Goal: Task Accomplishment & Management: Complete application form

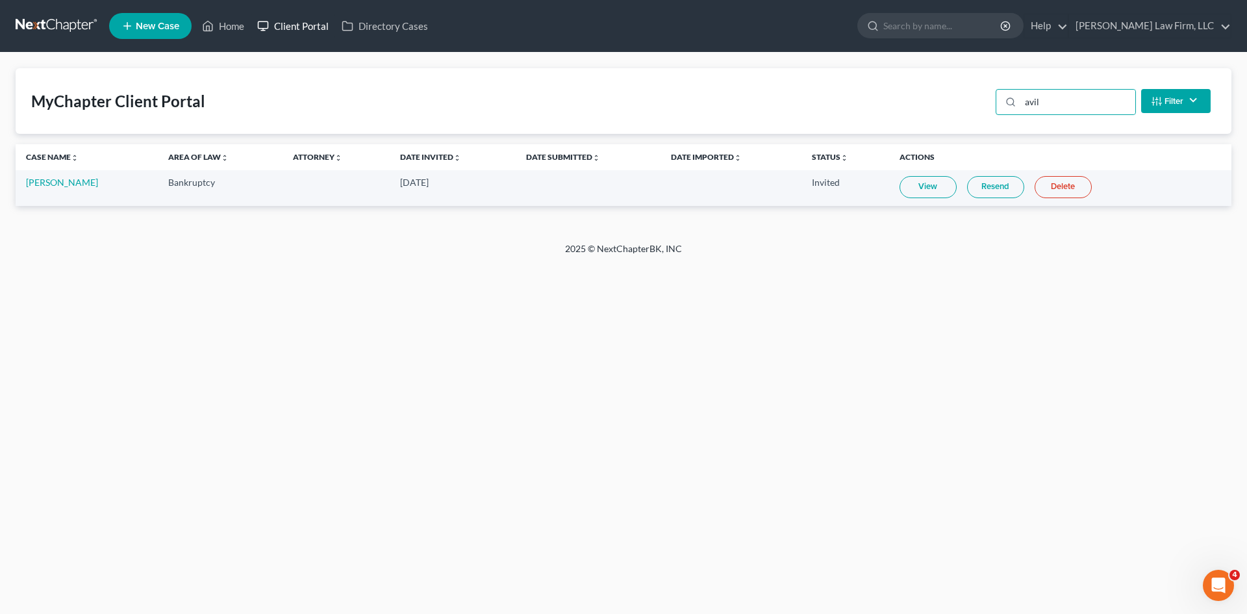
drag, startPoint x: 298, startPoint y: 34, endPoint x: 319, endPoint y: 31, distance: 21.0
click at [298, 34] on link "Client Portal" at bounding box center [293, 25] width 84 height 23
drag, startPoint x: 964, startPoint y: 99, endPoint x: 956, endPoint y: 99, distance: 8.4
click at [956, 99] on div "MyChapter Client Portal avil Filter Status Filter... Invited In Progress Ready …" at bounding box center [624, 101] width 1216 height 66
type input "villa"
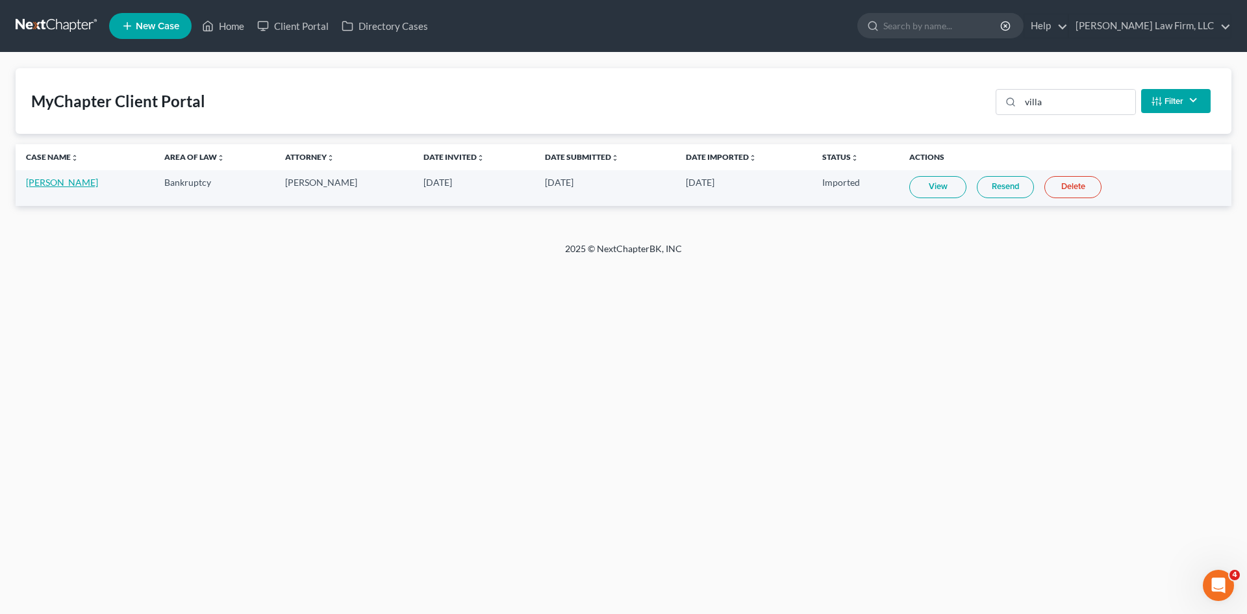
click at [57, 179] on link "[PERSON_NAME]" at bounding box center [62, 182] width 72 height 11
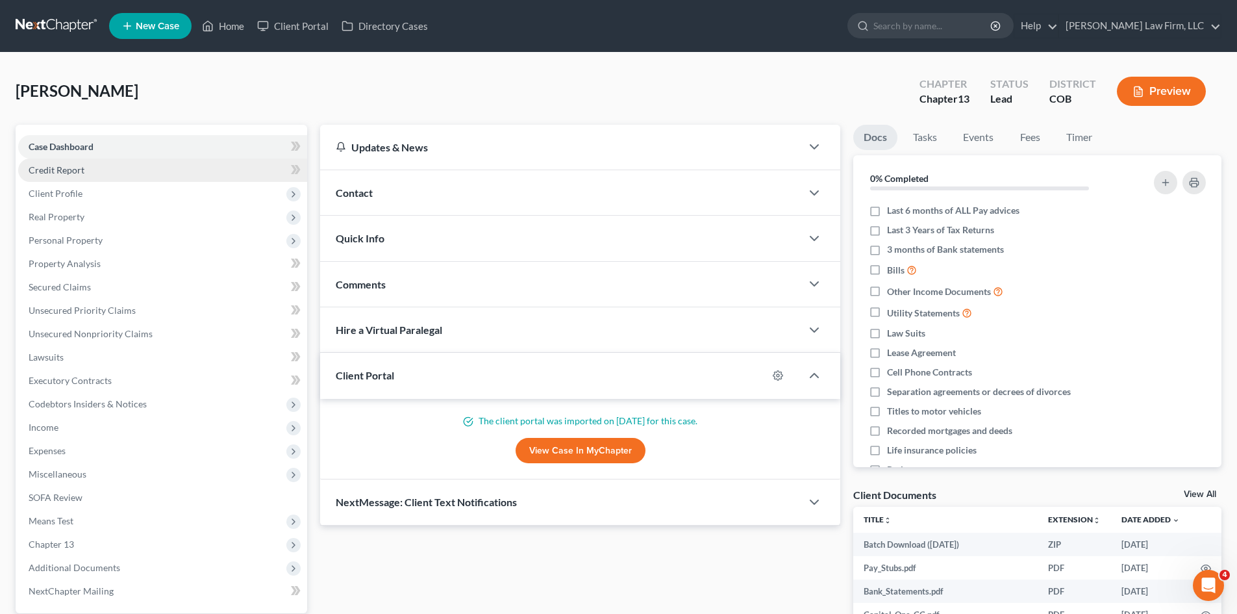
click at [74, 171] on span "Credit Report" at bounding box center [57, 169] width 56 height 11
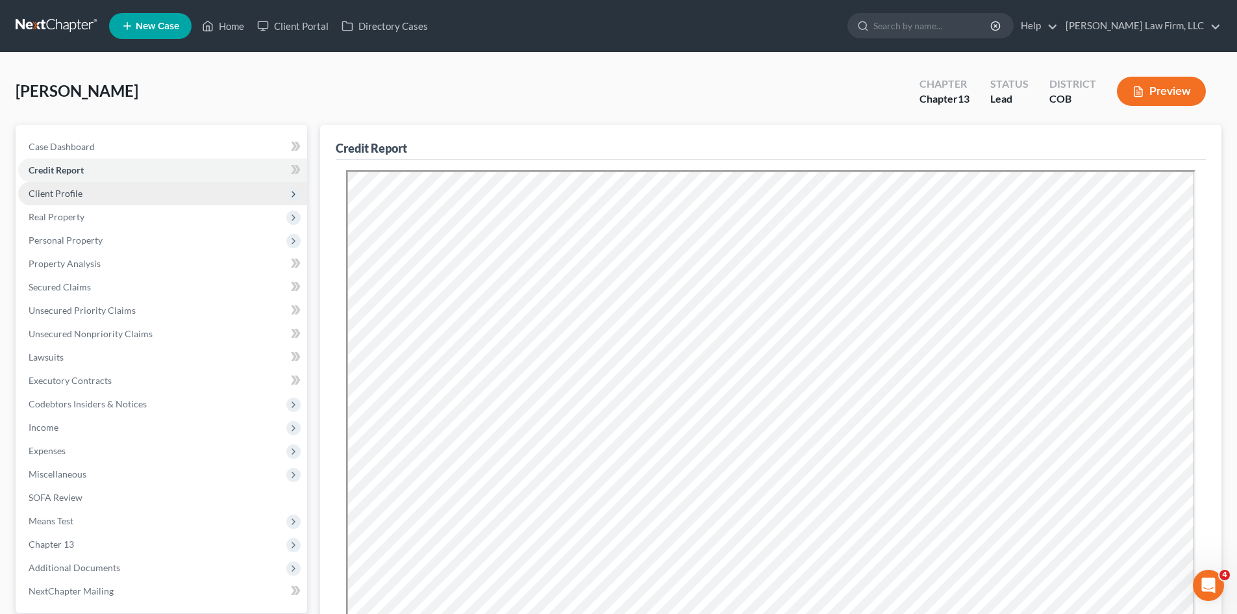
click at [82, 199] on span "Client Profile" at bounding box center [162, 193] width 289 height 23
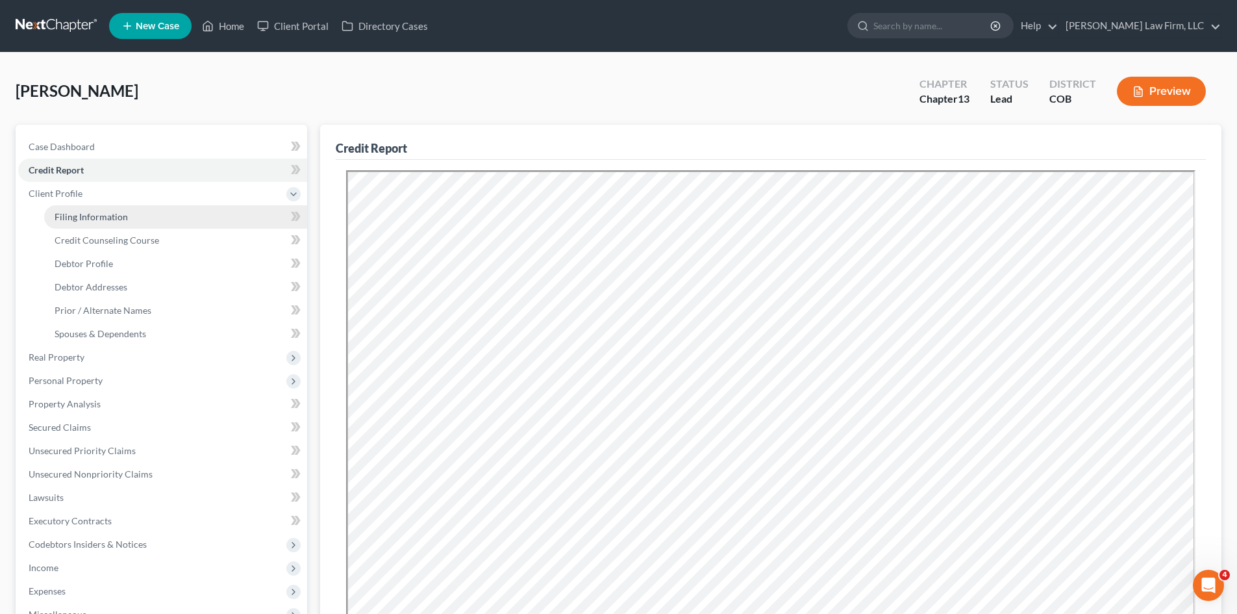
click at [99, 222] on link "Filing Information" at bounding box center [175, 216] width 263 height 23
select select "1"
select select "0"
select select "3"
select select "11"
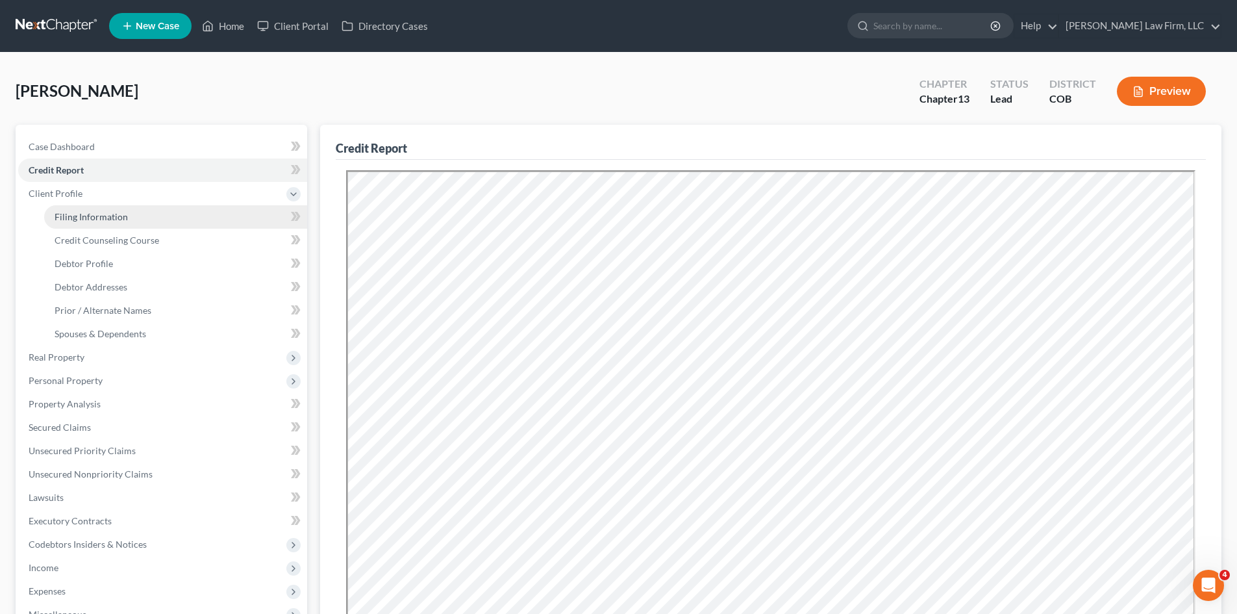
select select "2"
select select "5"
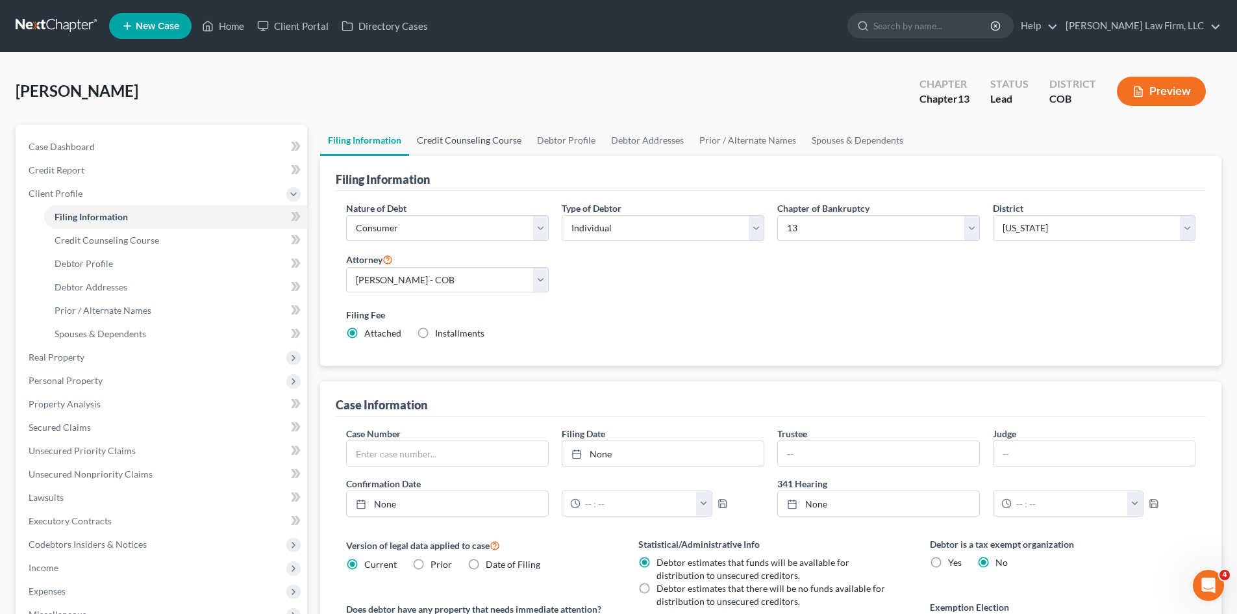
click at [479, 145] on link "Credit Counseling Course" at bounding box center [469, 140] width 120 height 31
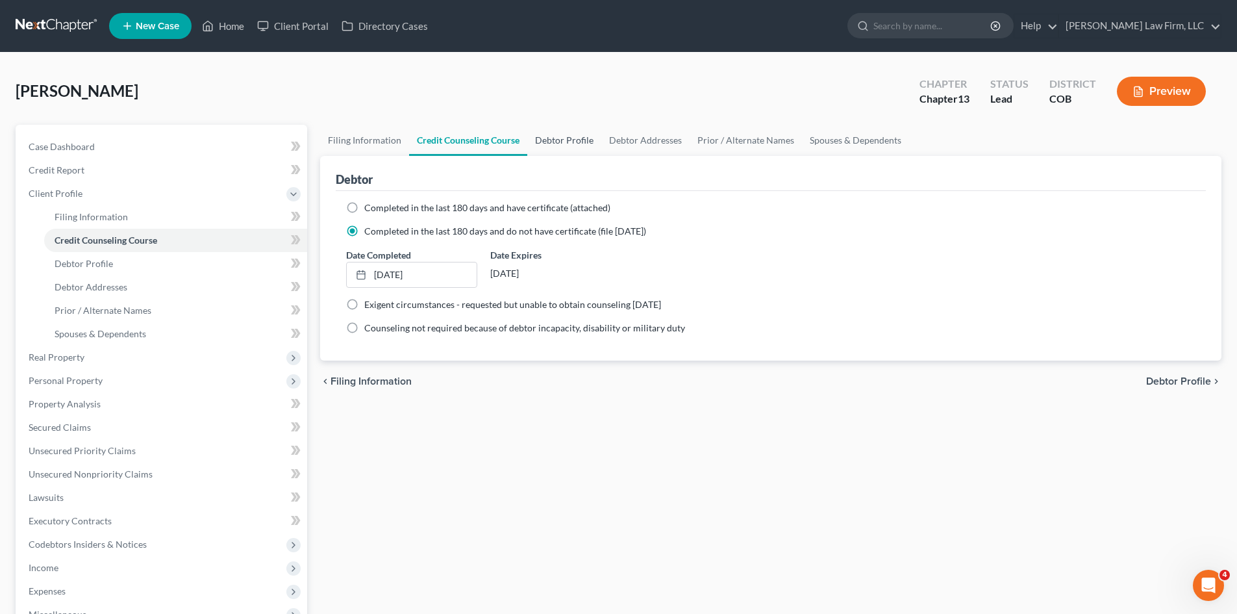
click at [557, 138] on link "Debtor Profile" at bounding box center [564, 140] width 74 height 31
select select "0"
select select "3"
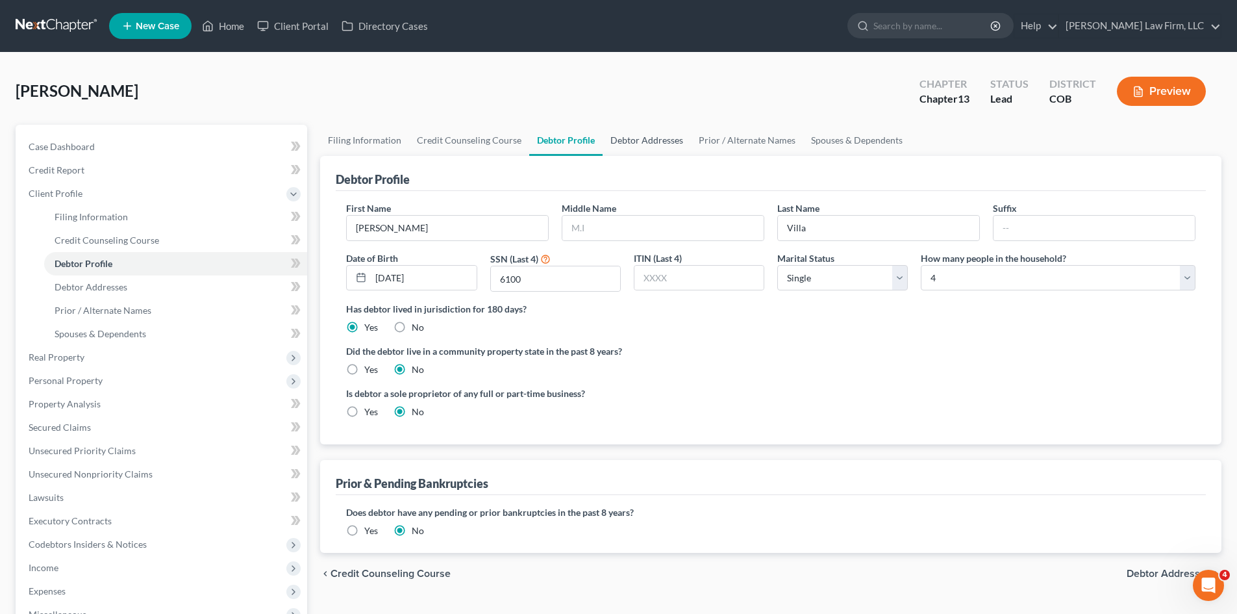
click at [649, 145] on link "Debtor Addresses" at bounding box center [647, 140] width 88 height 31
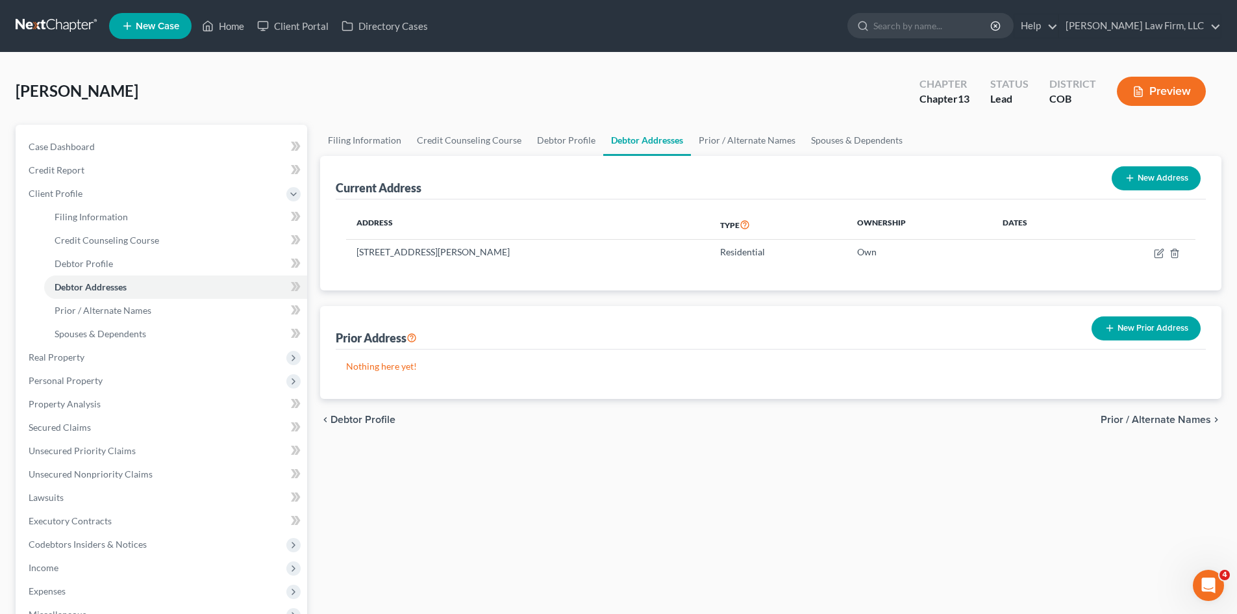
drag, startPoint x: 1124, startPoint y: 326, endPoint x: 1090, endPoint y: 322, distance: 34.0
click at [1124, 326] on button "New Prior Address" at bounding box center [1146, 328] width 109 height 24
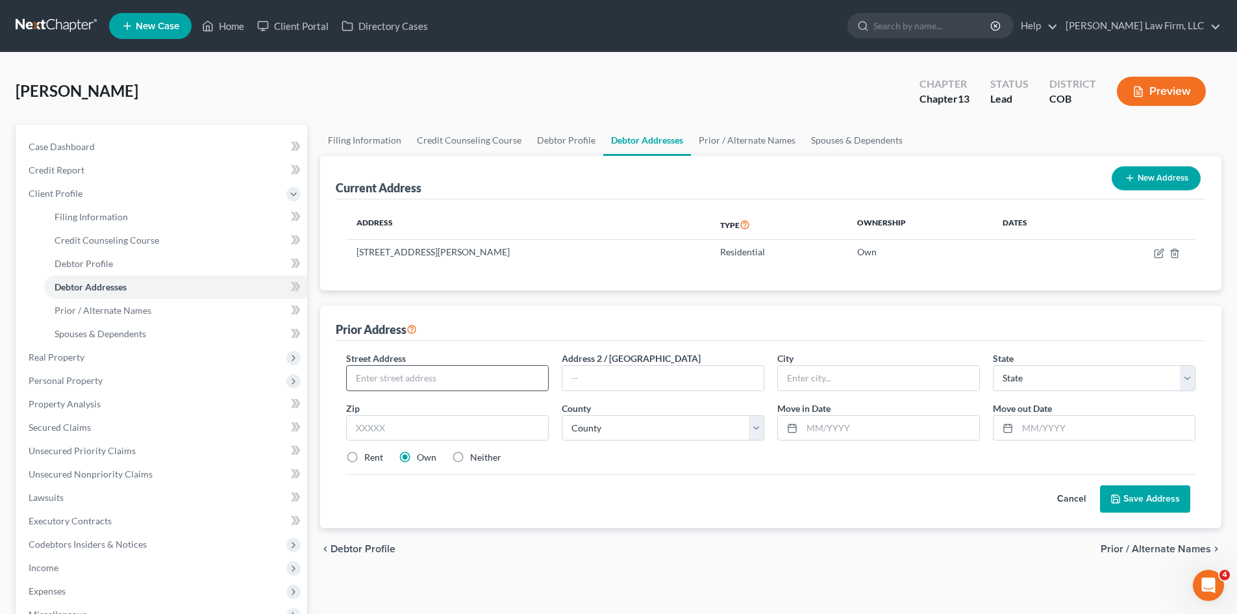
click at [462, 378] on input "text" at bounding box center [447, 378] width 201 height 25
paste input "9802 E 112th"
click at [495, 386] on input "9802 E 112th" at bounding box center [447, 378] width 201 height 25
click at [486, 369] on input "9802 E 112th L" at bounding box center [447, 378] width 201 height 25
type input "9802 E 112th pL"
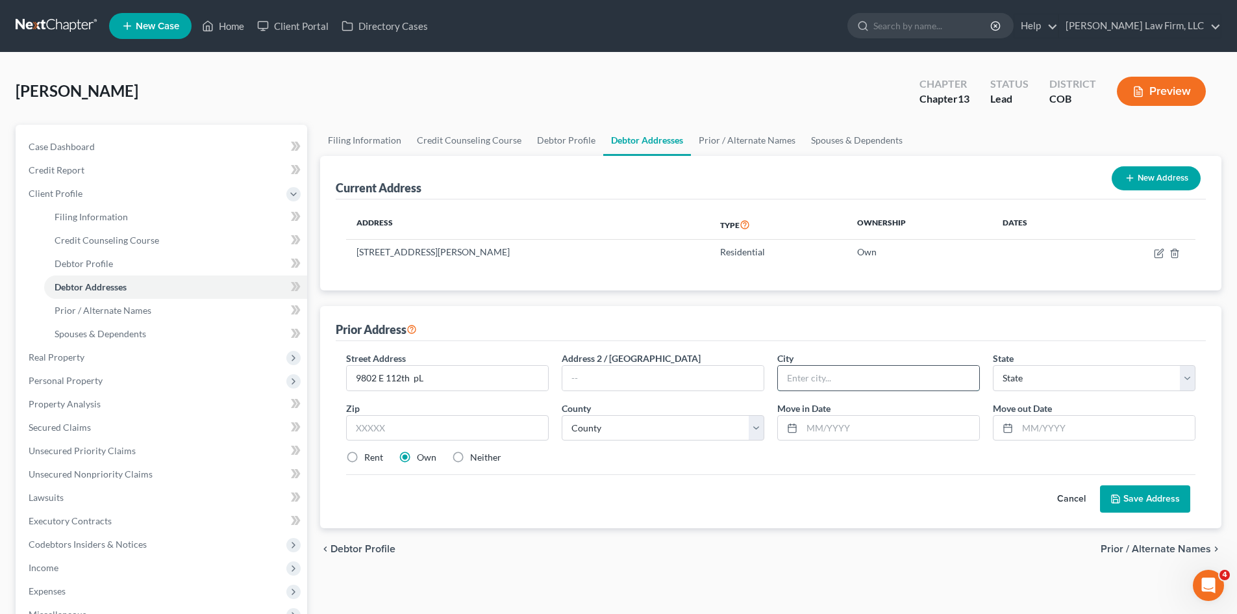
click at [832, 386] on input "text" at bounding box center [878, 378] width 201 height 25
type input "h"
type input "[PERSON_NAME]"
select select "5"
type input "80640"
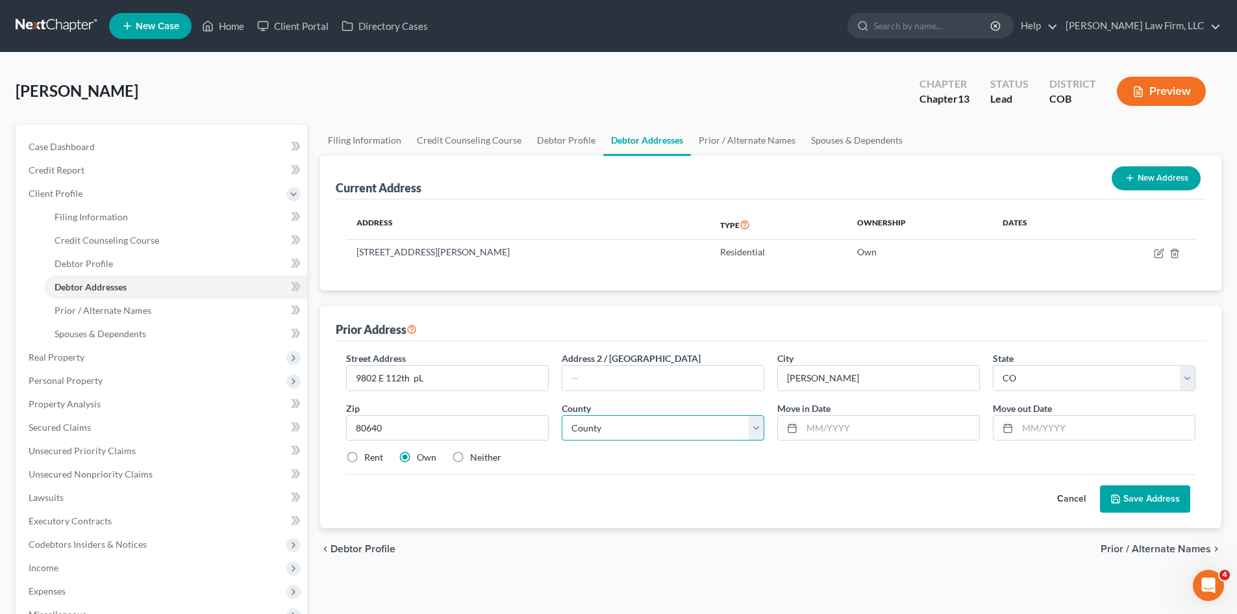
click at [705, 432] on select "County [GEOGRAPHIC_DATA] [GEOGRAPHIC_DATA] [GEOGRAPHIC_DATA] [GEOGRAPHIC_DATA] …" at bounding box center [663, 428] width 203 height 26
click at [562, 415] on select "County [GEOGRAPHIC_DATA] [GEOGRAPHIC_DATA] [GEOGRAPHIC_DATA] [GEOGRAPHIC_DATA] …" at bounding box center [663, 428] width 203 height 26
click at [714, 431] on select "County [GEOGRAPHIC_DATA] [GEOGRAPHIC_DATA] [GEOGRAPHIC_DATA] [GEOGRAPHIC_DATA] …" at bounding box center [663, 428] width 203 height 26
select select "0"
click at [562, 415] on select "County [GEOGRAPHIC_DATA] [GEOGRAPHIC_DATA] [GEOGRAPHIC_DATA] [GEOGRAPHIC_DATA] …" at bounding box center [663, 428] width 203 height 26
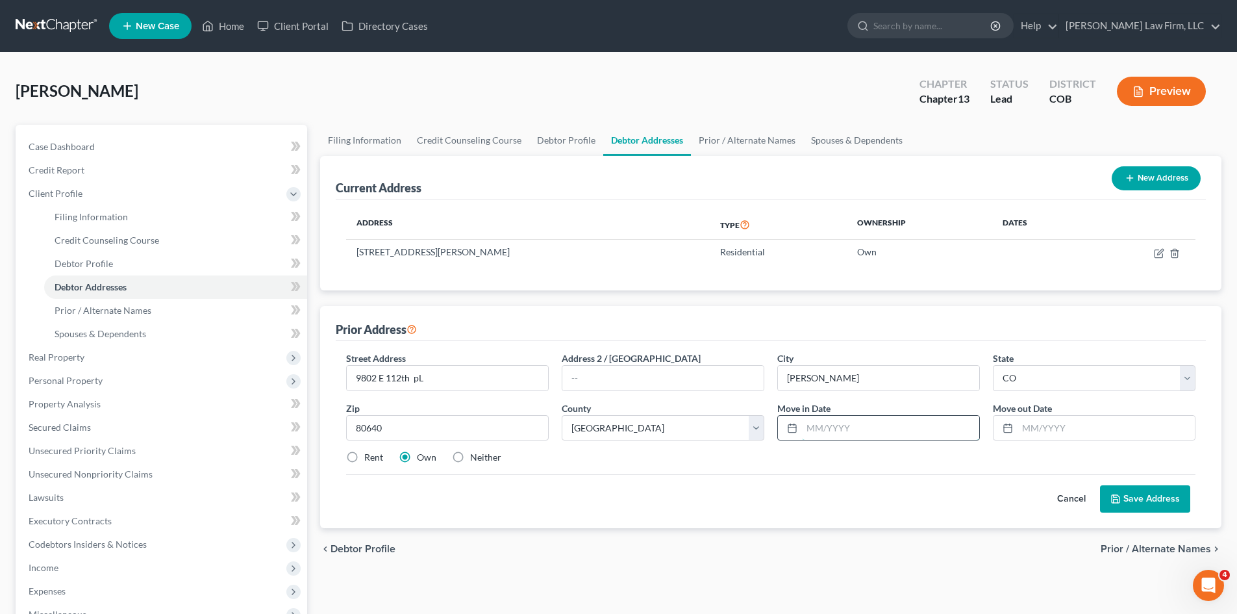
click at [934, 434] on input "text" at bounding box center [890, 428] width 177 height 25
type input "05/2019"
type input "05/2023"
drag, startPoint x: 369, startPoint y: 456, endPoint x: 399, endPoint y: 462, distance: 30.4
click at [369, 456] on label "Rent" at bounding box center [373, 457] width 19 height 13
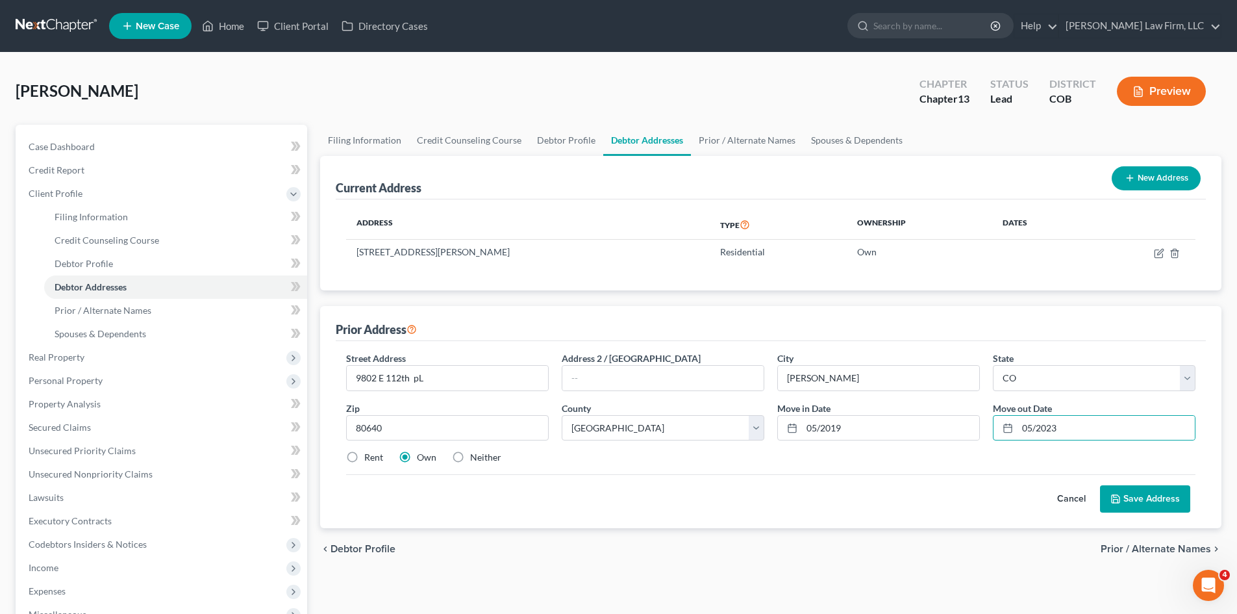
click at [369, 456] on input "Rent" at bounding box center [373, 455] width 8 height 8
radio input "true"
click at [488, 456] on label "Neither" at bounding box center [485, 457] width 31 height 13
click at [484, 456] on input "Neither" at bounding box center [479, 455] width 8 height 8
radio input "true"
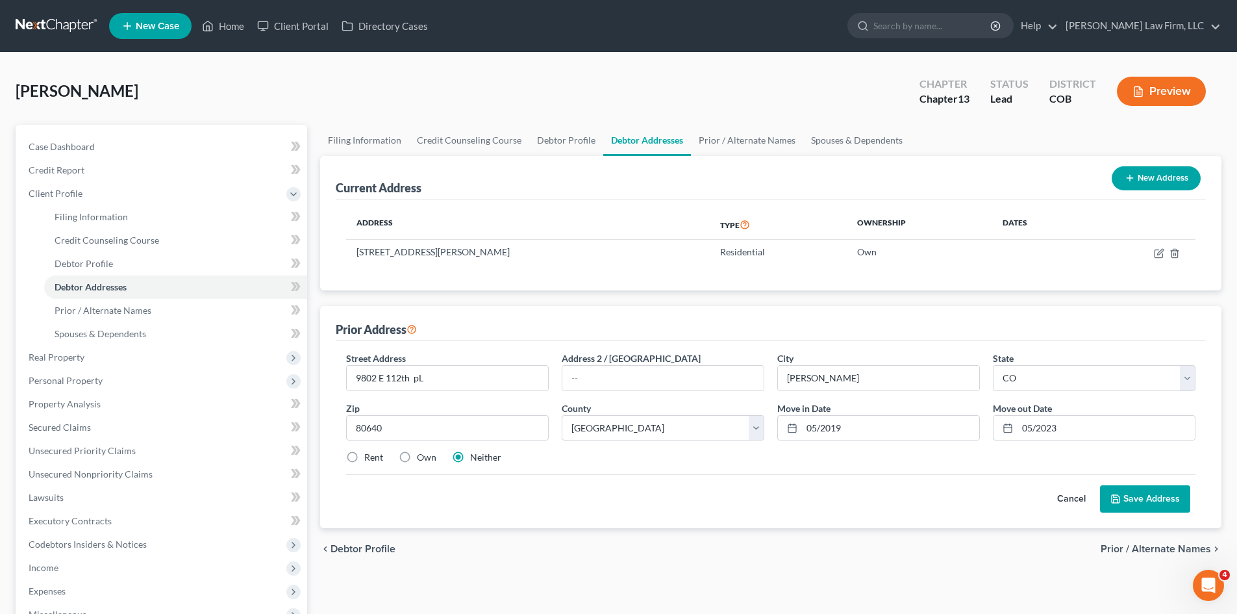
click at [1151, 499] on button "Save Address" at bounding box center [1145, 498] width 90 height 27
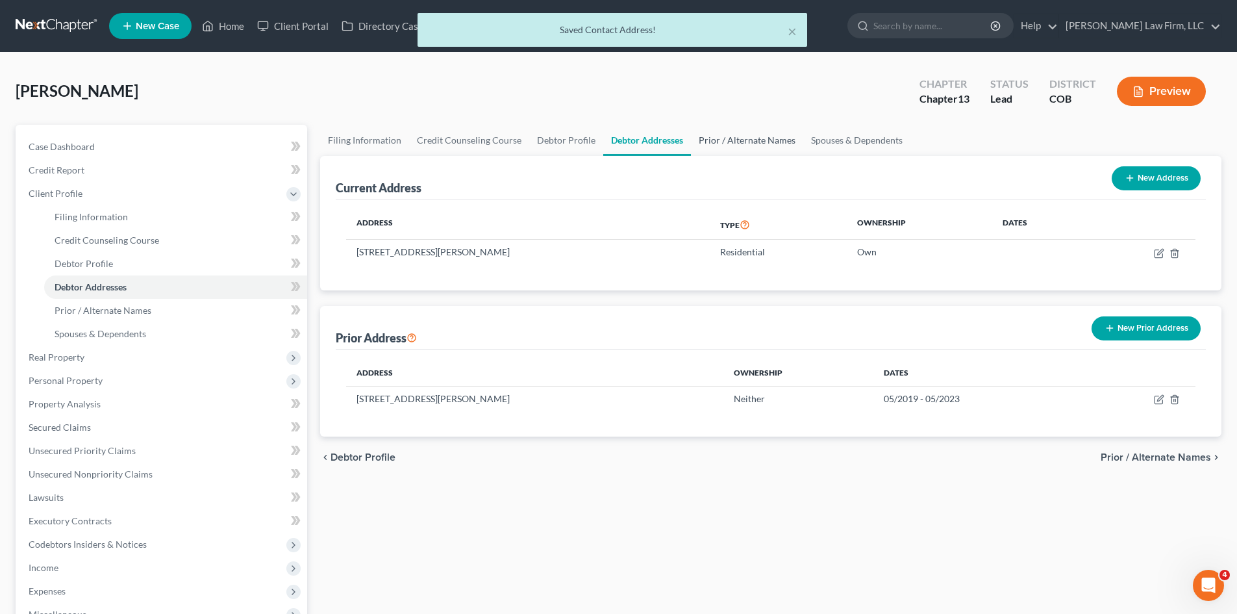
click at [733, 140] on link "Prior / Alternate Names" at bounding box center [747, 140] width 112 height 31
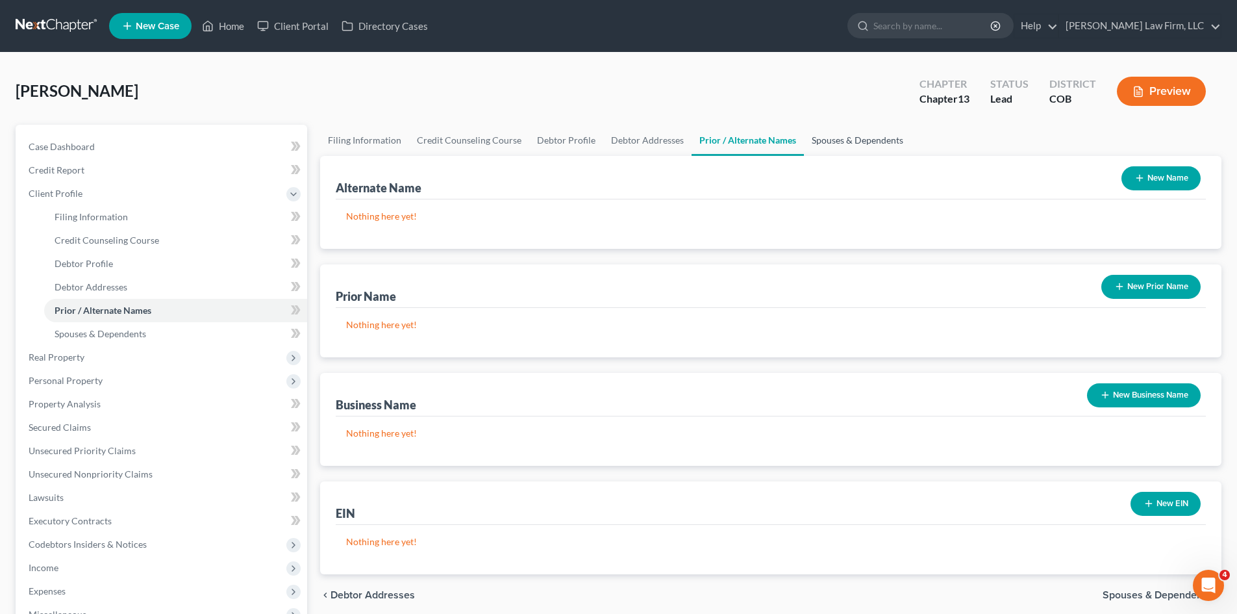
click at [822, 138] on link "Spouses & Dependents" at bounding box center [857, 140] width 107 height 31
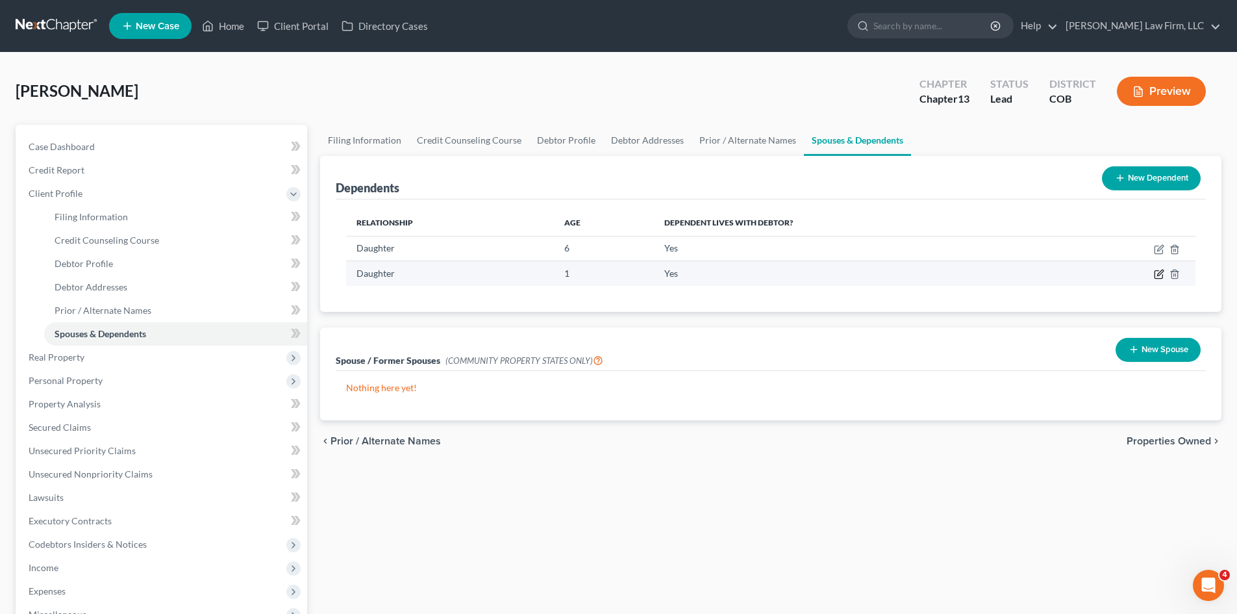
click at [1158, 278] on icon "button" at bounding box center [1159, 274] width 10 height 10
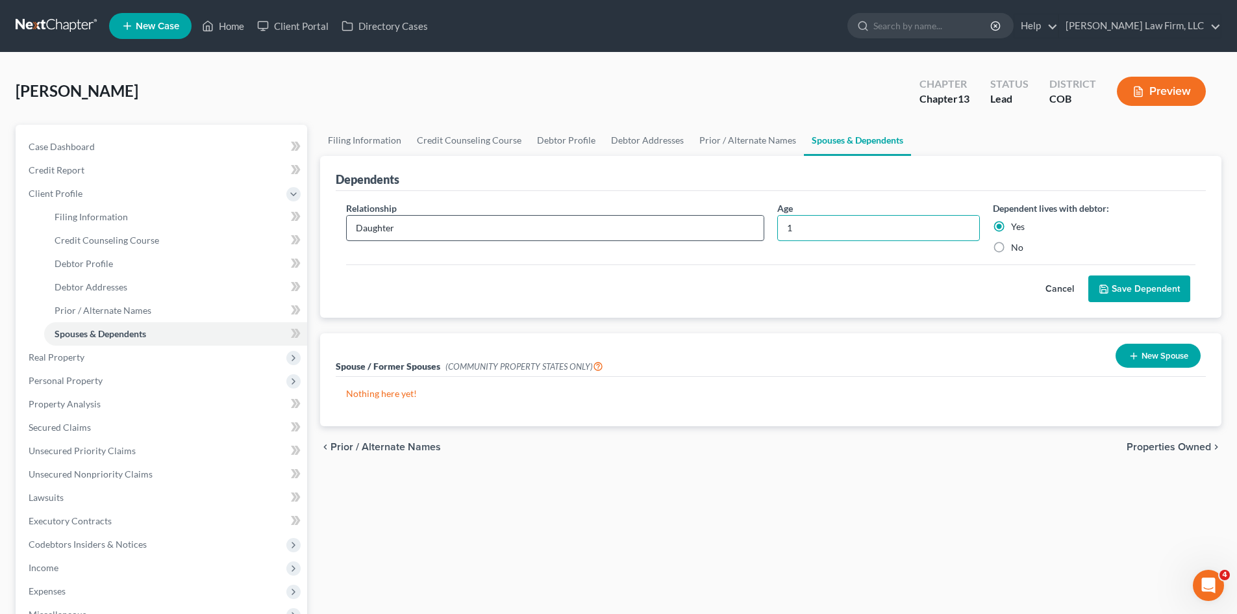
drag, startPoint x: 838, startPoint y: 233, endPoint x: 755, endPoint y: 232, distance: 83.1
click at [755, 232] on div "Relationship * Daughter Age [DEMOGRAPHIC_DATA] Dependent lives with debtor: Yes…" at bounding box center [771, 232] width 862 height 63
click at [793, 229] on input "8mths" at bounding box center [878, 228] width 201 height 25
type input "8 mths"
click at [1143, 292] on button "Save Dependent" at bounding box center [1139, 288] width 102 height 27
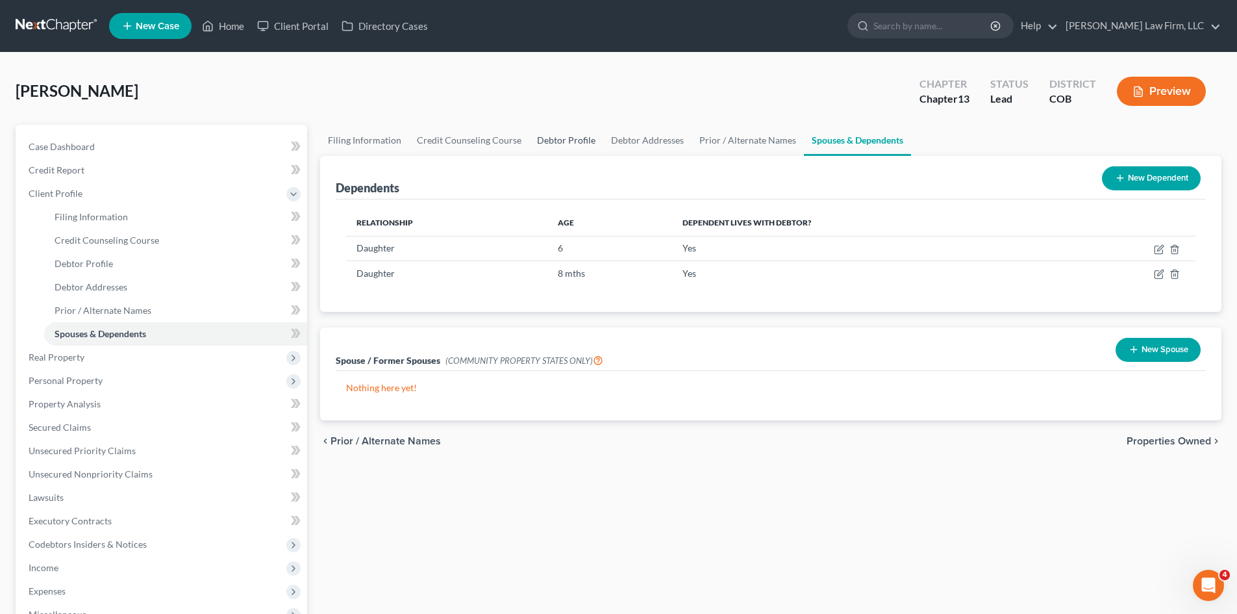
click at [584, 142] on link "Debtor Profile" at bounding box center [566, 140] width 74 height 31
select select "0"
select select "3"
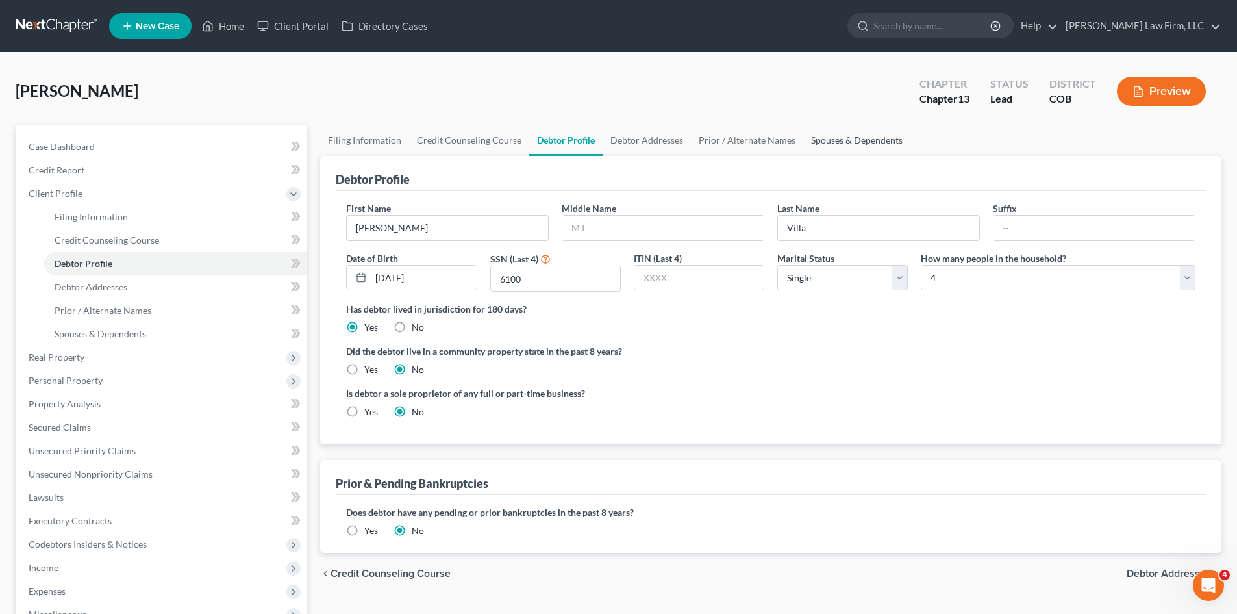
click at [827, 147] on link "Spouses & Dependents" at bounding box center [856, 140] width 107 height 31
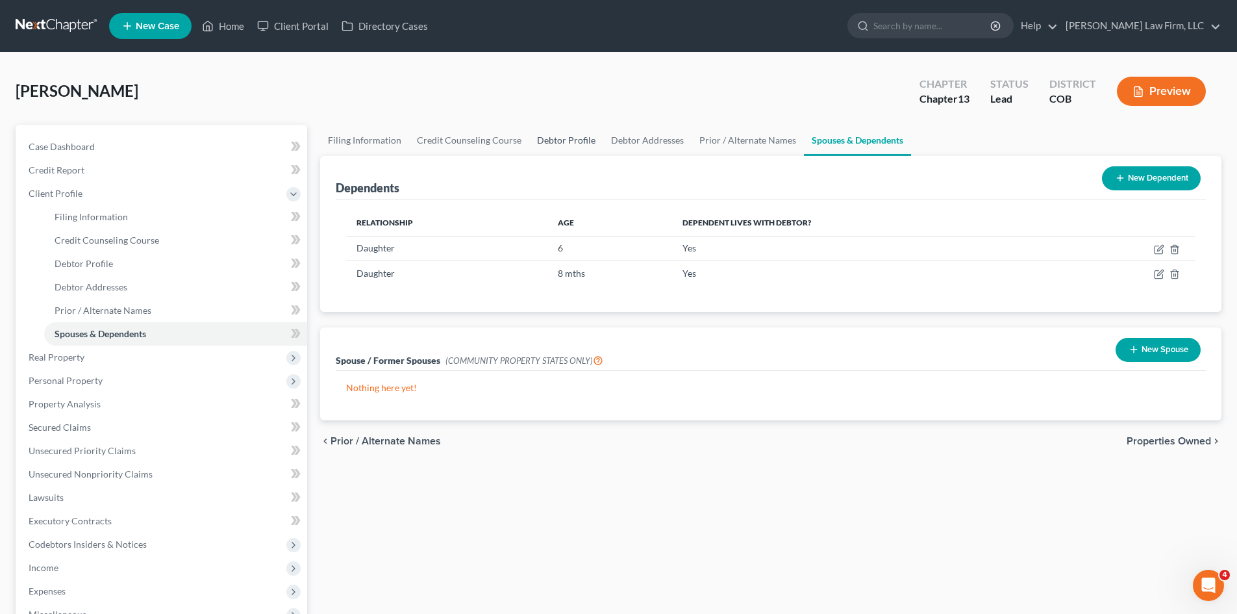
click at [564, 142] on link "Debtor Profile" at bounding box center [566, 140] width 74 height 31
select select "0"
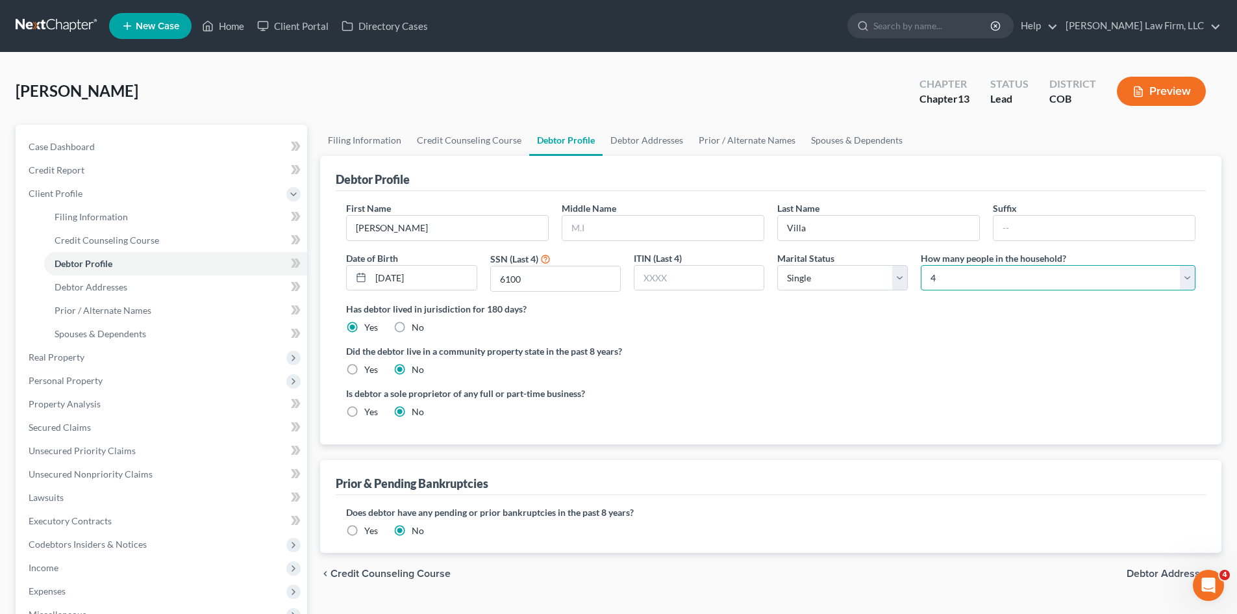
click at [1119, 282] on select "Select 1 2 3 4 5 6 7 8 9 10 11 12 13 14 15 16 17 18 19 20" at bounding box center [1058, 278] width 275 height 26
select select "2"
click at [921, 265] on select "Select 1 2 3 4 5 6 7 8 9 10 11 12 13 14 15 16 17 18 19 20" at bounding box center [1058, 278] width 275 height 26
click at [653, 149] on link "Debtor Addresses" at bounding box center [647, 140] width 88 height 31
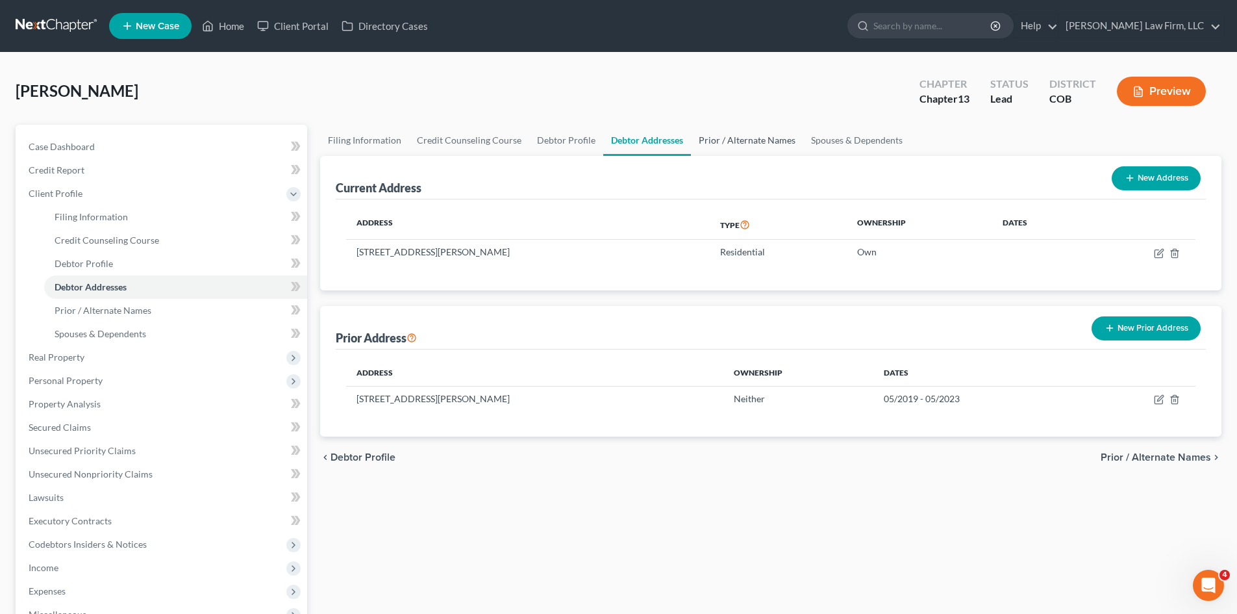
click at [770, 144] on link "Prior / Alternate Names" at bounding box center [747, 140] width 112 height 31
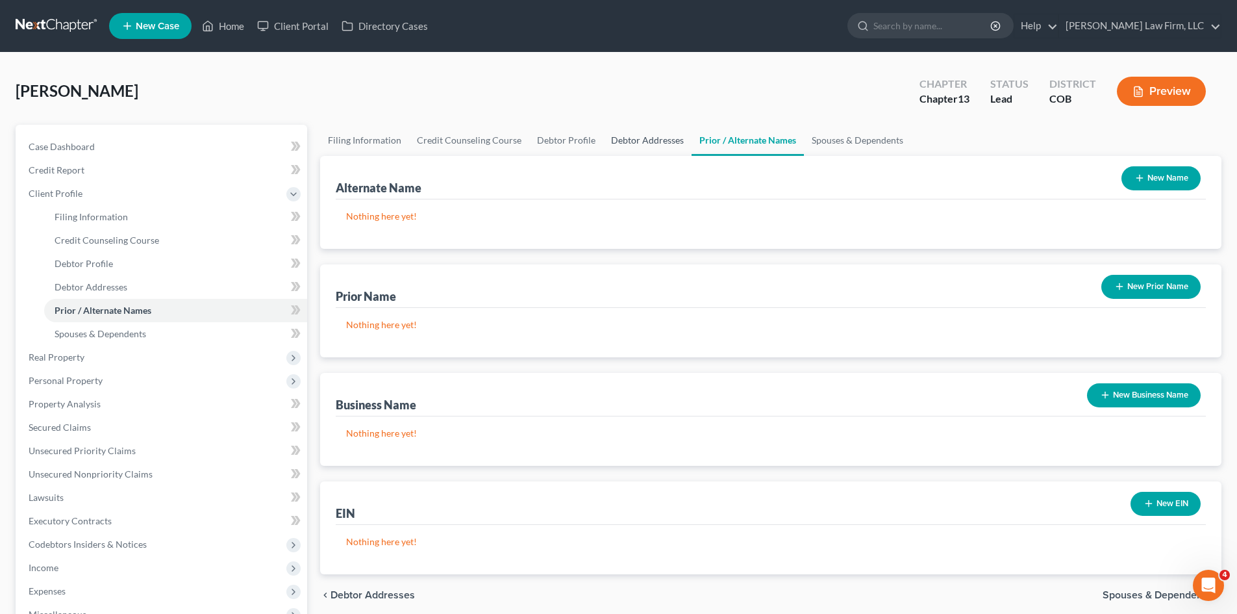
click at [636, 141] on link "Debtor Addresses" at bounding box center [647, 140] width 88 height 31
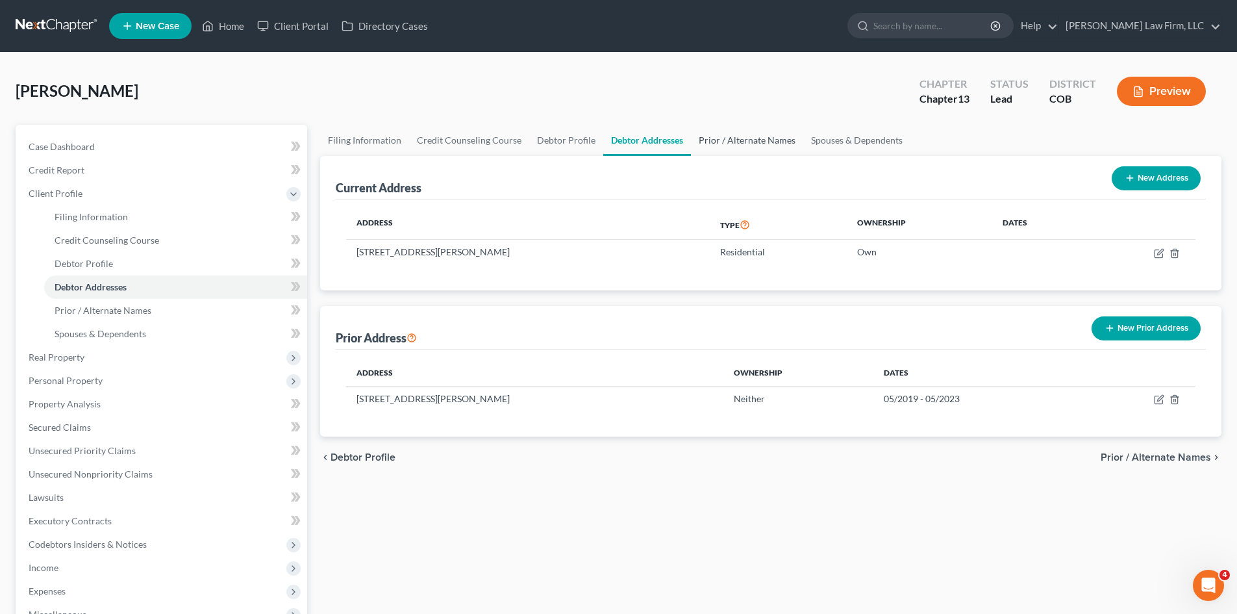
click at [732, 149] on link "Prior / Alternate Names" at bounding box center [747, 140] width 112 height 31
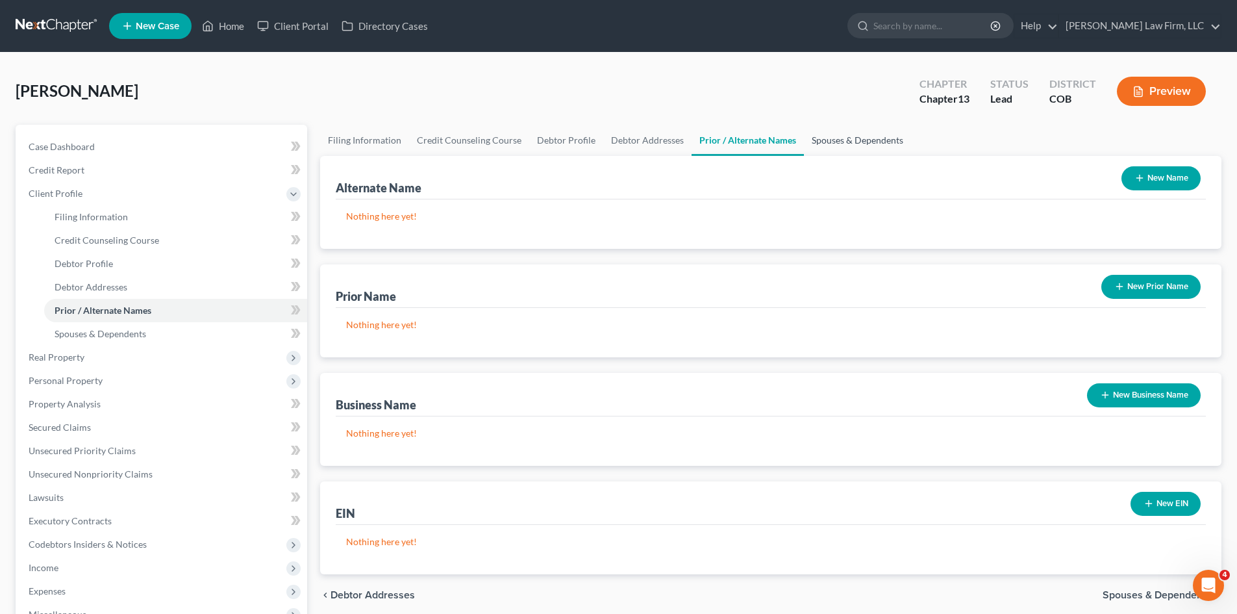
click at [855, 146] on link "Spouses & Dependents" at bounding box center [857, 140] width 107 height 31
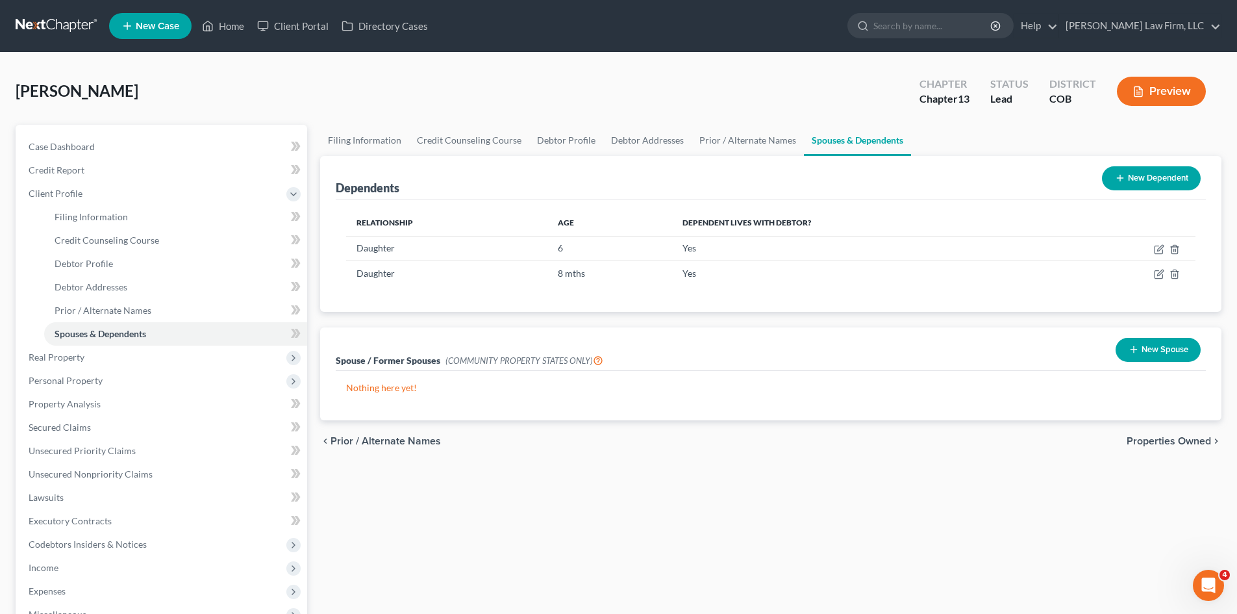
click at [1173, 436] on span "Properties Owned" at bounding box center [1169, 441] width 84 height 10
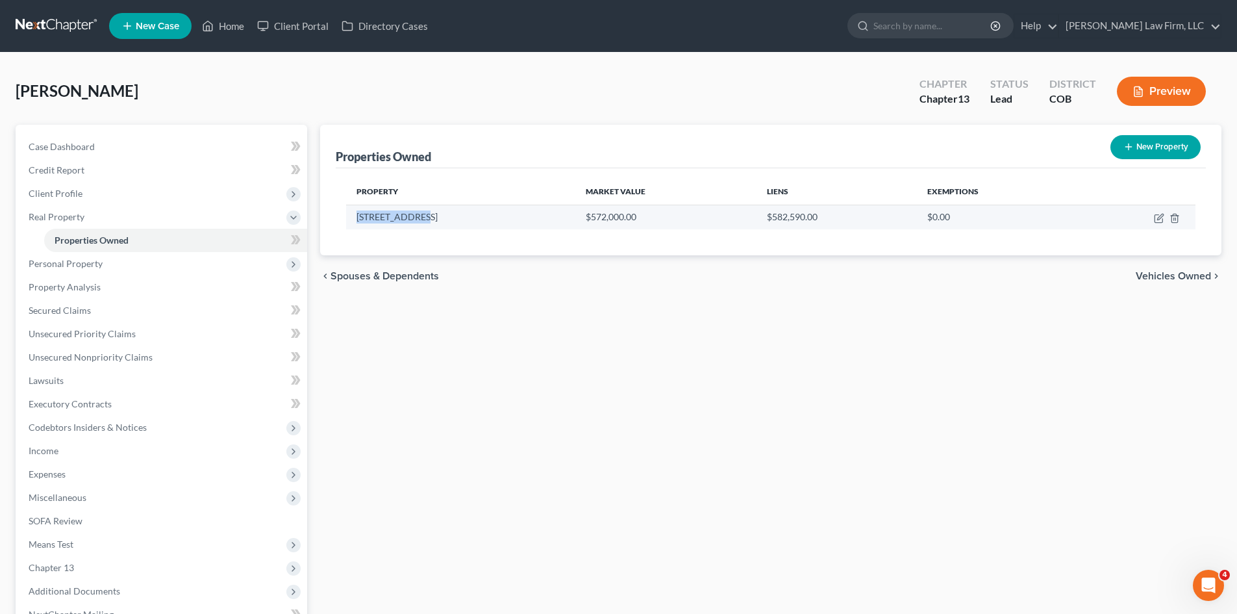
drag, startPoint x: 356, startPoint y: 219, endPoint x: 423, endPoint y: 217, distance: 67.6
click at [423, 217] on td "[STREET_ADDRESS]" at bounding box center [460, 217] width 229 height 25
click at [470, 246] on div "Property Market Value Liens Exemptions [STREET_ADDRESS] $572,000.00 $582,590.00…" at bounding box center [771, 211] width 870 height 87
click at [1158, 218] on icon "button" at bounding box center [1159, 218] width 10 height 10
select select "5"
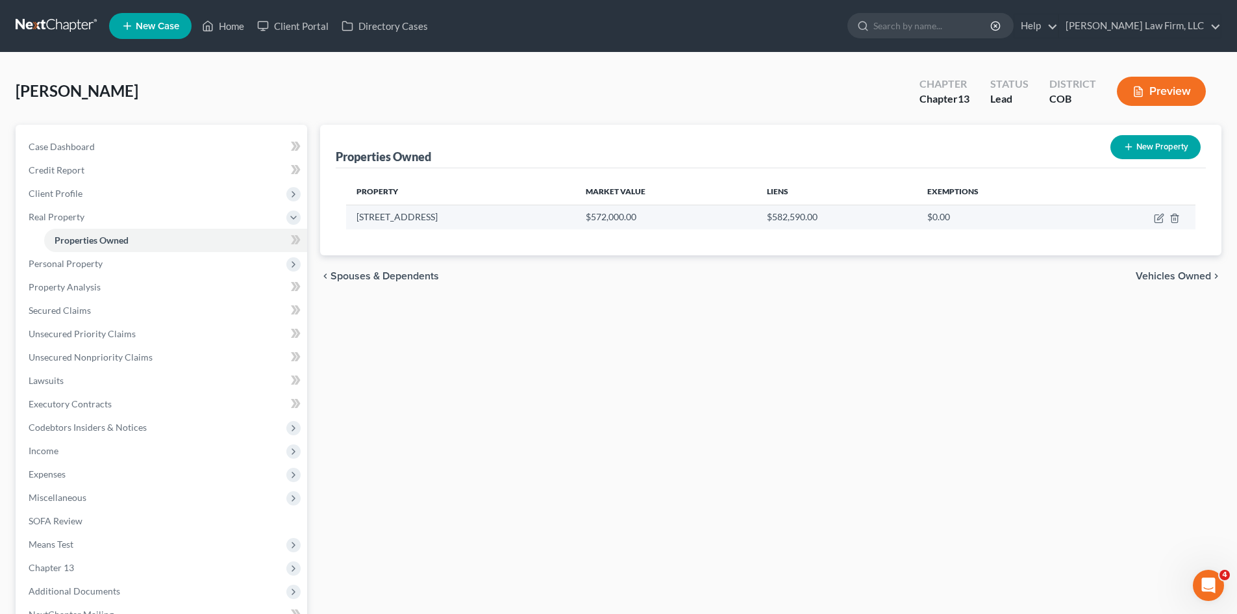
select select "0"
select select "6"
select select "3"
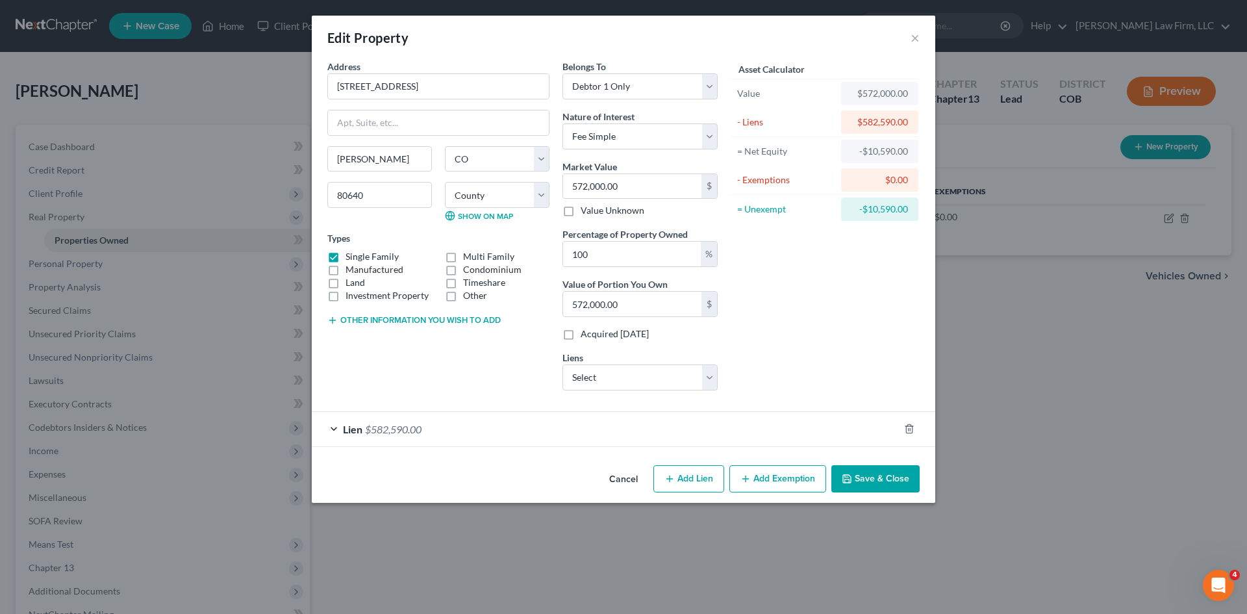
click at [580, 436] on div "Lien $582,590.00" at bounding box center [605, 429] width 587 height 34
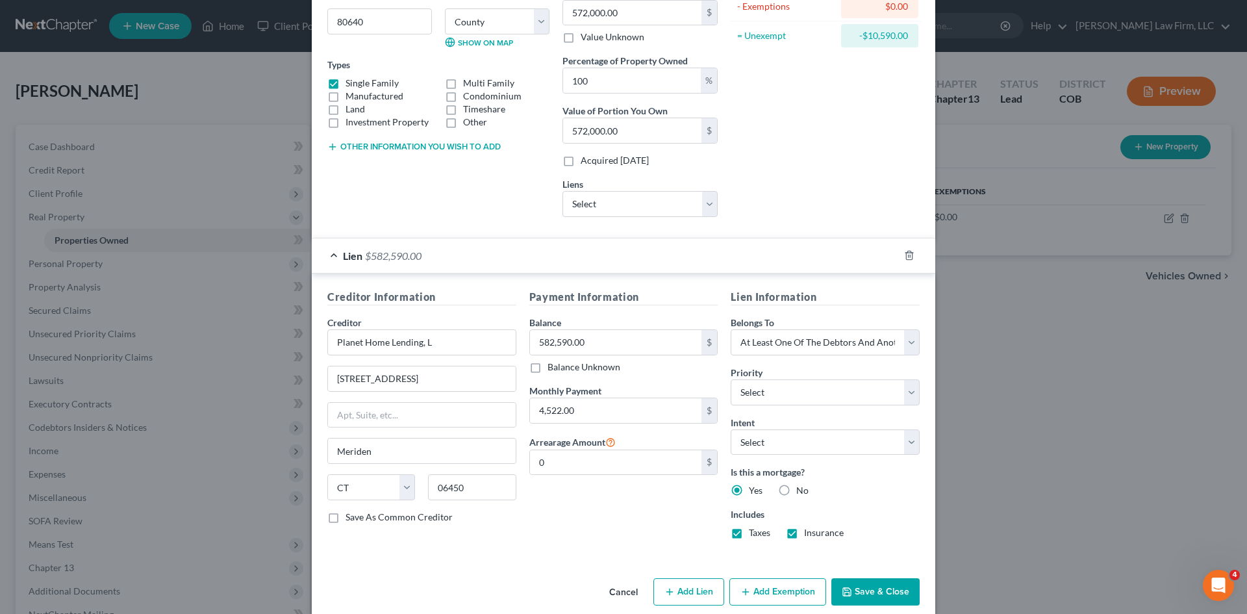
scroll to position [191, 0]
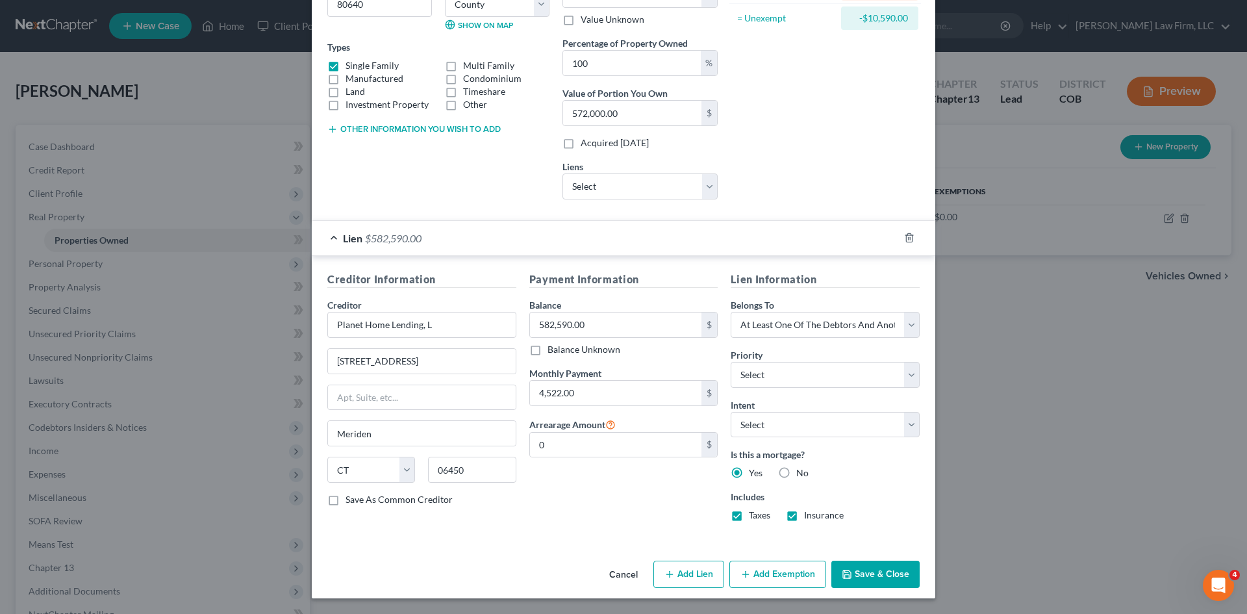
click at [625, 578] on button "Cancel" at bounding box center [623, 575] width 49 height 26
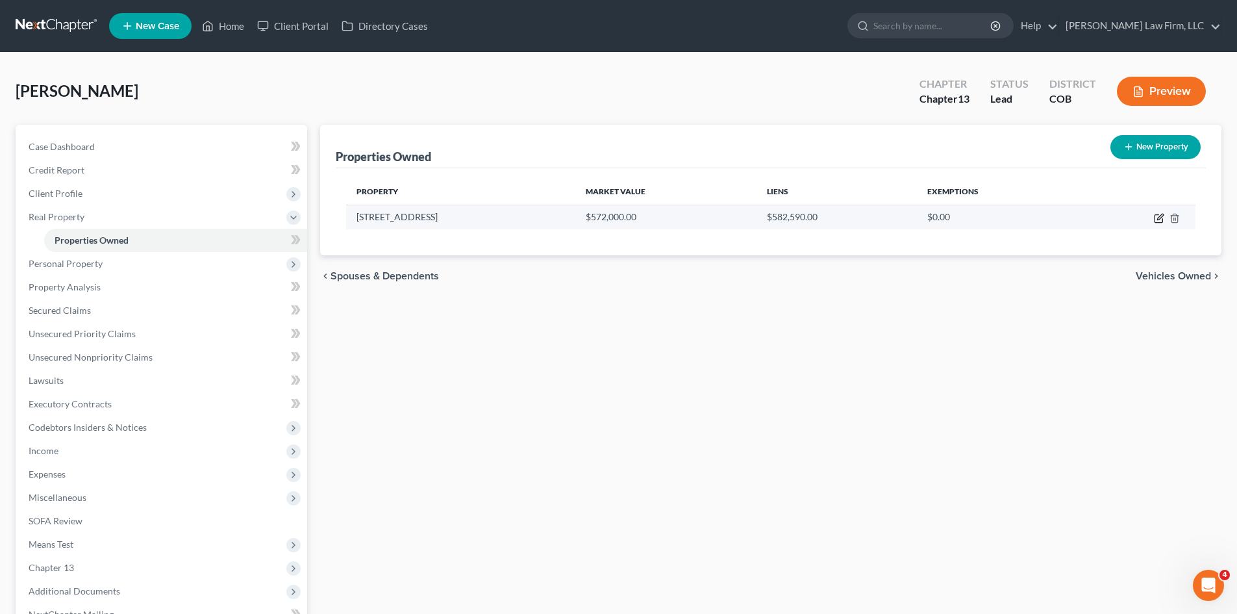
click at [1161, 216] on icon "button" at bounding box center [1159, 218] width 10 height 10
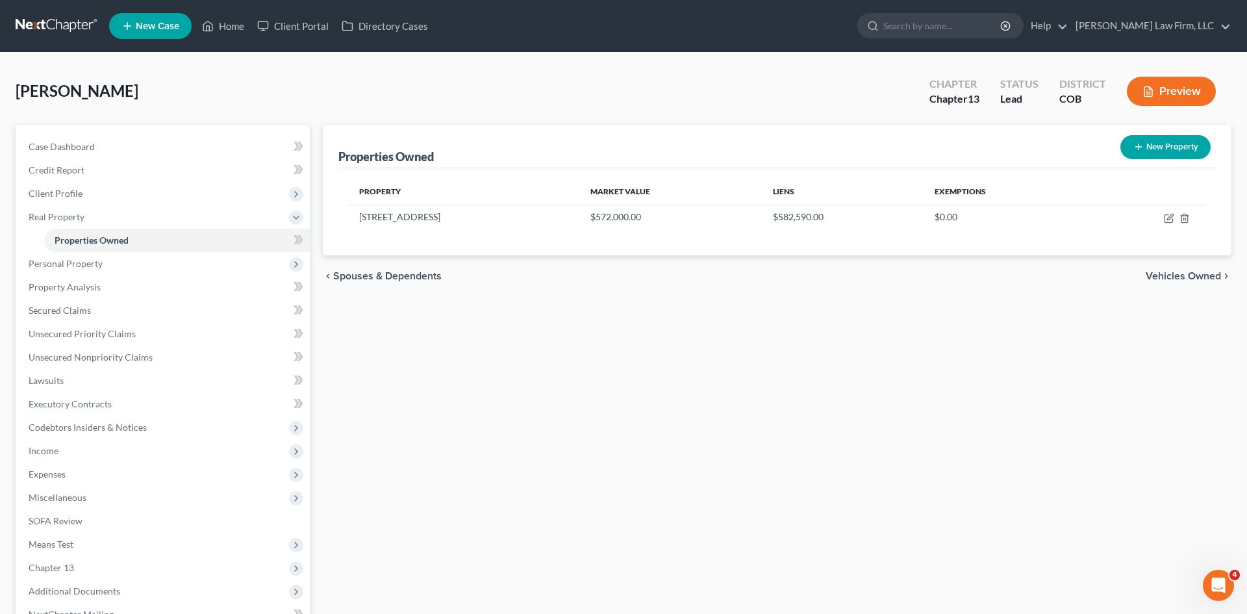
select select "5"
select select "0"
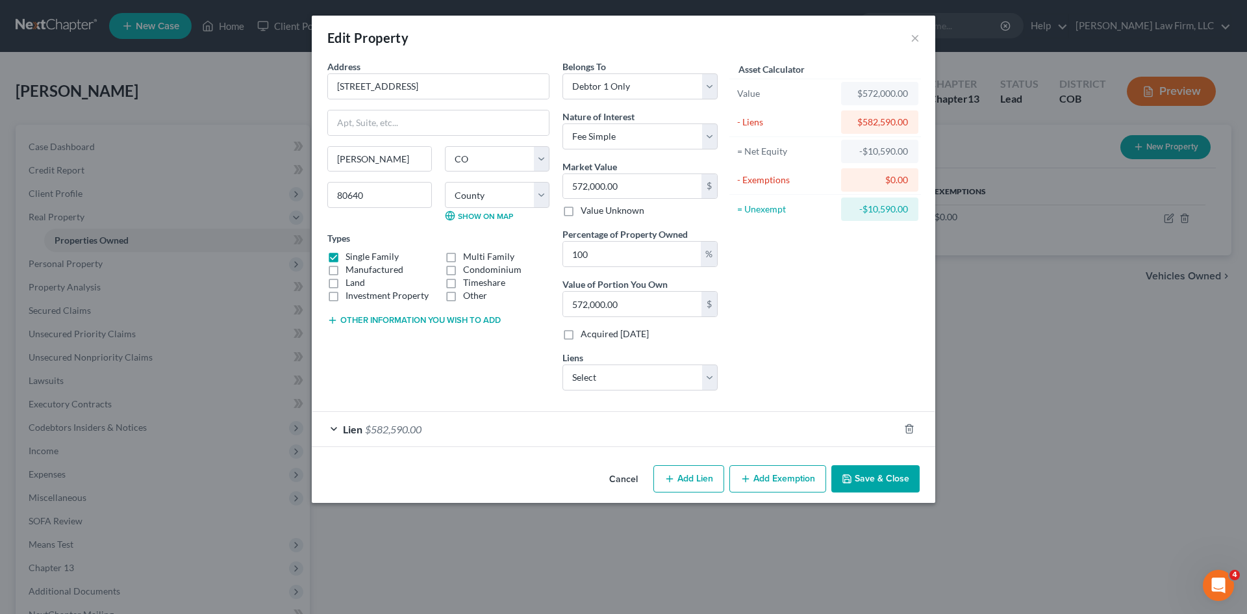
click at [640, 442] on div "Lien $582,590.00" at bounding box center [605, 429] width 587 height 34
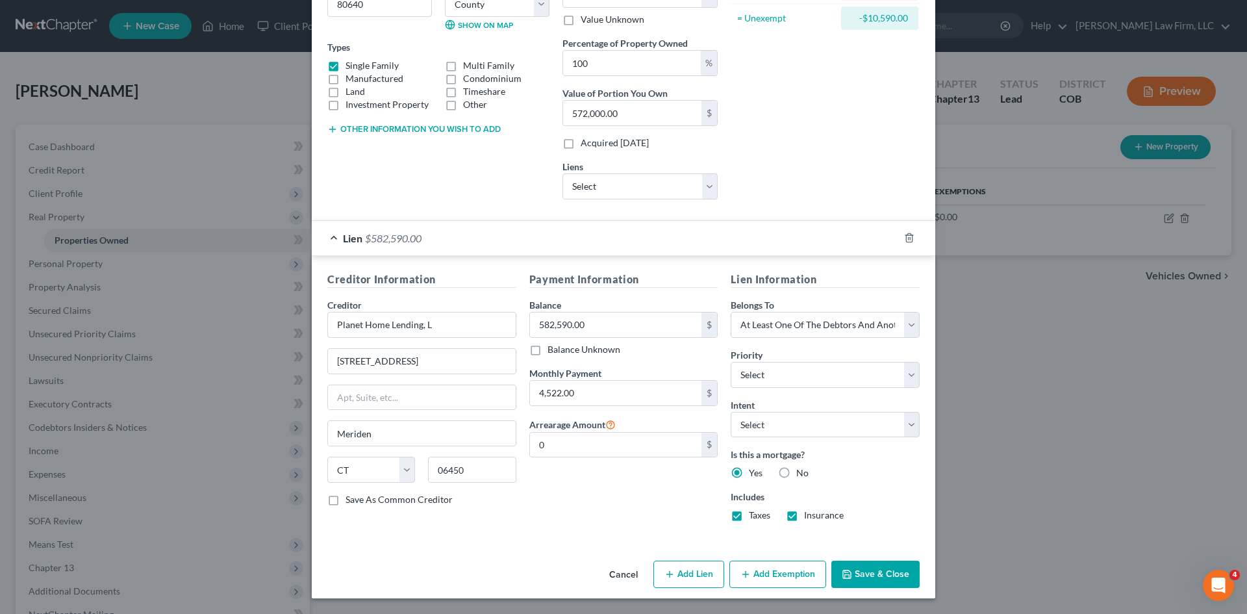
click at [627, 574] on button "Cancel" at bounding box center [623, 575] width 49 height 26
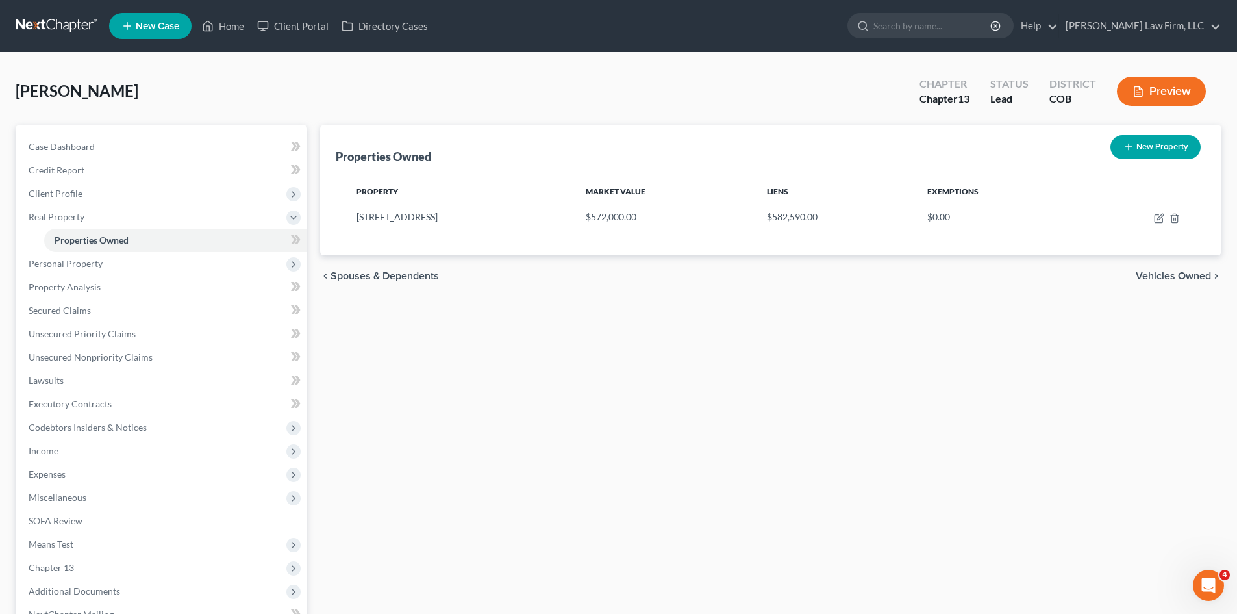
click at [1192, 281] on span "Vehicles Owned" at bounding box center [1173, 276] width 75 height 10
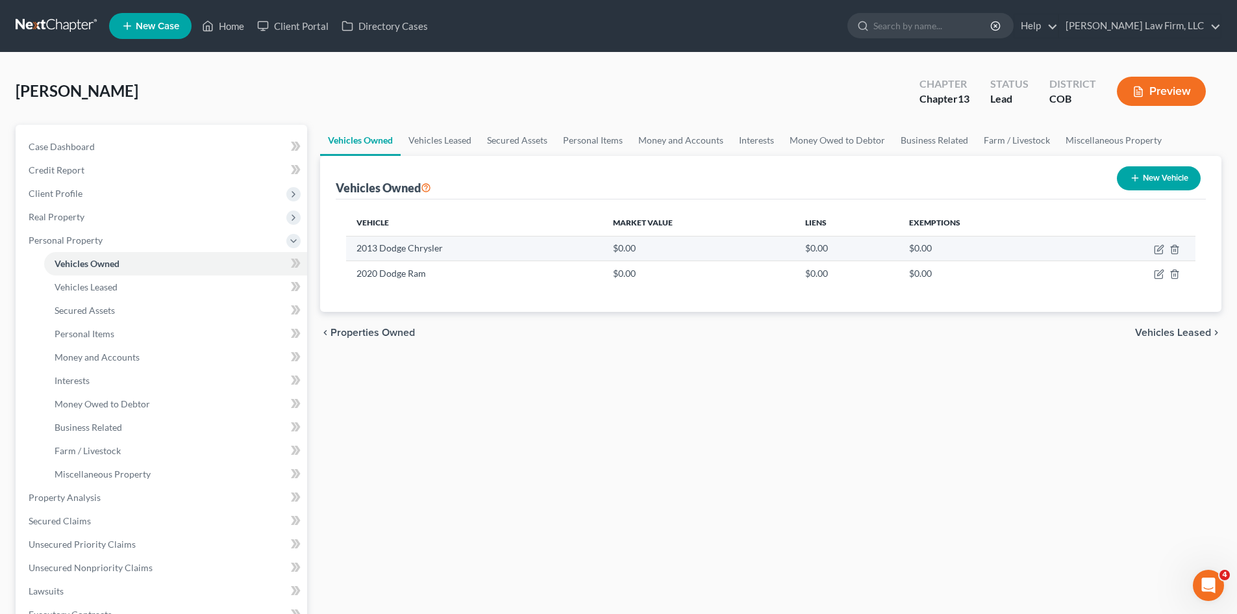
click at [1164, 249] on td at bounding box center [1133, 248] width 124 height 25
click at [1159, 249] on icon "button" at bounding box center [1159, 249] width 10 height 10
select select "0"
select select "13"
select select "0"
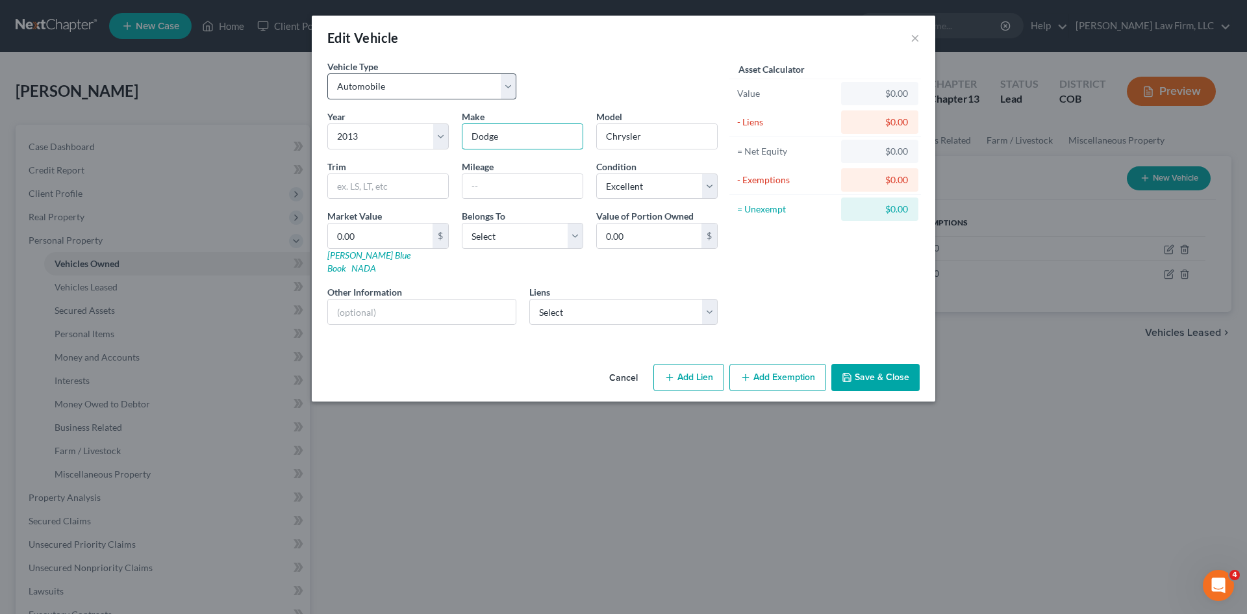
drag, startPoint x: 531, startPoint y: 136, endPoint x: 419, endPoint y: 95, distance: 118.7
click at [389, 124] on div "Year Select 2026 2025 2024 2023 2022 2021 2020 2019 2018 2017 2016 2015 2014 20…" at bounding box center [522, 222] width 403 height 225
drag, startPoint x: 645, startPoint y: 133, endPoint x: 584, endPoint y: 141, distance: 62.2
click at [584, 141] on div "Year Select 2026 2025 2024 2023 2022 2021 2020 2019 2018 2017 2016 2015 2014 20…" at bounding box center [522, 222] width 403 height 225
click at [658, 132] on input "Chrysler" at bounding box center [657, 136] width 120 height 25
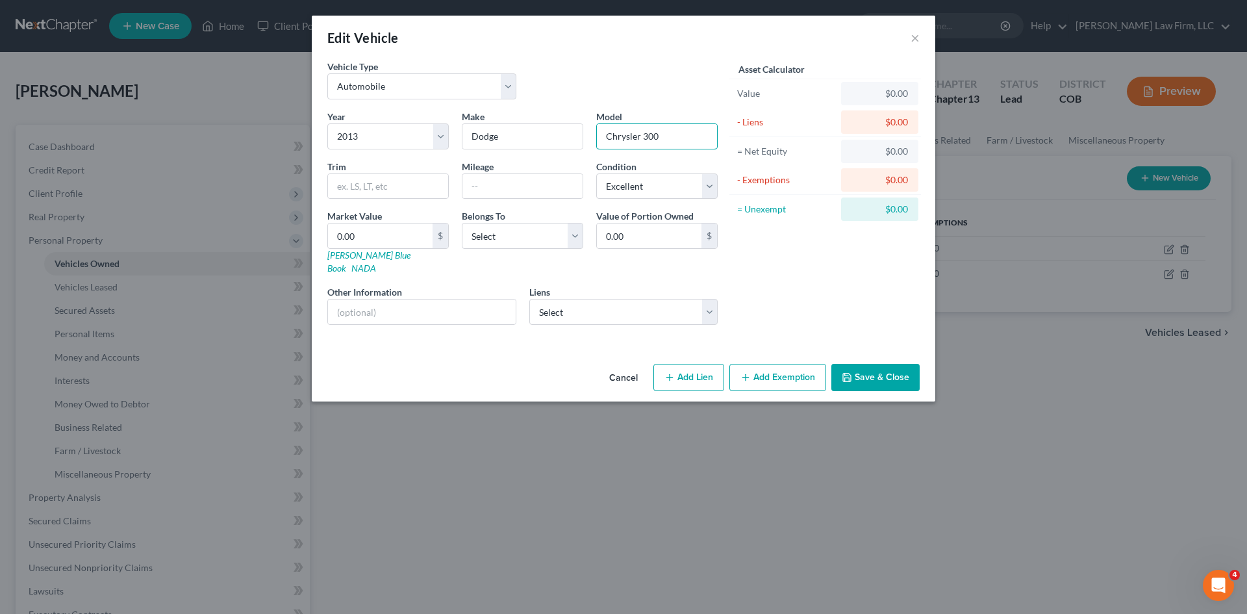
type input "Chrysler 300"
paste input "Chrysler 300"
type input "Chrysler 300"
click at [544, 131] on input "Chrysler 300" at bounding box center [522, 136] width 120 height 25
type input "Chrysler"
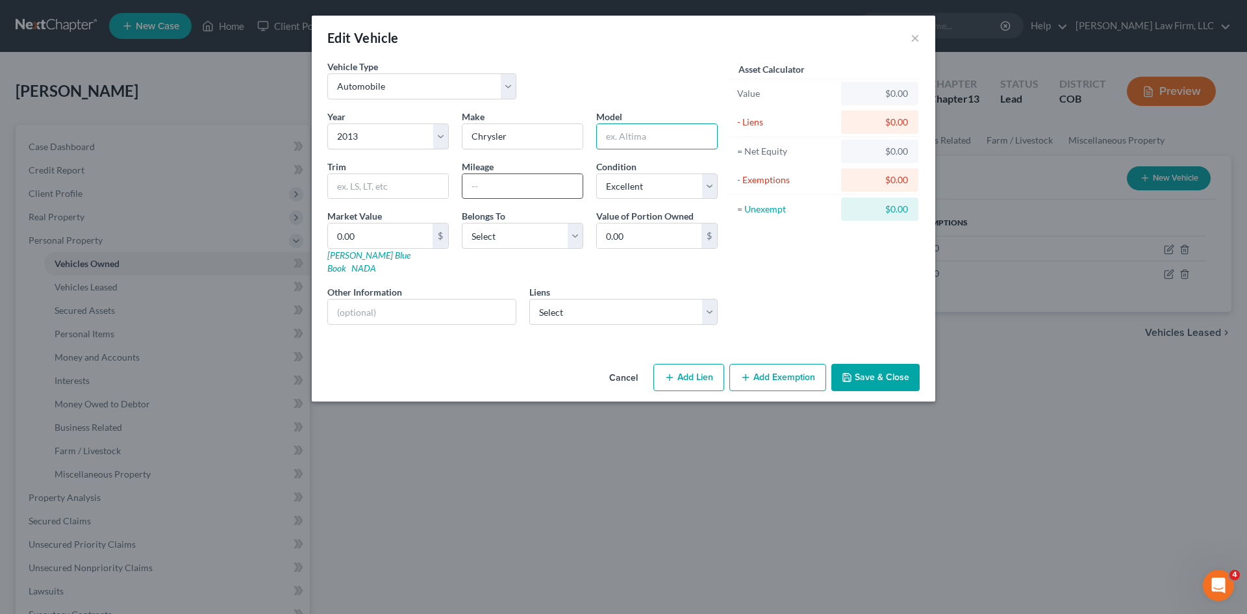
paste input "300"
type input "300"
drag, startPoint x: 481, startPoint y: 188, endPoint x: 489, endPoint y: 188, distance: 7.8
click at [481, 188] on input "text" at bounding box center [522, 186] width 120 height 25
type input "150000"
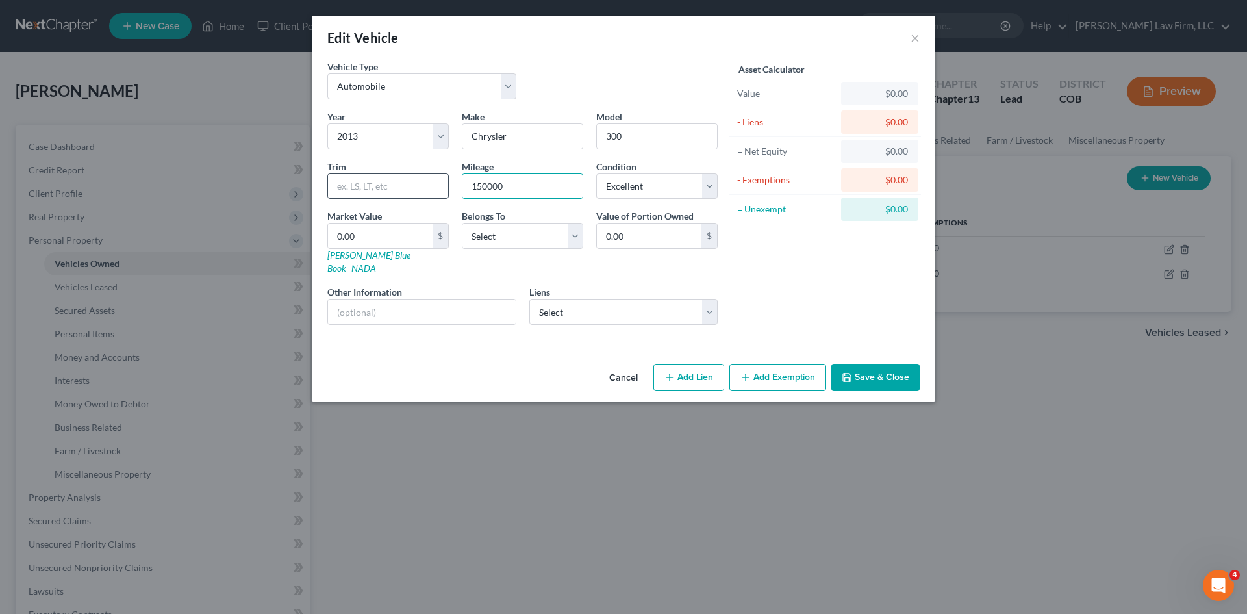
drag, startPoint x: 475, startPoint y: 192, endPoint x: 419, endPoint y: 192, distance: 55.2
click at [419, 192] on div "Year Select 2026 2025 2024 2023 2022 2021 2020 2019 2018 2017 2016 2015 2014 20…" at bounding box center [522, 222] width 403 height 225
click at [381, 231] on input "0.00" at bounding box center [380, 235] width 105 height 25
type input "4"
type input "4.00"
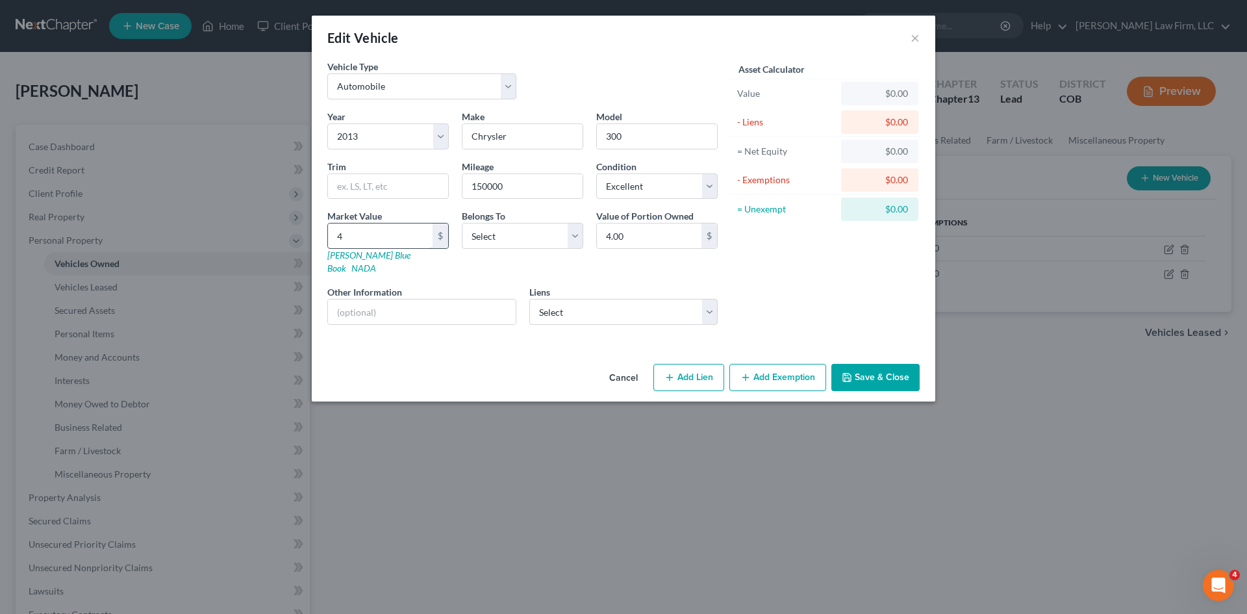
type input "41"
type input "41.00"
type input "418"
type input "418.00"
type input "4188"
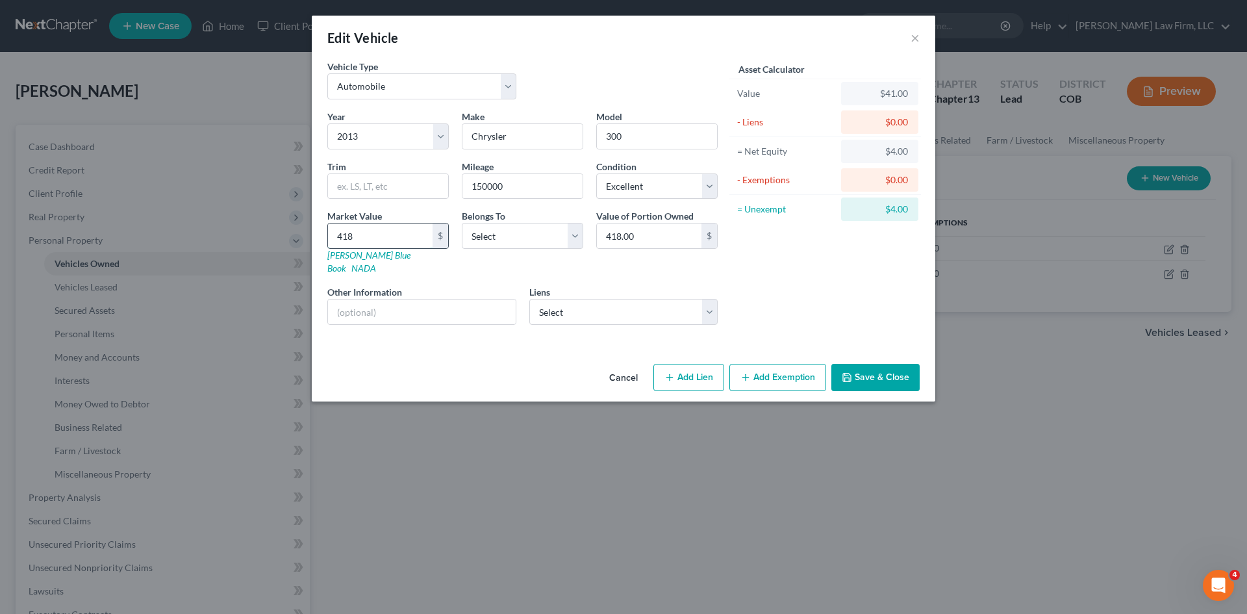
type input "4,188.00"
type input "4,188"
drag, startPoint x: 645, startPoint y: 141, endPoint x: 521, endPoint y: 142, distance: 124.0
click at [521, 142] on div "Year Select 2026 2025 2024 2023 2022 2021 2020 2019 2018 2017 2016 2015 2014 20…" at bounding box center [522, 222] width 403 height 225
click at [670, 132] on input "300" at bounding box center [657, 136] width 120 height 25
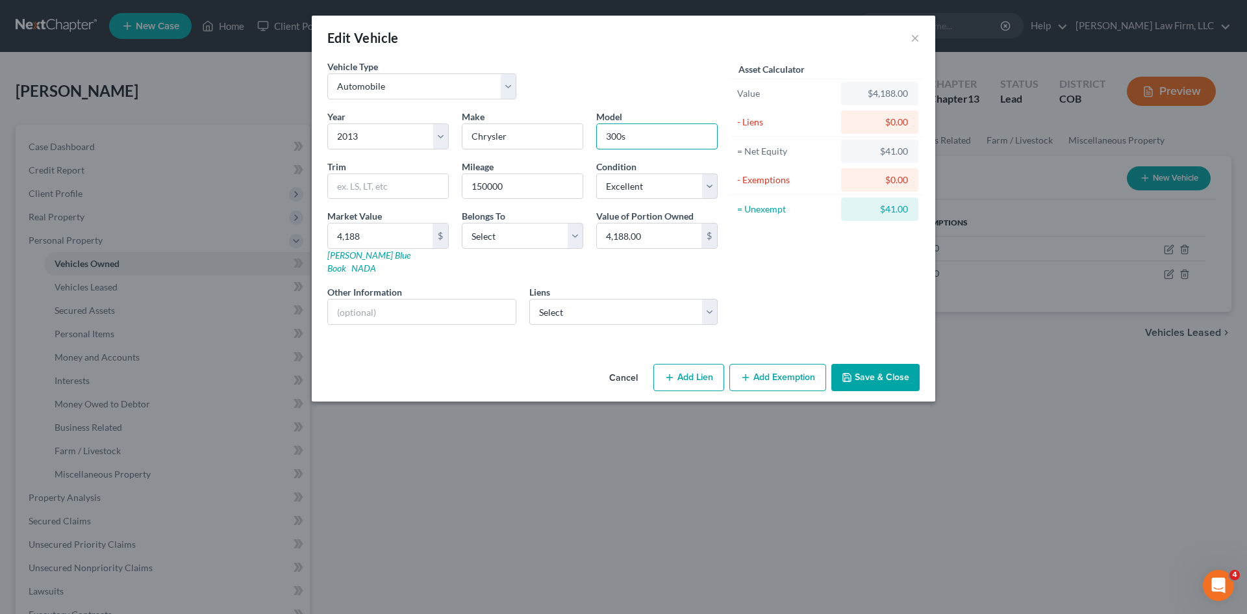
type input "300s"
click at [866, 366] on button "Save & Close" at bounding box center [875, 377] width 88 height 27
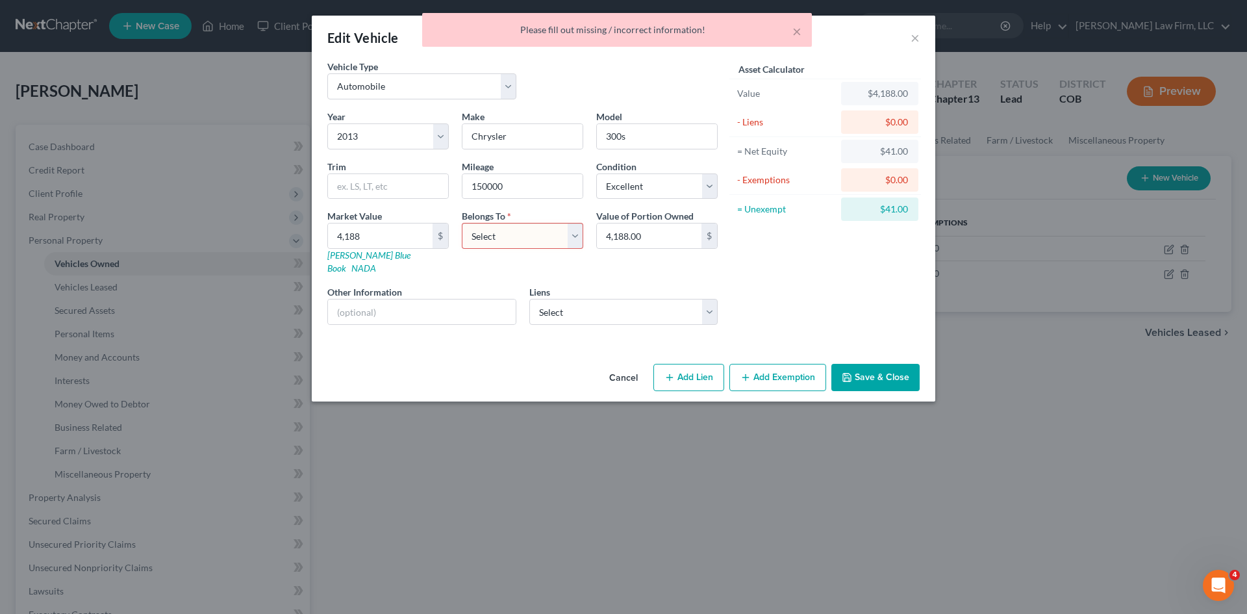
click at [516, 249] on select "Select Debtor 1 Only Debtor 2 Only Debtor 1 And Debtor 2 Only At Least One Of T…" at bounding box center [522, 236] width 121 height 26
select select "0"
click at [462, 223] on select "Select Debtor 1 Only Debtor 2 Only Debtor 1 And Debtor 2 Only At Least One Of T…" at bounding box center [522, 236] width 121 height 26
drag, startPoint x: 877, startPoint y: 363, endPoint x: 893, endPoint y: 375, distance: 19.5
click at [892, 381] on div "Cancel Add Lien Add Lease Add Exemption Save & Close" at bounding box center [623, 379] width 623 height 43
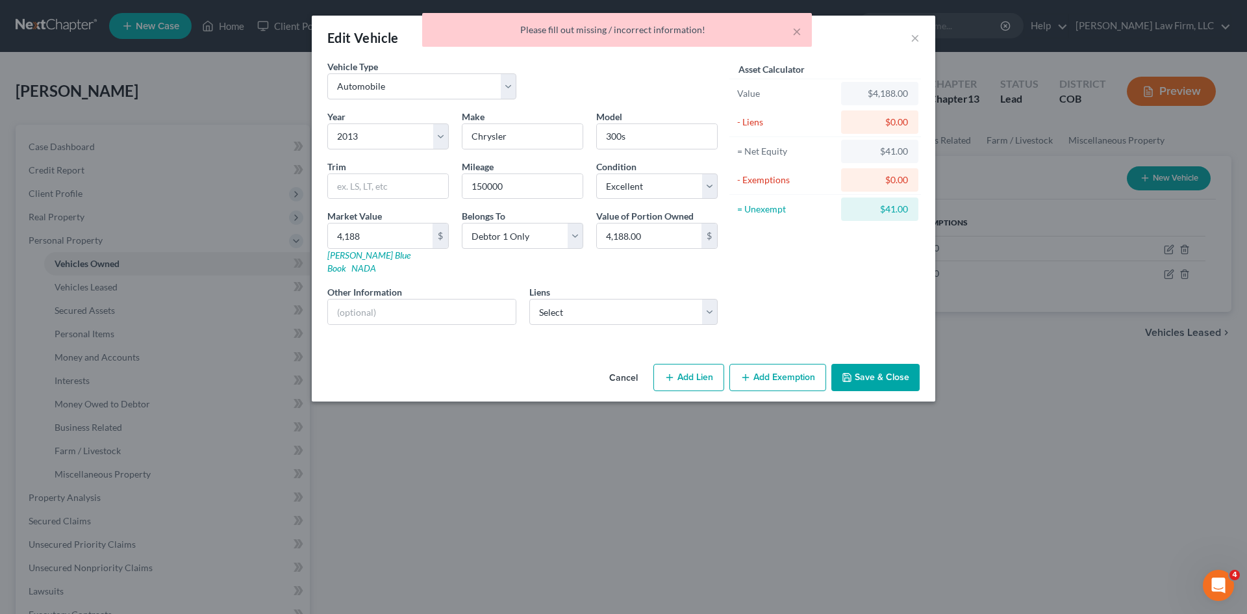
drag, startPoint x: 889, startPoint y: 362, endPoint x: 1025, endPoint y: 364, distance: 135.7
click at [891, 364] on button "Save & Close" at bounding box center [875, 377] width 88 height 27
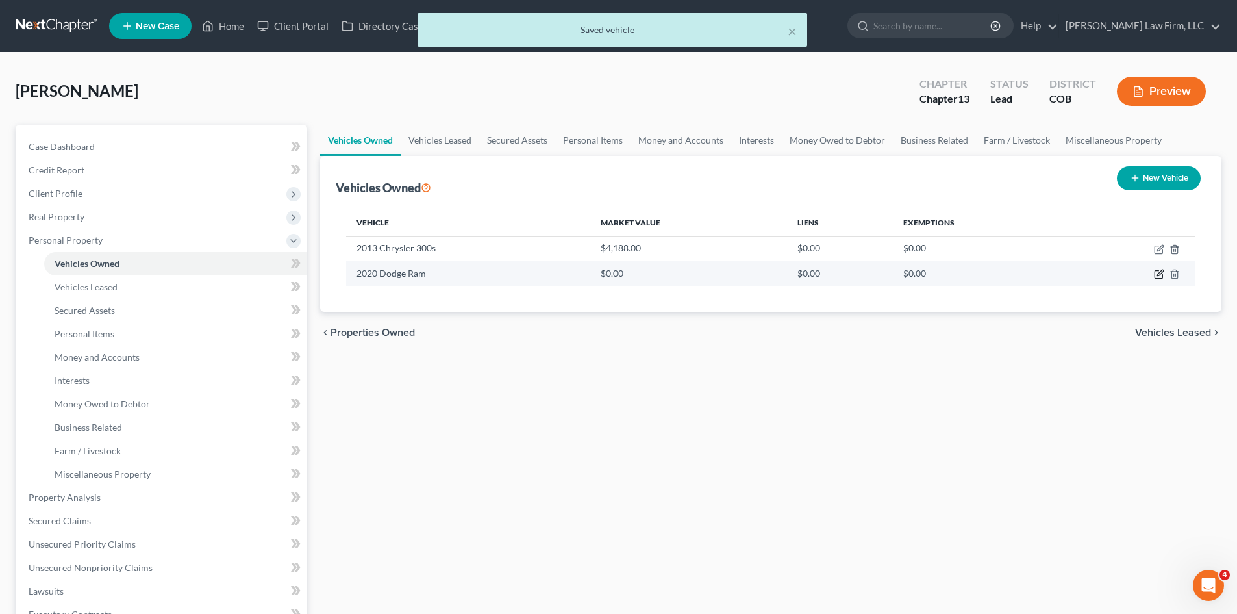
click at [1159, 275] on icon "button" at bounding box center [1159, 274] width 10 height 10
select select "0"
select select "6"
select select "0"
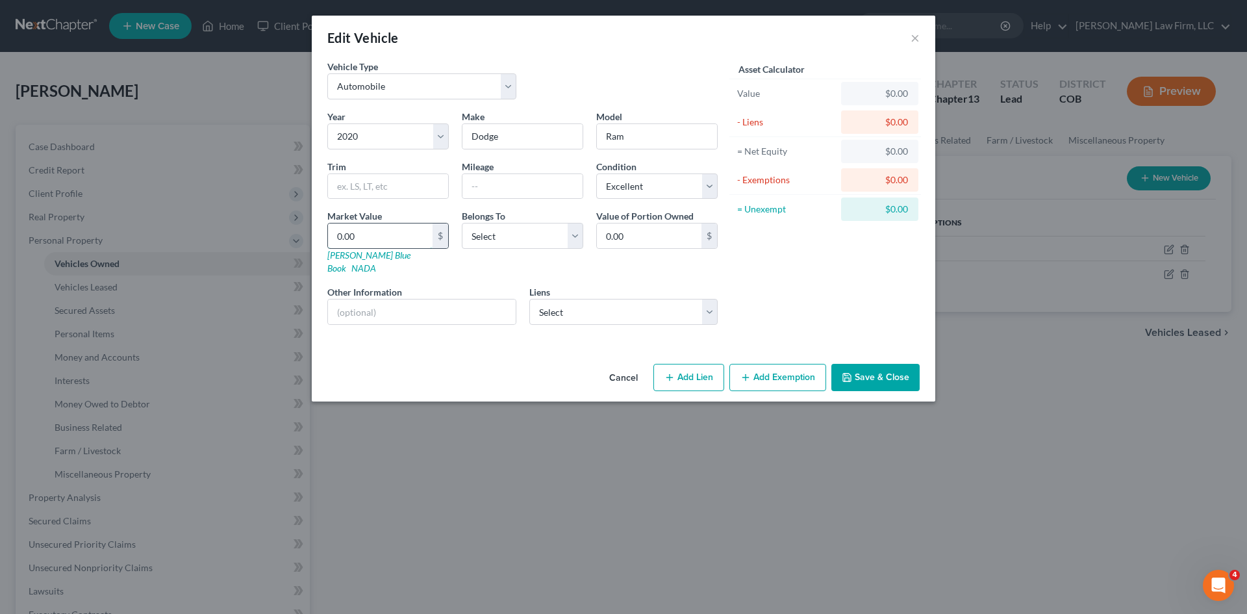
click at [416, 234] on input "0.00" at bounding box center [380, 235] width 105 height 25
type input "2"
type input "2.00"
type input "28"
type input "28.00"
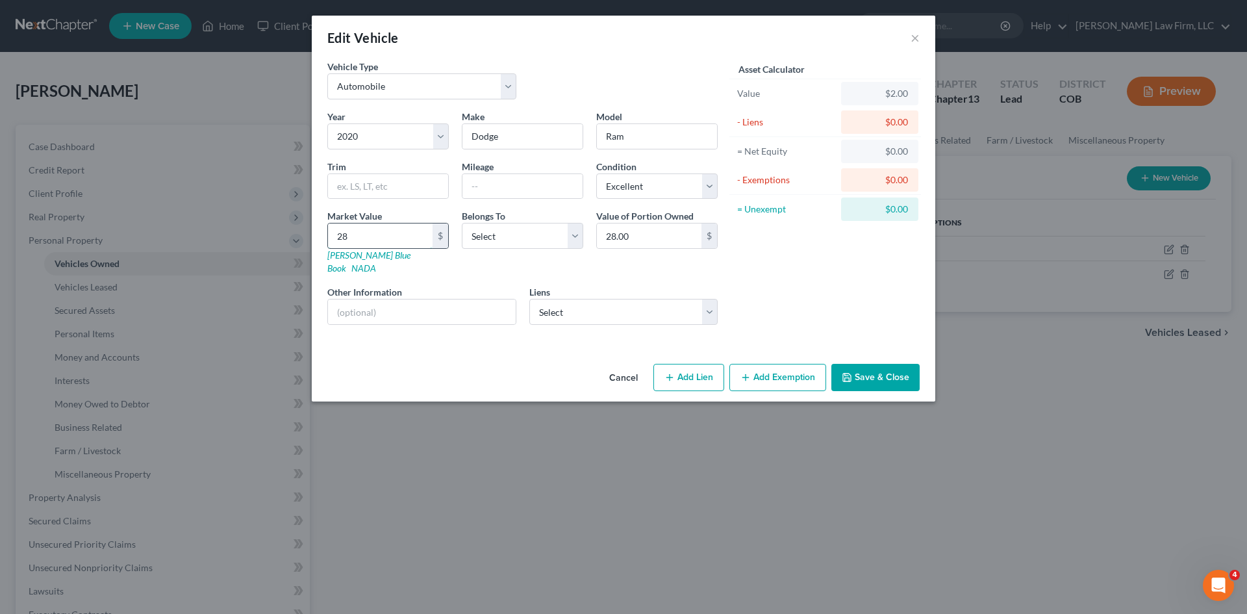
type input "285"
type input "285.00"
type input "2855"
type input "2,855.00"
type input "2,8558"
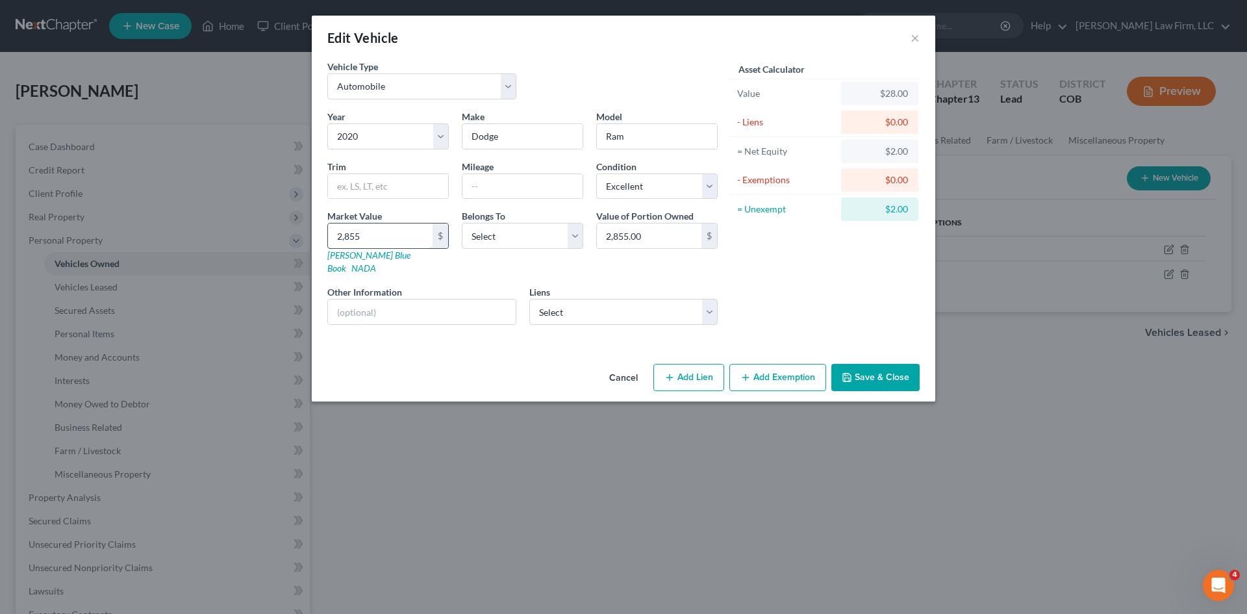
type input "28,558.00"
type input "28,558"
drag, startPoint x: 518, startPoint y: 123, endPoint x: 498, endPoint y: 134, distance: 22.7
click at [498, 134] on div "Dodge" at bounding box center [522, 136] width 121 height 26
drag, startPoint x: 515, startPoint y: 139, endPoint x: 353, endPoint y: 155, distance: 162.5
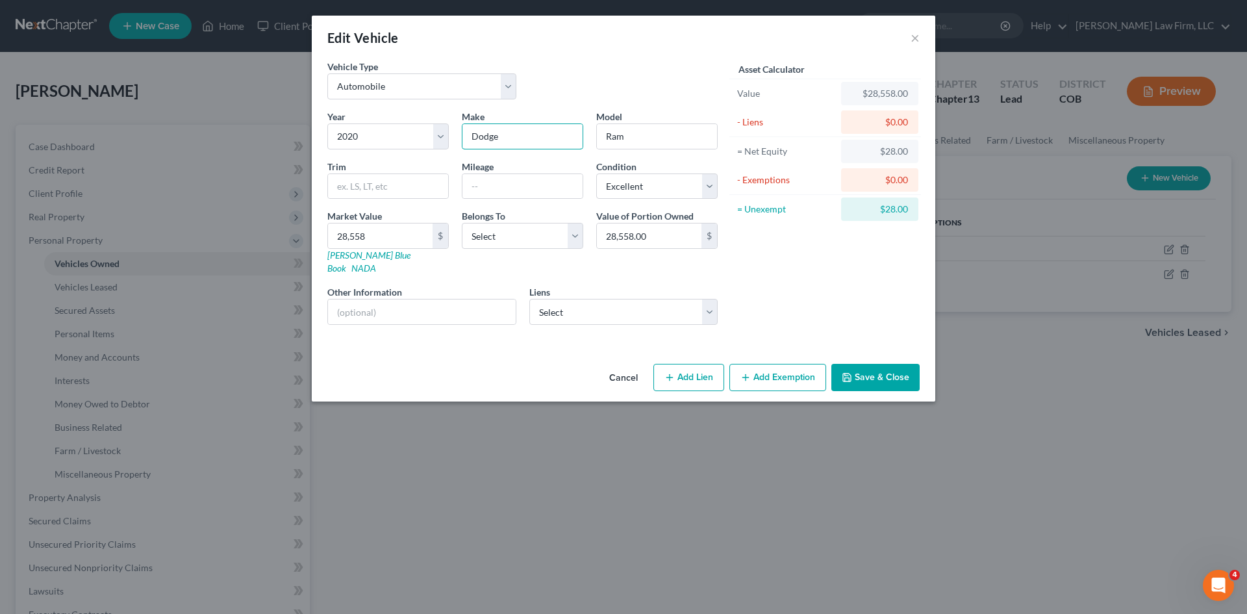
click at [355, 155] on div "Year Select 2026 2025 2024 2023 2022 2021 2020 2019 2018 2017 2016 2015 2014 20…" at bounding box center [522, 222] width 403 height 225
type input "r"
type input "Ram"
type input "2500 Reg. Cab"
click at [504, 182] on input "text" at bounding box center [522, 186] width 120 height 25
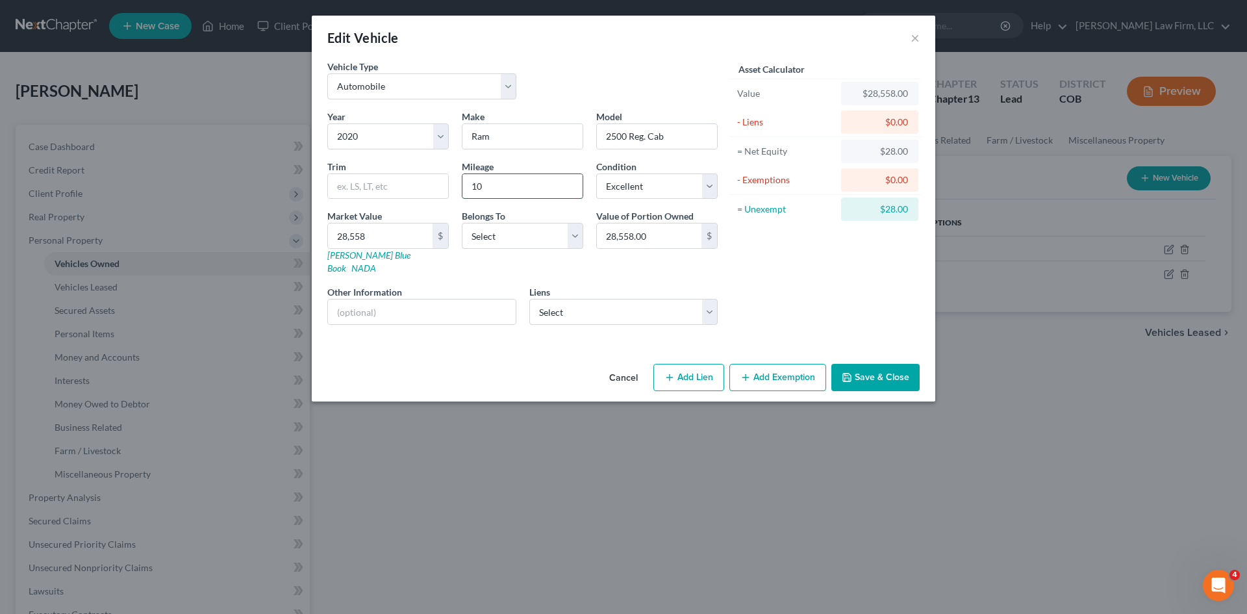
type input "1"
type input "40000"
drag, startPoint x: 870, startPoint y: 364, endPoint x: 697, endPoint y: 406, distance: 177.8
click at [743, 429] on div "Edit Vehicle × Vehicle Type Select Automobile Truck Trailer Watercraft Aircraft…" at bounding box center [623, 307] width 1247 height 614
click at [695, 358] on div "Cancel Add Lien Add Lease Add Exemption Save & Close" at bounding box center [623, 379] width 623 height 43
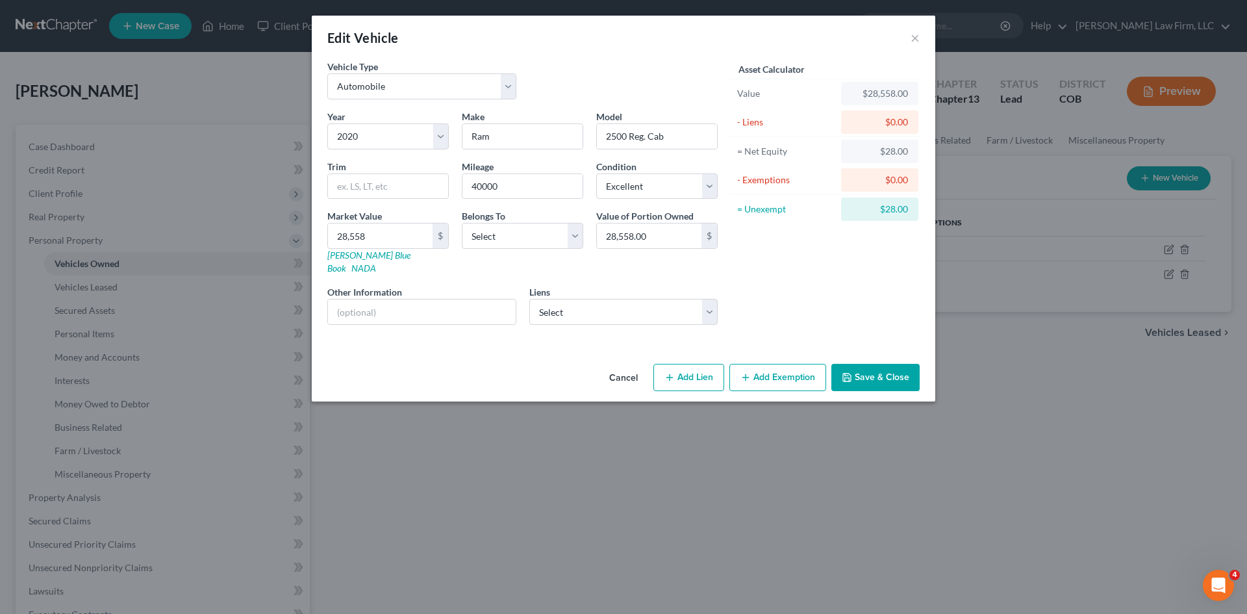
click at [699, 364] on button "Add Lien" at bounding box center [688, 377] width 71 height 27
select select "0"
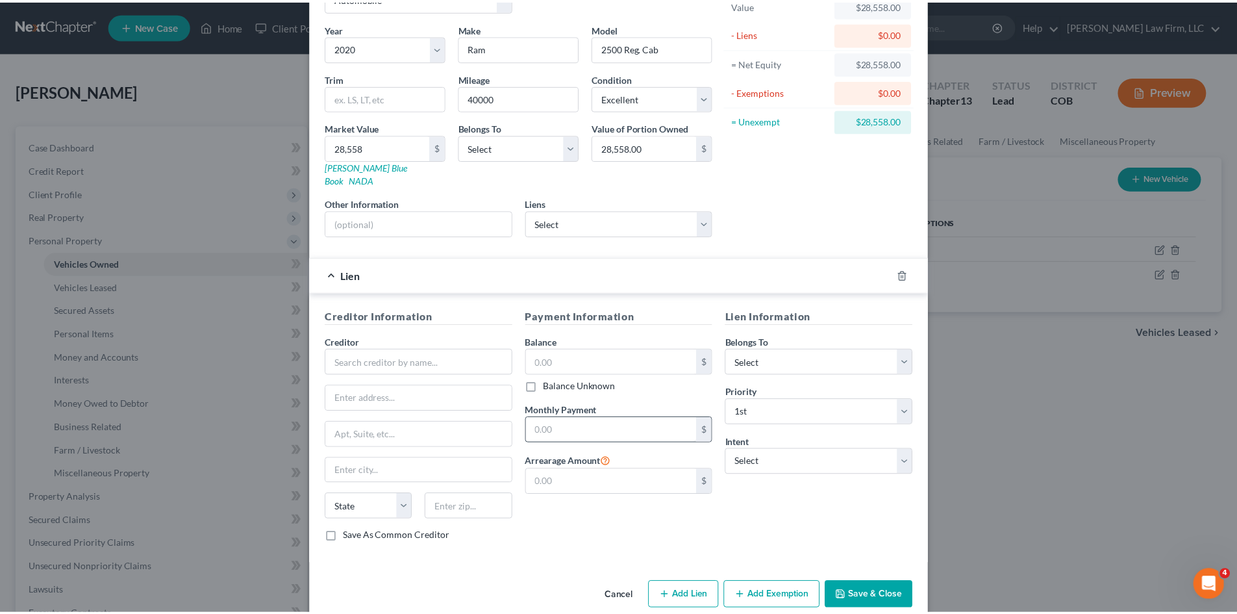
scroll to position [97, 0]
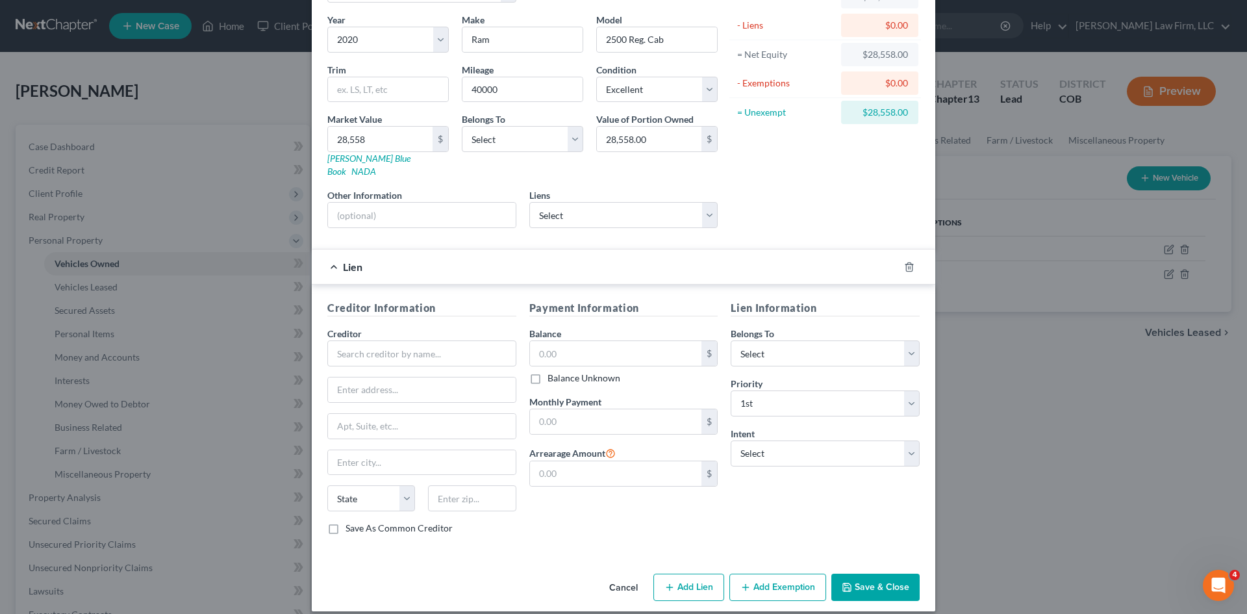
click at [614, 579] on button "Cancel" at bounding box center [623, 588] width 49 height 26
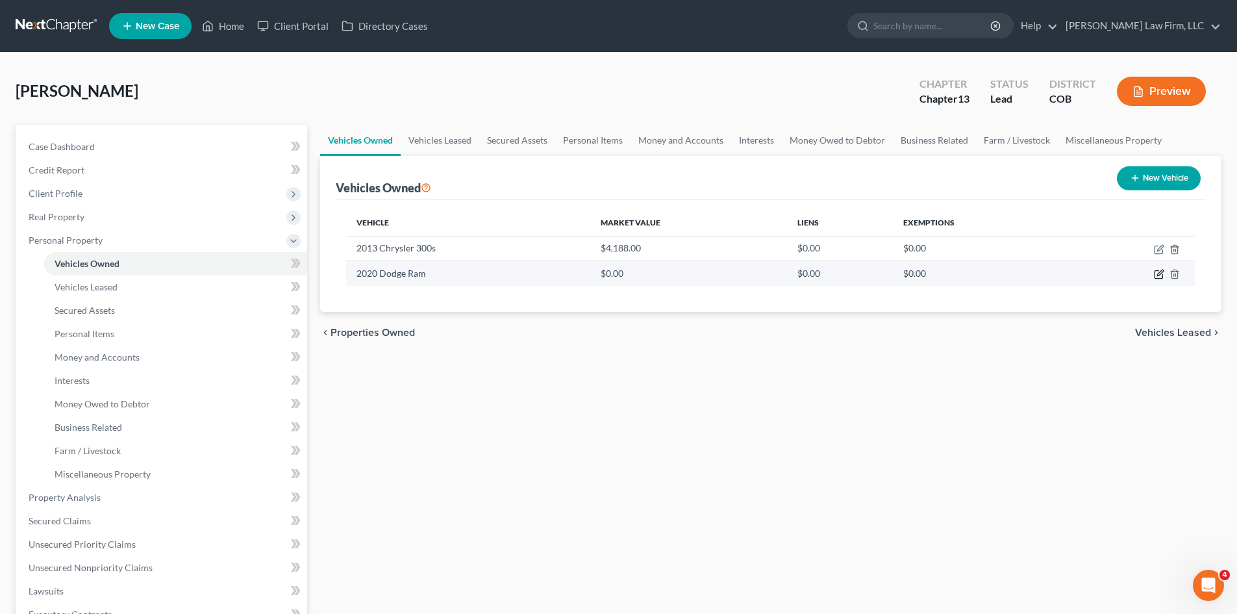
click at [1159, 271] on icon "button" at bounding box center [1159, 274] width 10 height 10
select select "0"
select select "6"
select select "0"
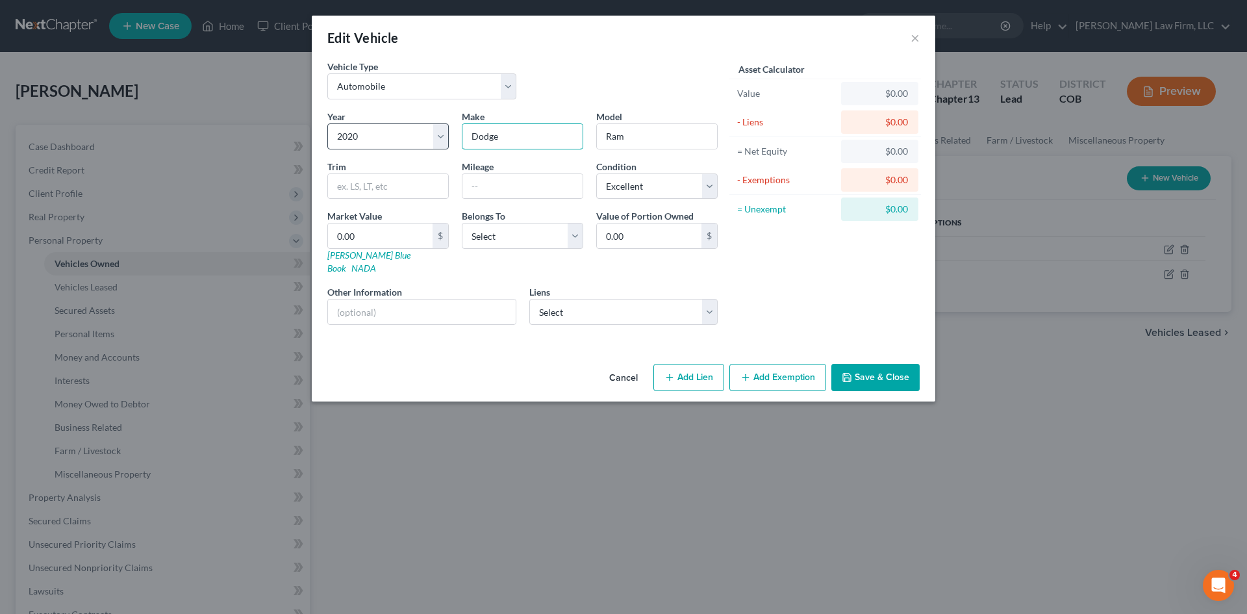
drag, startPoint x: 533, startPoint y: 138, endPoint x: 340, endPoint y: 147, distance: 193.1
click at [353, 146] on div "Year Select 2026 2025 2024 2023 2022 2021 2020 2019 2018 2017 2016 2015 2014 20…" at bounding box center [522, 222] width 403 height 225
type input "Ram"
type input "2500"
type input "40000"
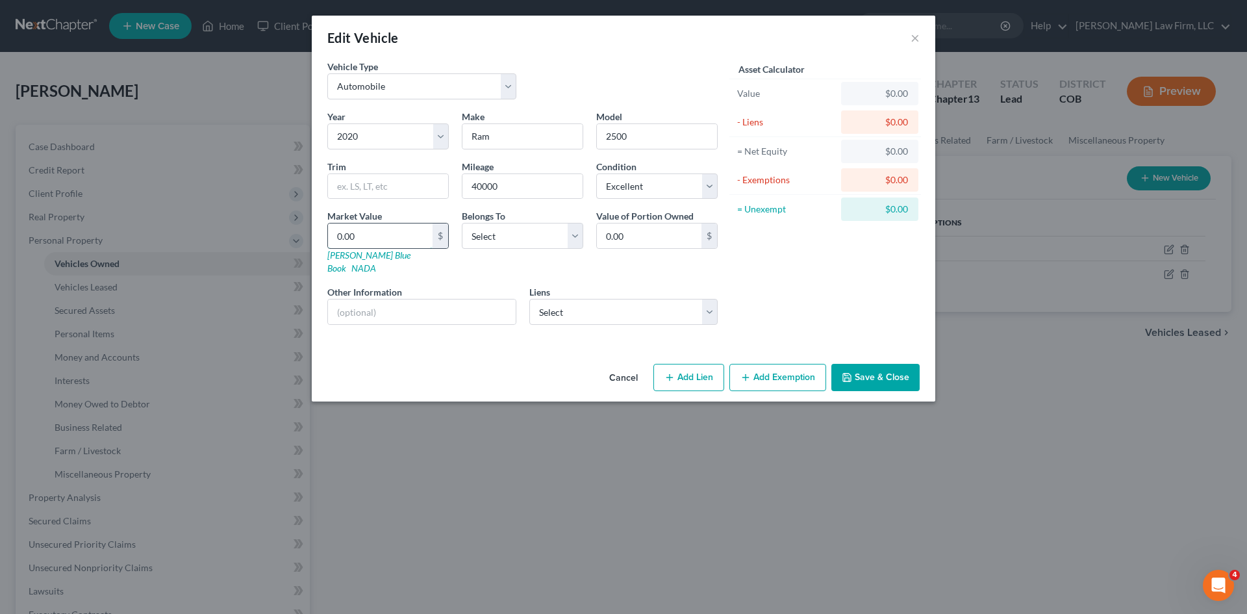
type input "2"
type input "2.00"
type input "28"
type input "28.00"
type input "285"
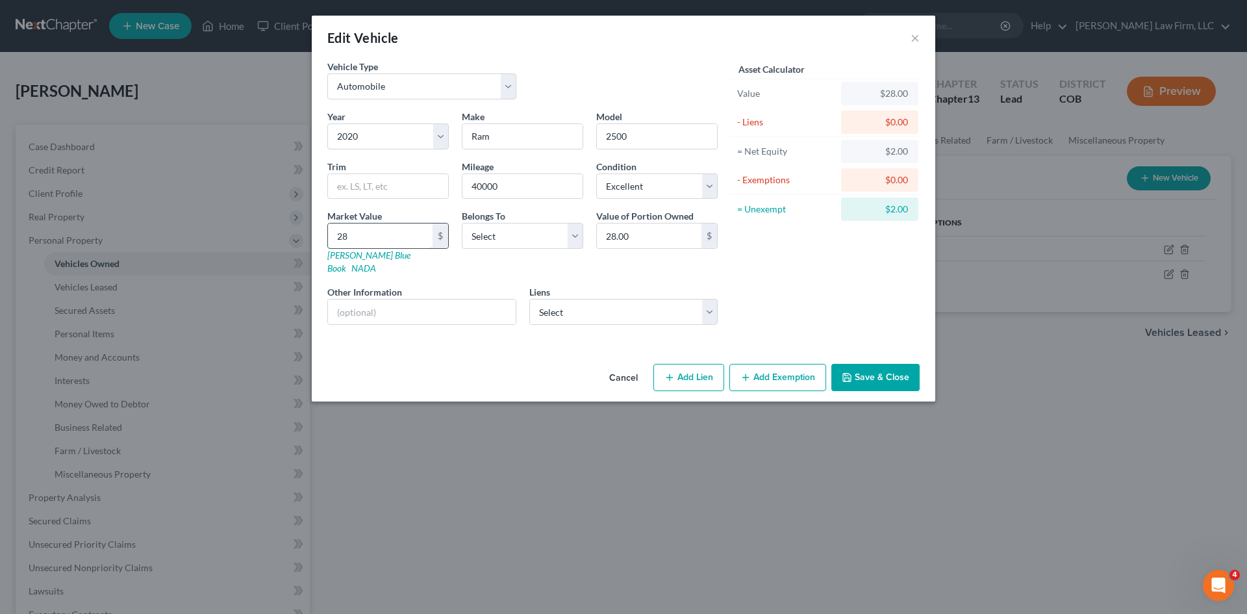
type input "285.00"
type input "28"
type input "28.00"
type input "285"
type input "285.00"
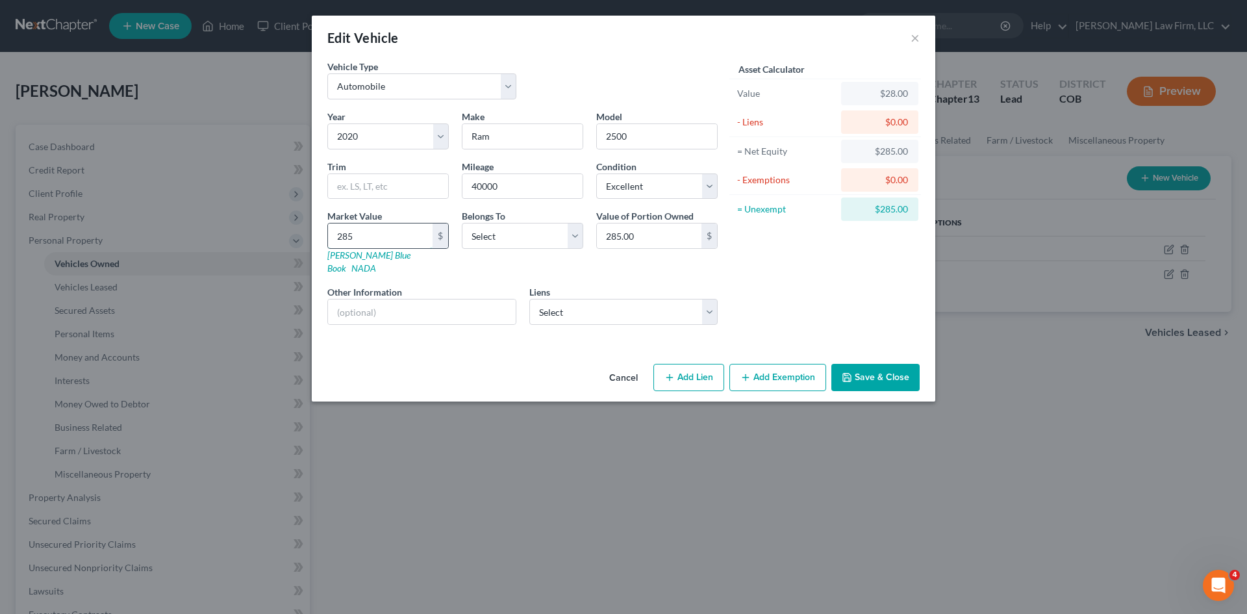
type input "2855"
type input "2,855.00"
type input "2,8558"
type input "28,558.00"
type input "28,558"
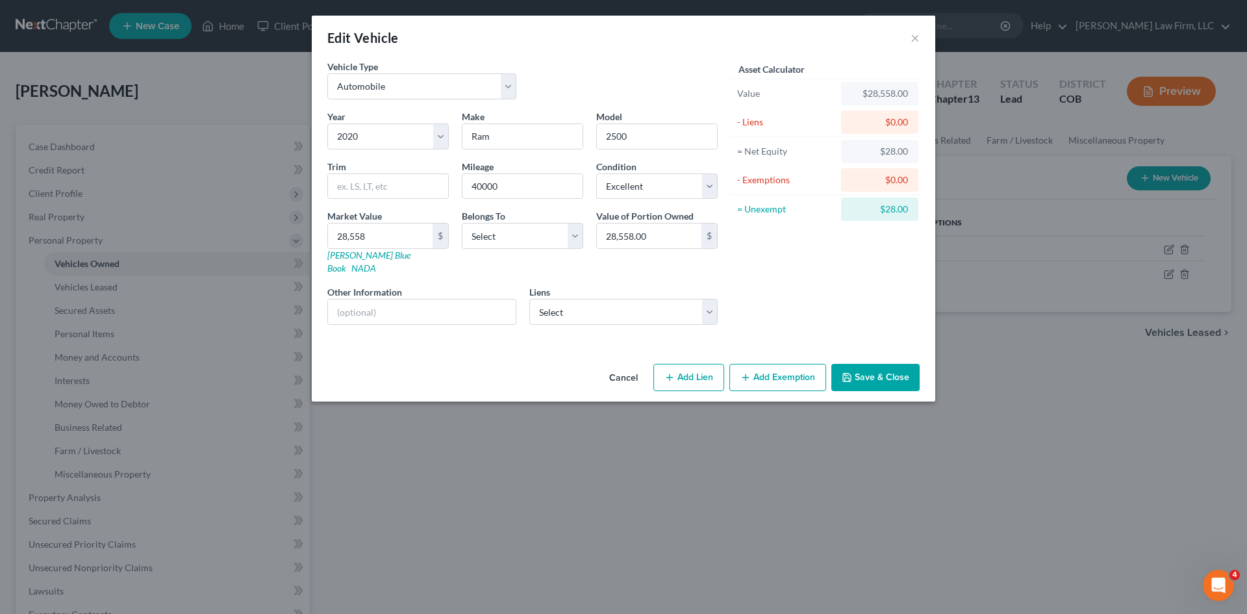
click at [871, 364] on button "Save & Close" at bounding box center [875, 377] width 88 height 27
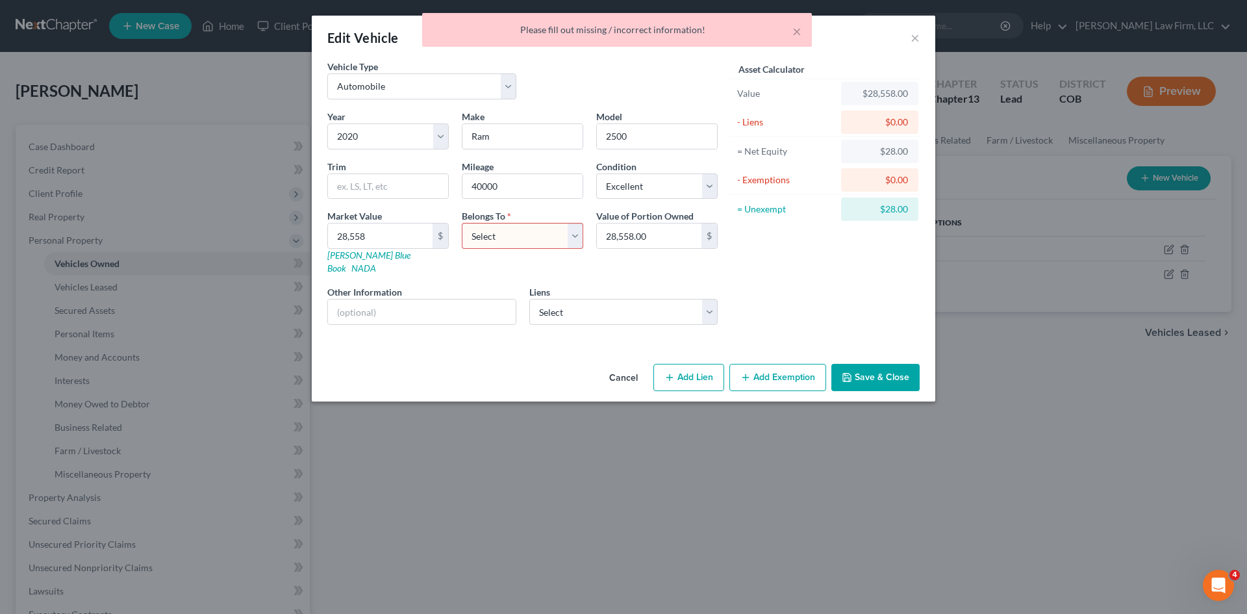
click at [512, 235] on select "Select Debtor 1 Only Debtor 2 Only Debtor 1 And Debtor 2 Only At Least One Of T…" at bounding box center [522, 236] width 121 height 26
select select "0"
click at [462, 223] on select "Select Debtor 1 Only Debtor 2 Only Debtor 1 And Debtor 2 Only At Least One Of T…" at bounding box center [522, 236] width 121 height 26
drag, startPoint x: 883, startPoint y: 368, endPoint x: 907, endPoint y: 360, distance: 25.3
click at [883, 368] on button "Save & Close" at bounding box center [875, 377] width 88 height 27
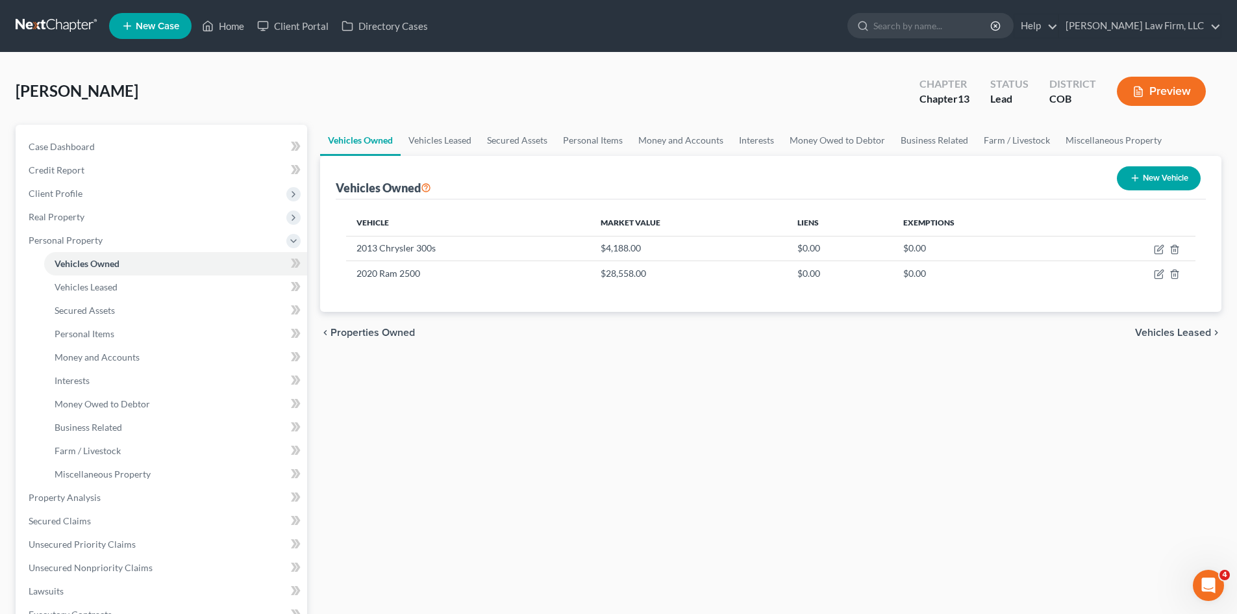
click at [1193, 334] on span "Vehicles Leased" at bounding box center [1173, 332] width 76 height 10
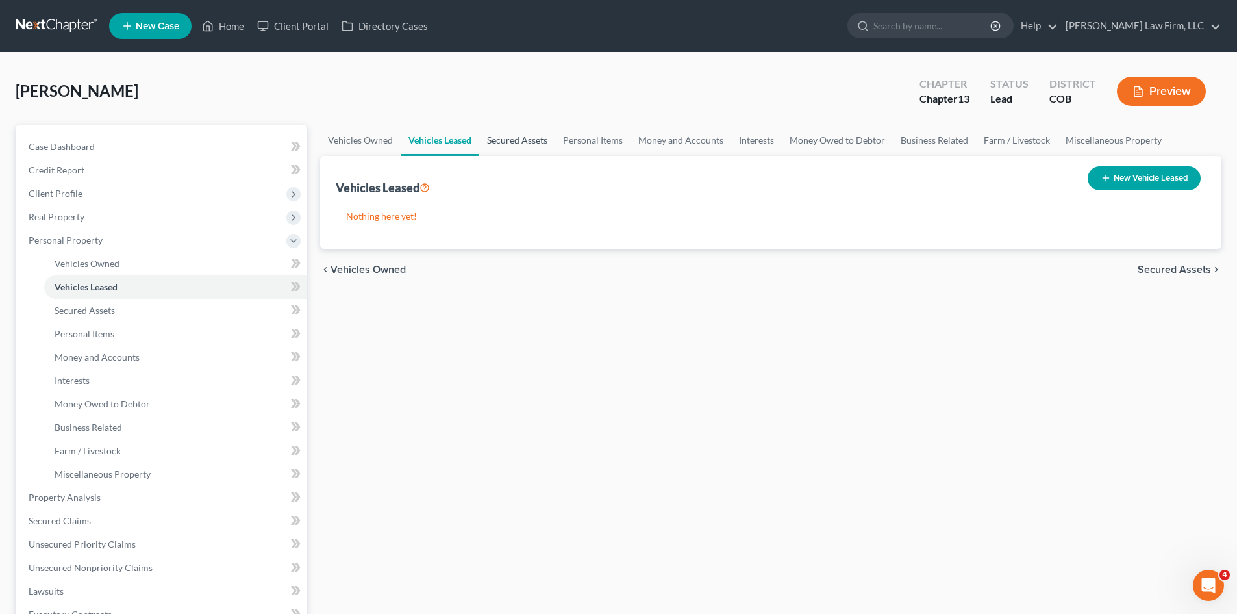
click at [530, 145] on link "Secured Assets" at bounding box center [517, 140] width 76 height 31
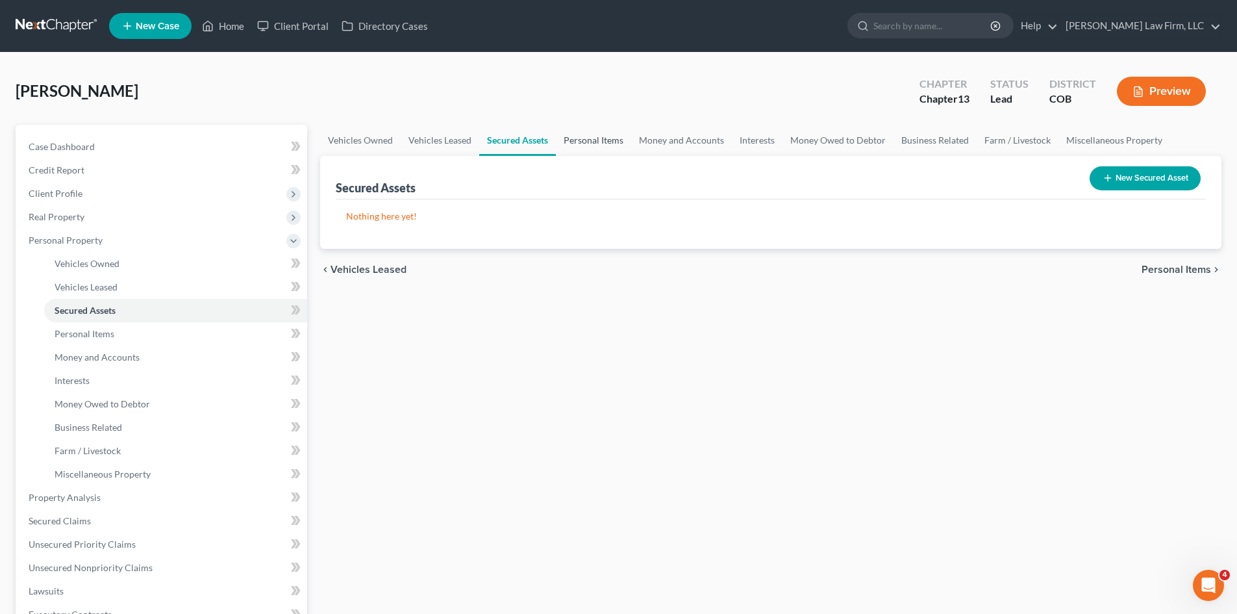
drag, startPoint x: 604, startPoint y: 142, endPoint x: 616, endPoint y: 145, distance: 12.1
click at [604, 142] on link "Personal Items" at bounding box center [593, 140] width 75 height 31
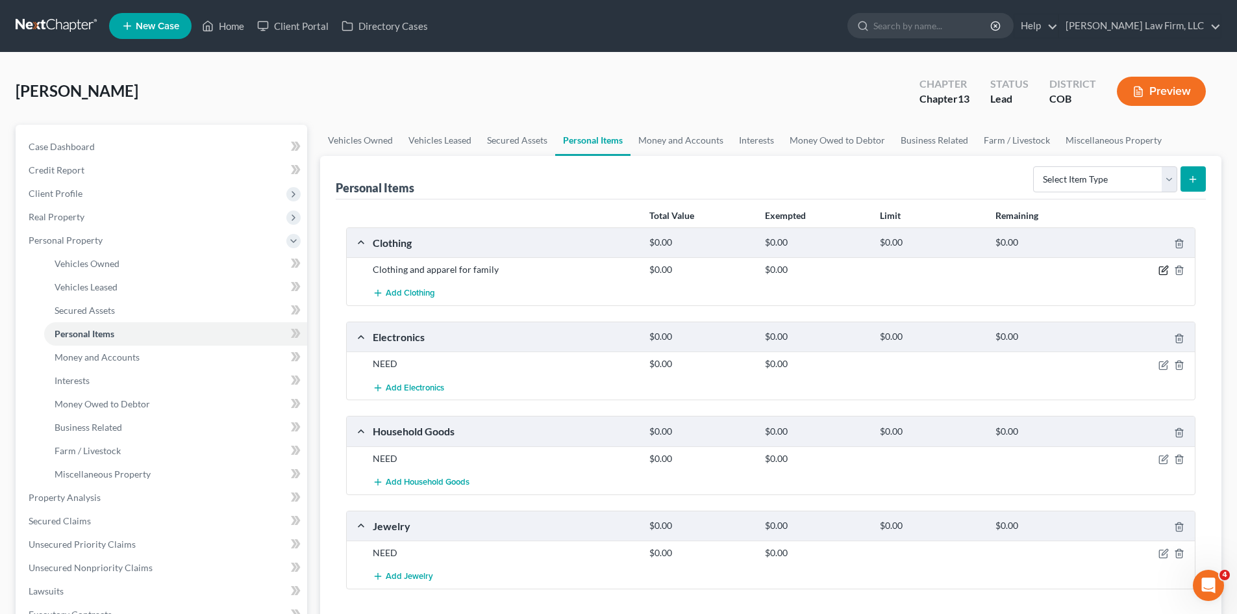
click at [1164, 269] on icon "button" at bounding box center [1165, 269] width 6 height 6
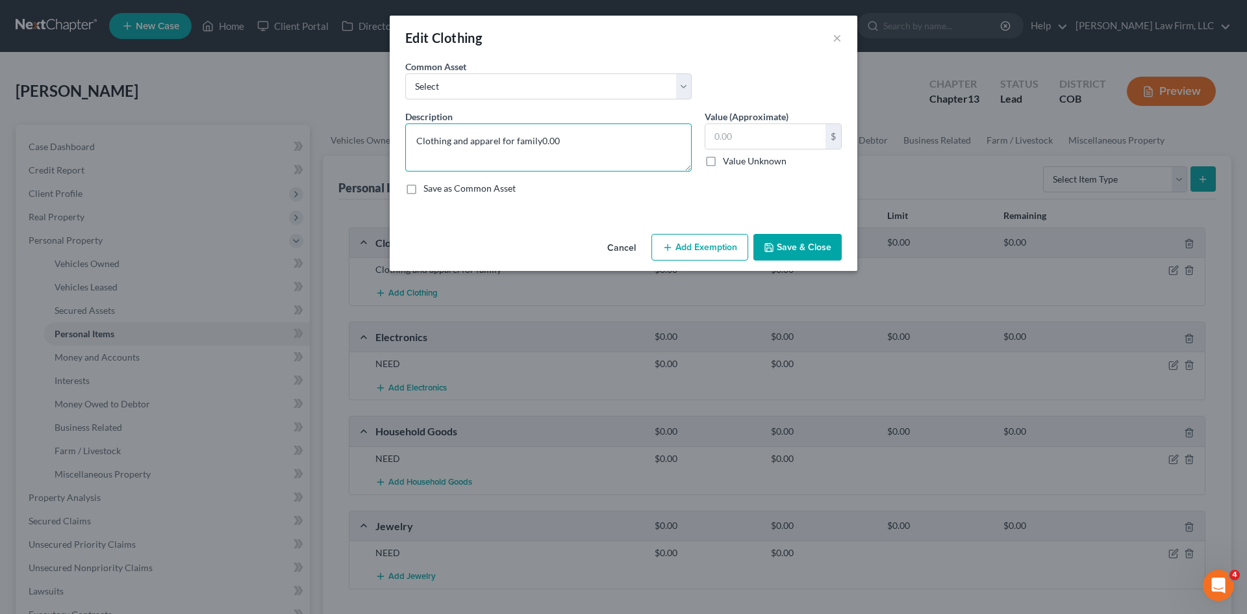
click at [595, 161] on textarea "Clothing and apparel for family0.00" at bounding box center [548, 147] width 286 height 48
type textarea "Clothing and apparel for family"
click at [763, 132] on input "text" at bounding box center [765, 136] width 120 height 25
type input "1,000"
click at [721, 245] on button "Add Exemption" at bounding box center [699, 247] width 97 height 27
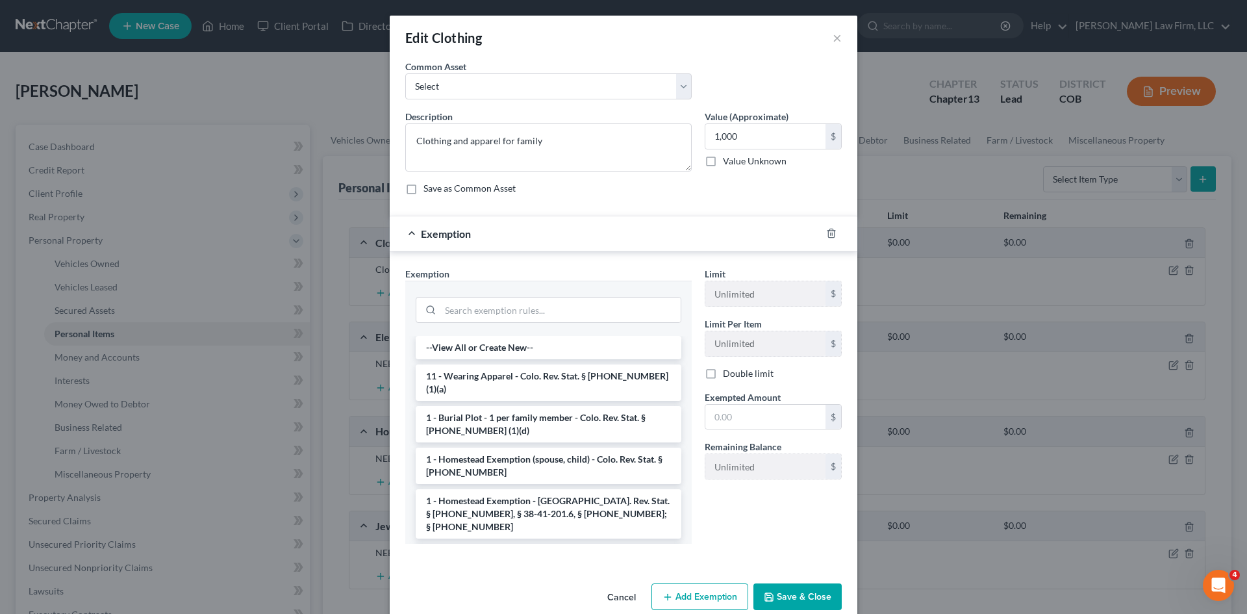
click at [548, 379] on li "11 - Wearing Apparel - Colo. Rev. Stat. § [PHONE_NUMBER] (1)(a)" at bounding box center [549, 382] width 266 height 36
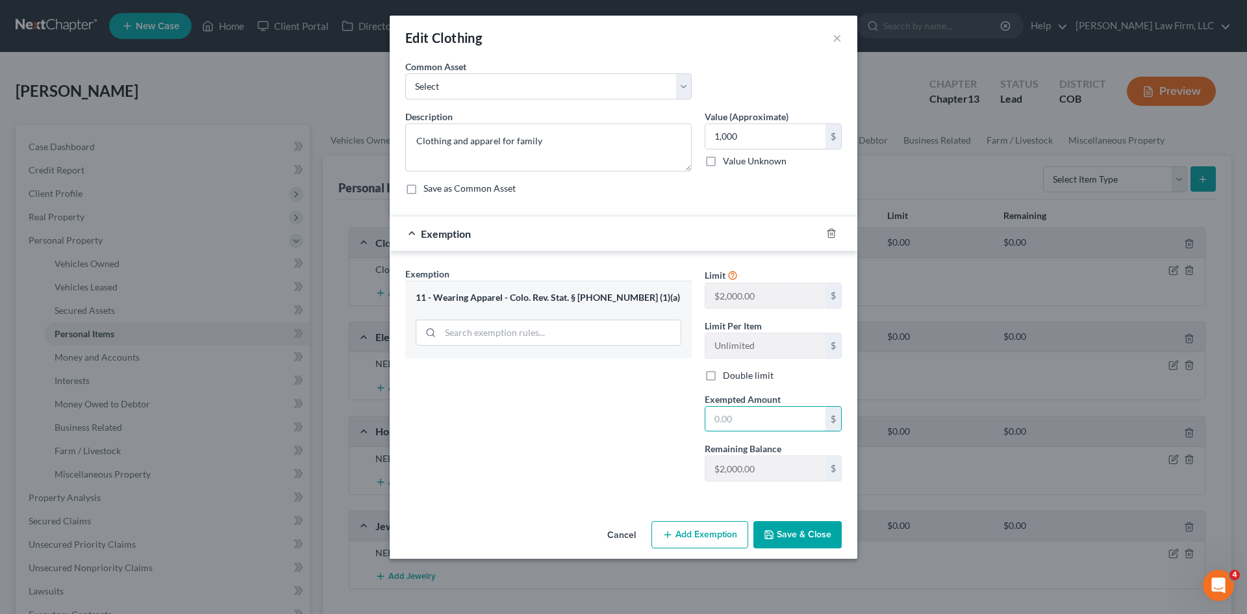
drag, startPoint x: 742, startPoint y: 413, endPoint x: 672, endPoint y: 413, distance: 70.1
click at [677, 413] on div "Exemption Set must be selected for CA. Exemption * 11 - Wearing Apparel - Colo.…" at bounding box center [623, 379] width 449 height 225
type input "1,000"
click at [801, 536] on button "Save & Close" at bounding box center [797, 534] width 88 height 27
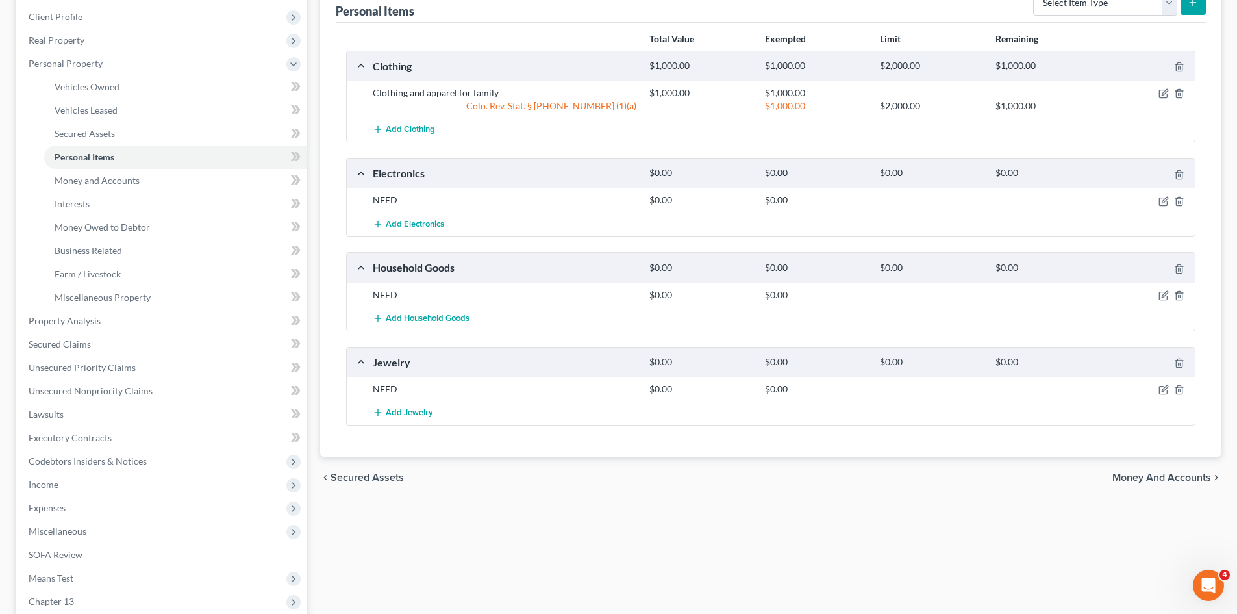
scroll to position [195, 0]
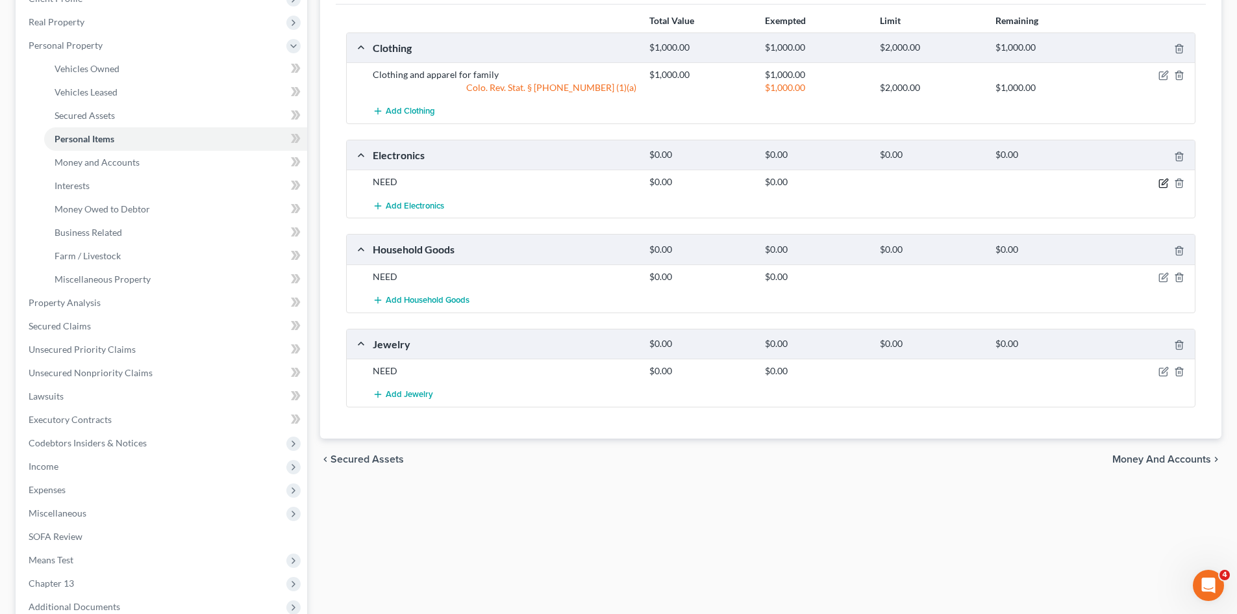
drag, startPoint x: 1164, startPoint y: 185, endPoint x: 1006, endPoint y: 205, distance: 159.6
click at [1163, 185] on icon "button" at bounding box center [1163, 183] width 10 height 10
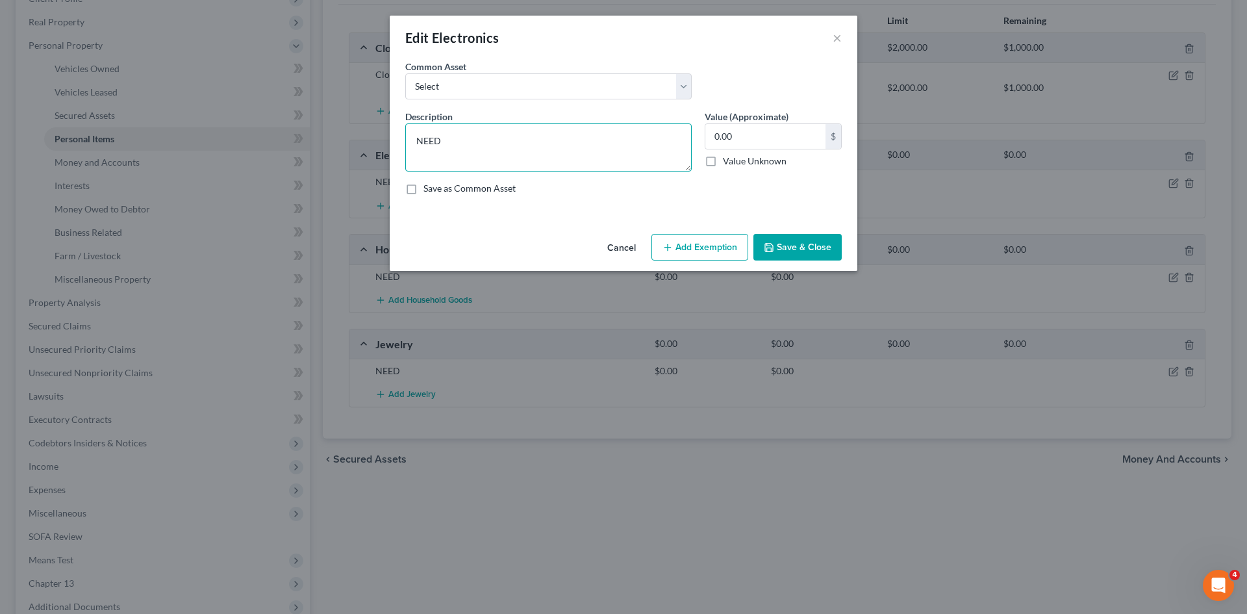
drag, startPoint x: 485, startPoint y: 149, endPoint x: 325, endPoint y: 147, distance: 160.4
click at [325, 147] on div "Edit Electronics × An exemption set must first be selected from the Filing Info…" at bounding box center [623, 307] width 1247 height 614
type textarea "Ipad, Iphone, TVs, laptop, play station5,"
type textarea "Ipad, Iphone, TVs, laptop, play station5"
type input "2,000"
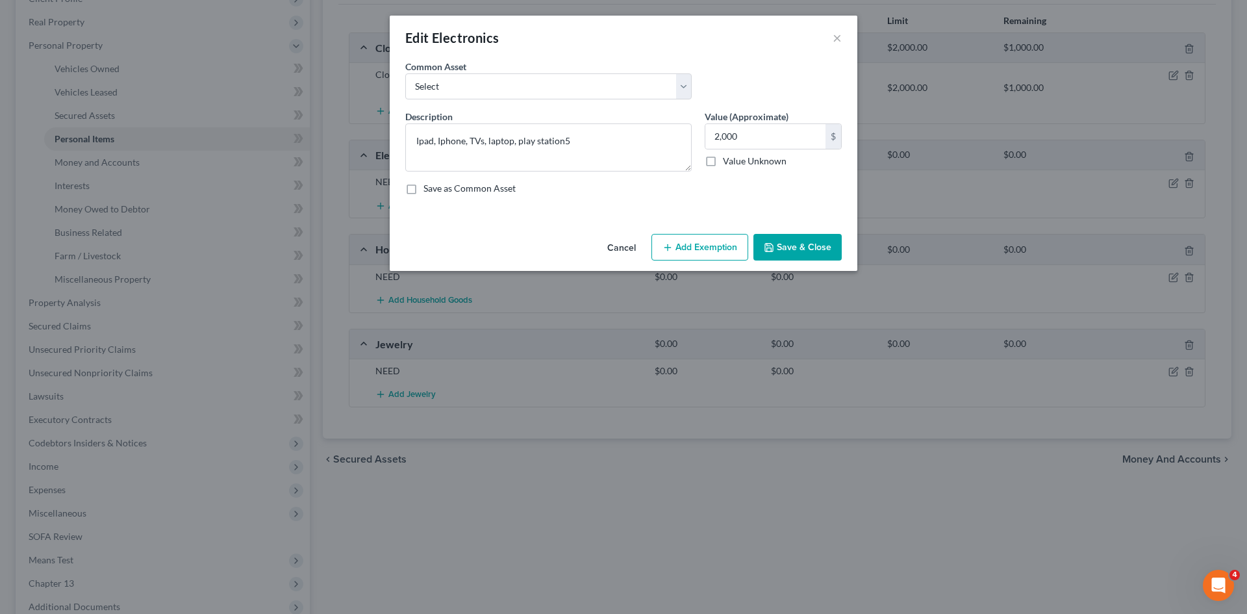
click at [706, 241] on button "Add Exemption" at bounding box center [699, 247] width 97 height 27
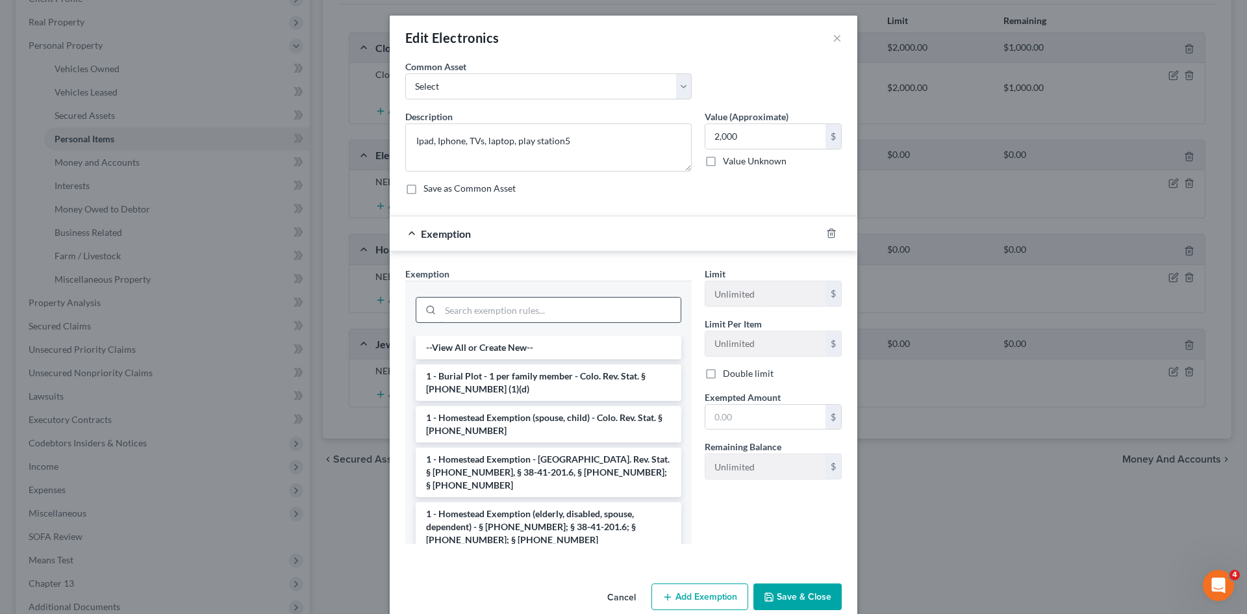
click at [536, 317] on input "search" at bounding box center [560, 309] width 240 height 25
type input "o"
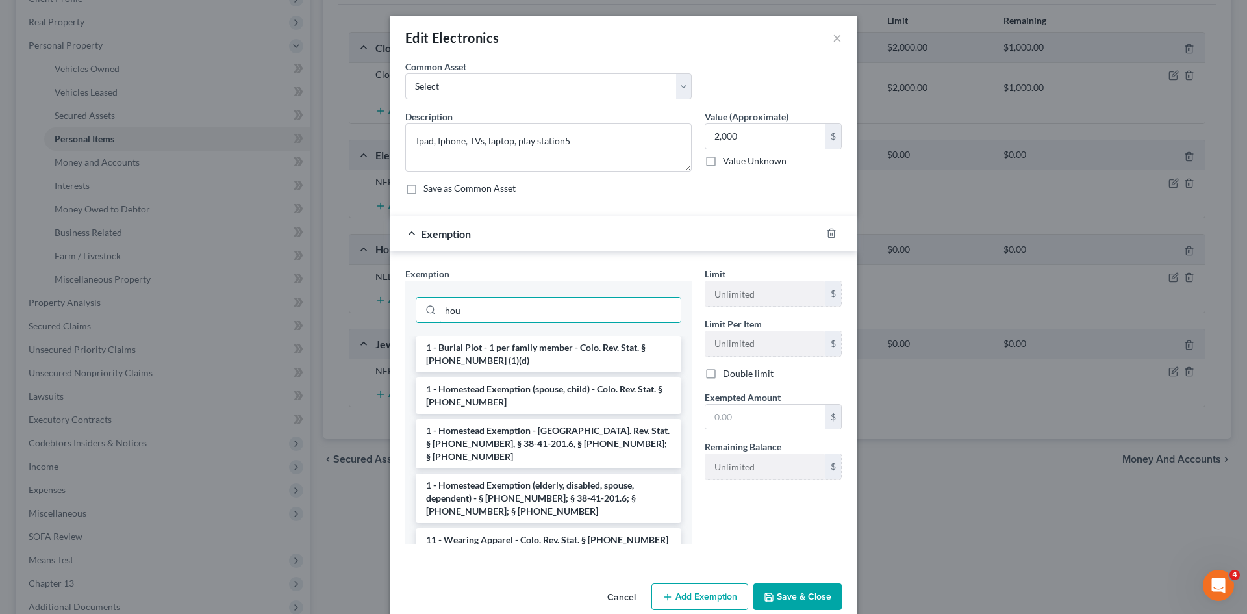
drag, startPoint x: 485, startPoint y: 310, endPoint x: 392, endPoint y: 312, distance: 93.5
click at [392, 312] on div "Exemption Set must be selected for CA. Exemption * hou 1 - Burial Plot - 1 per …" at bounding box center [624, 408] width 468 height 314
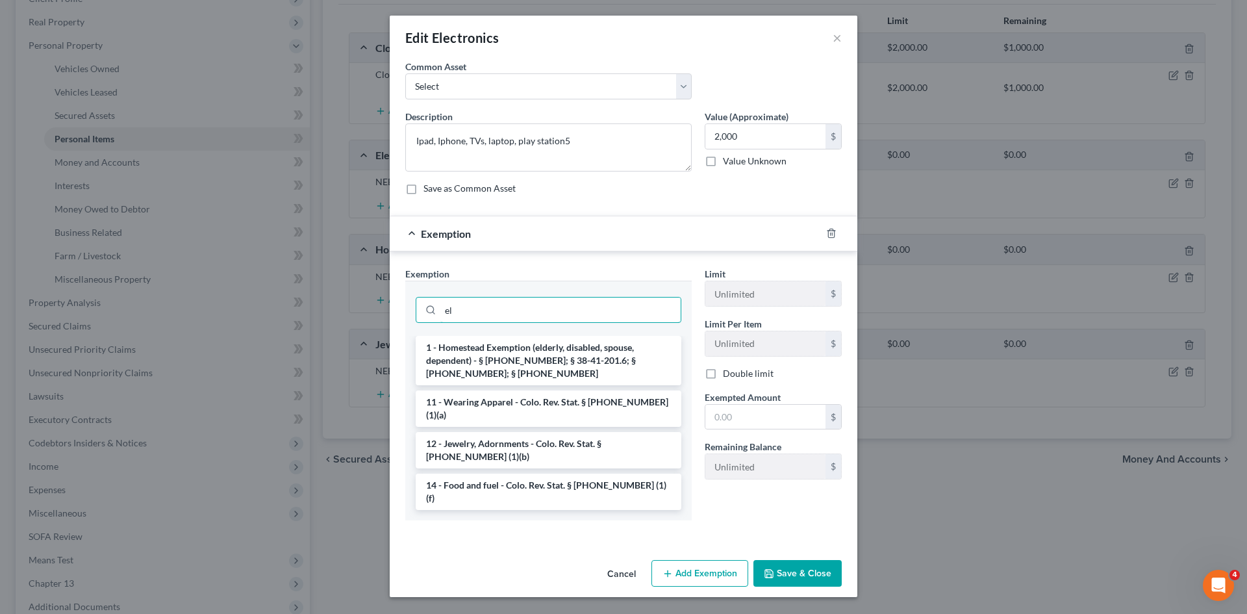
type input "e"
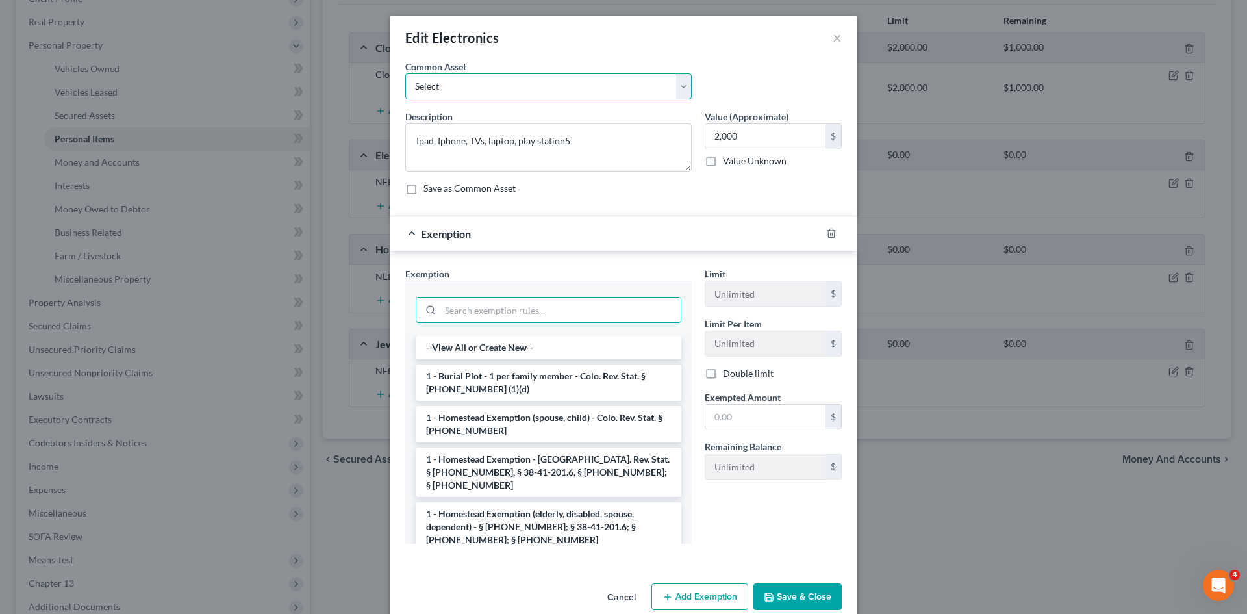
click at [511, 94] on select "Select TV, Xbox, Playstation, Nintendo, iPhone, iWatch TV, Xbox, Playstation, N…" at bounding box center [548, 86] width 286 height 26
click at [514, 92] on select "Select TV, Xbox, Playstation, Nintendo, iPhone, iWatch TV, Xbox, Playstation, N…" at bounding box center [548, 86] width 286 height 26
click at [481, 302] on input "search" at bounding box center [560, 309] width 240 height 25
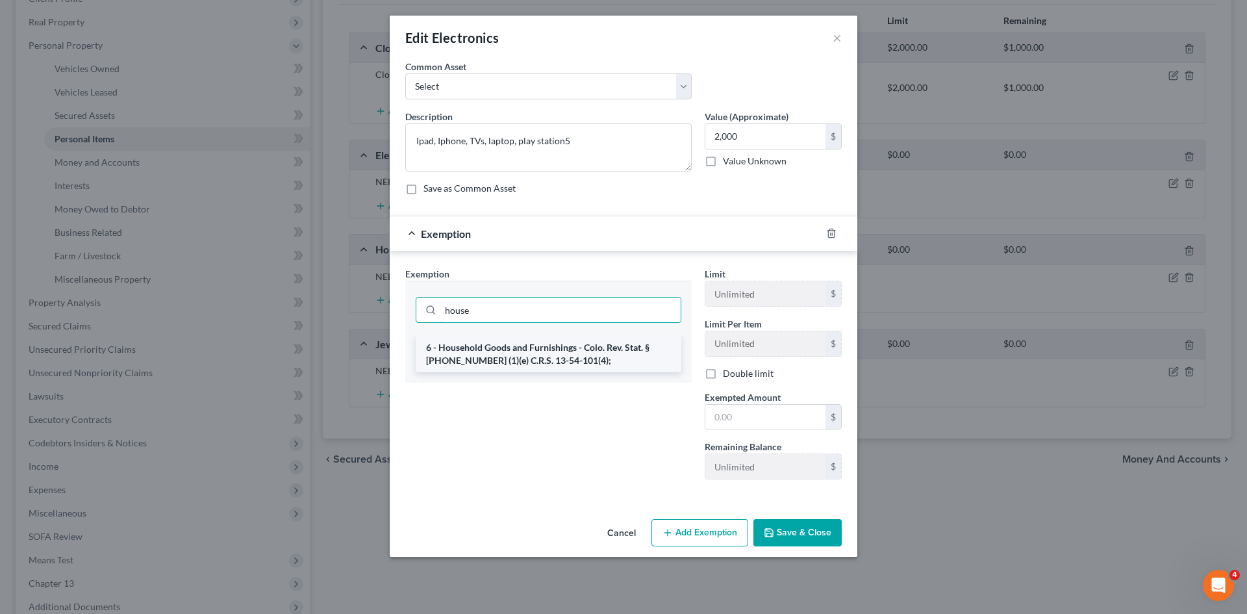
type input "house"
click at [572, 359] on li "6 - Household Goods and Furnishings - Colo. Rev. Stat. § [PHONE_NUMBER] (1)(e) …" at bounding box center [549, 354] width 266 height 36
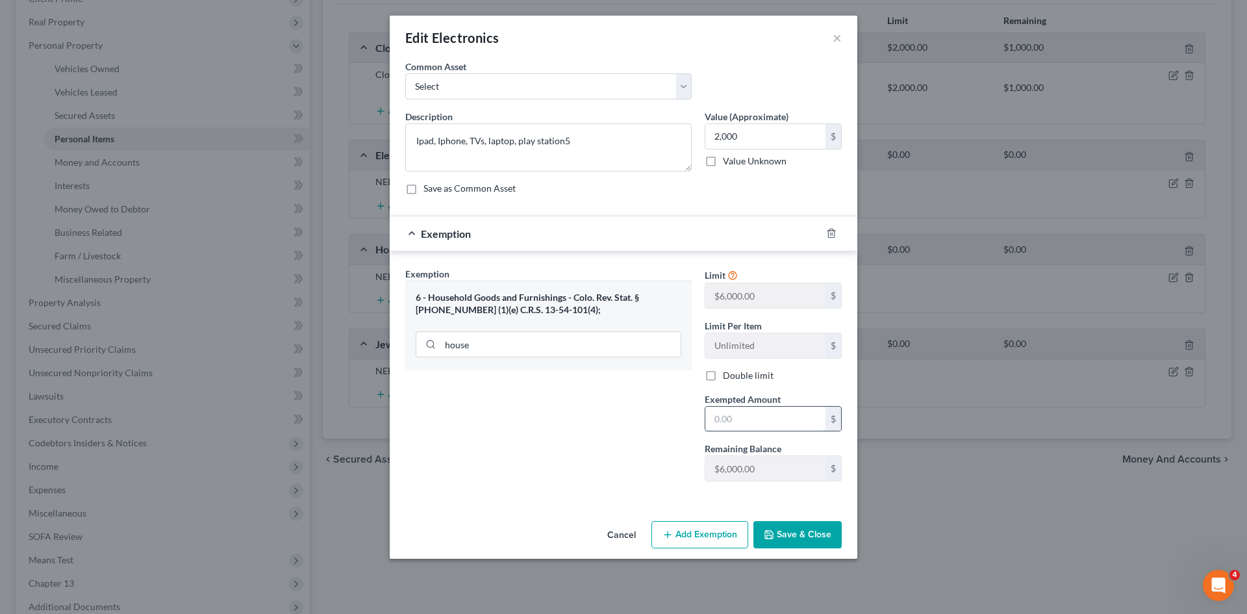
click at [744, 418] on input "text" at bounding box center [765, 418] width 120 height 25
type input "2,000"
click at [788, 529] on button "Save & Close" at bounding box center [797, 534] width 88 height 27
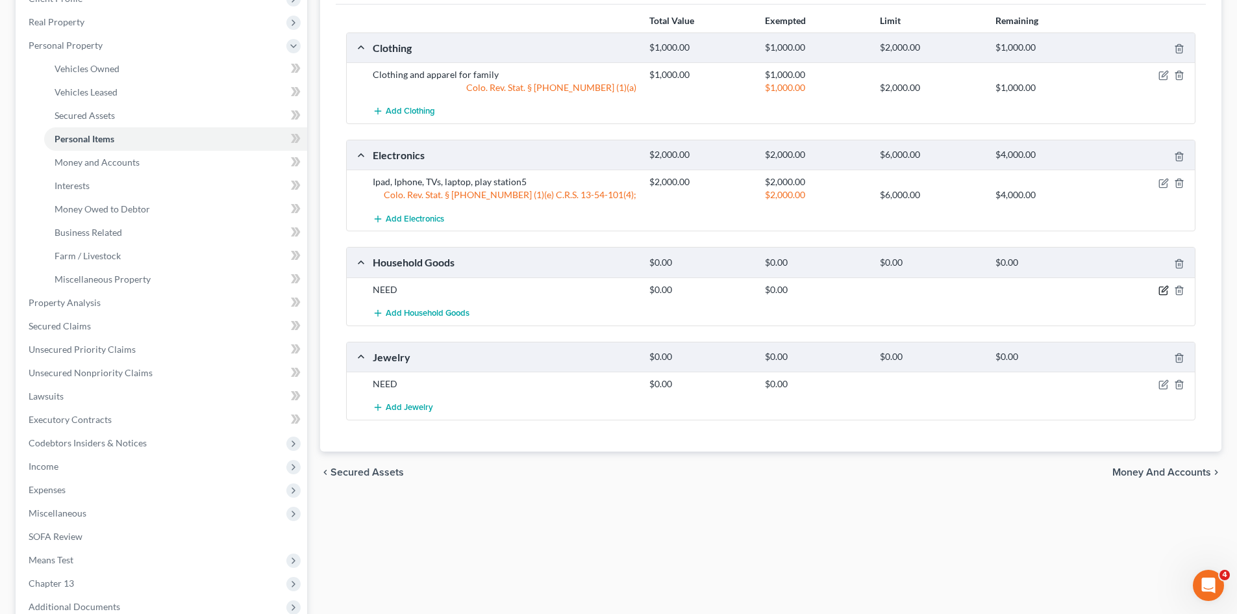
click at [1162, 287] on icon "button" at bounding box center [1163, 291] width 8 height 8
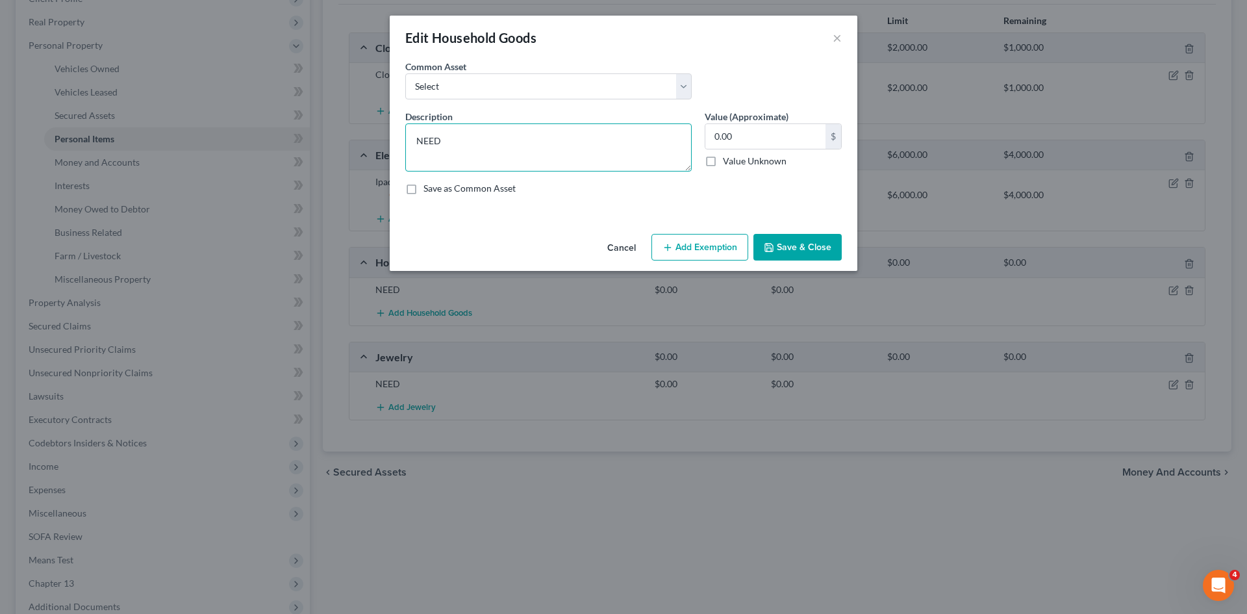
click at [628, 160] on textarea "NEED" at bounding box center [548, 147] width 286 height 48
drag, startPoint x: 600, startPoint y: 149, endPoint x: 325, endPoint y: 156, distance: 275.4
click at [331, 151] on div "Edit Household Goods × An exemption set must first be selected from the Filing …" at bounding box center [623, 307] width 1247 height 614
click at [438, 140] on textarea "Beds, dressers," at bounding box center [548, 147] width 286 height 48
type textarea "Beds, crib, night stands, dressers, kitchen table with chairs, couches, love se…"
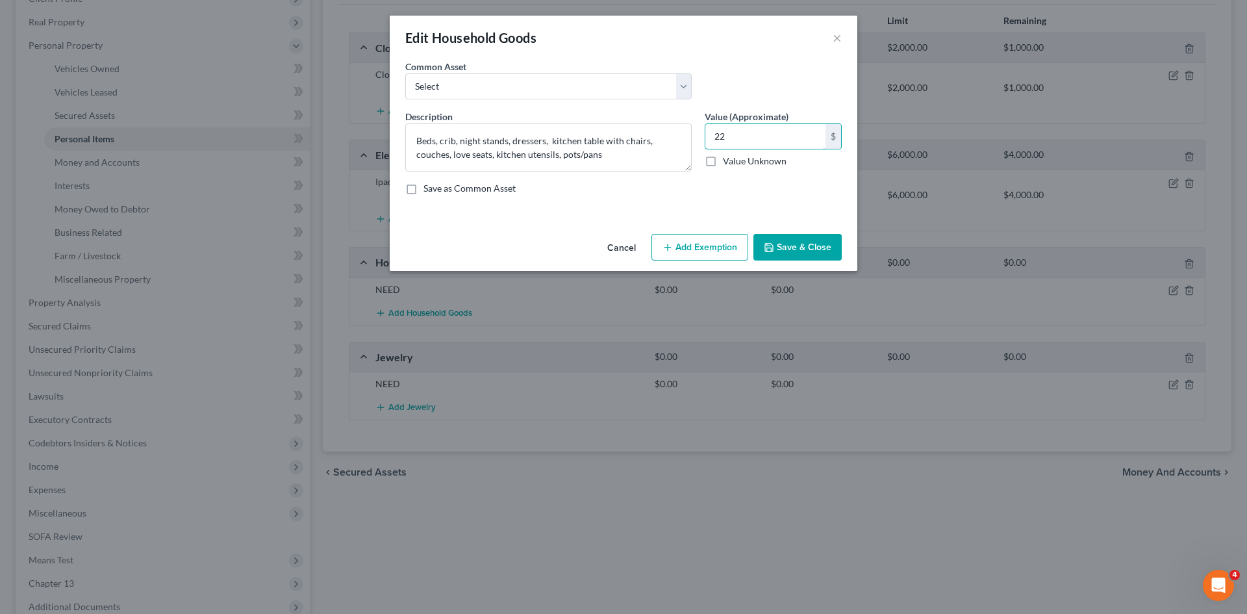
type input "2"
type input "2,000"
click at [690, 241] on button "Add Exemption" at bounding box center [699, 247] width 97 height 27
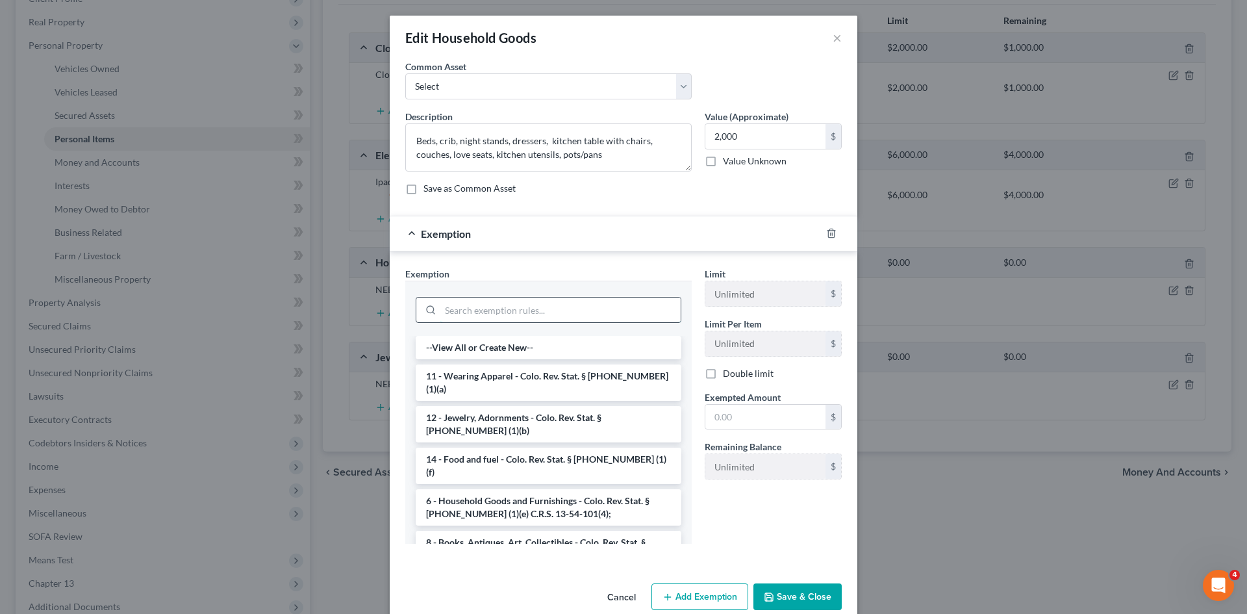
click at [558, 309] on input "search" at bounding box center [560, 309] width 240 height 25
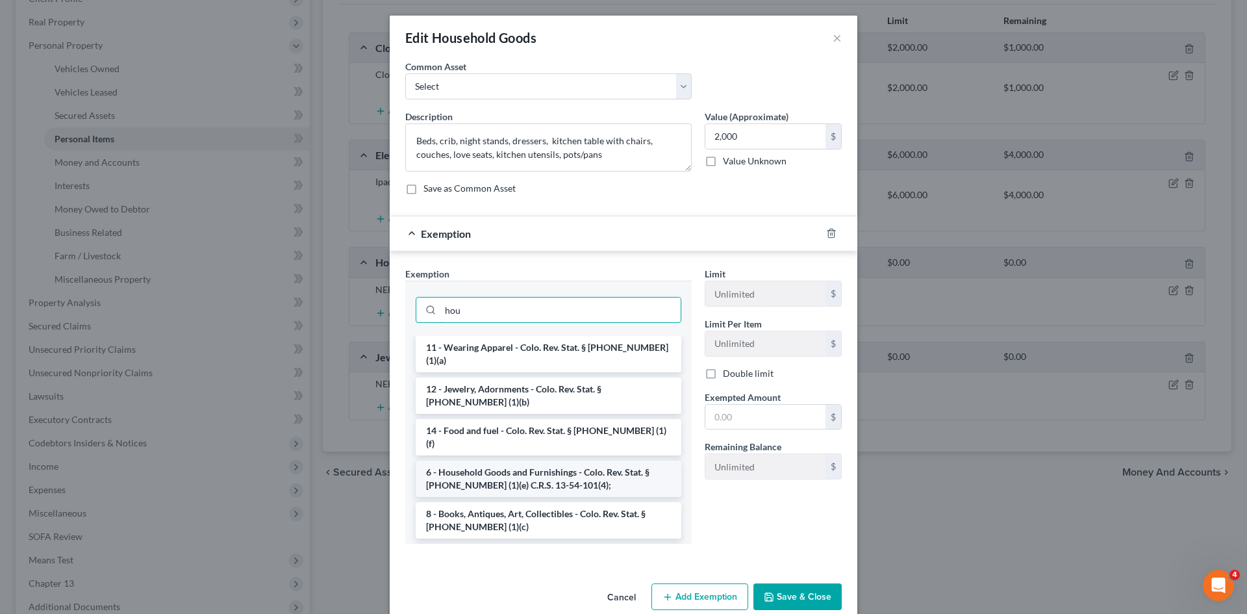
type input "hou"
click at [581, 460] on li "6 - Household Goods and Furnishings - Colo. Rev. Stat. § [PHONE_NUMBER] (1)(e) …" at bounding box center [549, 478] width 266 height 36
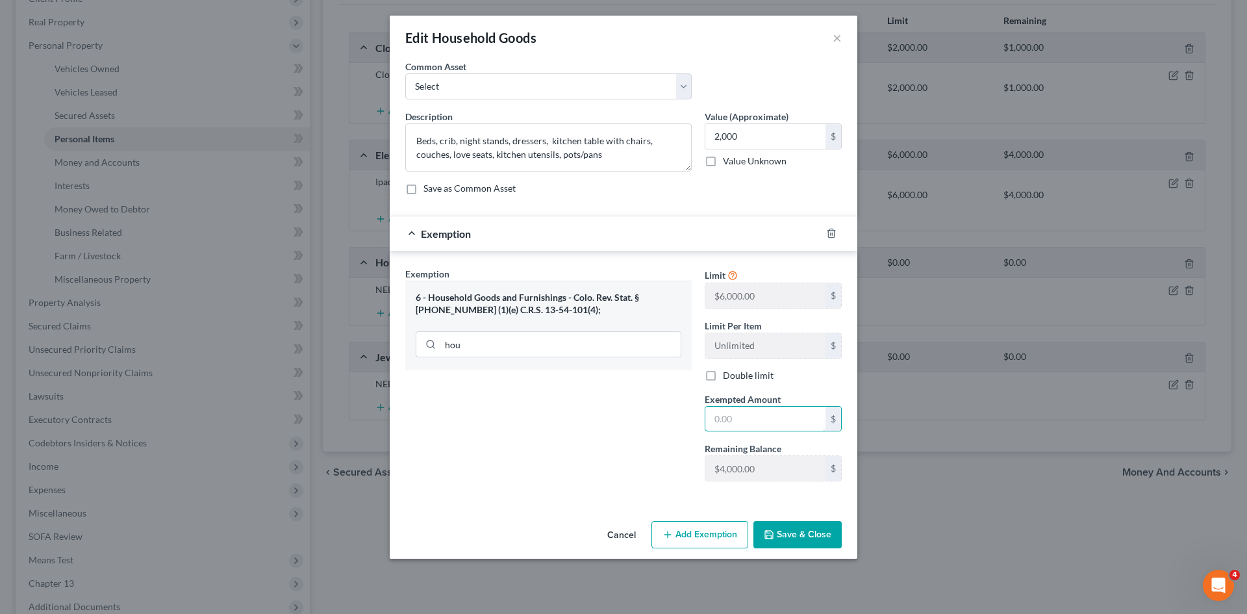
drag, startPoint x: 755, startPoint y: 426, endPoint x: 599, endPoint y: 408, distance: 157.5
click at [599, 408] on div "Exemption Set must be selected for CA. Exemption * 6 - Household Goods and Furn…" at bounding box center [623, 379] width 449 height 225
type input "2,000"
drag, startPoint x: 803, startPoint y: 529, endPoint x: 806, endPoint y: 552, distance: 23.0
click at [803, 529] on button "Save & Close" at bounding box center [797, 534] width 88 height 27
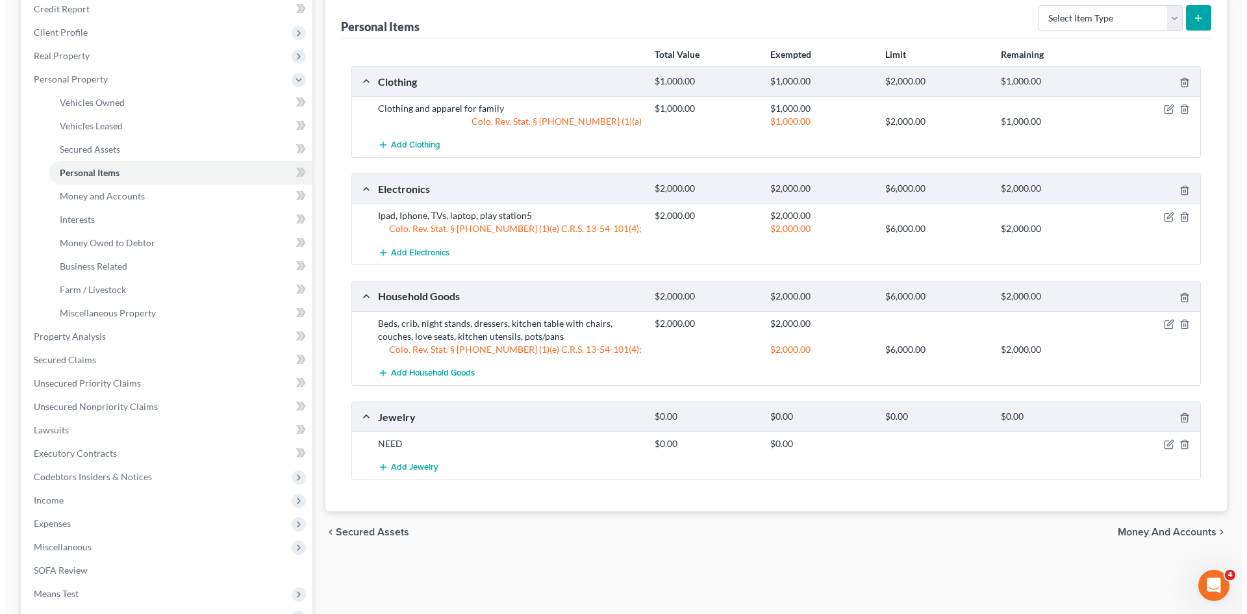
scroll to position [130, 0]
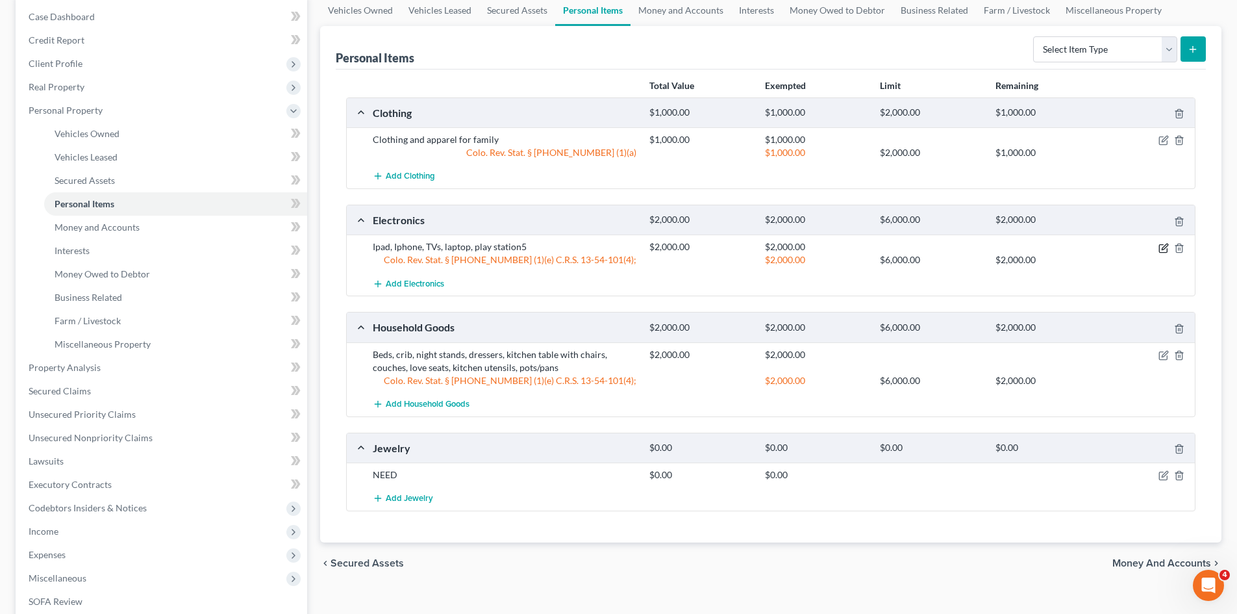
click at [1166, 248] on icon "button" at bounding box center [1163, 248] width 10 height 10
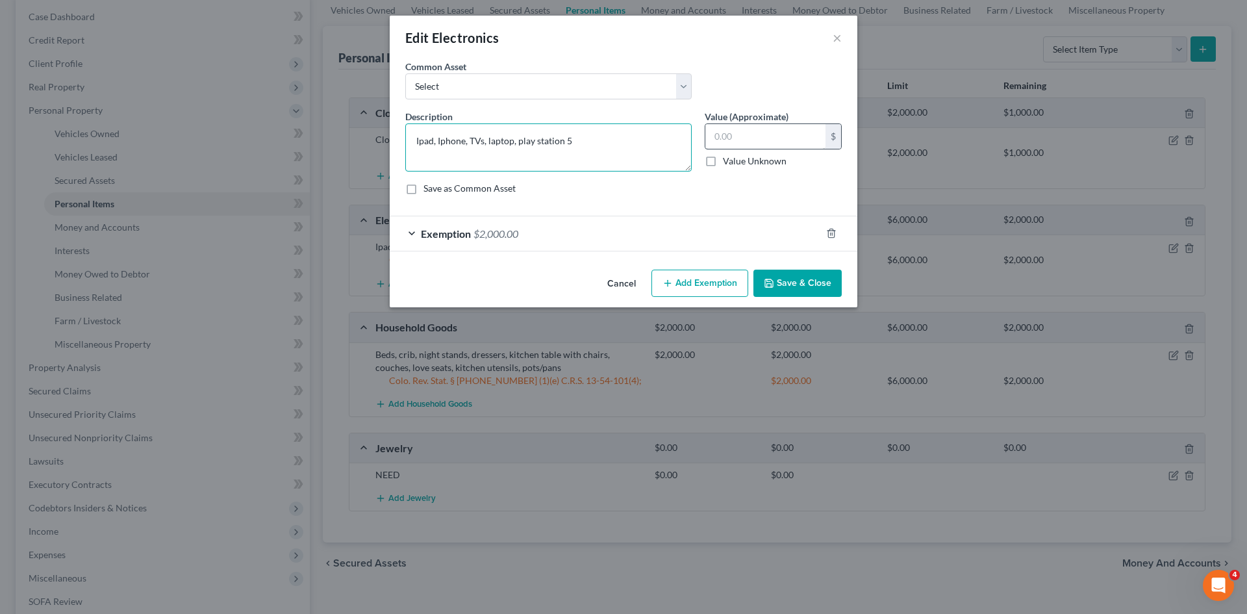
type textarea "Ipad, Iphone, TVs, laptop, play station 5"
click at [758, 138] on input "text" at bounding box center [765, 136] width 120 height 25
type input "1,500"
click at [806, 277] on button "Save & Close" at bounding box center [797, 282] width 88 height 27
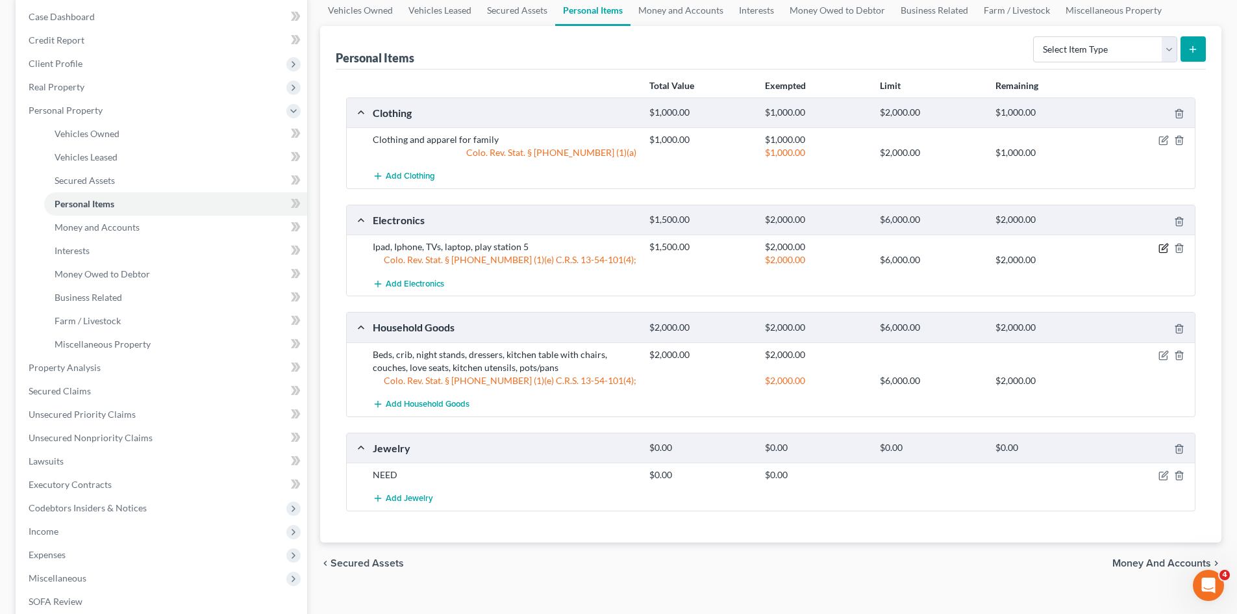
click at [1162, 246] on icon "button" at bounding box center [1163, 248] width 10 height 10
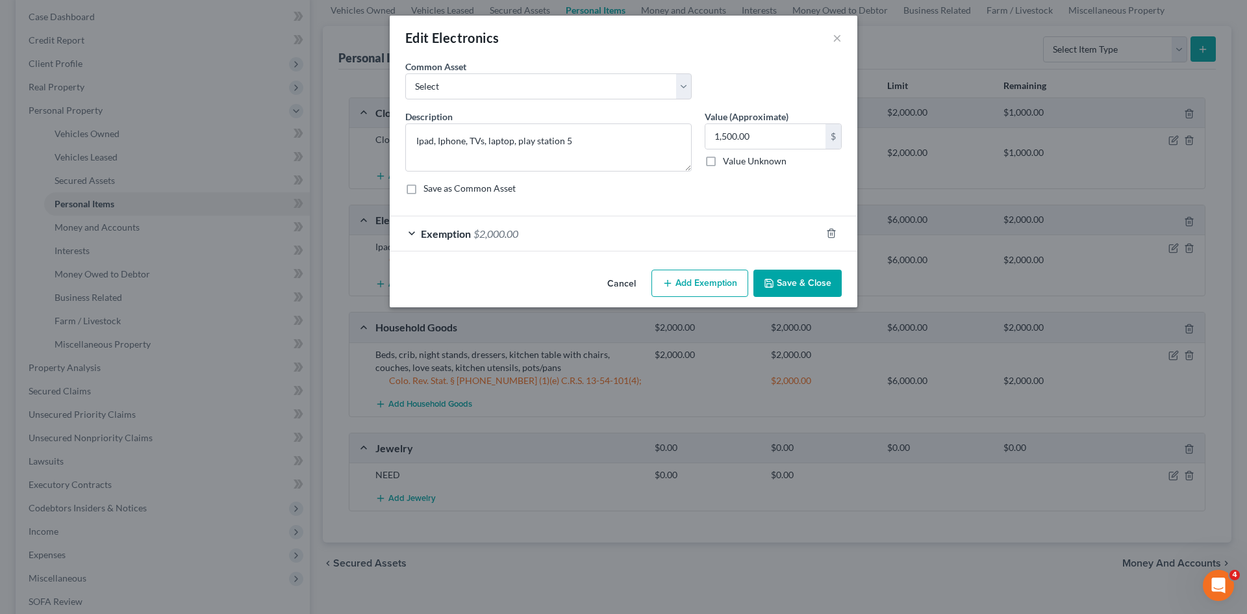
click at [573, 235] on div "Exemption $2,000.00" at bounding box center [605, 233] width 431 height 34
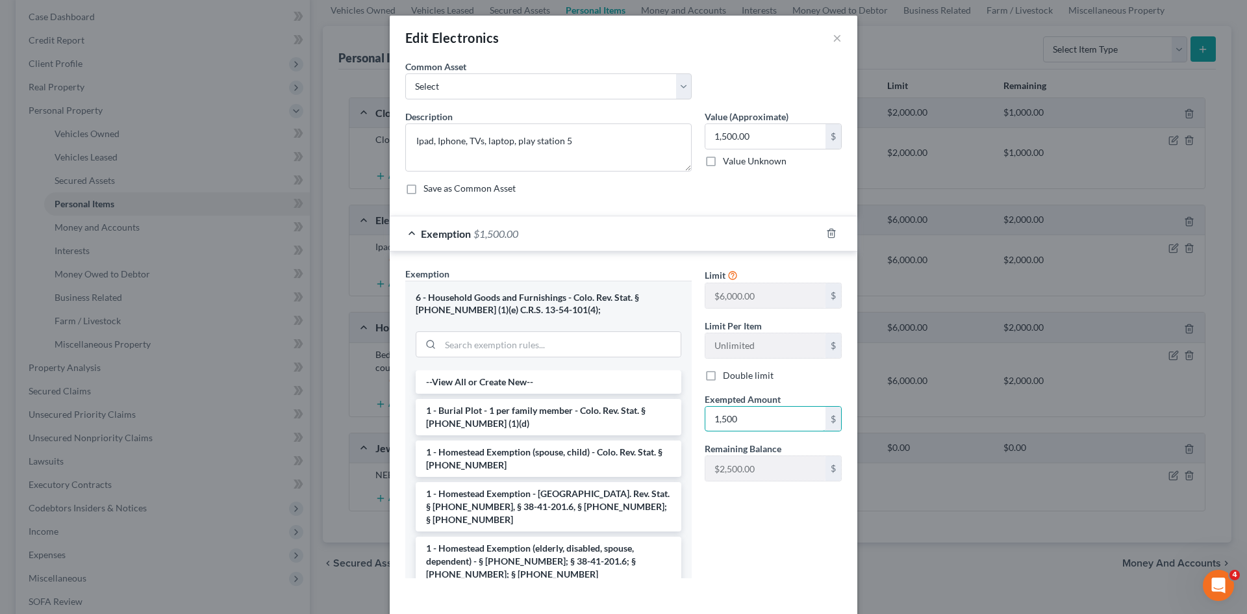
type input "1,500"
click at [763, 506] on div "Limit $6,000.00 $ Limit Per Item Unlimited $ Double limit Exempted Amount * 1,5…" at bounding box center [773, 427] width 150 height 321
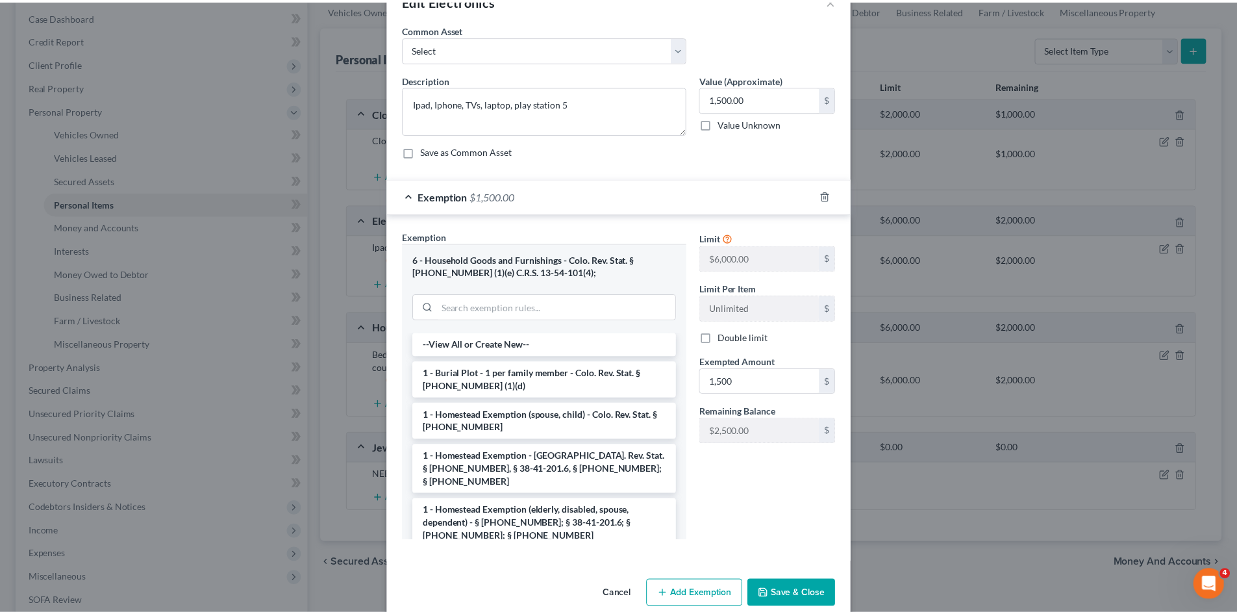
scroll to position [57, 0]
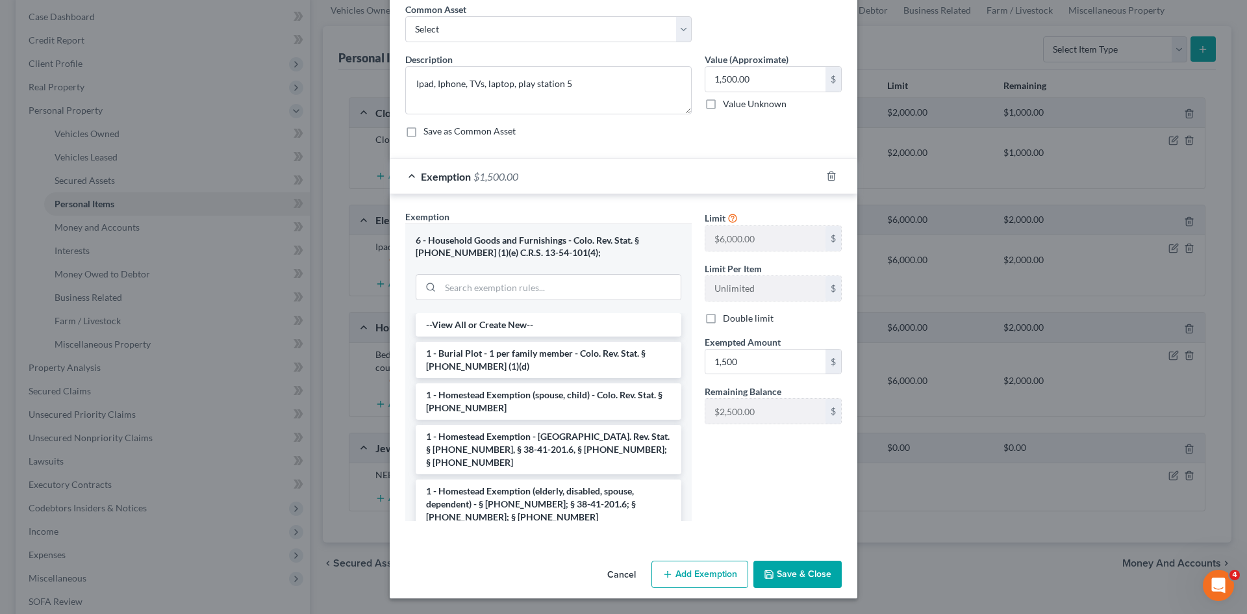
drag, startPoint x: 793, startPoint y: 571, endPoint x: 912, endPoint y: 528, distance: 127.2
click at [797, 571] on button "Save & Close" at bounding box center [797, 573] width 88 height 27
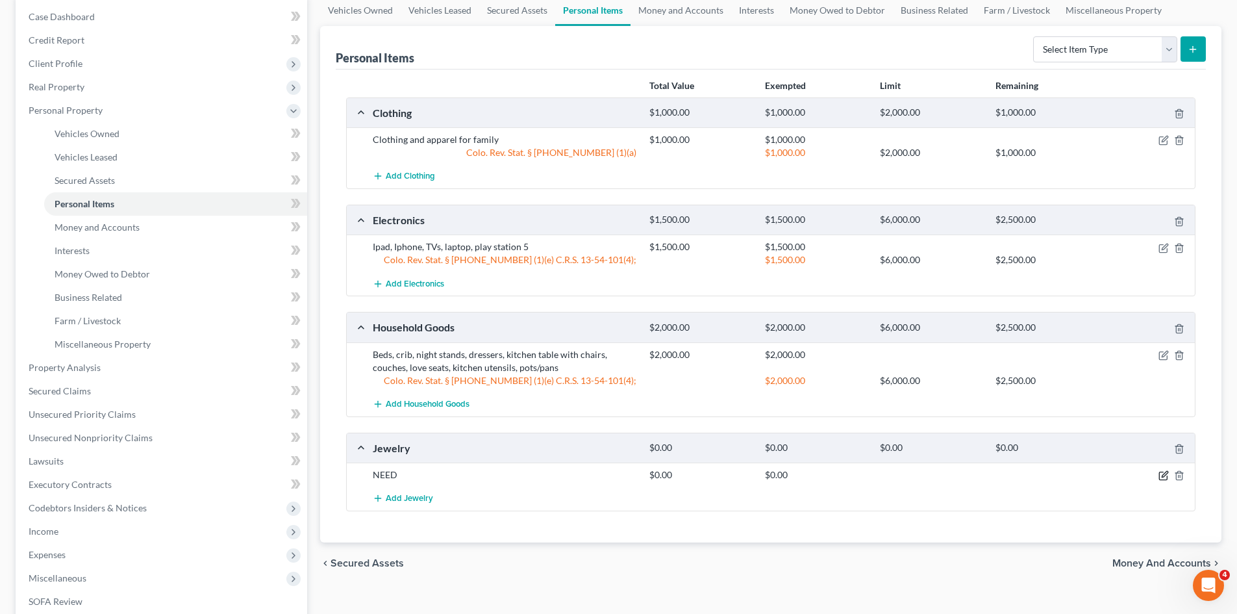
click at [1160, 476] on icon "button" at bounding box center [1163, 475] width 10 height 10
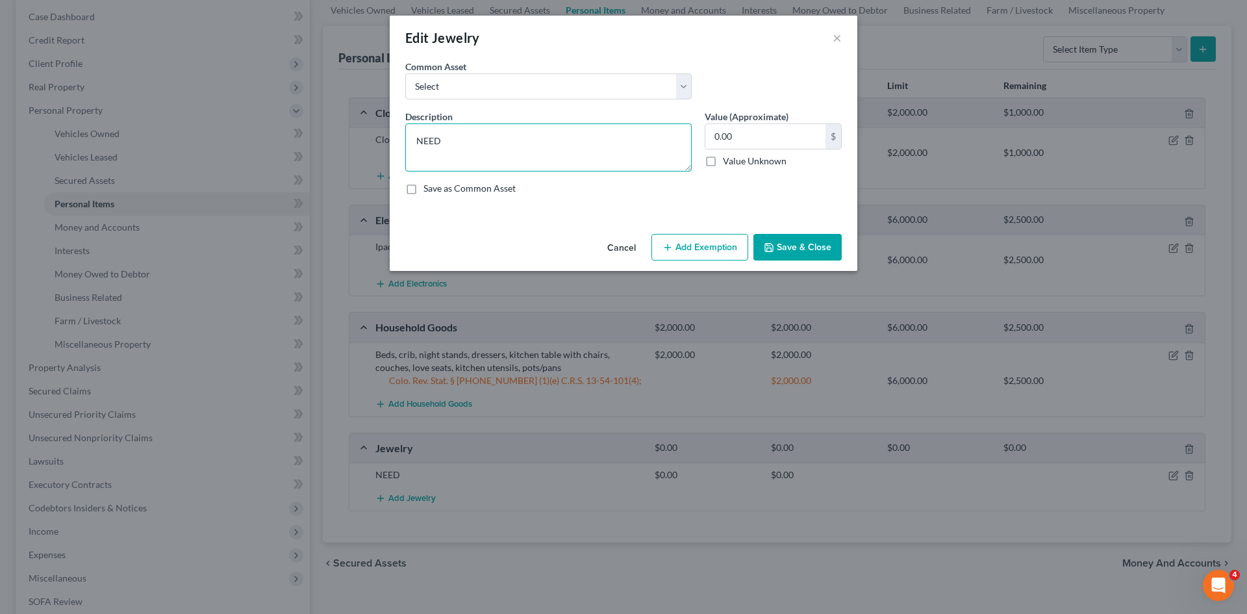
drag, startPoint x: 471, startPoint y: 147, endPoint x: 356, endPoint y: 140, distance: 115.8
click at [356, 140] on div "Edit Jewelry × An exemption set must first be selected from the Filing Informat…" at bounding box center [623, 307] width 1247 height 614
type textarea "Costume jewlery"
type input "50"
click at [469, 138] on textarea "Costume jewlery" at bounding box center [548, 147] width 286 height 48
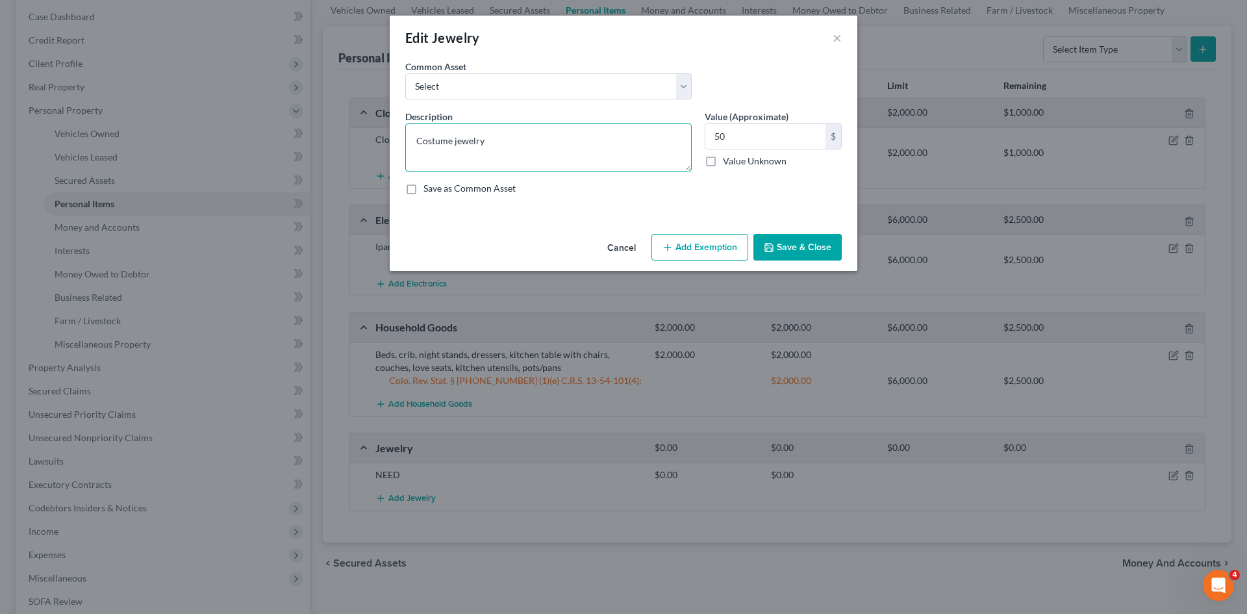
type textarea "Costume jewelry"
click at [714, 244] on button "Add Exemption" at bounding box center [699, 247] width 97 height 27
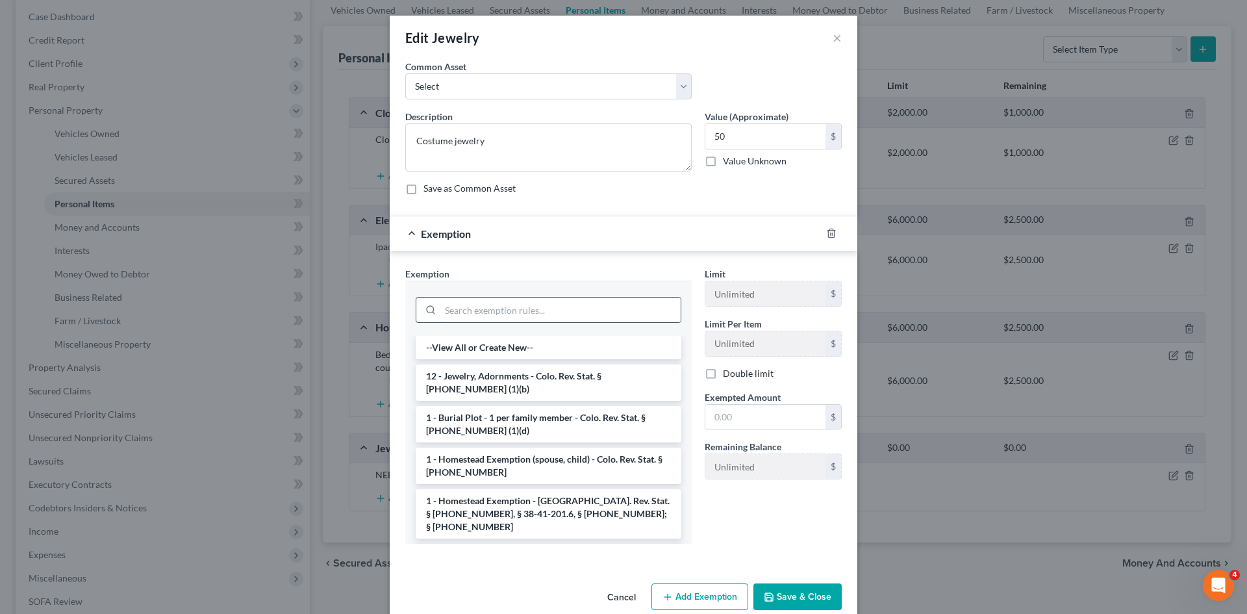
click at [556, 308] on input "search" at bounding box center [560, 309] width 240 height 25
click at [539, 382] on li "12 - Jewelry, Adornments - Colo. Rev. Stat. § [PHONE_NUMBER] (1)(b)" at bounding box center [549, 382] width 266 height 36
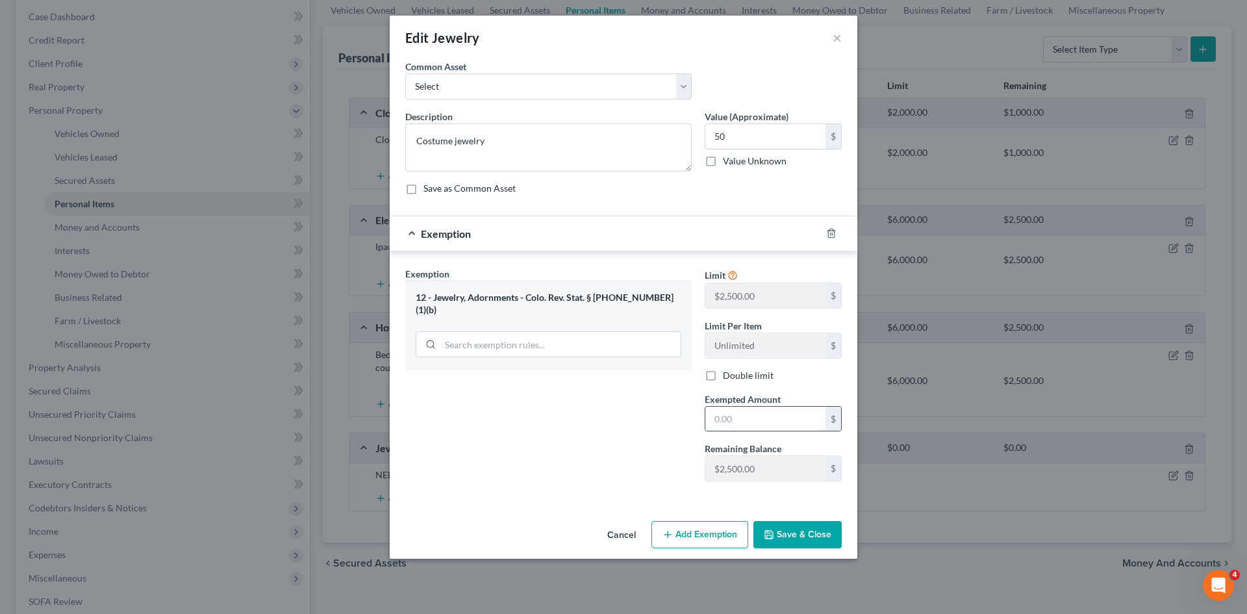
click at [754, 421] on input "text" at bounding box center [765, 418] width 120 height 25
type input "50"
drag, startPoint x: 792, startPoint y: 532, endPoint x: 813, endPoint y: 530, distance: 20.9
click at [813, 530] on button "Save & Close" at bounding box center [797, 534] width 88 height 27
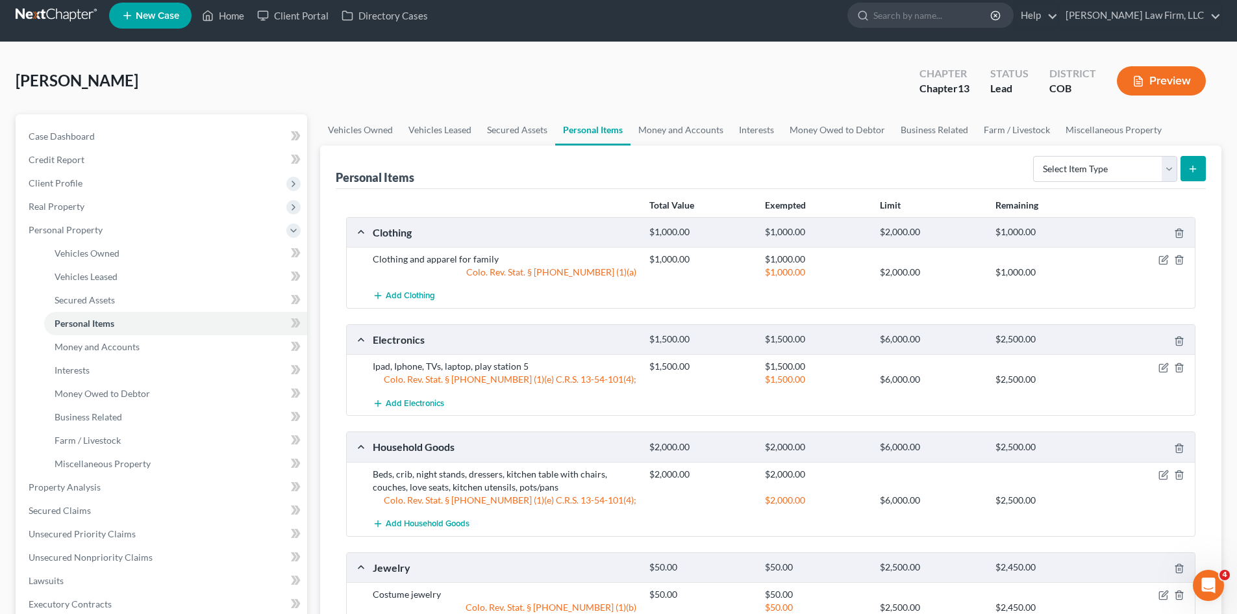
scroll to position [0, 0]
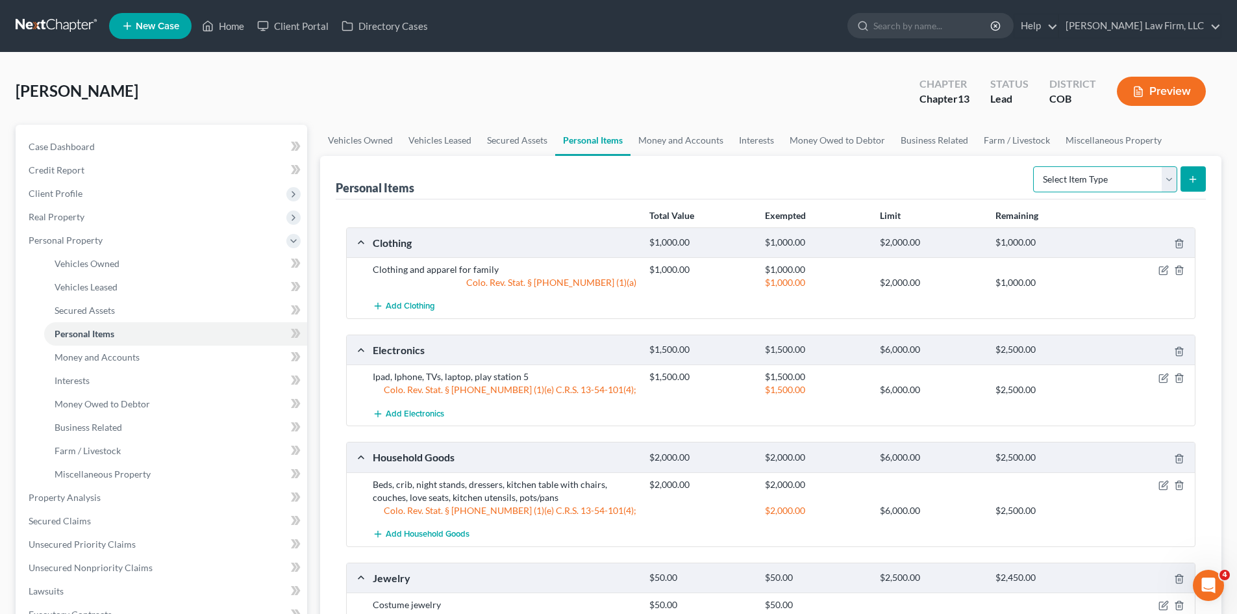
click at [1161, 180] on select "Select Item Type Clothing Collectibles Of Value Electronics Firearms Household …" at bounding box center [1105, 179] width 144 height 26
click at [1166, 179] on select "Select Item Type Clothing Collectibles Of Value Electronics Firearms Household …" at bounding box center [1105, 179] width 144 height 26
select select "sports_and_hobby_equipment"
click at [1034, 166] on select "Select Item Type Clothing Collectibles Of Value Electronics Firearms Household …" at bounding box center [1105, 179] width 144 height 26
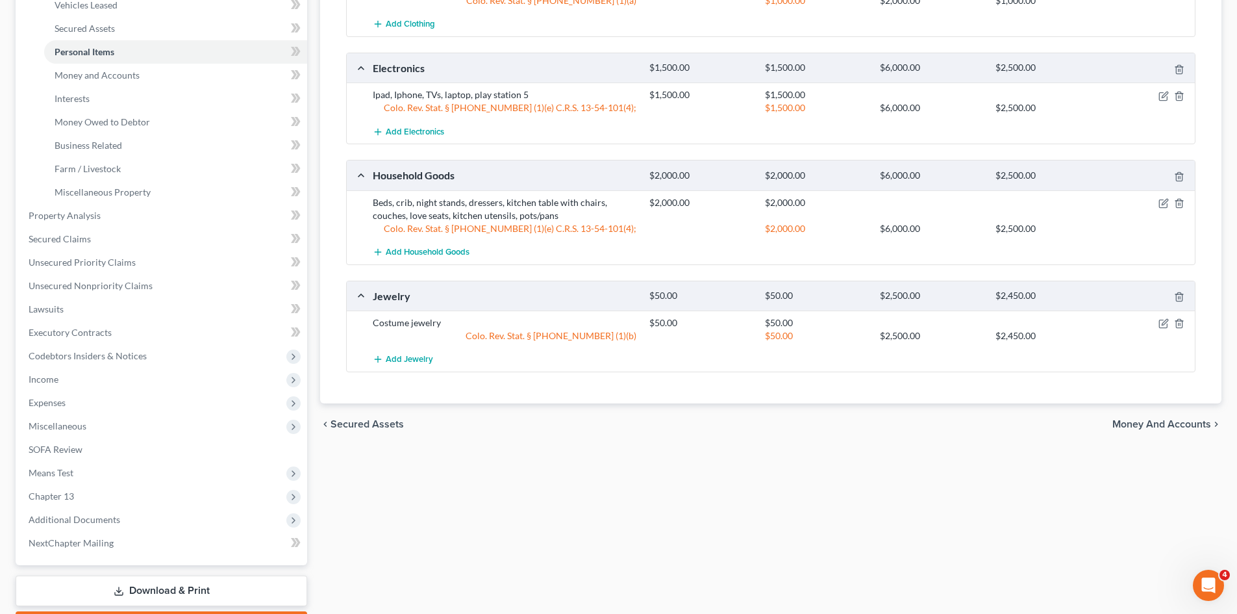
scroll to position [32, 0]
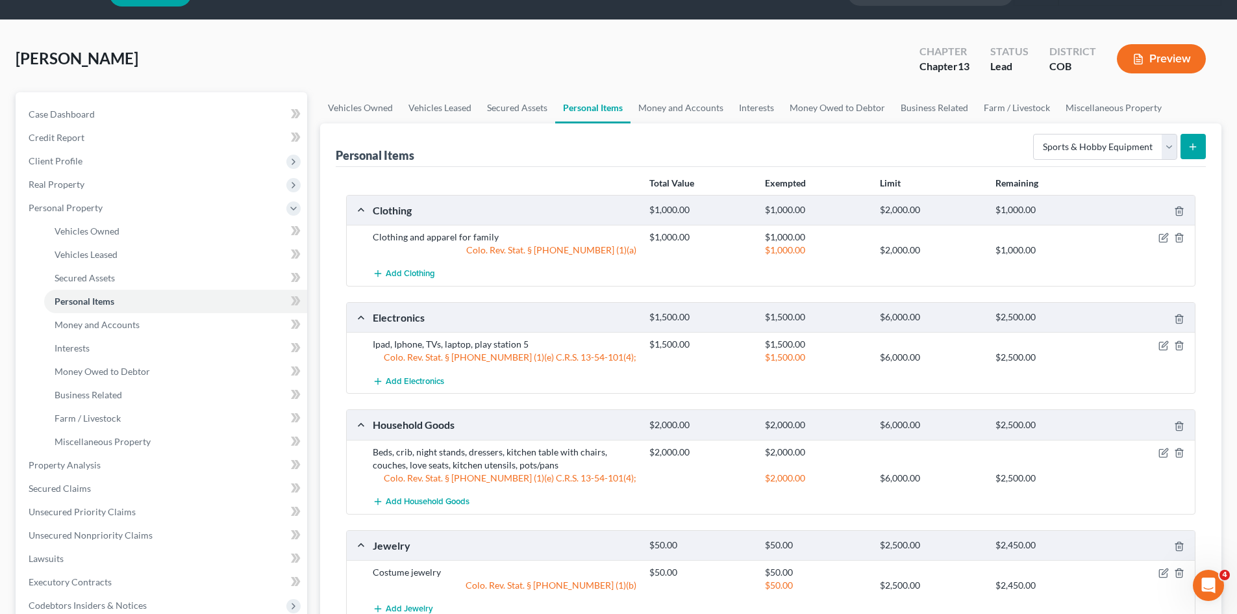
click at [1193, 142] on icon "submit" at bounding box center [1193, 147] width 10 height 10
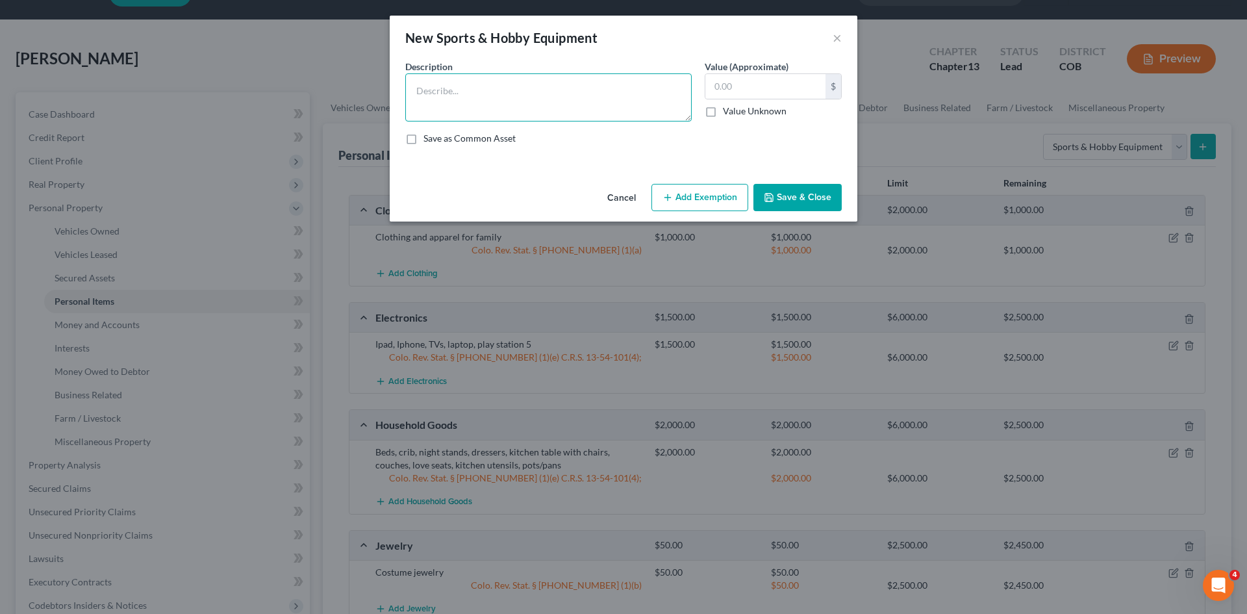
click at [577, 94] on textarea at bounding box center [548, 97] width 286 height 48
click at [517, 89] on textarea "Fishing pools, boxing bag, basketball, football," at bounding box center [548, 97] width 286 height 48
click at [666, 96] on textarea "Fishing pools, boxing bag, dumbbells basketball, football," at bounding box center [548, 97] width 286 height 48
click at [660, 94] on textarea "Fishing pools, boxing bag, dumbbells basketball, football," at bounding box center [548, 97] width 286 height 48
type textarea "Fishing pools, boxing bag, dumbbells basketball, football,"
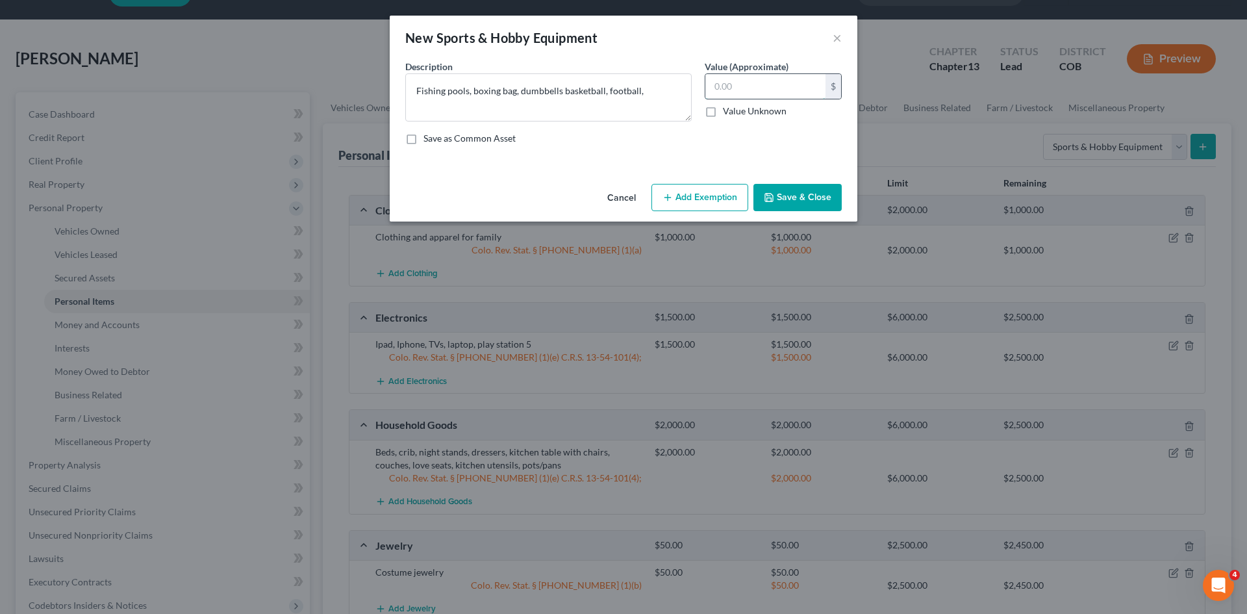
click at [761, 95] on input "text" at bounding box center [765, 86] width 120 height 25
type input "200"
click at [659, 101] on textarea "Fishing pools, boxing bag, dumbbells basketball, football," at bounding box center [548, 97] width 286 height 48
type textarea "Fishing pools, boxing bag, dumbbells basketball, football"
click at [803, 201] on button "Save & Close" at bounding box center [797, 197] width 88 height 27
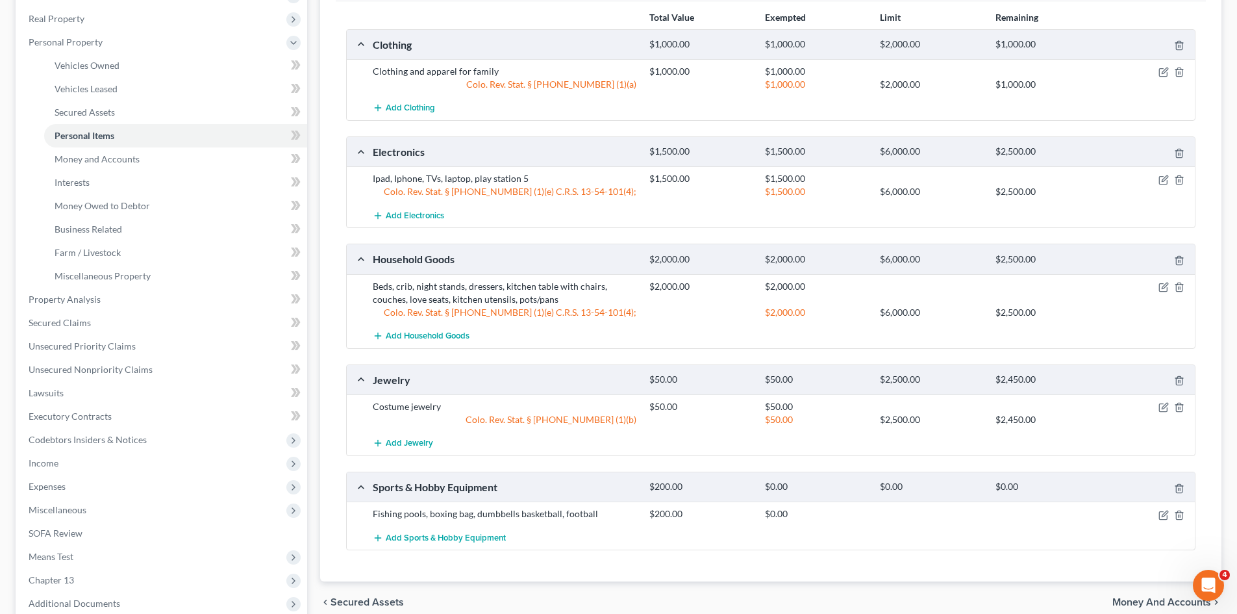
scroll to position [0, 0]
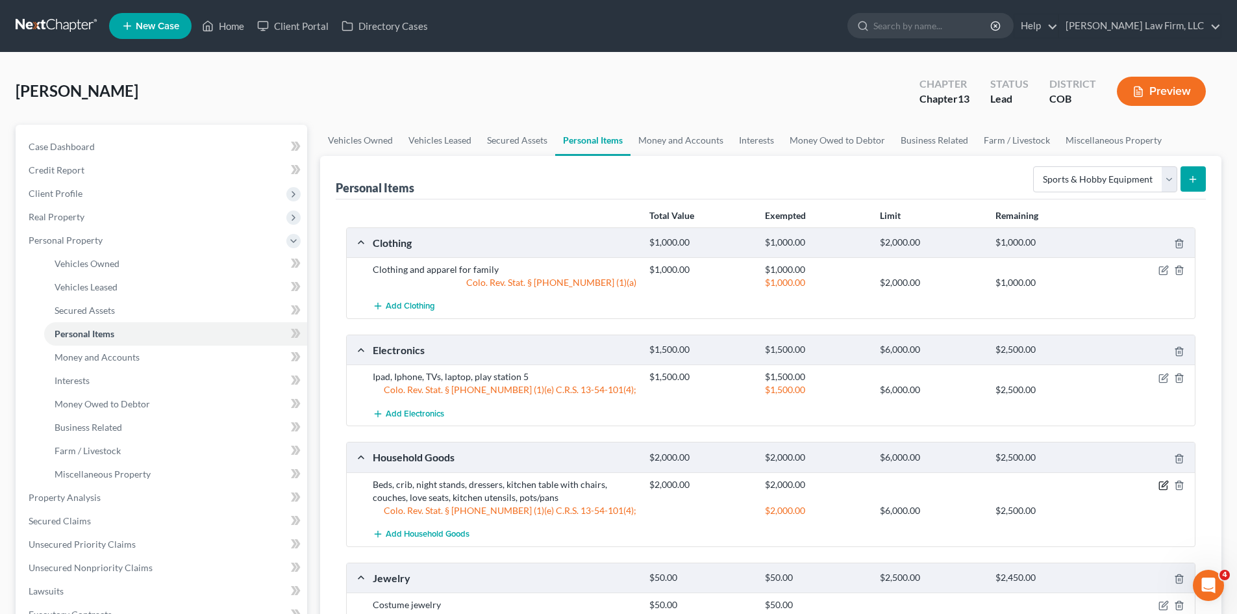
click at [1160, 485] on icon "button" at bounding box center [1163, 485] width 10 height 10
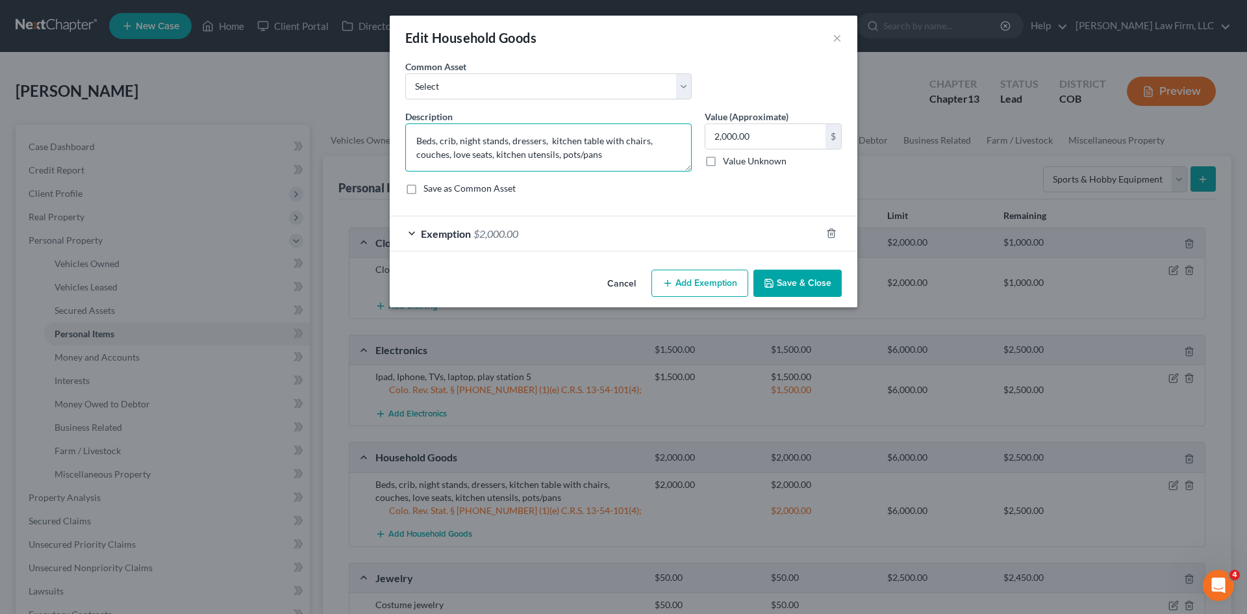
click at [612, 158] on textarea "Beds, crib, night stands, dressers, kitchen table with chairs, couches, love se…" at bounding box center [548, 147] width 286 height 48
type textarea "Beds, crib, night stands, dressers, kitchen table with chairs, couches, love se…"
drag, startPoint x: 795, startPoint y: 277, endPoint x: 798, endPoint y: 267, distance: 10.3
click at [795, 277] on button "Save & Close" at bounding box center [797, 282] width 88 height 27
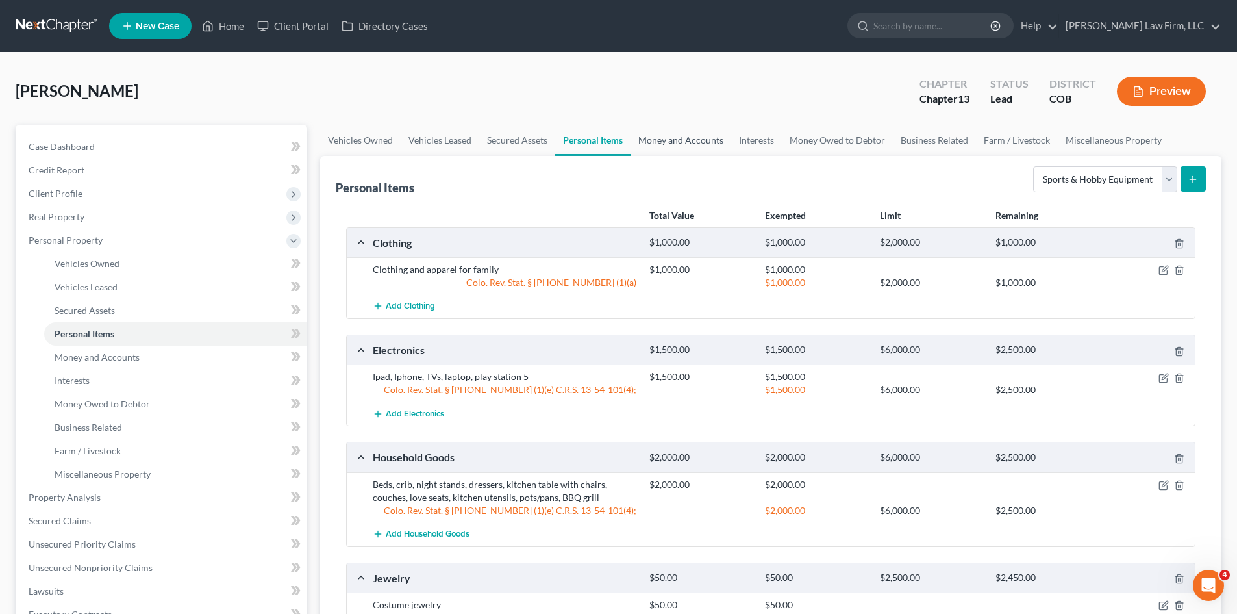
click at [676, 137] on link "Money and Accounts" at bounding box center [681, 140] width 101 height 31
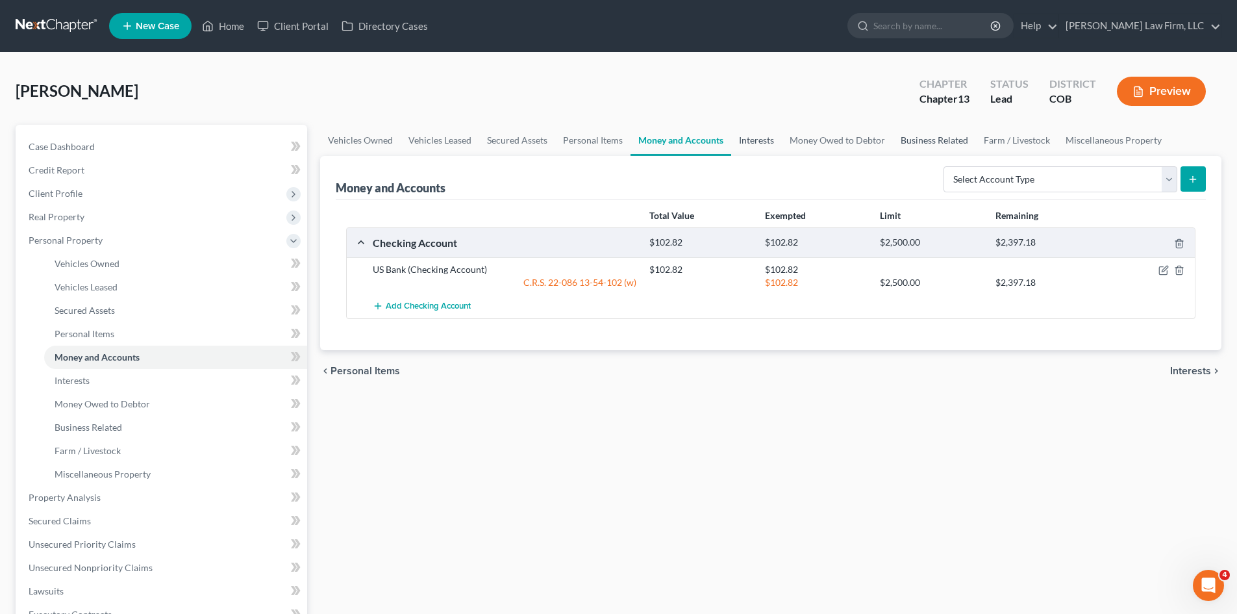
drag, startPoint x: 756, startPoint y: 143, endPoint x: 913, endPoint y: 143, distance: 157.1
click at [756, 143] on link "Interests" at bounding box center [756, 140] width 51 height 31
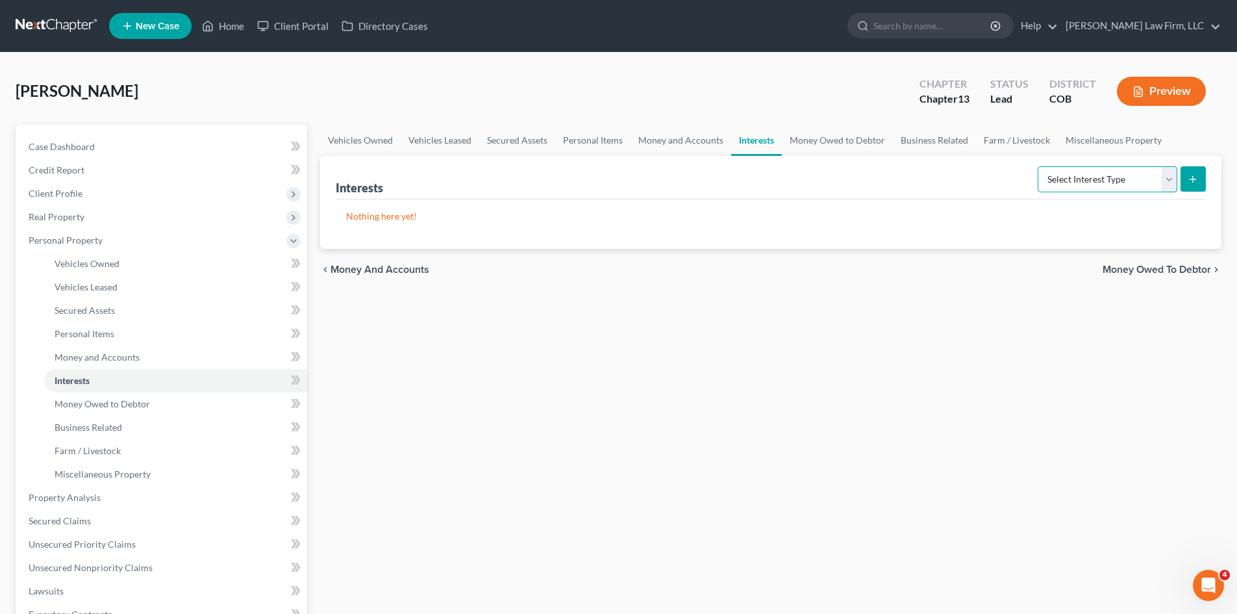
click at [1169, 181] on select "Select Interest Type 401K Annuity Bond Education IRA Government Bond Government…" at bounding box center [1108, 179] width 140 height 26
select select "401k"
click at [1039, 166] on select "Select Interest Type 401K Annuity Bond Education IRA Government Bond Government…" at bounding box center [1108, 179] width 140 height 26
click at [1190, 182] on icon "submit" at bounding box center [1193, 179] width 10 height 10
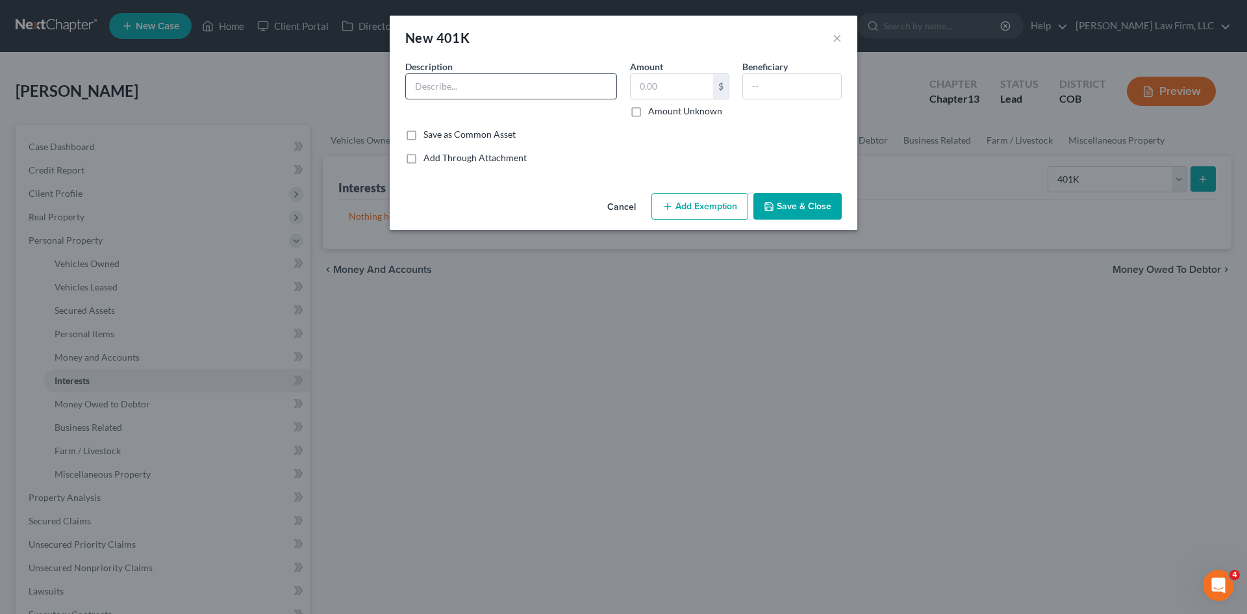
click at [538, 97] on input "text" at bounding box center [511, 86] width 210 height 25
type input "I"
type input "Empower 401k through employer"
click at [800, 208] on button "Save & Close" at bounding box center [797, 206] width 88 height 27
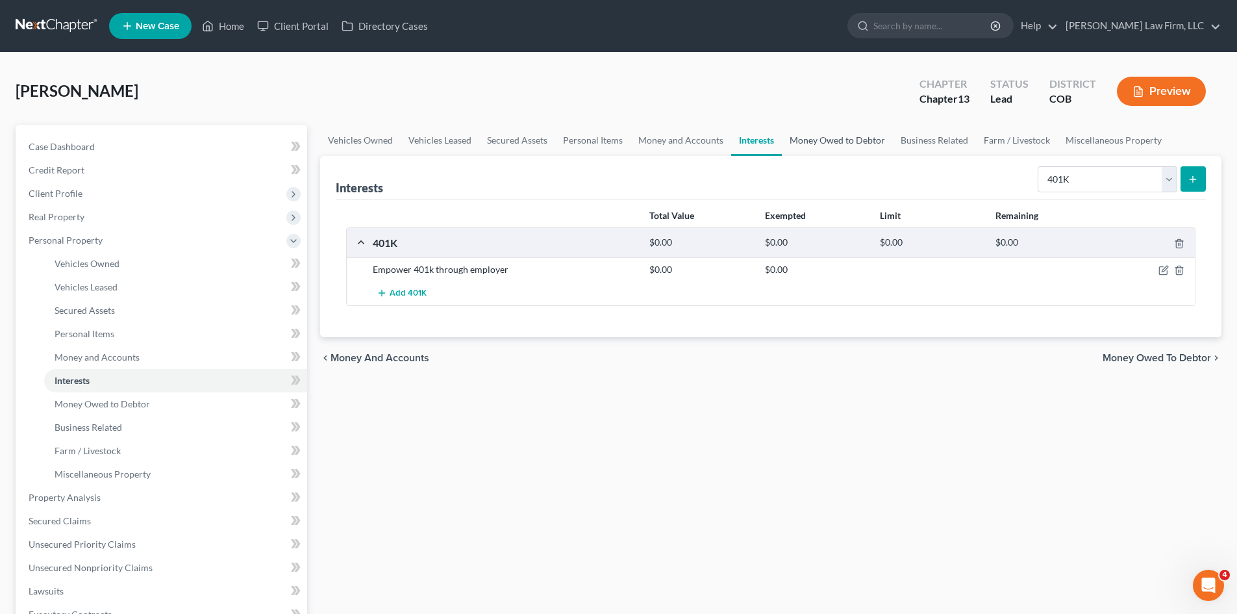
drag, startPoint x: 831, startPoint y: 144, endPoint x: 858, endPoint y: 153, distance: 28.5
click at [831, 144] on link "Money Owed to Debtor" at bounding box center [837, 140] width 111 height 31
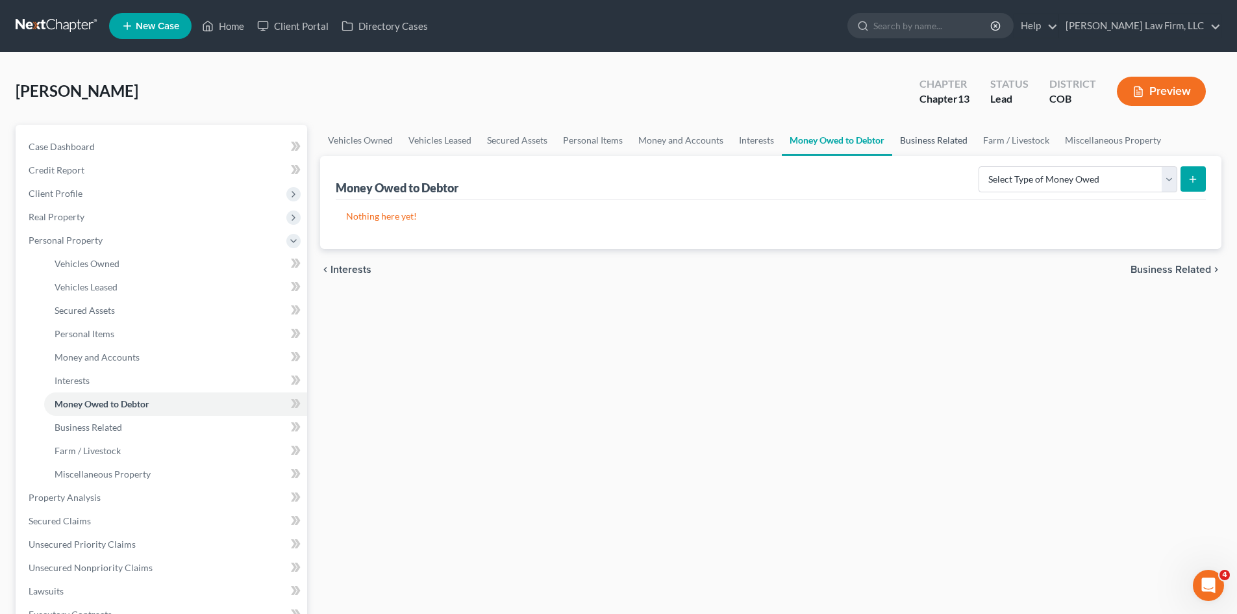
click at [942, 140] on link "Business Related" at bounding box center [933, 140] width 83 height 31
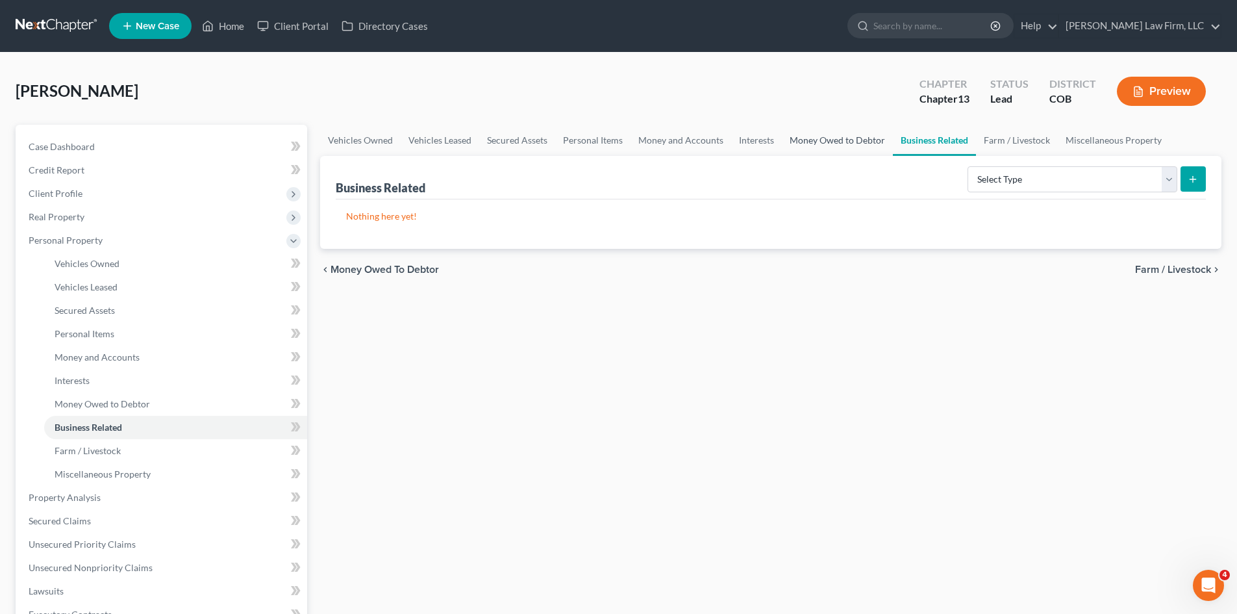
click at [812, 147] on link "Money Owed to Debtor" at bounding box center [837, 140] width 111 height 31
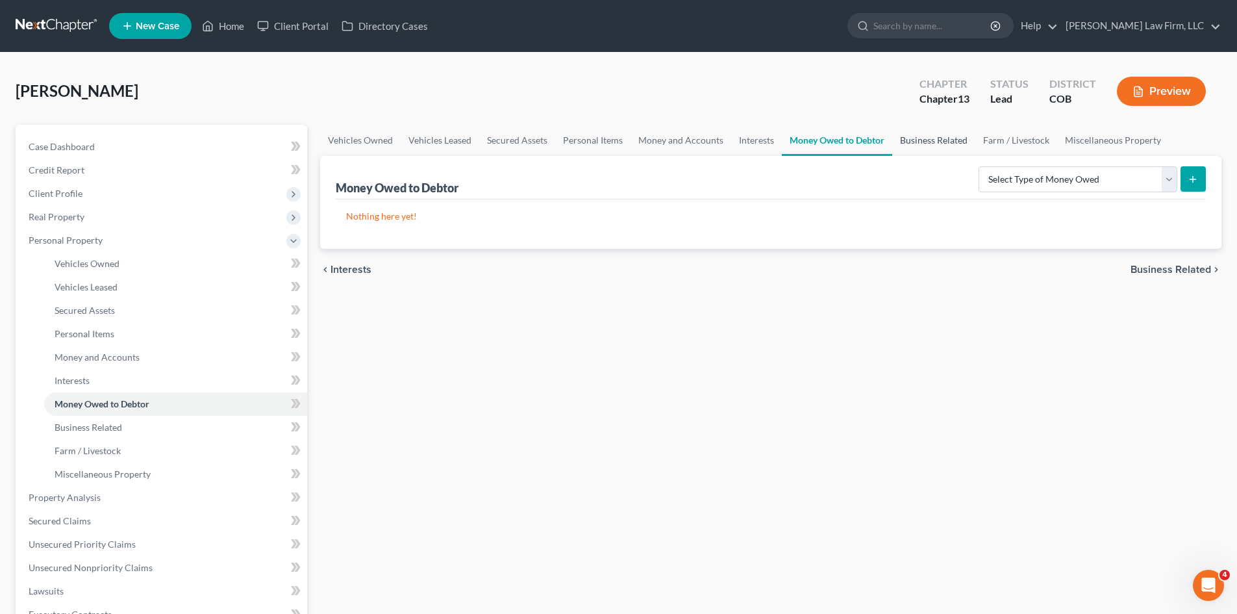
click at [927, 145] on link "Business Related" at bounding box center [933, 140] width 83 height 31
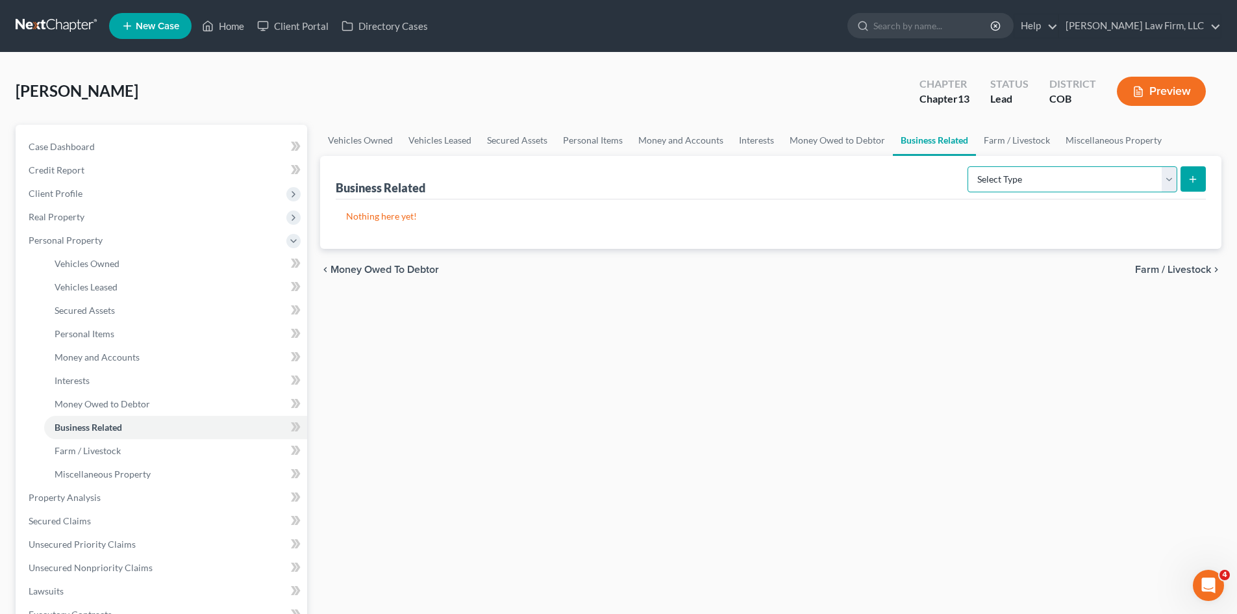
click at [1169, 184] on select "Select Type Customer Lists Franchises Inventory Licenses Machinery Office Equip…" at bounding box center [1073, 179] width 210 height 26
click at [1045, 142] on link "Farm / Livestock" at bounding box center [1017, 140] width 82 height 31
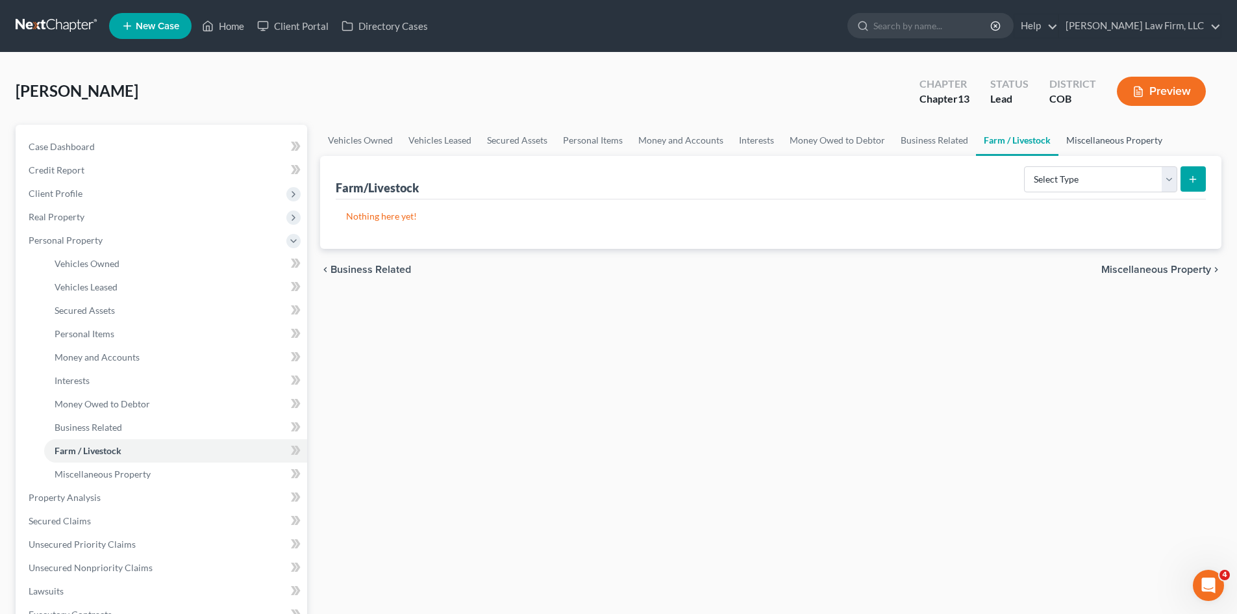
click at [1121, 143] on link "Miscellaneous Property" at bounding box center [1114, 140] width 112 height 31
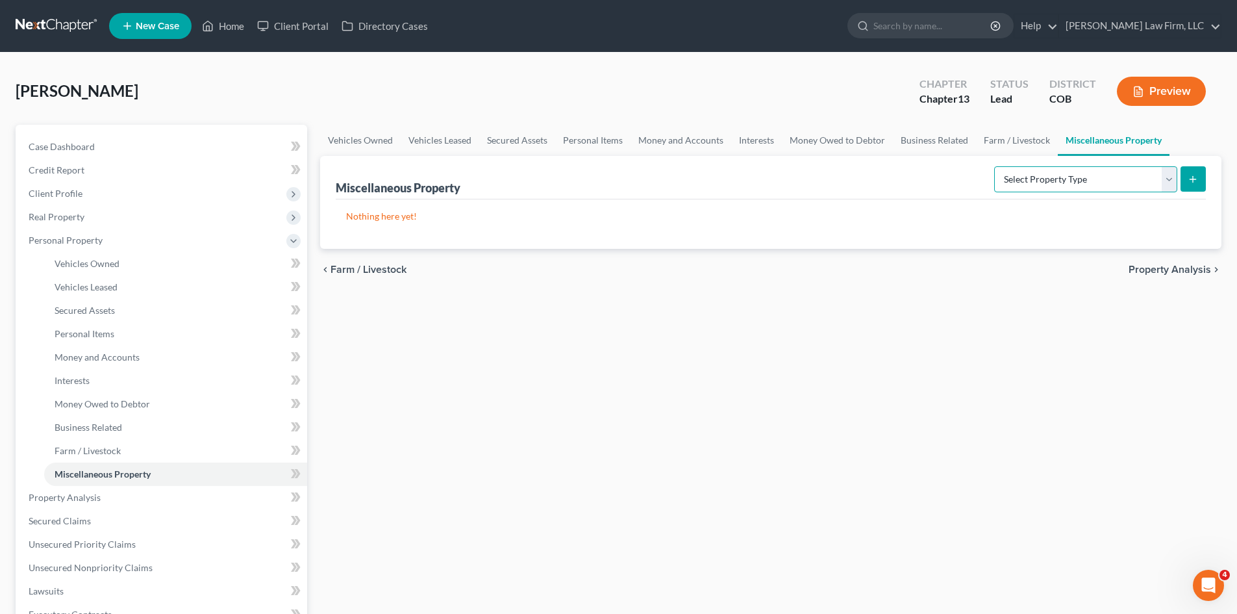
click at [1164, 179] on select "Select Property Type Assigned for Creditor Benefit [DATE] Holding for Another N…" at bounding box center [1085, 179] width 183 height 26
drag, startPoint x: 725, startPoint y: 335, endPoint x: 1051, endPoint y: 318, distance: 325.8
click at [743, 334] on div "Vehicles Owned Vehicles Leased Secured Assets Personal Items Money and Accounts…" at bounding box center [771, 523] width 914 height 797
click at [1192, 270] on span "Property Analysis" at bounding box center [1170, 269] width 82 height 10
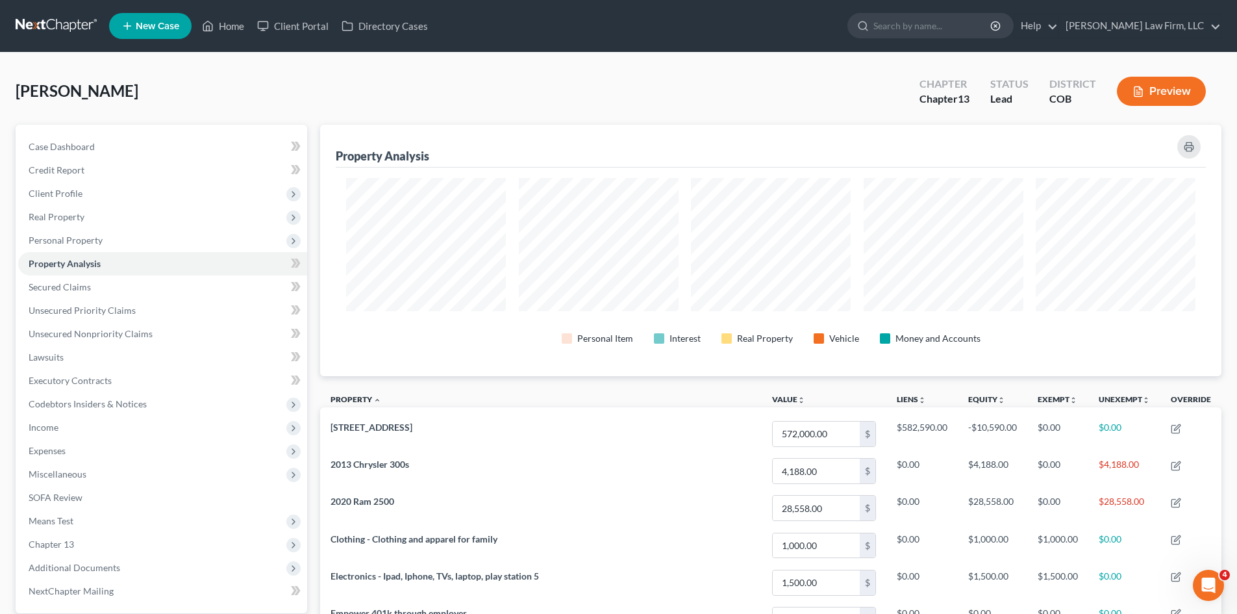
scroll to position [251, 901]
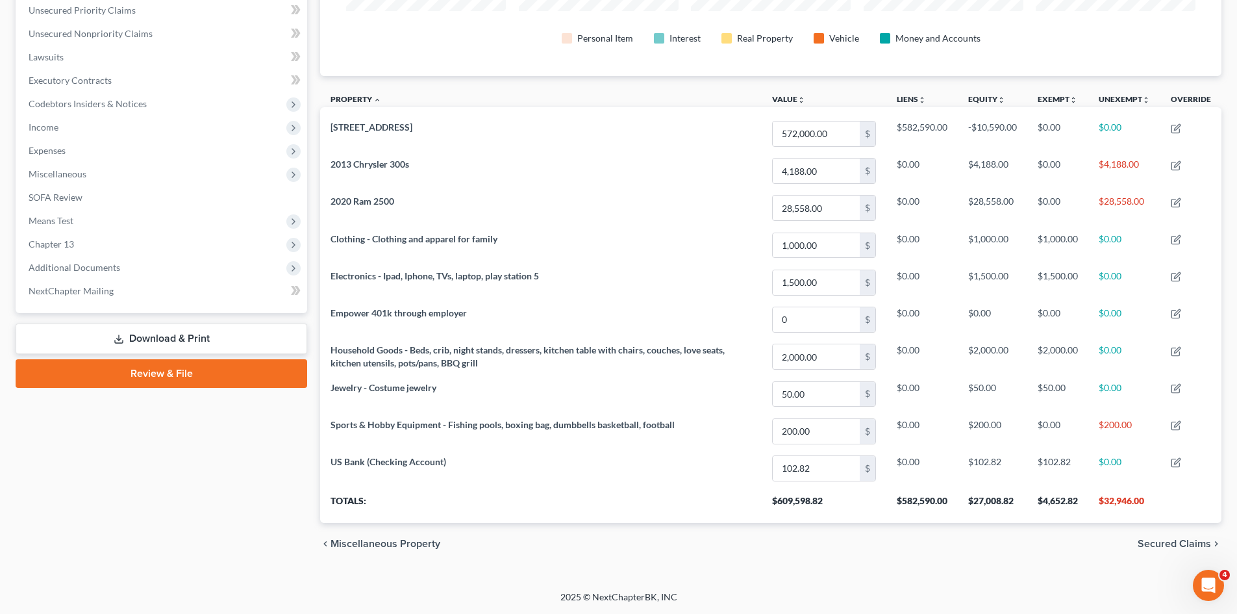
click at [1184, 548] on span "Secured Claims" at bounding box center [1174, 543] width 73 height 10
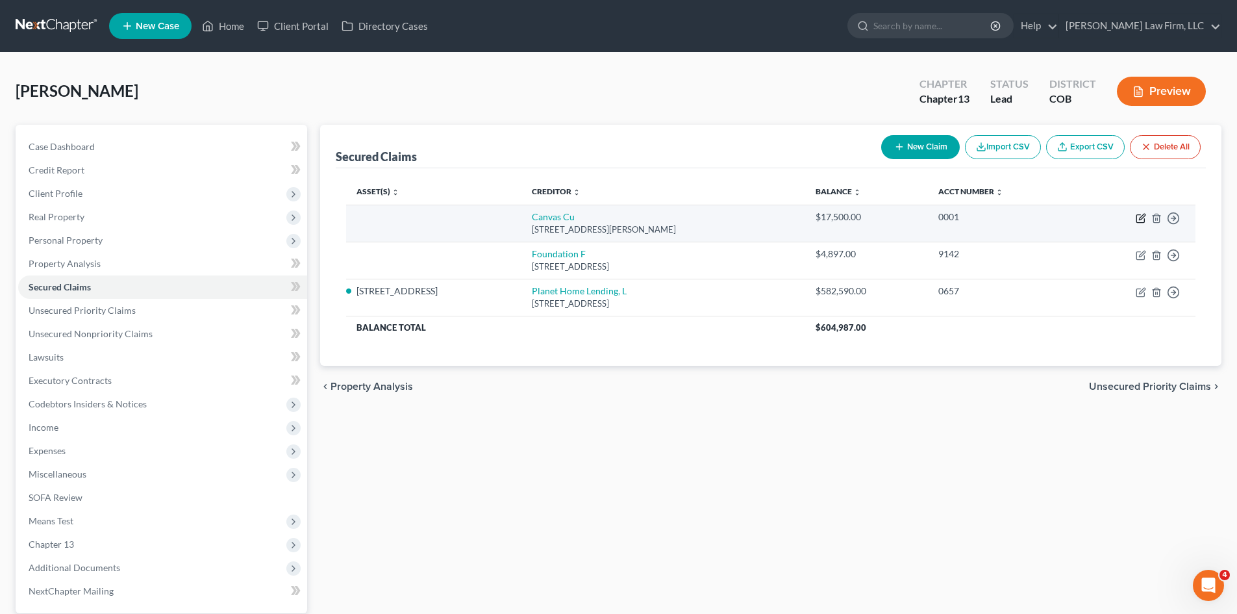
click at [1138, 218] on icon "button" at bounding box center [1141, 218] width 10 height 10
select select "5"
select select "0"
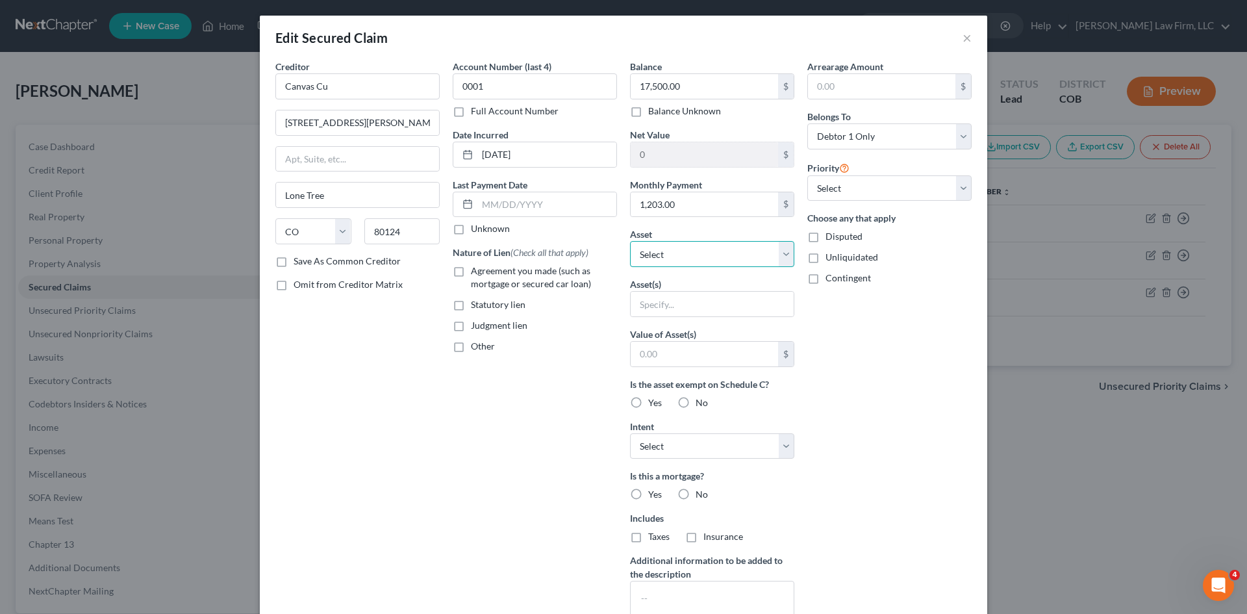
click at [734, 255] on select "Select Other Multiple Assets Sports & Hobby Equipment - Fishing pools, boxing b…" at bounding box center [712, 254] width 164 height 26
select select "8"
click at [630, 241] on select "Select Other Multiple Assets Sports & Hobby Equipment - Fishing pools, boxing b…" at bounding box center [712, 254] width 164 height 26
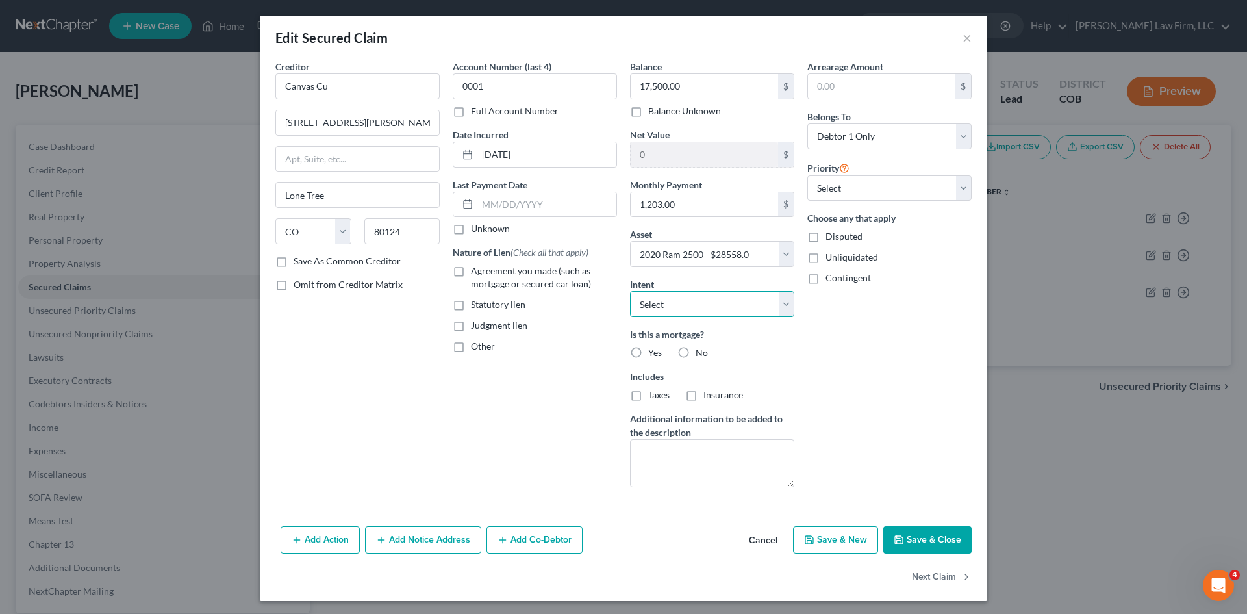
click at [728, 305] on select "Select Surrender Redeem Reaffirm Avoid Other" at bounding box center [712, 304] width 164 height 26
select select "1"
click at [630, 291] on select "Select Surrender Redeem Reaffirm Avoid Other" at bounding box center [712, 304] width 164 height 26
click at [779, 303] on select "Select Surrender Redeem Reaffirm Avoid Other" at bounding box center [712, 304] width 164 height 26
click at [630, 291] on select "Select Surrender Redeem Reaffirm Avoid Other" at bounding box center [712, 304] width 164 height 26
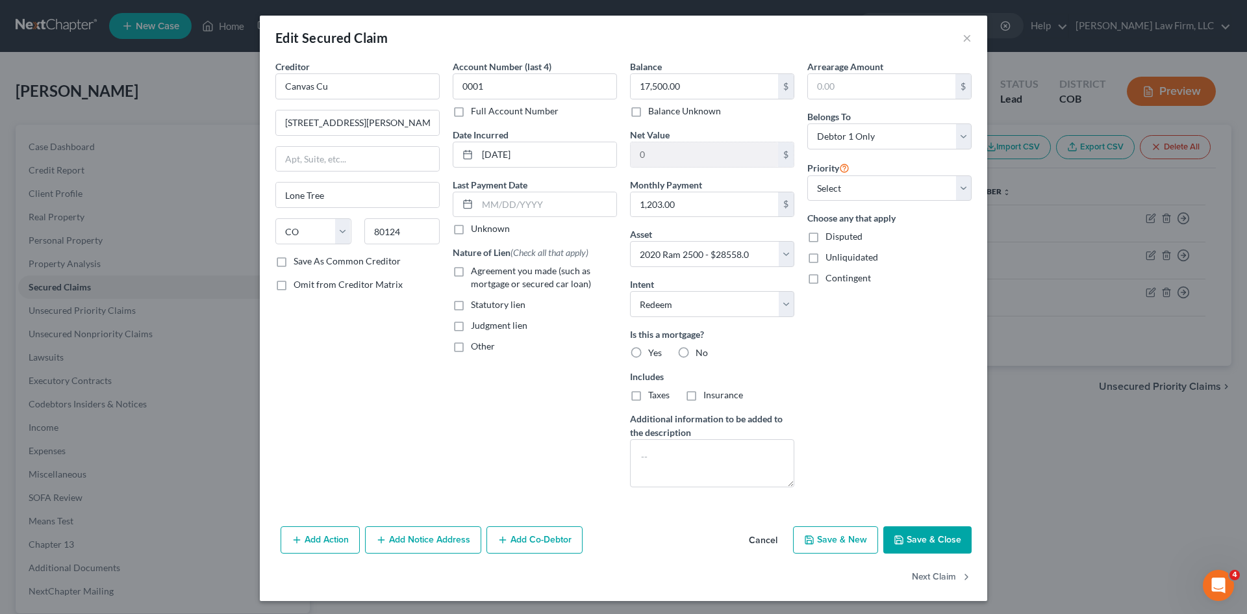
click at [695, 354] on span "No" at bounding box center [701, 352] width 12 height 11
click at [701, 354] on input "No" at bounding box center [705, 350] width 8 height 8
radio input "true"
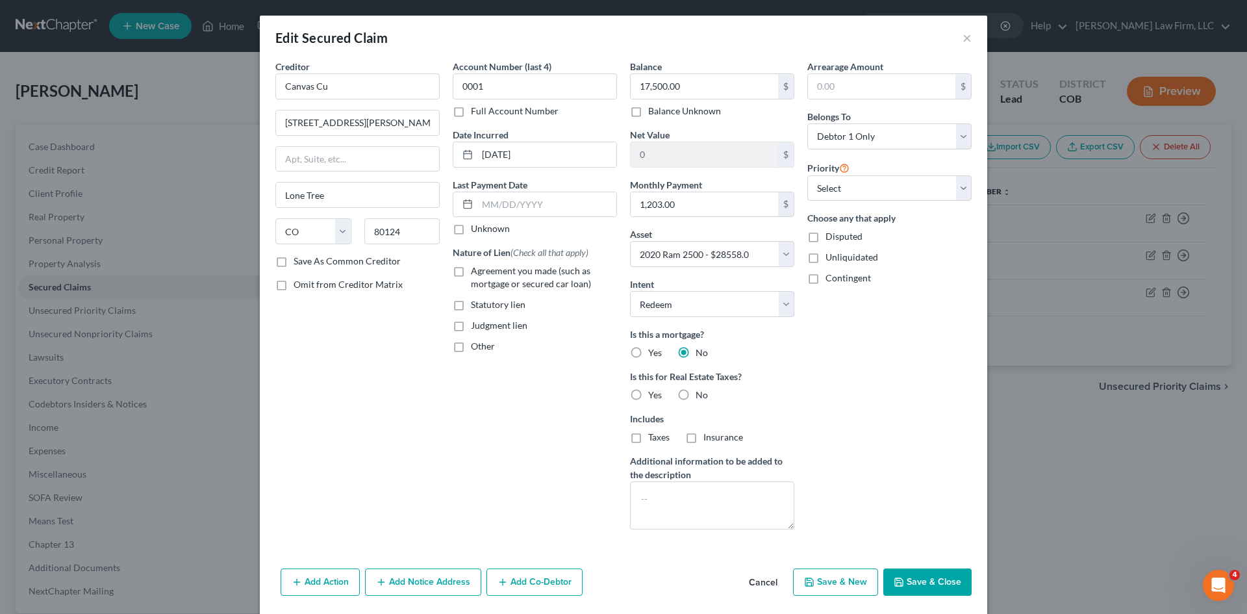
click at [908, 581] on button "Save & Close" at bounding box center [927, 581] width 88 height 27
select select
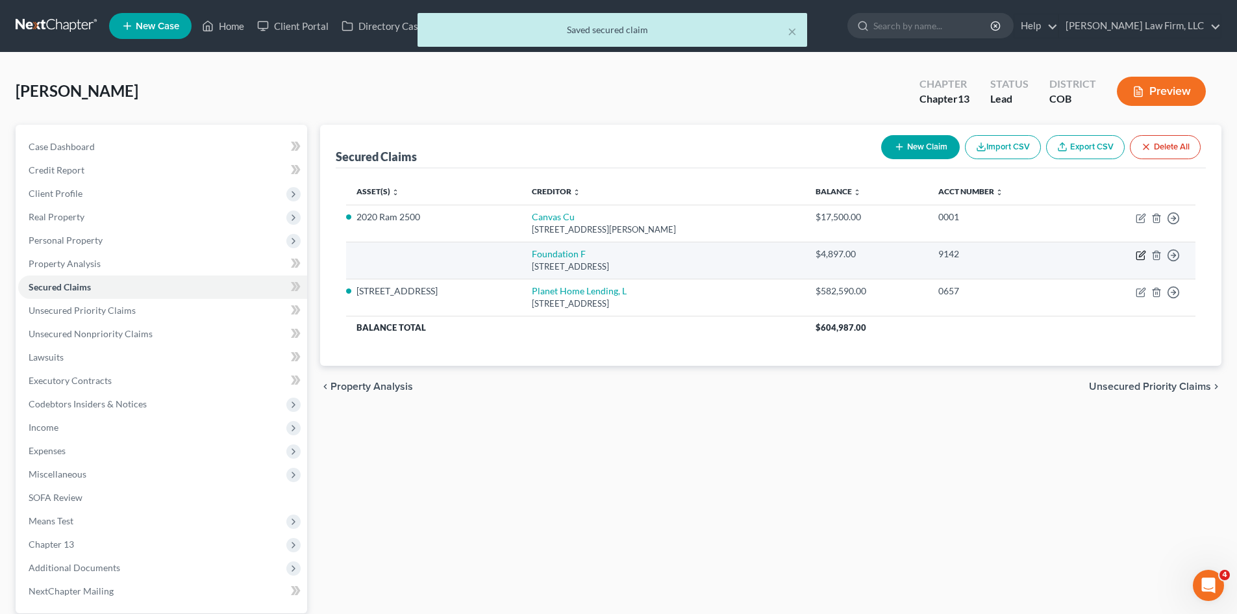
click at [1141, 257] on icon "button" at bounding box center [1141, 255] width 10 height 10
select select "52"
select select "0"
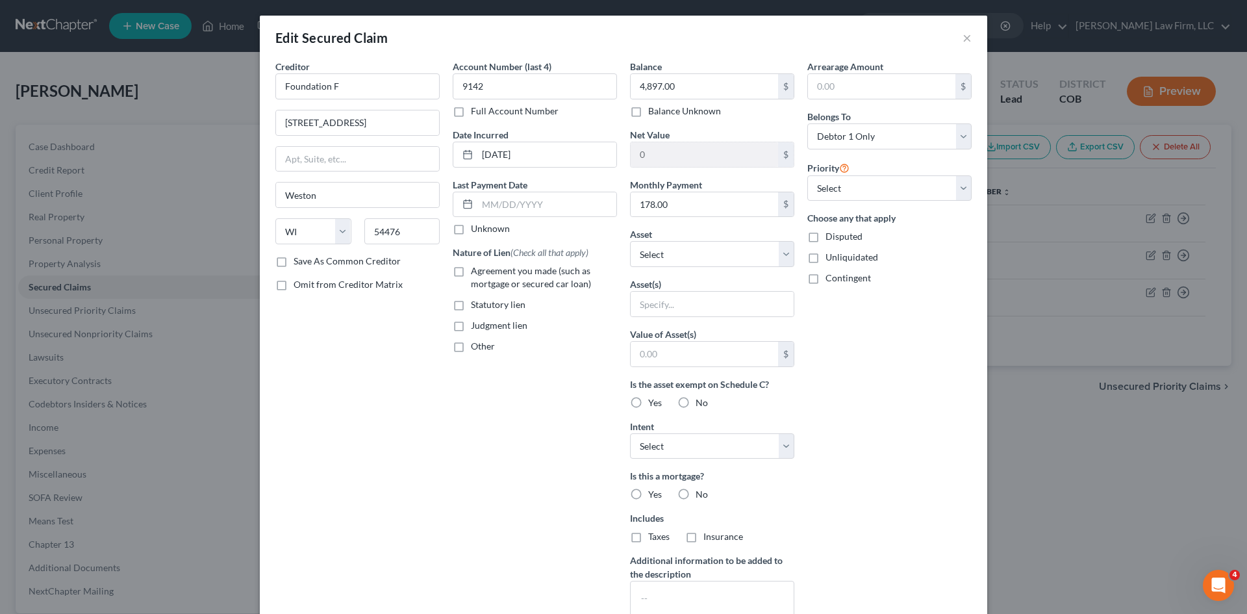
click at [968, 37] on div "Edit Secured Claim ×" at bounding box center [623, 38] width 727 height 44
click at [964, 37] on button "×" at bounding box center [966, 38] width 9 height 16
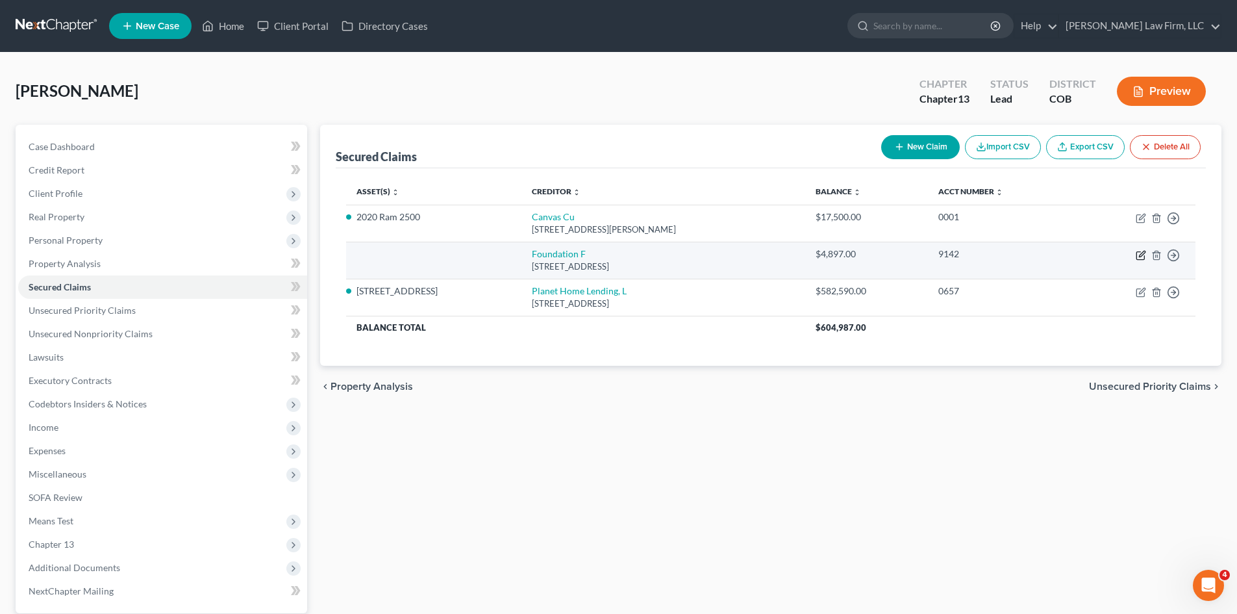
click at [1143, 254] on icon "button" at bounding box center [1142, 254] width 6 height 6
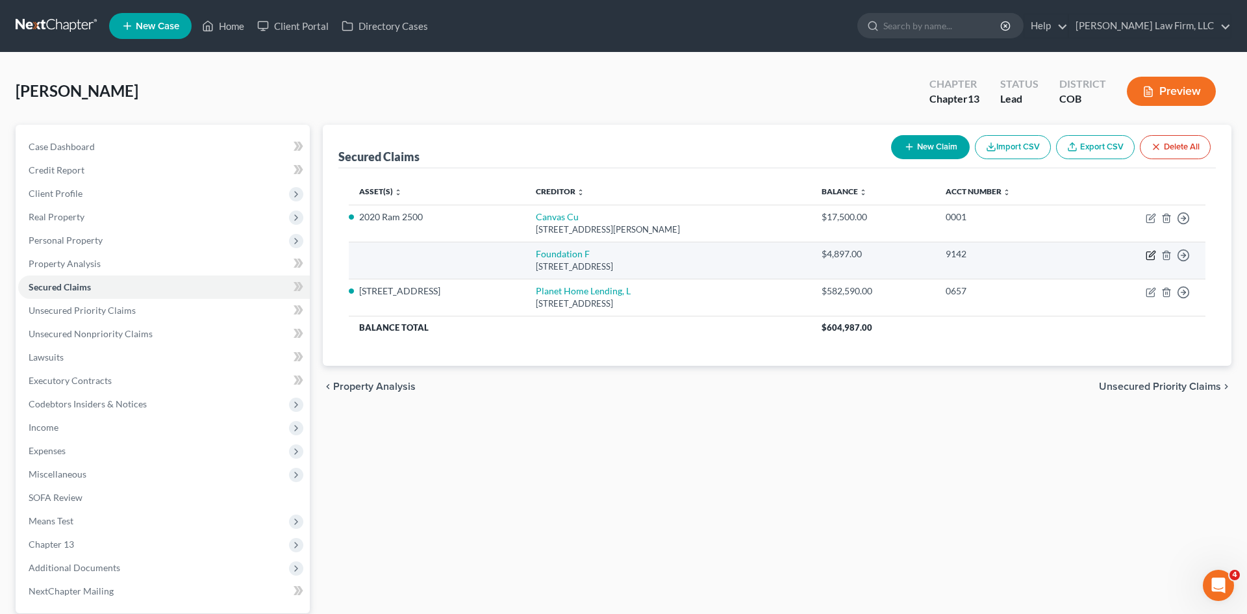
select select "52"
select select "0"
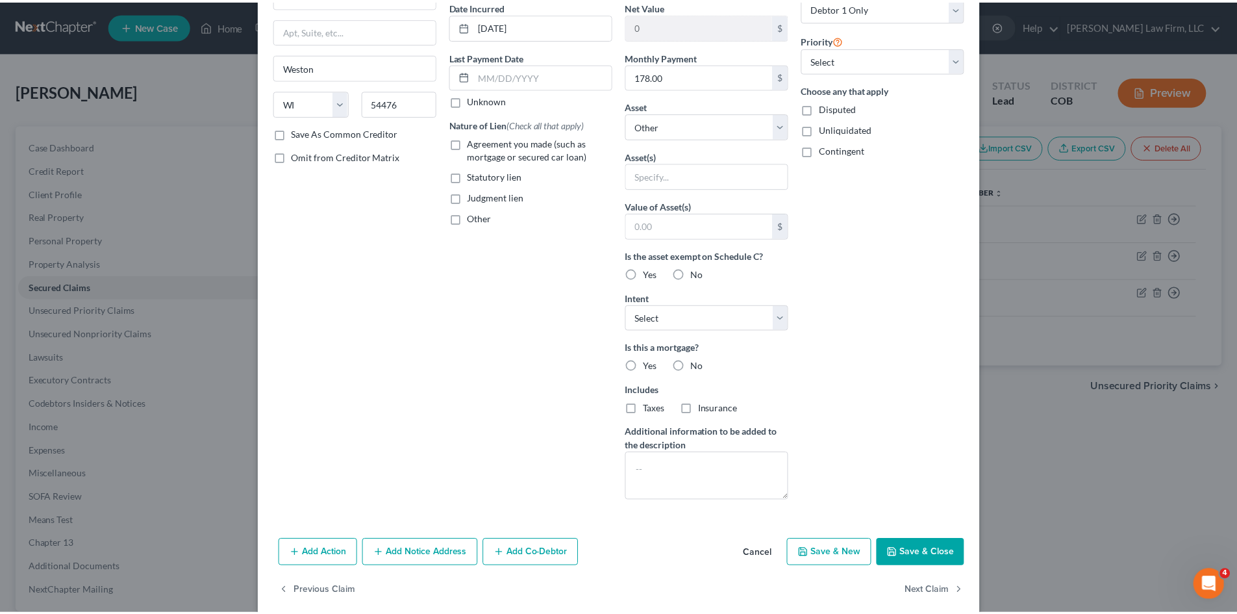
scroll to position [130, 0]
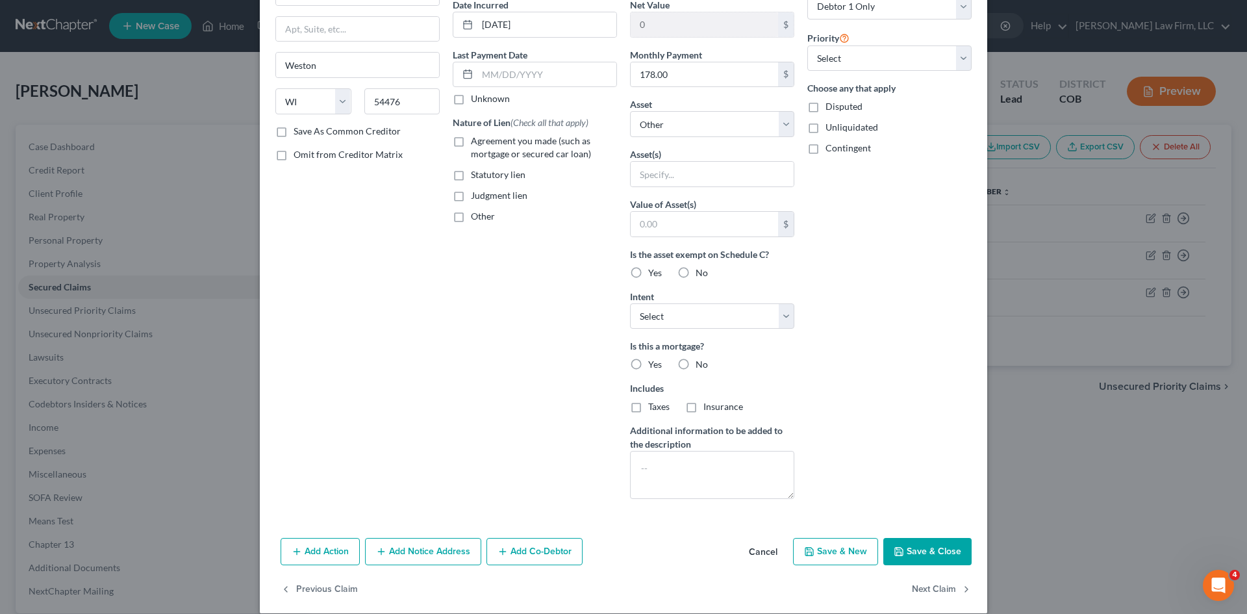
click at [763, 554] on button "Cancel" at bounding box center [762, 552] width 49 height 26
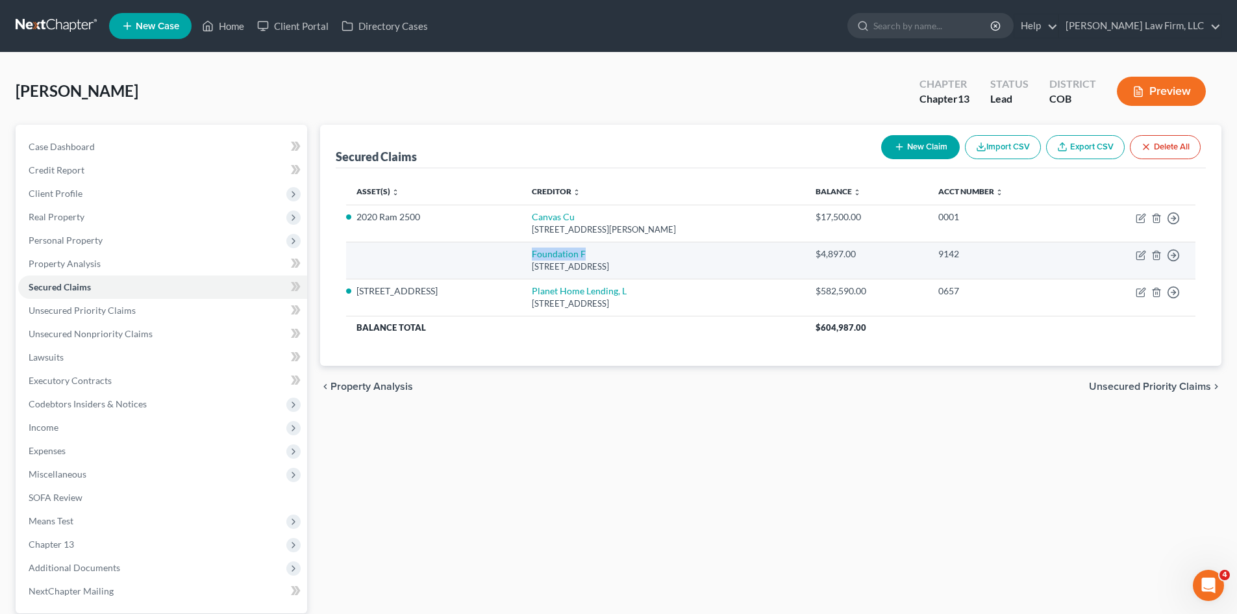
drag, startPoint x: 562, startPoint y: 252, endPoint x: 486, endPoint y: 255, distance: 76.7
click at [521, 255] on td "Foundation F [STREET_ADDRESS]" at bounding box center [662, 260] width 283 height 37
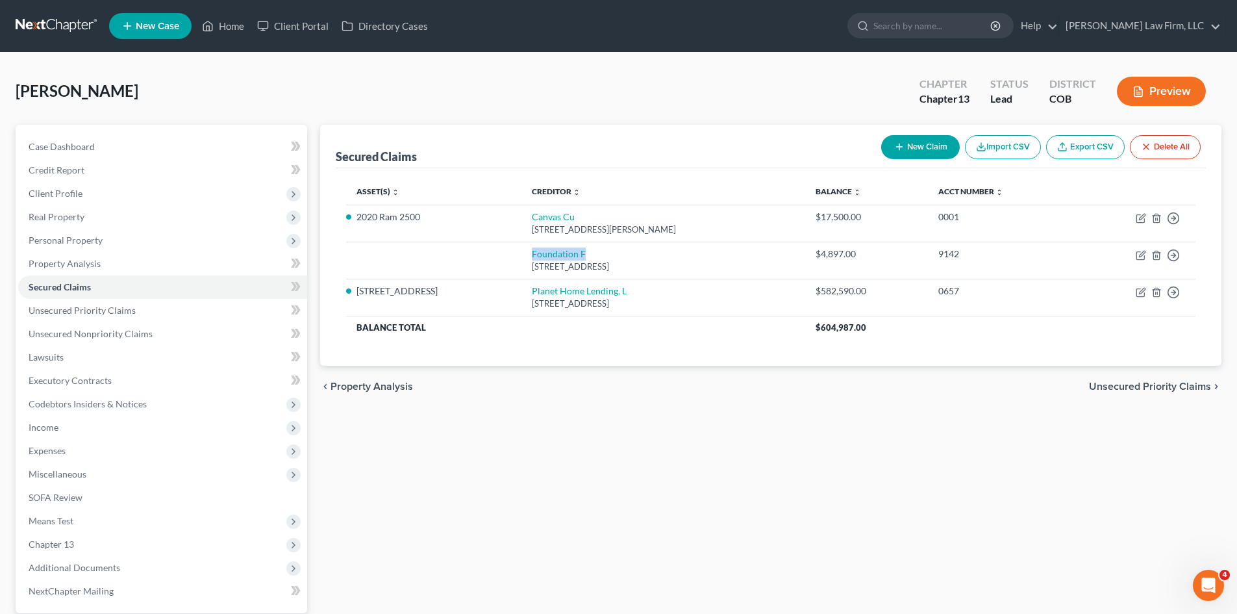
copy link "Foundation F"
click at [902, 433] on div "Secured Claims New Claim Import CSV Export CSV Delete All Asset(s) expand_more …" at bounding box center [771, 406] width 914 height 563
click at [1071, 508] on div "Secured Claims New Claim Import CSV Export CSV Delete All Asset(s) expand_more …" at bounding box center [771, 406] width 914 height 563
click at [1163, 388] on span "Unsecured Priority Claims" at bounding box center [1150, 386] width 122 height 10
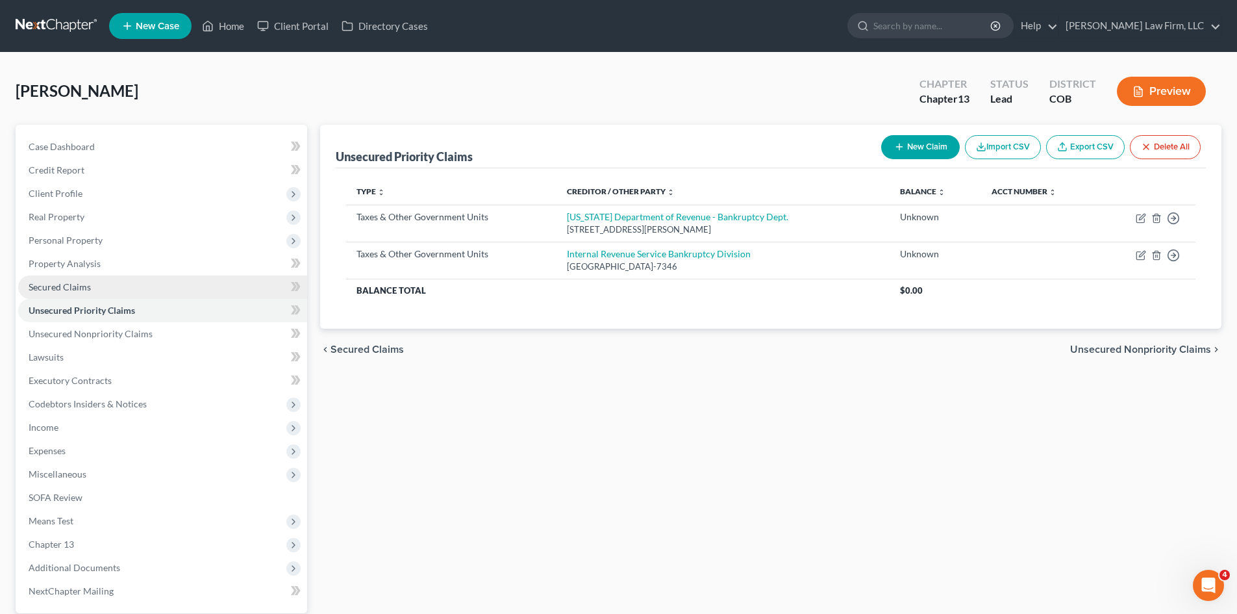
click at [125, 289] on link "Secured Claims" at bounding box center [162, 286] width 289 height 23
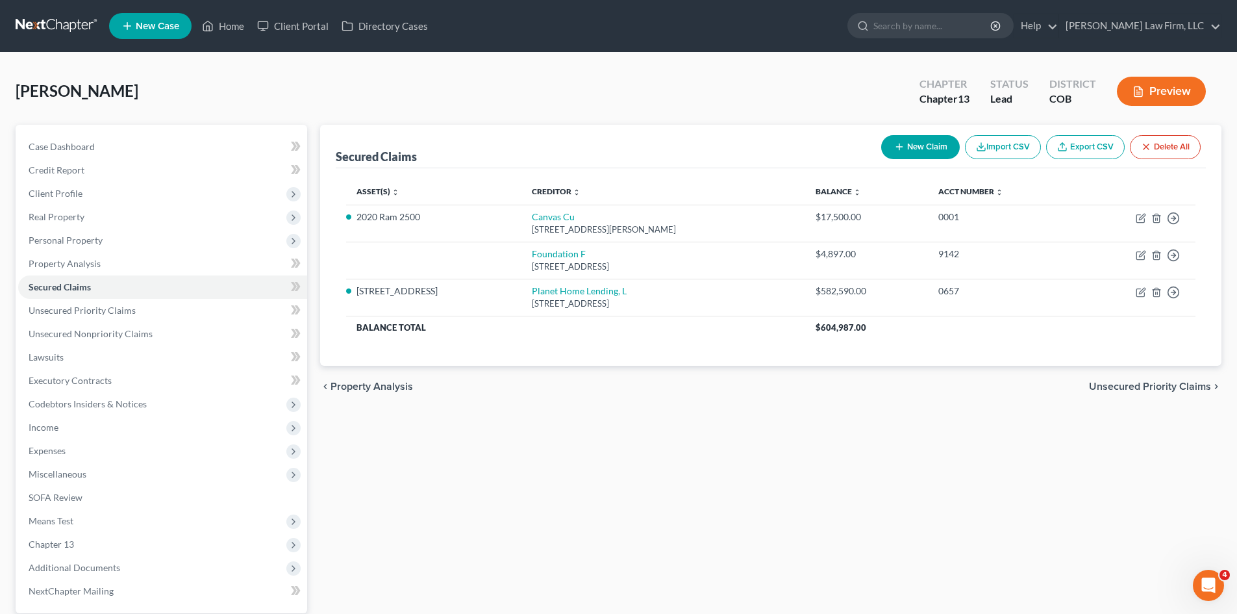
click at [877, 432] on div "Secured Claims New Claim Import CSV Export CSV Delete All Asset(s) expand_more …" at bounding box center [771, 406] width 914 height 563
drag, startPoint x: 1130, startPoint y: 390, endPoint x: 972, endPoint y: 378, distance: 158.3
click at [1130, 390] on span "Unsecured Priority Claims" at bounding box center [1150, 386] width 122 height 10
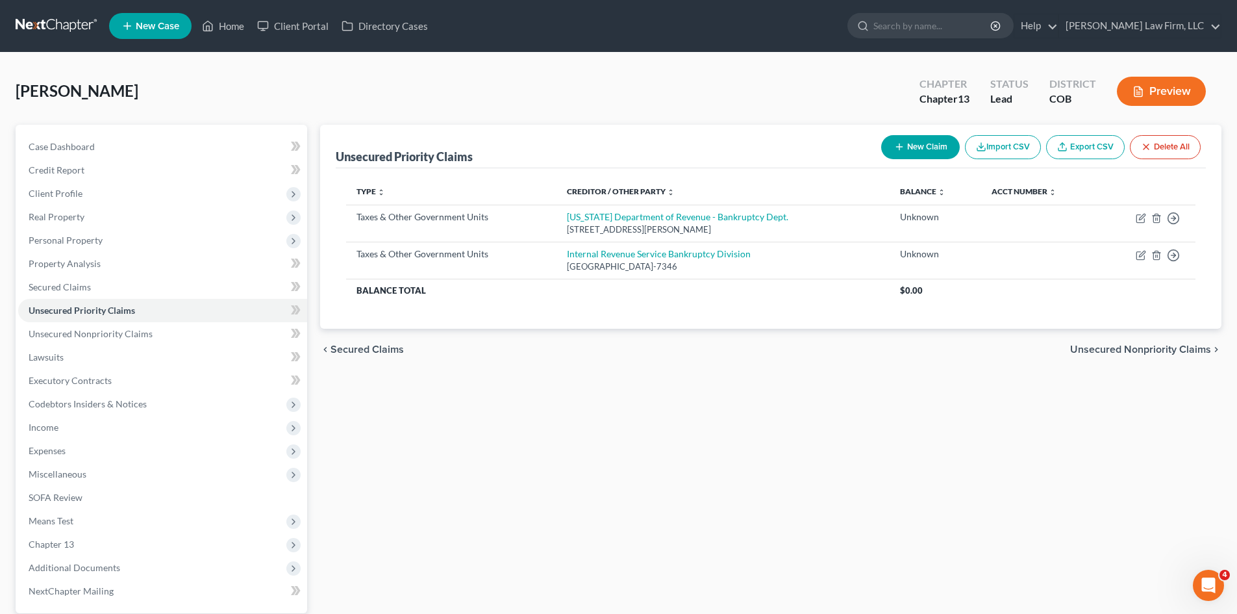
click at [1114, 350] on span "Unsecured Nonpriority Claims" at bounding box center [1140, 349] width 141 height 10
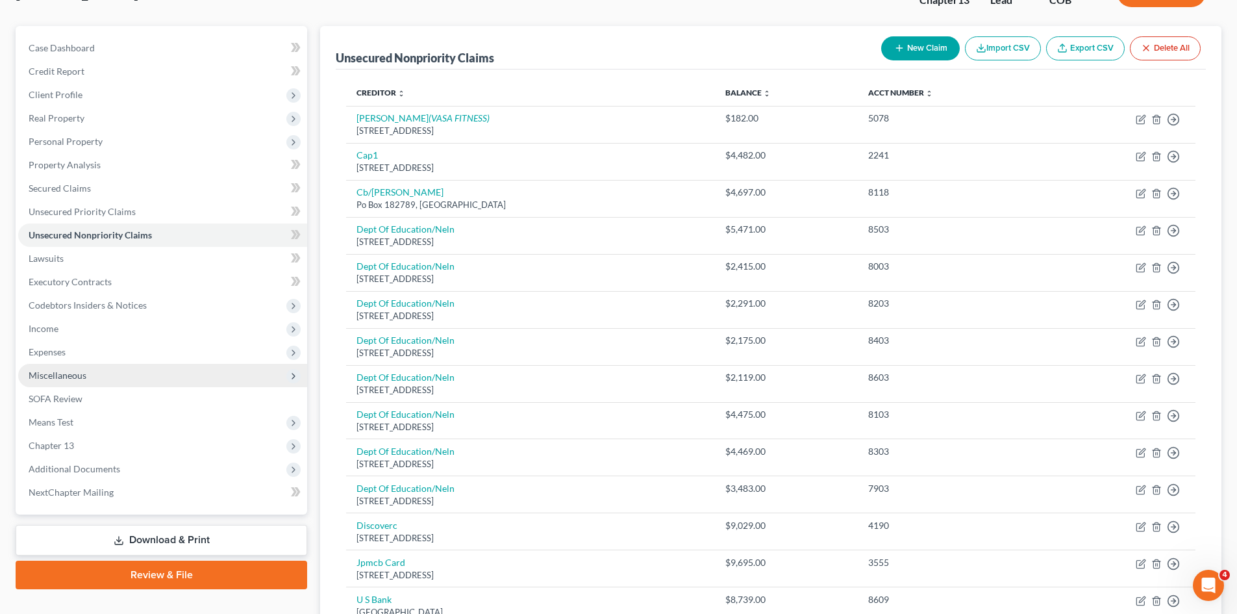
scroll to position [92, 0]
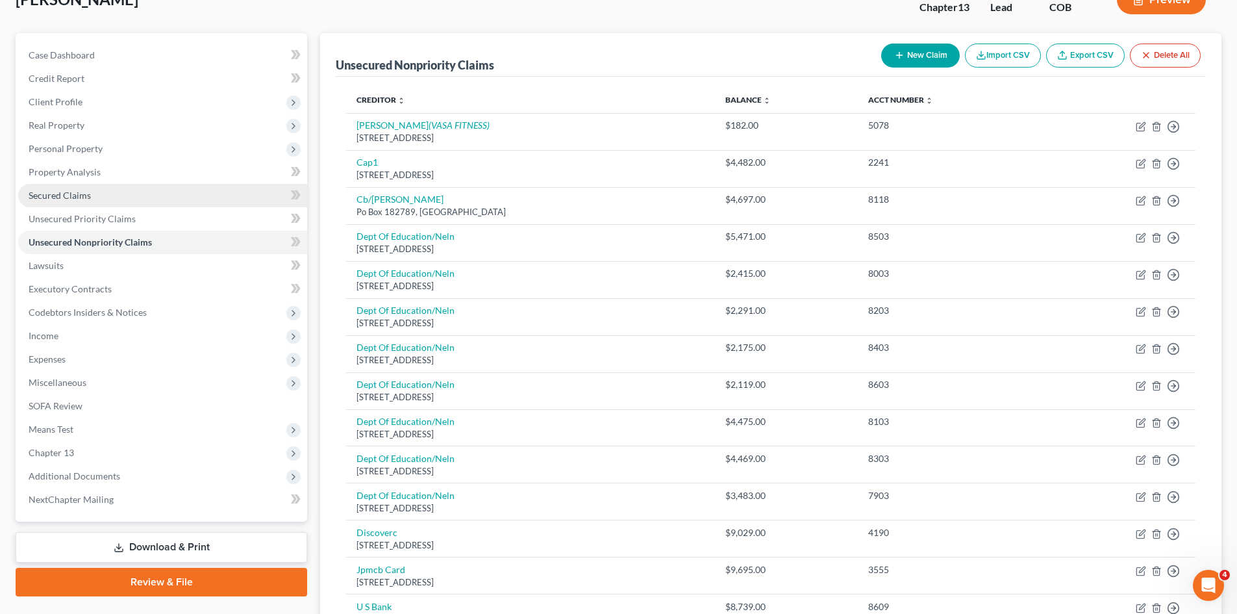
click at [121, 201] on link "Secured Claims" at bounding box center [162, 195] width 289 height 23
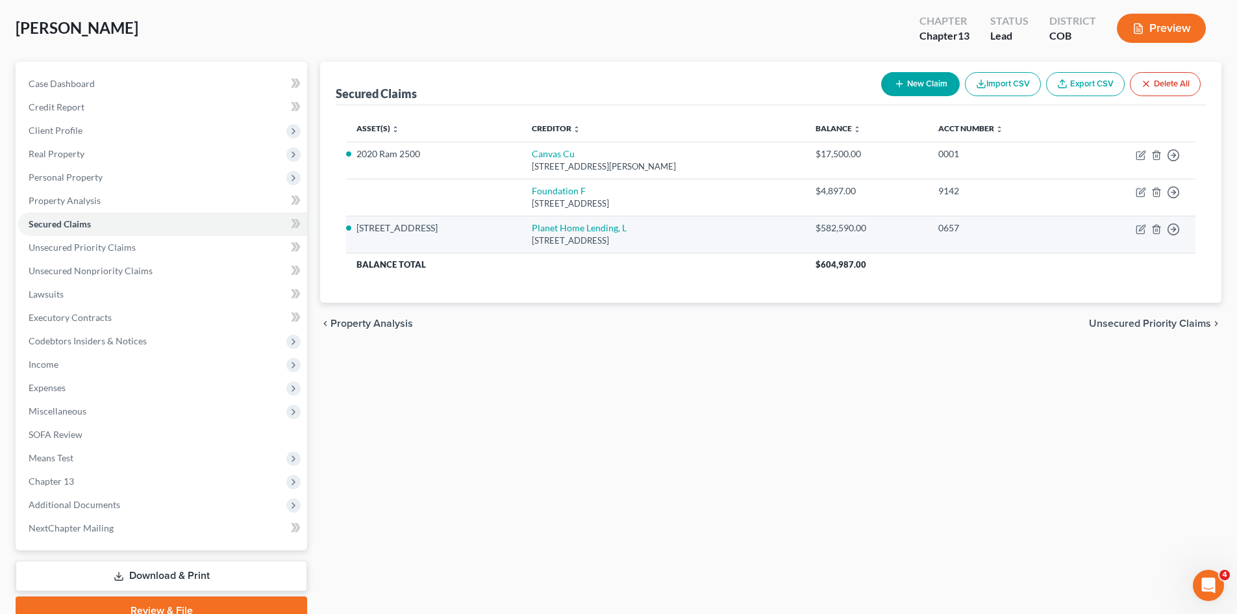
scroll to position [123, 0]
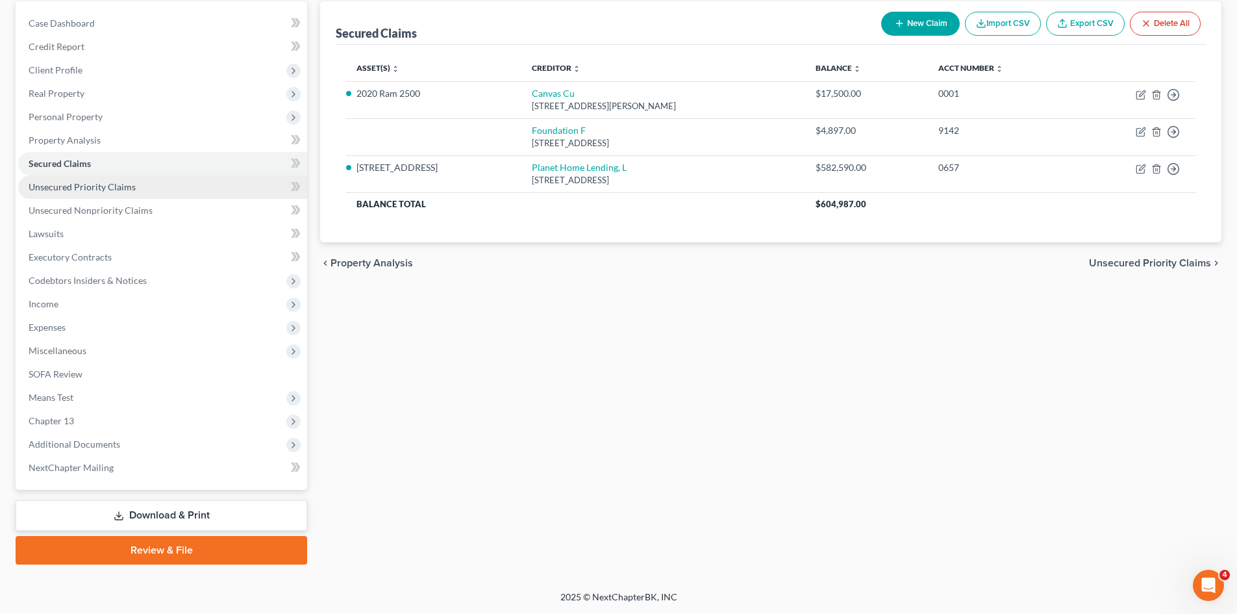
click at [110, 190] on span "Unsecured Priority Claims" at bounding box center [82, 186] width 107 height 11
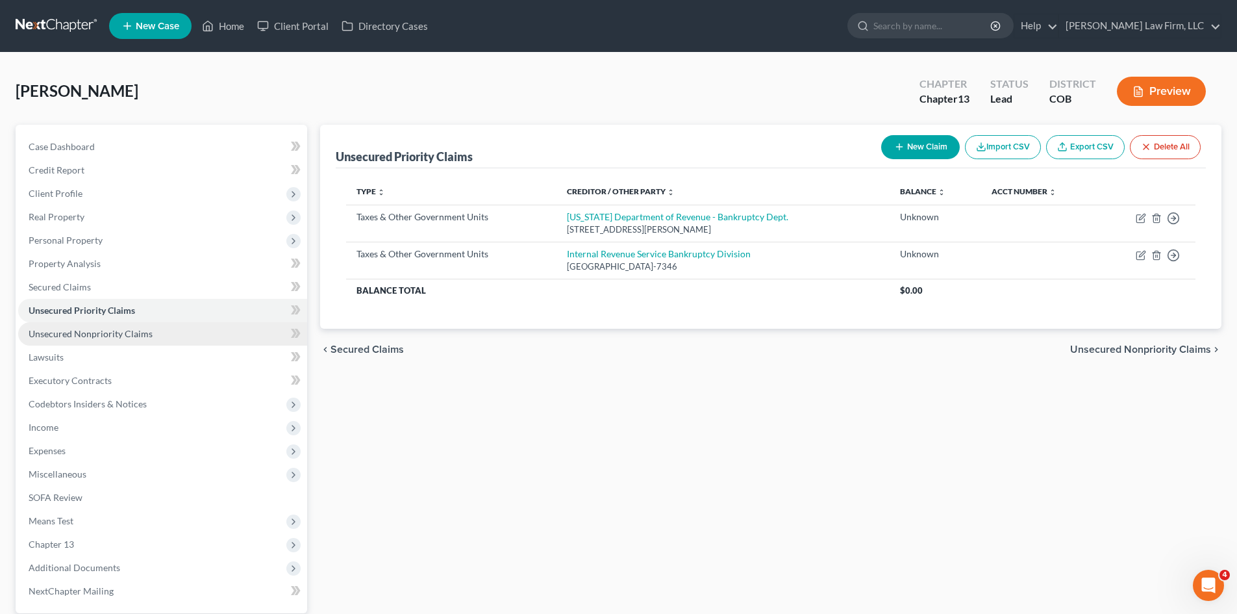
click at [121, 333] on span "Unsecured Nonpriority Claims" at bounding box center [91, 333] width 124 height 11
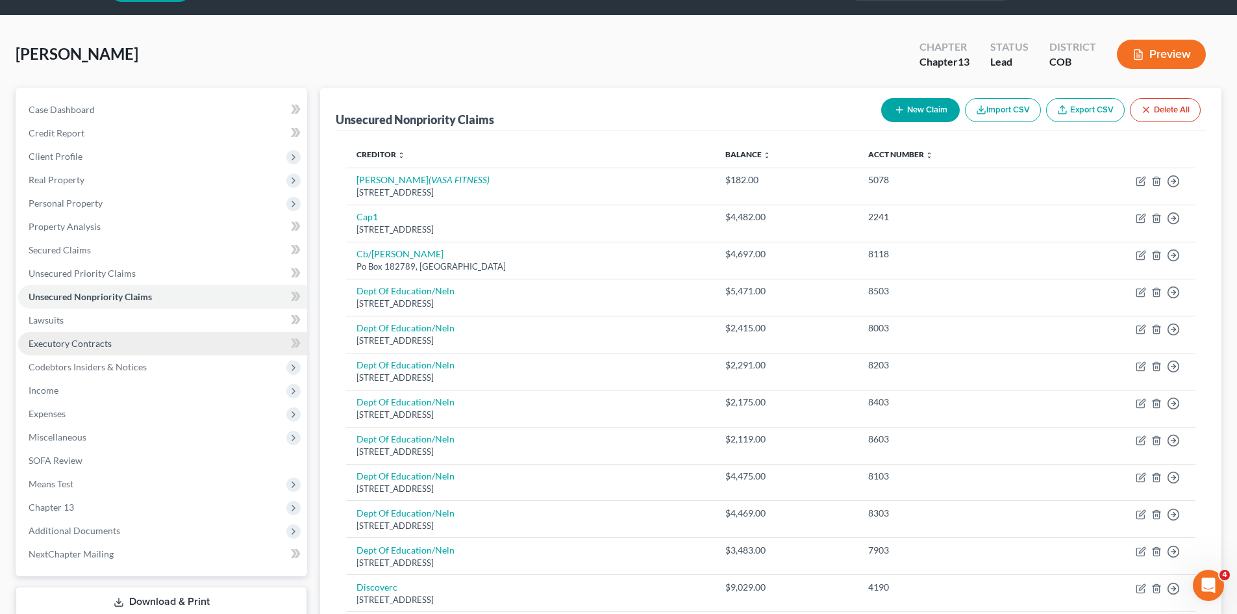
scroll to position [27, 0]
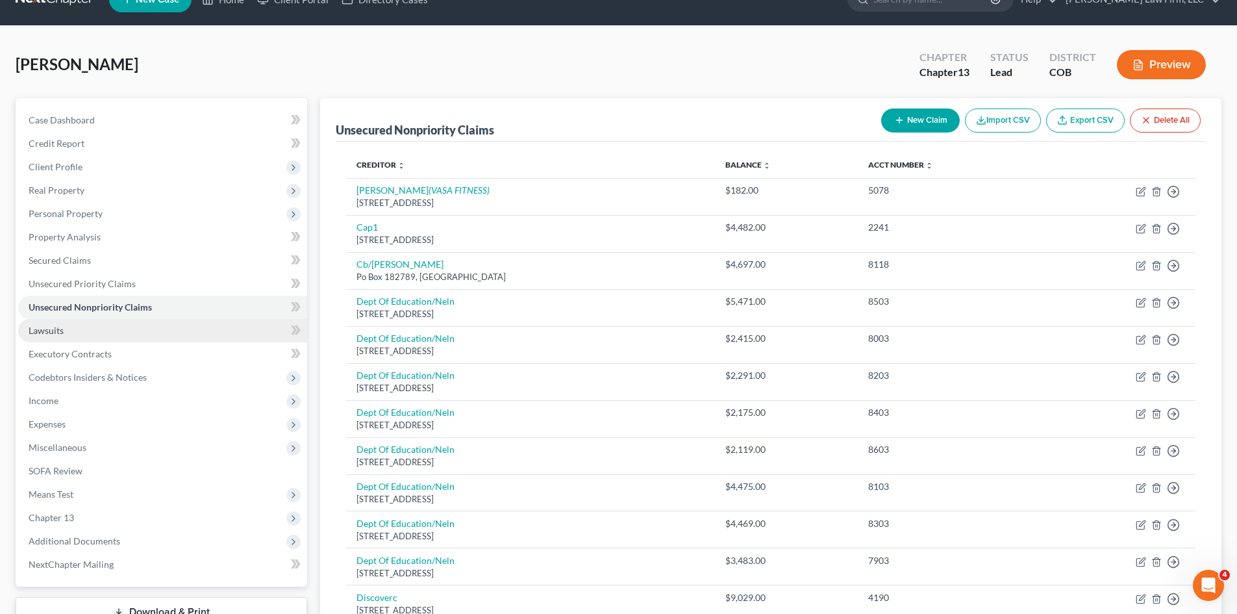
click at [129, 332] on link "Lawsuits" at bounding box center [162, 330] width 289 height 23
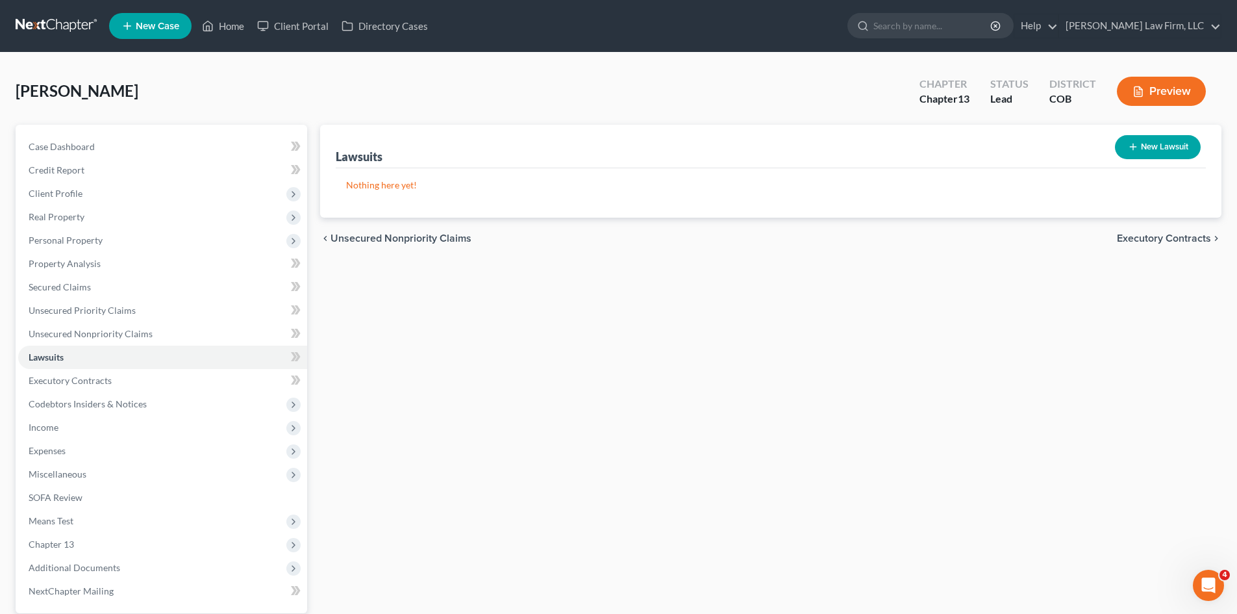
click at [1171, 237] on span "Executory Contracts" at bounding box center [1164, 238] width 94 height 10
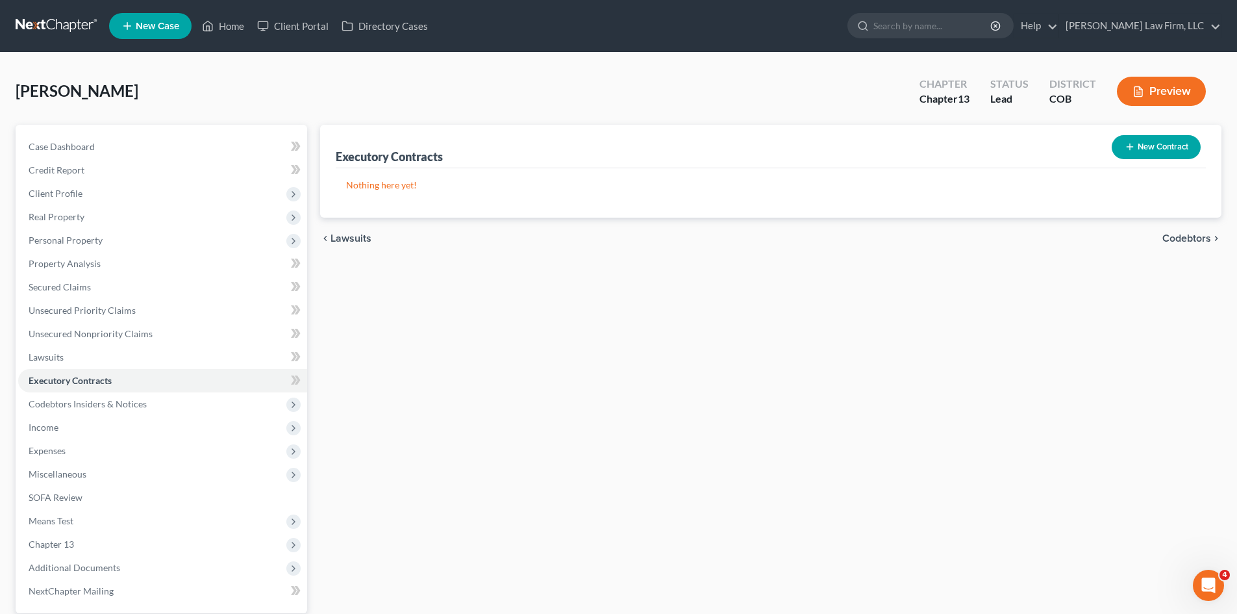
click at [1181, 241] on span "Codebtors" at bounding box center [1186, 238] width 49 height 10
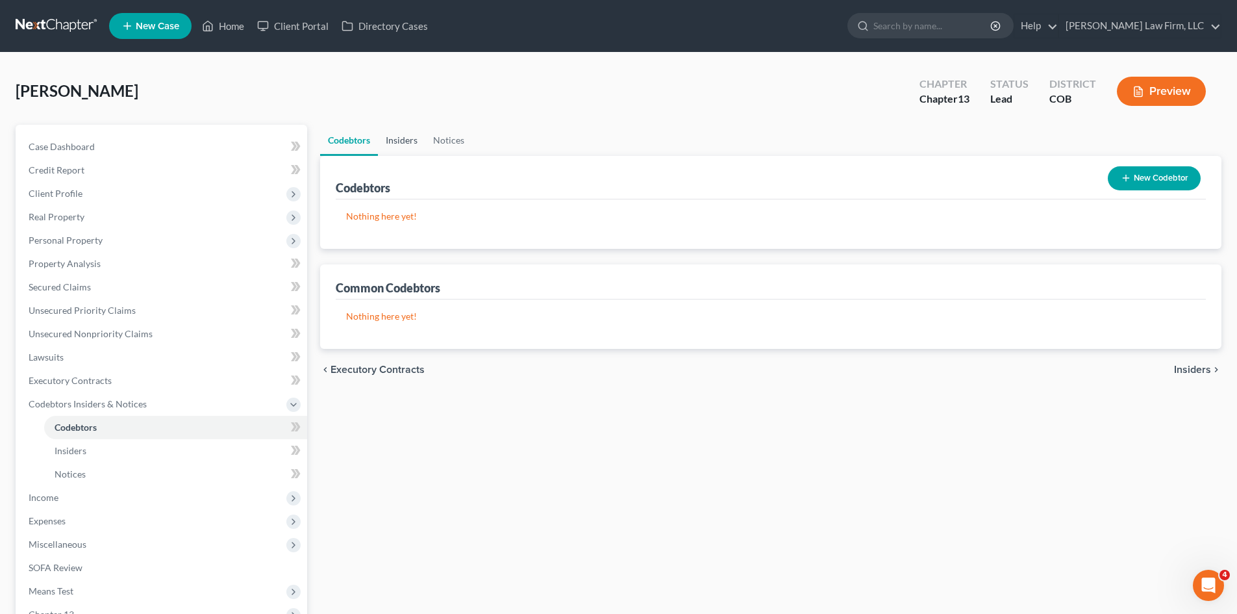
click at [399, 141] on link "Insiders" at bounding box center [401, 140] width 47 height 31
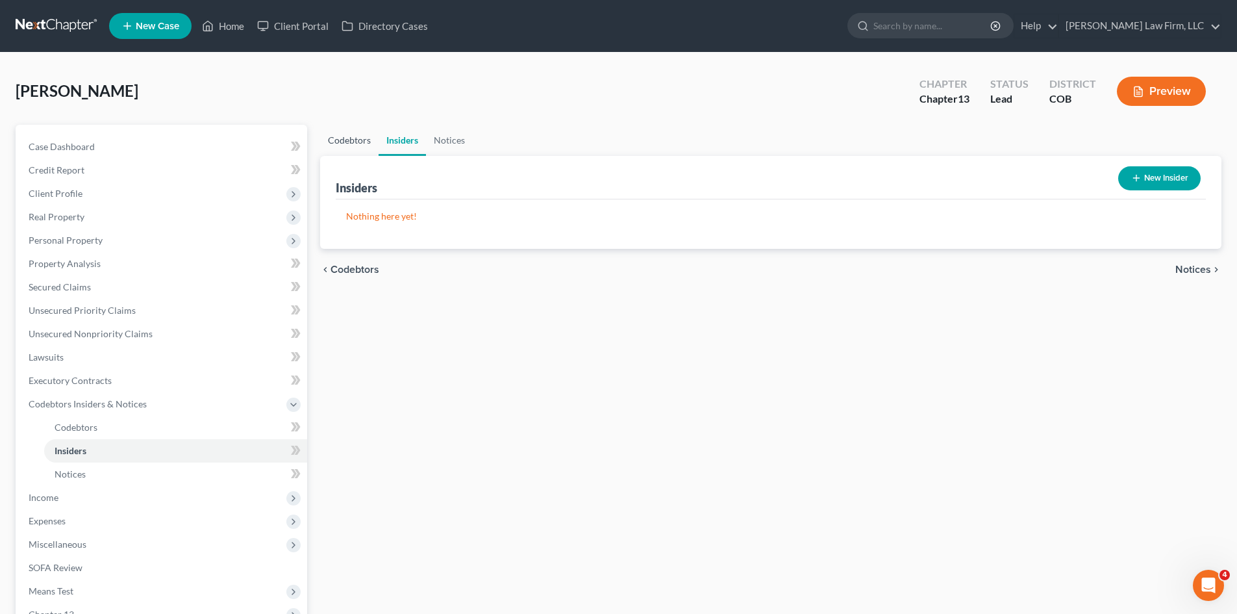
click at [354, 136] on link "Codebtors" at bounding box center [349, 140] width 58 height 31
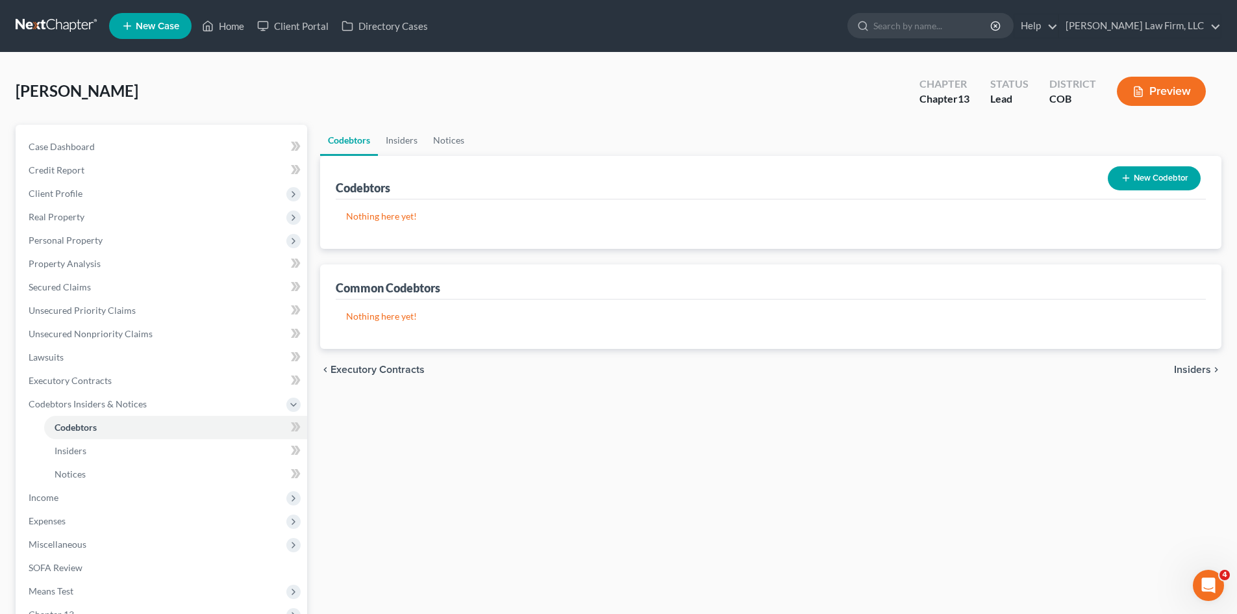
click at [1136, 183] on button "New Codebtor" at bounding box center [1154, 178] width 93 height 24
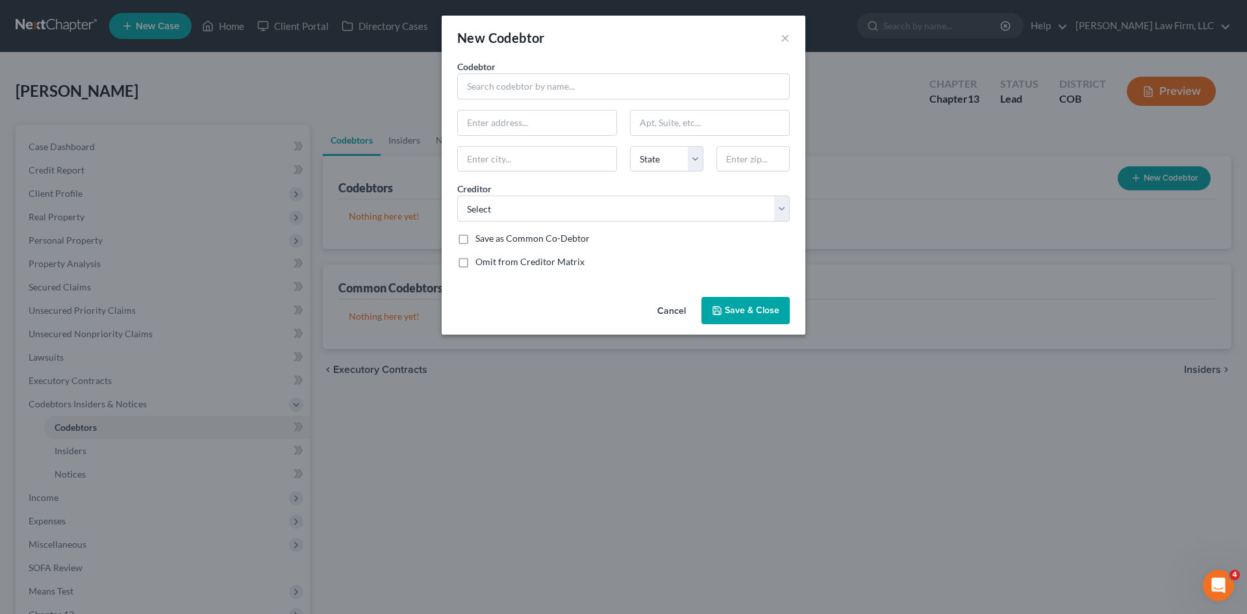
click at [662, 309] on button "Cancel" at bounding box center [671, 311] width 49 height 26
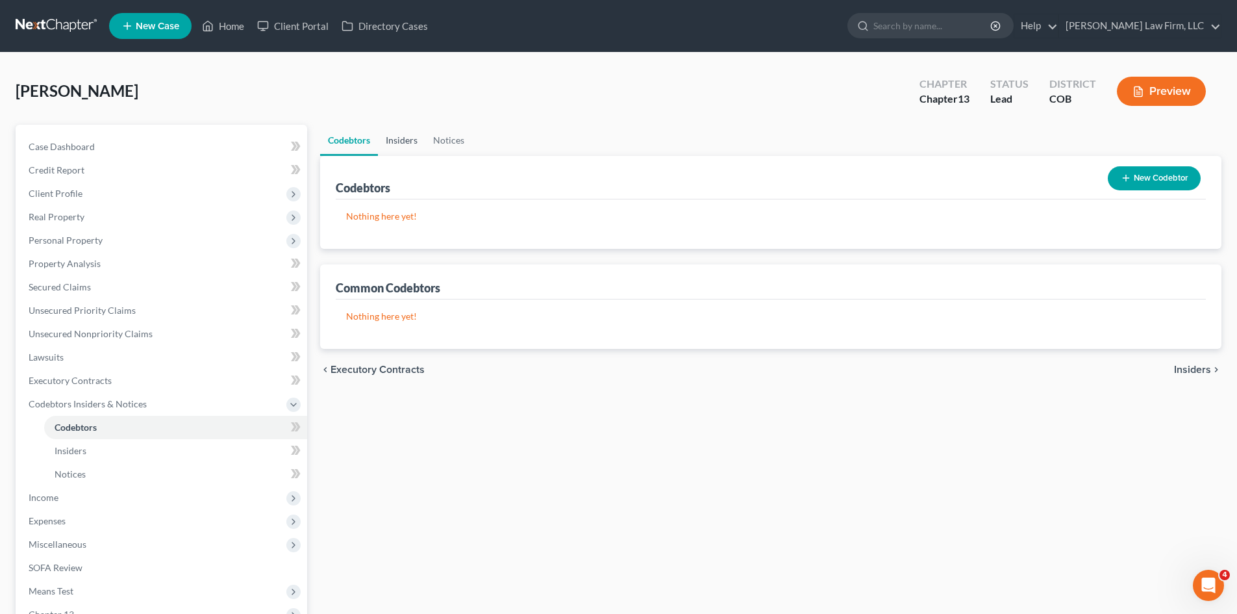
click at [405, 143] on link "Insiders" at bounding box center [401, 140] width 47 height 31
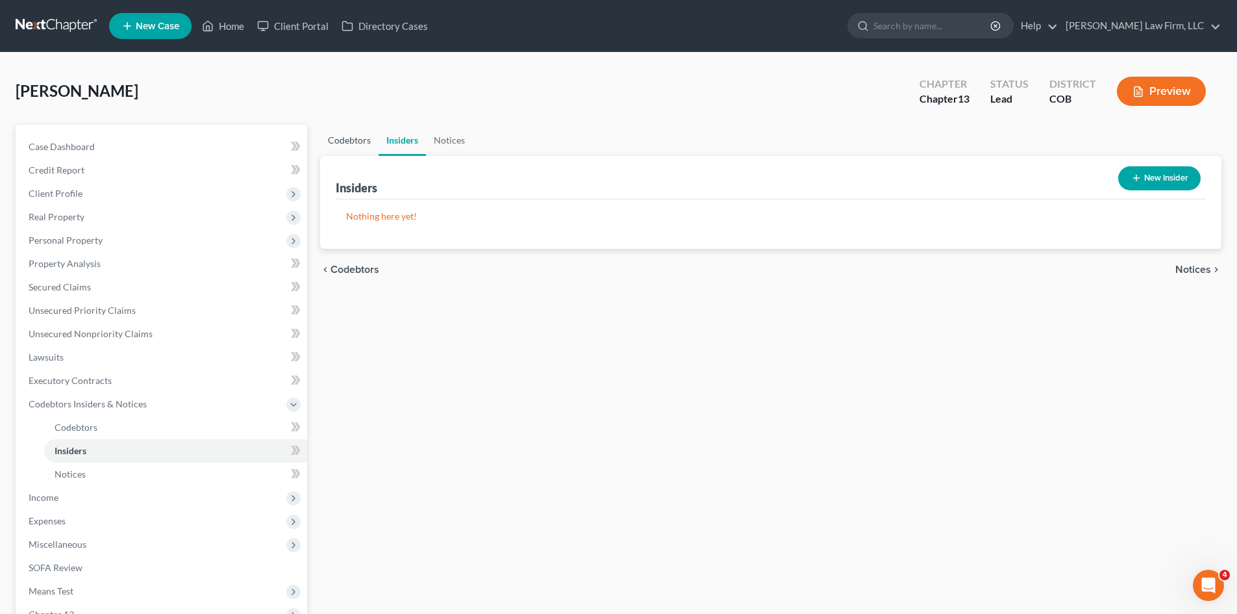
click at [354, 151] on link "Codebtors" at bounding box center [349, 140] width 58 height 31
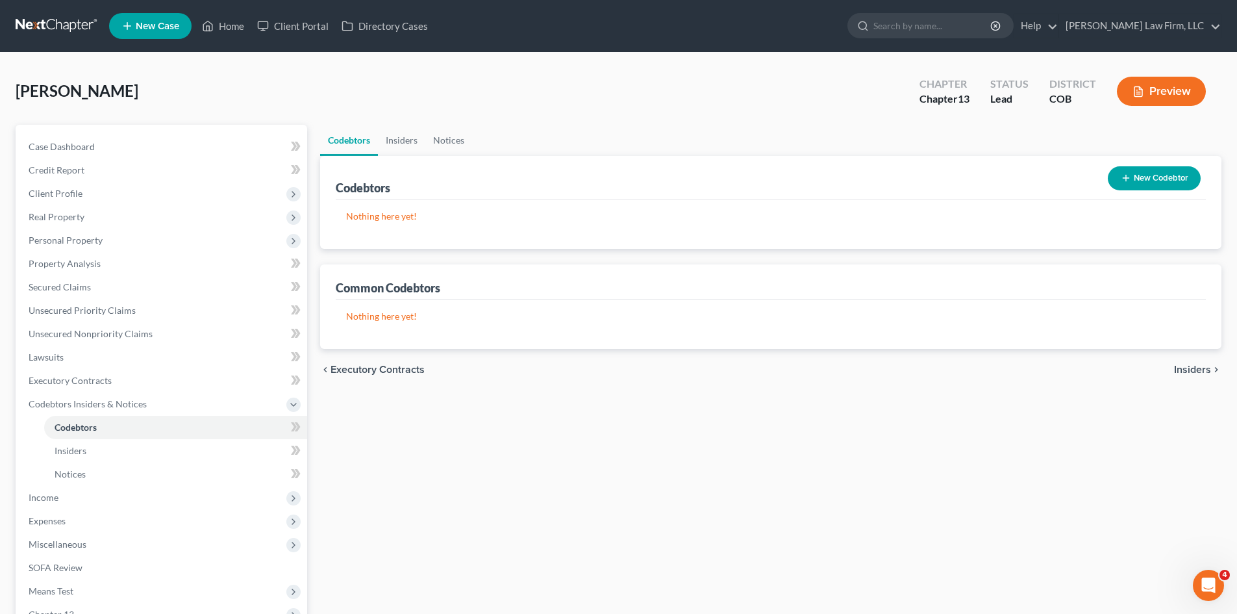
click at [1157, 166] on button "New Codebtor" at bounding box center [1154, 178] width 93 height 24
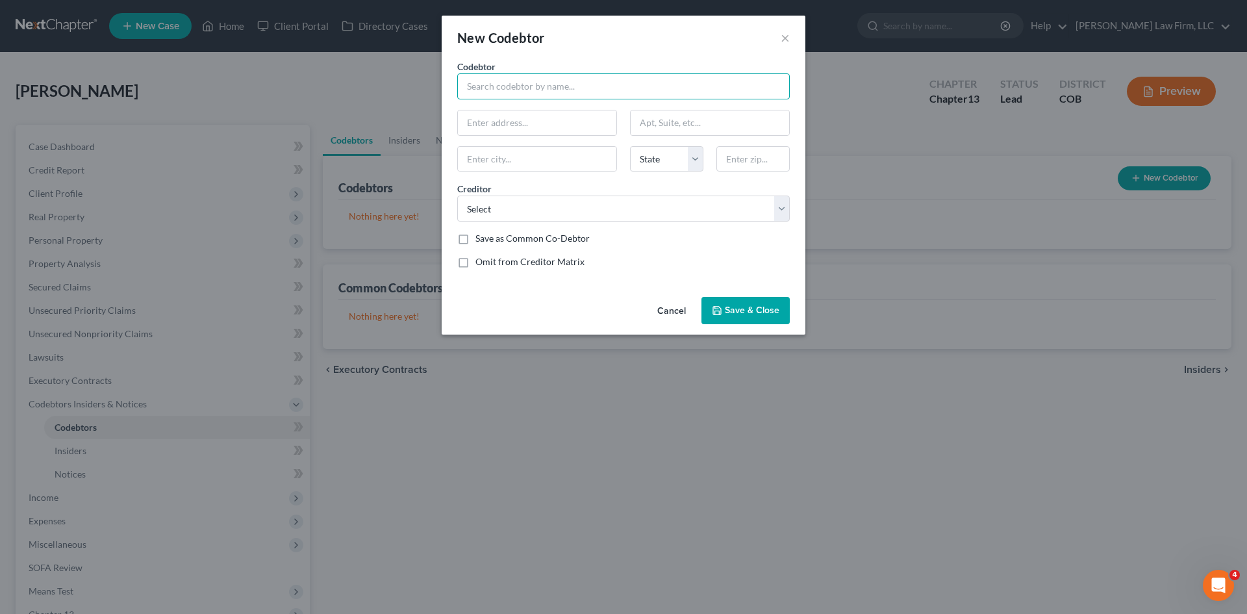
click at [574, 89] on input "text" at bounding box center [623, 86] width 332 height 26
type input "MOM"
drag, startPoint x: 728, startPoint y: 290, endPoint x: 749, endPoint y: 320, distance: 37.3
click at [732, 296] on div "New Codebtor × Codebtor * MOM Codebtor * MOM State [US_STATE] AK AR AZ CA CO CT…" at bounding box center [624, 175] width 364 height 319
click at [750, 320] on button "Save & Close" at bounding box center [745, 310] width 88 height 27
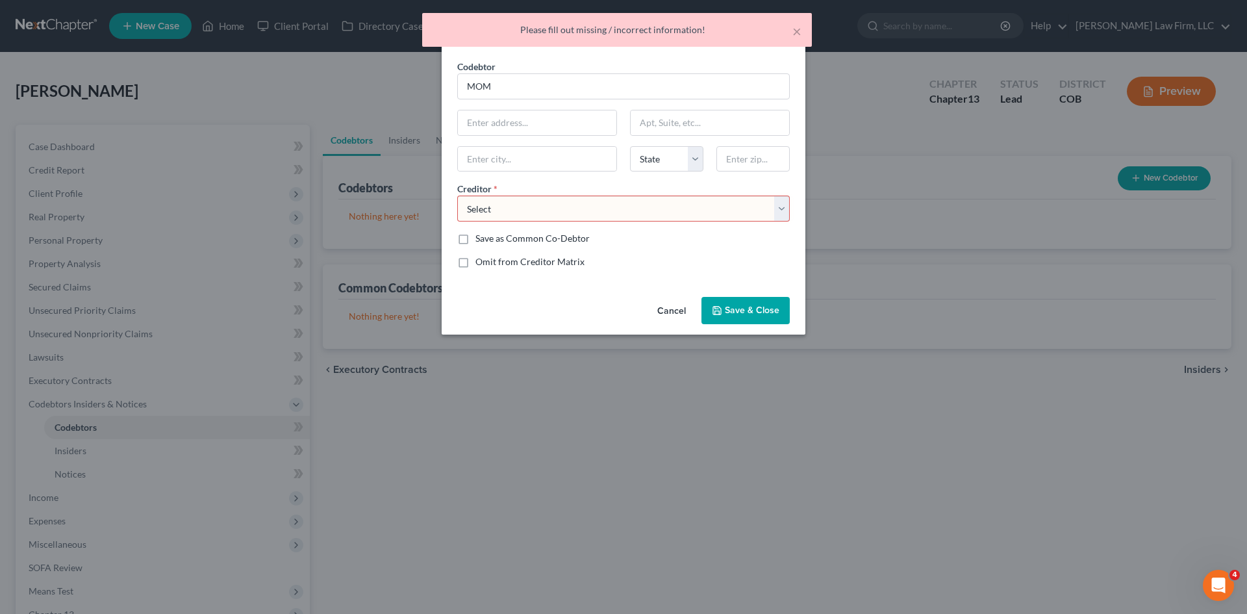
click at [564, 210] on select "Select Jpmcb Card Discoverc U S Bank Foundation F Cb/[PERSON_NAME] Cap1 Dept Of…" at bounding box center [623, 208] width 332 height 26
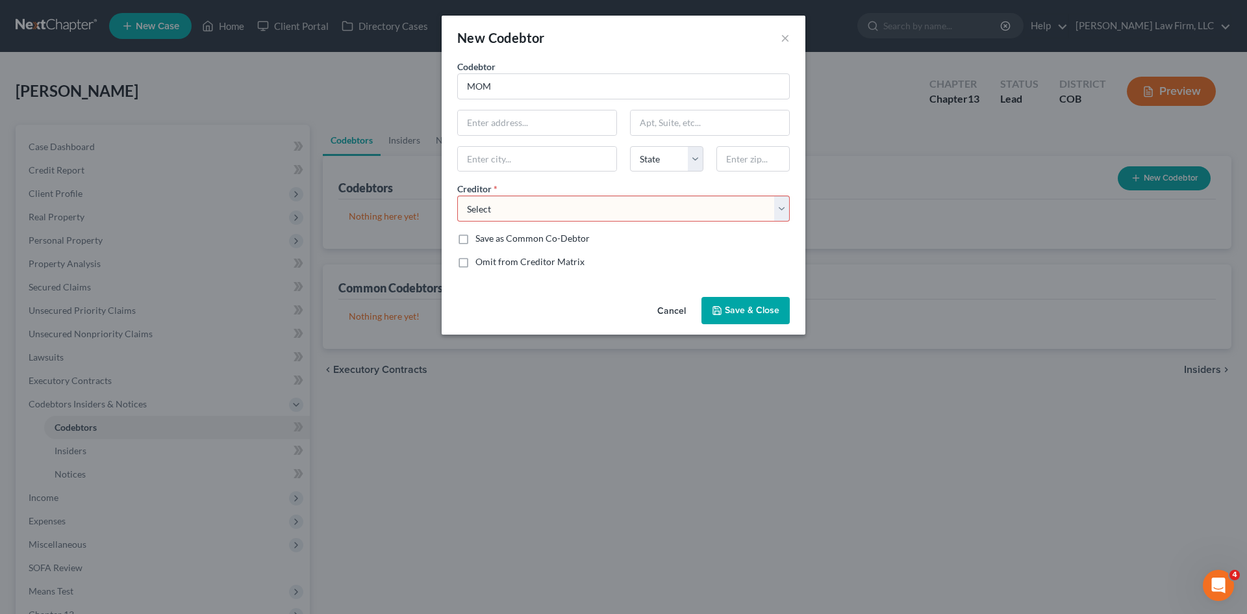
select select "17"
click at [457, 195] on select "Select Jpmcb Card Discoverc U S Bank Foundation F Cb/[PERSON_NAME] Cap1 Dept Of…" at bounding box center [623, 208] width 332 height 26
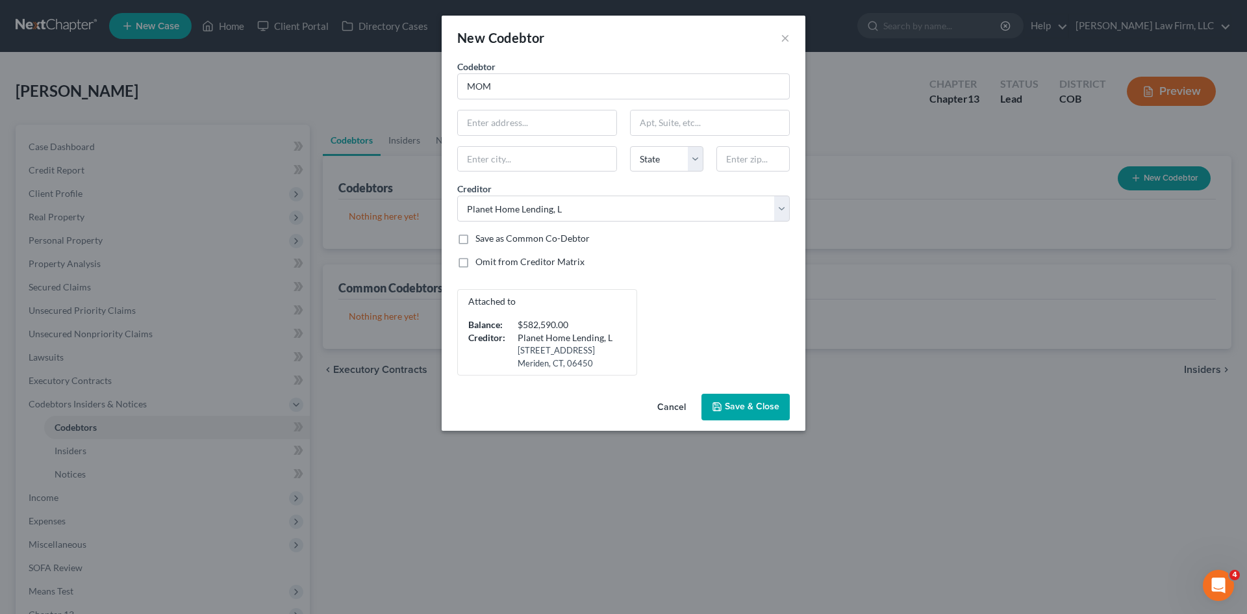
click at [744, 411] on span "Save & Close" at bounding box center [752, 406] width 55 height 11
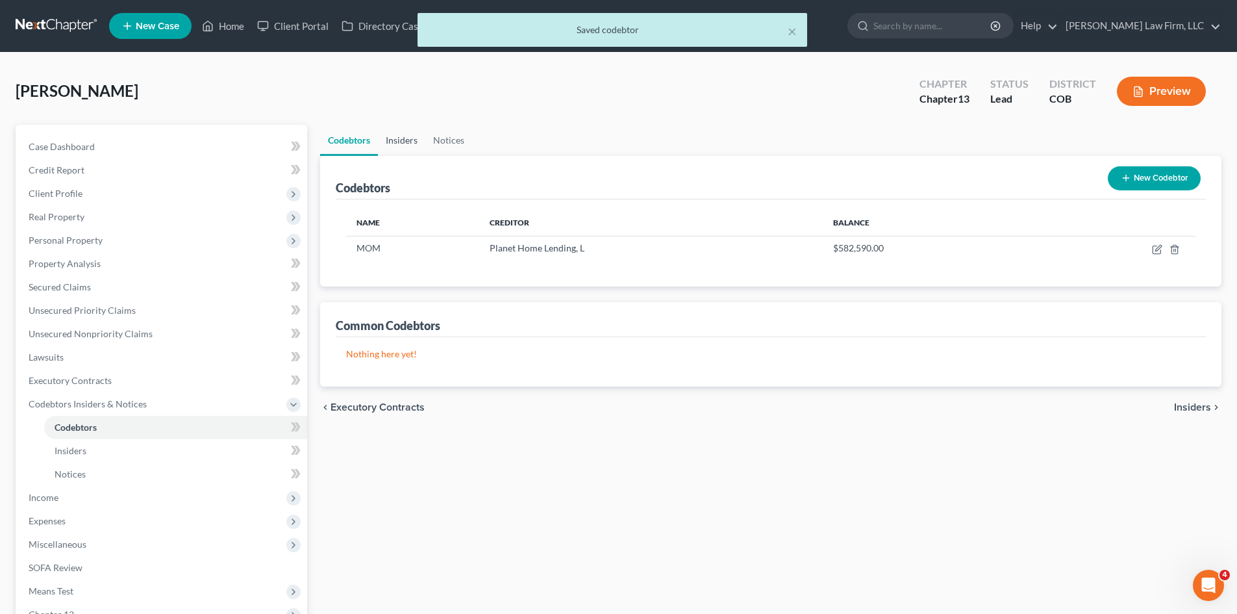
drag, startPoint x: 411, startPoint y: 146, endPoint x: 473, endPoint y: 147, distance: 61.7
click at [411, 146] on link "Insiders" at bounding box center [401, 140] width 47 height 31
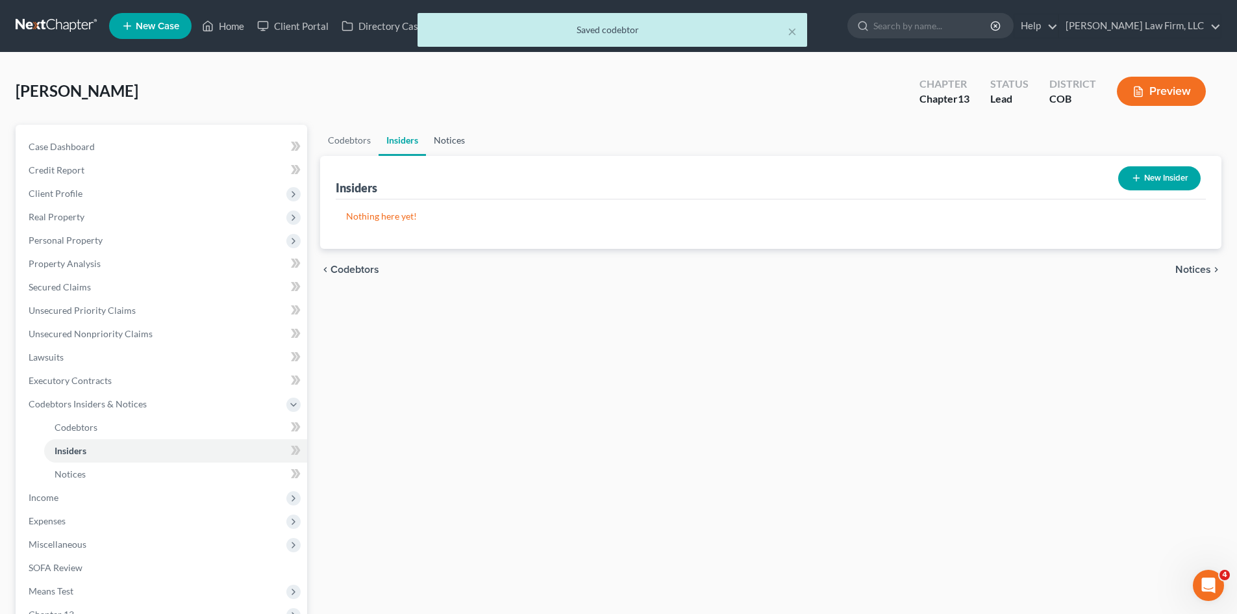
click at [456, 143] on link "Notices" at bounding box center [449, 140] width 47 height 31
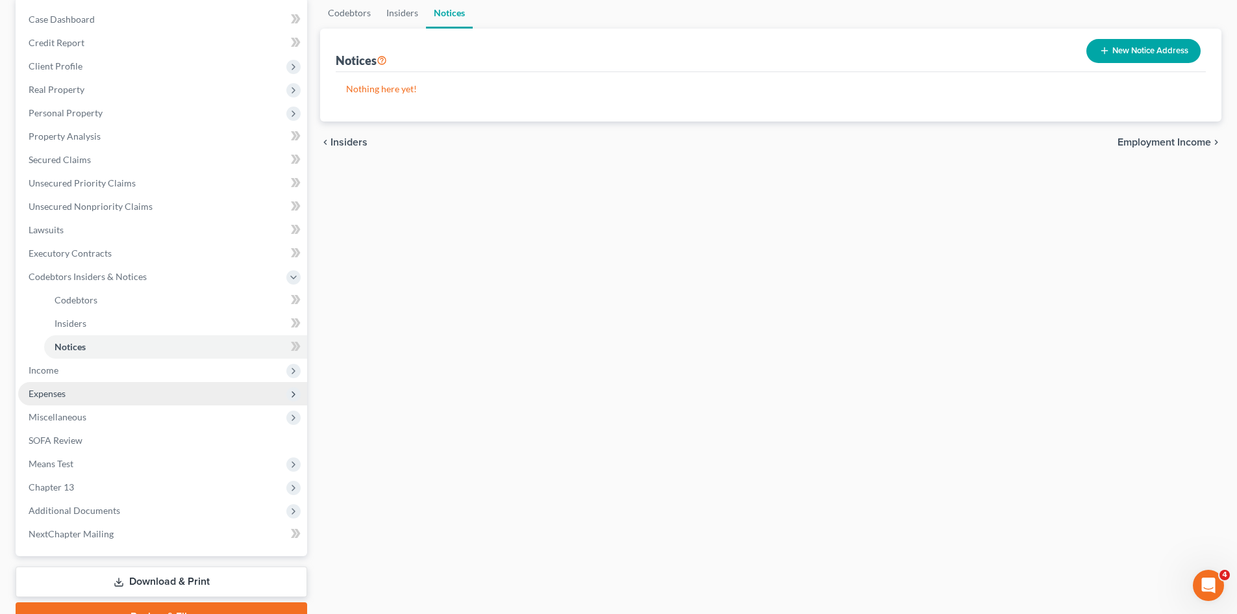
scroll to position [130, 0]
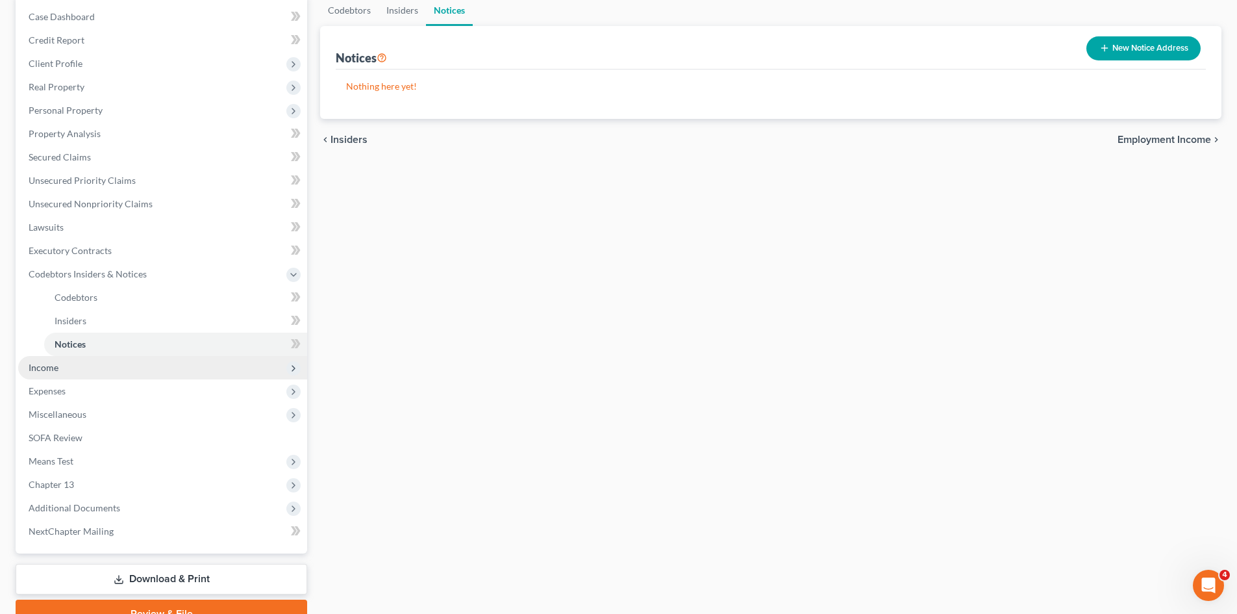
click at [77, 375] on span "Income" at bounding box center [162, 367] width 289 height 23
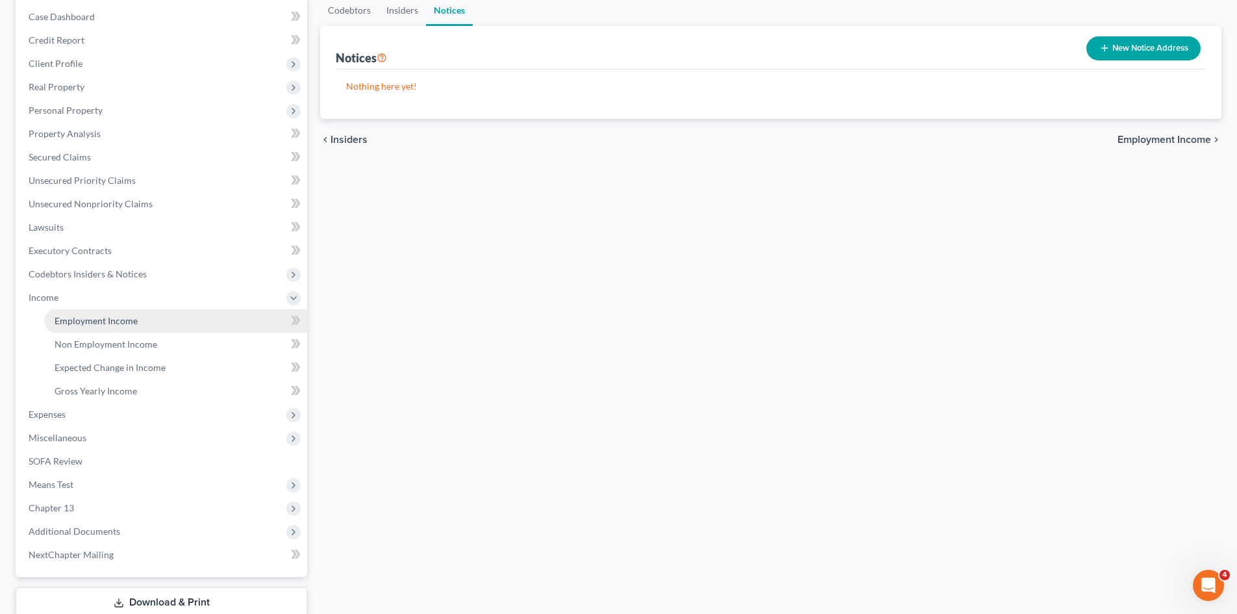
click at [97, 323] on span "Employment Income" at bounding box center [96, 320] width 83 height 11
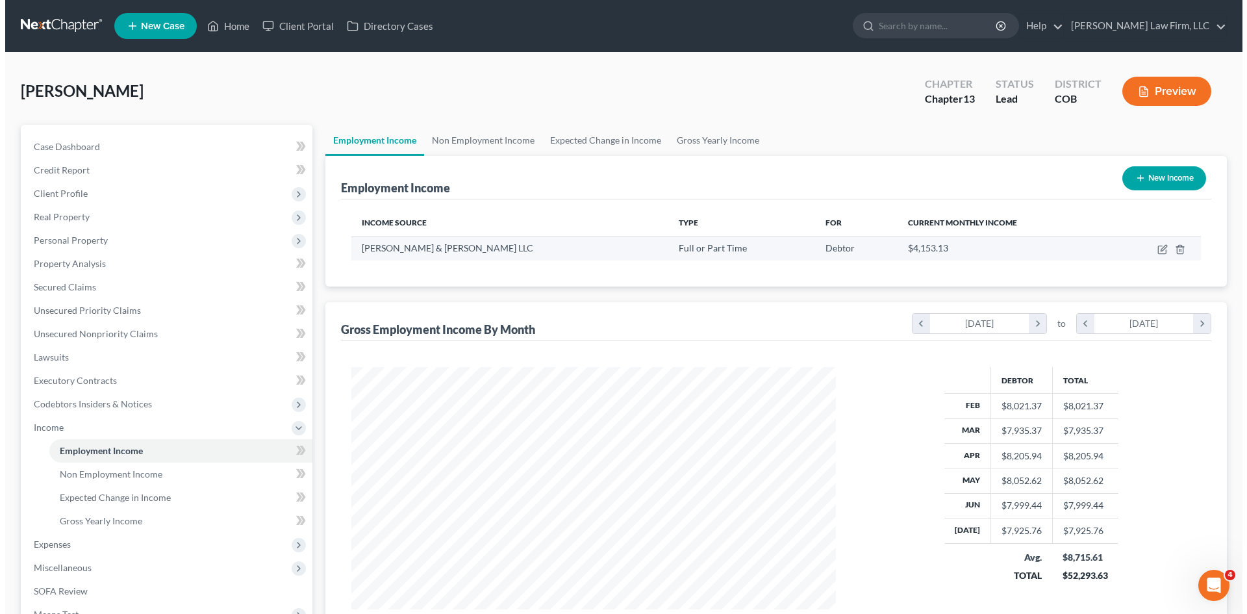
scroll to position [242, 510]
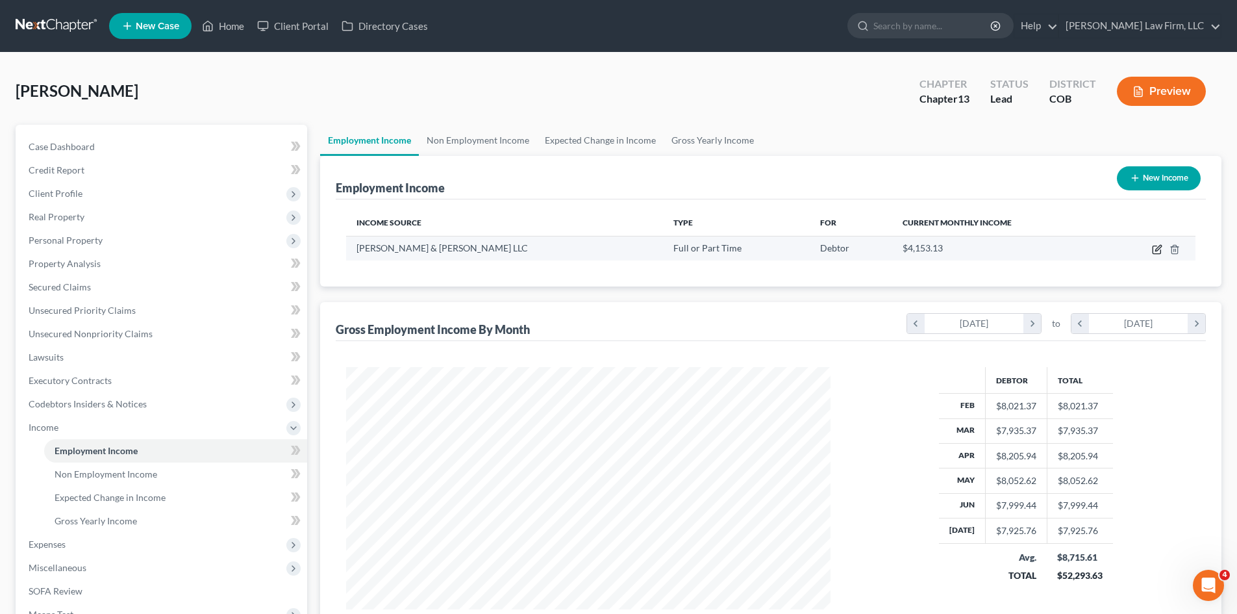
click at [1152, 247] on icon "button" at bounding box center [1157, 249] width 10 height 10
select select "0"
select select "5"
select select "0"
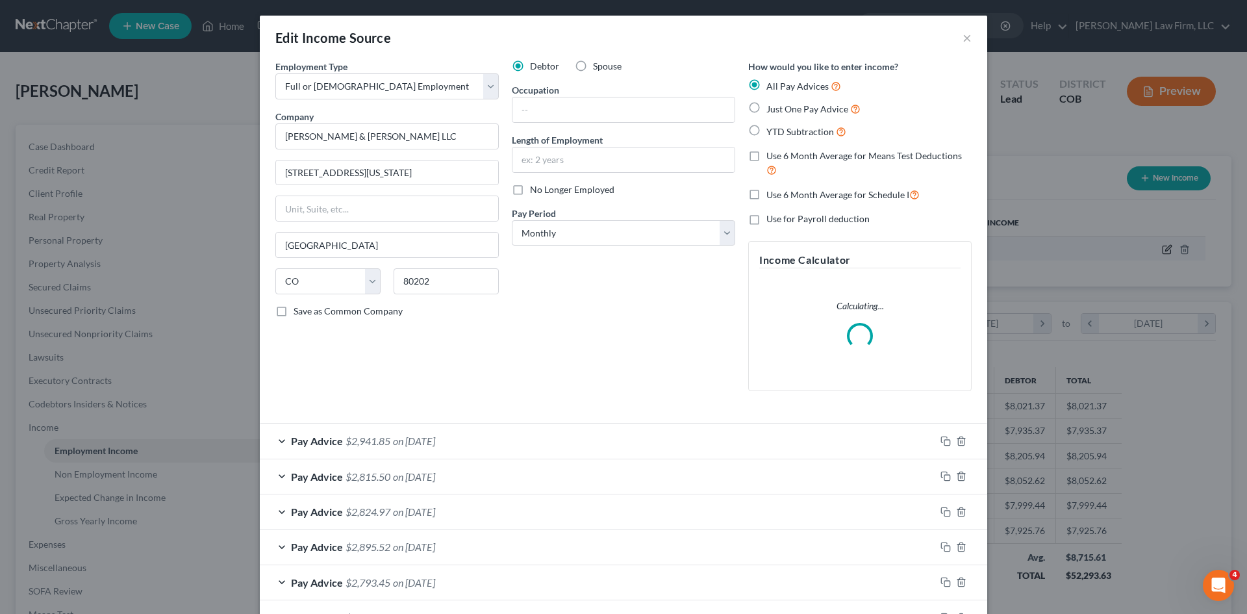
scroll to position [244, 515]
click at [564, 118] on input "text" at bounding box center [623, 109] width 222 height 25
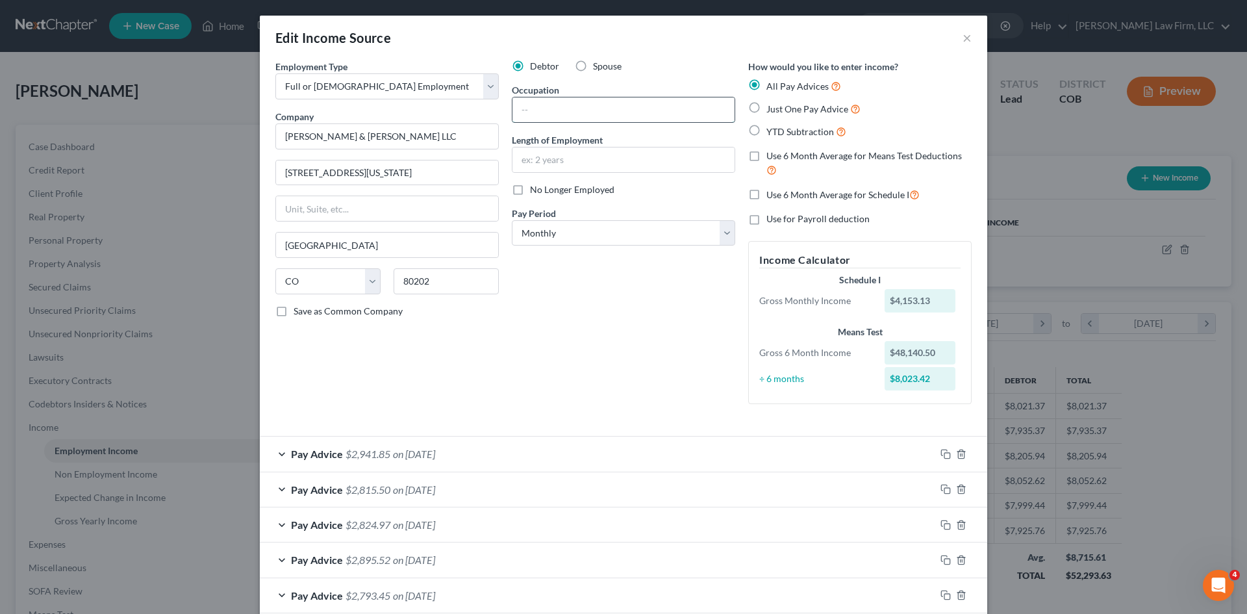
type input "p"
type input "Paralegal"
click at [575, 156] on input "text" at bounding box center [623, 159] width 222 height 25
click at [601, 147] on div at bounding box center [623, 160] width 223 height 26
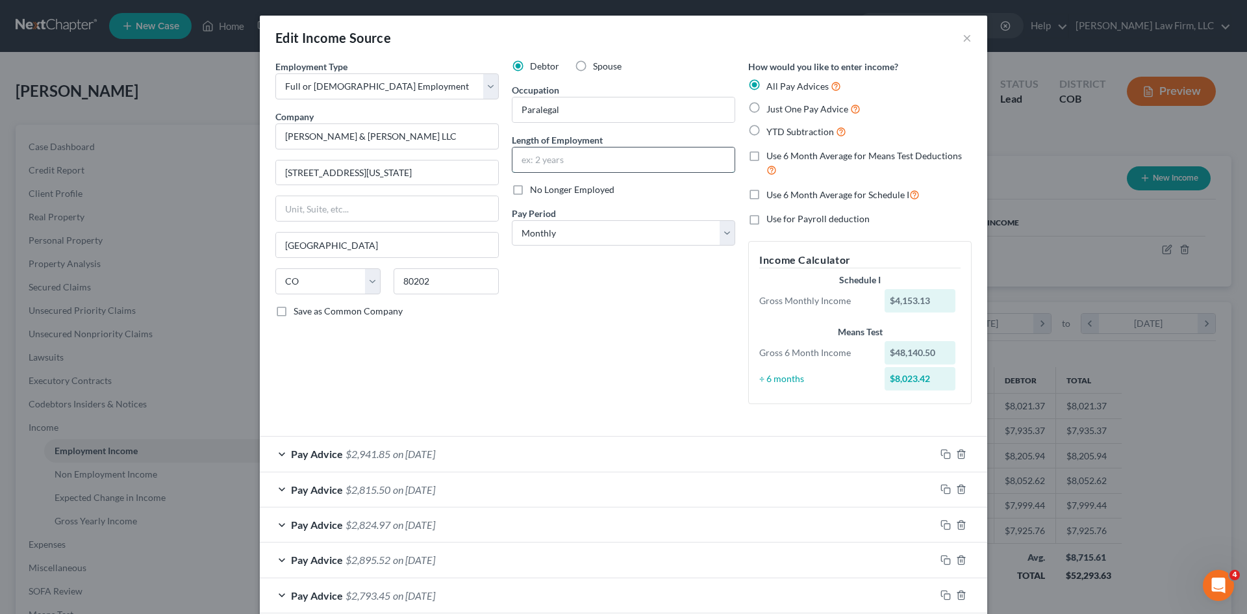
click at [605, 157] on input "text" at bounding box center [623, 159] width 222 height 25
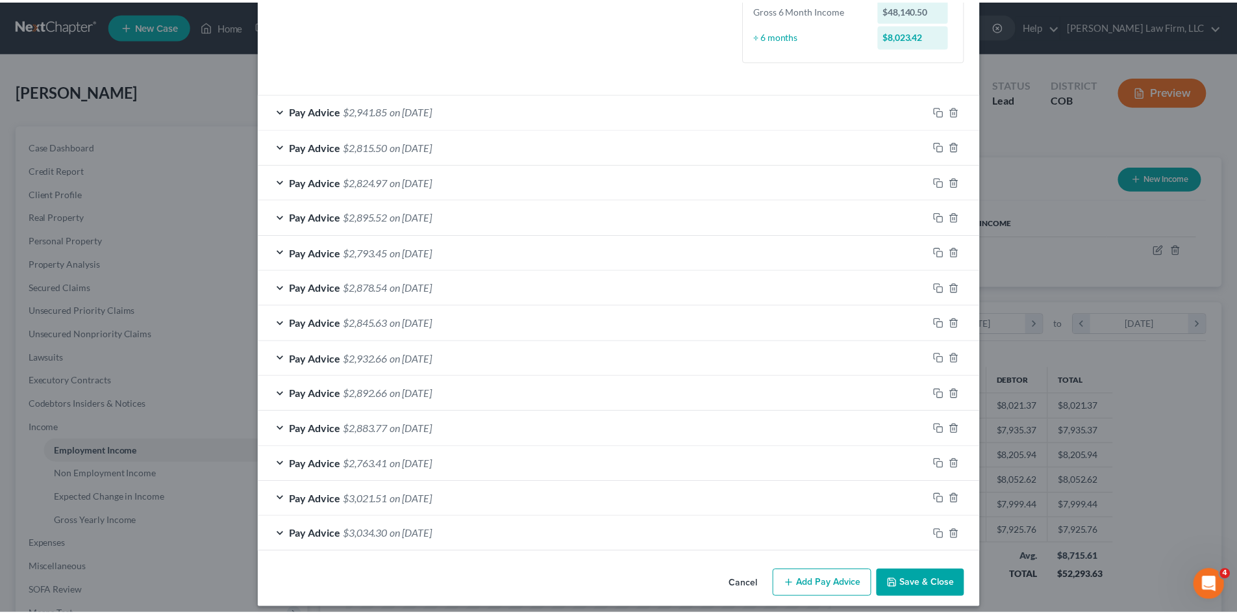
scroll to position [353, 0]
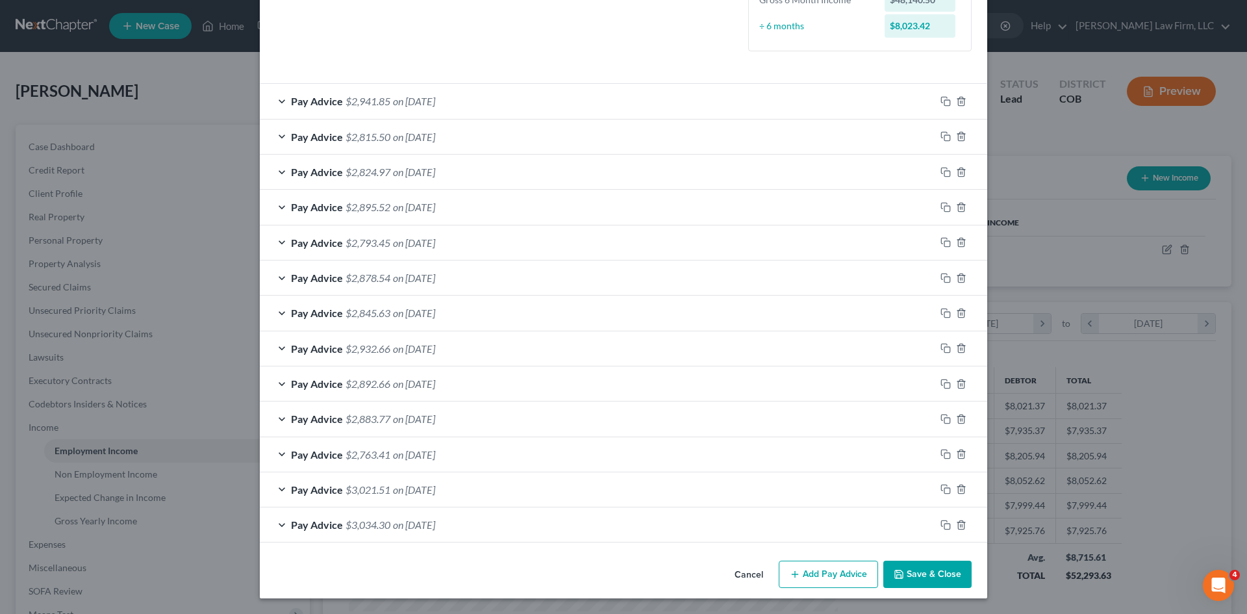
type input "9 months"
drag, startPoint x: 914, startPoint y: 580, endPoint x: 697, endPoint y: 401, distance: 281.3
click at [914, 579] on button "Save & Close" at bounding box center [927, 573] width 88 height 27
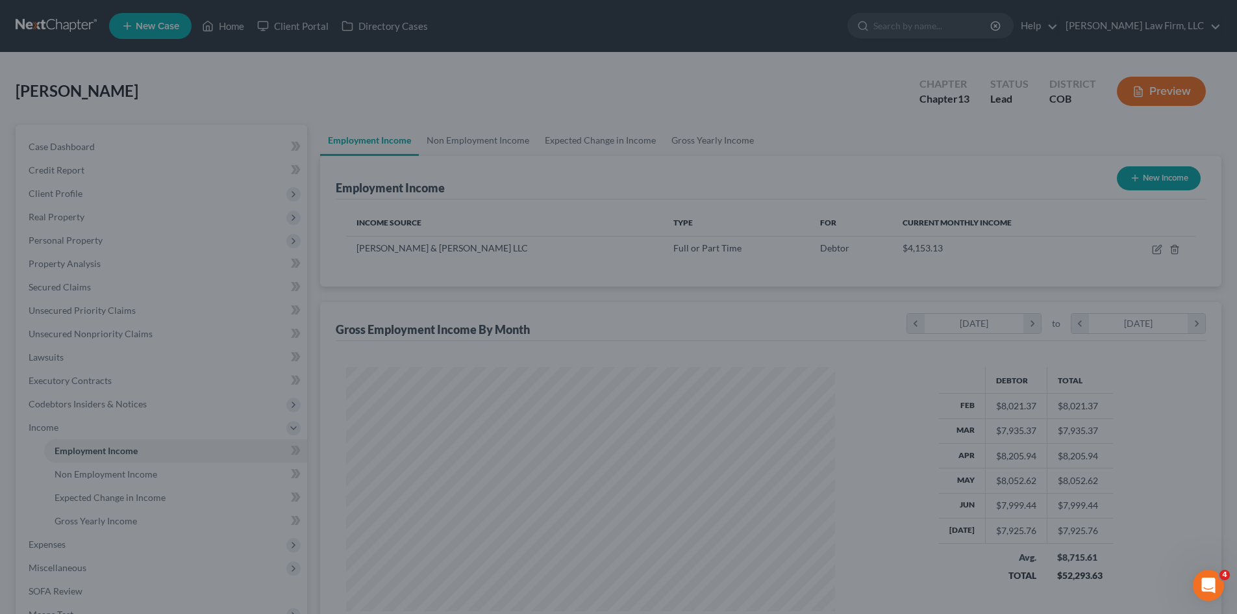
scroll to position [649103, 648835]
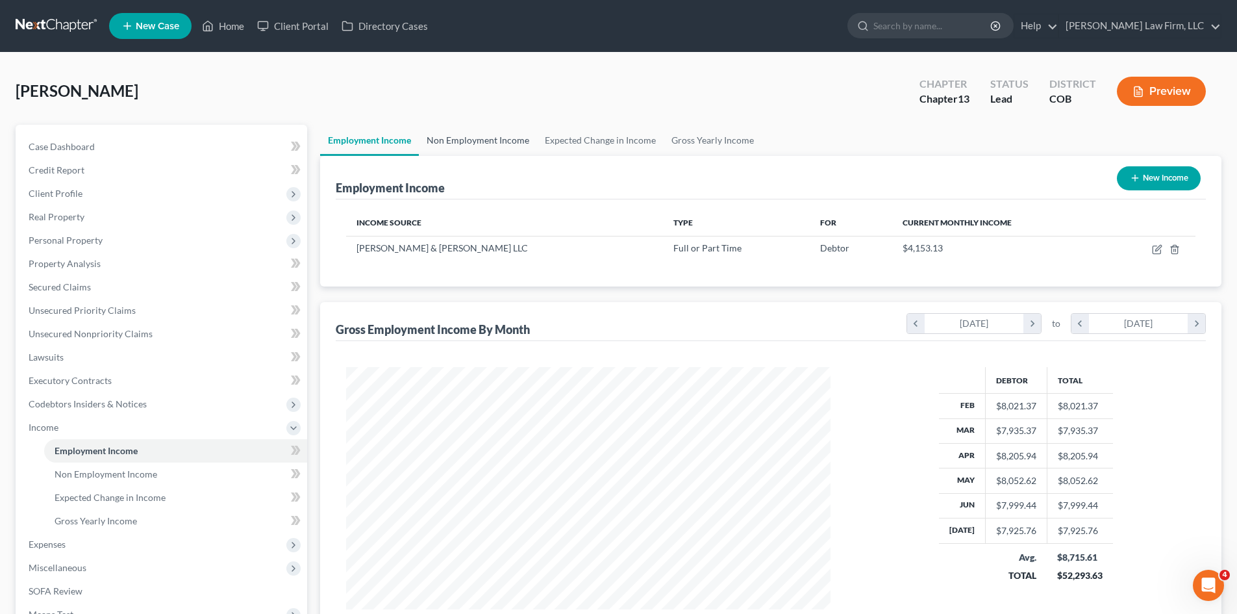
click at [509, 146] on link "Non Employment Income" at bounding box center [478, 140] width 118 height 31
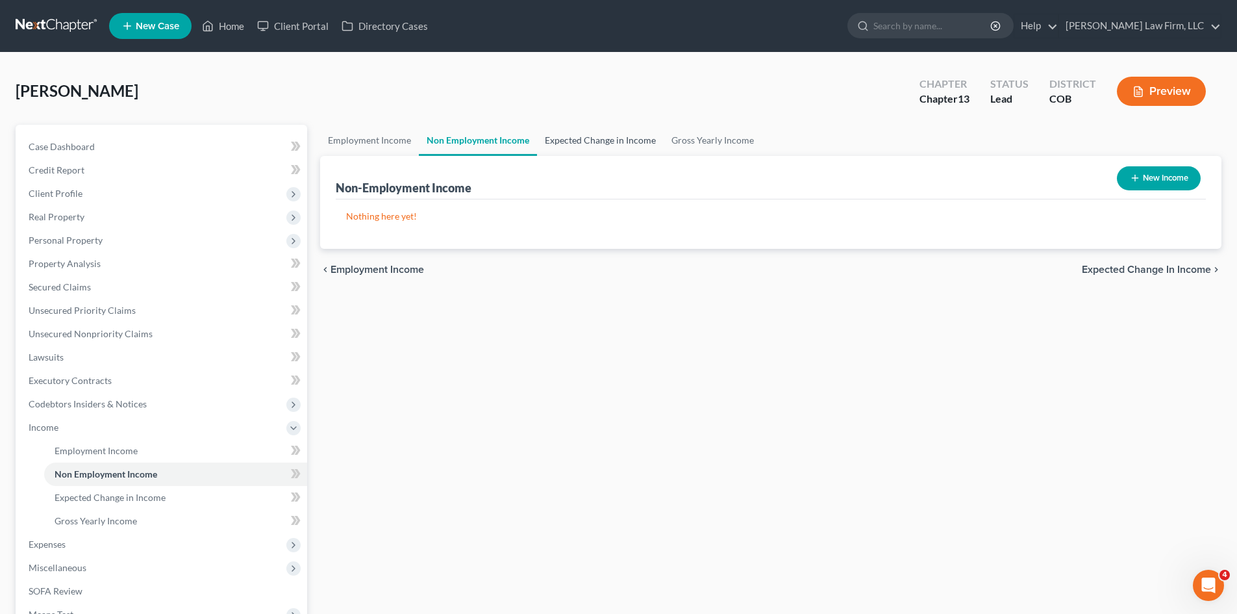
click at [581, 145] on link "Expected Change in Income" at bounding box center [600, 140] width 127 height 31
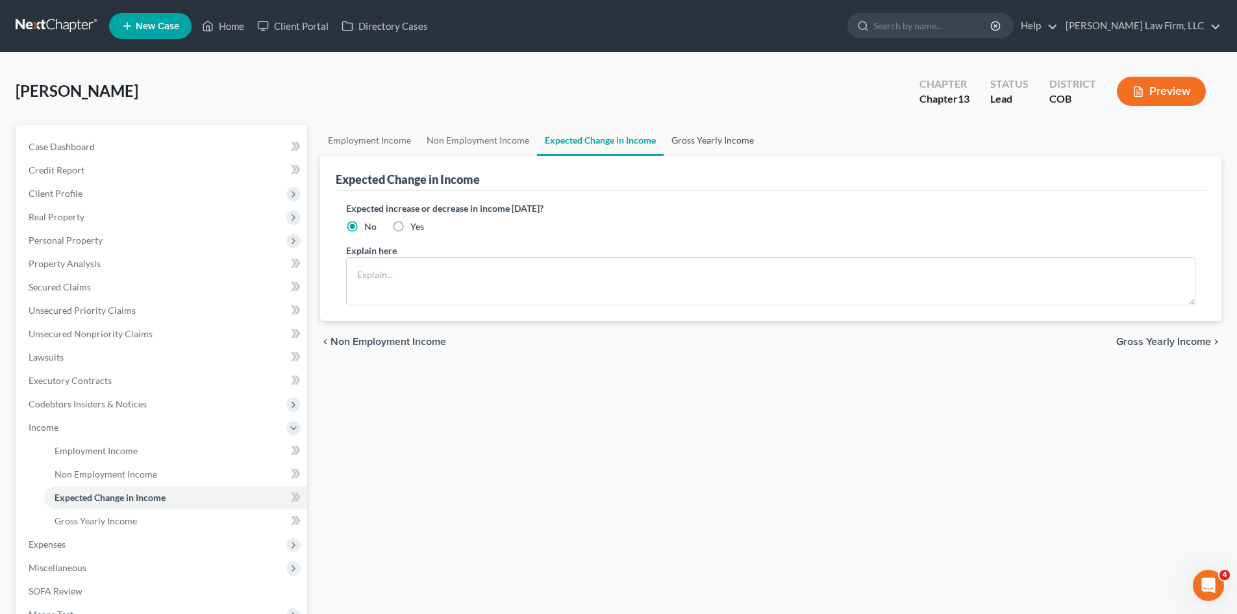
drag, startPoint x: 688, startPoint y: 143, endPoint x: 691, endPoint y: 154, distance: 11.5
click at [688, 143] on link "Gross Yearly Income" at bounding box center [713, 140] width 98 height 31
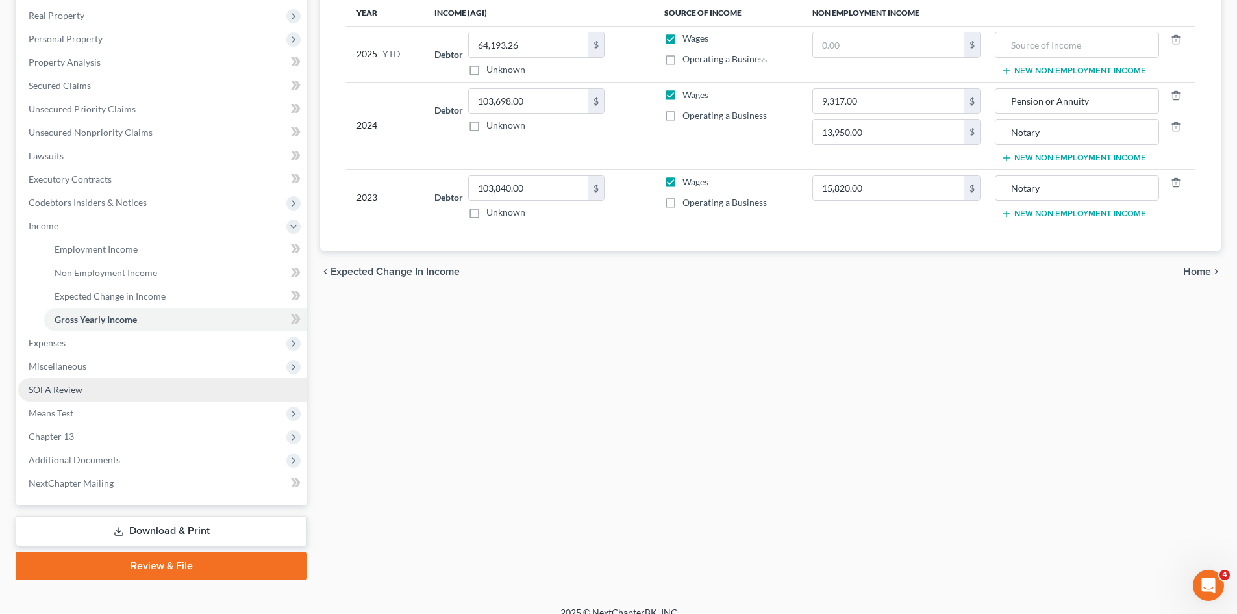
scroll to position [217, 0]
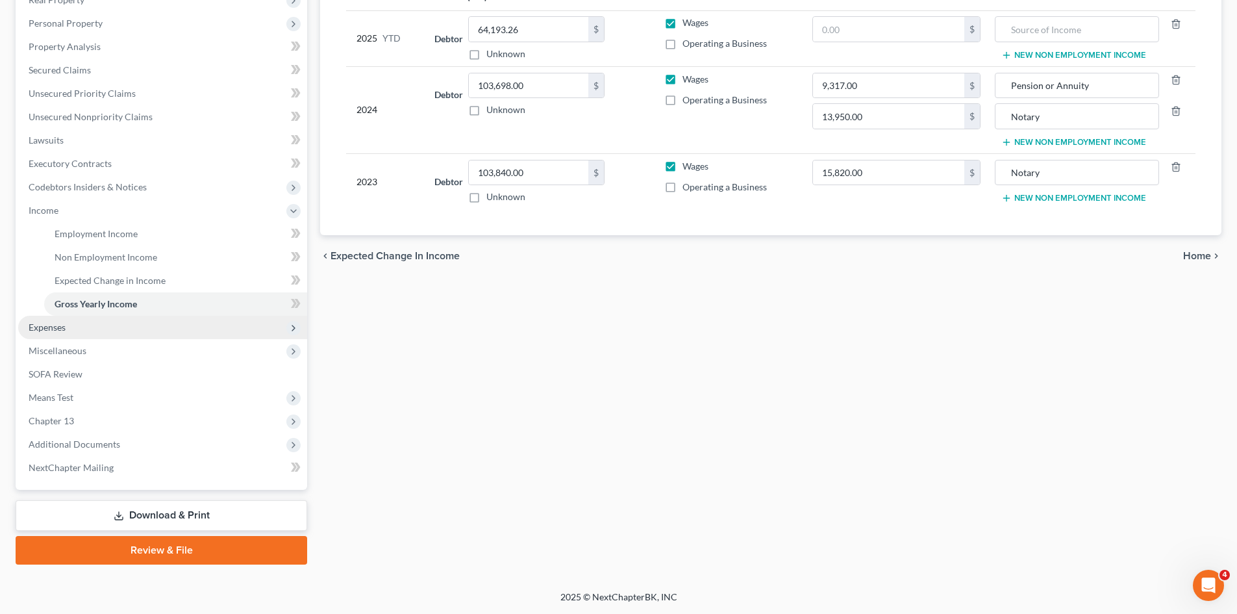
click at [77, 331] on span "Expenses" at bounding box center [162, 327] width 289 height 23
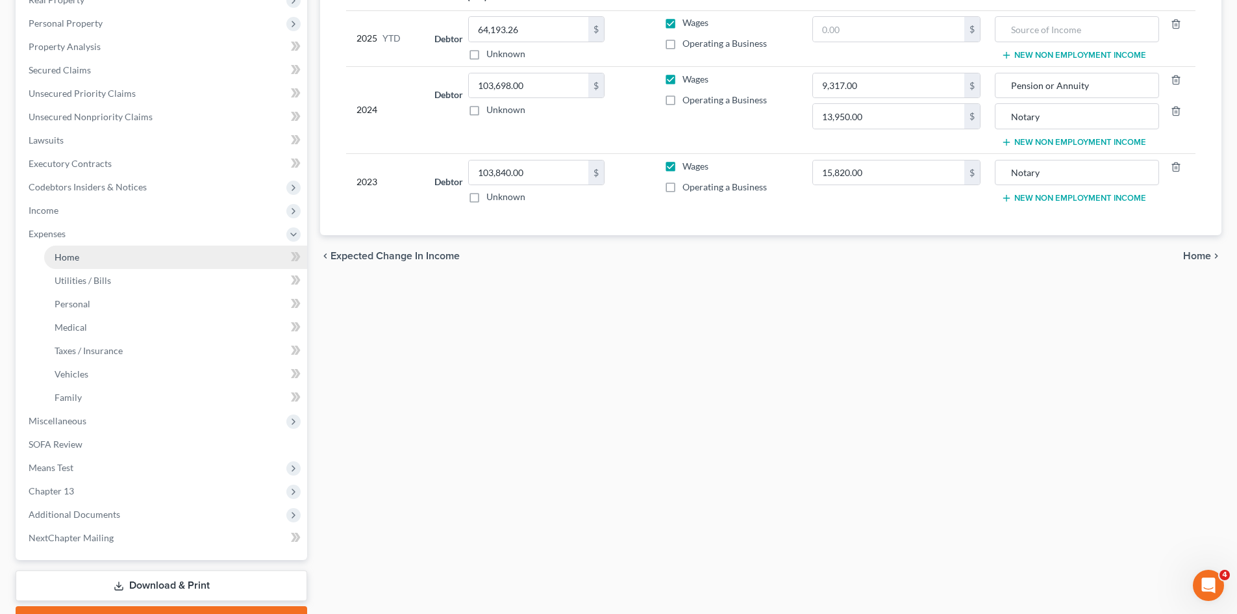
click at [118, 256] on link "Home" at bounding box center [175, 256] width 263 height 23
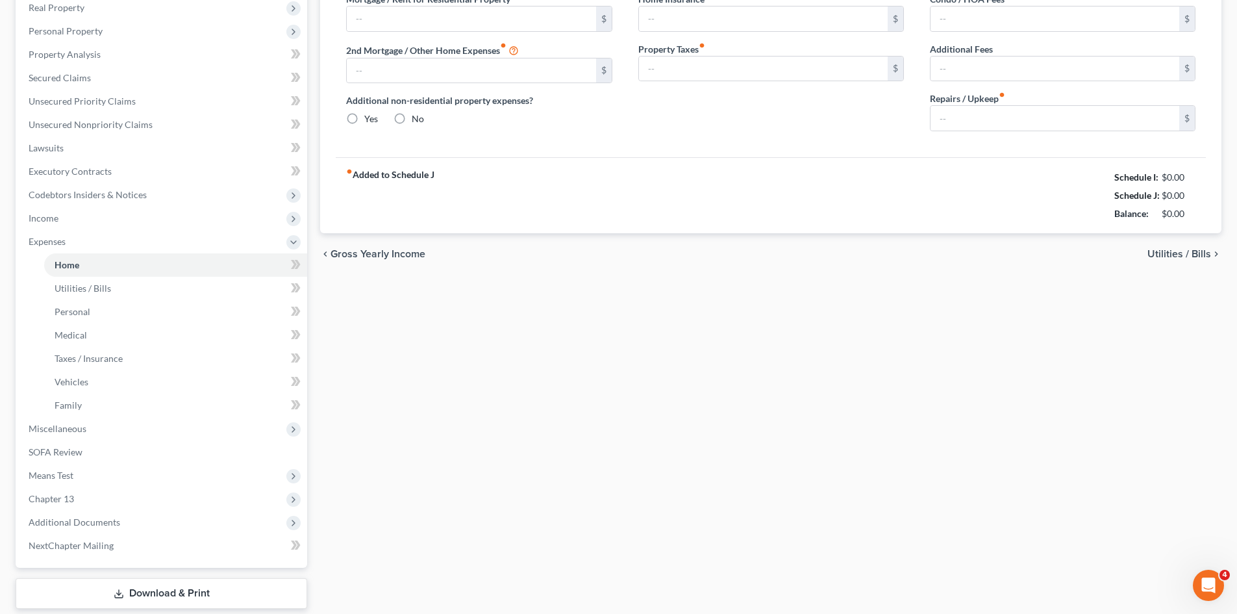
type input "4,200.00"
type input "0.00"
radio input "true"
type input "0.00"
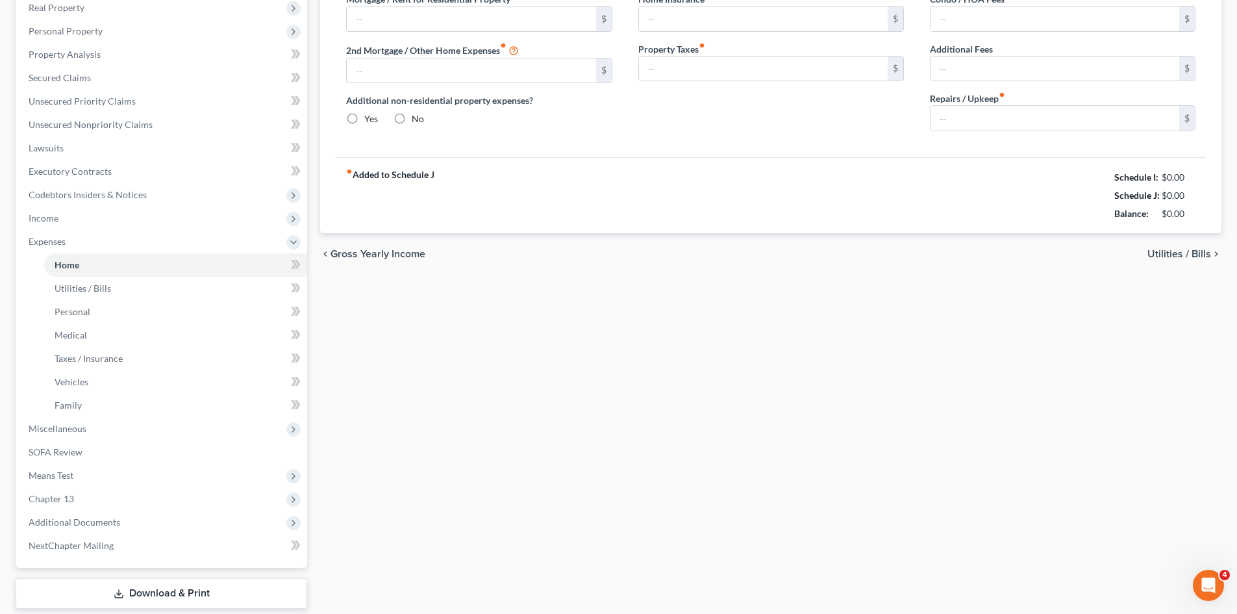
type input "0.00"
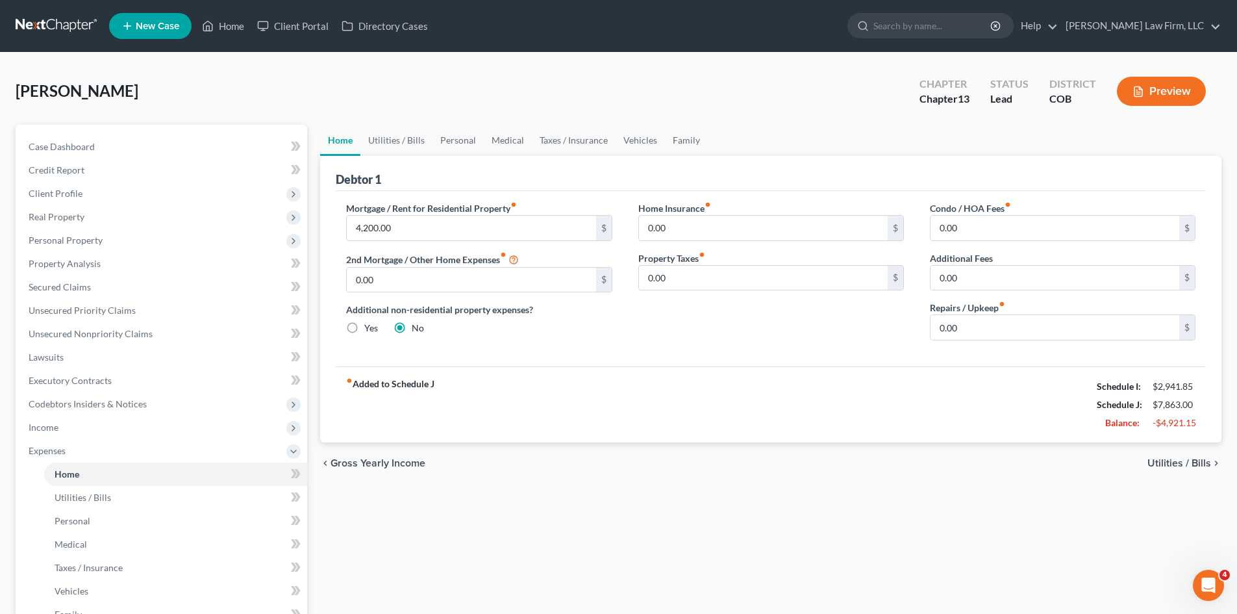
click at [1031, 243] on div "Condo / HOA Fees fiber_manual_record 0.00 $ Additional Fees 0.00 $ Repairs / Up…" at bounding box center [1063, 275] width 292 height 149
click at [1026, 229] on input "0.00" at bounding box center [1055, 228] width 249 height 25
type input "60"
click at [392, 144] on link "Utilities / Bills" at bounding box center [396, 140] width 72 height 31
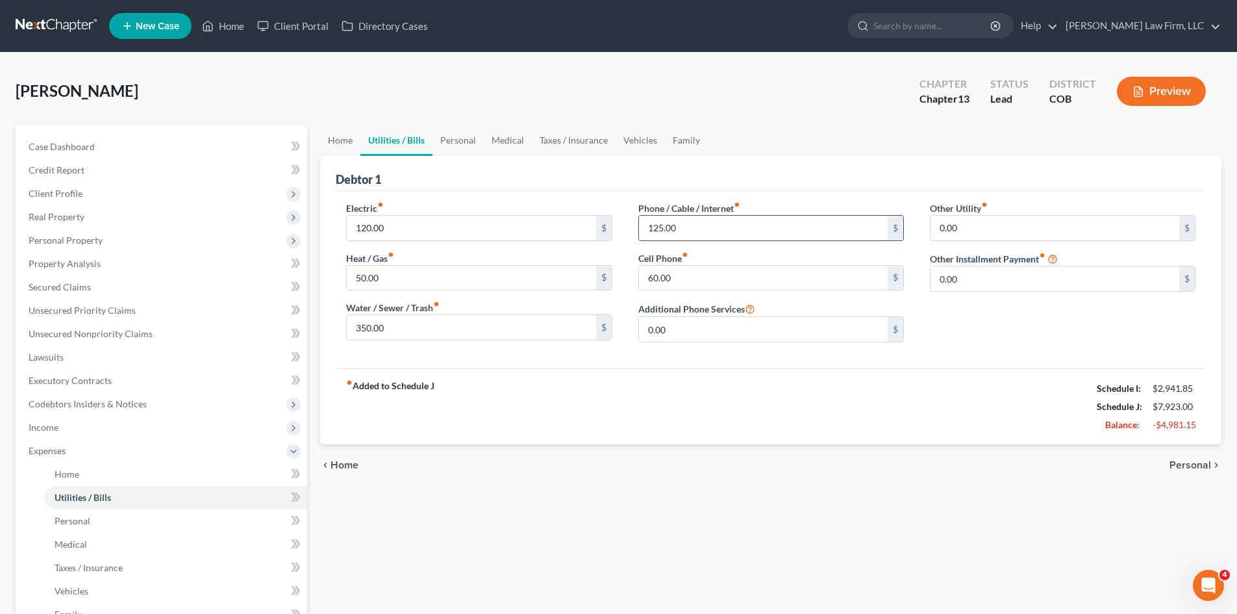
click at [712, 226] on input "125.00" at bounding box center [763, 228] width 249 height 25
click at [688, 286] on input "60.00" at bounding box center [763, 278] width 249 height 25
click at [647, 212] on label "Phone / Cable / Internet fiber_manual_record" at bounding box center [689, 208] width 102 height 14
click at [679, 213] on label "Phone / Cable / Internet fiber_manual_record" at bounding box center [689, 208] width 102 height 14
click at [735, 214] on label "Phone / Cable / Internet fiber_manual_record" at bounding box center [689, 208] width 102 height 14
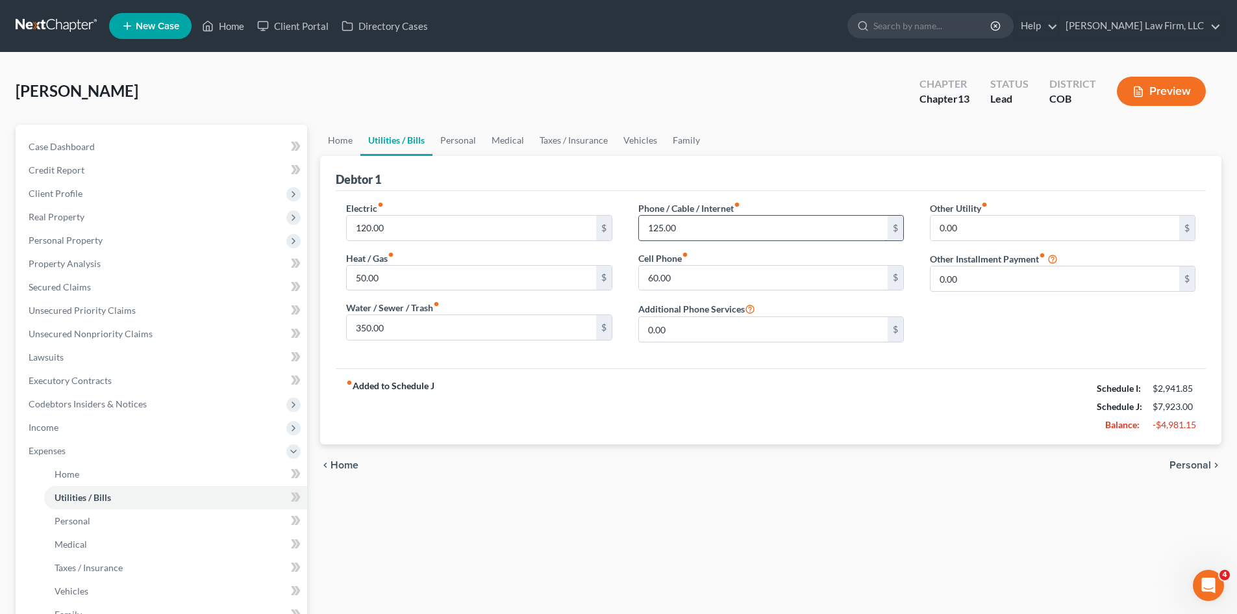
click at [684, 230] on input "125.00" at bounding box center [763, 228] width 249 height 25
click at [451, 138] on link "Personal" at bounding box center [457, 140] width 51 height 31
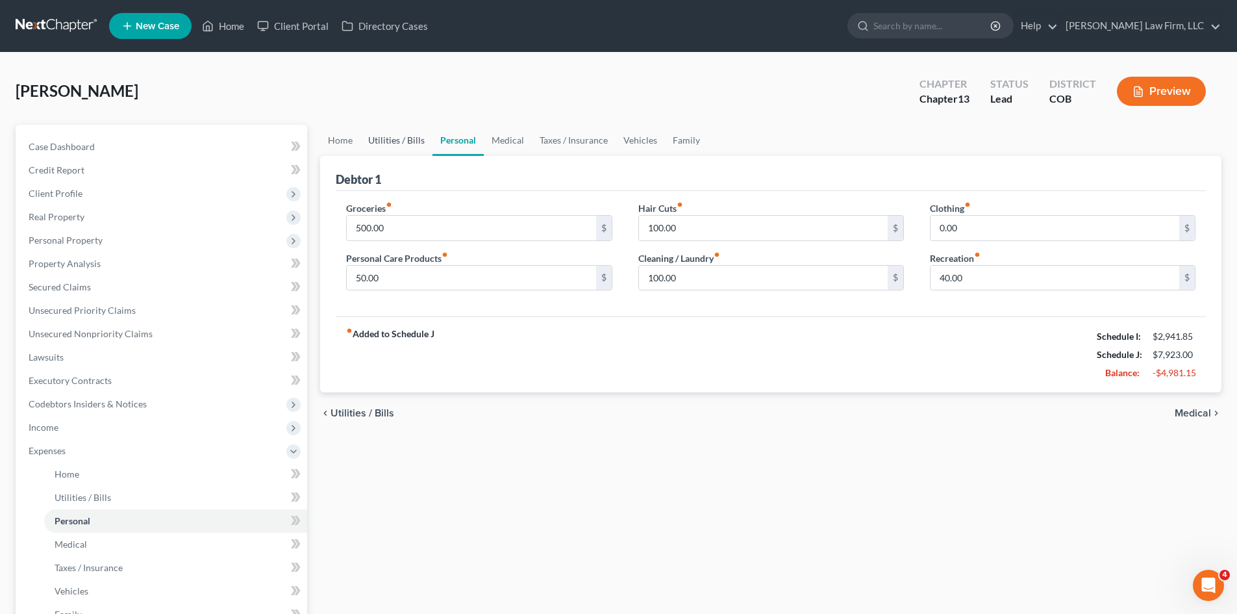
click at [406, 141] on link "Utilities / Bills" at bounding box center [396, 140] width 72 height 31
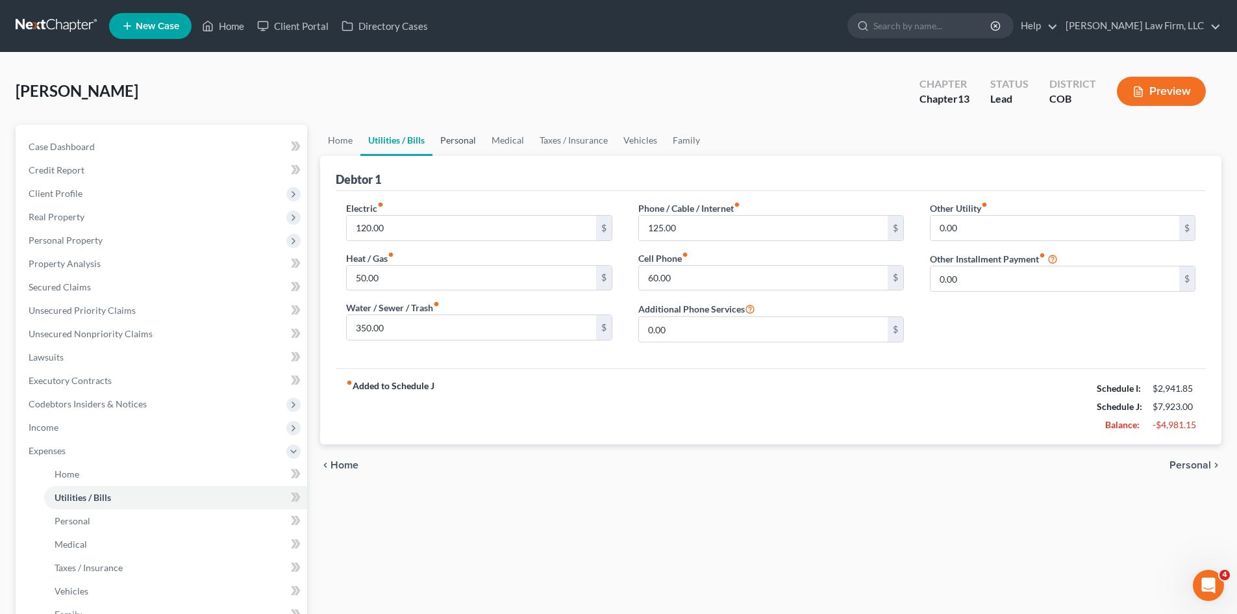
click at [449, 140] on link "Personal" at bounding box center [457, 140] width 51 height 31
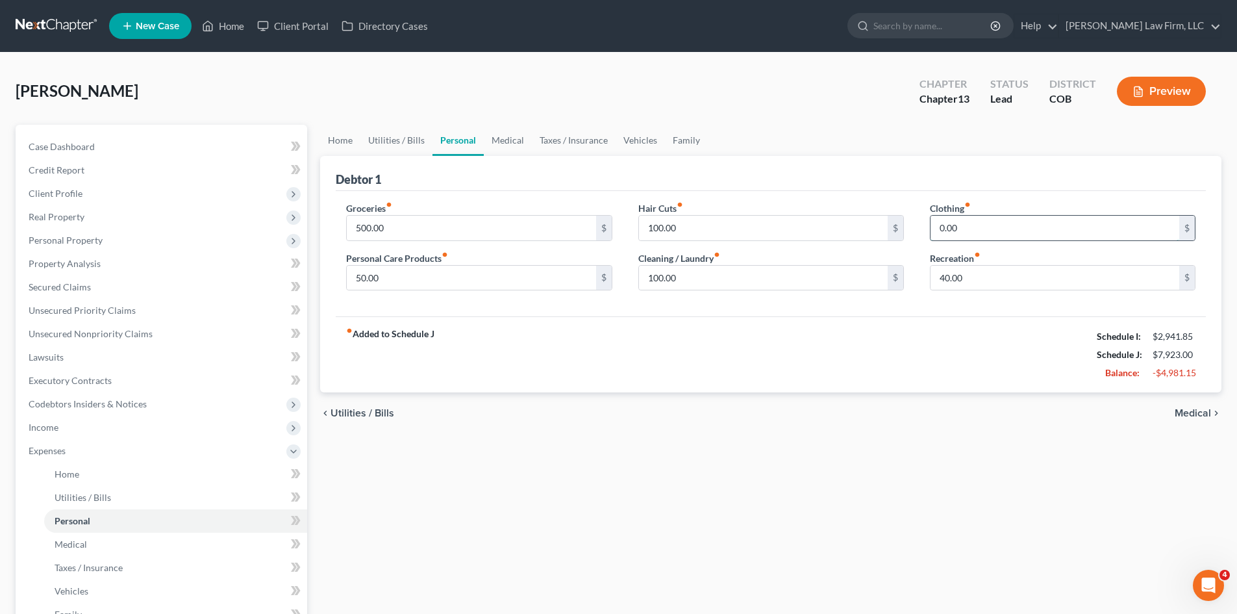
drag, startPoint x: 1023, startPoint y: 216, endPoint x: 1048, endPoint y: 234, distance: 30.3
click at [1023, 218] on input "0.00" at bounding box center [1055, 228] width 249 height 25
type input "25"
click at [692, 316] on div "fiber_manual_record Added to Schedule J Schedule I: $2,941.85 Schedule J: $7,94…" at bounding box center [771, 354] width 870 height 76
click at [405, 277] on input "50.00" at bounding box center [471, 278] width 249 height 25
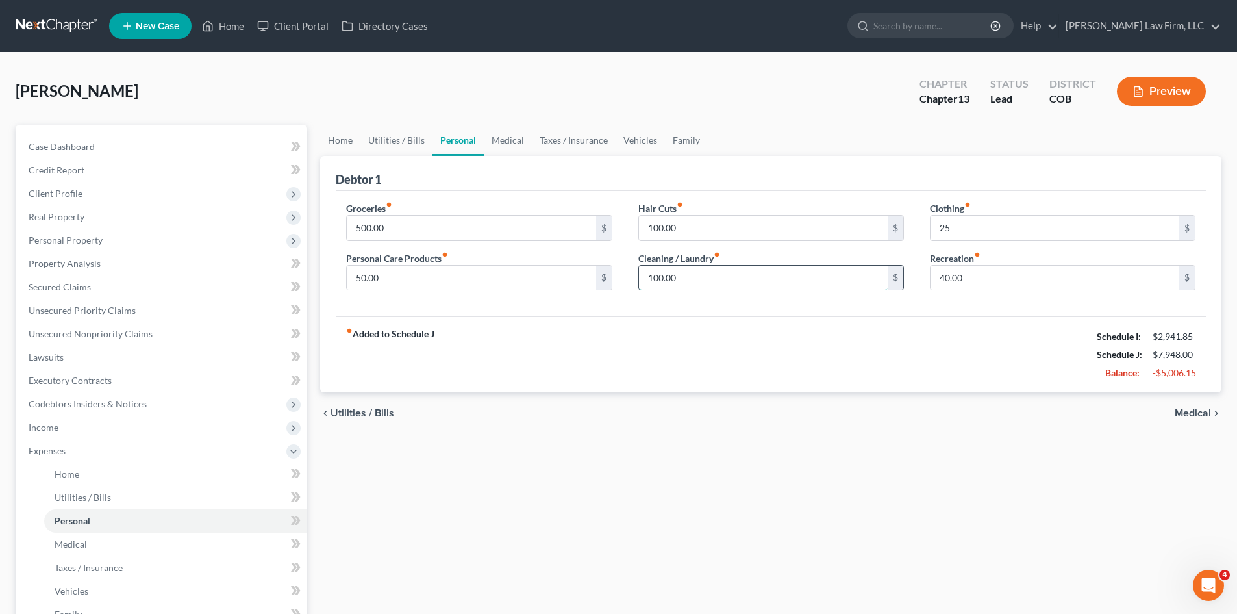
click at [738, 278] on input "100.00" at bounding box center [763, 278] width 249 height 25
click at [764, 268] on input "100.00" at bounding box center [763, 278] width 249 height 25
type input "3"
type input "100"
click at [963, 221] on input "text" at bounding box center [1055, 228] width 249 height 25
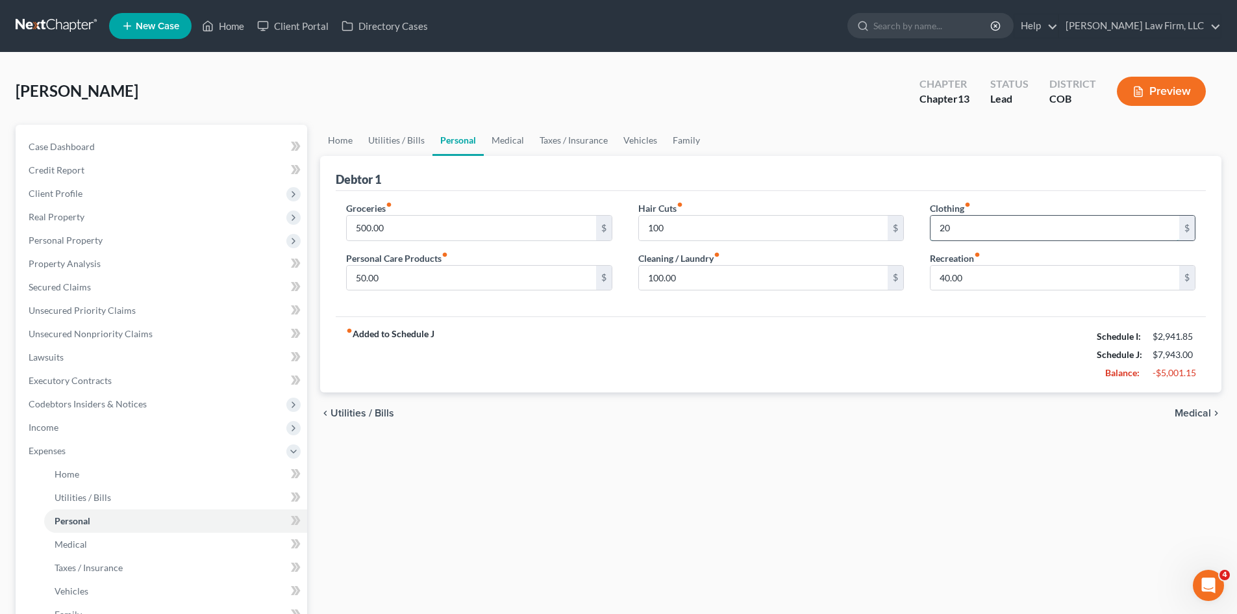
type input "2"
type input "30"
click at [518, 144] on link "Medical" at bounding box center [508, 140] width 48 height 31
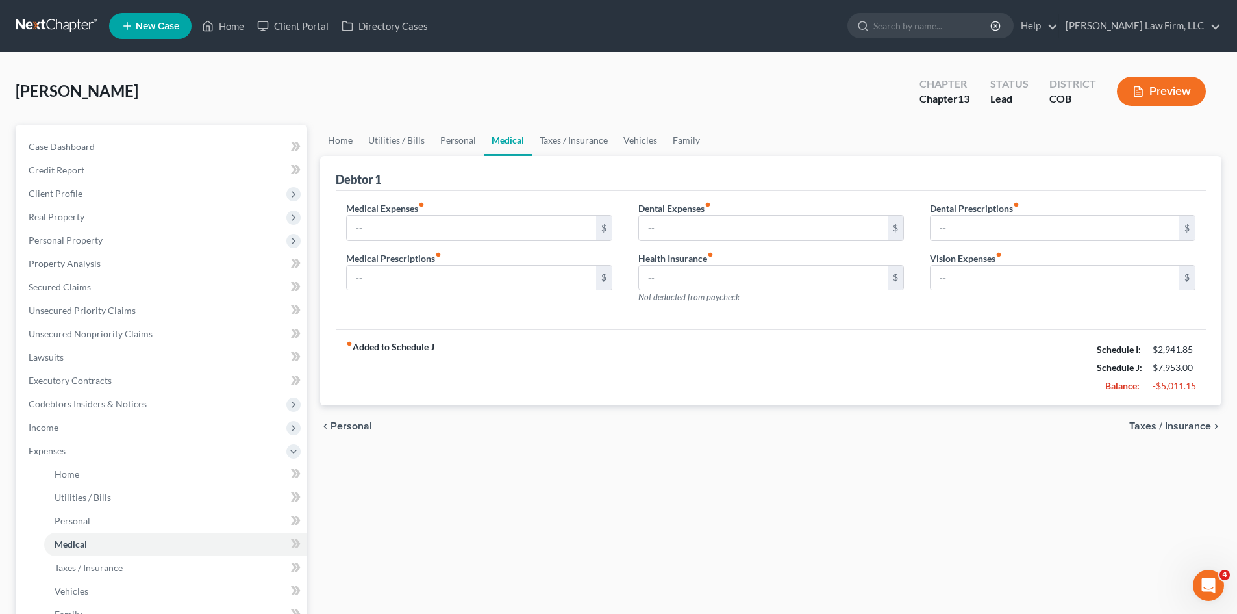
click at [579, 357] on div "fiber_manual_record Added to Schedule J Schedule I: $2,941.85 Schedule J: $7,95…" at bounding box center [771, 367] width 870 height 76
click at [981, 279] on input "text" at bounding box center [1055, 278] width 249 height 25
type input "20"
click at [547, 310] on div "Medical Expenses fiber_manual_record $ Medical Prescriptions fiber_manual_recor…" at bounding box center [479, 257] width 292 height 113
click at [566, 144] on link "Taxes / Insurance" at bounding box center [574, 140] width 84 height 31
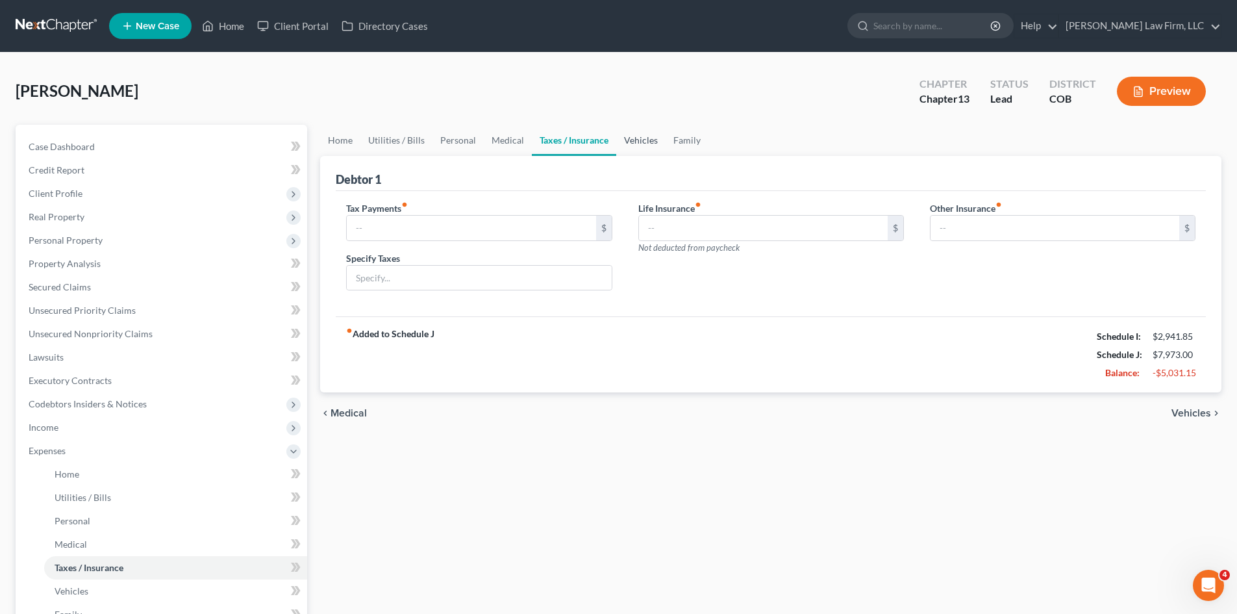
click at [634, 136] on link "Vehicles" at bounding box center [640, 140] width 49 height 31
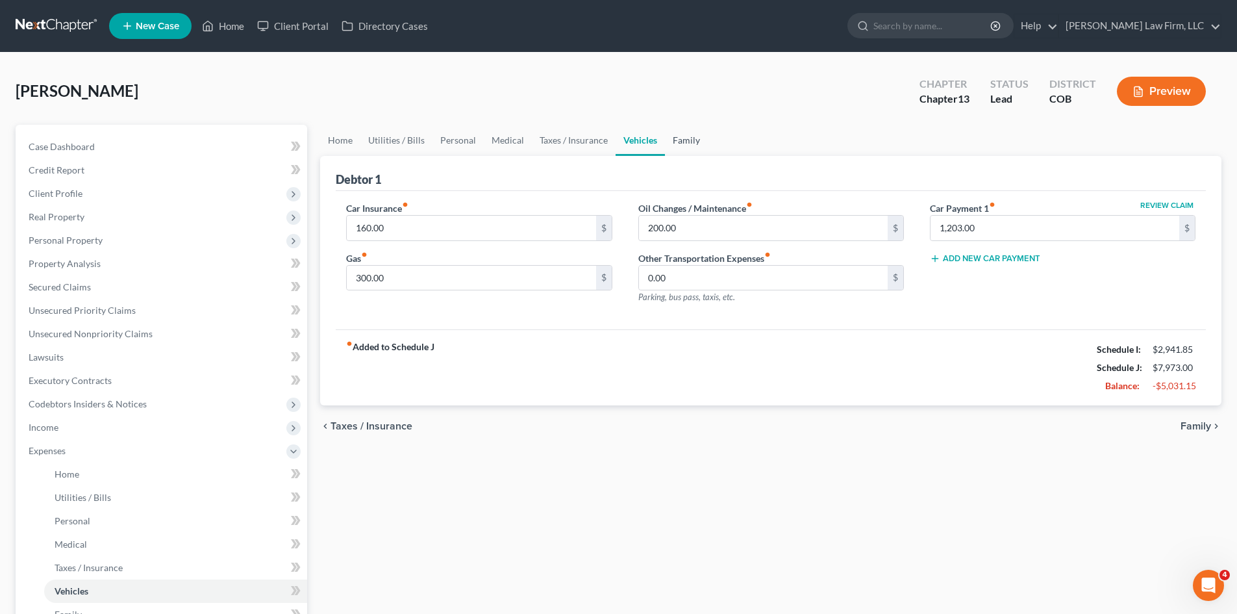
click at [683, 139] on link "Family" at bounding box center [686, 140] width 43 height 31
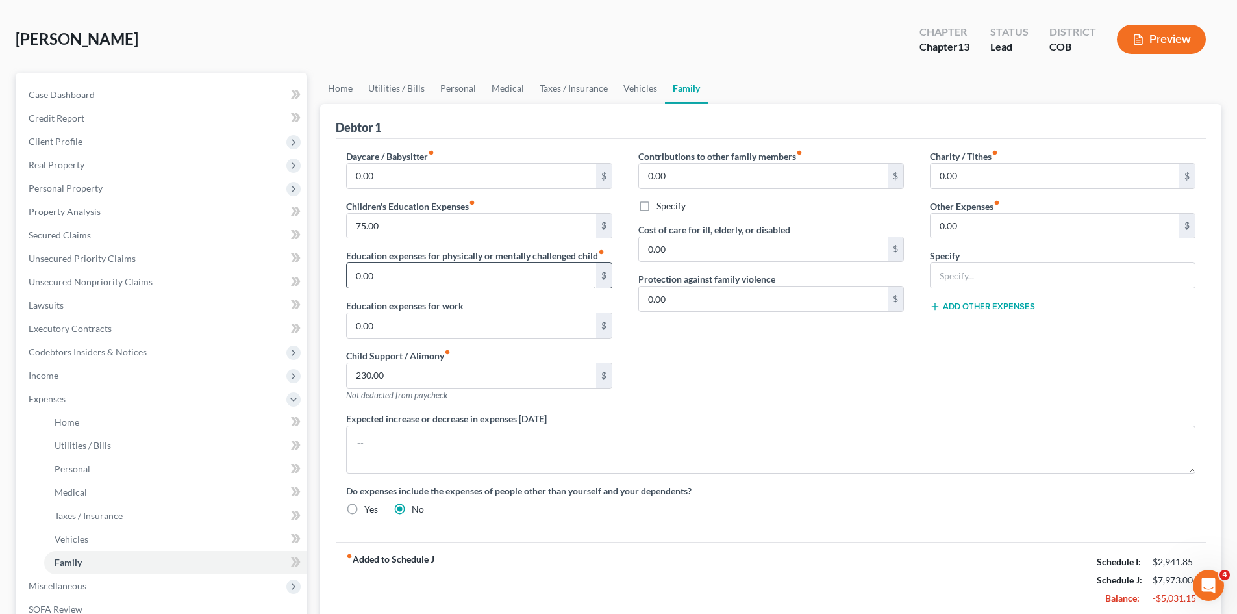
scroll to position [130, 0]
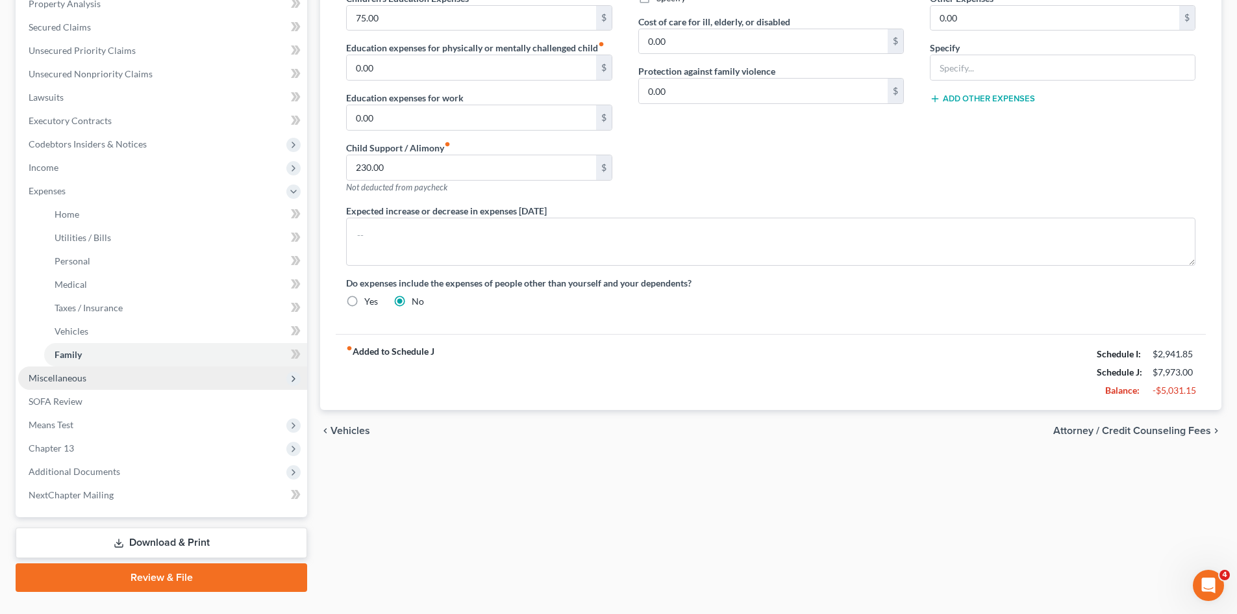
click at [70, 382] on span "Miscellaneous" at bounding box center [58, 377] width 58 height 11
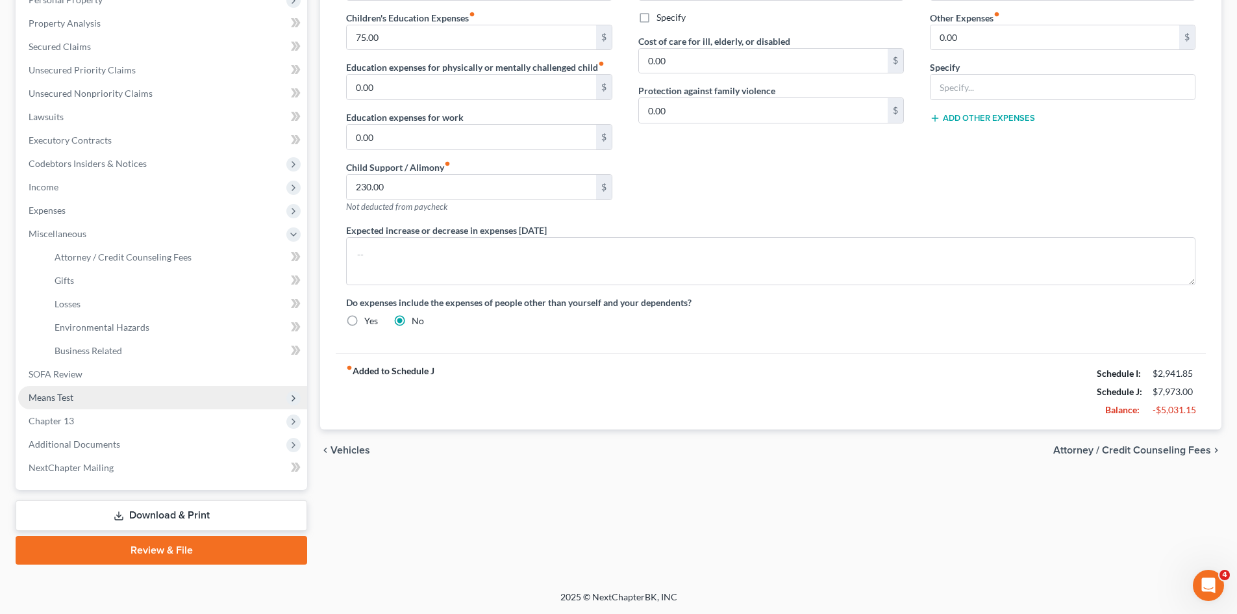
scroll to position [240, 0]
click at [91, 396] on span "Means Test" at bounding box center [162, 397] width 289 height 23
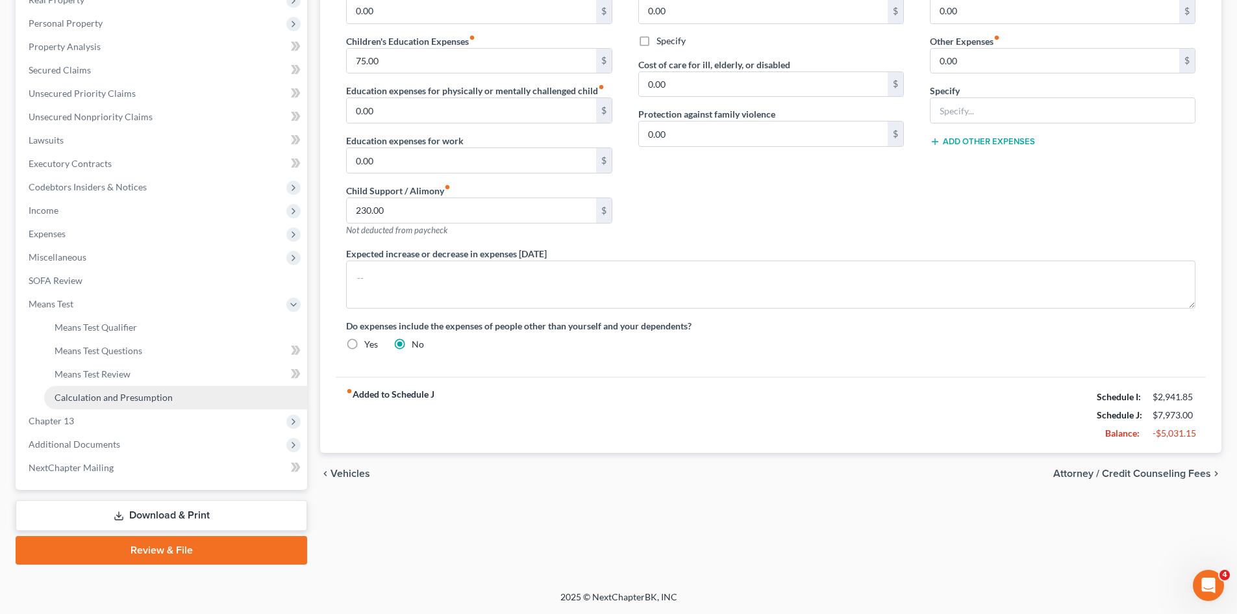
scroll to position [217, 0]
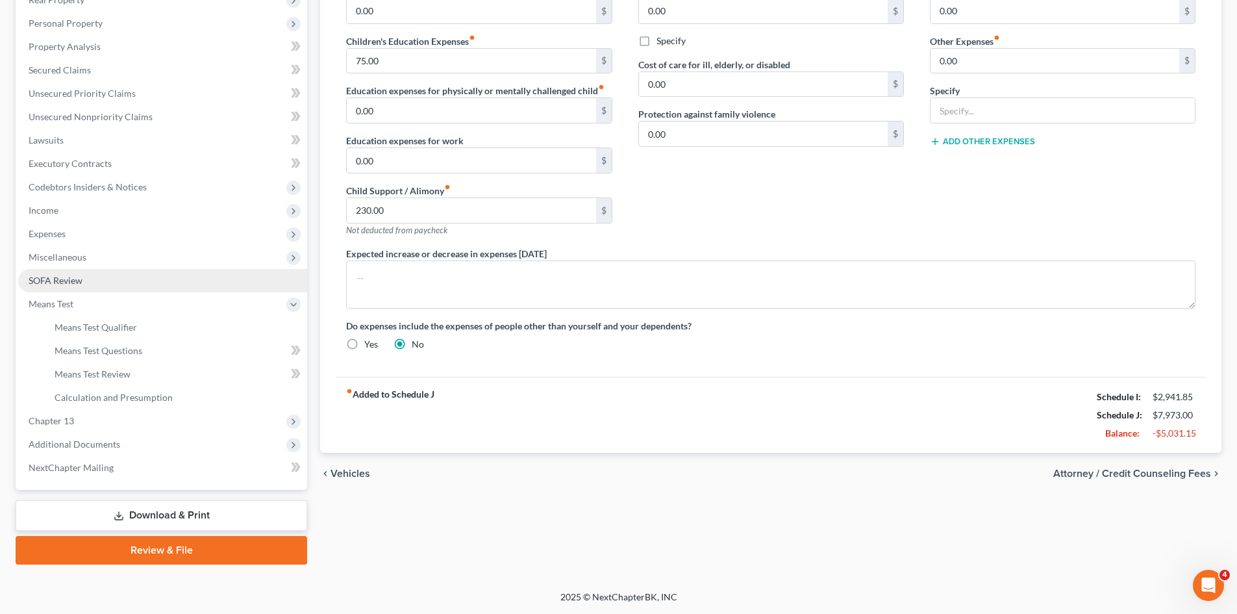
click at [85, 288] on link "SOFA Review" at bounding box center [162, 280] width 289 height 23
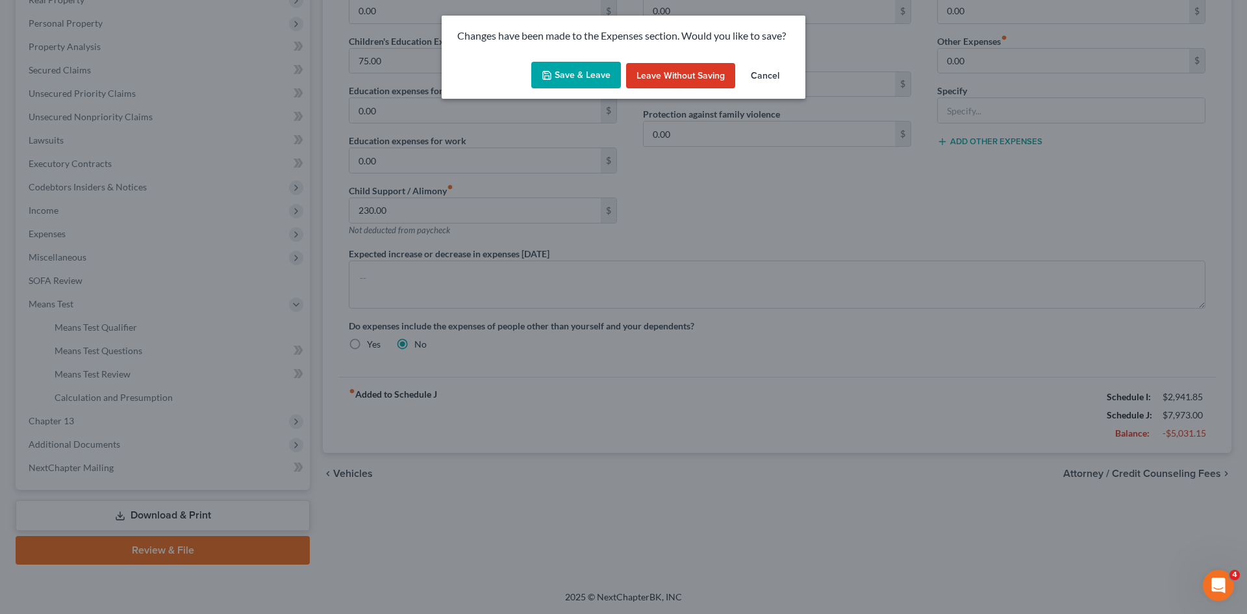
click at [570, 73] on button "Save & Leave" at bounding box center [576, 75] width 90 height 27
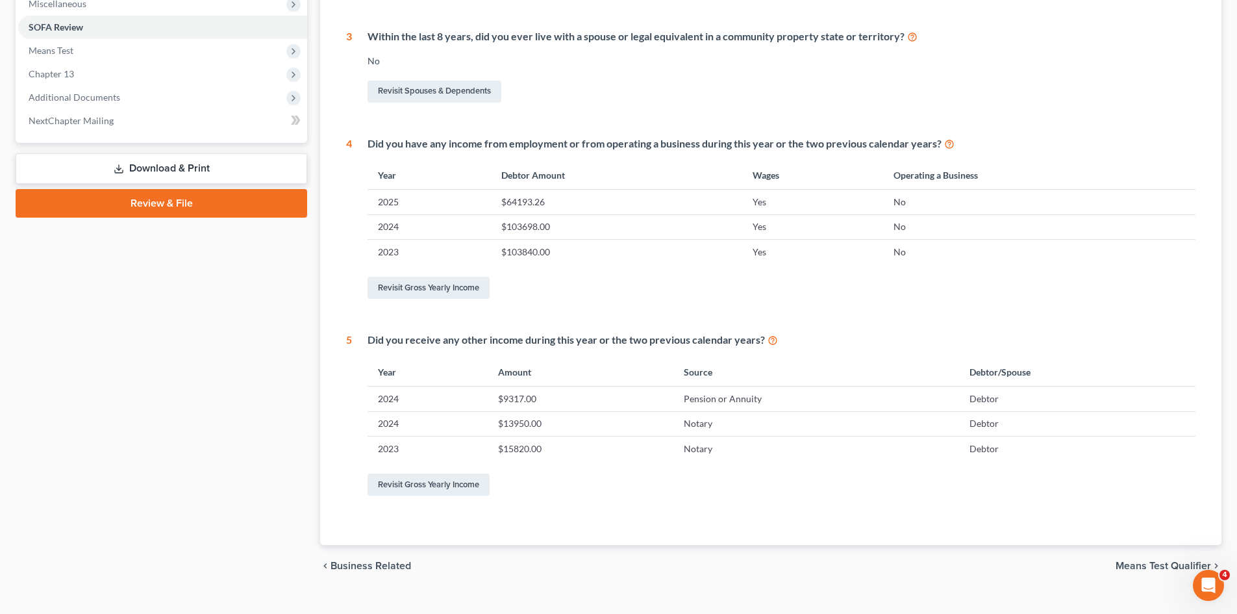
scroll to position [492, 0]
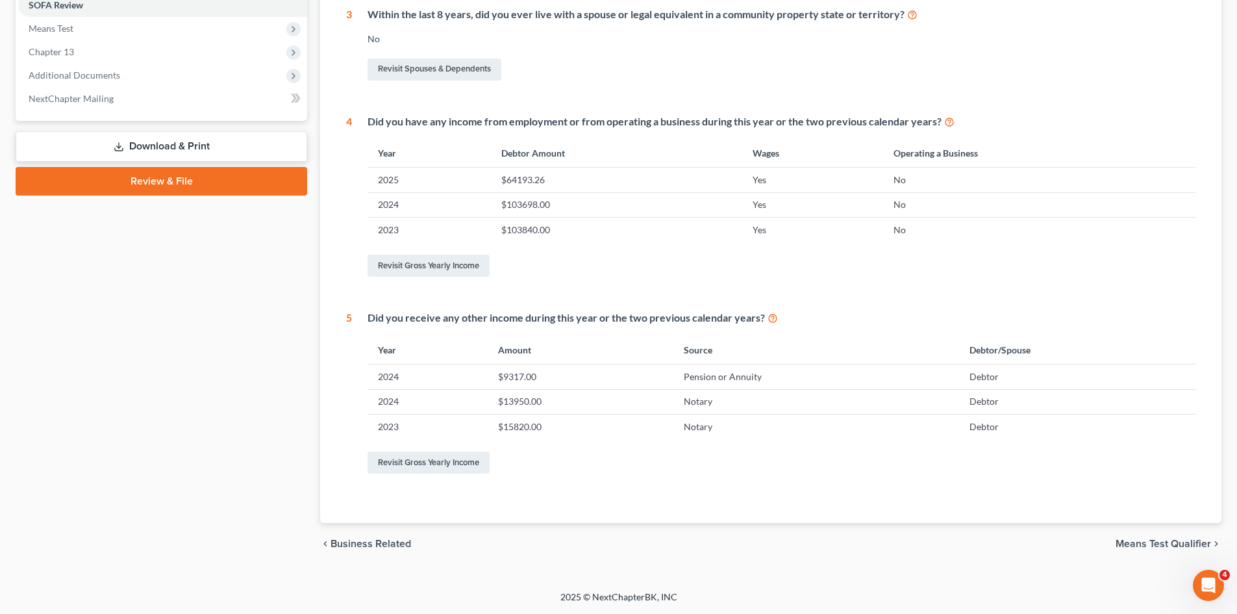
drag, startPoint x: 1139, startPoint y: 545, endPoint x: 656, endPoint y: 382, distance: 509.7
click at [1139, 544] on span "Means Test Qualifier" at bounding box center [1163, 543] width 95 height 10
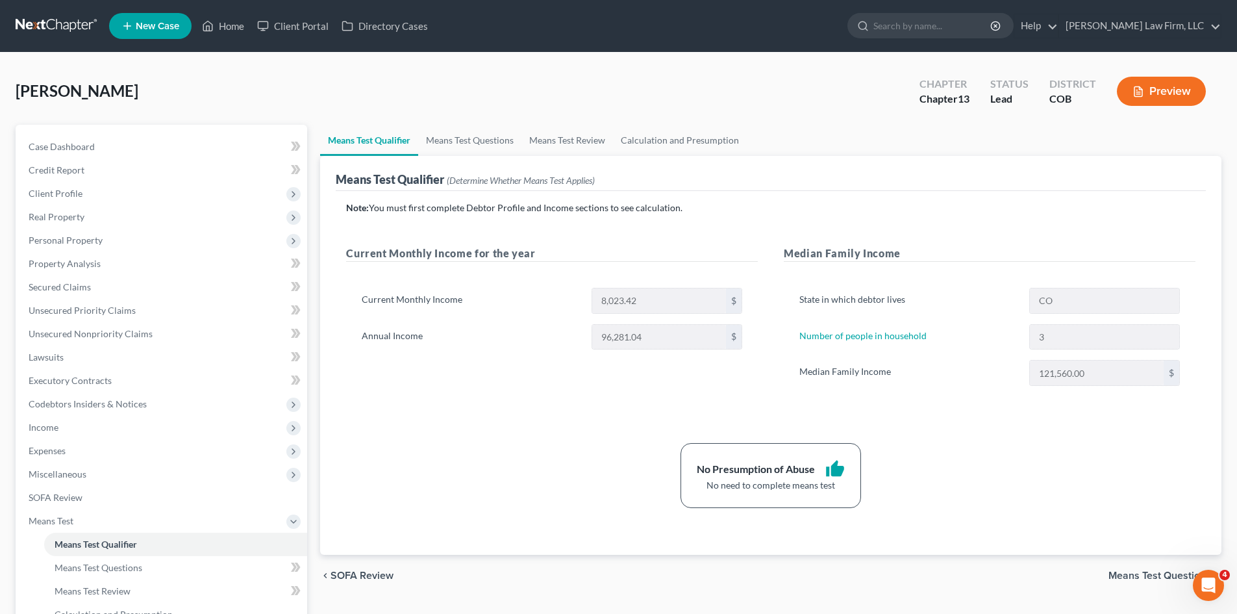
click at [1138, 577] on span "Means Test Questions" at bounding box center [1159, 575] width 103 height 10
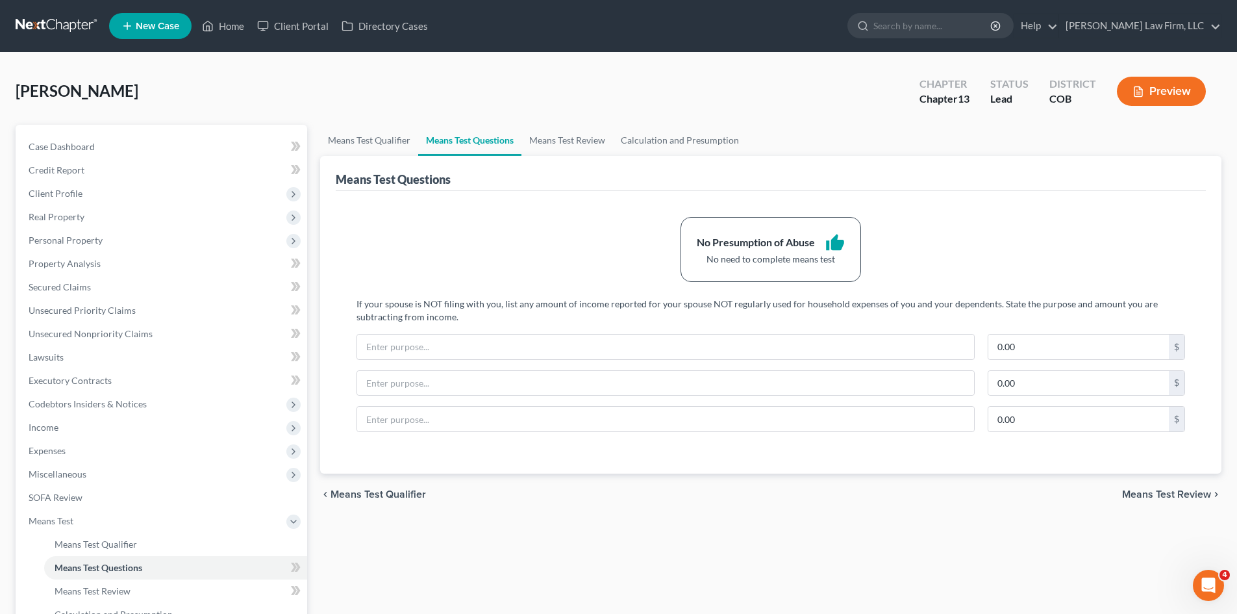
click at [1148, 492] on span "Means Test Review" at bounding box center [1166, 494] width 89 height 10
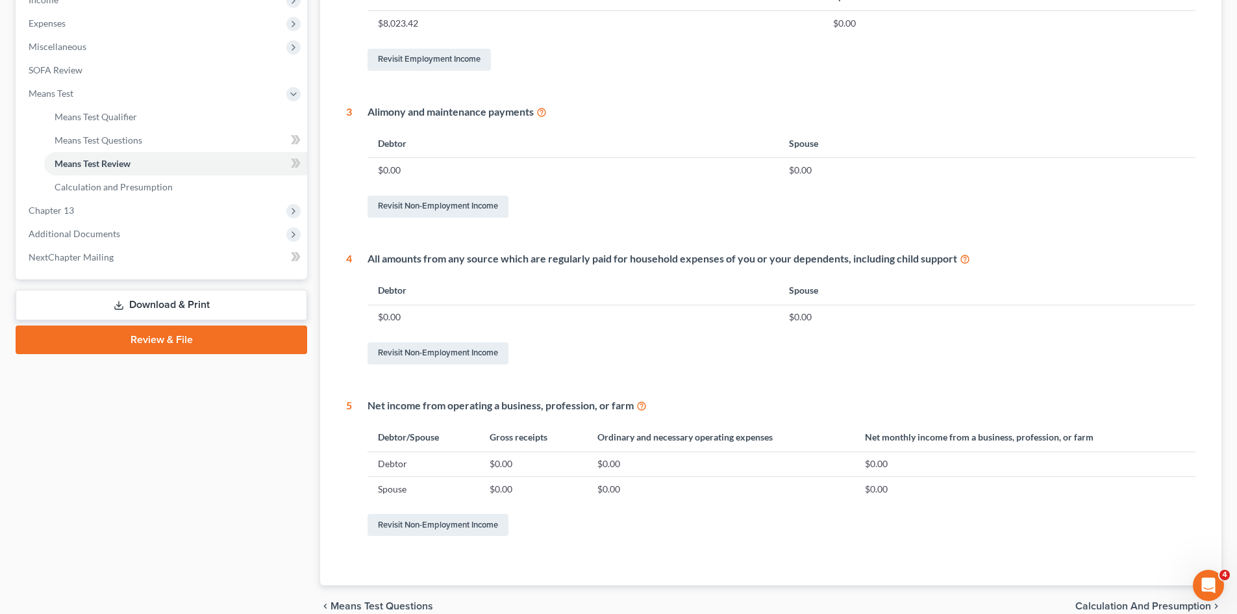
scroll to position [490, 0]
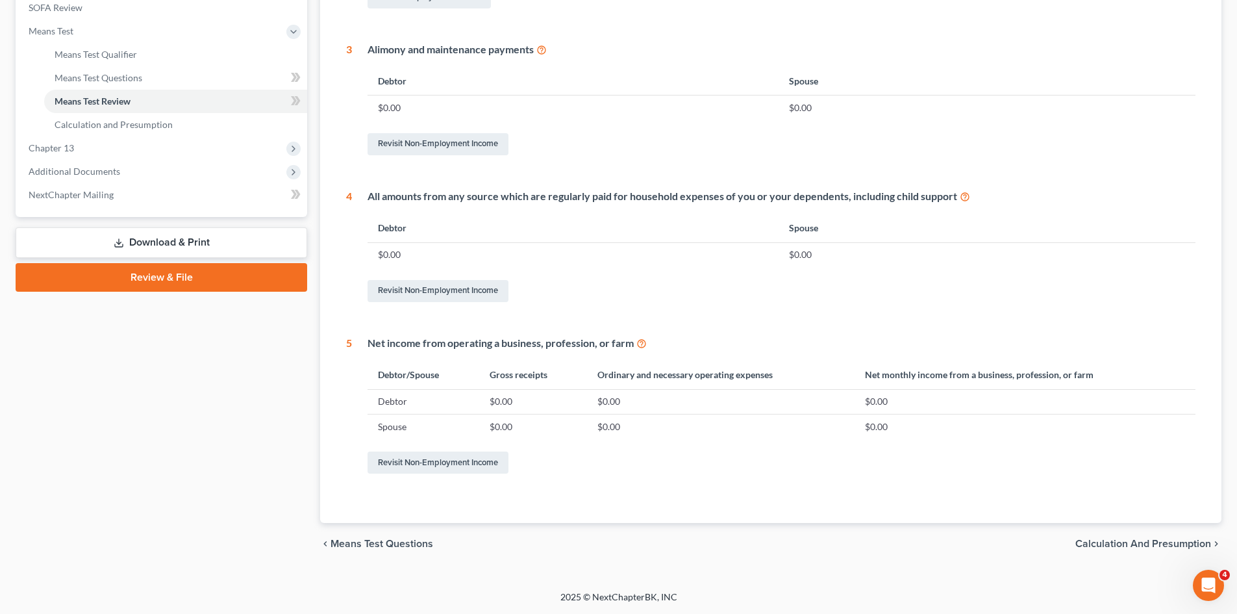
click at [1123, 547] on span "Calculation and Presumption" at bounding box center [1143, 543] width 136 height 10
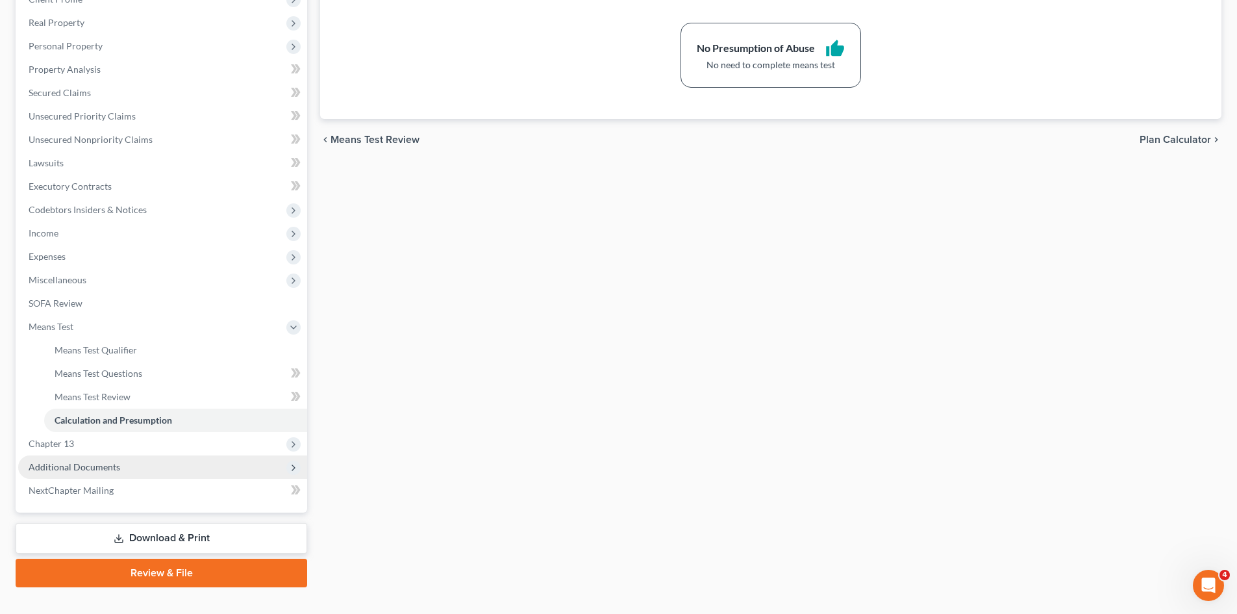
scroll to position [217, 0]
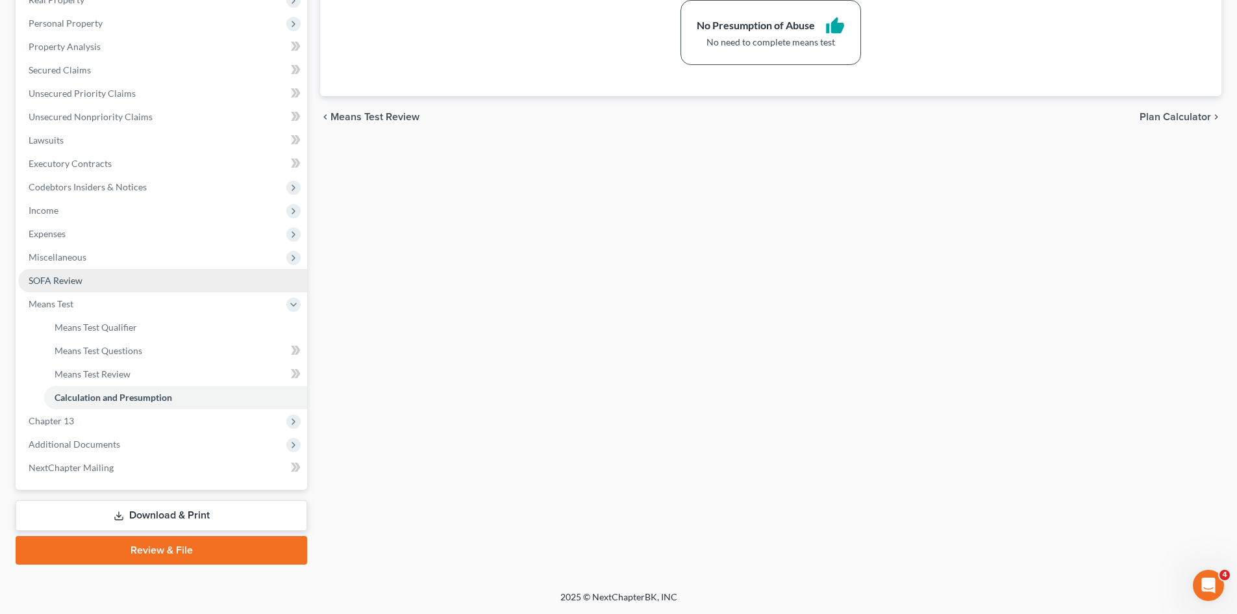
click at [58, 287] on link "SOFA Review" at bounding box center [162, 280] width 289 height 23
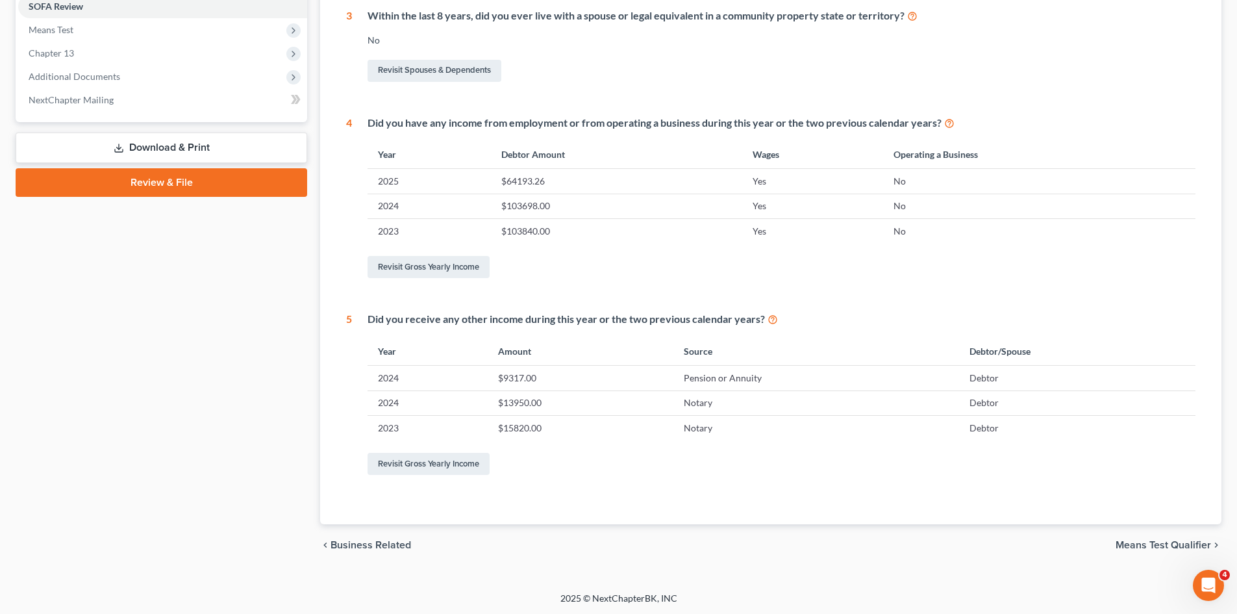
scroll to position [492, 0]
drag, startPoint x: 1150, startPoint y: 547, endPoint x: 818, endPoint y: 527, distance: 333.1
click at [1149, 547] on span "Means Test Qualifier" at bounding box center [1163, 543] width 95 height 10
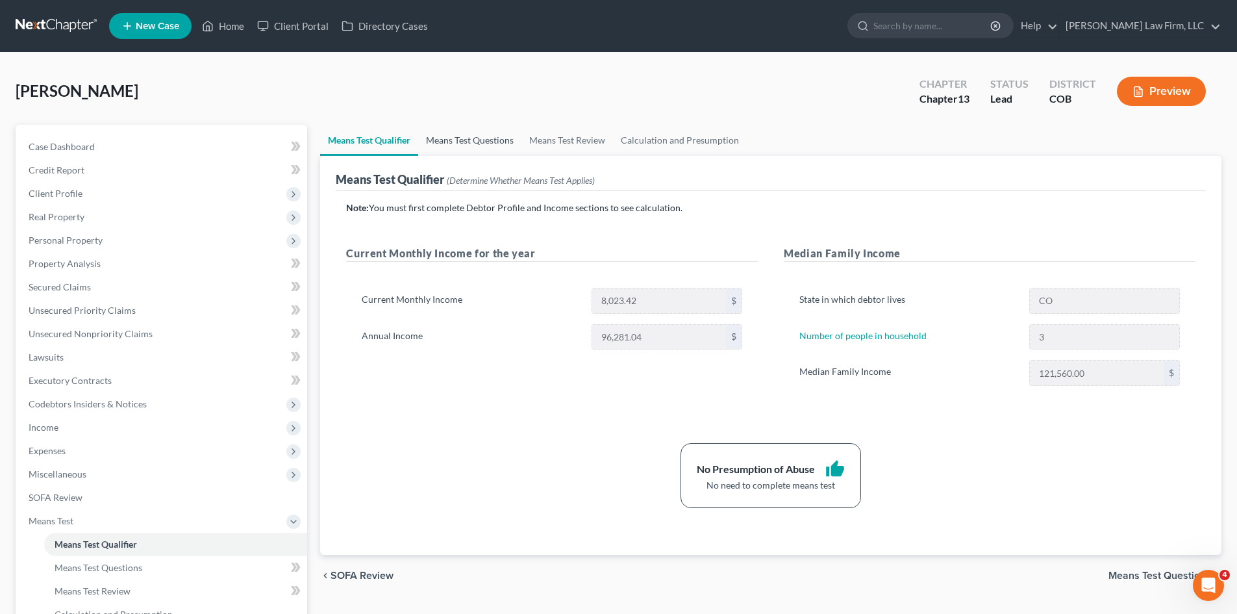
click at [447, 142] on link "Means Test Questions" at bounding box center [469, 140] width 103 height 31
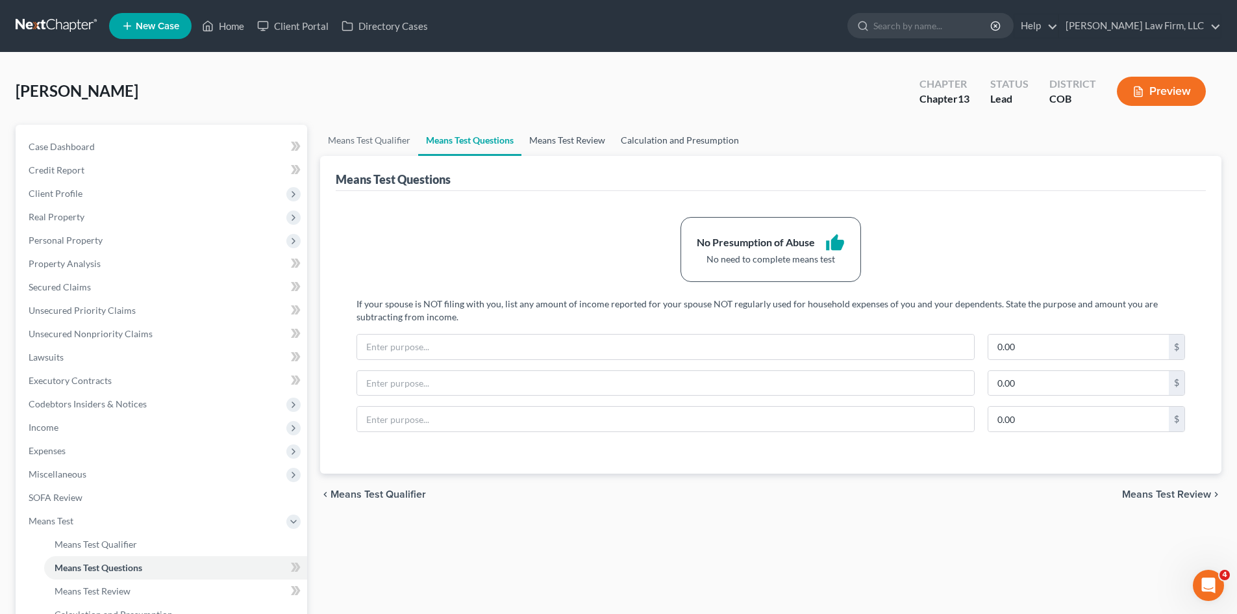
drag, startPoint x: 582, startPoint y: 143, endPoint x: 684, endPoint y: 138, distance: 102.7
click at [583, 143] on link "Means Test Review" at bounding box center [567, 140] width 92 height 31
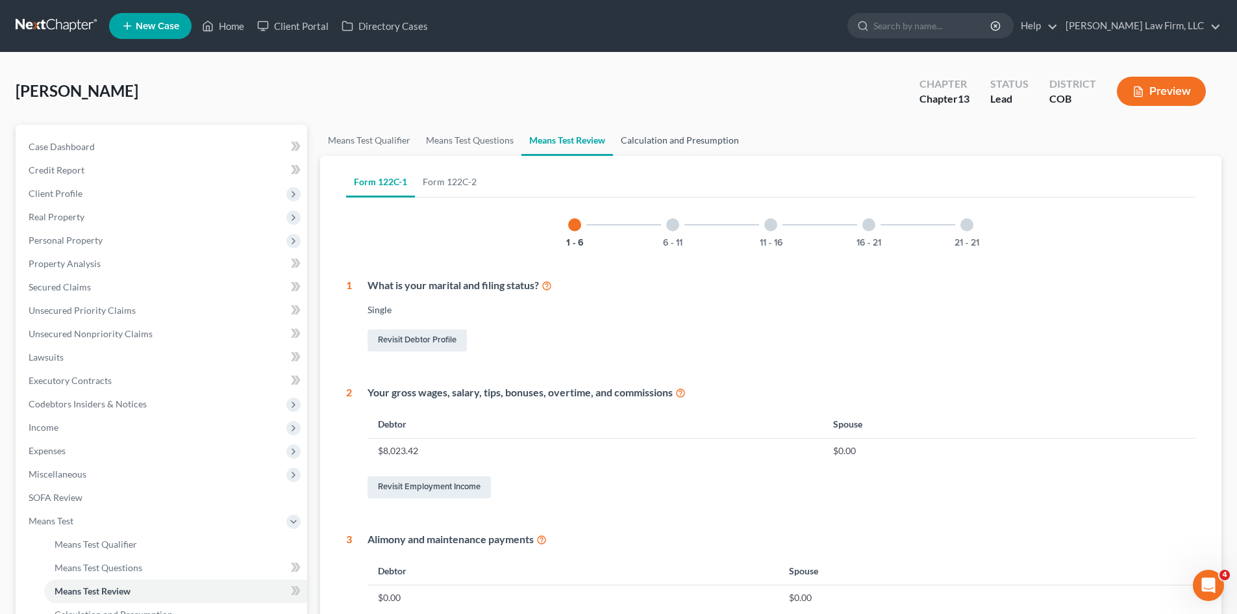
click at [677, 138] on link "Calculation and Presumption" at bounding box center [680, 140] width 134 height 31
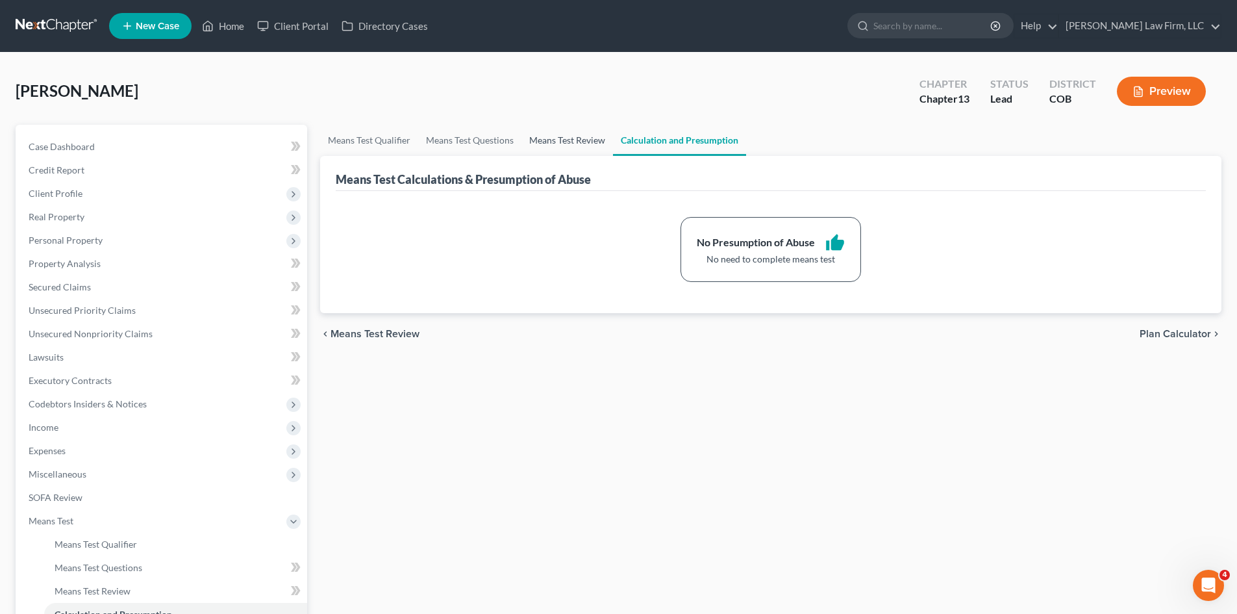
click at [568, 142] on link "Means Test Review" at bounding box center [567, 140] width 92 height 31
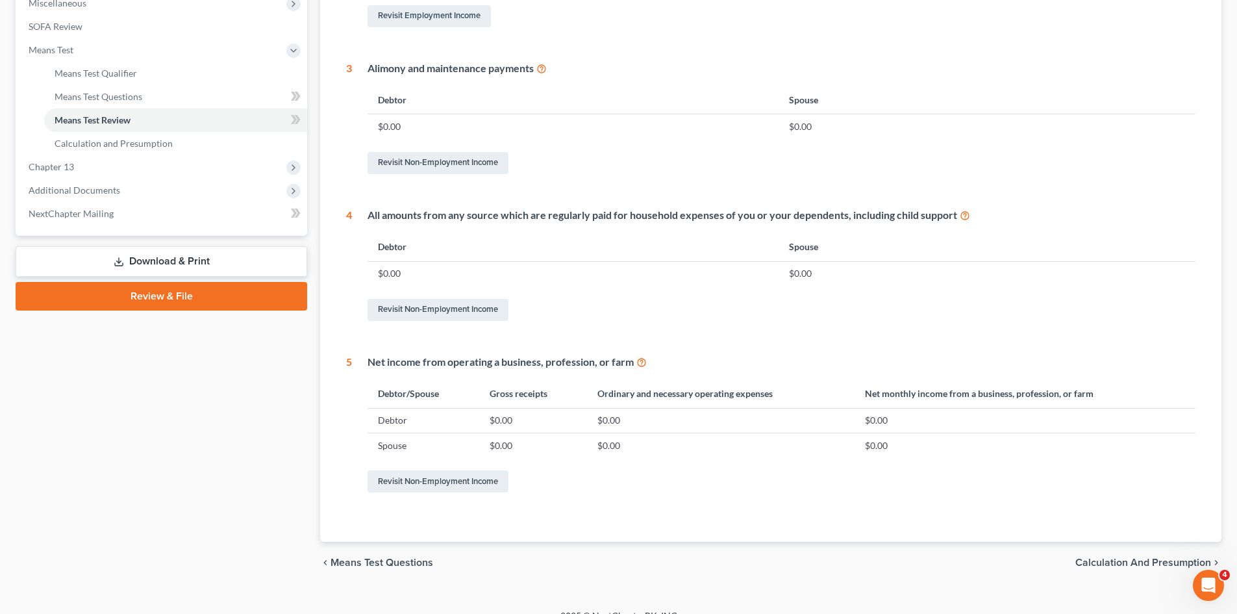
scroll to position [490, 0]
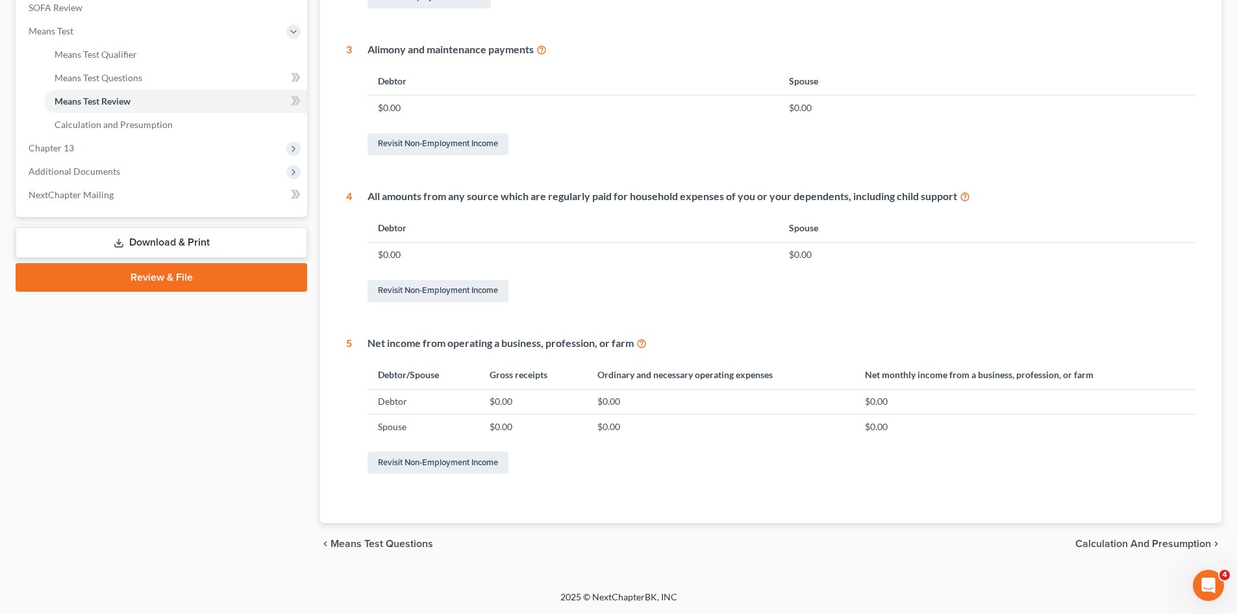
drag, startPoint x: 1114, startPoint y: 542, endPoint x: 899, endPoint y: 532, distance: 215.1
click at [1109, 540] on span "Calculation and Presumption" at bounding box center [1143, 543] width 136 height 10
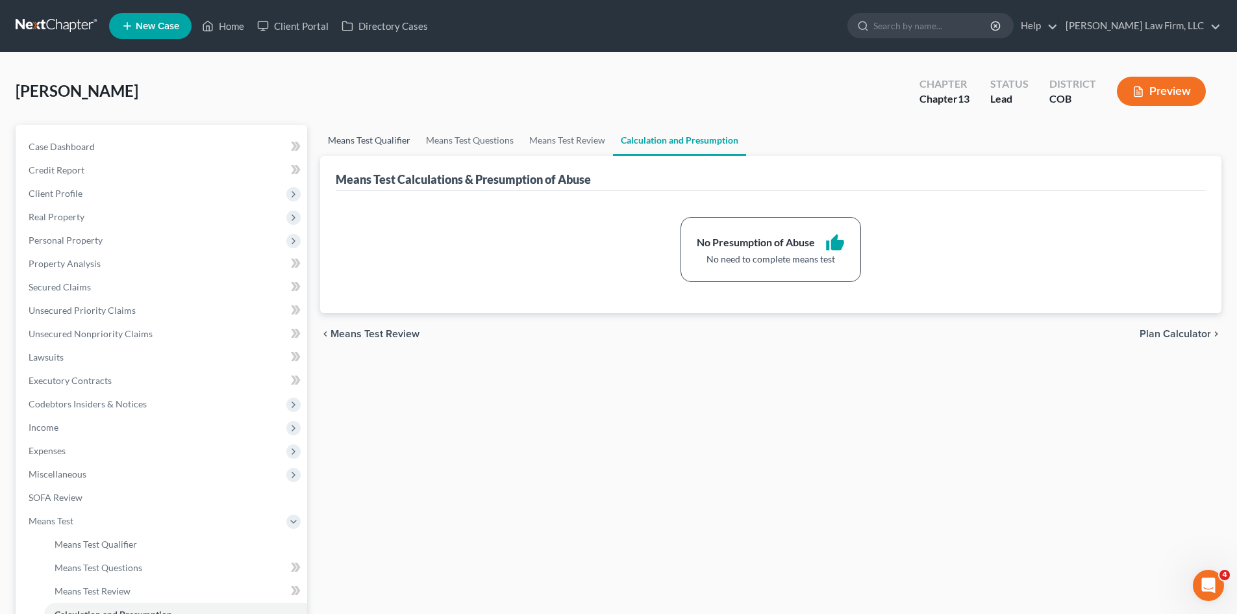
click at [368, 140] on link "Means Test Qualifier" at bounding box center [369, 140] width 98 height 31
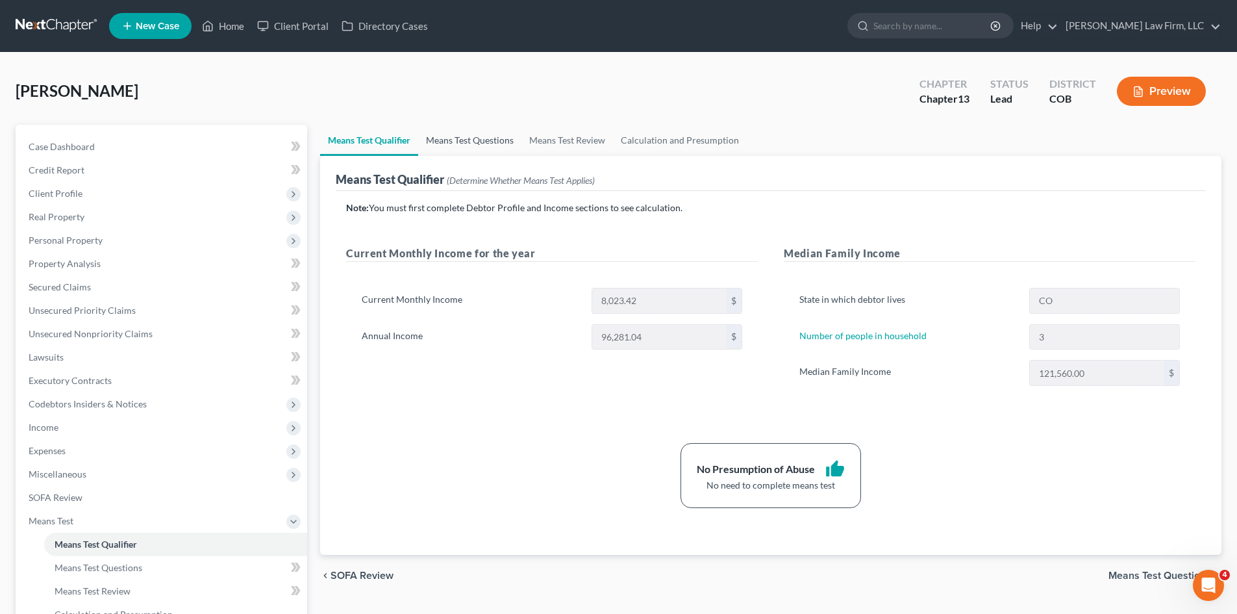
click at [455, 142] on link "Means Test Questions" at bounding box center [469, 140] width 103 height 31
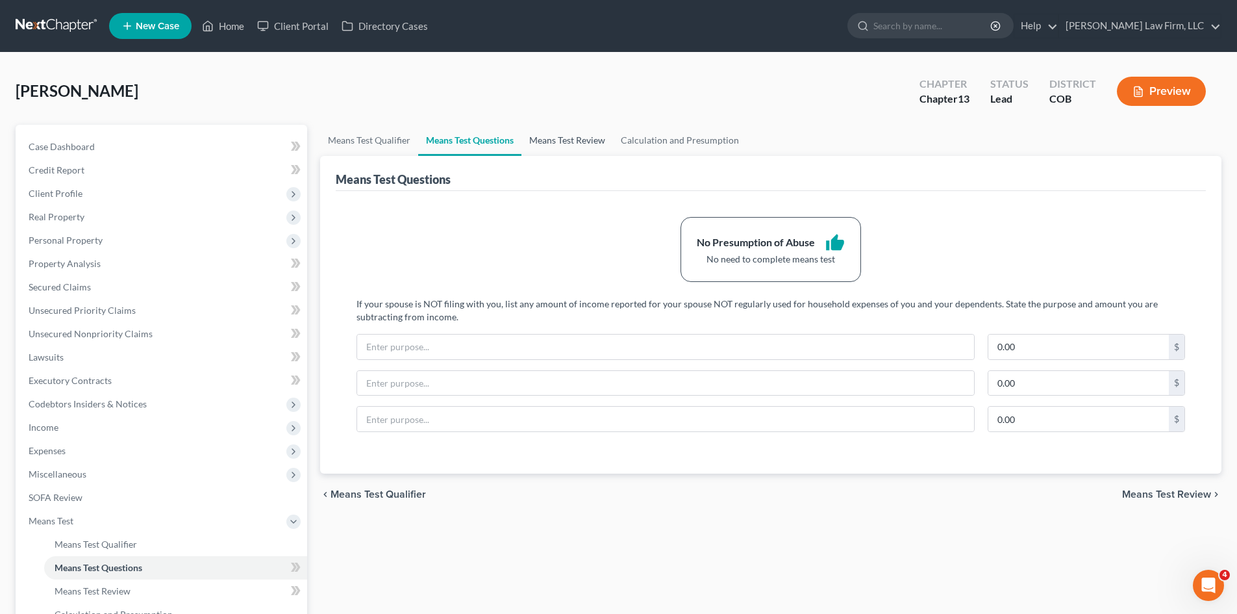
click at [570, 138] on link "Means Test Review" at bounding box center [567, 140] width 92 height 31
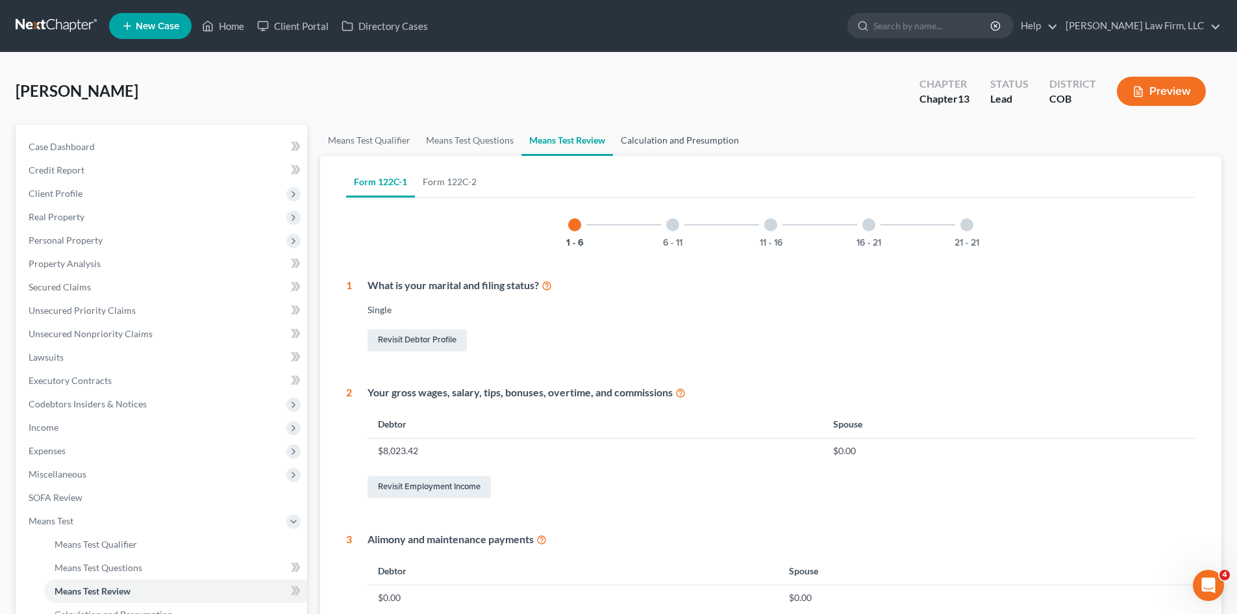
click at [670, 139] on link "Calculation and Presumption" at bounding box center [680, 140] width 134 height 31
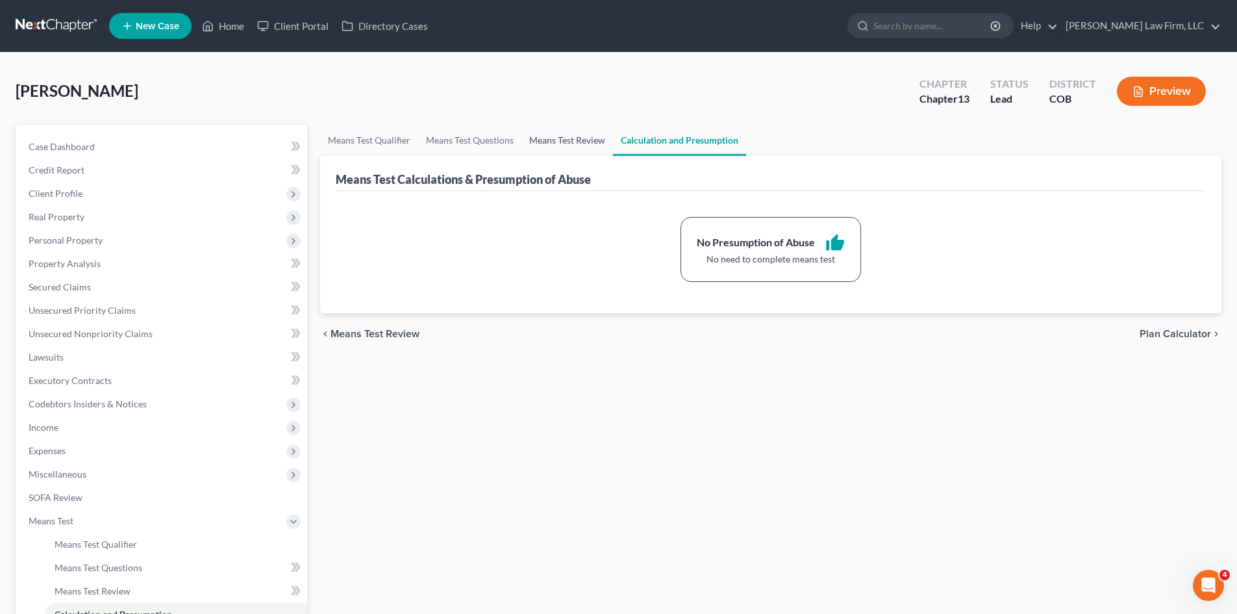
click at [562, 140] on link "Means Test Review" at bounding box center [567, 140] width 92 height 31
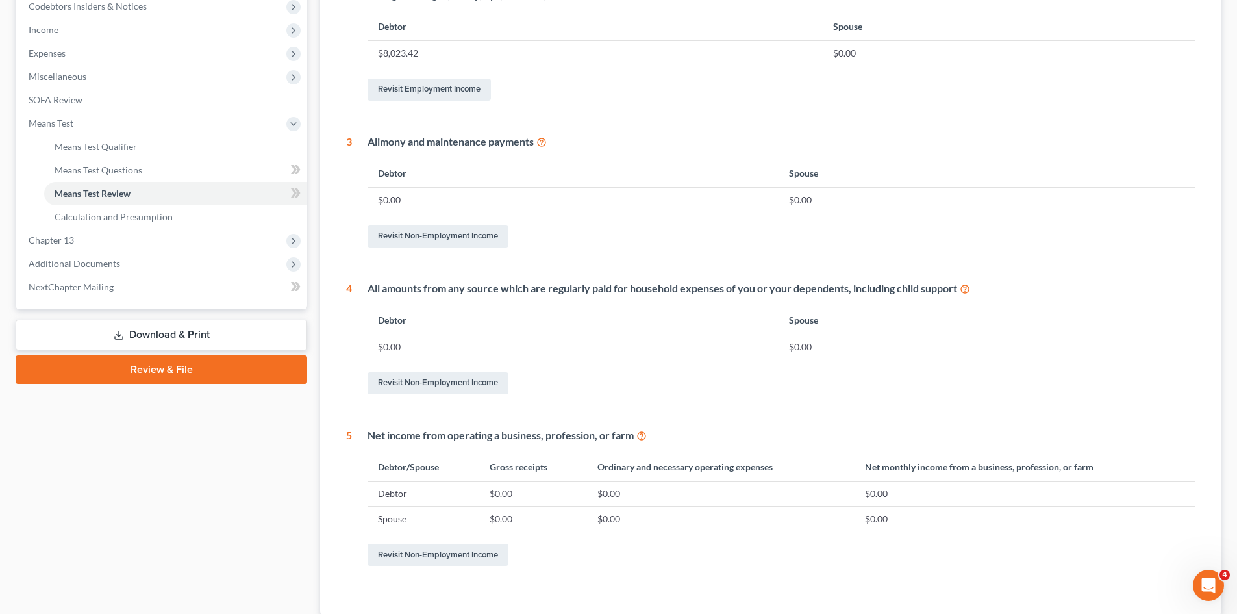
scroll to position [455, 0]
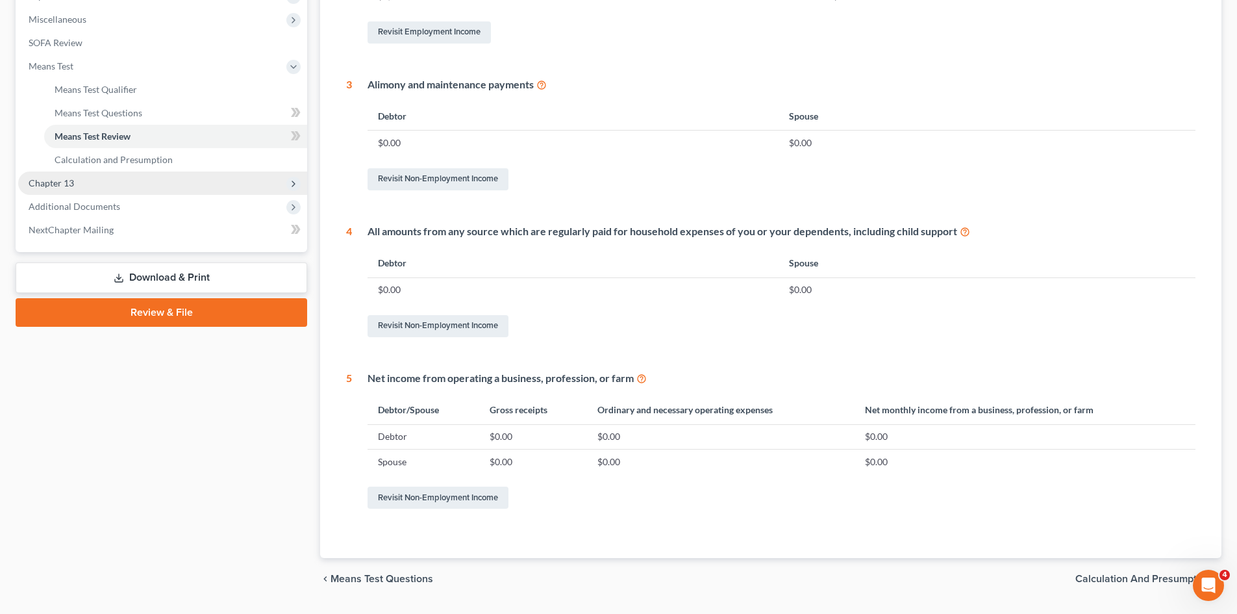
click at [45, 182] on span "Chapter 13" at bounding box center [51, 182] width 45 height 11
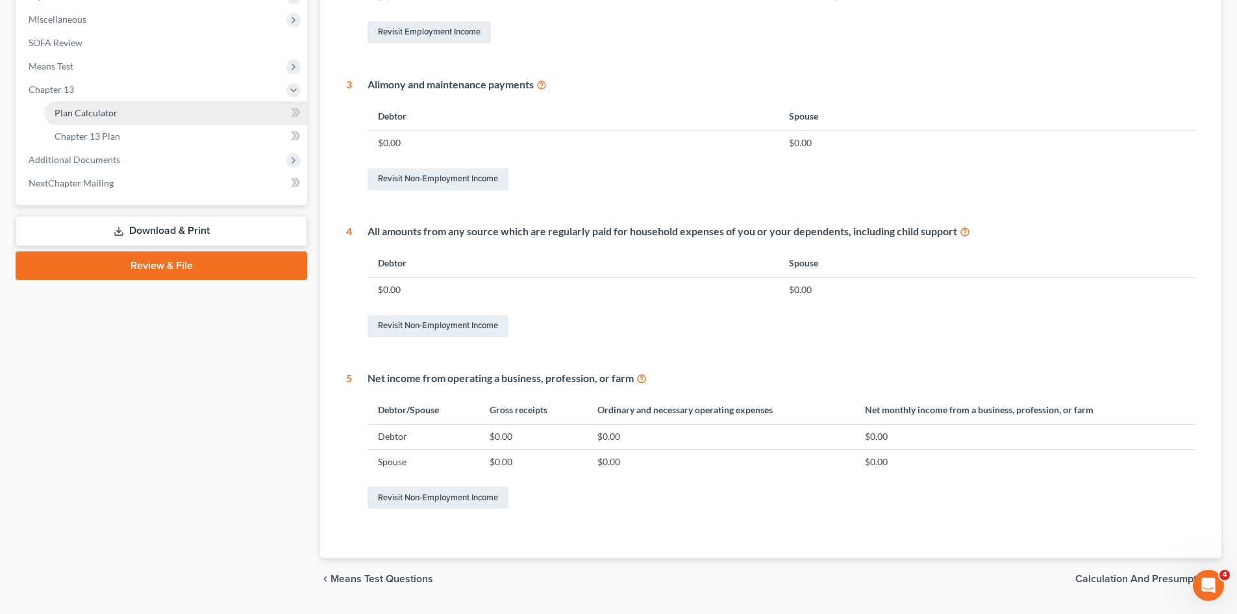
click at [93, 117] on span "Plan Calculator" at bounding box center [86, 112] width 63 height 11
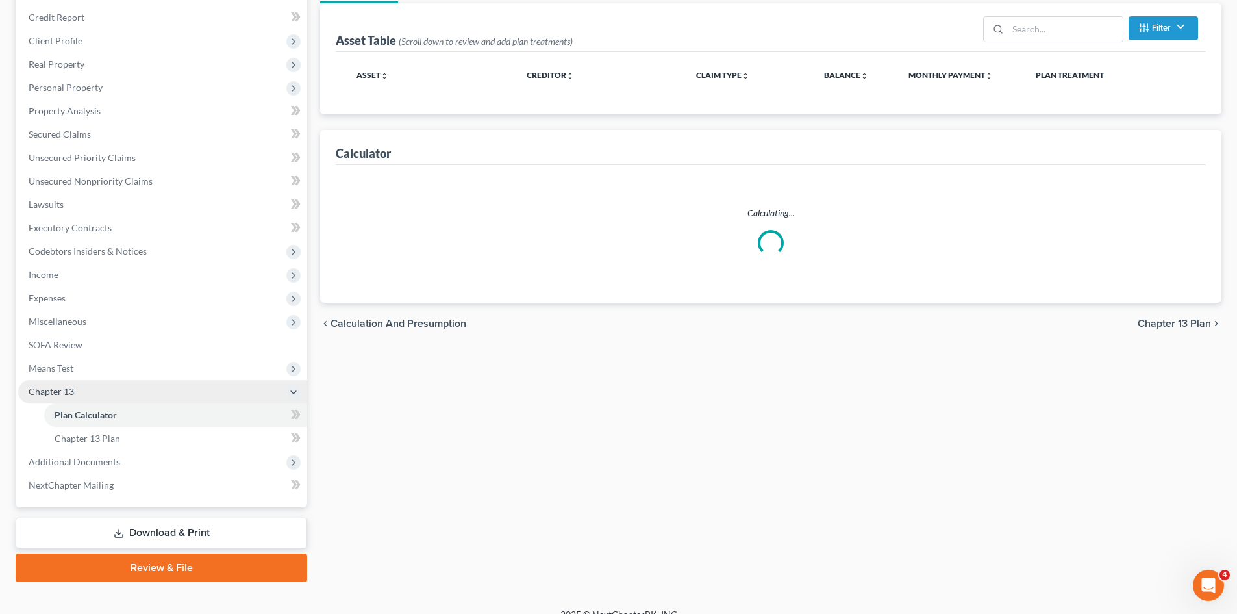
scroll to position [170, 0]
select select "59"
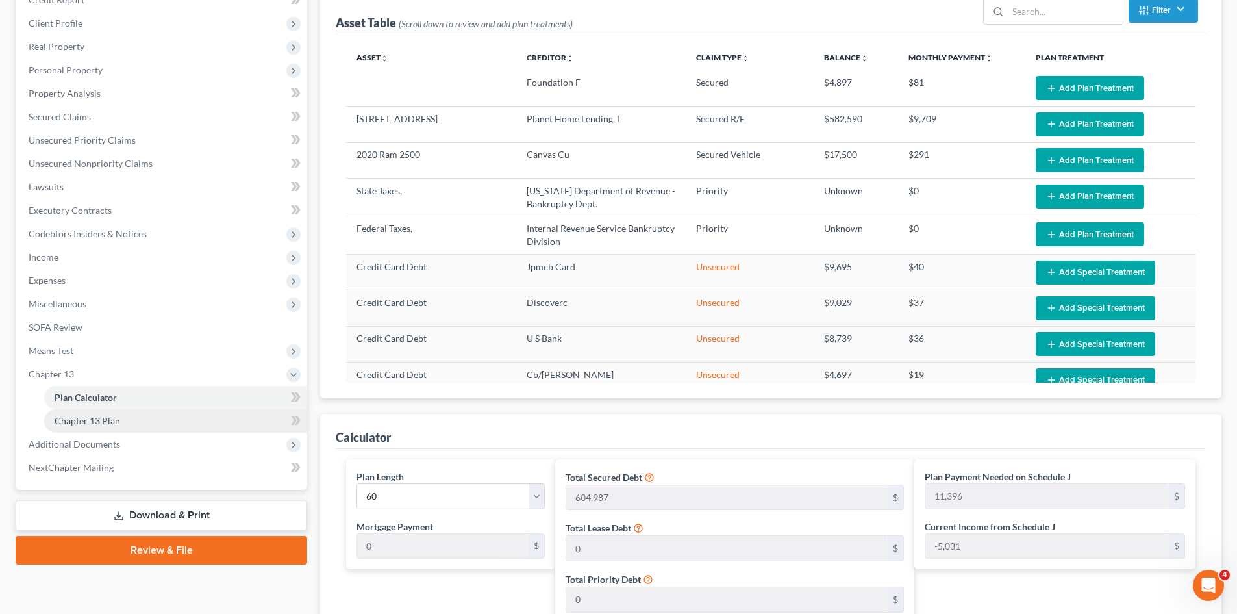
click at [80, 427] on link "Chapter 13 Plan" at bounding box center [175, 420] width 263 height 23
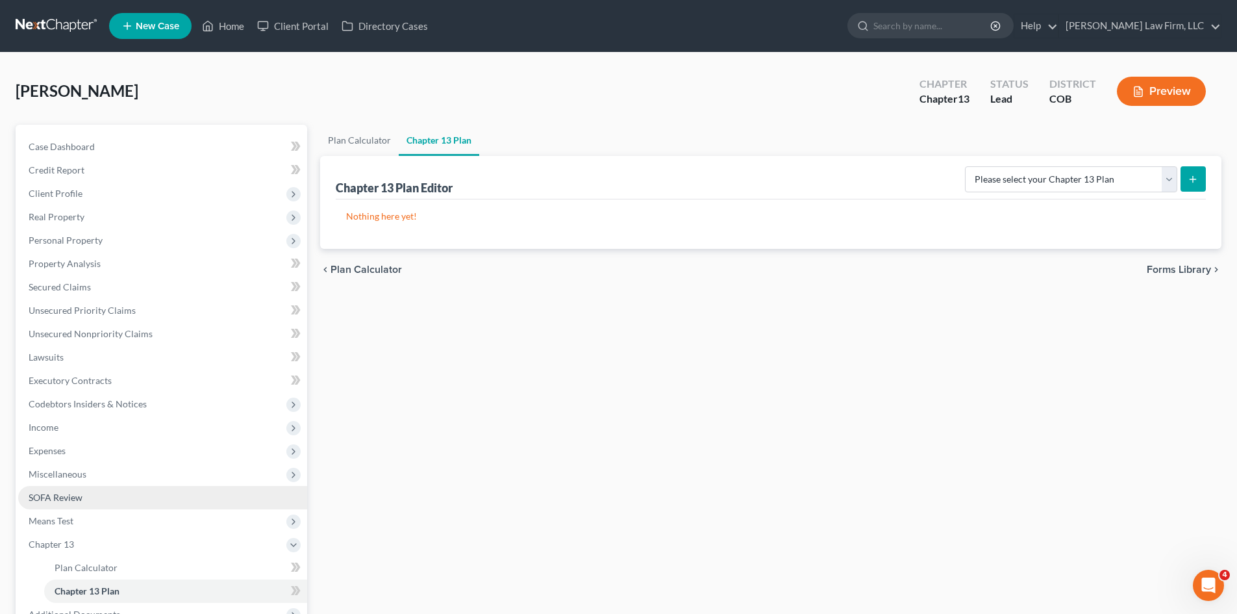
click at [78, 493] on span "SOFA Review" at bounding box center [56, 497] width 54 height 11
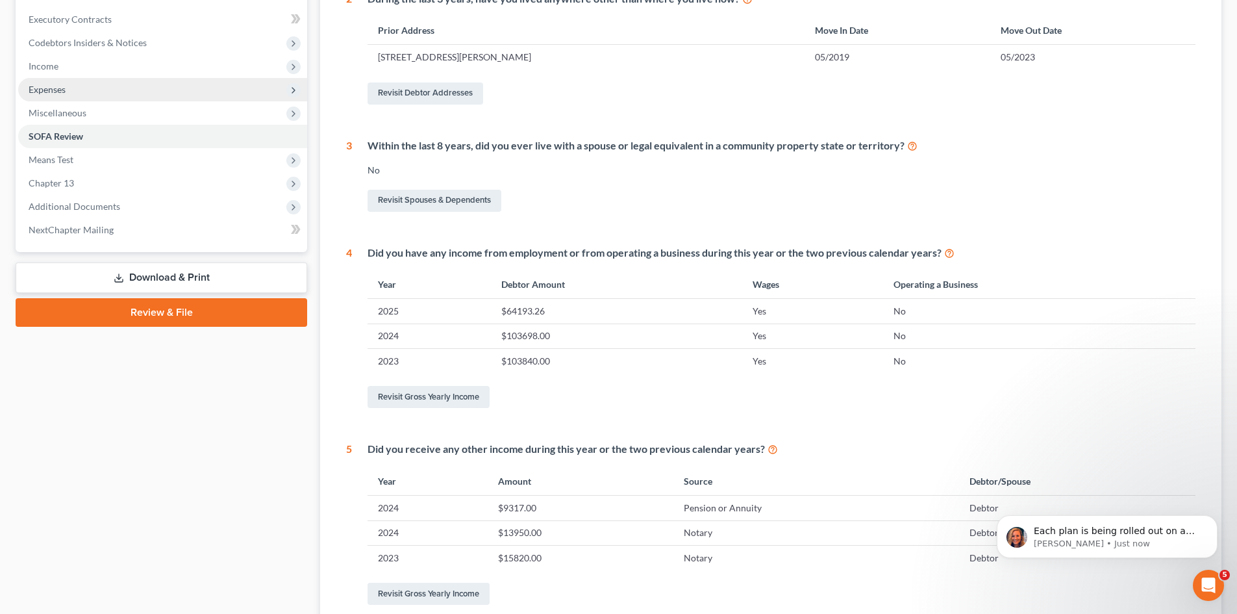
scroll to position [103, 0]
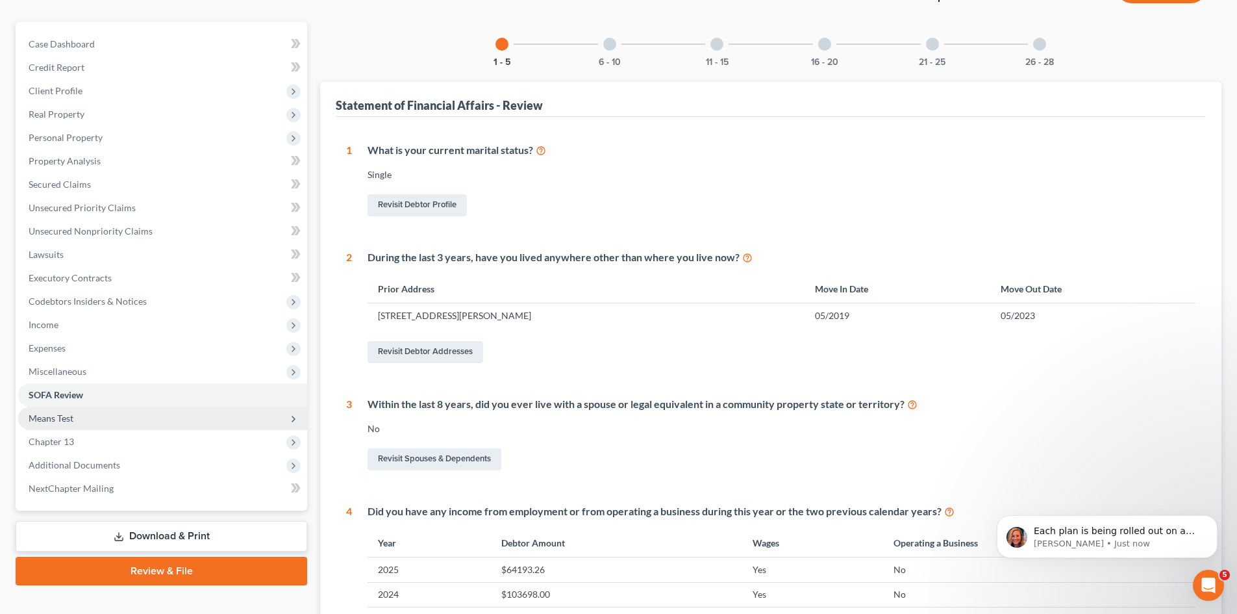
click at [88, 423] on span "Means Test" at bounding box center [162, 417] width 289 height 23
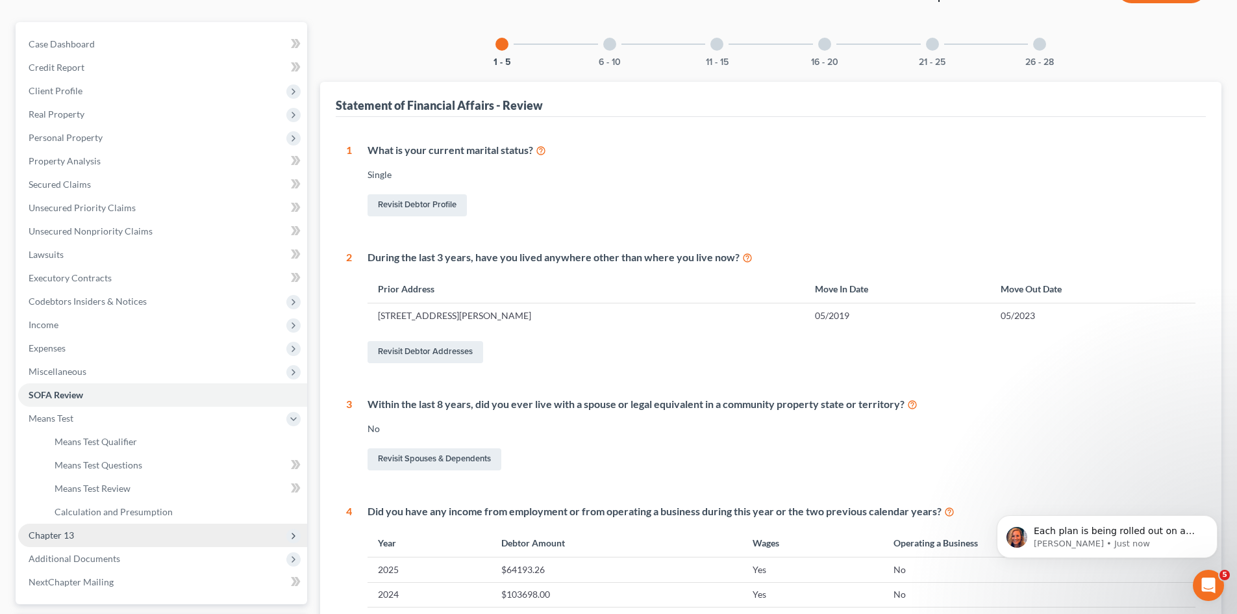
click at [74, 538] on span "Chapter 13" at bounding box center [162, 534] width 289 height 23
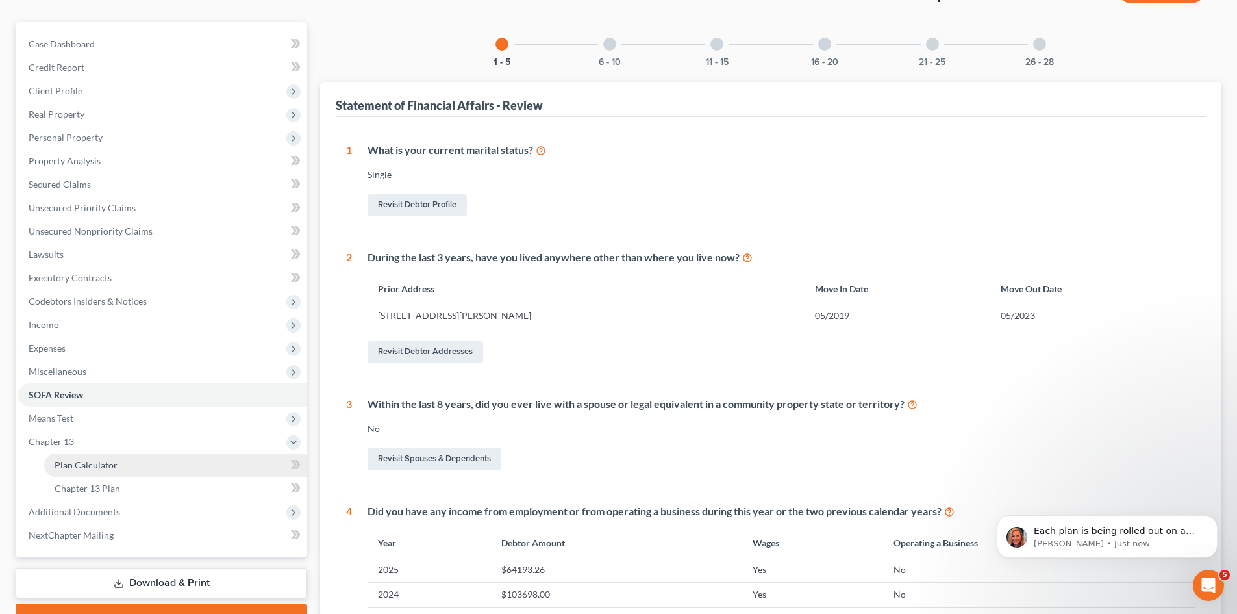
click at [82, 473] on link "Plan Calculator" at bounding box center [175, 464] width 263 height 23
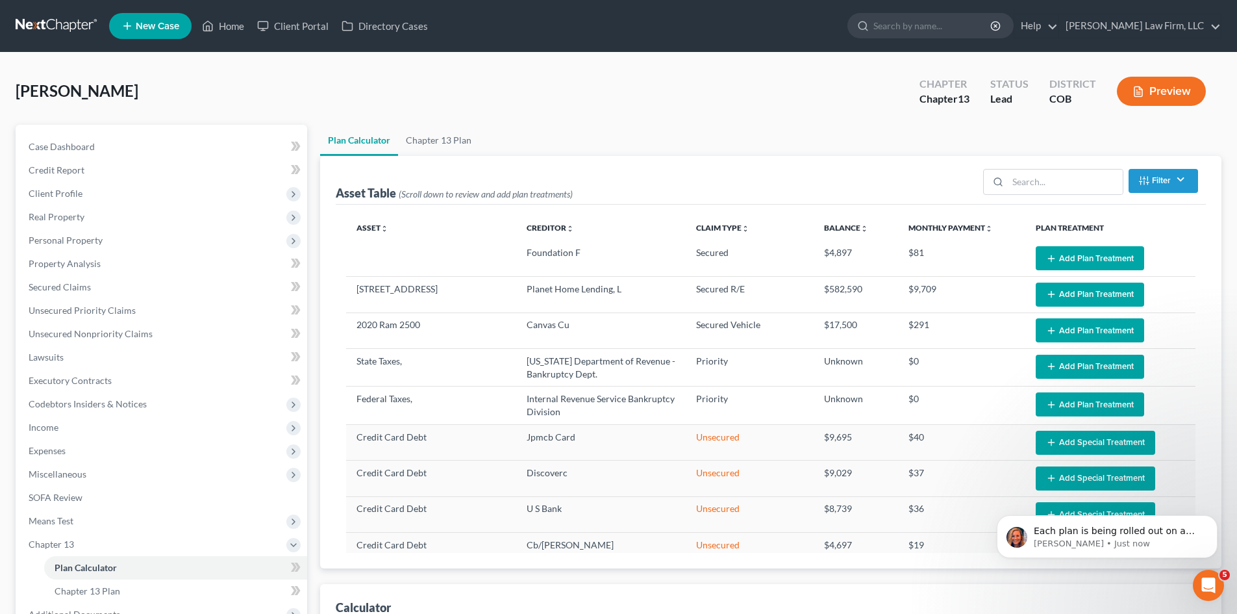
select select "59"
click at [98, 190] on span "Client Profile" at bounding box center [162, 193] width 289 height 23
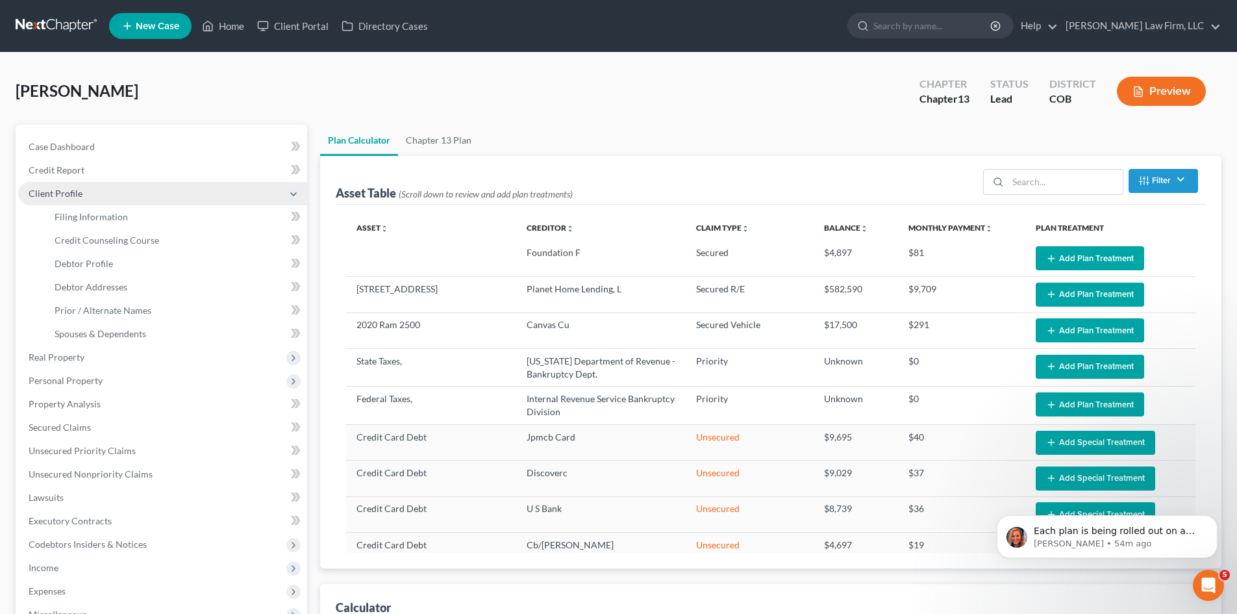
click at [98, 203] on span "Client Profile" at bounding box center [162, 193] width 289 height 23
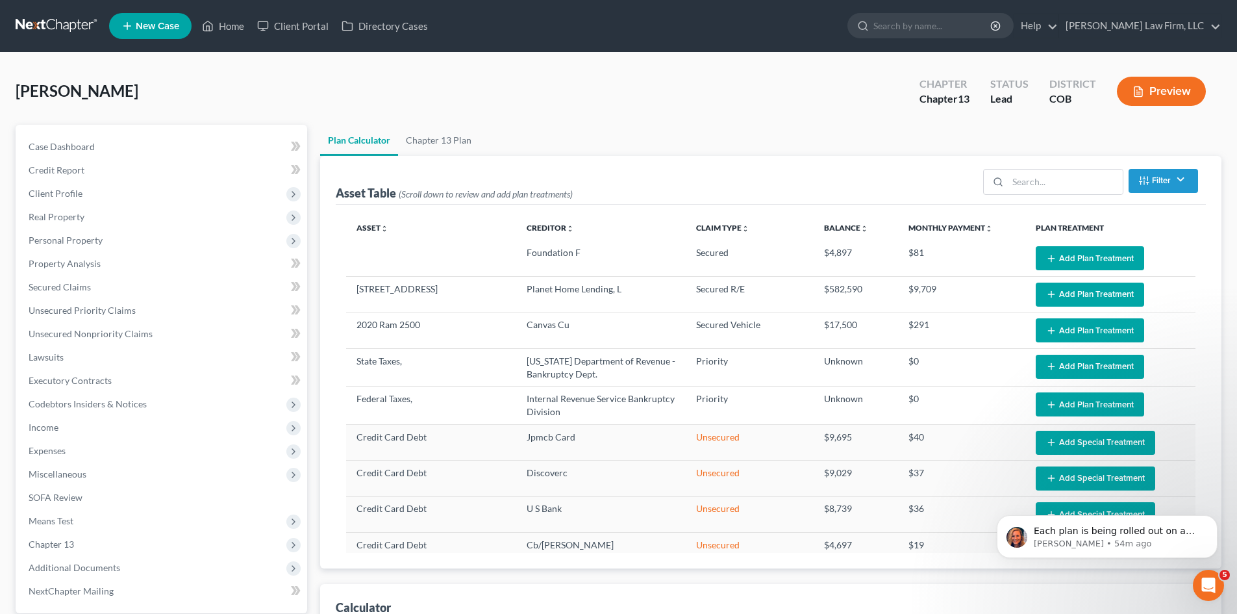
click at [100, 211] on span "Real Property" at bounding box center [162, 216] width 289 height 23
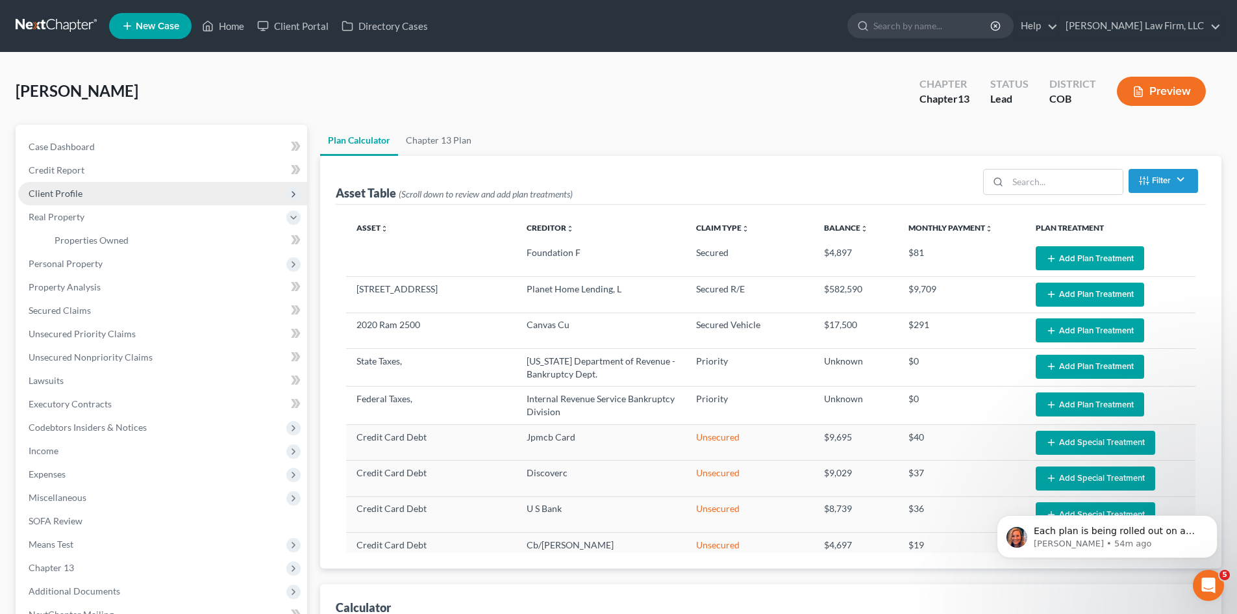
click at [104, 193] on span "Client Profile" at bounding box center [162, 193] width 289 height 23
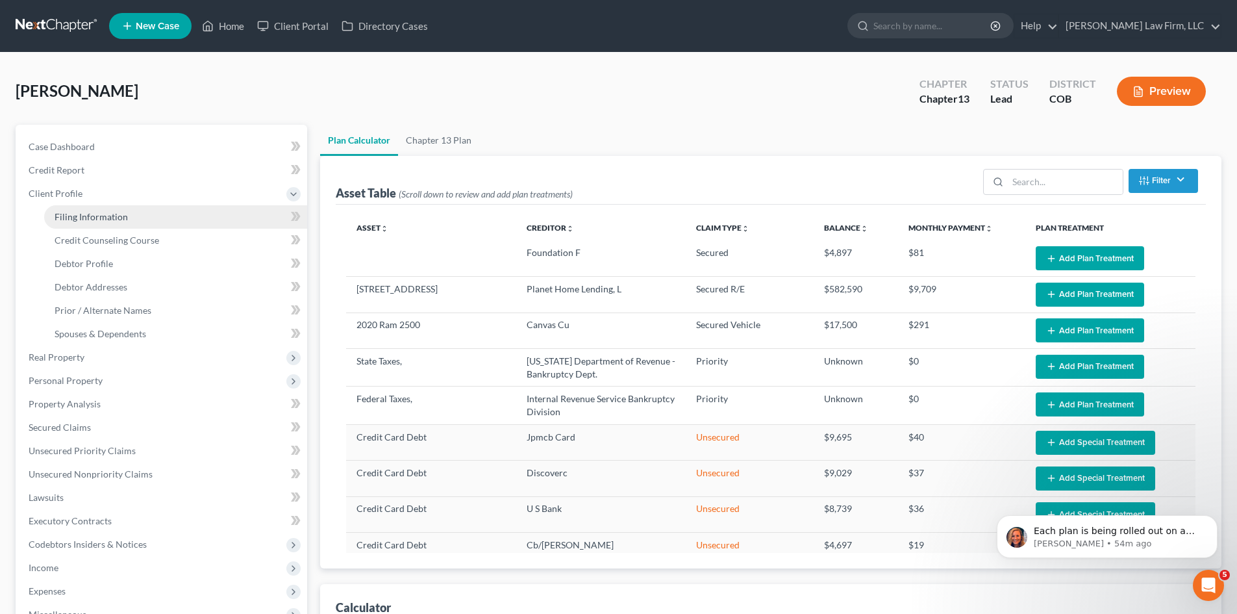
click at [103, 221] on span "Filing Information" at bounding box center [91, 216] width 73 height 11
select select "1"
select select "0"
select select "3"
select select "11"
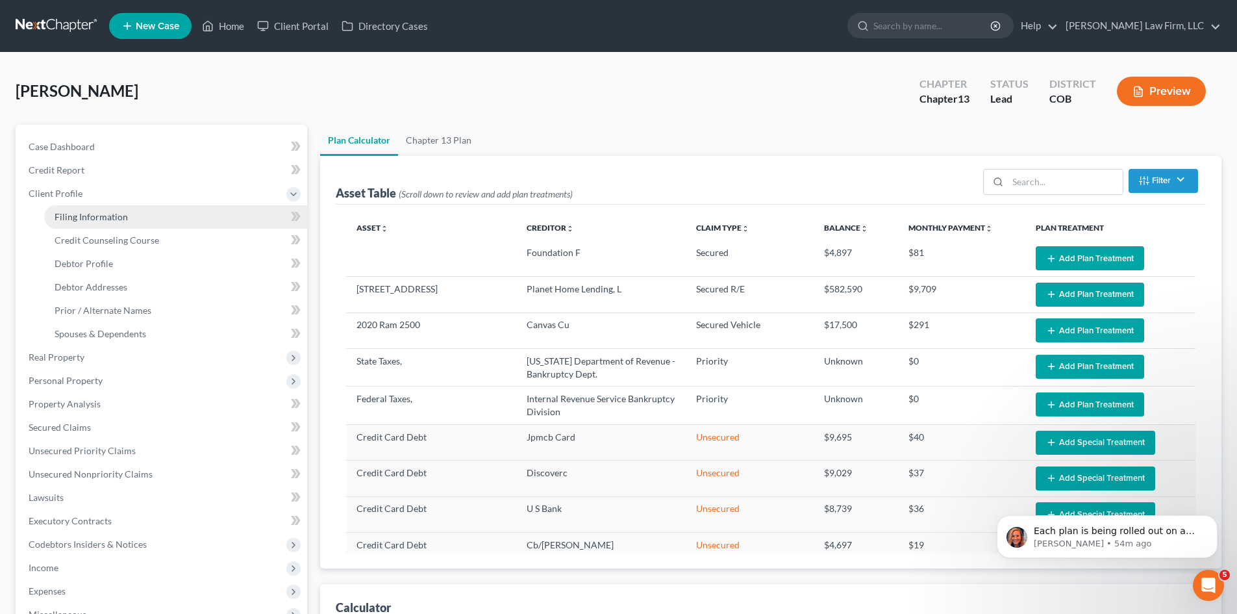
select select "2"
select select "5"
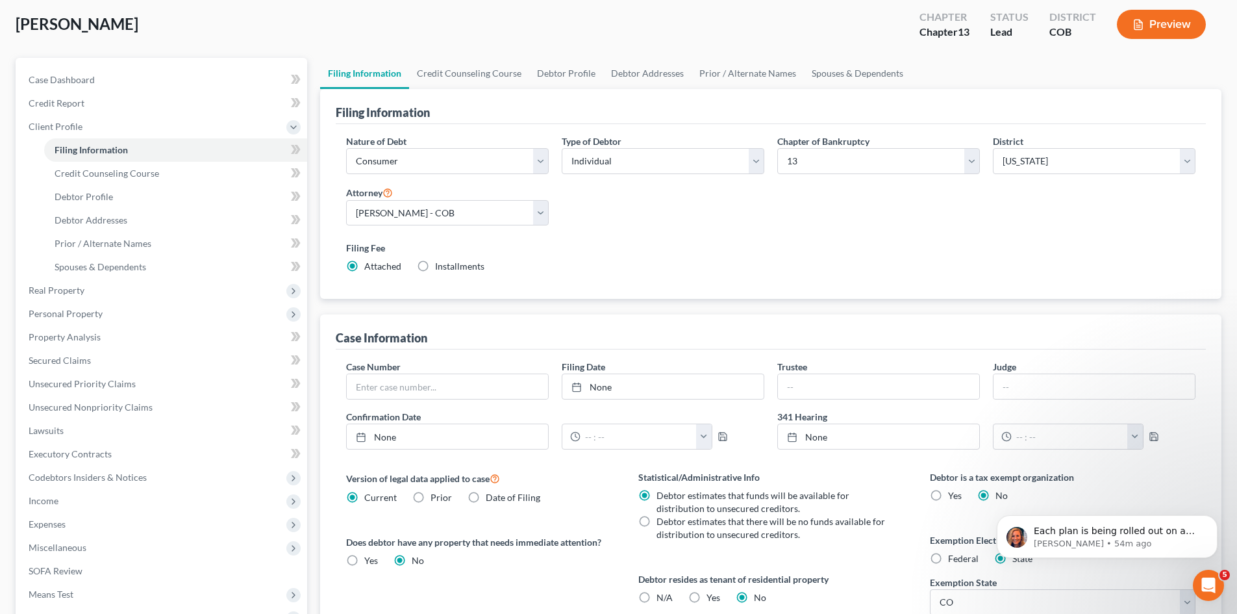
scroll to position [65, 0]
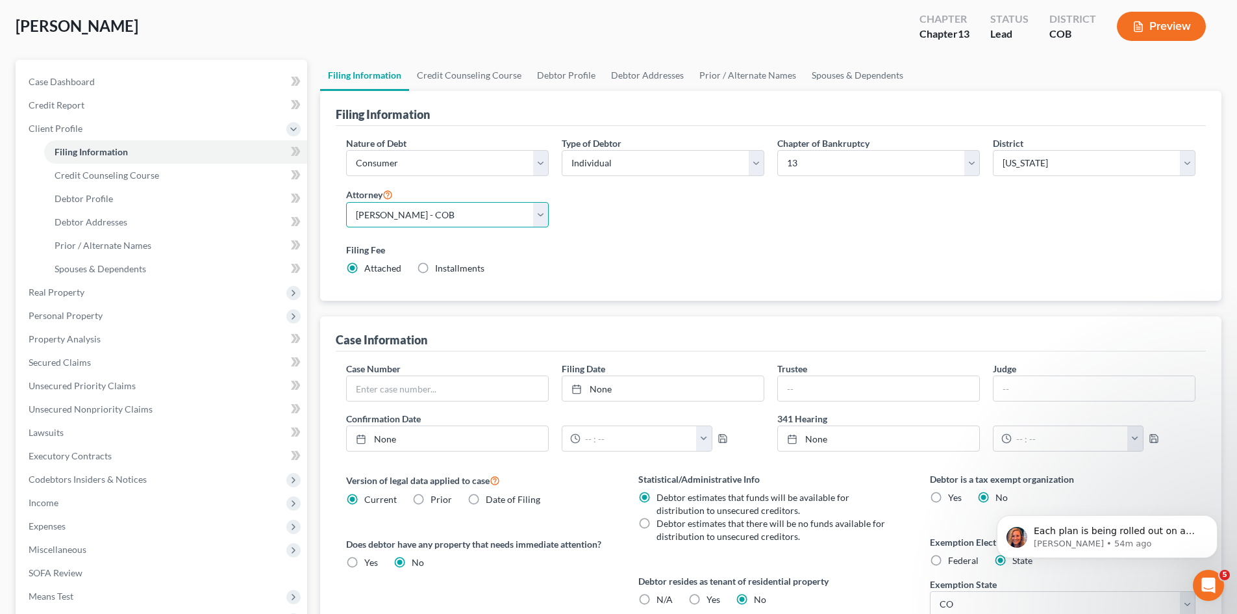
click at [533, 215] on select "Select [PERSON_NAME] - COB [PERSON_NAME] - COB [PERSON_NAME] - COB" at bounding box center [447, 215] width 203 height 26
click at [497, 79] on link "Credit Counseling Course" at bounding box center [469, 75] width 120 height 31
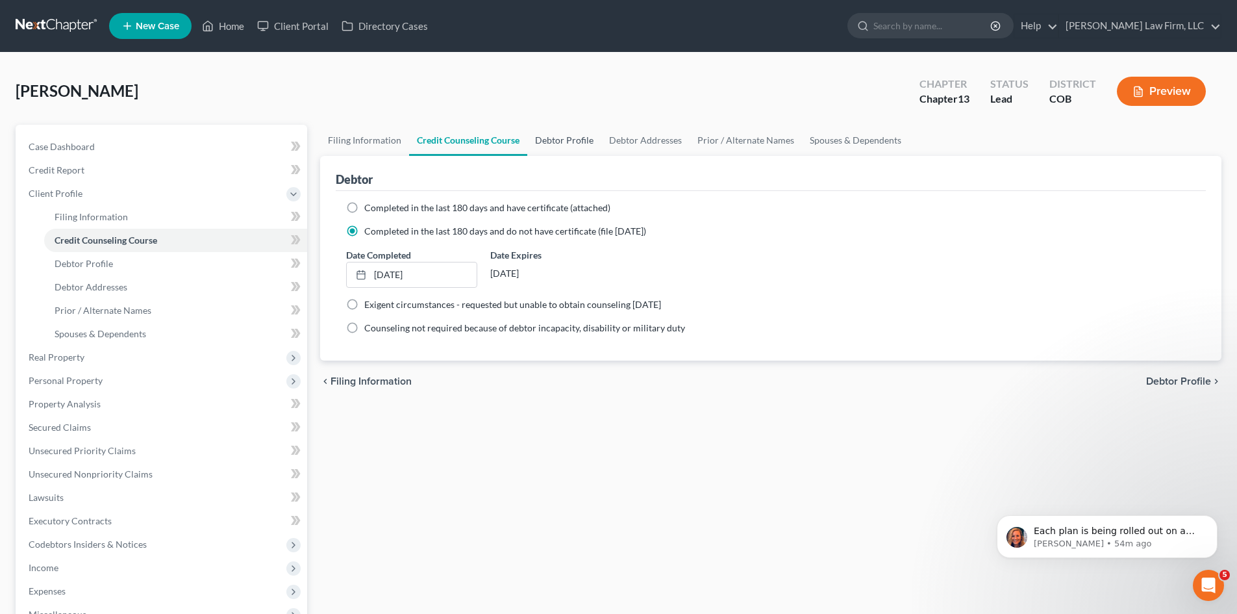
click at [571, 143] on link "Debtor Profile" at bounding box center [564, 140] width 74 height 31
select select "0"
select select "2"
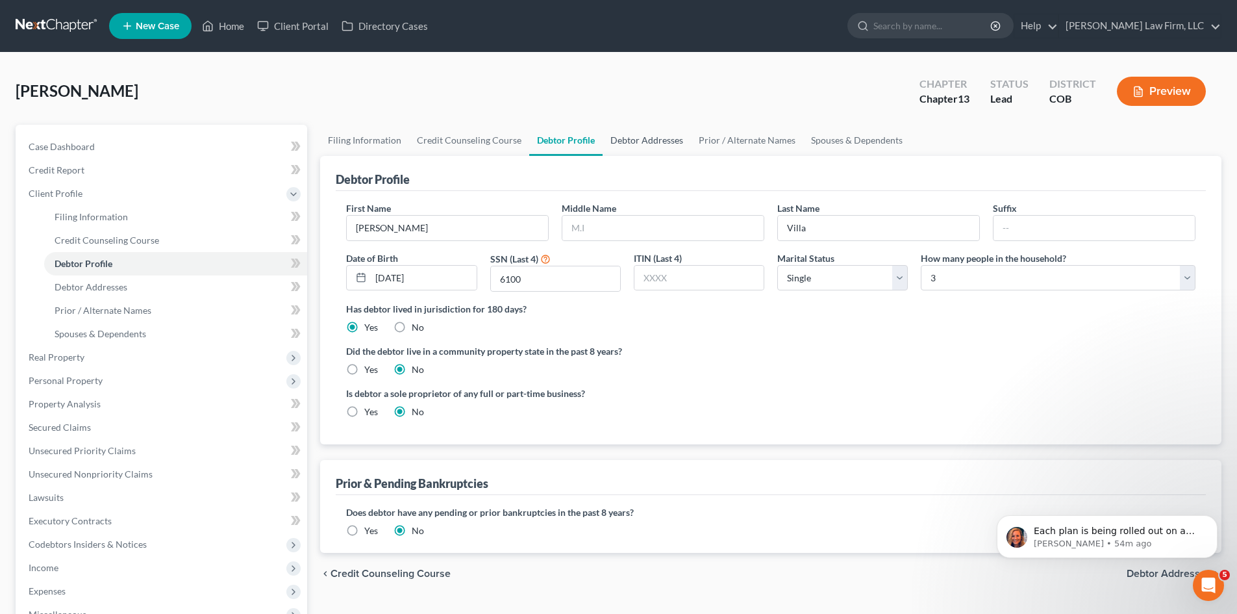
click at [617, 137] on link "Debtor Addresses" at bounding box center [647, 140] width 88 height 31
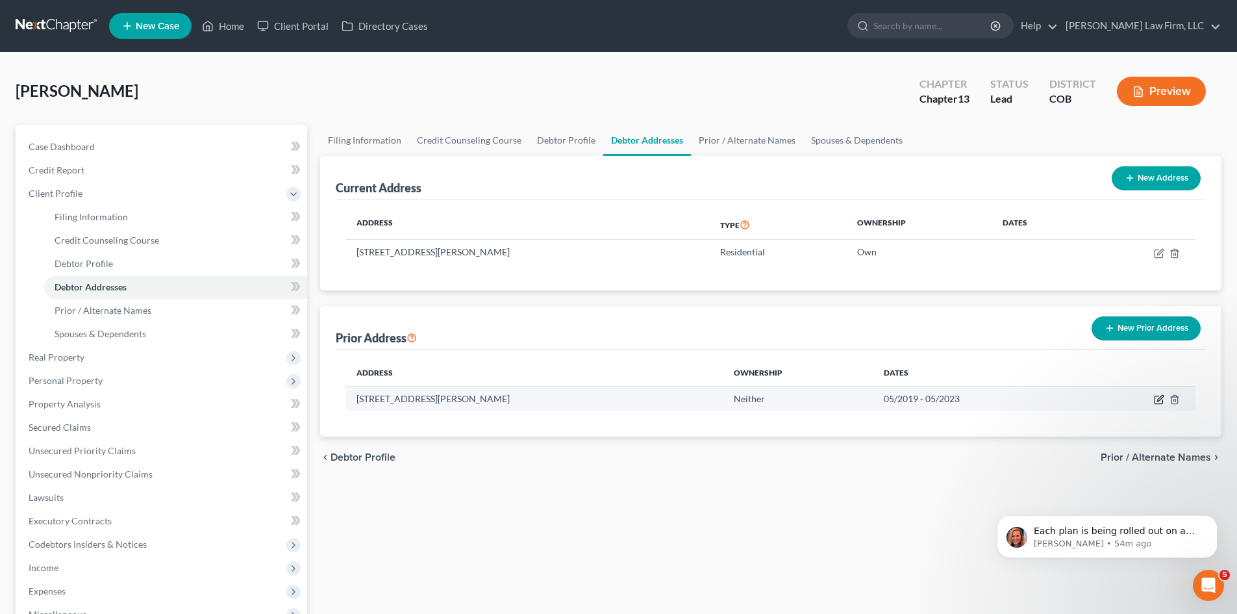
click at [1156, 397] on icon "button" at bounding box center [1159, 399] width 10 height 10
select select "5"
select select "0"
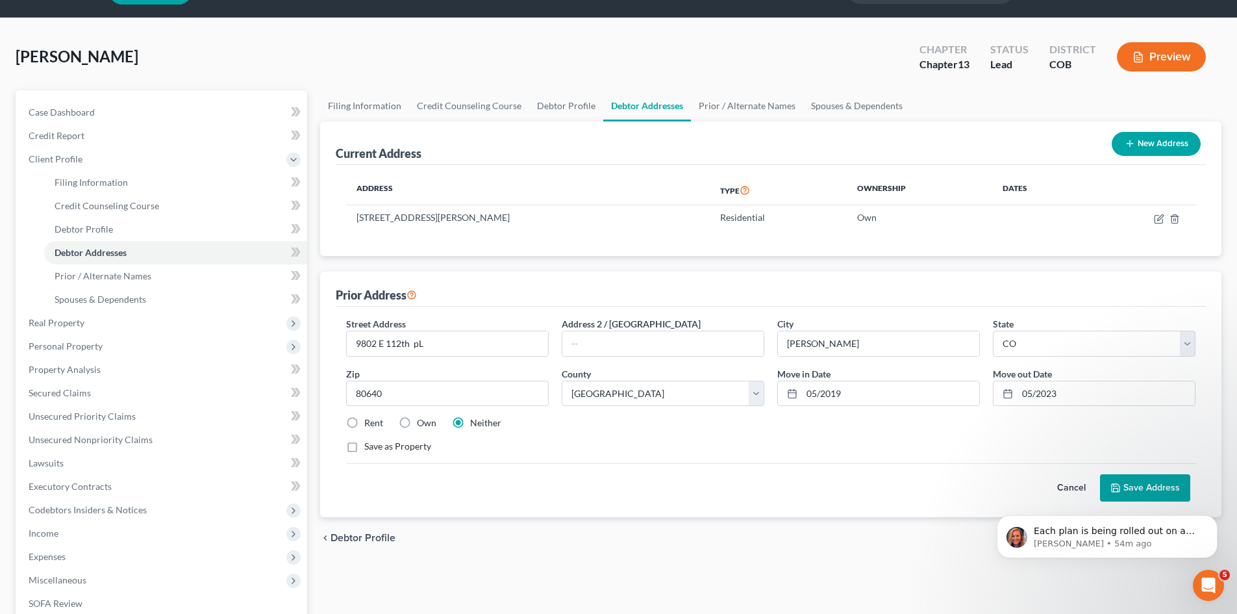
scroll to position [65, 0]
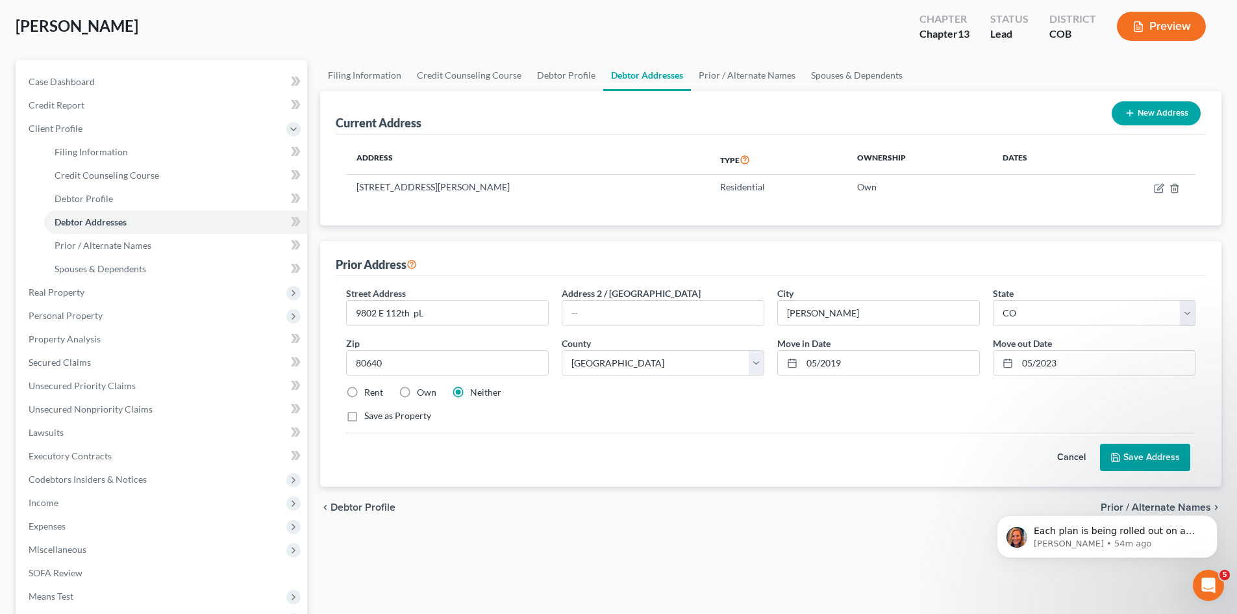
click at [1140, 456] on button "Save Address" at bounding box center [1145, 457] width 90 height 27
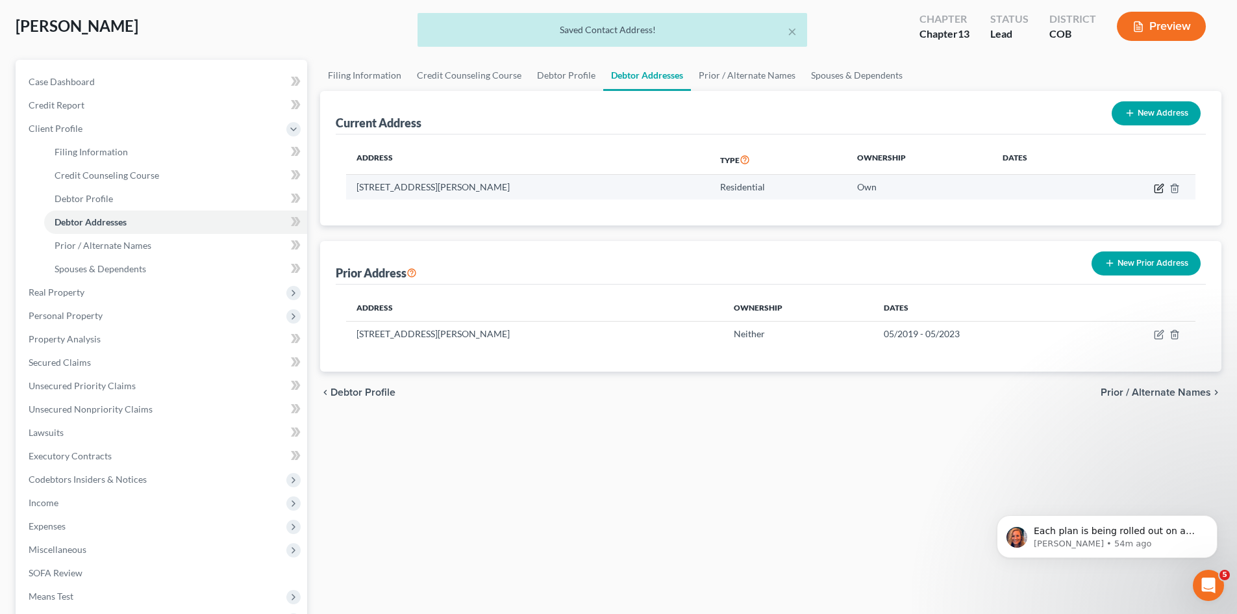
click at [1162, 190] on icon "button" at bounding box center [1159, 188] width 8 height 8
select select "5"
select select "0"
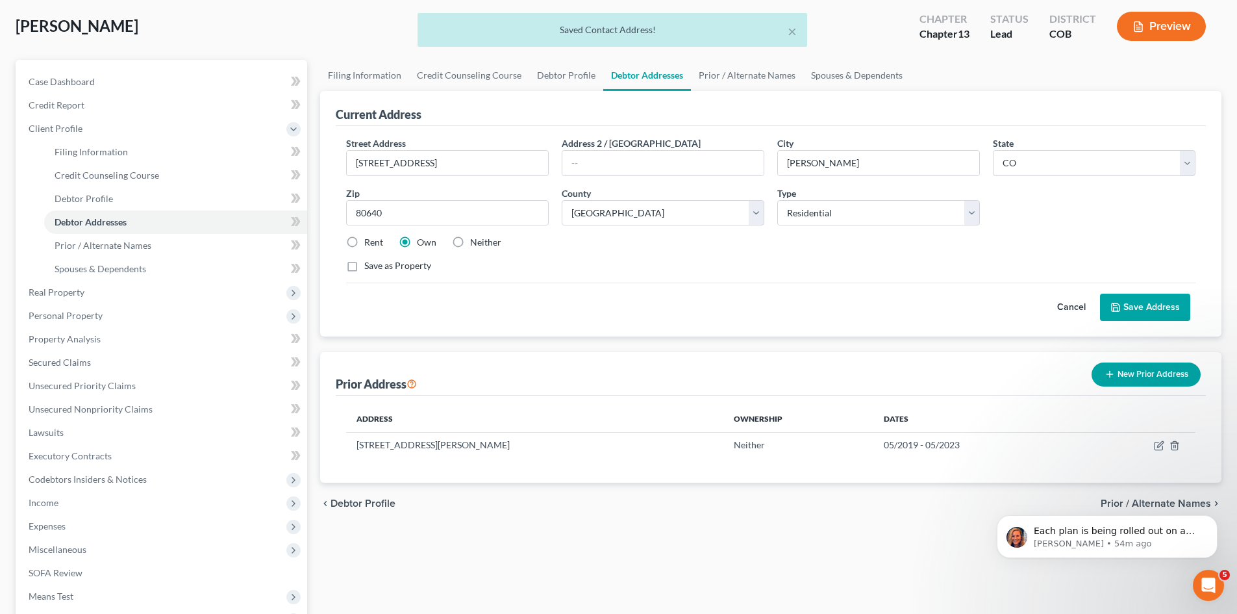
click at [1075, 306] on button "Cancel" at bounding box center [1071, 307] width 57 height 26
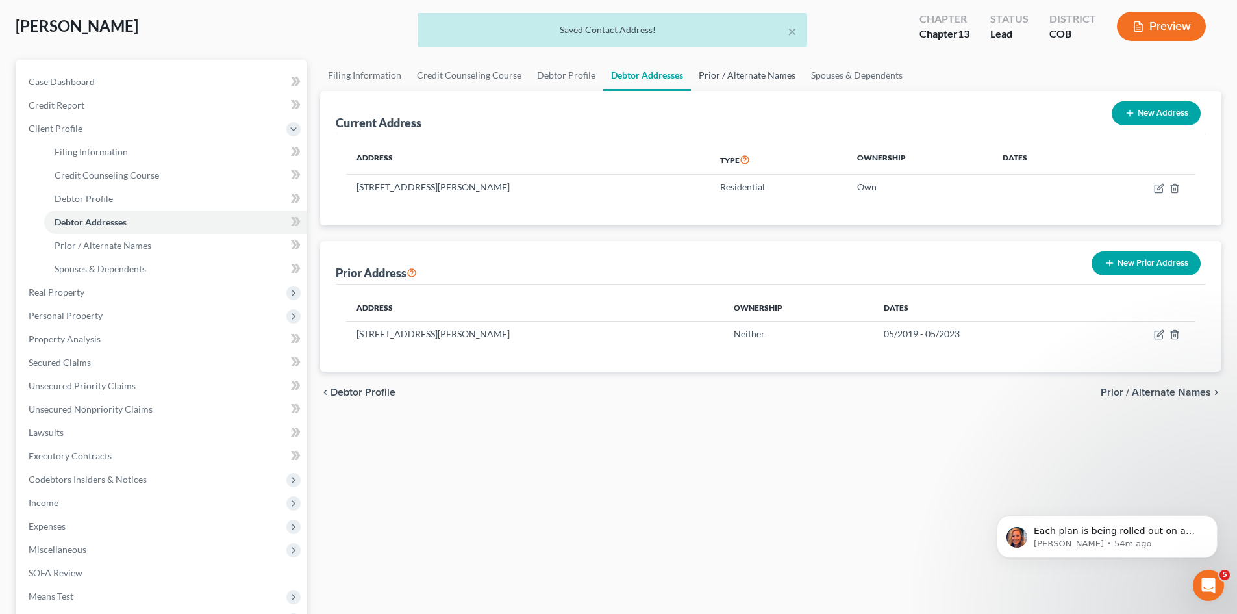
click at [742, 81] on link "Prior / Alternate Names" at bounding box center [747, 75] width 112 height 31
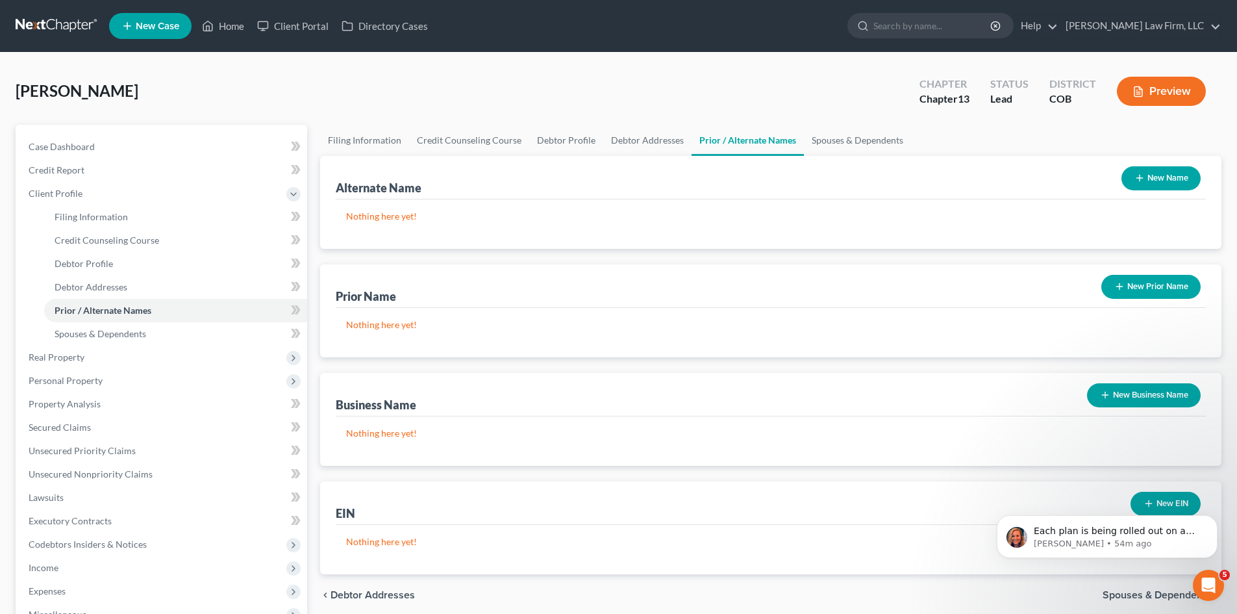
click at [864, 121] on div "[PERSON_NAME] Upgraded Chapter Chapter 13 Status Lead District COB Preview" at bounding box center [619, 96] width 1206 height 56
click at [868, 136] on link "Spouses & Dependents" at bounding box center [857, 140] width 107 height 31
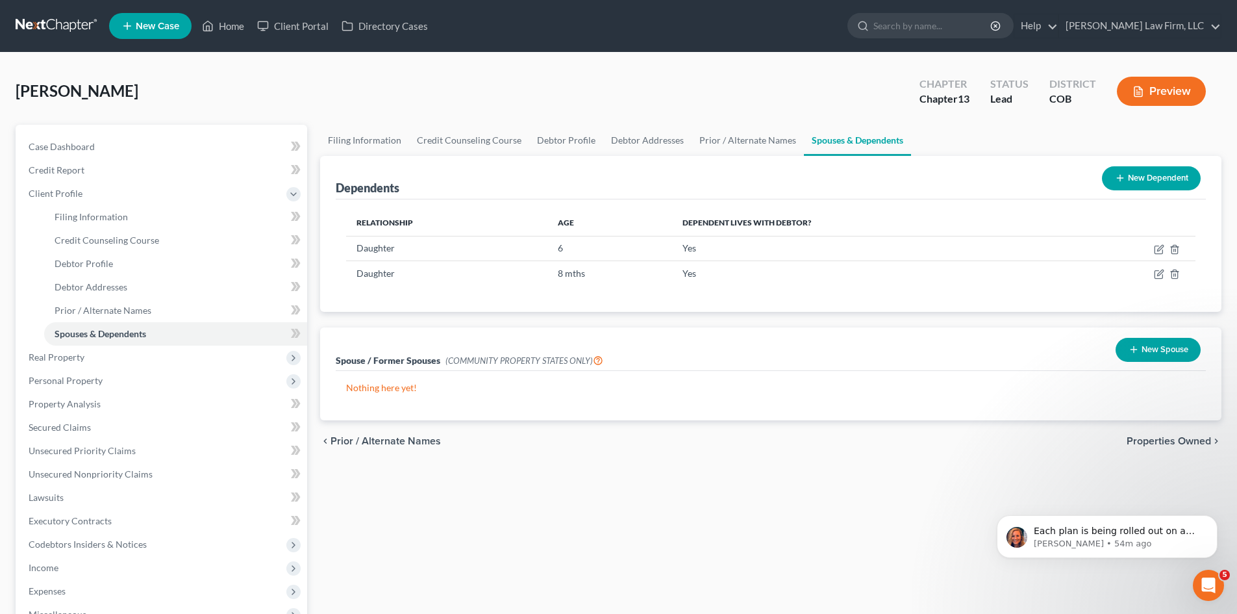
click at [1160, 444] on span "Properties Owned" at bounding box center [1169, 441] width 84 height 10
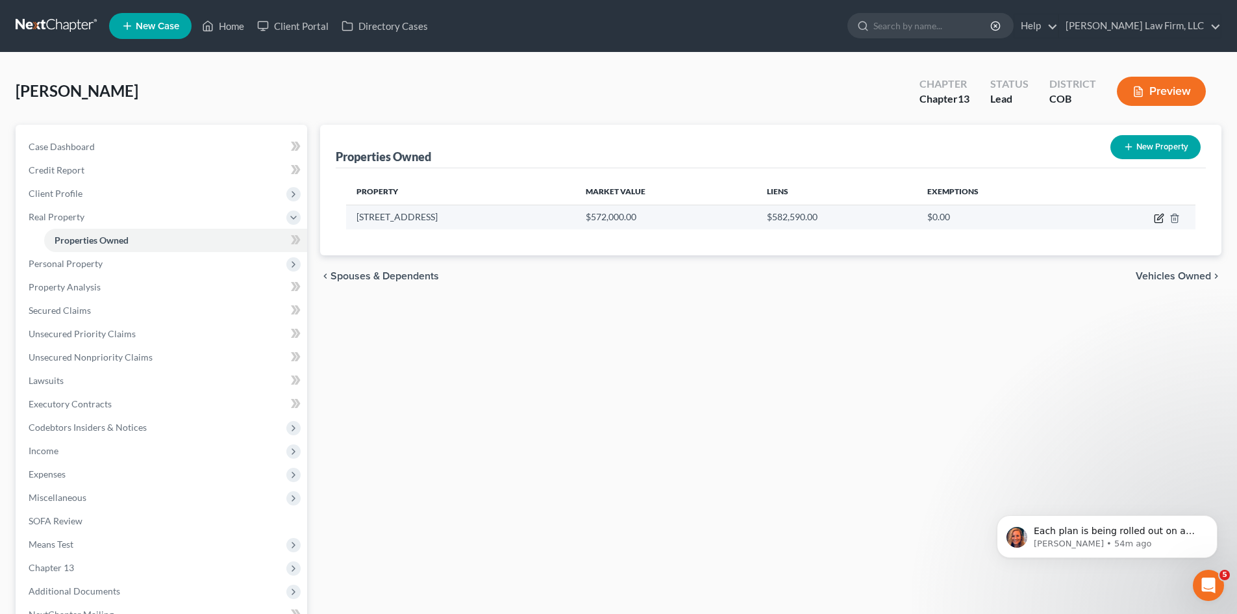
click at [1157, 217] on icon "button" at bounding box center [1159, 218] width 10 height 10
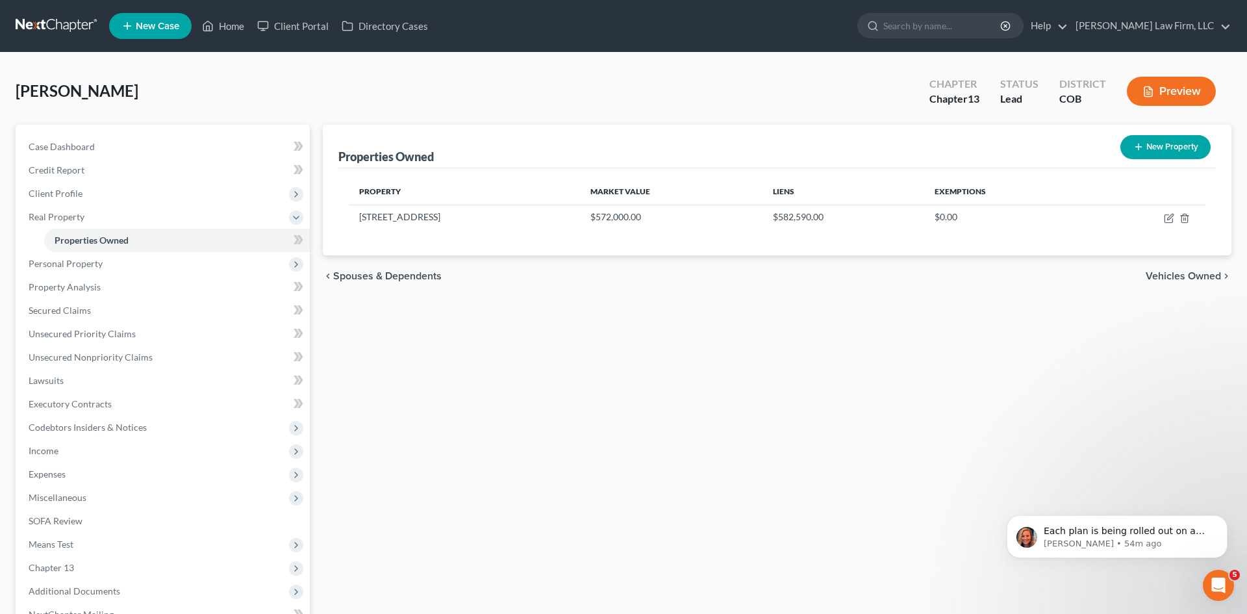
select select "5"
select select "0"
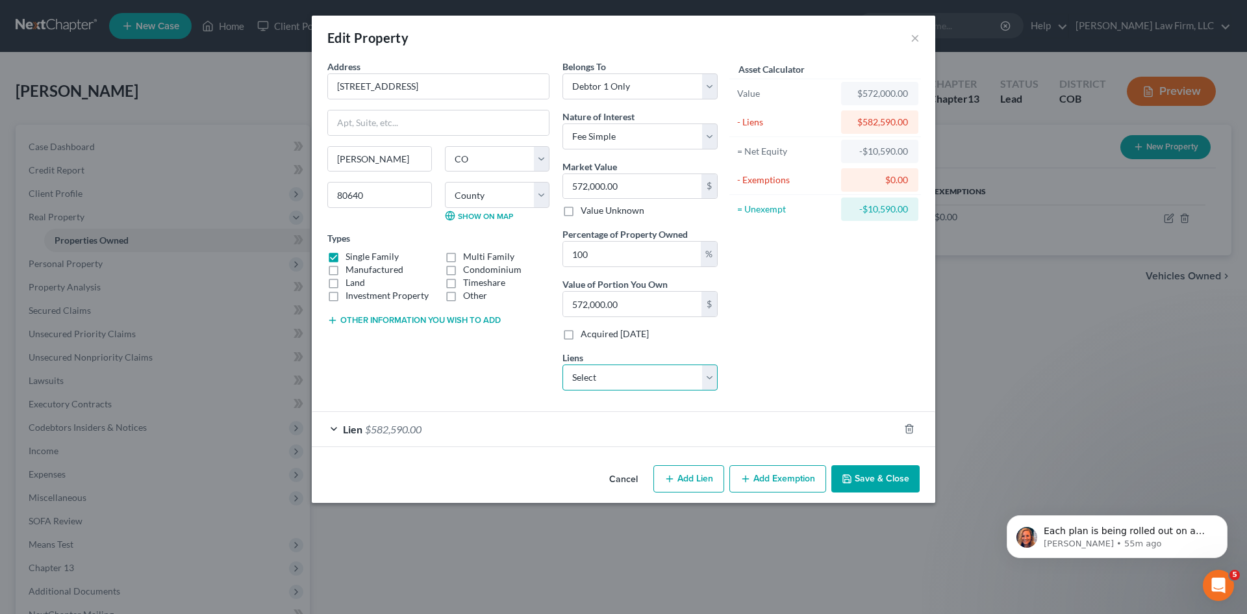
click at [709, 375] on select "Select Foundation F - $4,897.00" at bounding box center [639, 377] width 155 height 26
select select "52"
select select "0"
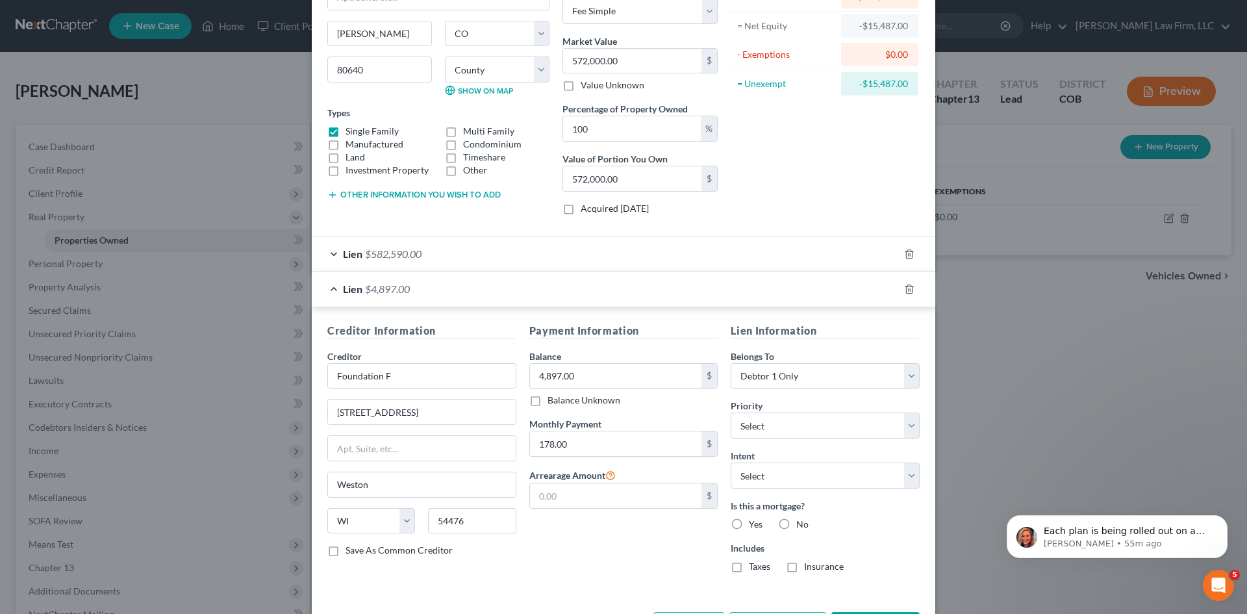
scroll to position [130, 0]
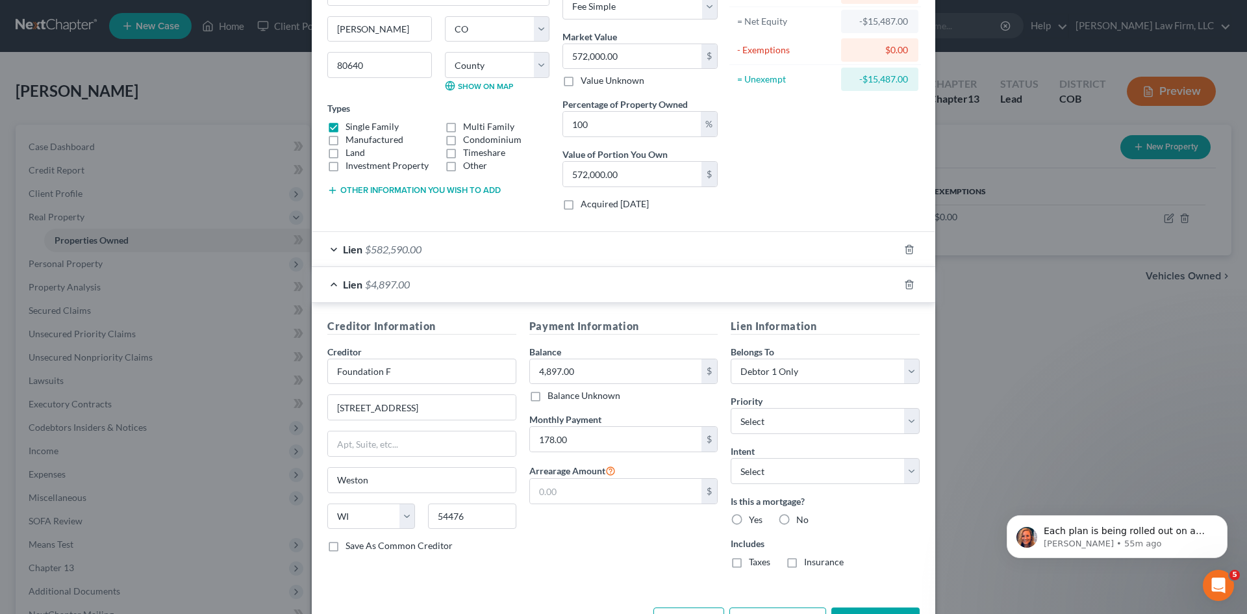
click at [496, 251] on div "Lien $582,590.00" at bounding box center [605, 249] width 587 height 34
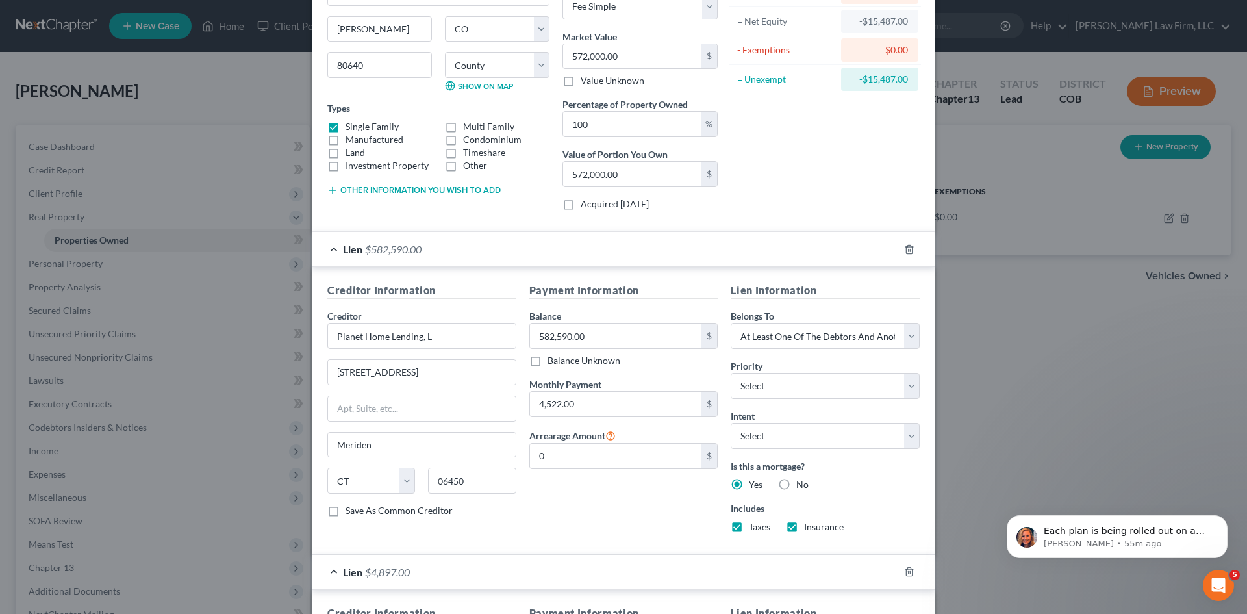
click at [496, 251] on div "Lien $582,590.00" at bounding box center [605, 249] width 587 height 34
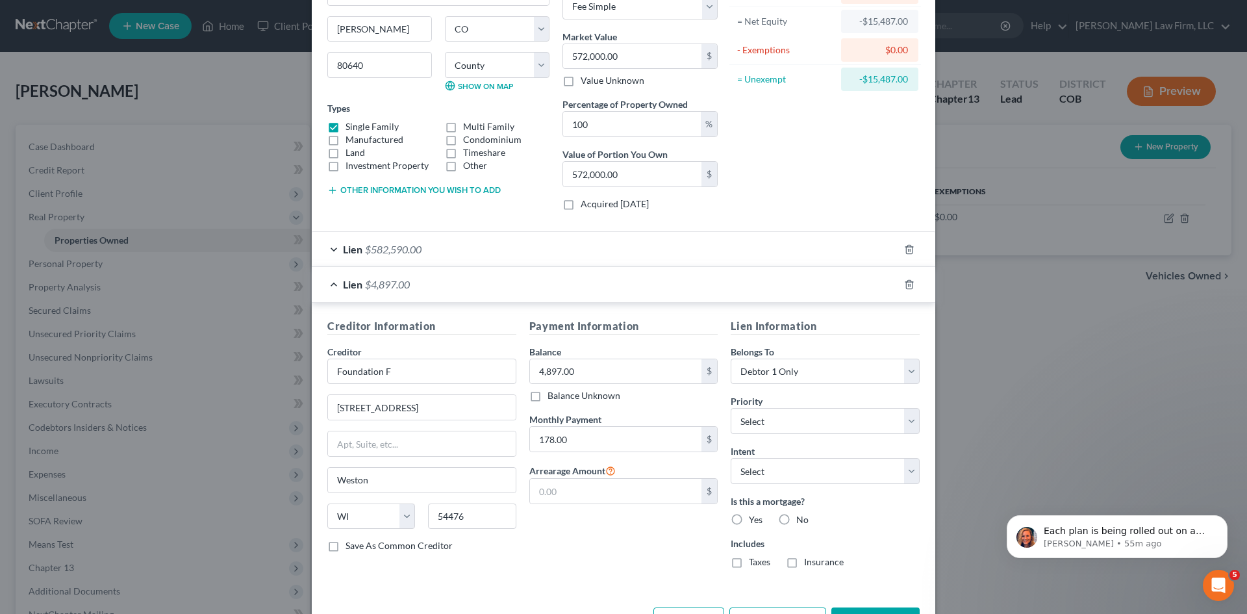
click at [494, 284] on div "Lien $4,897.00" at bounding box center [605, 284] width 587 height 34
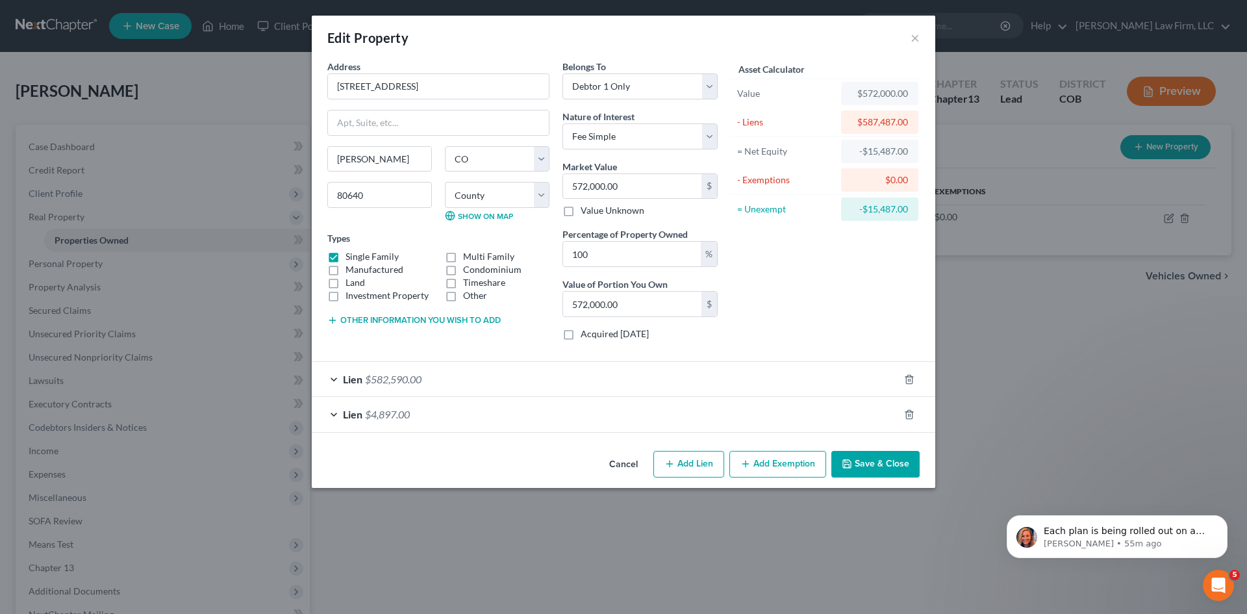
scroll to position [0, 0]
click at [492, 372] on div "Lien $582,590.00" at bounding box center [605, 379] width 587 height 34
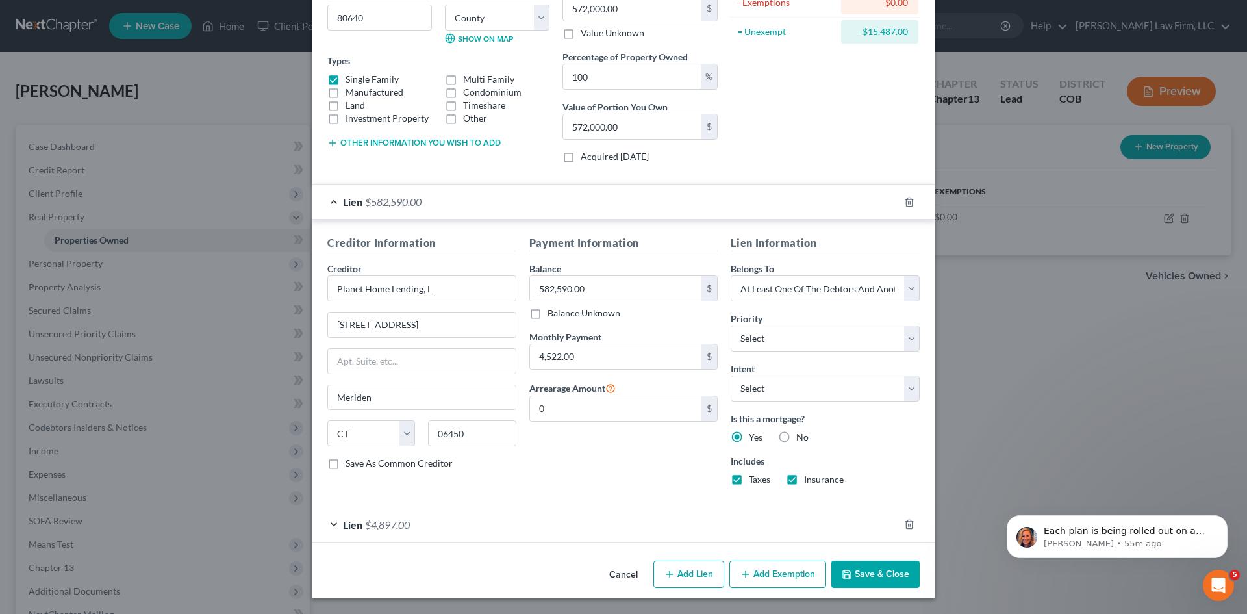
scroll to position [112, 0]
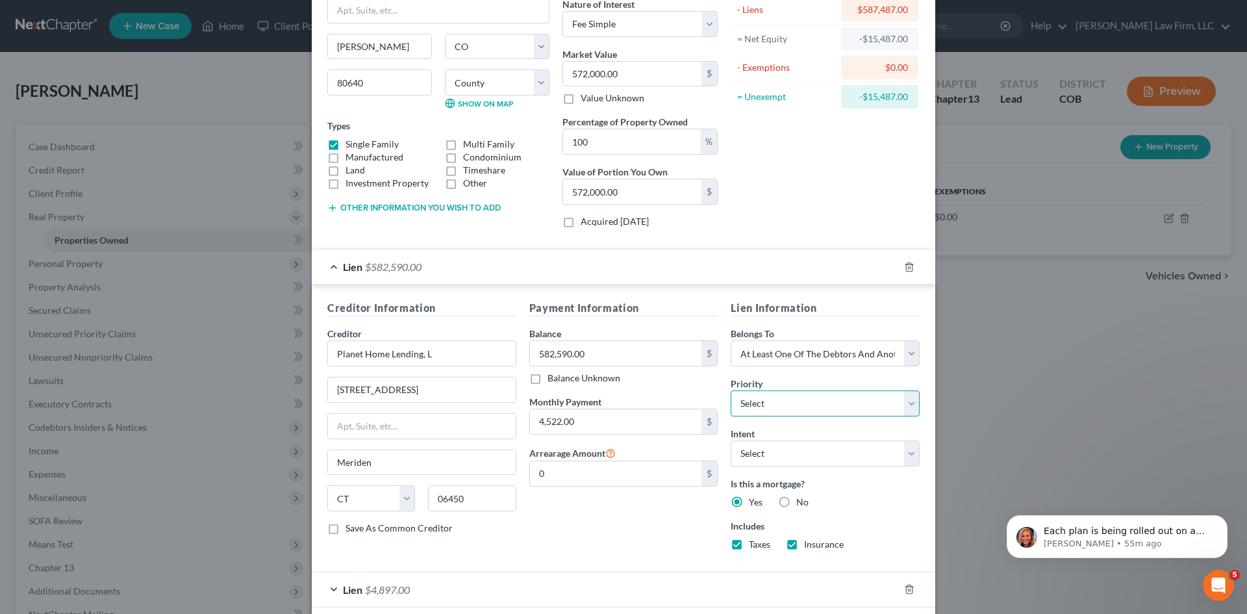
click at [791, 406] on select "Select 1st 2nd 3rd 4th 5th 6th 7th 8th 9th 10th 11th 12th 13th 14th 15th 16th 1…" at bounding box center [825, 403] width 189 height 26
drag, startPoint x: 791, startPoint y: 406, endPoint x: 786, endPoint y: 435, distance: 29.6
click at [791, 406] on select "Select 1st 2nd 3rd 4th 5th 6th 7th 8th 9th 10th 11th 12th 13th 14th 15th 16th 1…" at bounding box center [825, 403] width 189 height 26
click at [784, 447] on select "Select Surrender Redeem Reaffirm Avoid Other" at bounding box center [825, 453] width 189 height 26
select select "1"
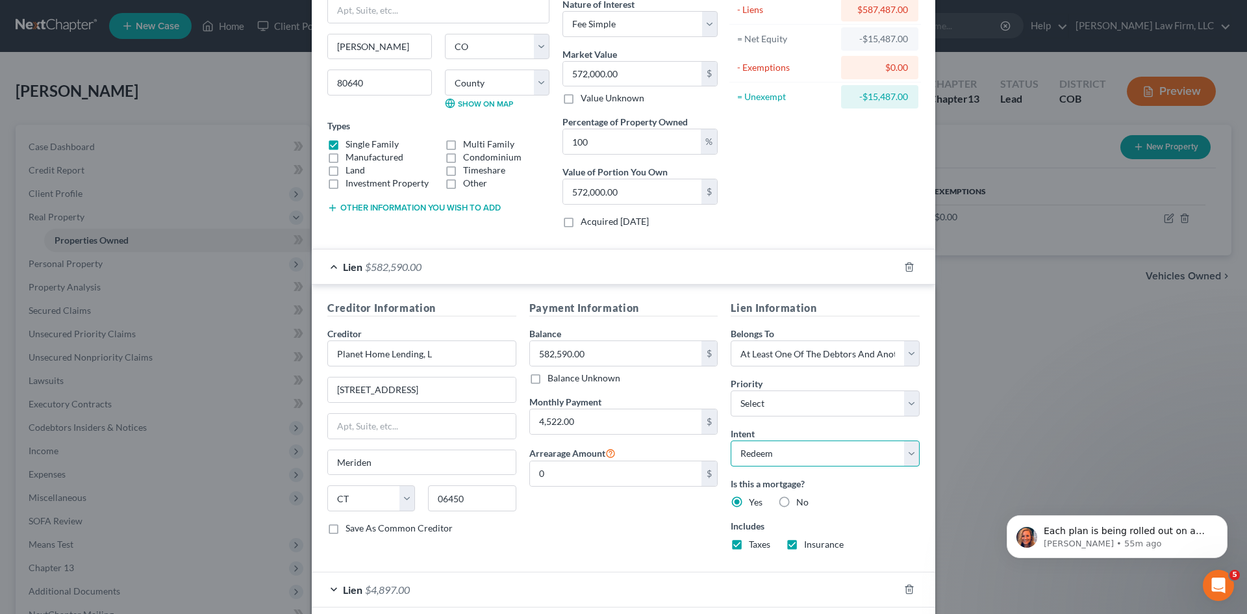
click at [731, 440] on select "Select Surrender Redeem Reaffirm Avoid Other" at bounding box center [825, 453] width 189 height 26
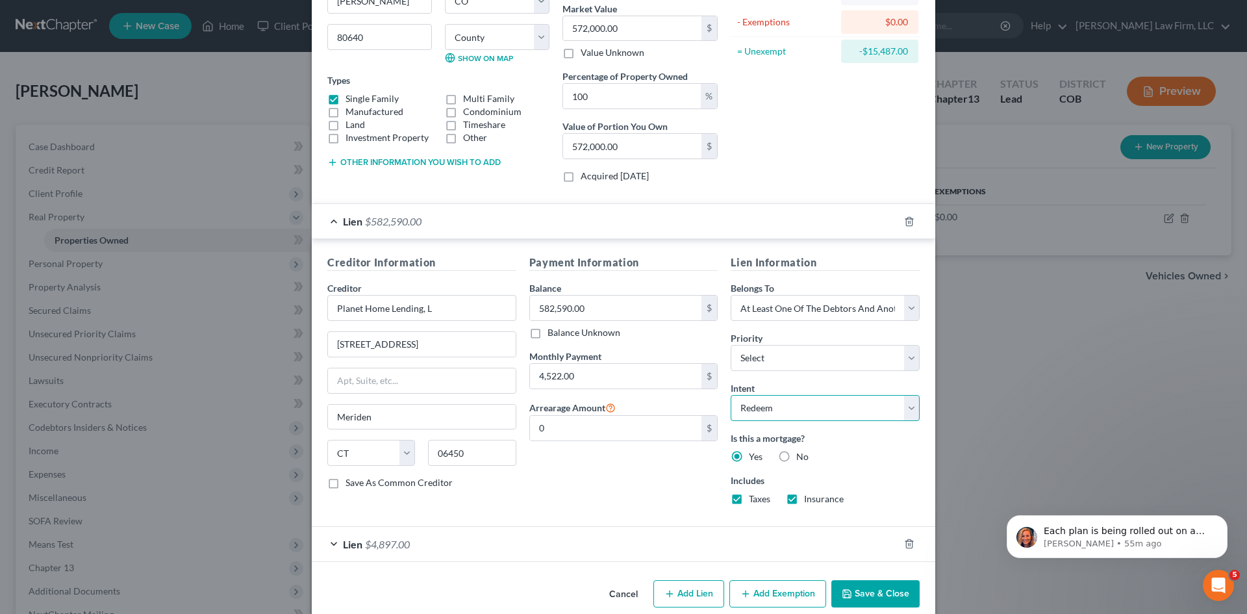
scroll to position [177, 0]
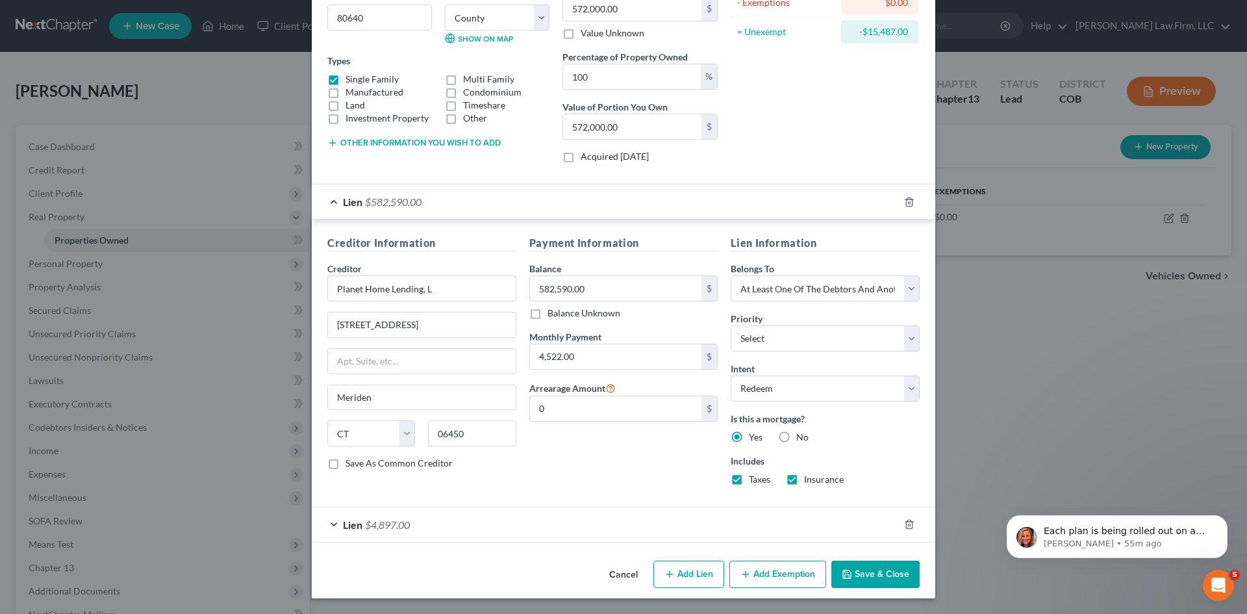
click at [495, 531] on div "Lien $4,897.00" at bounding box center [605, 524] width 587 height 34
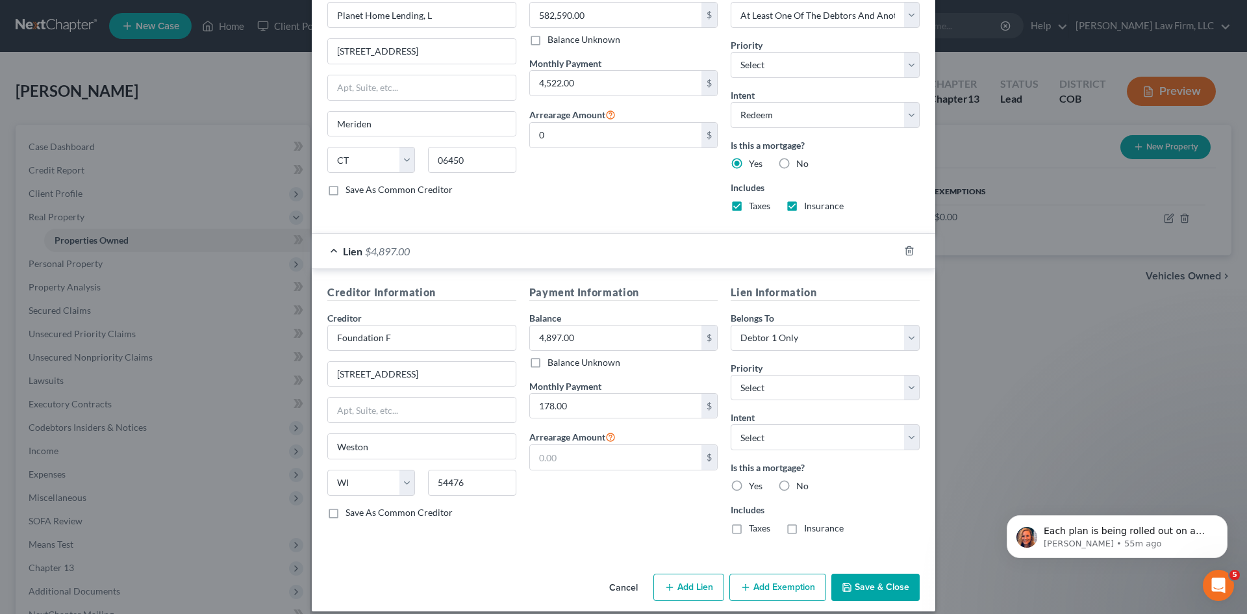
scroll to position [464, 0]
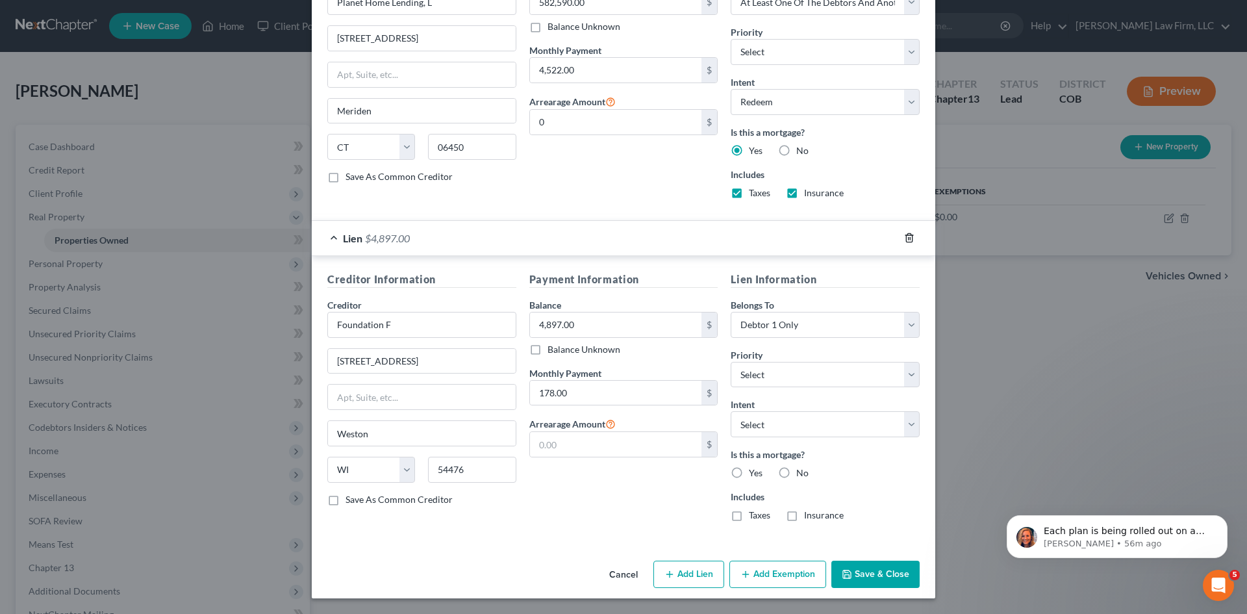
click at [906, 238] on icon "button" at bounding box center [909, 237] width 10 height 10
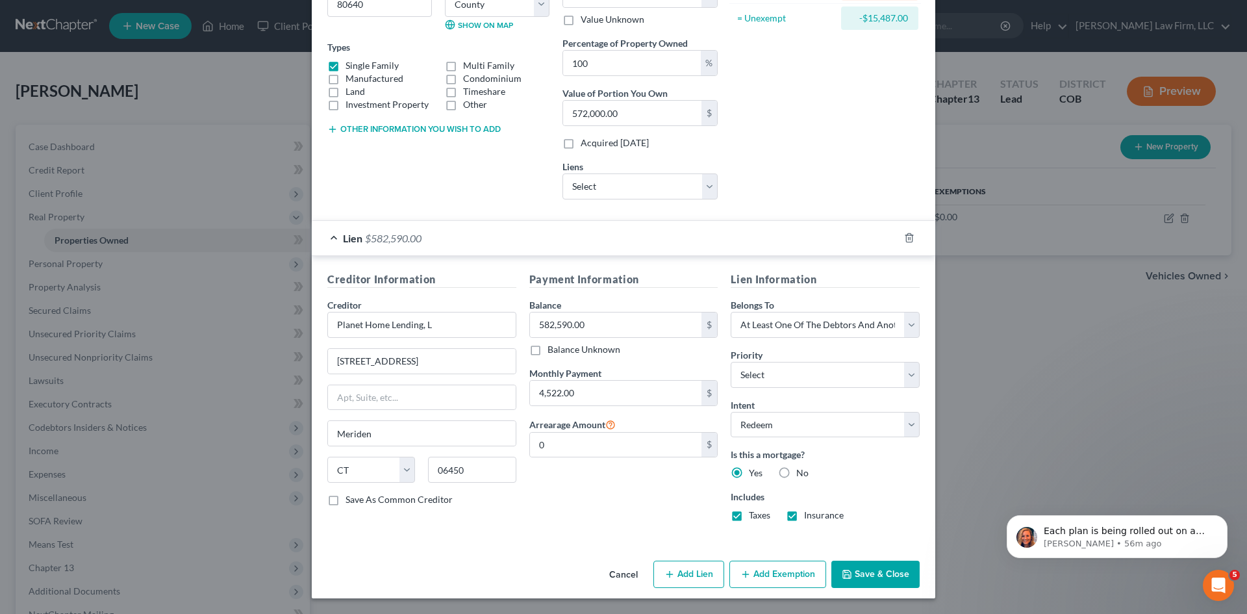
scroll to position [191, 0]
click at [594, 238] on div "Lien $582,590.00" at bounding box center [605, 238] width 587 height 34
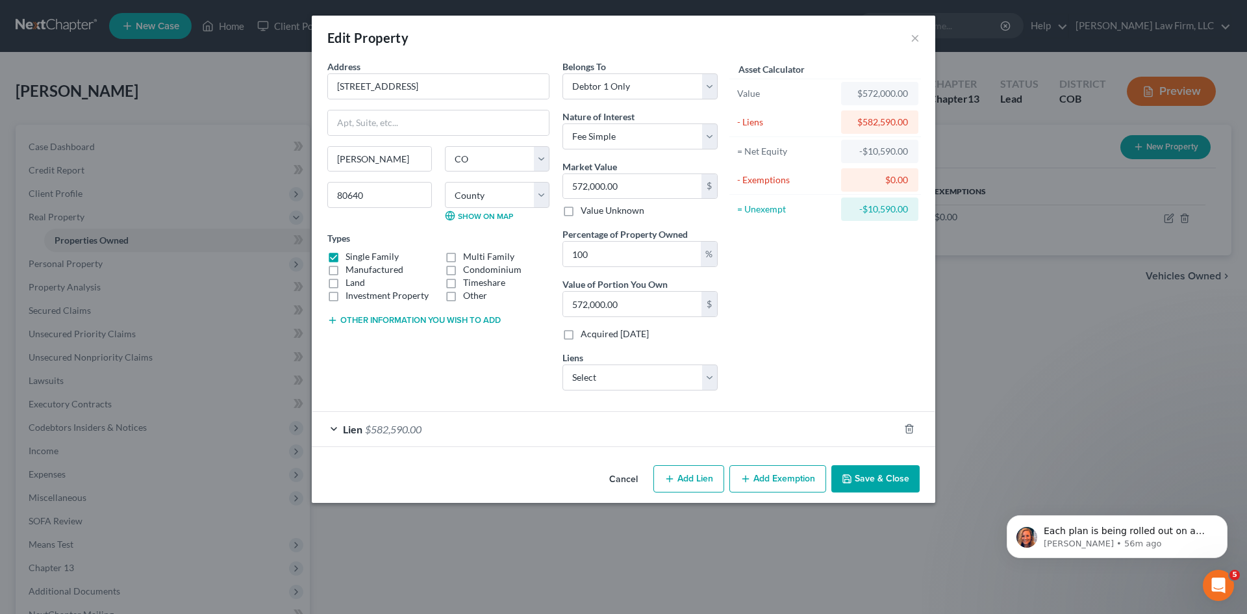
scroll to position [0, 0]
click at [538, 440] on div "Lien $582,590.00" at bounding box center [605, 429] width 587 height 34
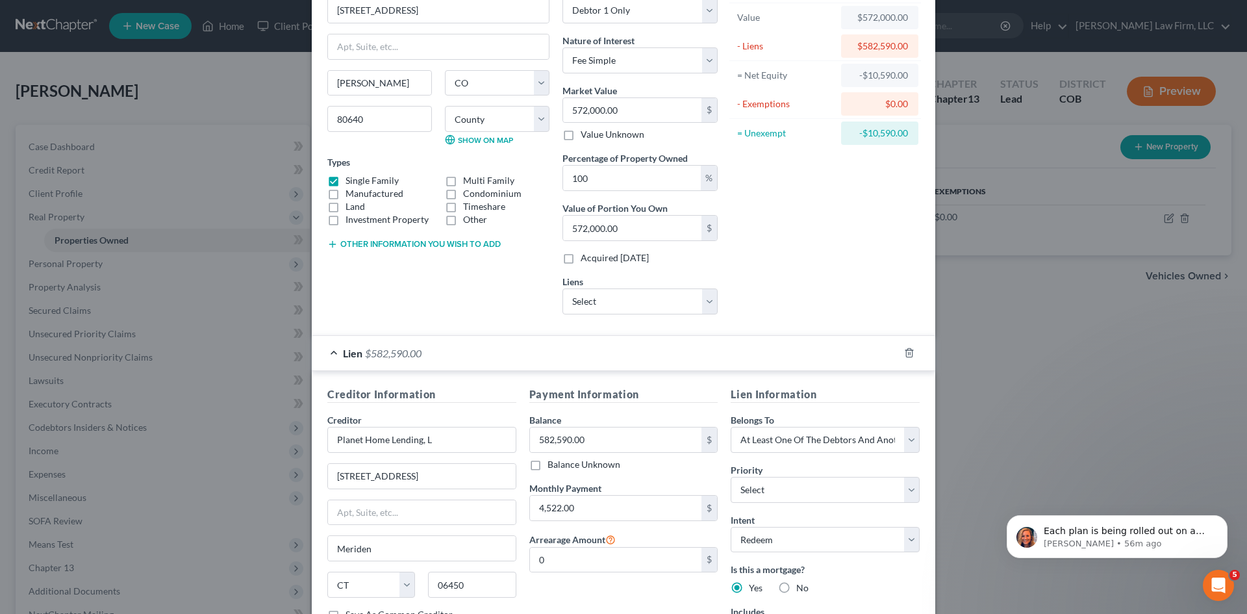
scroll to position [191, 0]
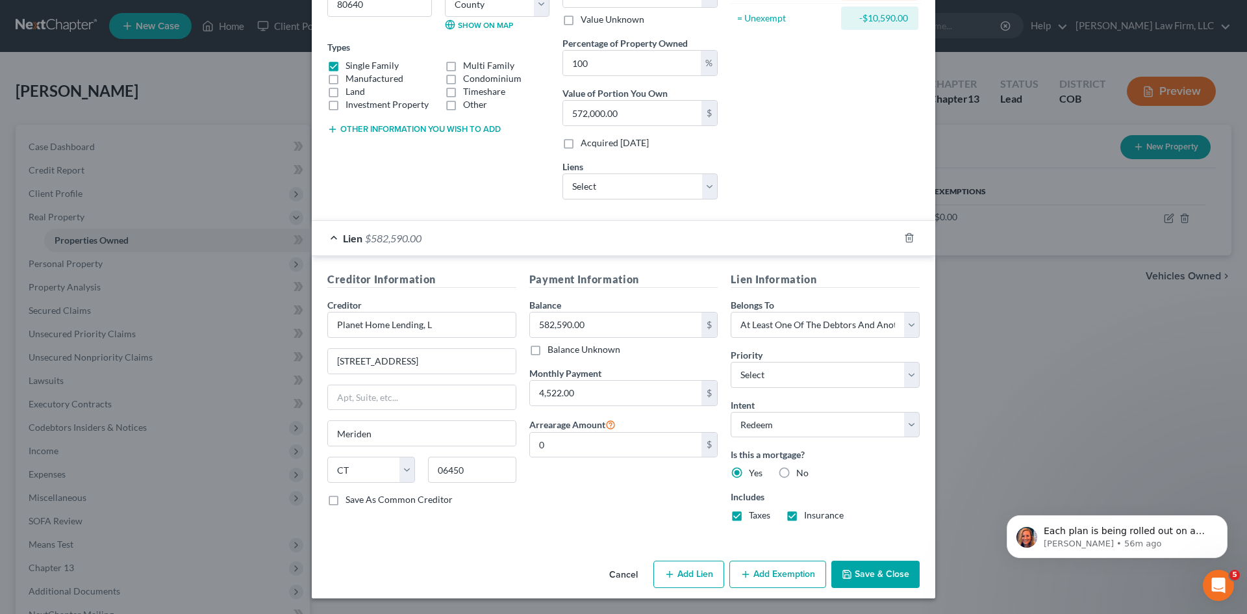
click at [767, 573] on button "Add Exemption" at bounding box center [777, 573] width 97 height 27
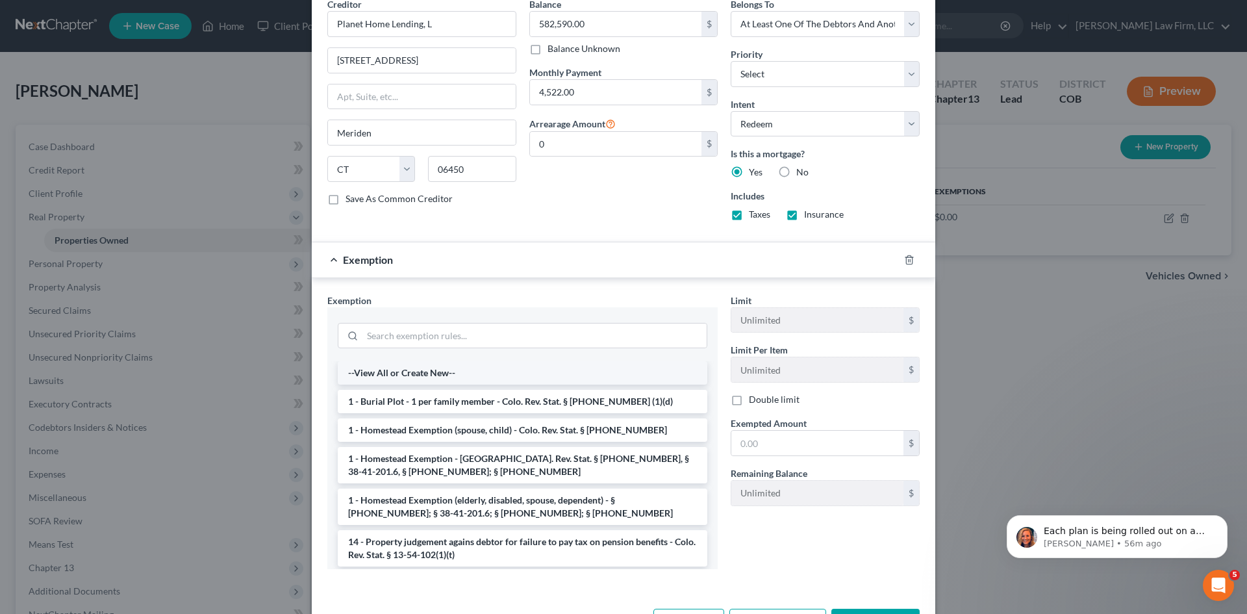
scroll to position [516, 0]
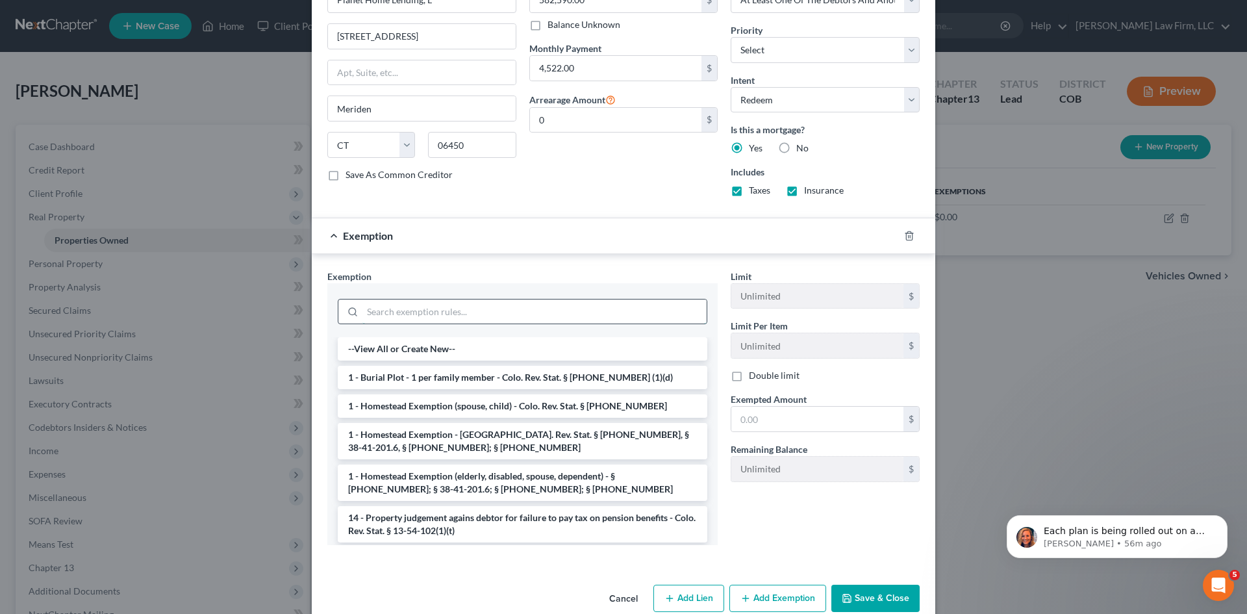
click at [462, 311] on input "search" at bounding box center [534, 311] width 344 height 25
click at [494, 447] on li "1 - Homestead Exemption - [GEOGRAPHIC_DATA]. Rev. Stat. § [PHONE_NUMBER], § 38-…" at bounding box center [522, 441] width 369 height 36
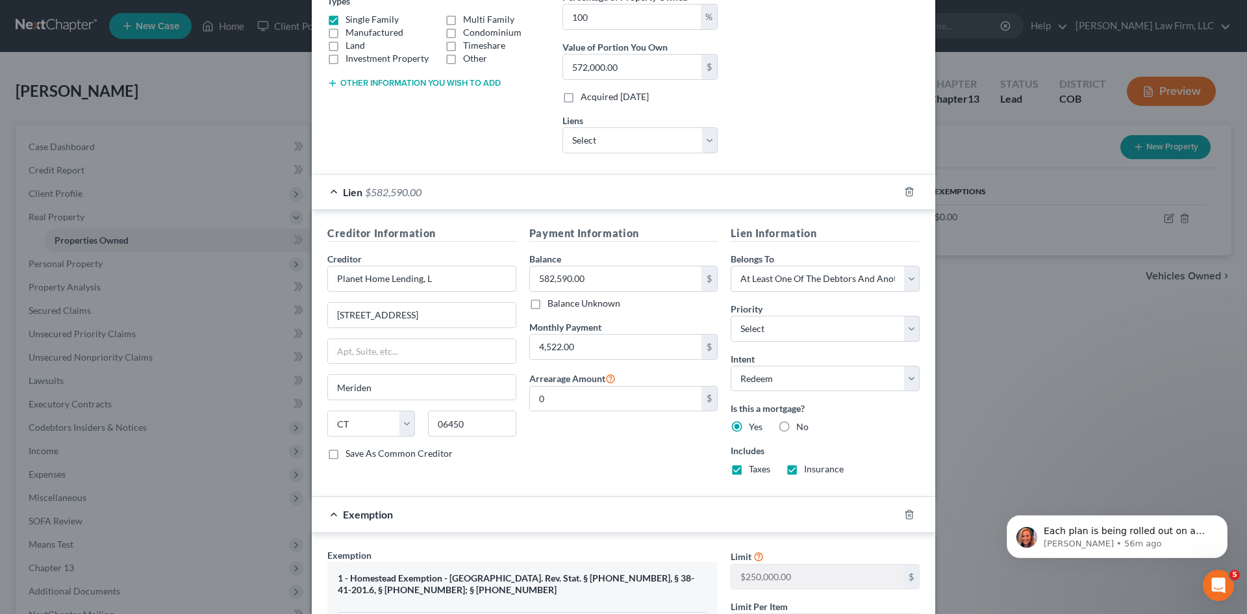
scroll to position [478, 0]
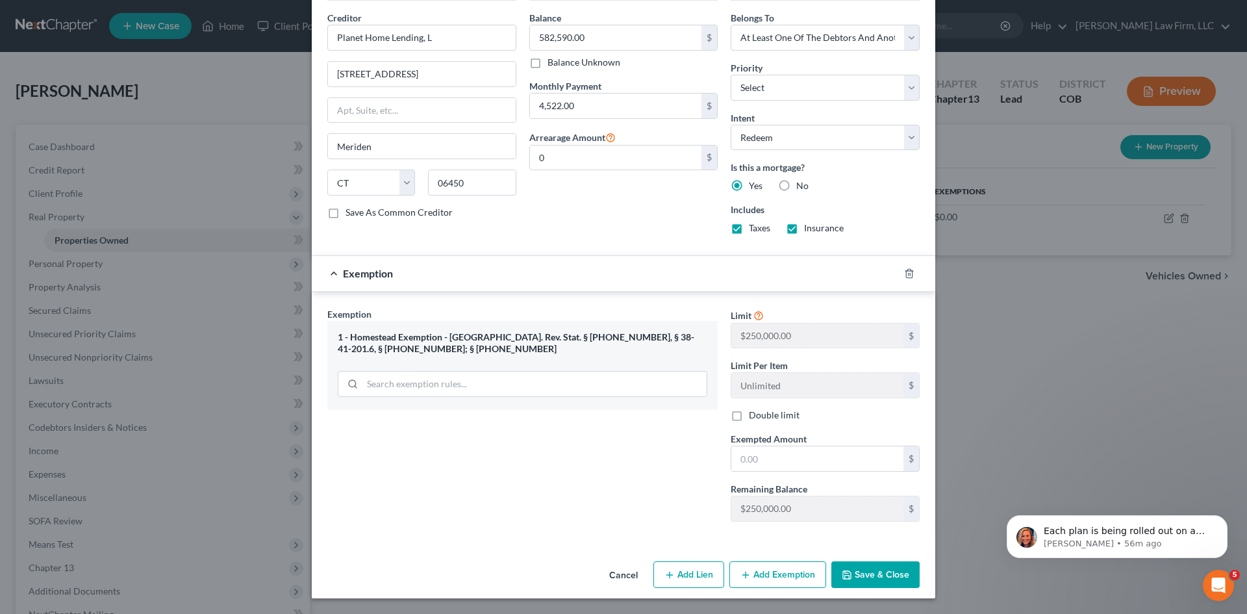
click at [881, 578] on button "Save & Close" at bounding box center [875, 574] width 88 height 27
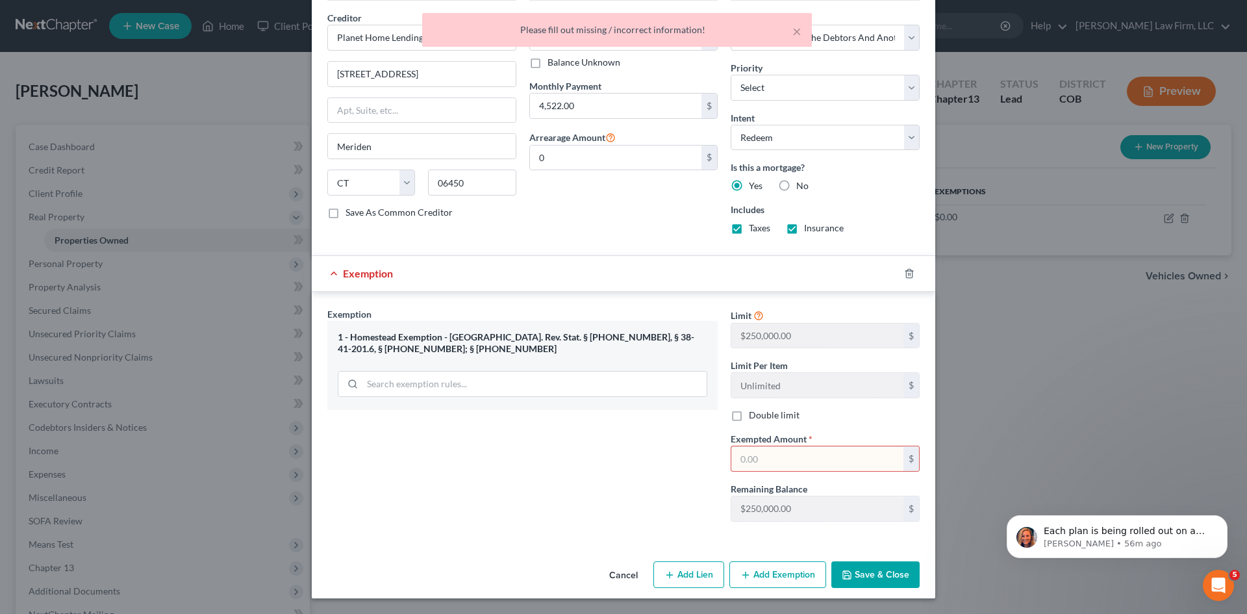
click at [830, 465] on input "text" at bounding box center [817, 458] width 172 height 25
type input "0."
click at [893, 581] on button "Save & Close" at bounding box center [875, 574] width 88 height 27
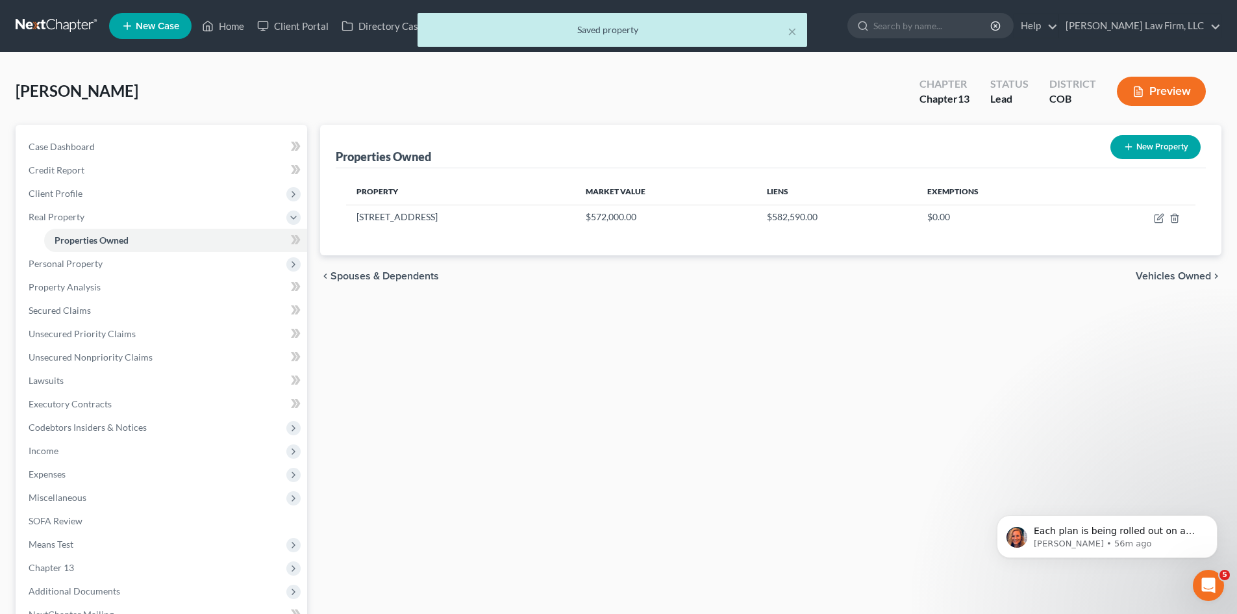
click at [1160, 271] on span "Vehicles Owned" at bounding box center [1173, 276] width 75 height 10
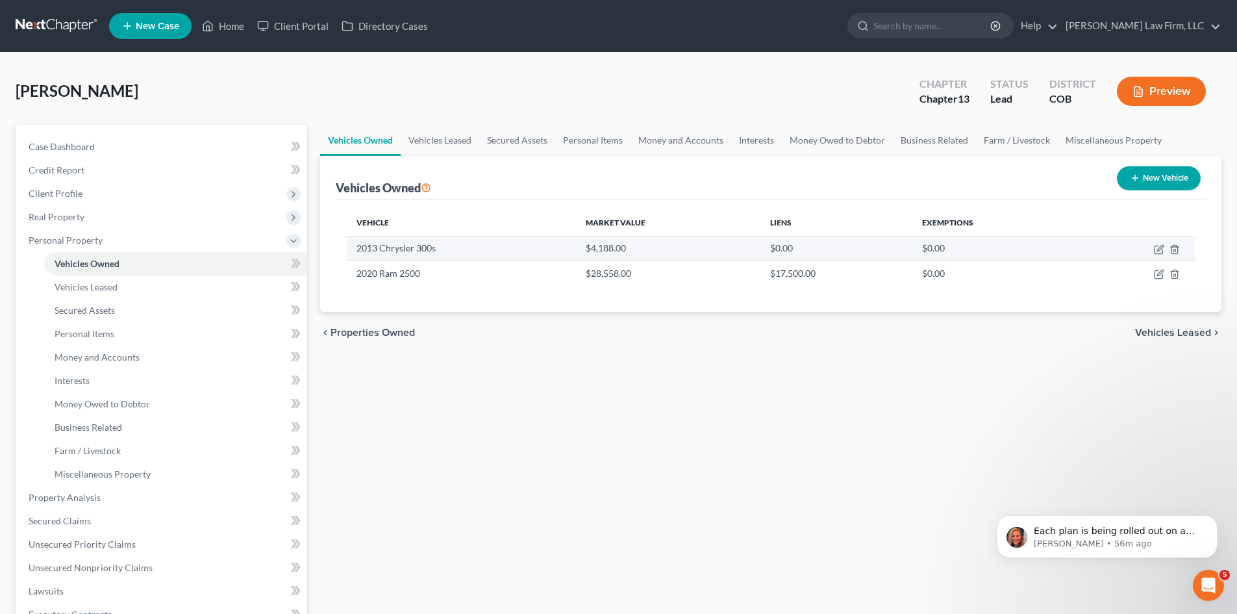
click at [1153, 255] on td at bounding box center [1136, 248] width 119 height 25
click at [1160, 255] on td at bounding box center [1136, 248] width 119 height 25
click at [1157, 250] on icon "button" at bounding box center [1159, 249] width 10 height 10
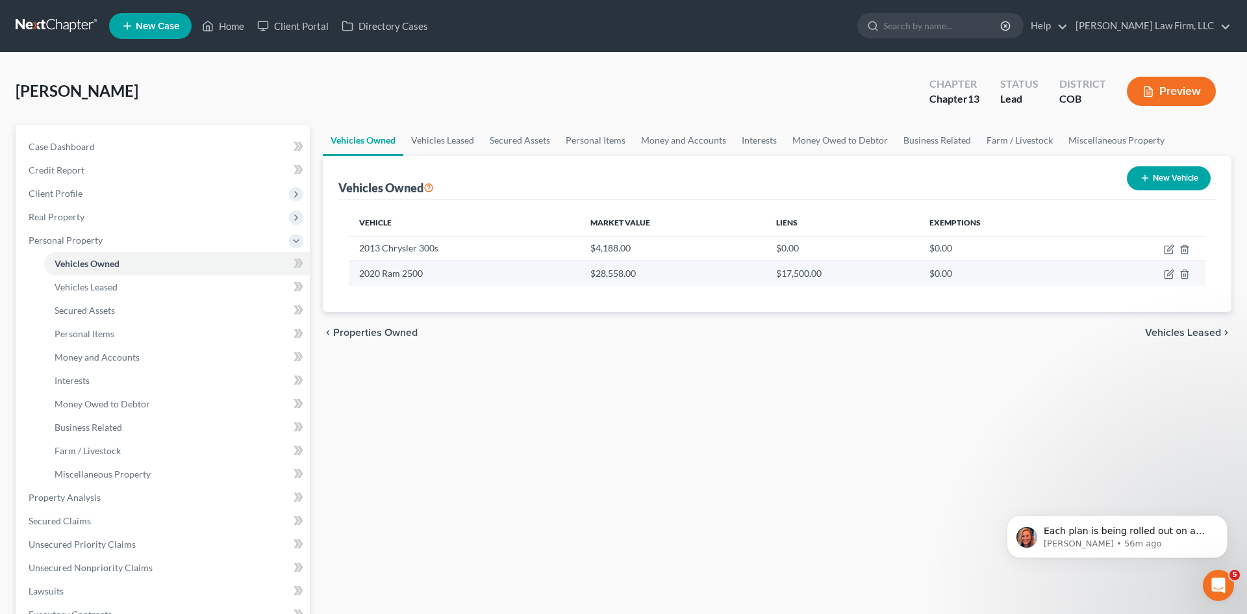
select select "0"
select select "13"
select select "0"
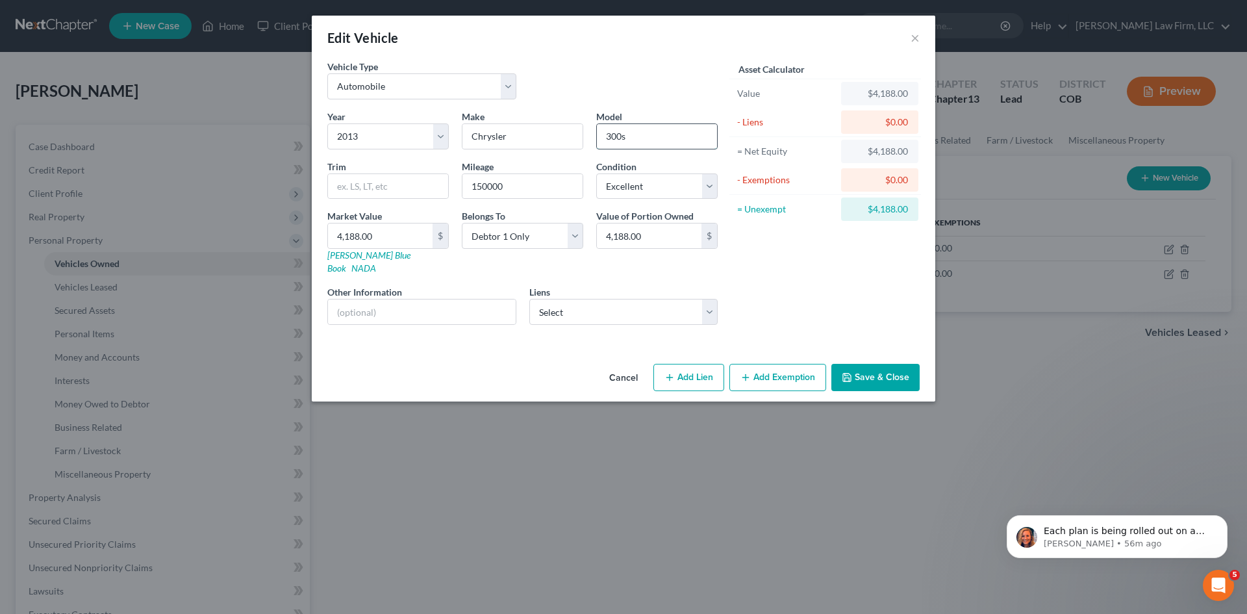
click at [641, 133] on input "300s" at bounding box center [657, 136] width 120 height 25
type input "300"
click at [380, 184] on input "text" at bounding box center [388, 186] width 120 height 25
type input "S"
click at [623, 321] on div "Year Select 2026 2025 2024 2023 2022 2021 2020 2019 2018 2017 2016 2015 2014 20…" at bounding box center [522, 222] width 403 height 225
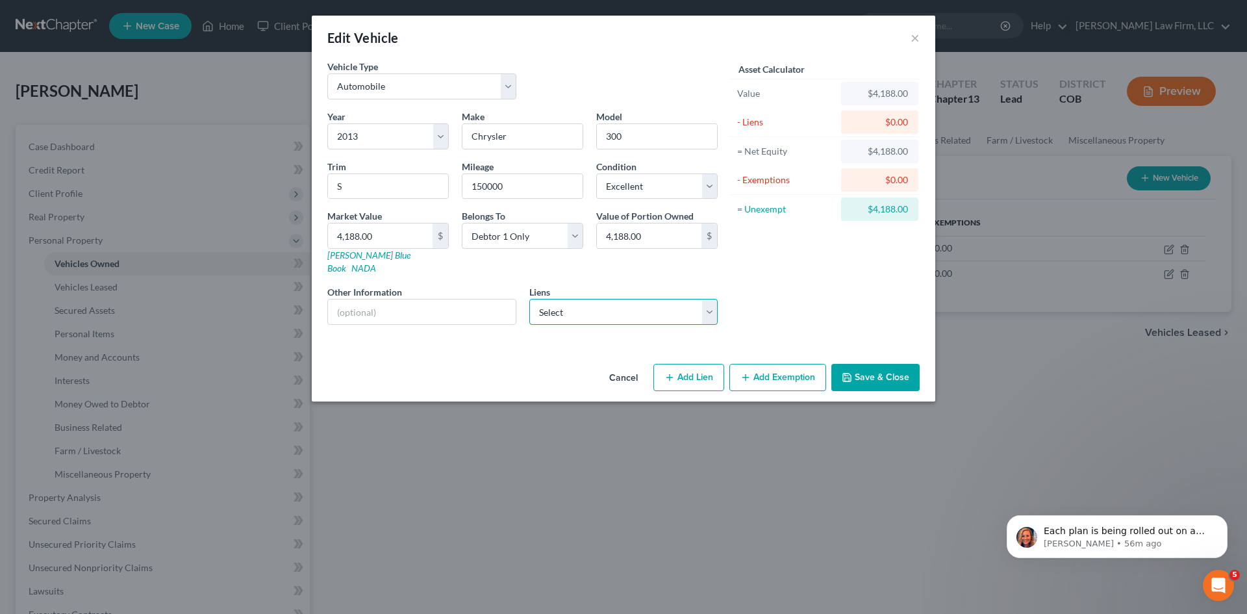
click at [625, 307] on select "Select Foundation F - $4,897.00" at bounding box center [623, 312] width 189 height 26
drag, startPoint x: 625, startPoint y: 307, endPoint x: 654, endPoint y: 310, distance: 29.4
click at [625, 307] on select "Select Foundation F - $4,897.00" at bounding box center [623, 312] width 189 height 26
click at [776, 369] on button "Add Exemption" at bounding box center [777, 377] width 97 height 27
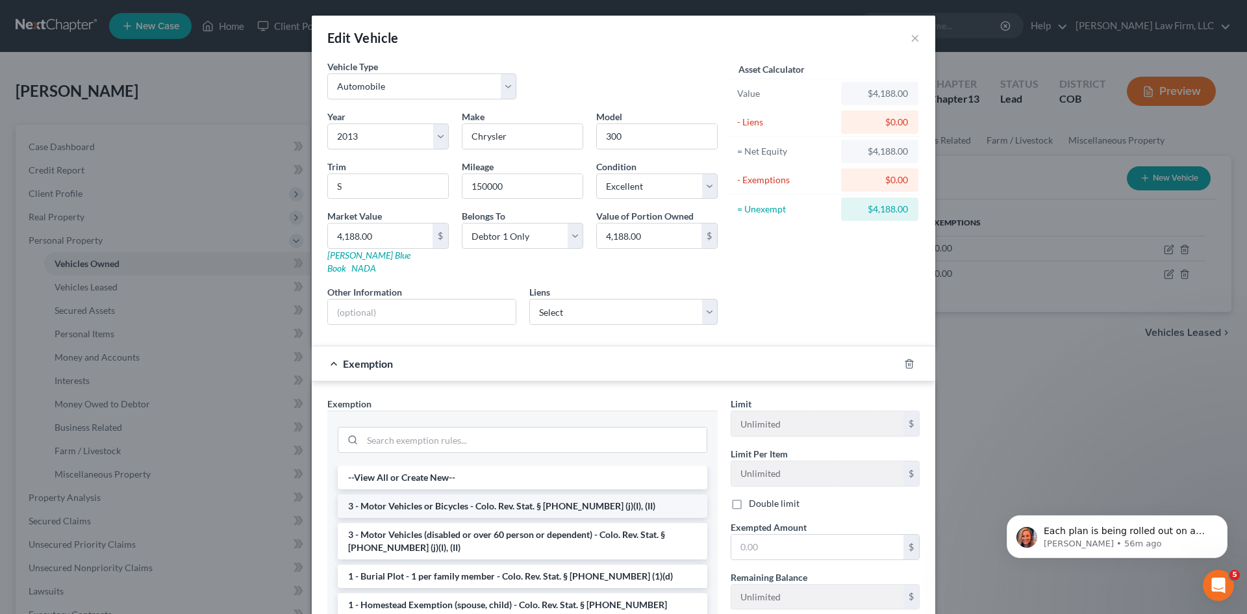
click at [538, 496] on li "3 - Motor Vehicles or Bicycles - Colo. Rev. Stat. § [PHONE_NUMBER] (j)(I), (II)" at bounding box center [522, 505] width 369 height 23
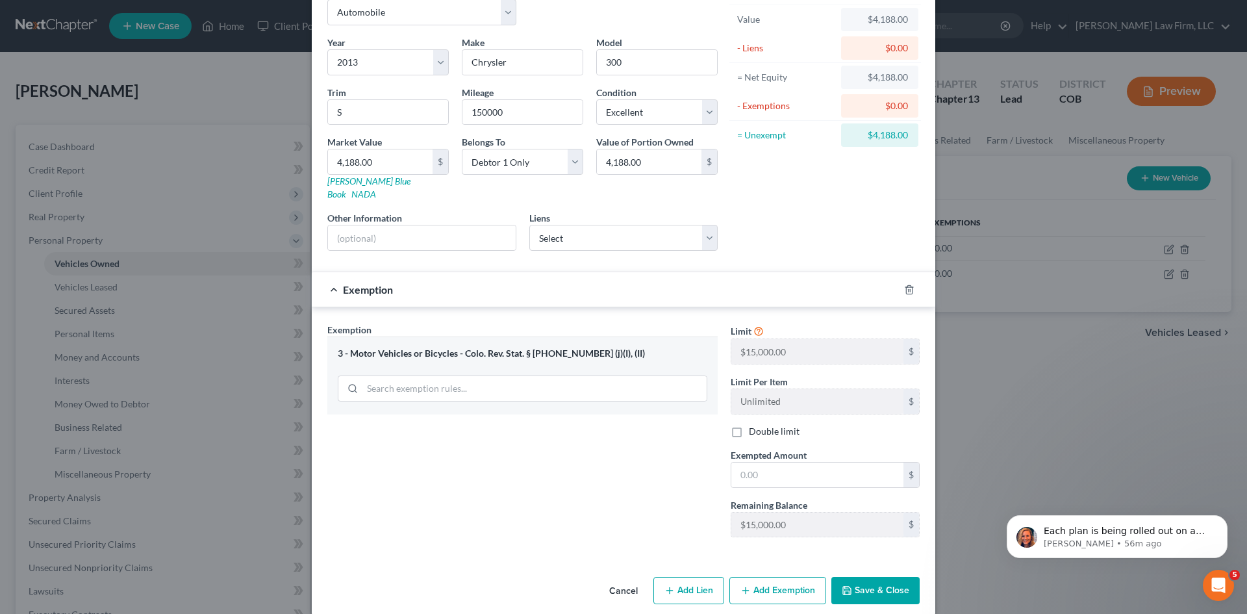
scroll to position [77, 0]
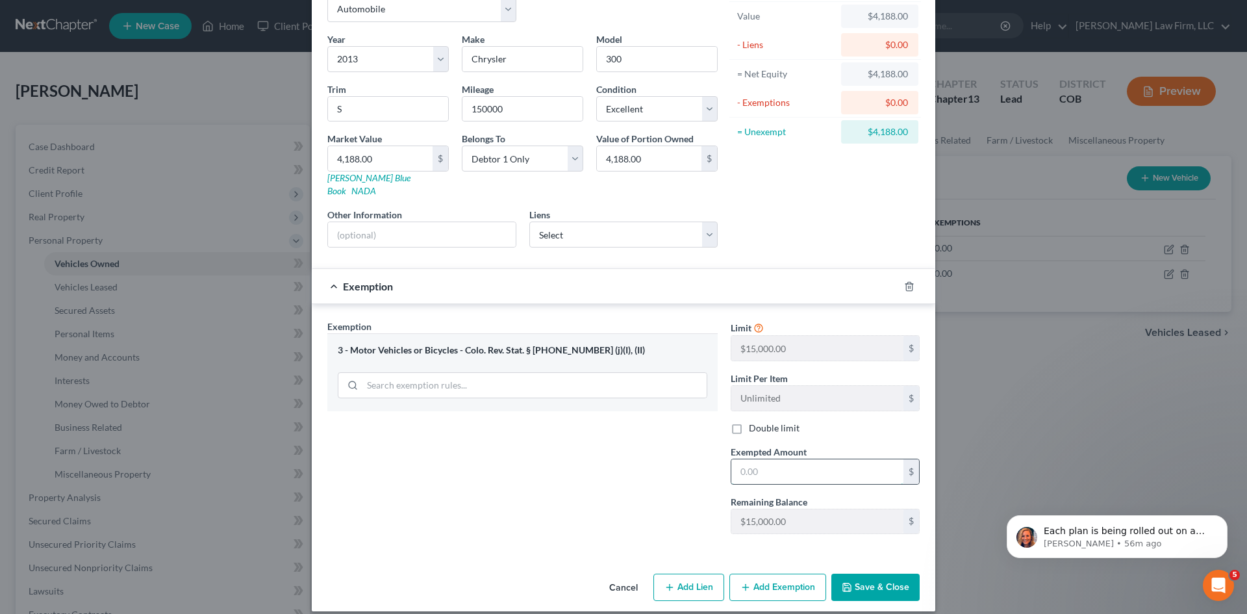
click at [786, 460] on input "text" at bounding box center [817, 471] width 172 height 25
type input "4,188"
click at [864, 573] on button "Save & Close" at bounding box center [875, 586] width 88 height 27
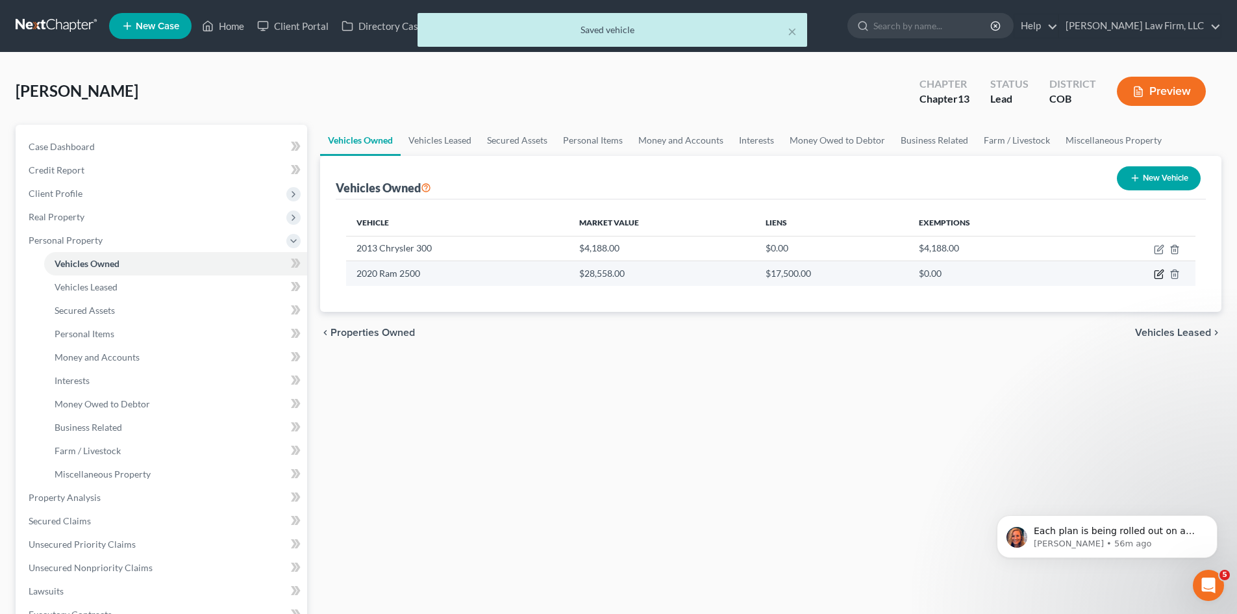
click at [1159, 273] on icon "button" at bounding box center [1160, 273] width 6 height 6
select select "0"
select select "6"
select select "0"
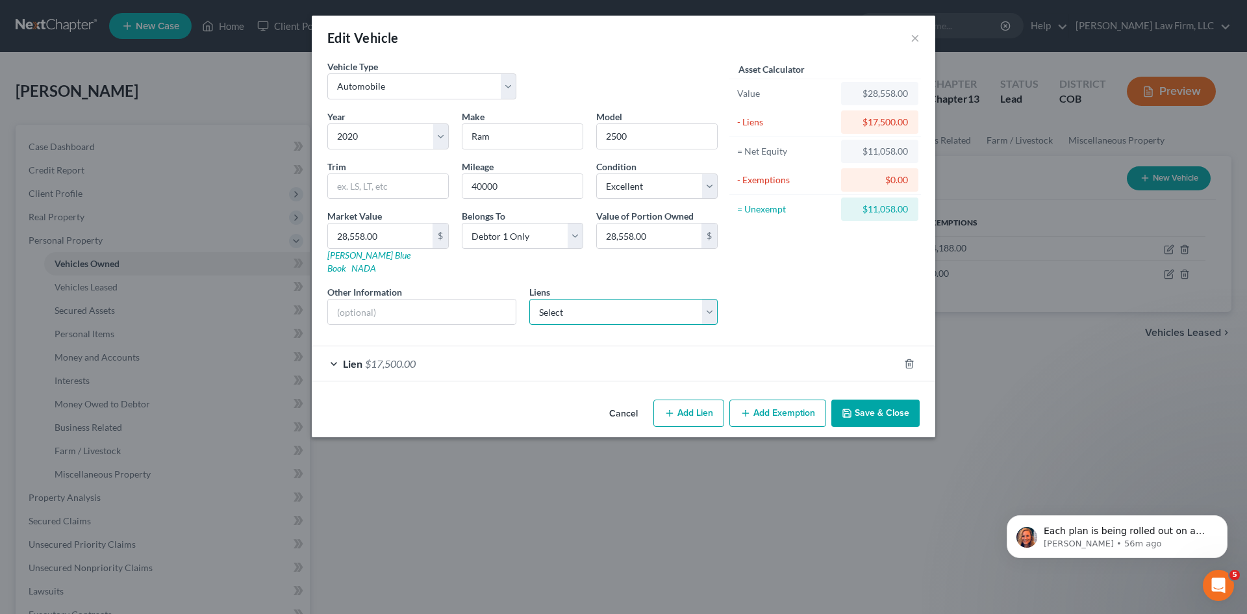
click at [628, 299] on select "Select Foundation F - $4,897.00" at bounding box center [623, 312] width 189 height 26
click at [755, 279] on div "Asset Calculator Value $28,558.00 - Liens $17,500.00 = Net Equity $11,058.00 - …" at bounding box center [825, 197] width 202 height 275
click at [668, 302] on select "Select Foundation F - $4,897.00" at bounding box center [623, 312] width 189 height 26
drag, startPoint x: 651, startPoint y: 334, endPoint x: 649, endPoint y: 345, distance: 11.1
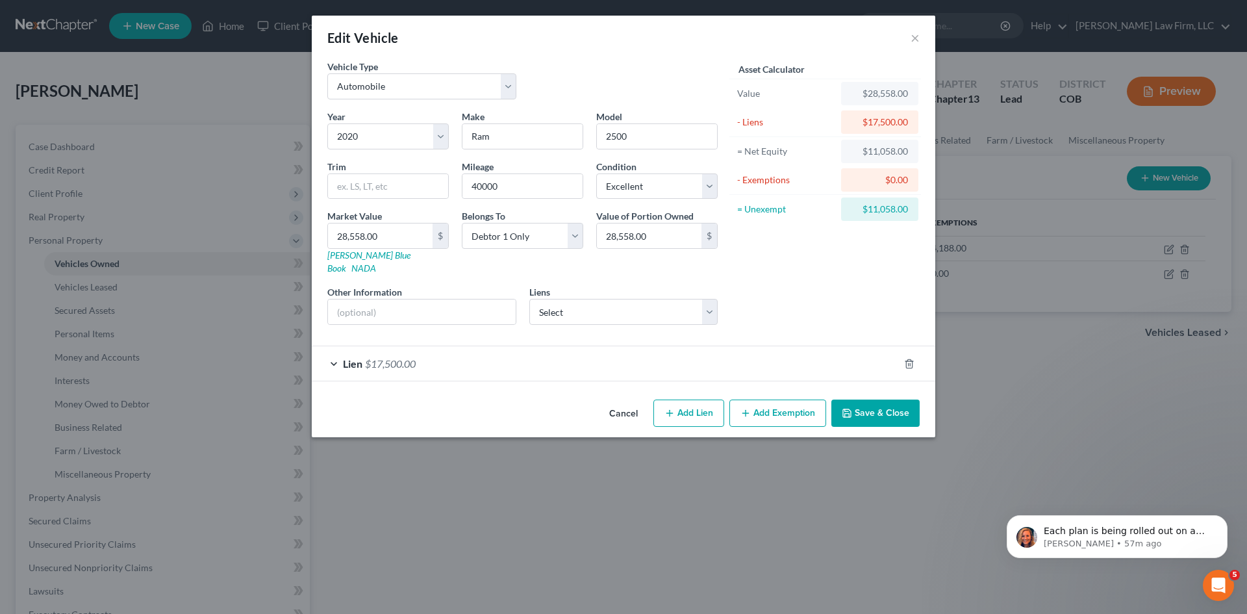
click at [650, 346] on div "Lien $17,500.00" at bounding box center [605, 363] width 587 height 34
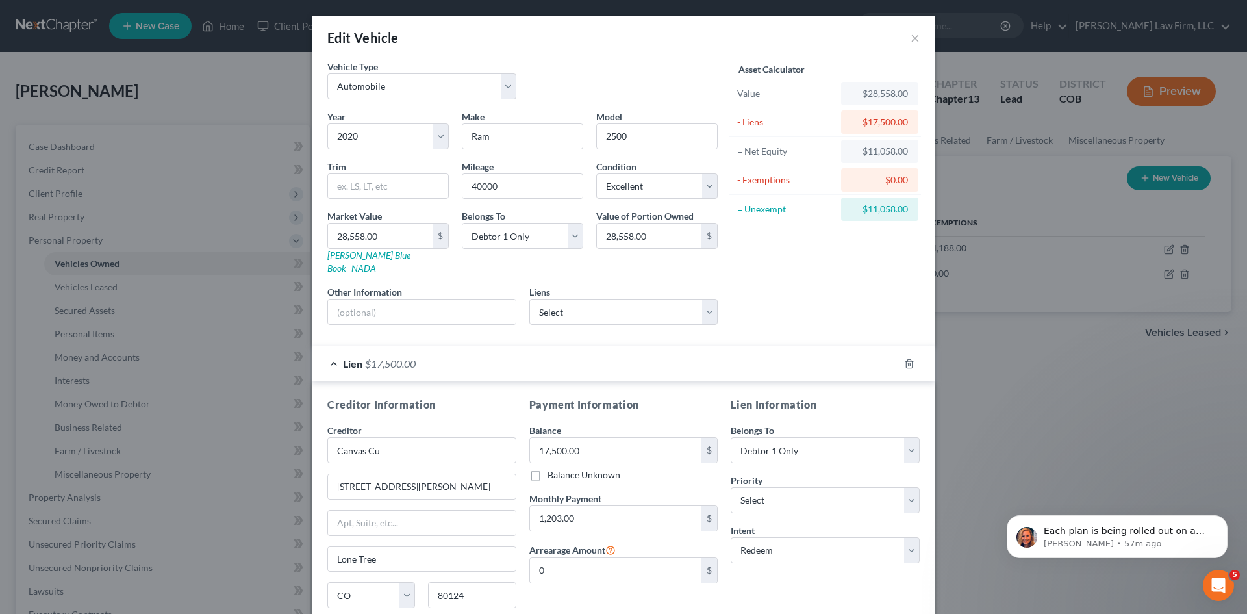
click at [649, 346] on div "Lien $17,500.00" at bounding box center [605, 363] width 587 height 34
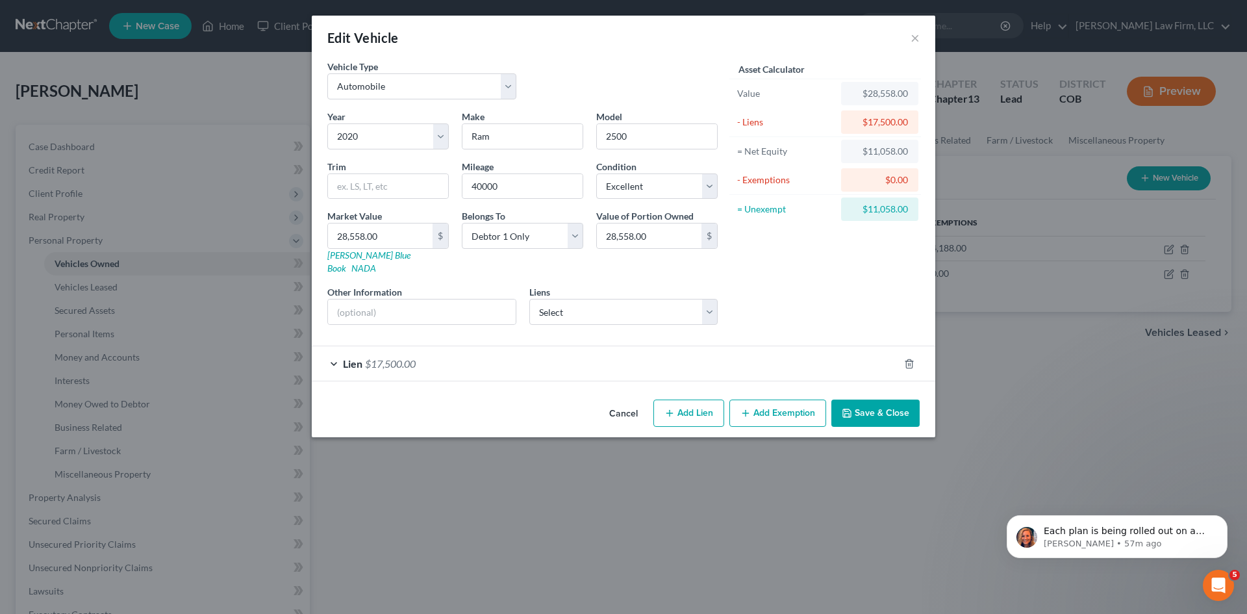
click at [649, 346] on div "Lien $17,500.00" at bounding box center [605, 363] width 587 height 34
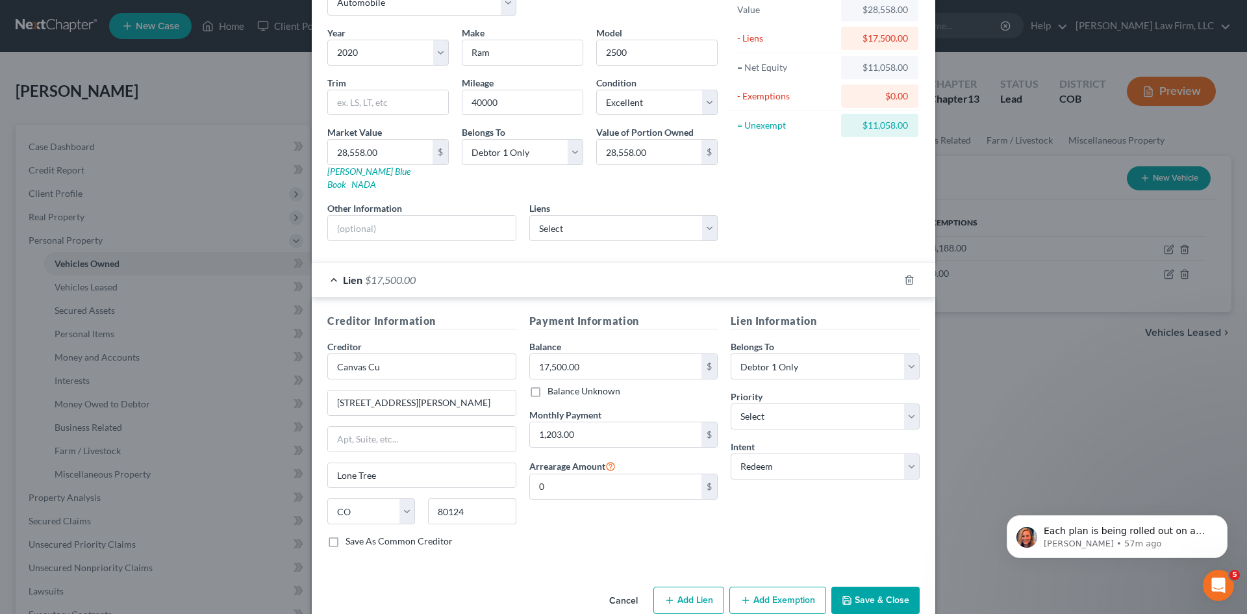
scroll to position [97, 0]
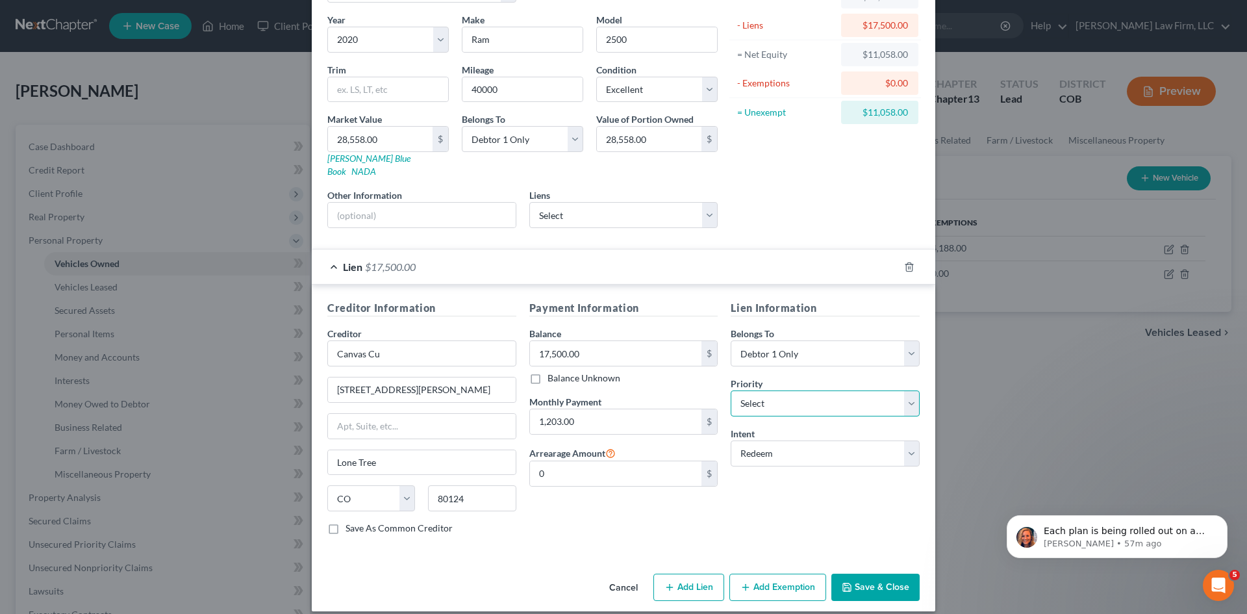
click at [781, 394] on select "Select 1st 2nd 3rd 4th 5th 6th 7th 8th 9th 10th 11th 12th 13th 14th 15th 16th 1…" at bounding box center [825, 403] width 189 height 26
type input "100"
click at [768, 499] on div "Lien Information Belongs To * Select Debtor 1 Only Debtor 2 Only Debtor 1 And D…" at bounding box center [825, 422] width 202 height 245
click at [363, 521] on label "Save As Common Creditor" at bounding box center [398, 527] width 107 height 13
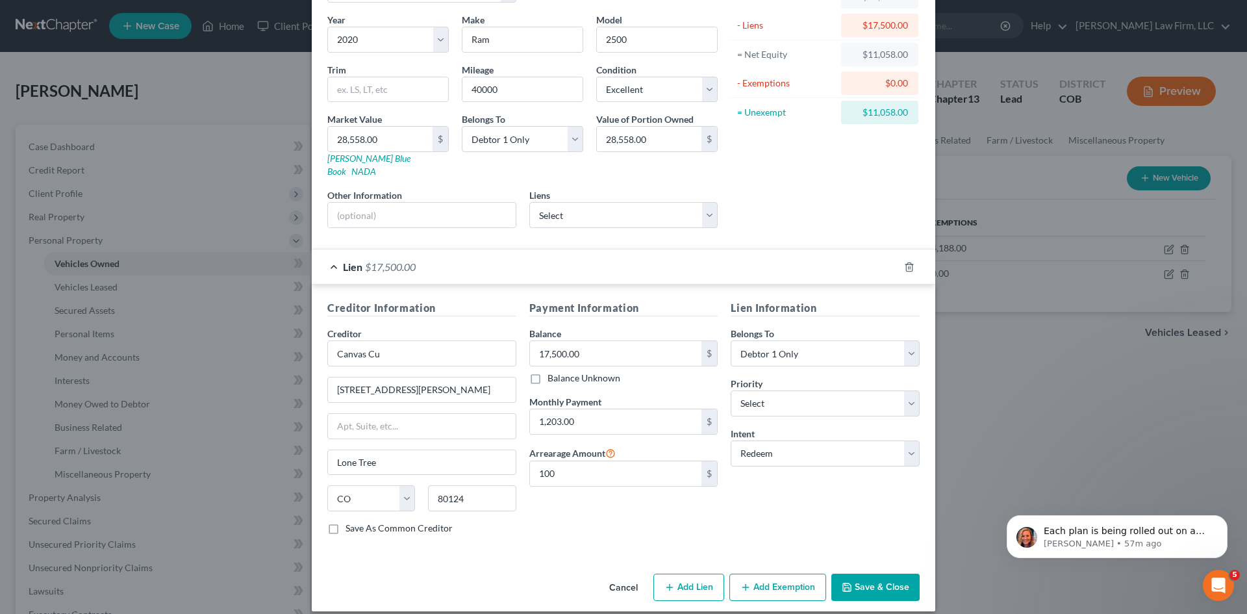
click at [359, 521] on input "Save As Common Creditor" at bounding box center [355, 525] width 8 height 8
checkbox input "true"
click at [779, 574] on button "Add Exemption" at bounding box center [777, 586] width 97 height 27
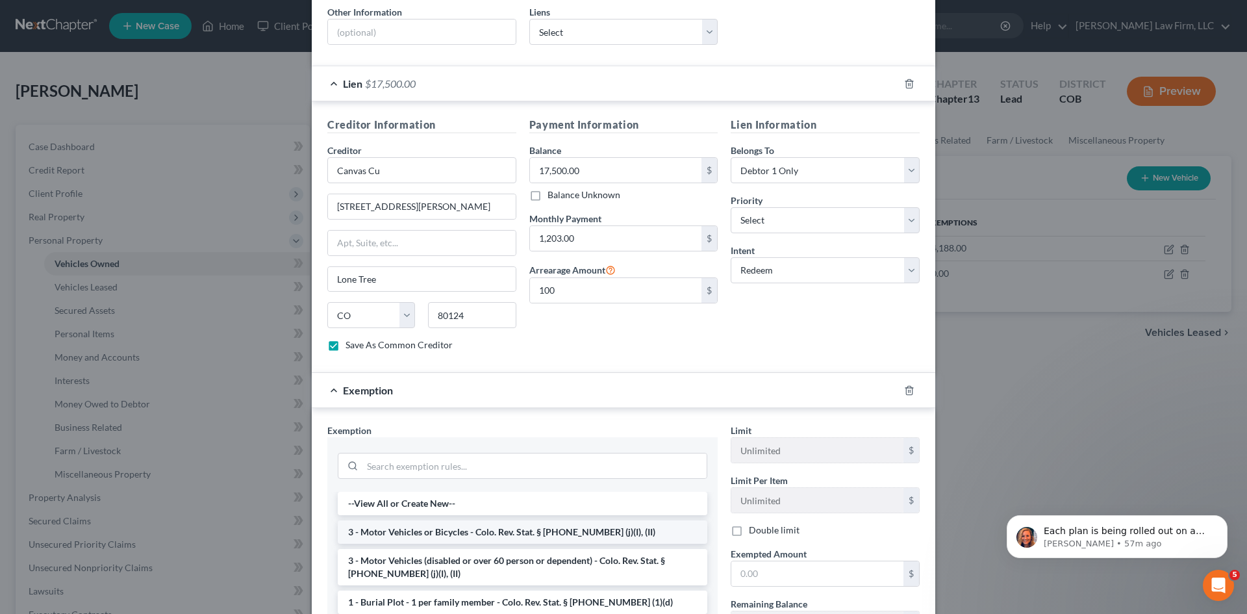
scroll to position [356, 0]
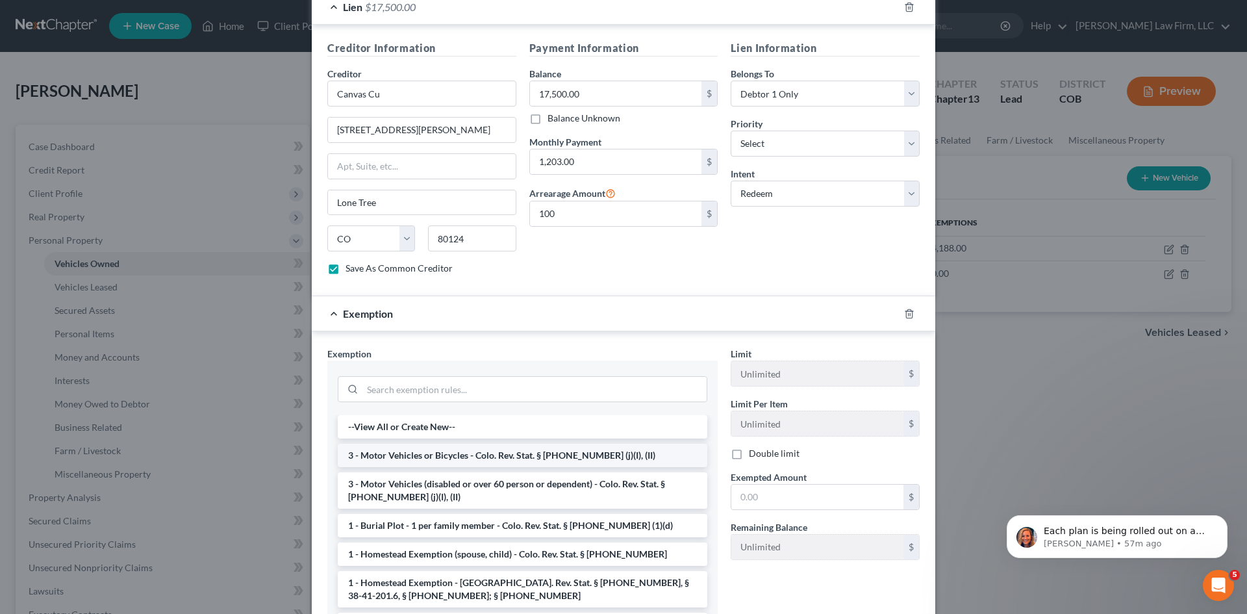
click at [463, 444] on li "3 - Motor Vehicles or Bicycles - Colo. Rev. Stat. § [PHONE_NUMBER] (j)(I), (II)" at bounding box center [522, 455] width 369 height 23
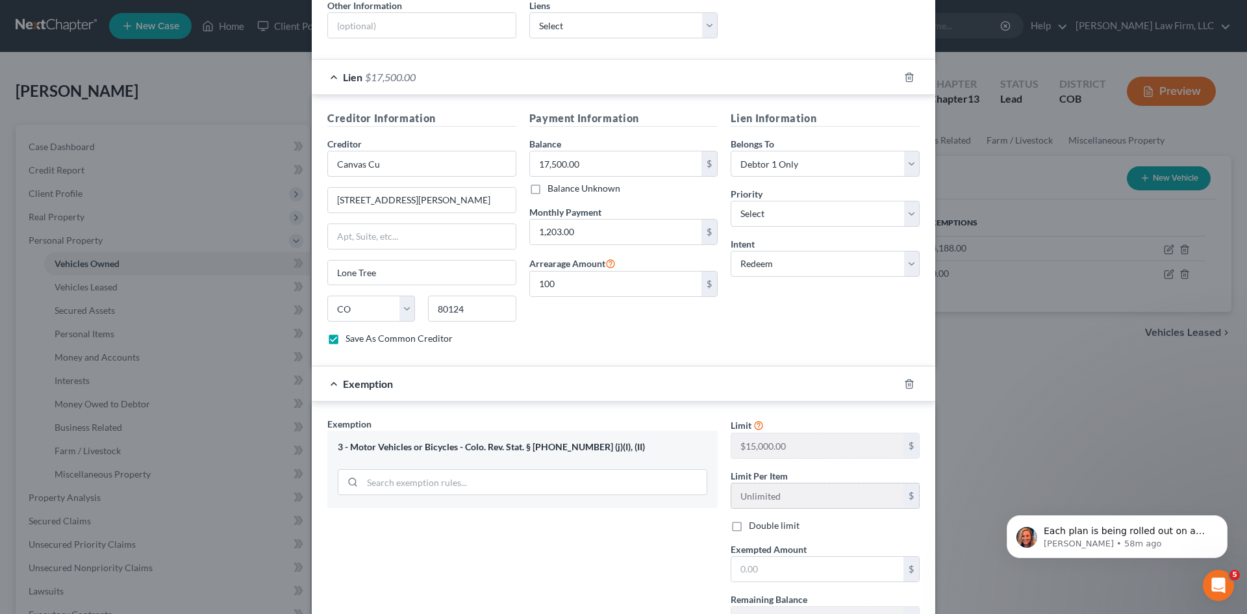
scroll to position [384, 0]
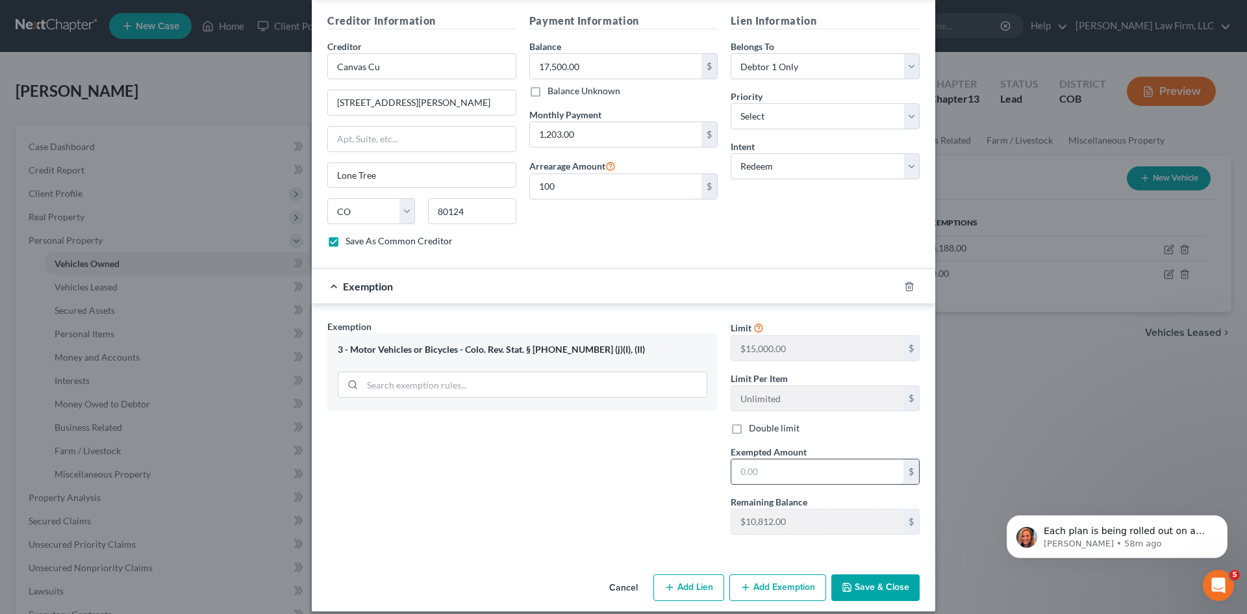
click at [791, 464] on input "text" at bounding box center [817, 471] width 172 height 25
click at [669, 504] on div "Exemption Set must be selected for CA. Exemption * 3 - Motor Vehicles or Bicycl…" at bounding box center [522, 431] width 403 height 225
click at [882, 574] on button "Save & Close" at bounding box center [875, 587] width 88 height 27
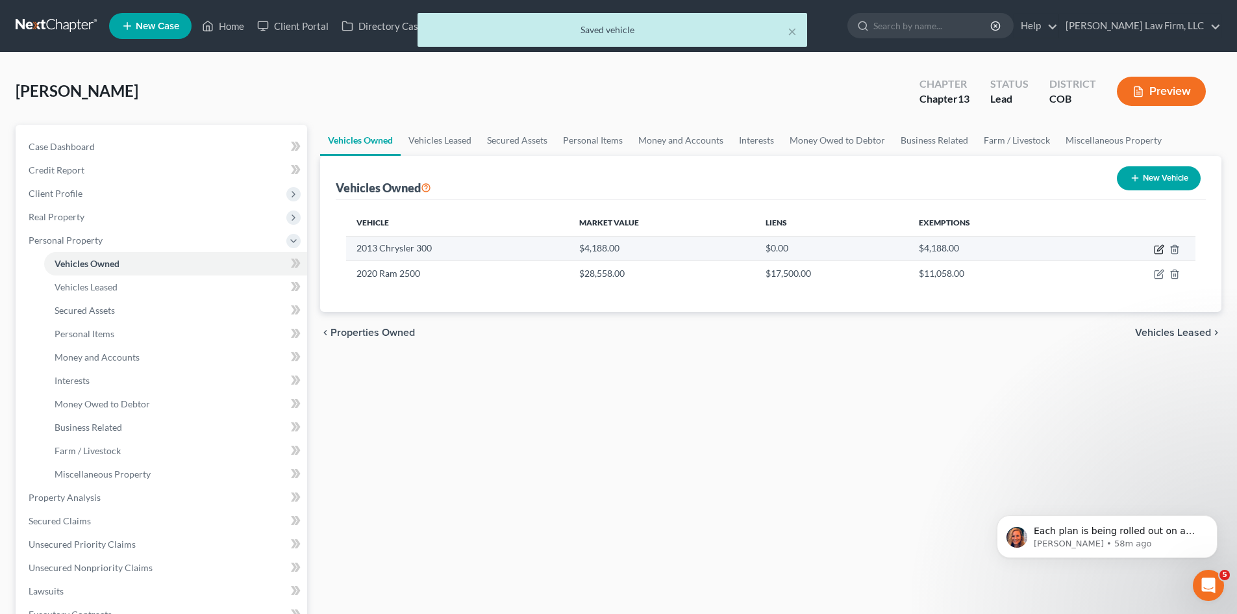
click at [1160, 248] on icon "button" at bounding box center [1159, 249] width 10 height 10
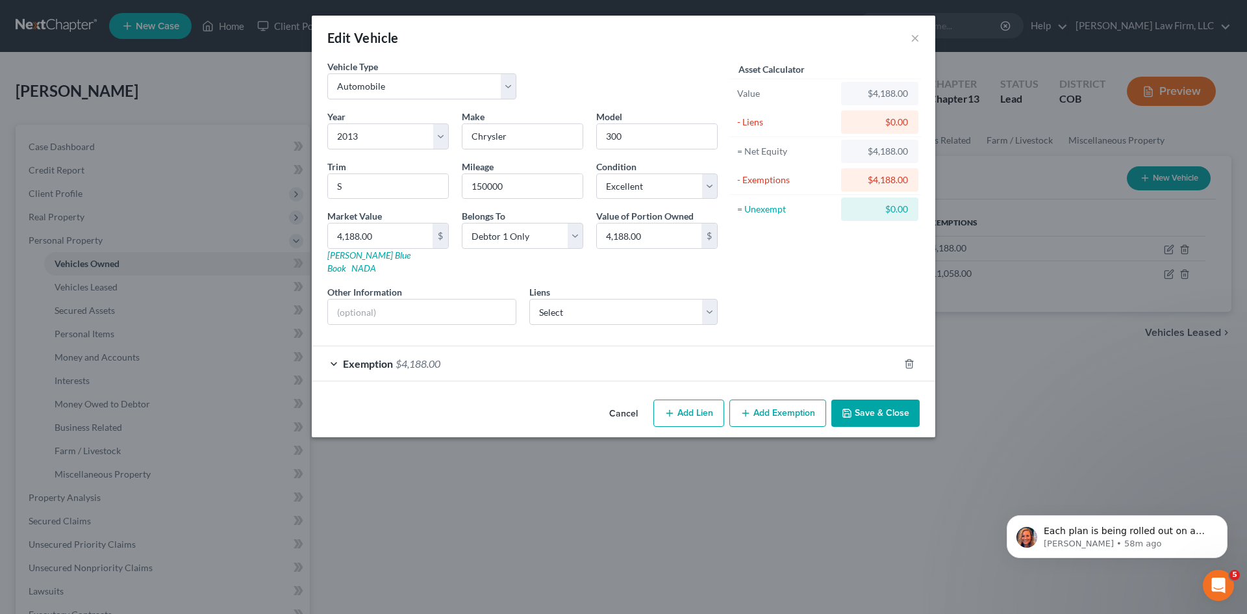
click at [599, 356] on div "Exemption $4,188.00" at bounding box center [605, 363] width 587 height 34
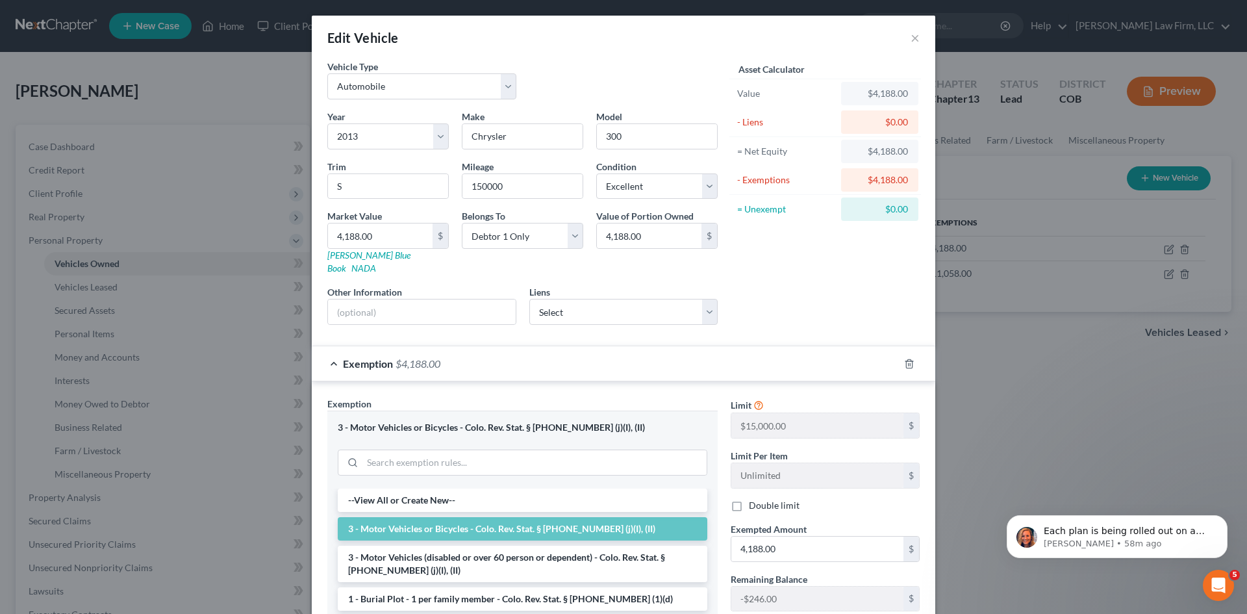
scroll to position [162, 0]
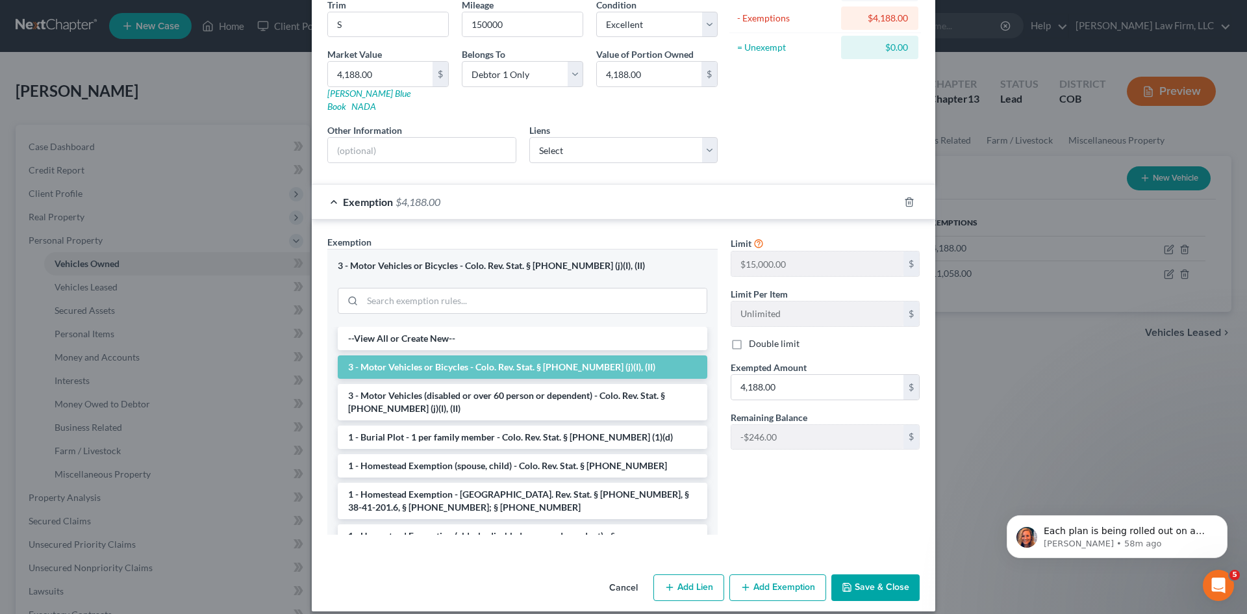
click at [876, 575] on button "Save & Close" at bounding box center [875, 587] width 88 height 27
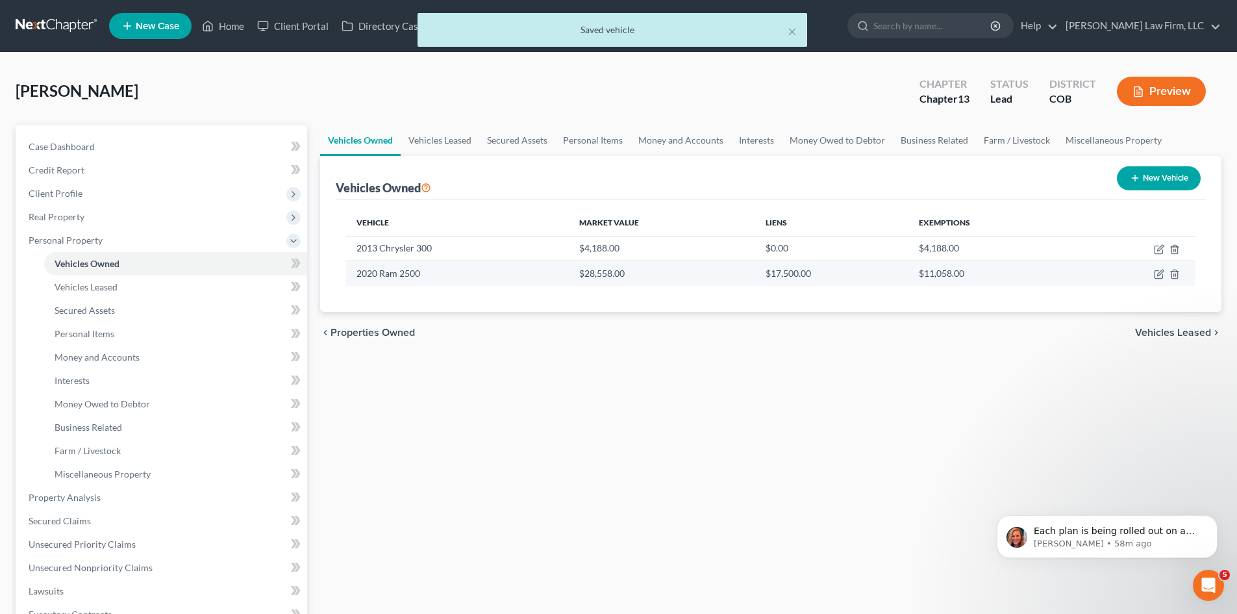
click at [1044, 275] on td "$11,058.00" at bounding box center [991, 273] width 167 height 25
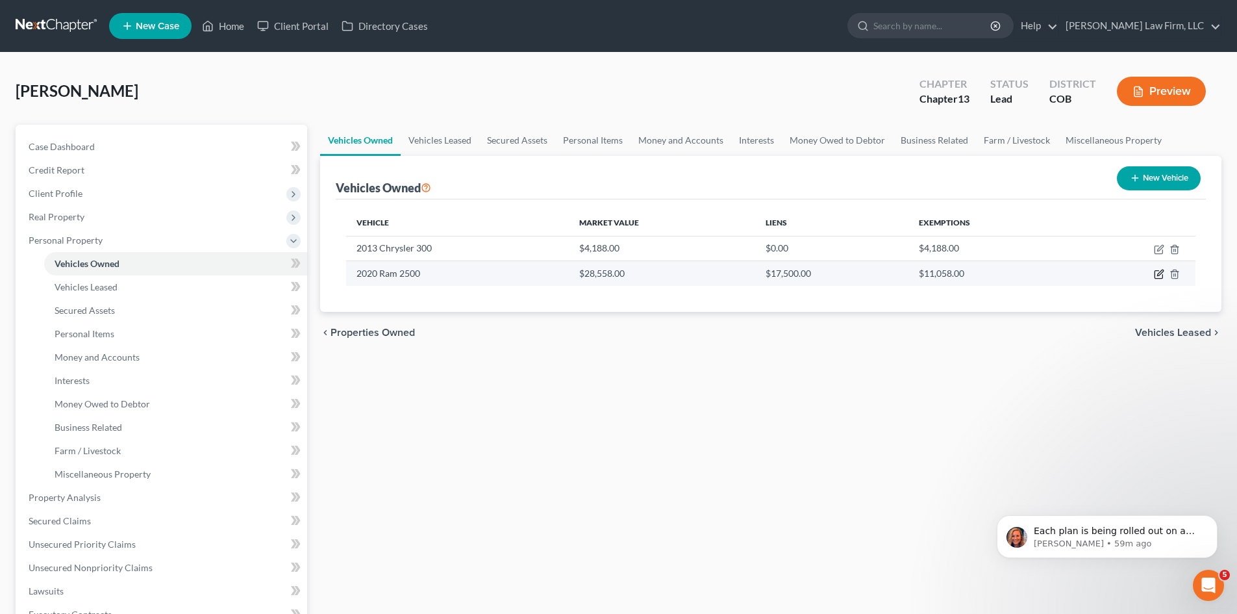
click at [1161, 272] on icon "button" at bounding box center [1159, 274] width 10 height 10
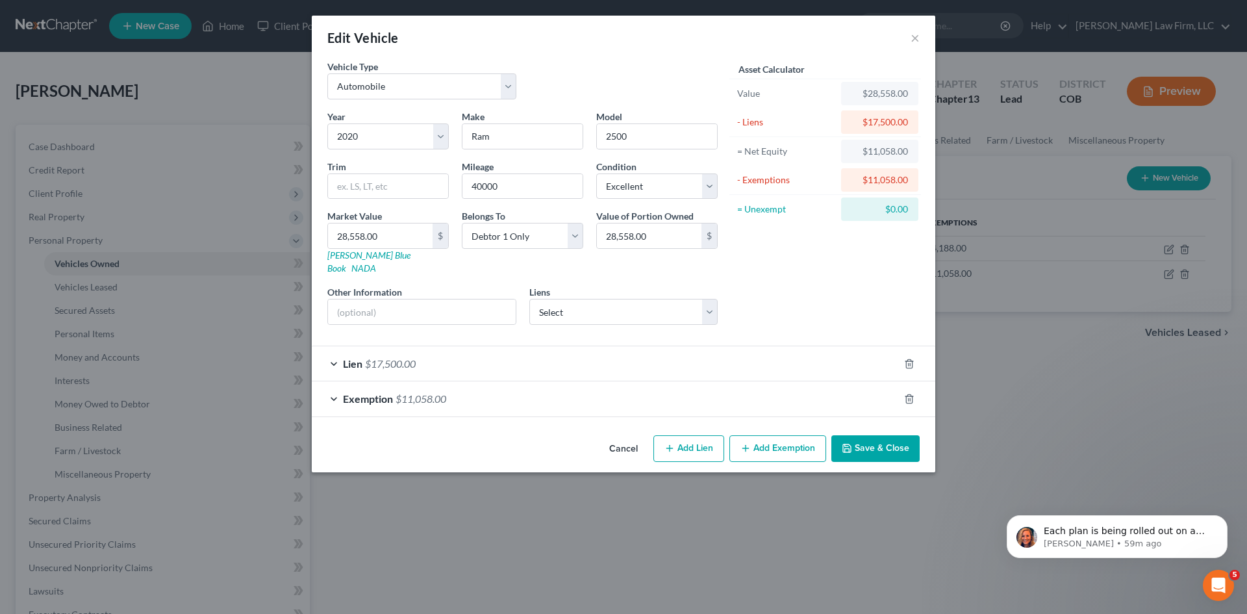
click at [790, 382] on div "Exemption $11,058.00" at bounding box center [605, 398] width 587 height 34
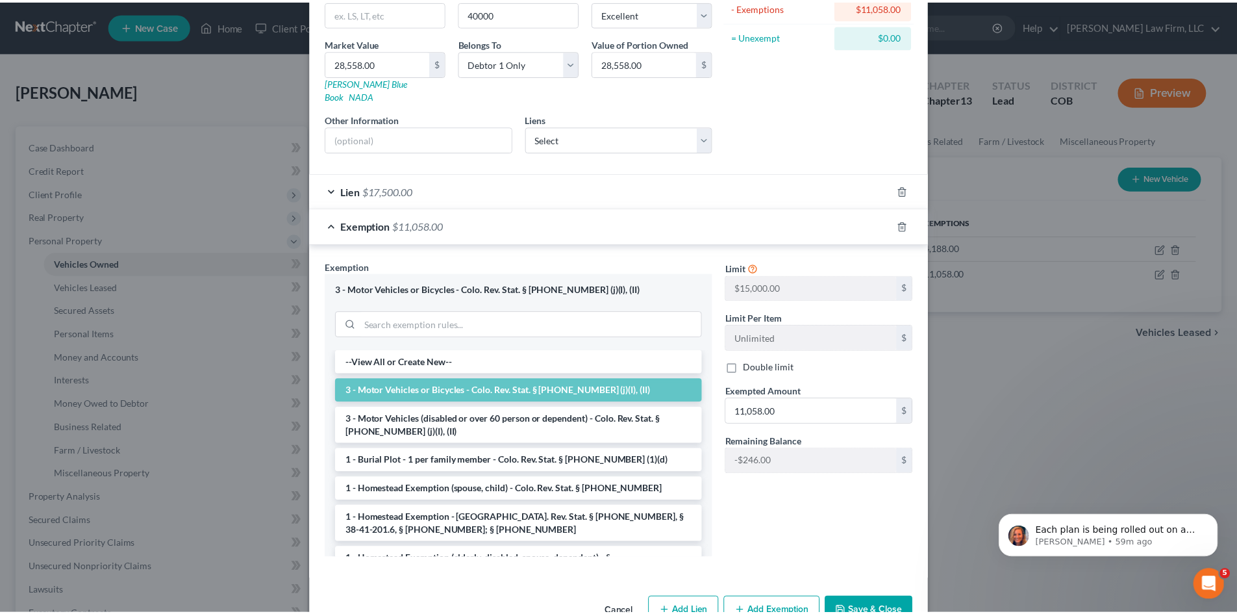
scroll to position [197, 0]
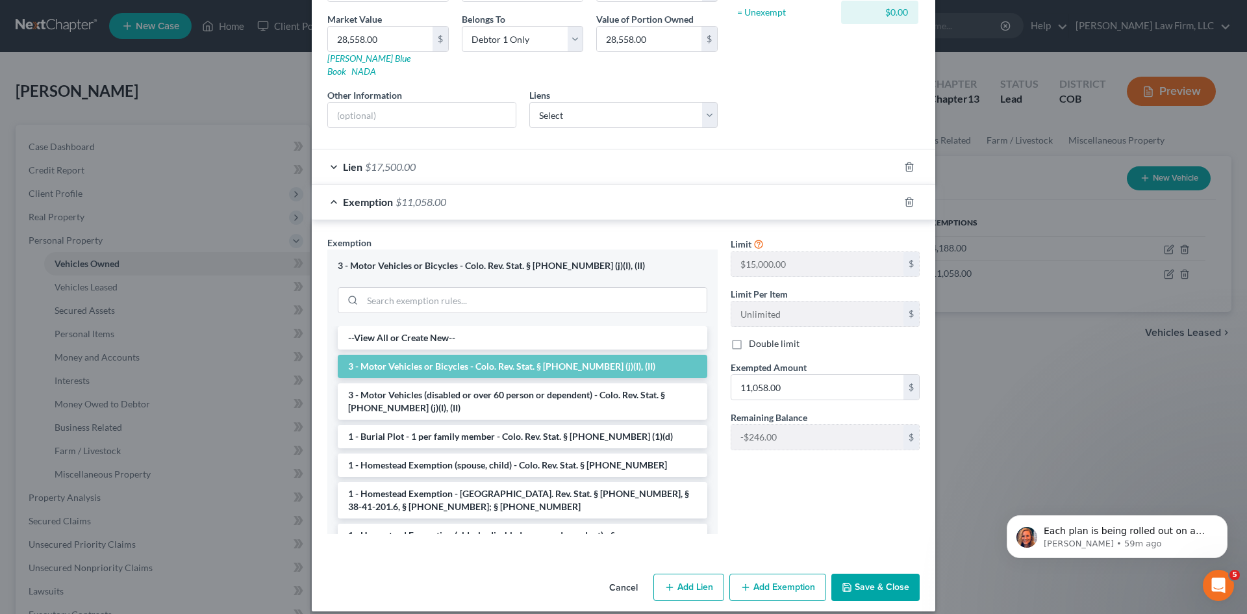
click at [621, 577] on button "Cancel" at bounding box center [623, 588] width 49 height 26
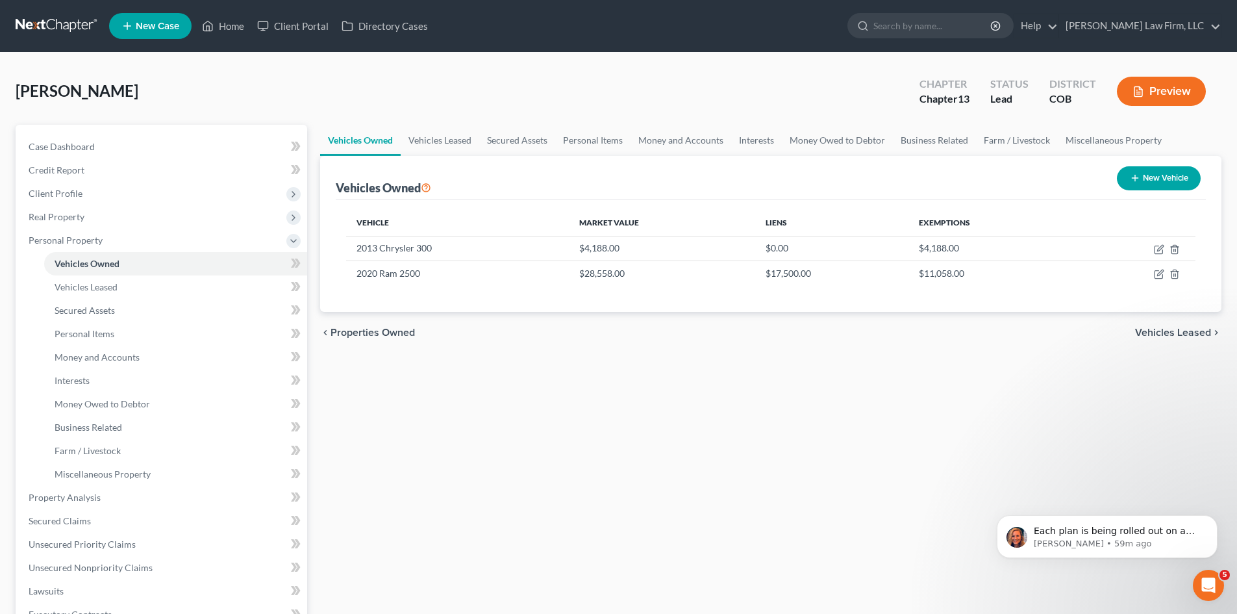
click at [1169, 336] on span "Vehicles Leased" at bounding box center [1173, 332] width 76 height 10
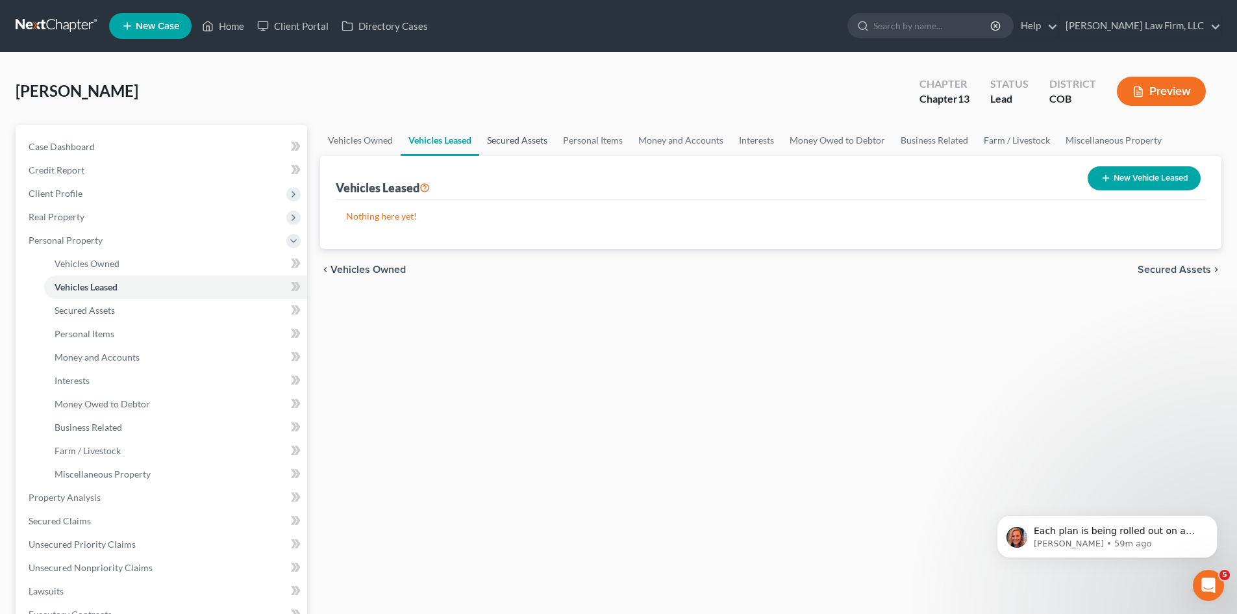
click at [527, 139] on link "Secured Assets" at bounding box center [517, 140] width 76 height 31
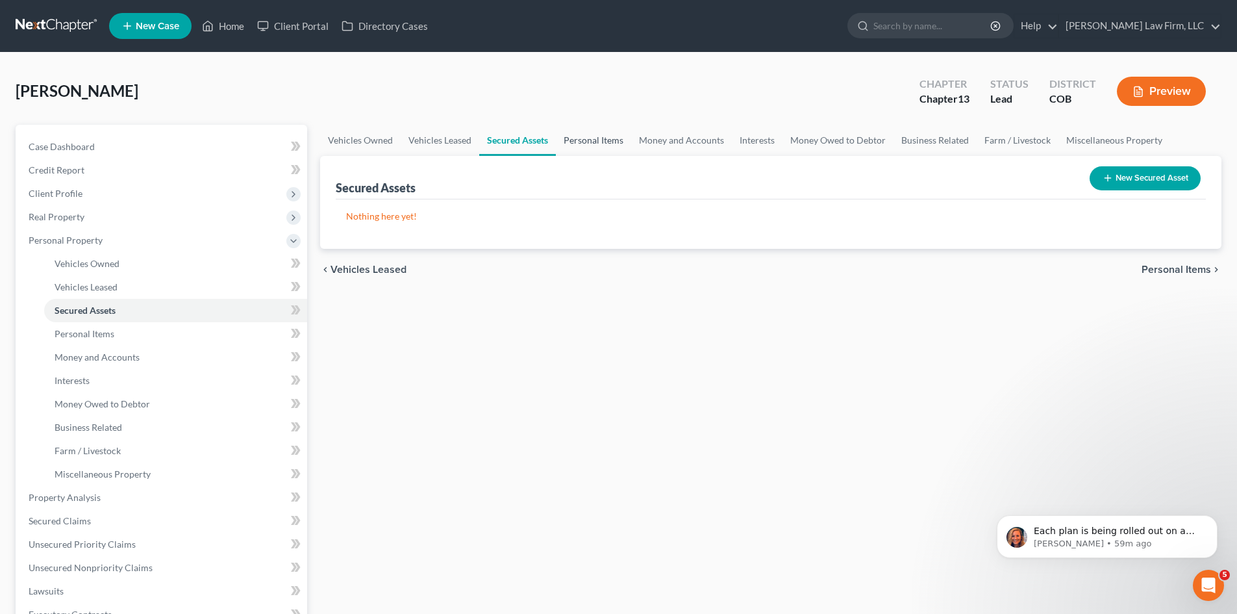
click at [595, 140] on link "Personal Items" at bounding box center [593, 140] width 75 height 31
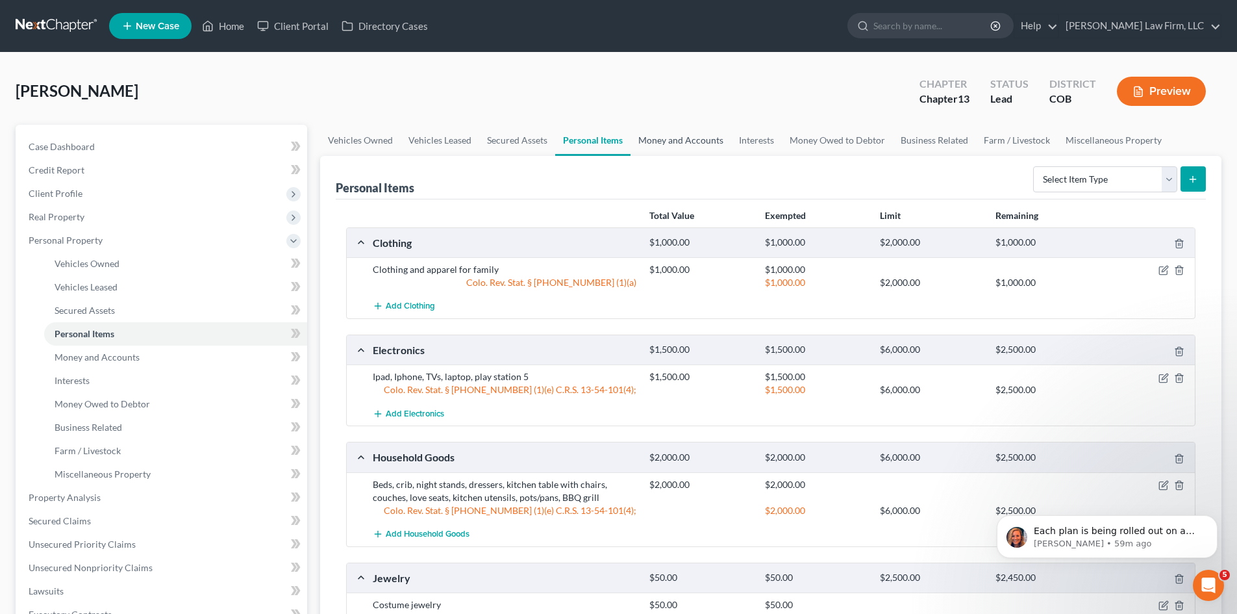
click at [661, 134] on link "Money and Accounts" at bounding box center [681, 140] width 101 height 31
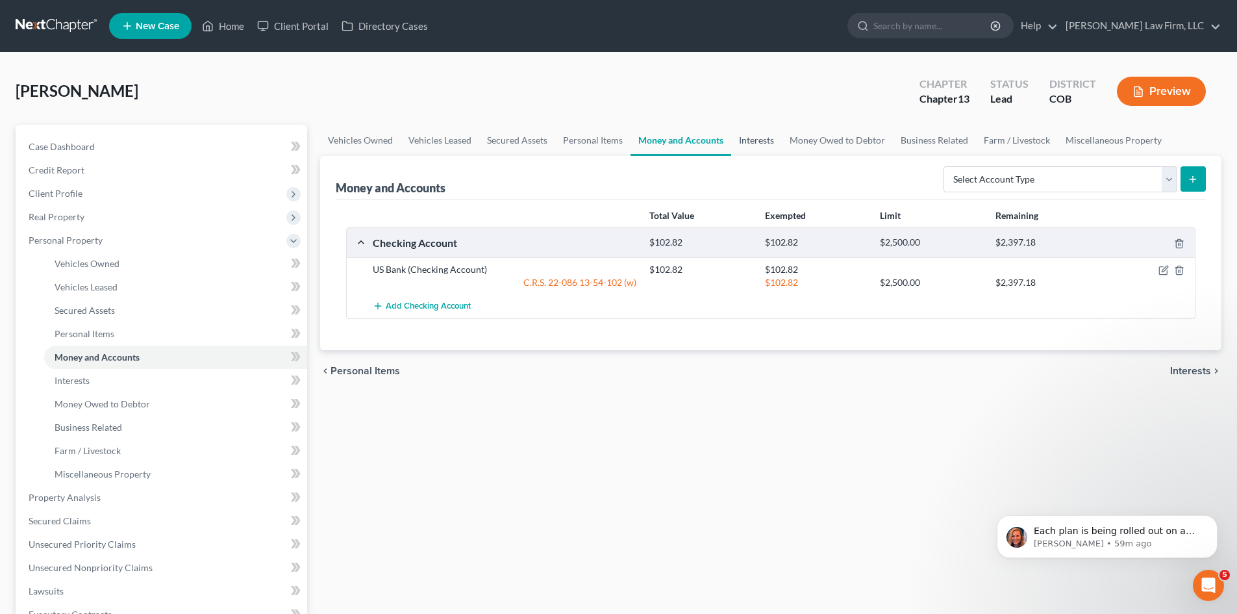
click at [762, 144] on link "Interests" at bounding box center [756, 140] width 51 height 31
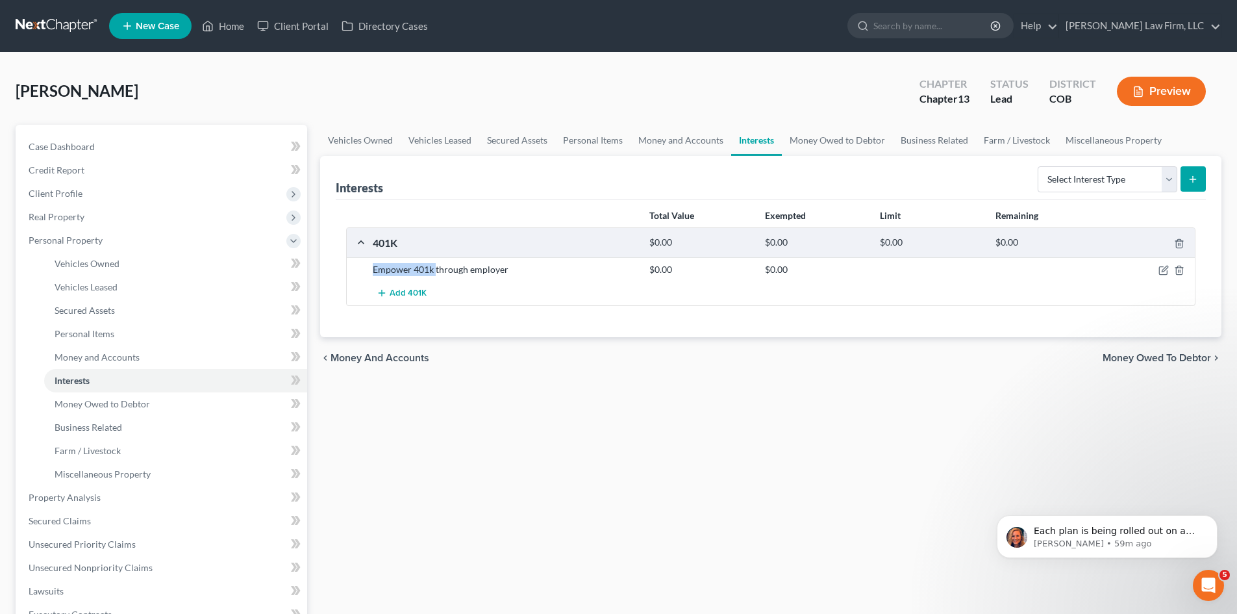
drag, startPoint x: 372, startPoint y: 271, endPoint x: 434, endPoint y: 265, distance: 62.7
click at [434, 265] on div "Empower 401k through employer" at bounding box center [504, 269] width 277 height 13
copy div "Empower 401k"
click at [1164, 358] on span "Money Owed to Debtor" at bounding box center [1157, 358] width 108 height 10
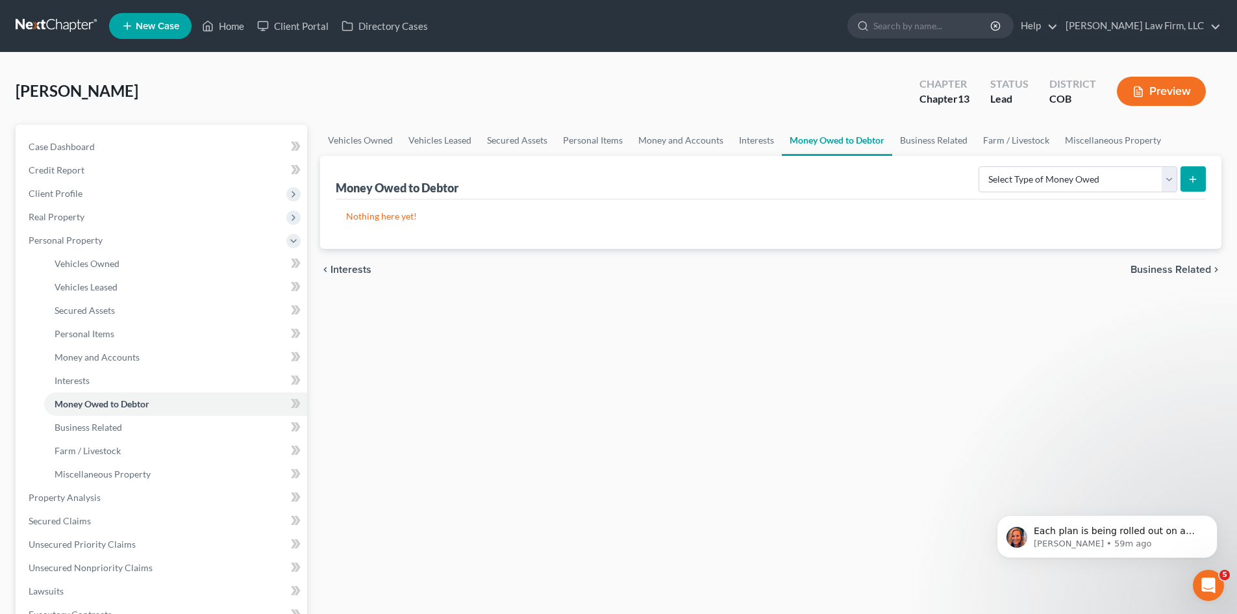
click at [1166, 267] on span "Business Related" at bounding box center [1171, 269] width 81 height 10
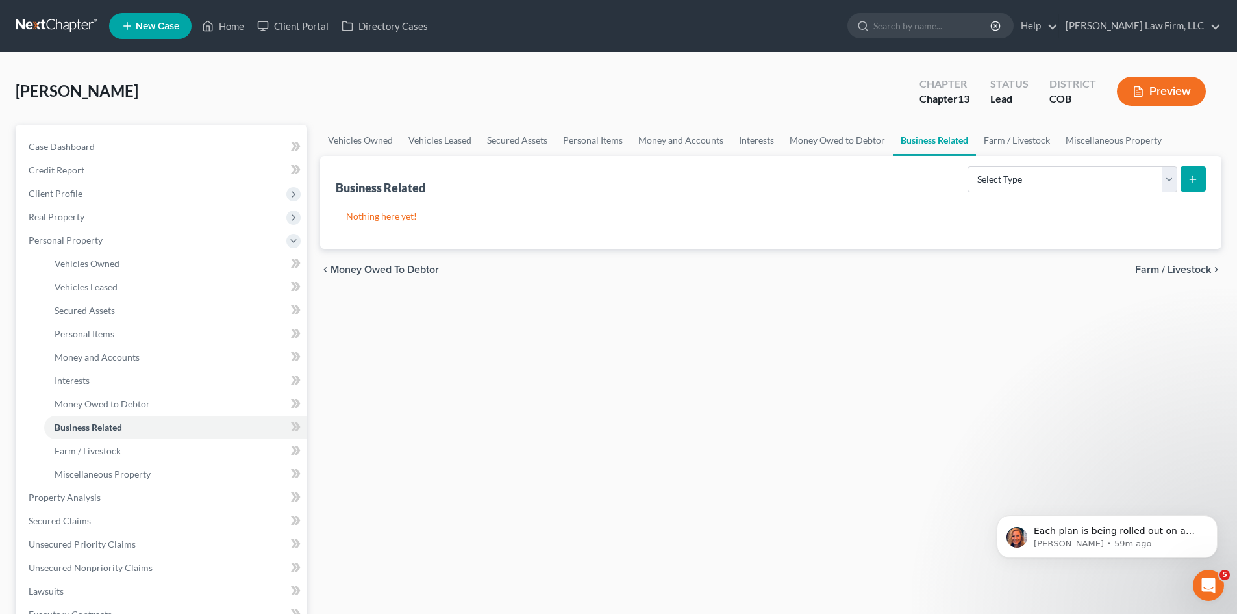
click at [1166, 267] on span "Farm / Livestock" at bounding box center [1173, 269] width 76 height 10
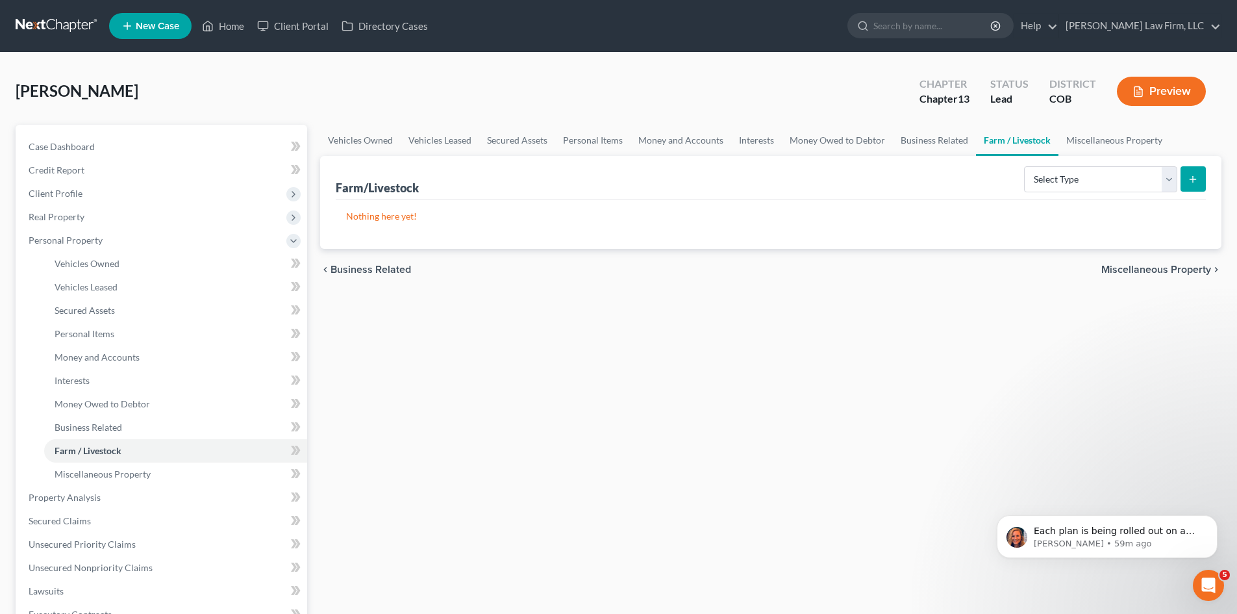
click at [1166, 267] on span "Miscellaneous Property" at bounding box center [1156, 269] width 110 height 10
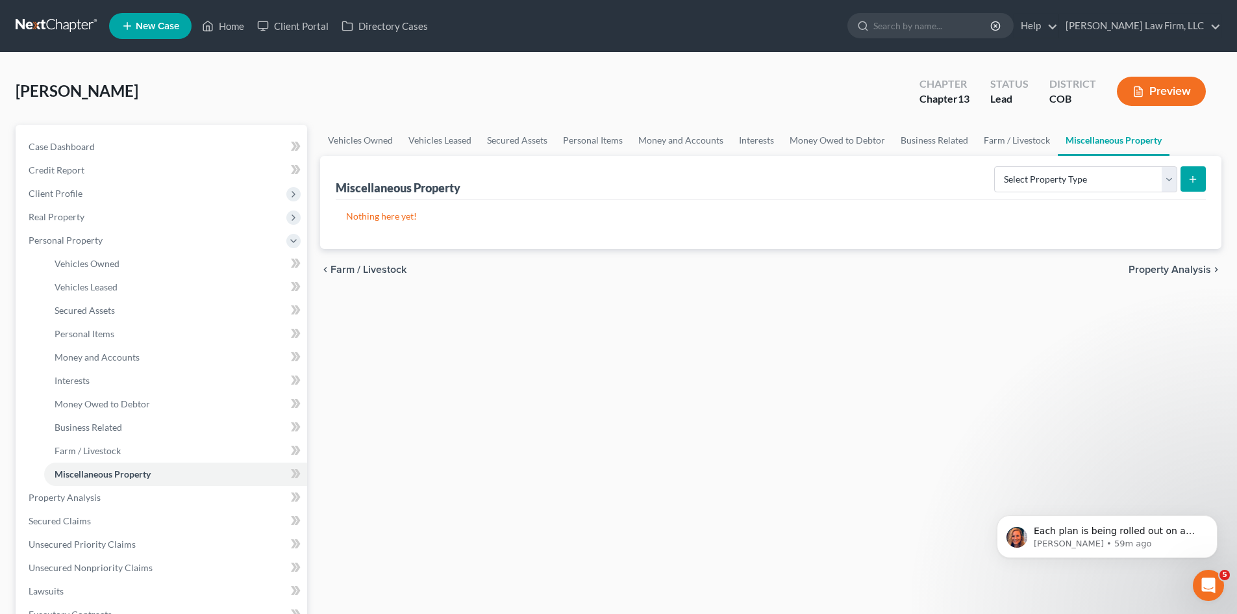
click at [1166, 267] on span "Property Analysis" at bounding box center [1170, 269] width 82 height 10
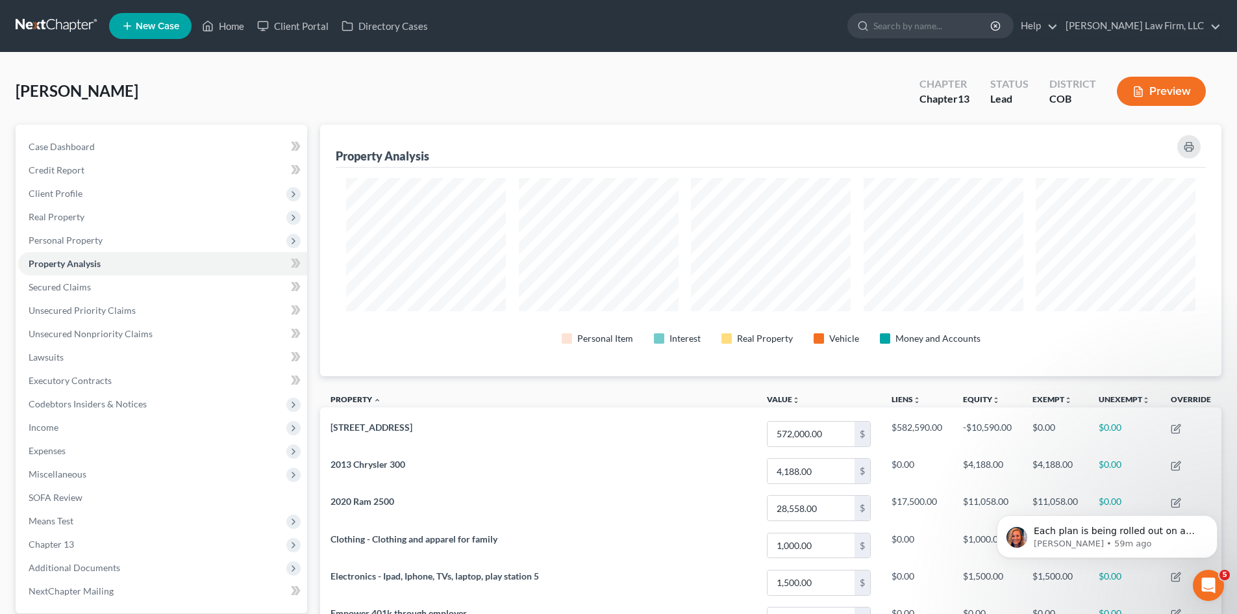
scroll to position [300, 0]
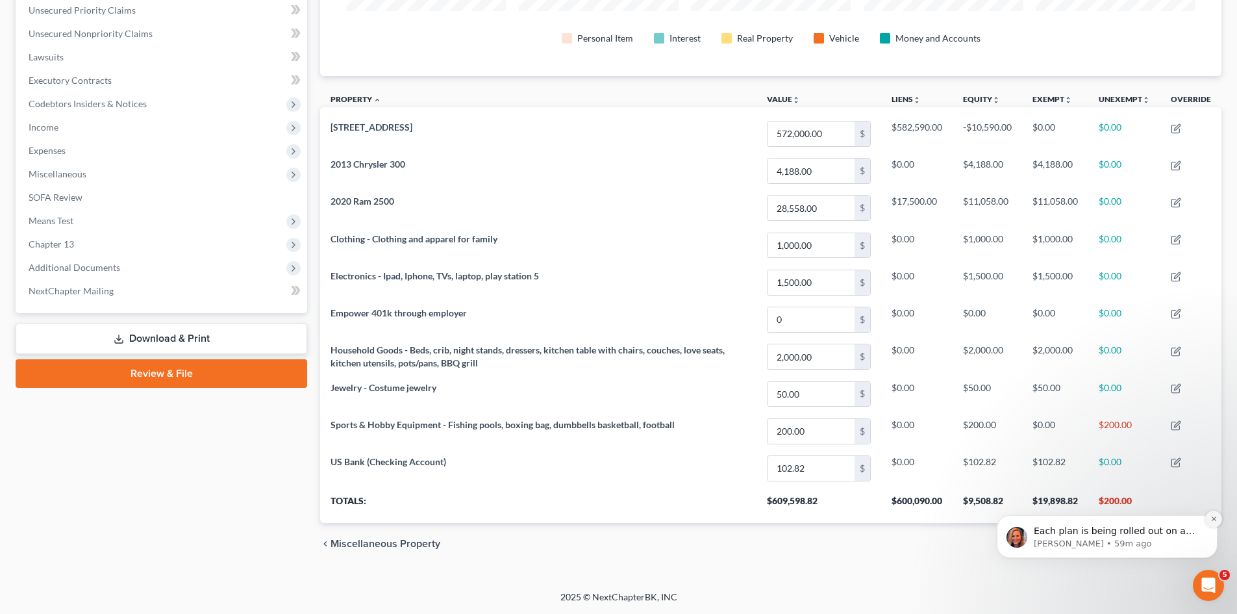
click at [1219, 521] on button "Dismiss notification" at bounding box center [1213, 518] width 17 height 17
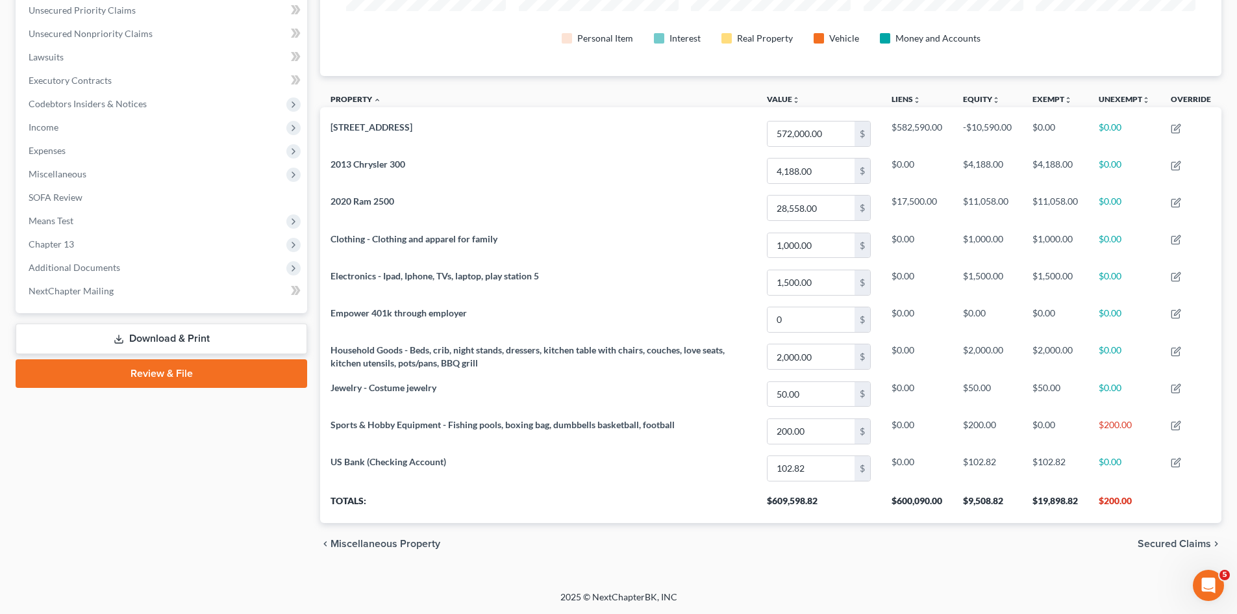
click at [1179, 544] on span "Secured Claims" at bounding box center [1174, 543] width 73 height 10
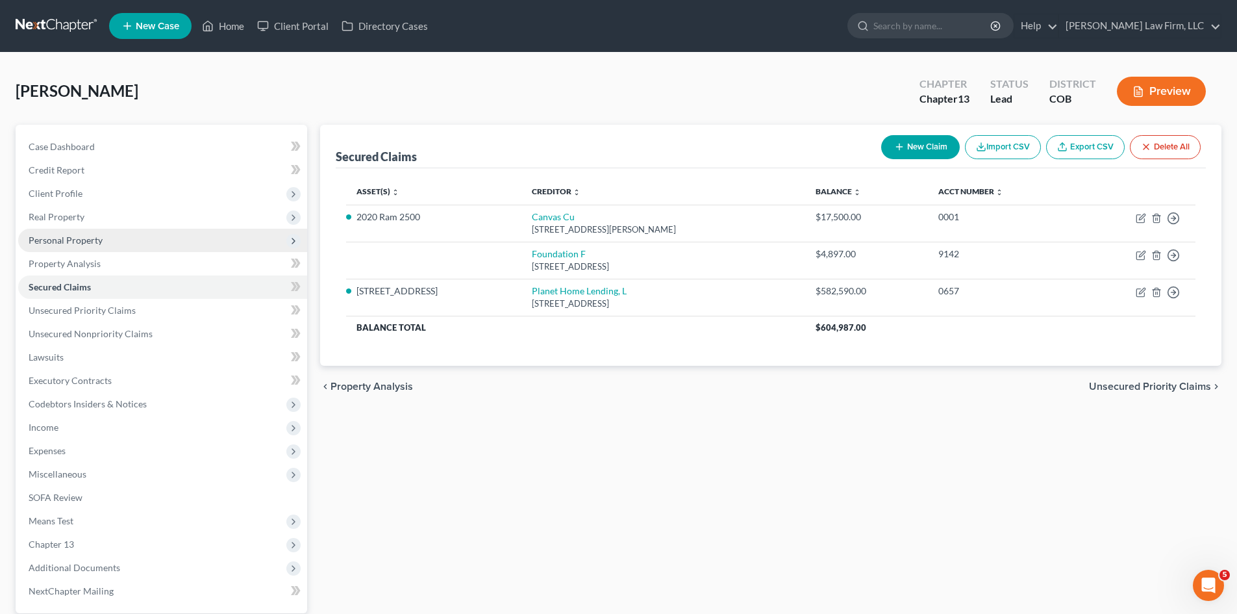
click at [88, 240] on span "Personal Property" at bounding box center [66, 239] width 74 height 11
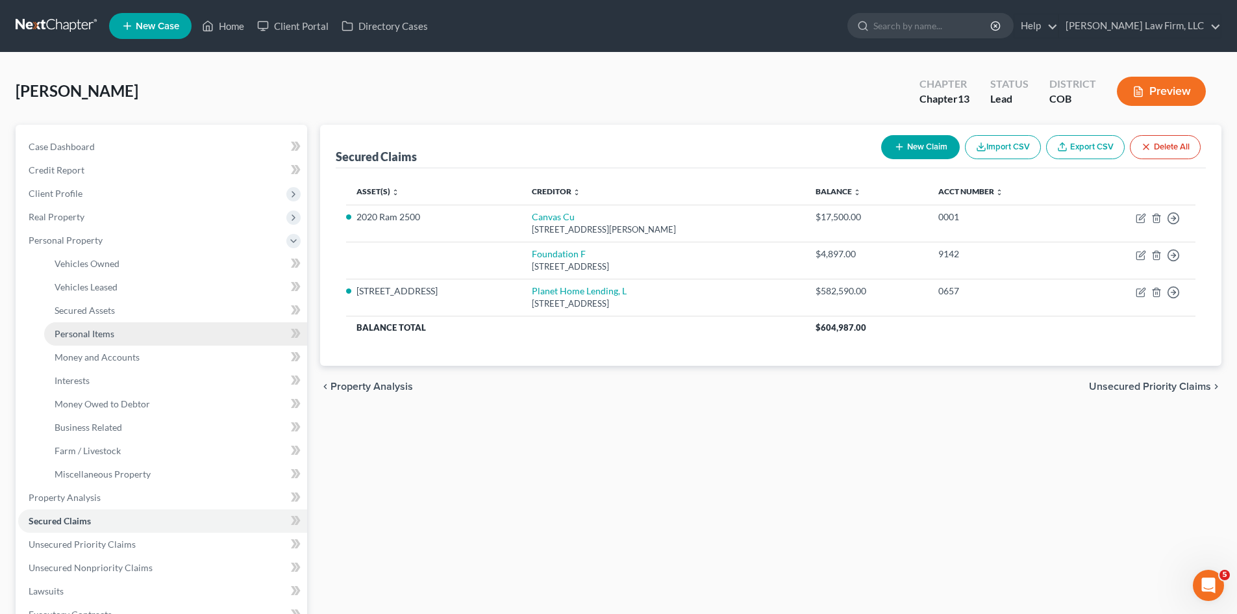
click at [108, 332] on span "Personal Items" at bounding box center [85, 333] width 60 height 11
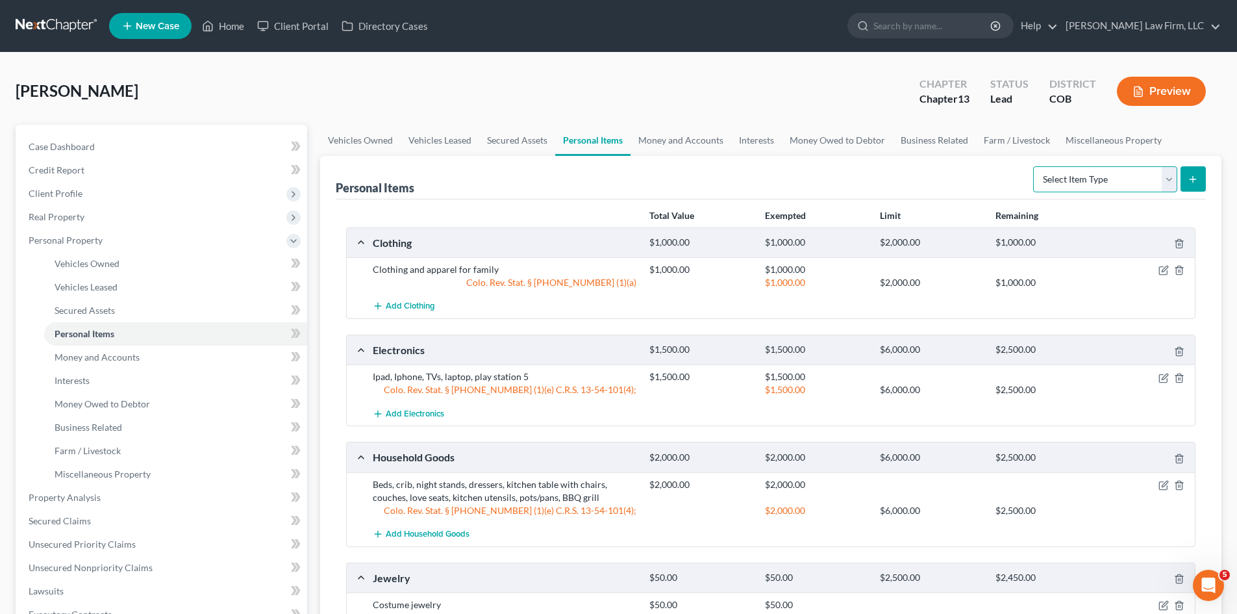
click at [1133, 186] on select "Select Item Type Clothing Collectibles Of Value Electronics Firearms Household …" at bounding box center [1105, 179] width 144 height 26
click at [1034, 166] on select "Select Item Type Clothing Collectibles Of Value Electronics Firearms Household …" at bounding box center [1105, 179] width 144 height 26
click at [1199, 177] on button "submit" at bounding box center [1193, 178] width 25 height 25
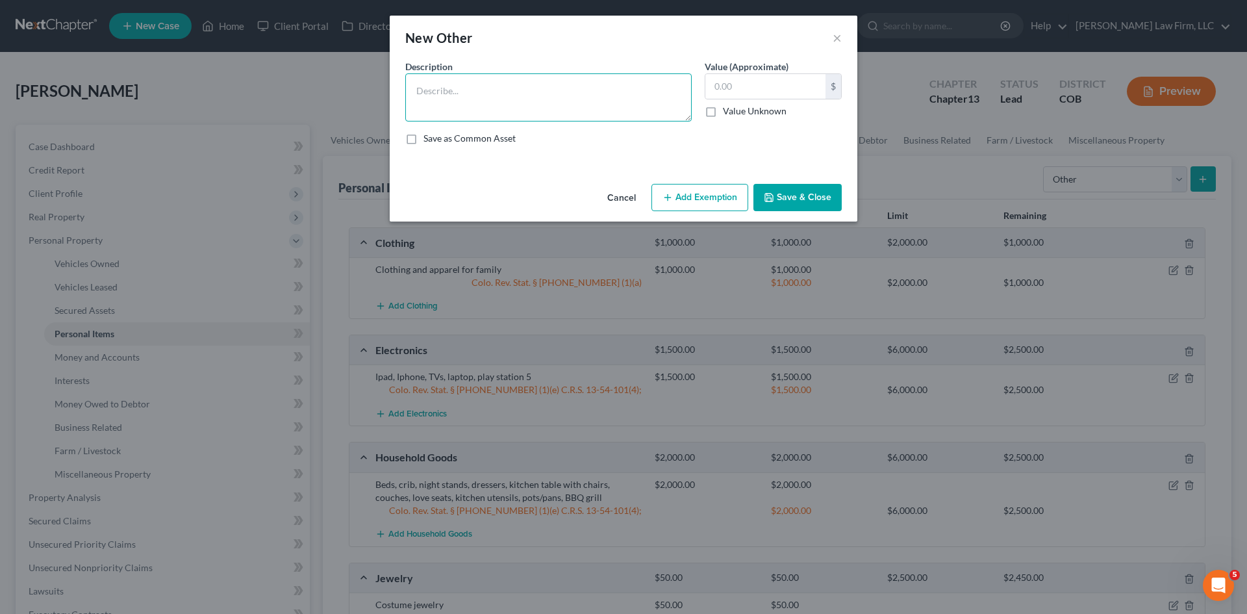
click at [623, 108] on textarea at bounding box center [548, 97] width 286 height 48
click at [472, 88] on textarea "Home water softner" at bounding box center [548, 97] width 286 height 48
click at [556, 100] on textarea "Home water softener" at bounding box center [548, 97] width 286 height 48
click at [758, 119] on div "Value (Approximate) $ Value Unknown Balance Undetermined $ Value Unknown" at bounding box center [773, 91] width 150 height 62
click at [756, 111] on label "Value Unknown" at bounding box center [755, 111] width 64 height 13
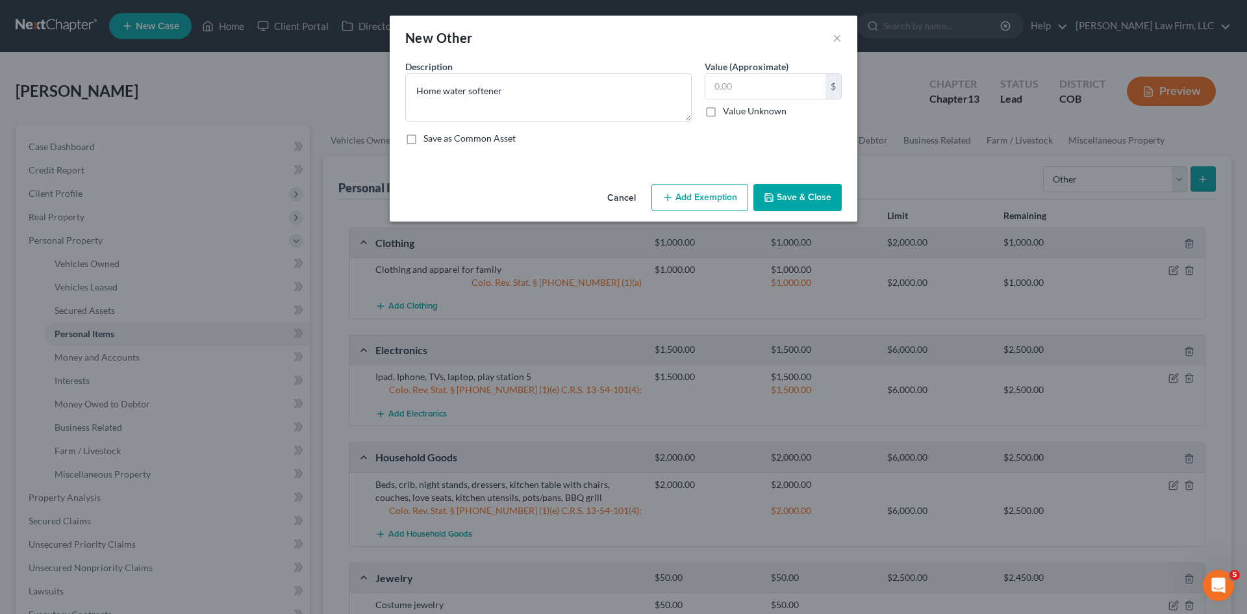
click at [736, 111] on input "Value Unknown" at bounding box center [732, 109] width 8 height 8
click at [712, 190] on button "Add Exemption" at bounding box center [699, 197] width 97 height 27
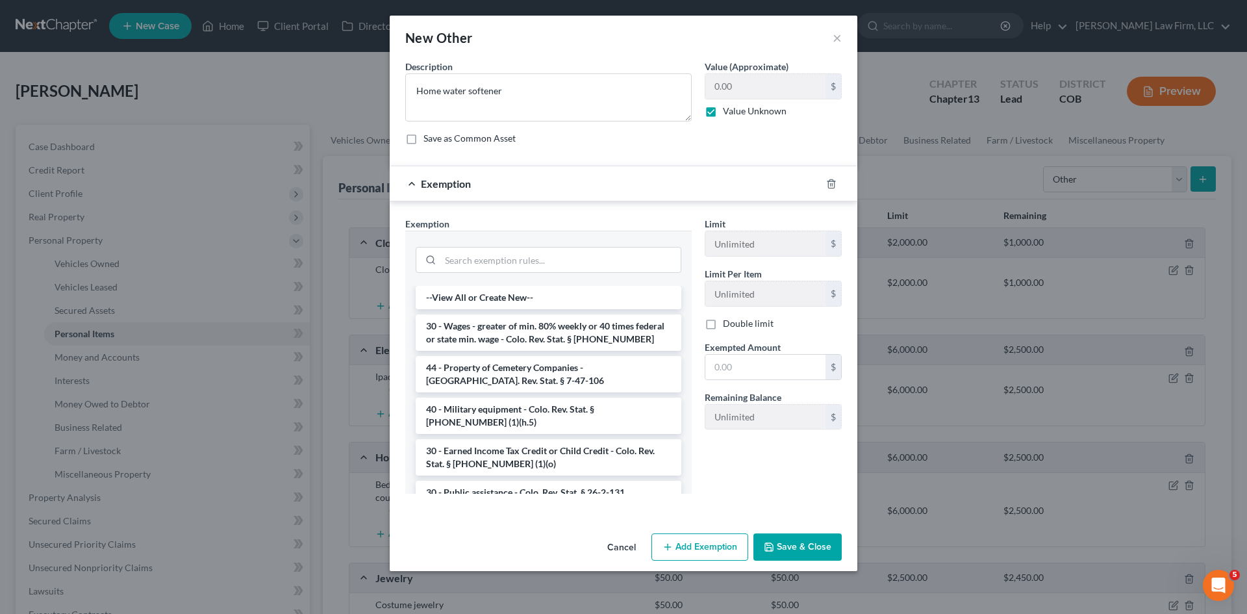
click at [632, 545] on button "Cancel" at bounding box center [621, 547] width 49 height 26
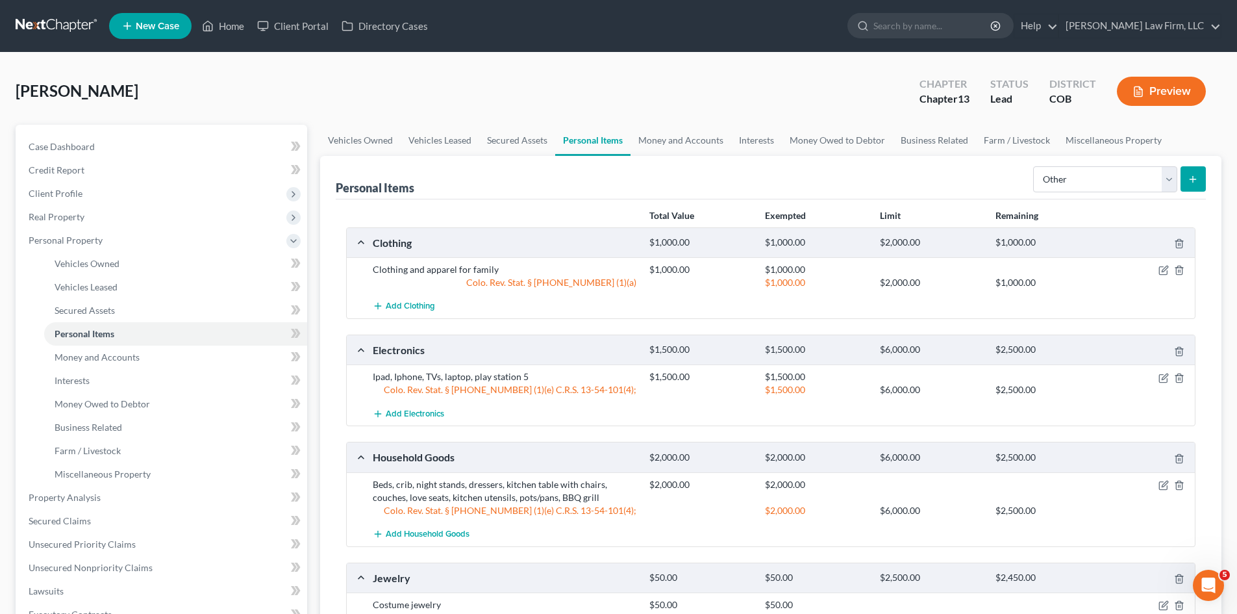
click at [1193, 182] on line "submit" at bounding box center [1193, 179] width 0 height 6
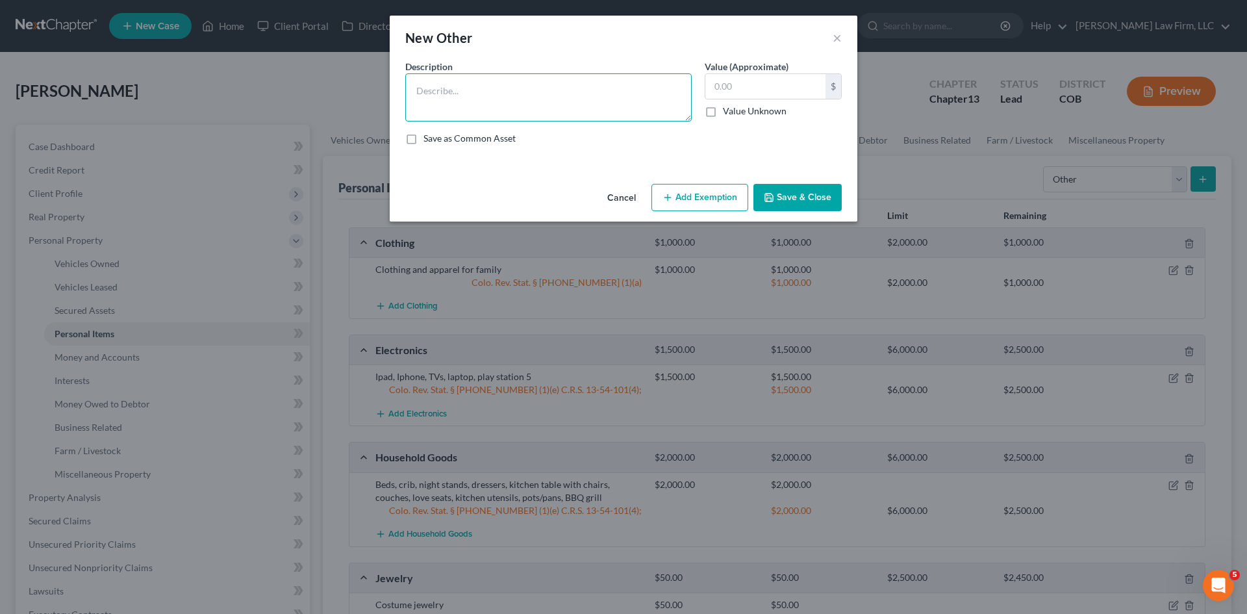
click at [577, 114] on textarea at bounding box center [548, 97] width 286 height 48
click at [776, 114] on label "Value Unknown" at bounding box center [755, 111] width 64 height 13
click at [736, 113] on input "Value Unknown" at bounding box center [732, 109] width 8 height 8
click at [785, 199] on button "Save & Close" at bounding box center [797, 197] width 88 height 27
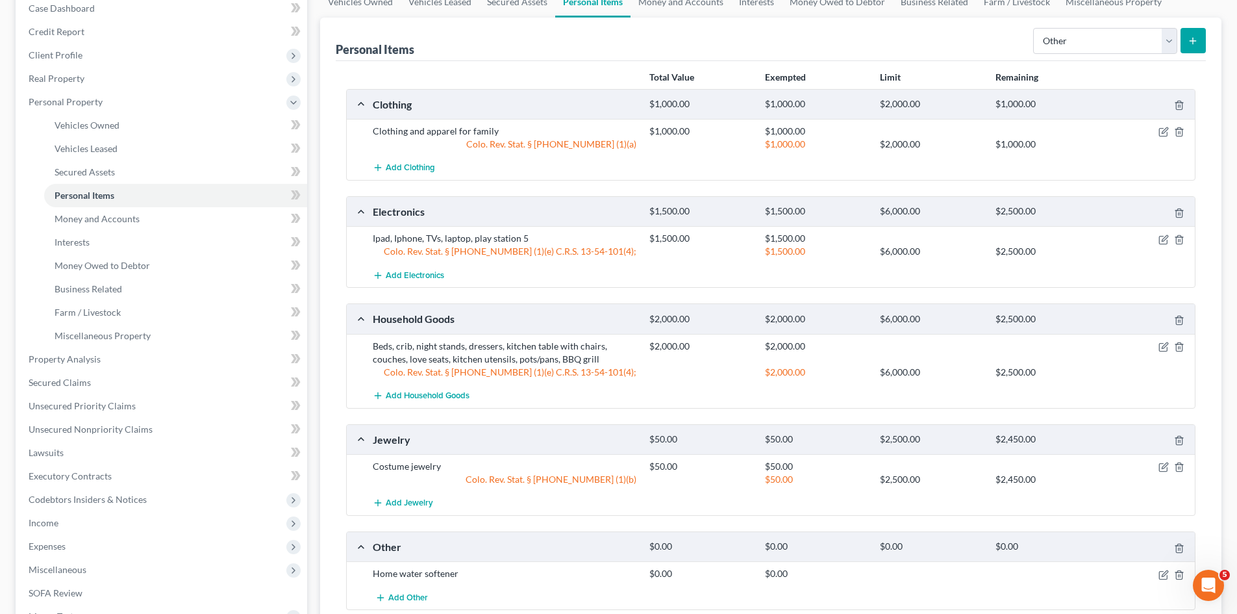
scroll to position [357, 0]
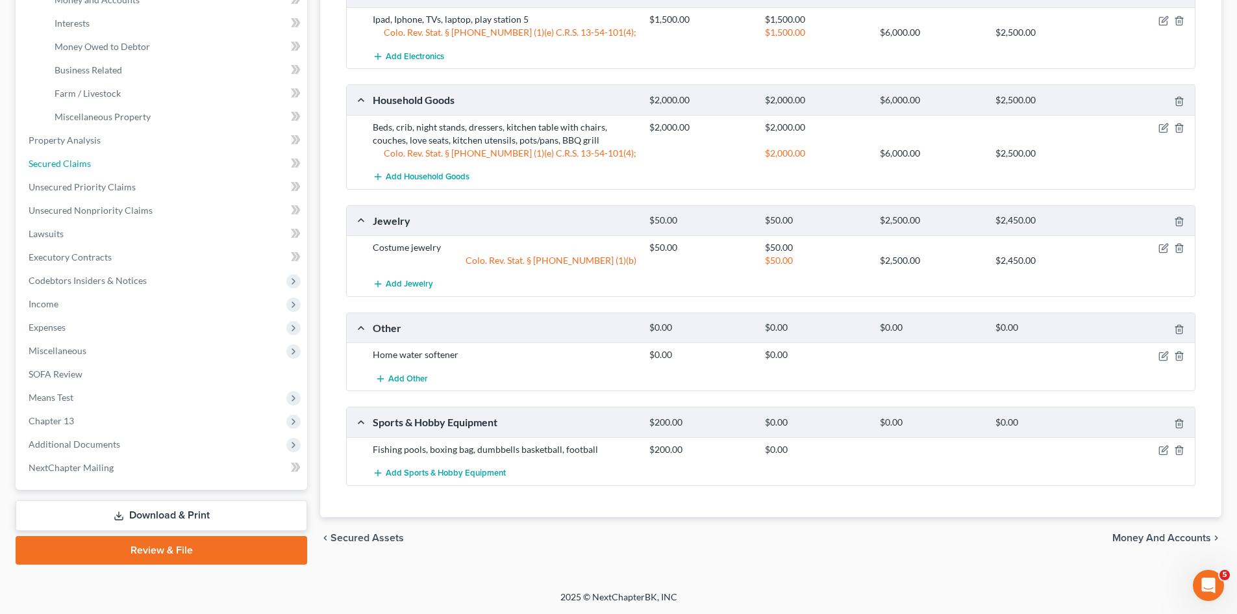
drag, startPoint x: 63, startPoint y: 164, endPoint x: 613, endPoint y: 183, distance: 550.3
click at [63, 164] on span "Secured Claims" at bounding box center [60, 163] width 62 height 11
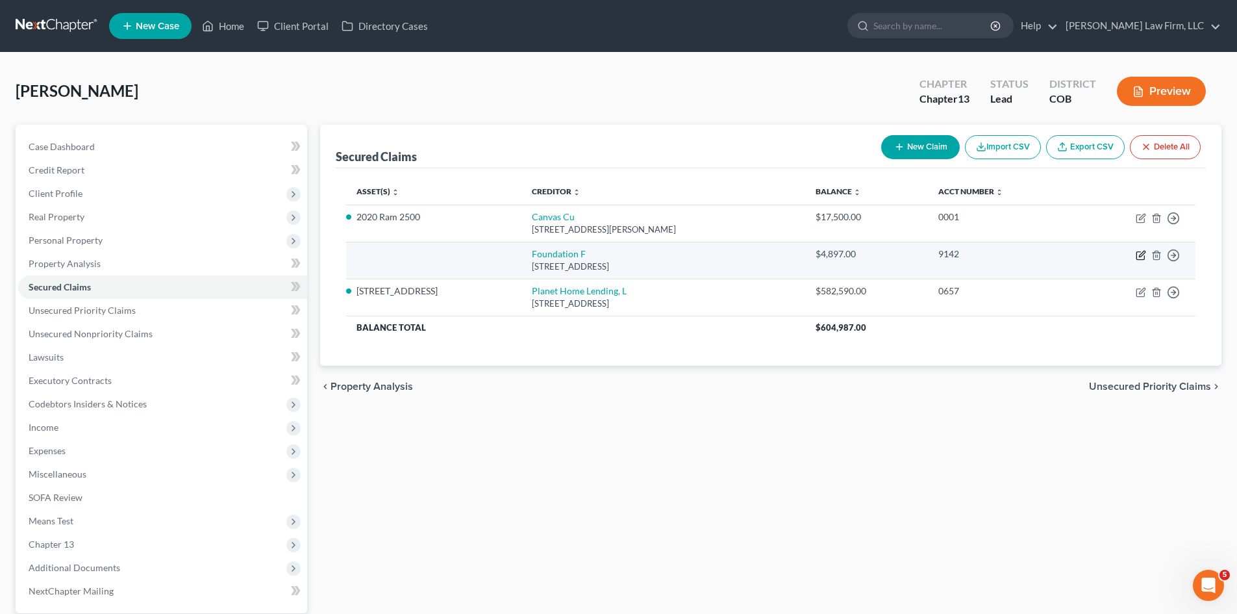
click at [1137, 258] on icon "button" at bounding box center [1140, 256] width 8 height 8
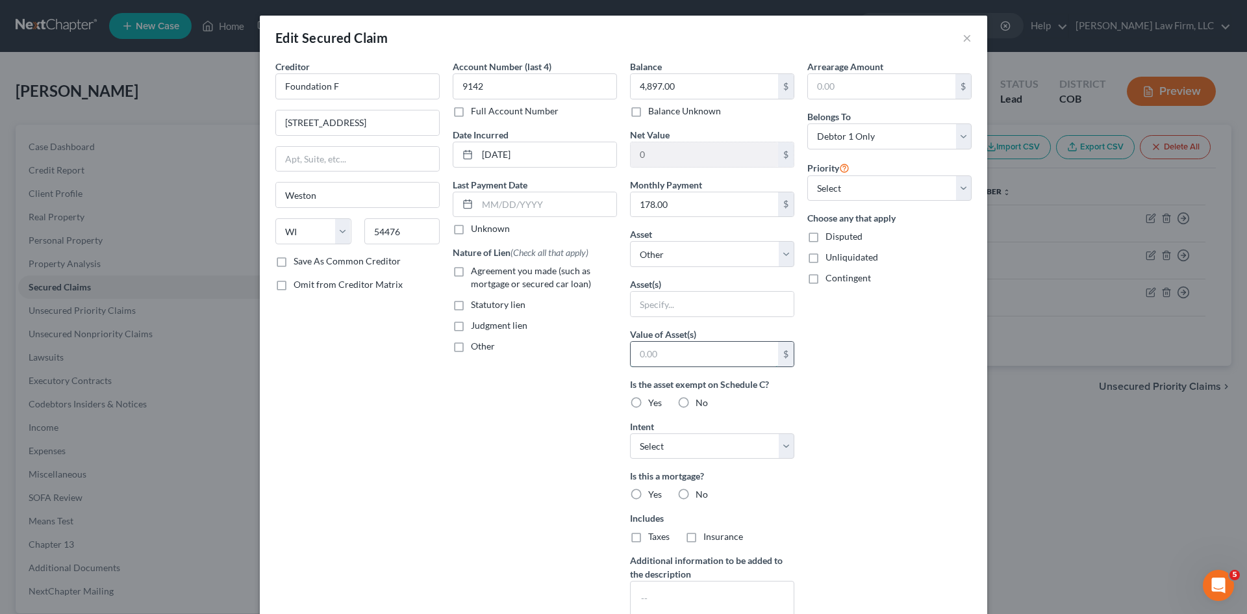
click at [766, 355] on input "text" at bounding box center [704, 354] width 147 height 25
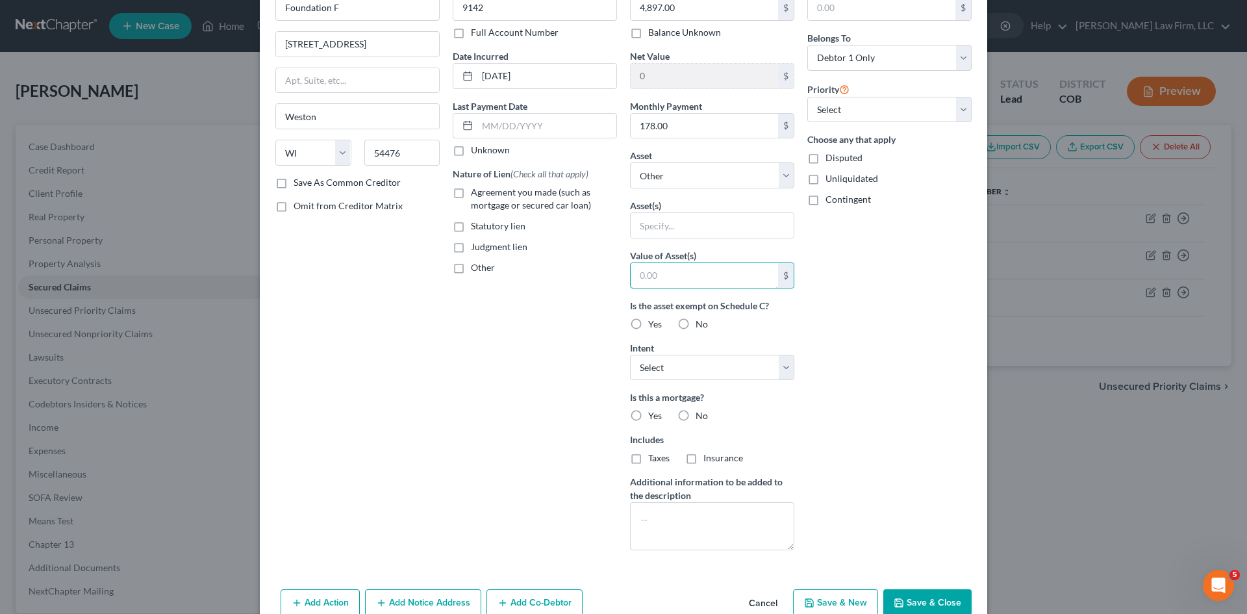
scroll to position [130, 0]
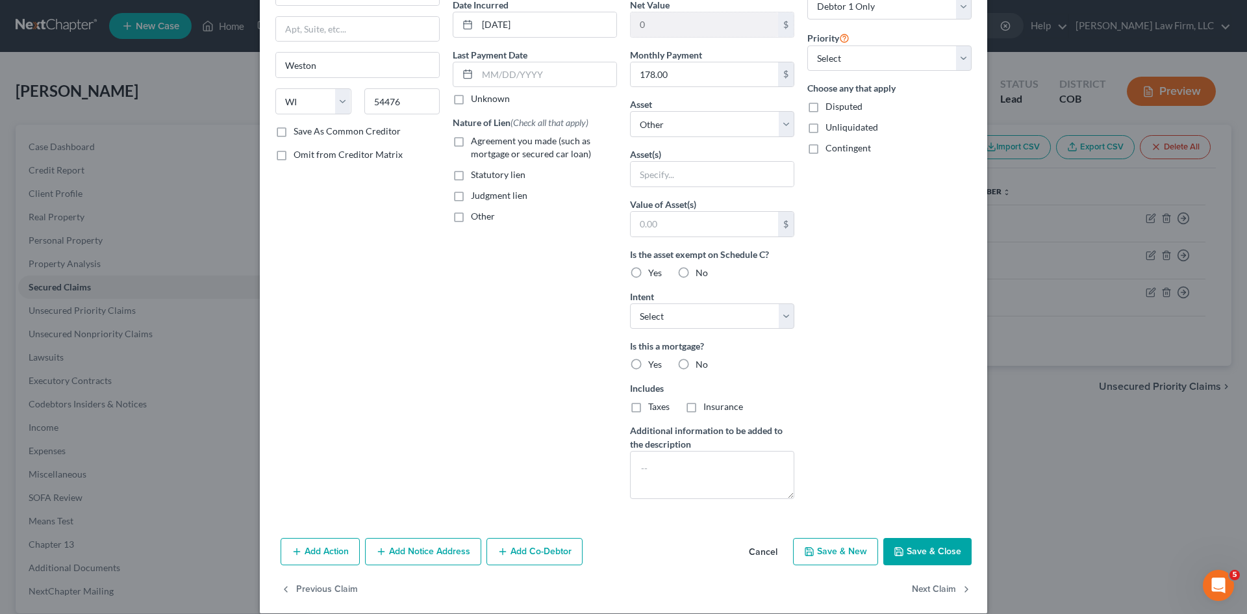
click at [695, 267] on label "No" at bounding box center [701, 272] width 12 height 13
click at [701, 267] on input "No" at bounding box center [705, 270] width 8 height 8
click at [644, 281] on div "Balance 4,897.00 $ Balance Unknown Balance Undetermined 4,897.00 $ Balance Unkn…" at bounding box center [711, 219] width 177 height 579
click at [695, 277] on label "No" at bounding box center [701, 272] width 12 height 13
click at [701, 275] on input "No" at bounding box center [705, 270] width 8 height 8
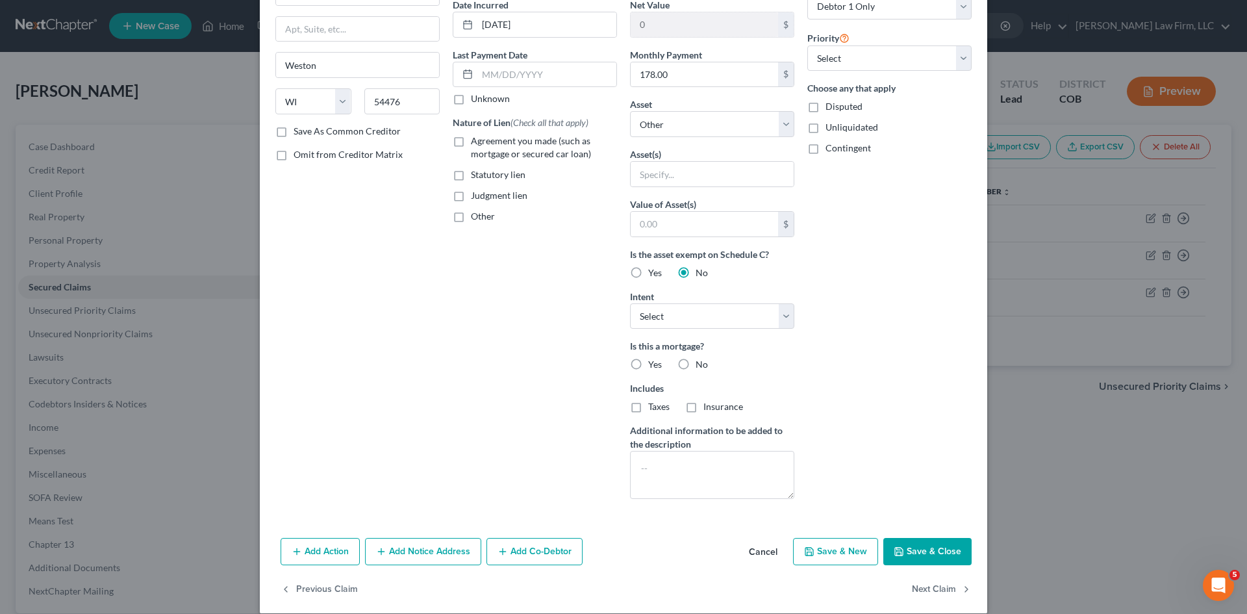
click at [648, 273] on label "Yes" at bounding box center [655, 272] width 14 height 13
click at [653, 273] on input "Yes" at bounding box center [657, 270] width 8 height 8
click at [648, 273] on label "Yes" at bounding box center [655, 272] width 14 height 13
click at [653, 273] on input "Yes" at bounding box center [657, 270] width 8 height 8
click at [696, 326] on select "Select Surrender Redeem Reaffirm Avoid Other" at bounding box center [712, 316] width 164 height 26
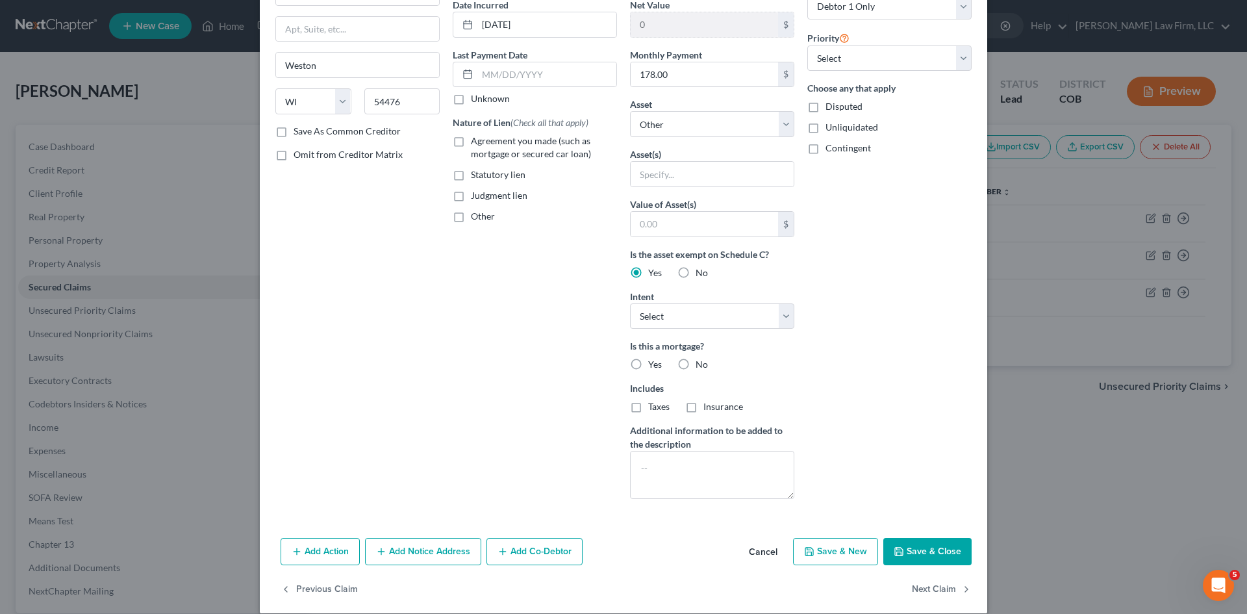
drag, startPoint x: 879, startPoint y: 279, endPoint x: 784, endPoint y: 342, distance: 113.8
click at [879, 279] on div "Arrearage Amount $ Belongs To * Select Debtor 1 Only Debtor 2 Only Debtor 1 And…" at bounding box center [889, 219] width 177 height 579
click at [695, 362] on span "No" at bounding box center [701, 363] width 12 height 11
click at [701, 362] on input "No" at bounding box center [705, 362] width 8 height 8
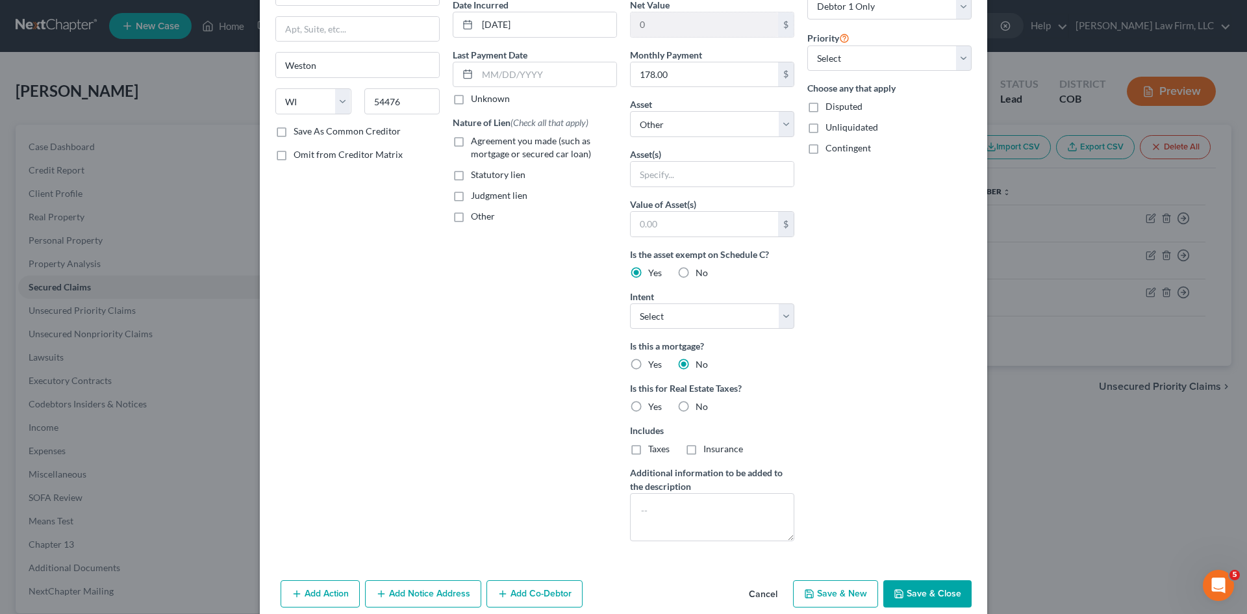
click at [689, 404] on div "No" at bounding box center [692, 406] width 31 height 13
click at [695, 408] on label "No" at bounding box center [701, 406] width 12 height 13
click at [701, 408] on input "No" at bounding box center [705, 404] width 8 height 8
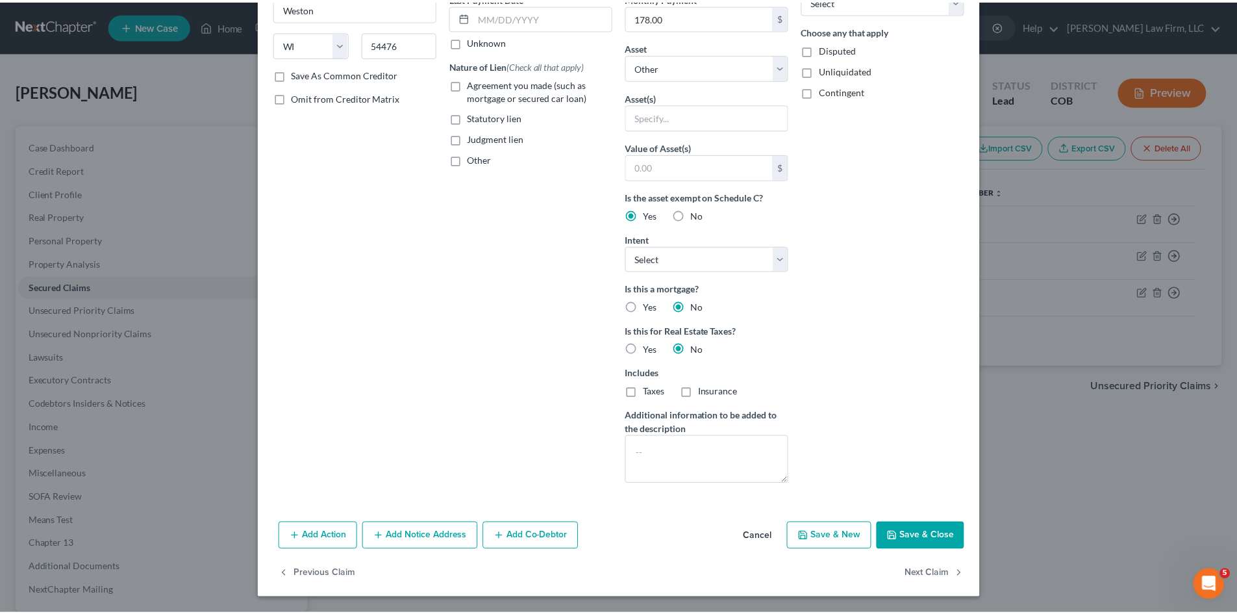
scroll to position [0, 0]
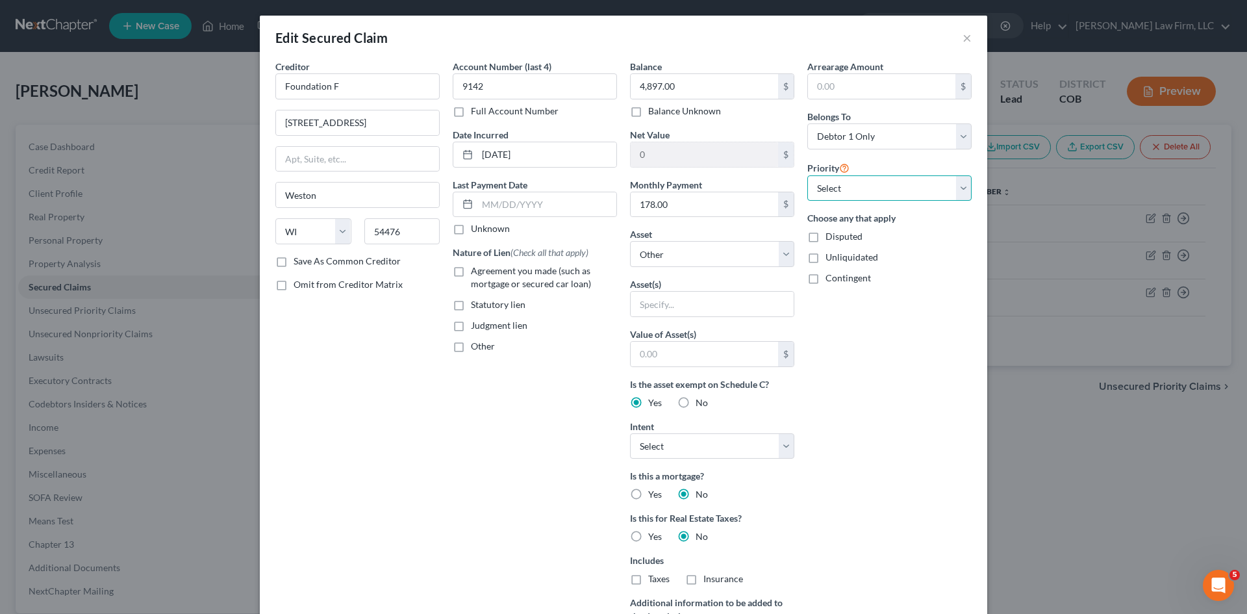
click at [872, 177] on select "Select 1st 2nd 3rd 4th 5th 6th 7th 8th 9th 10th 11th 12th 13th 14th 15th 16th 1…" at bounding box center [889, 188] width 164 height 26
click at [755, 356] on input "text" at bounding box center [704, 354] width 147 height 25
click at [764, 251] on select "Select Other Multiple Assets Sports & Hobby Equipment - Fishing pools, boxing b…" at bounding box center [712, 254] width 164 height 26
click at [630, 241] on select "Select Other Multiple Assets Sports & Hobby Equipment - Fishing pools, boxing b…" at bounding box center [712, 254] width 164 height 26
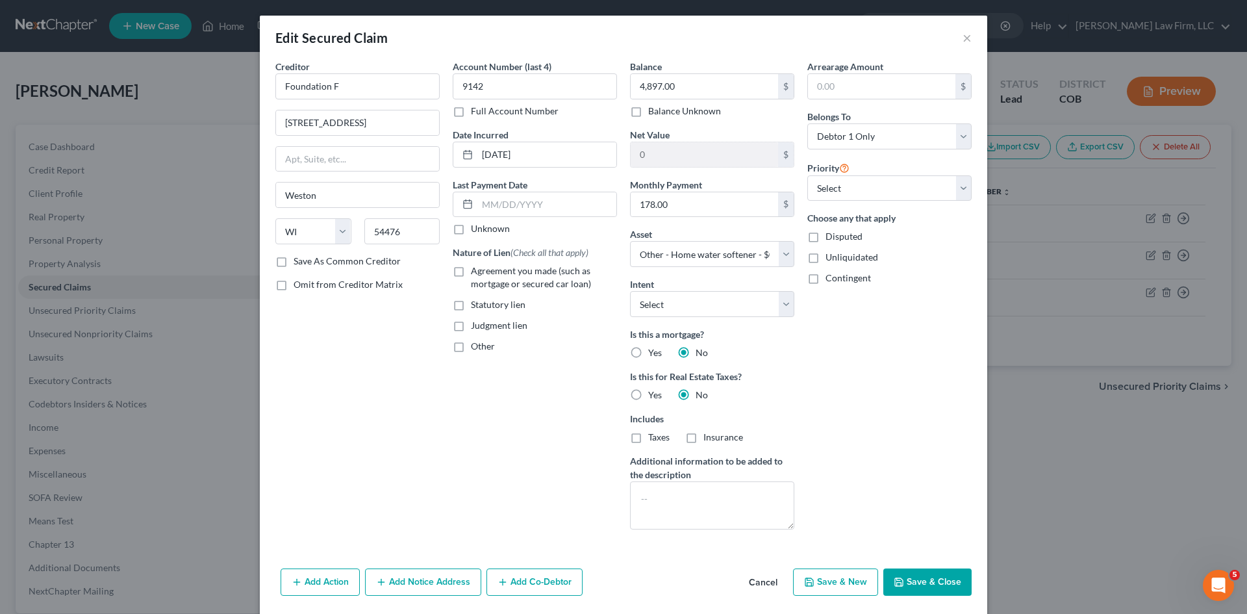
click at [910, 580] on button "Save & Close" at bounding box center [927, 581] width 88 height 27
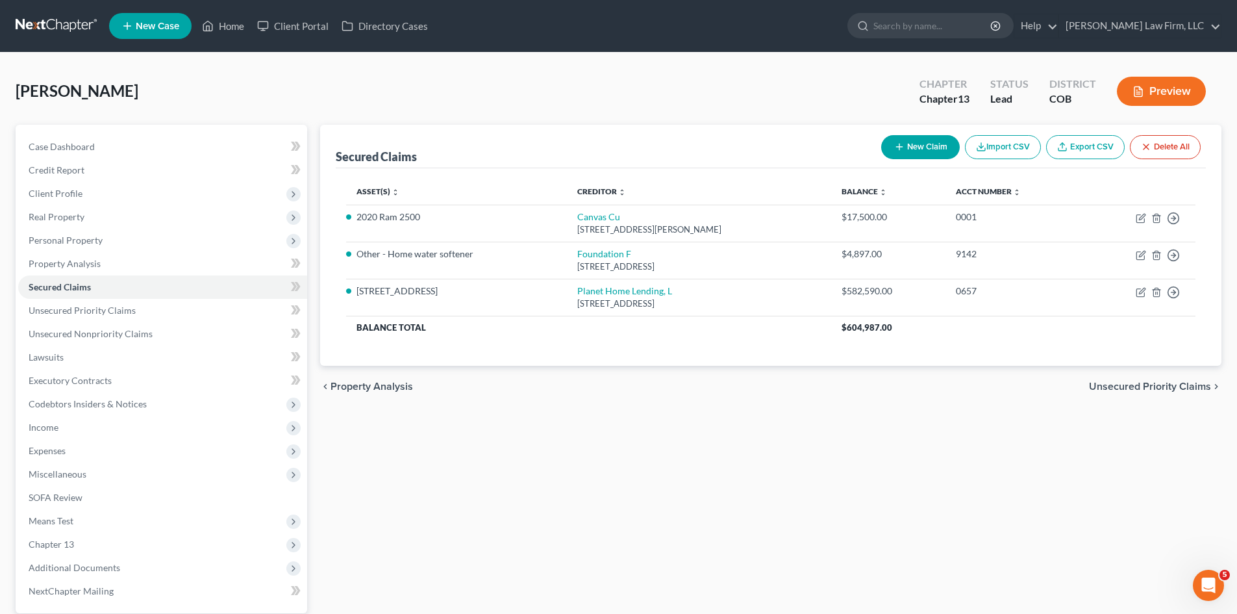
drag, startPoint x: 1110, startPoint y: 381, endPoint x: 1071, endPoint y: 382, distance: 39.6
click at [1110, 381] on span "Unsecured Priority Claims" at bounding box center [1150, 386] width 122 height 10
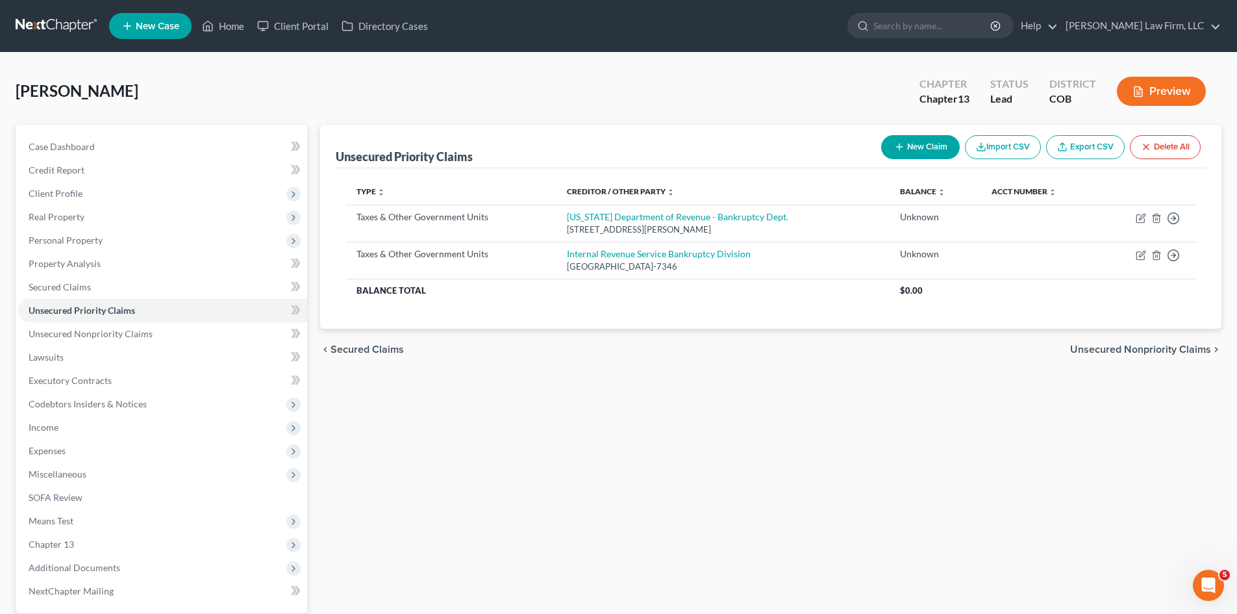
click at [1118, 344] on span "Unsecured Nonpriority Claims" at bounding box center [1140, 349] width 141 height 10
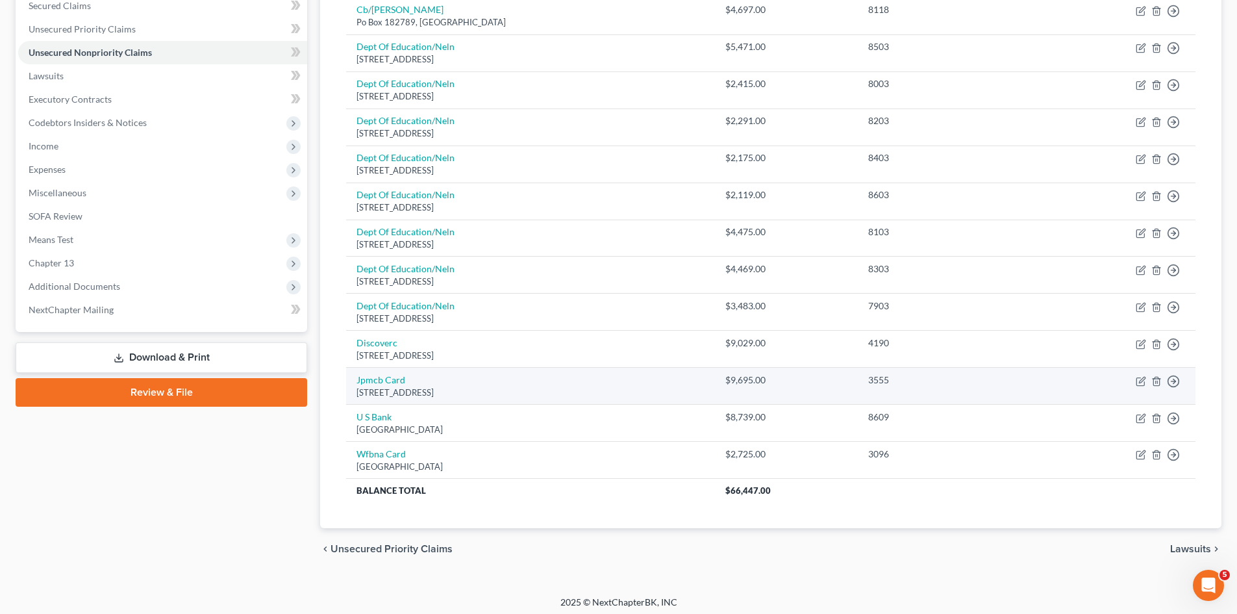
scroll to position [286, 0]
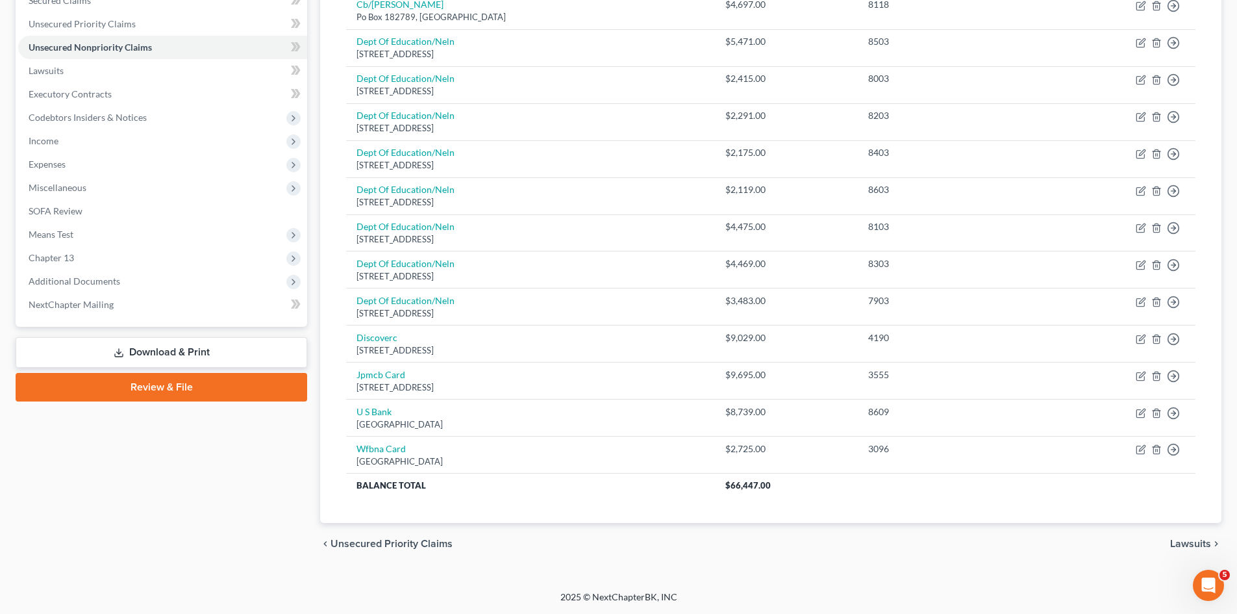
click at [1186, 545] on span "Lawsuits" at bounding box center [1190, 543] width 41 height 10
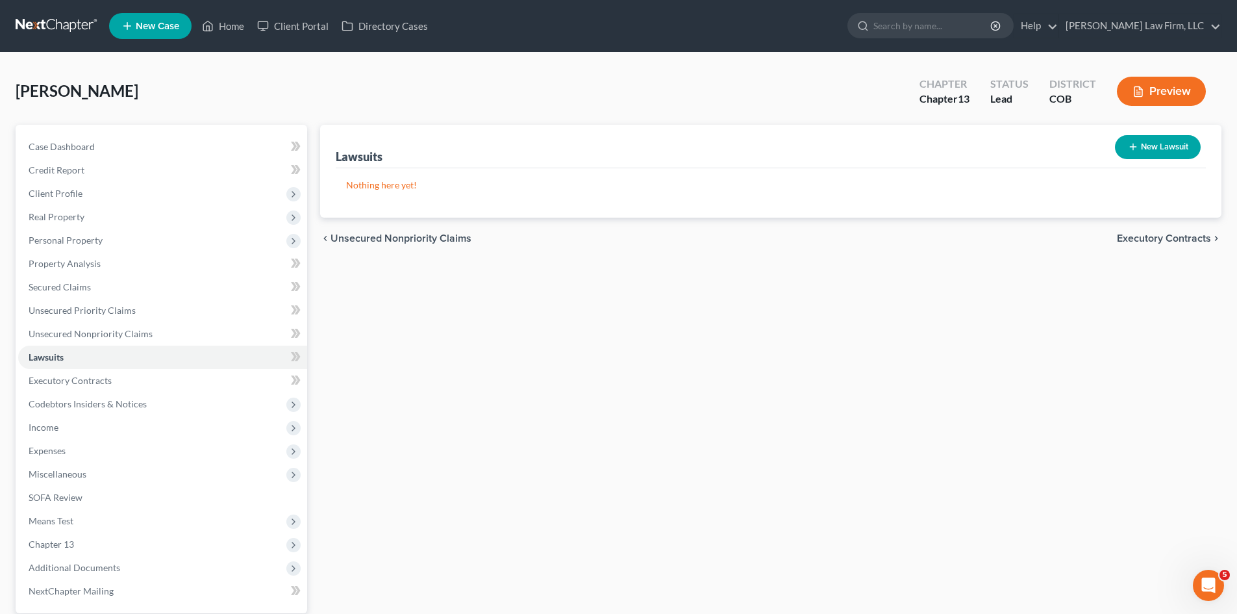
click at [1148, 233] on span "Executory Contracts" at bounding box center [1164, 238] width 94 height 10
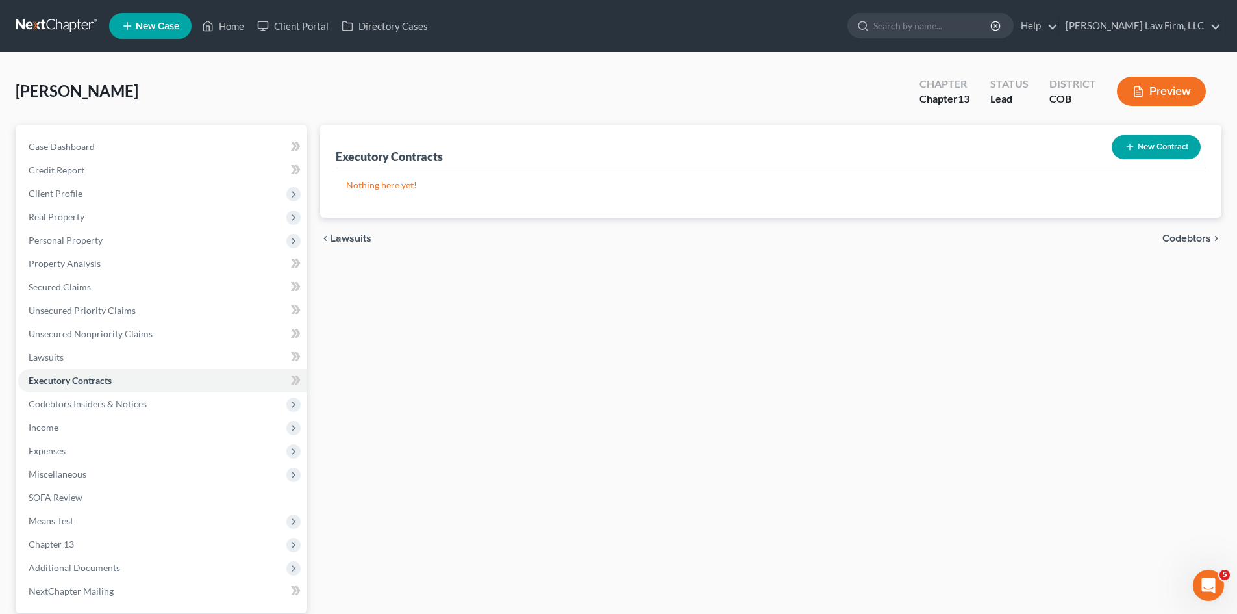
click at [1185, 234] on span "Codebtors" at bounding box center [1186, 238] width 49 height 10
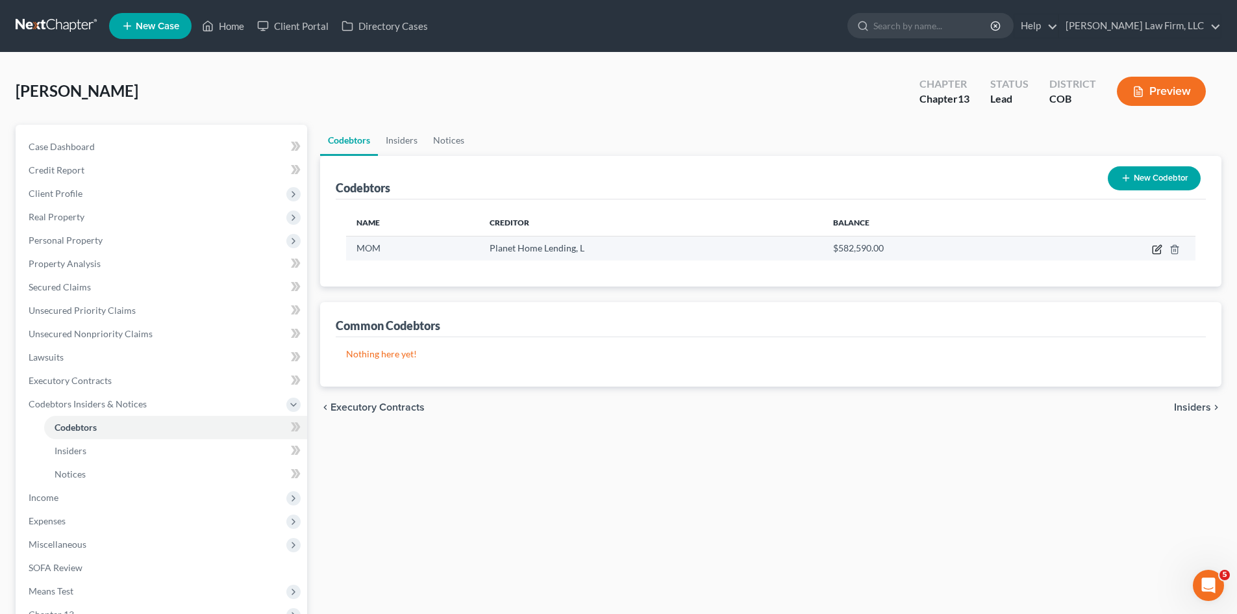
click at [1155, 245] on icon "button" at bounding box center [1157, 249] width 10 height 10
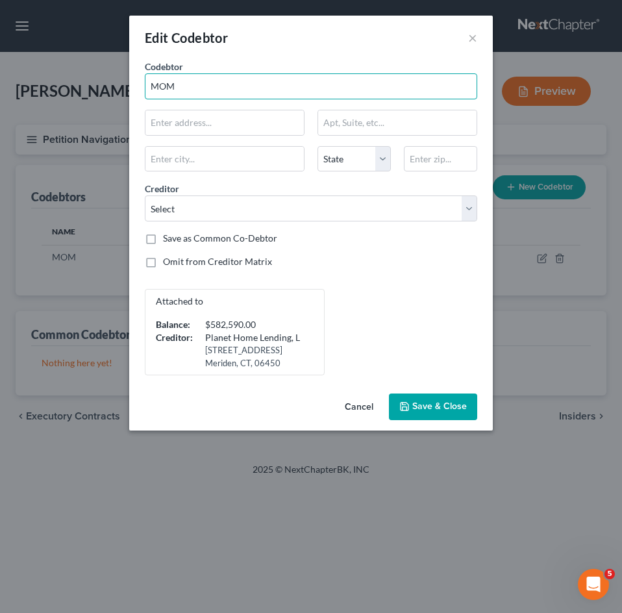
drag, startPoint x: 183, startPoint y: 88, endPoint x: 92, endPoint y: 87, distance: 91.6
click at [92, 87] on div "Edit Codebtor × Codebtor * MOM Codebtor * MOM State [US_STATE] AK AR AZ CA CO C…" at bounding box center [311, 306] width 622 height 613
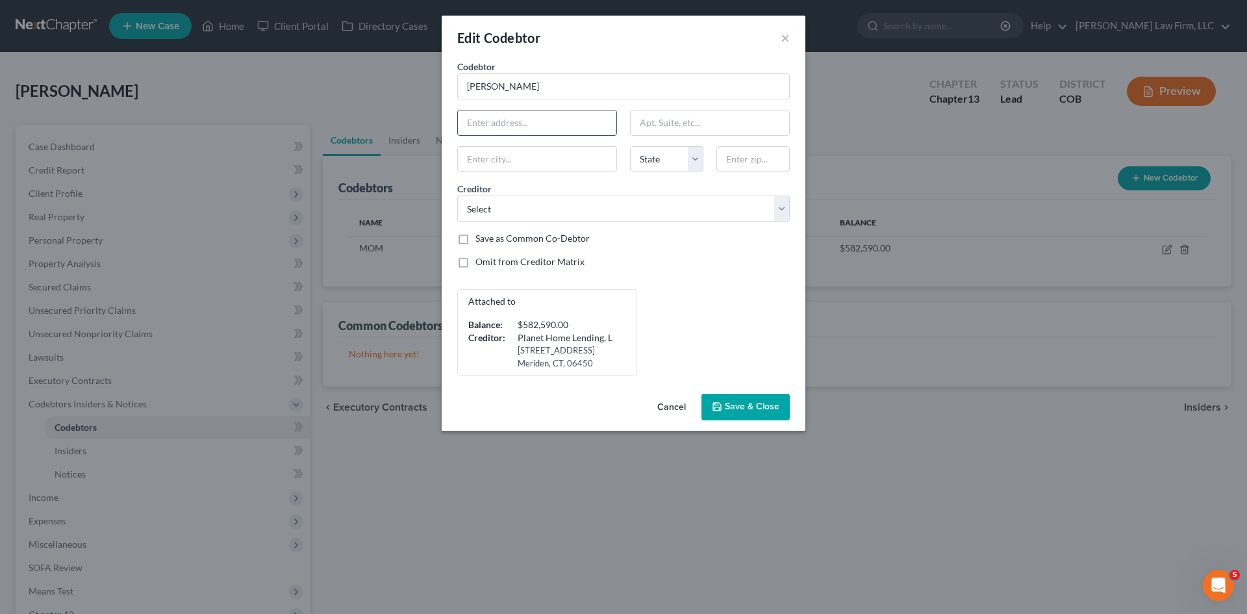
click at [558, 130] on input "text" at bounding box center [537, 122] width 158 height 25
paste input "9802 E 112th"
click at [559, 152] on input "text" at bounding box center [537, 159] width 158 height 25
drag, startPoint x: 726, startPoint y: 154, endPoint x: 698, endPoint y: 154, distance: 27.9
click at [698, 154] on div "Codebtor * [PERSON_NAME] Codebtor * [PERSON_NAME] 9802 E 112th [PERSON_NAME][GE…" at bounding box center [623, 218] width 345 height 316
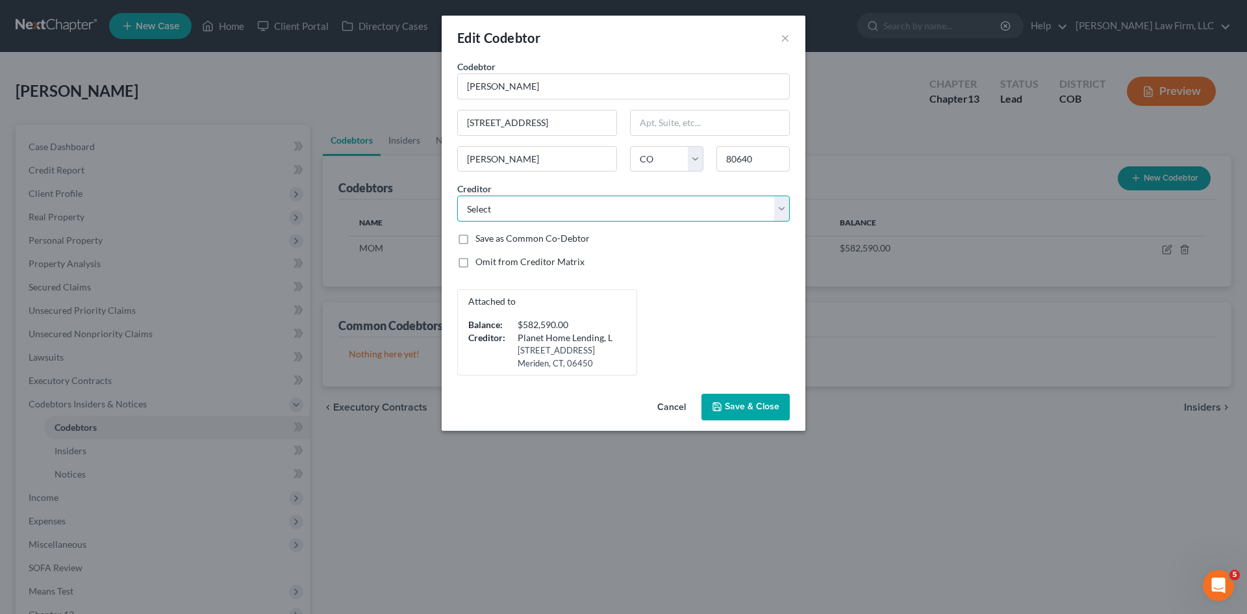
click at [631, 210] on select "Select Jpmcb Card Discoverc U S Bank Cb/[PERSON_NAME] Cap1 Dept Of Education/Ne…" at bounding box center [623, 208] width 332 height 26
click at [735, 414] on button "Save & Close" at bounding box center [745, 407] width 88 height 27
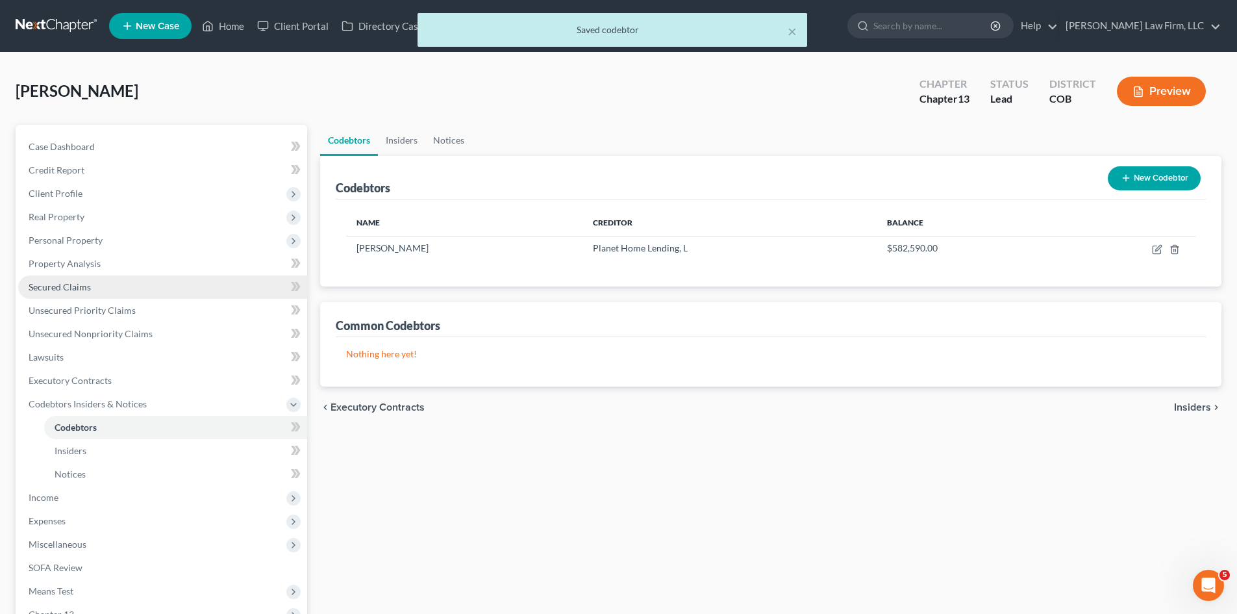
drag, startPoint x: 76, startPoint y: 290, endPoint x: 101, endPoint y: 282, distance: 25.9
click at [76, 290] on span "Secured Claims" at bounding box center [60, 286] width 62 height 11
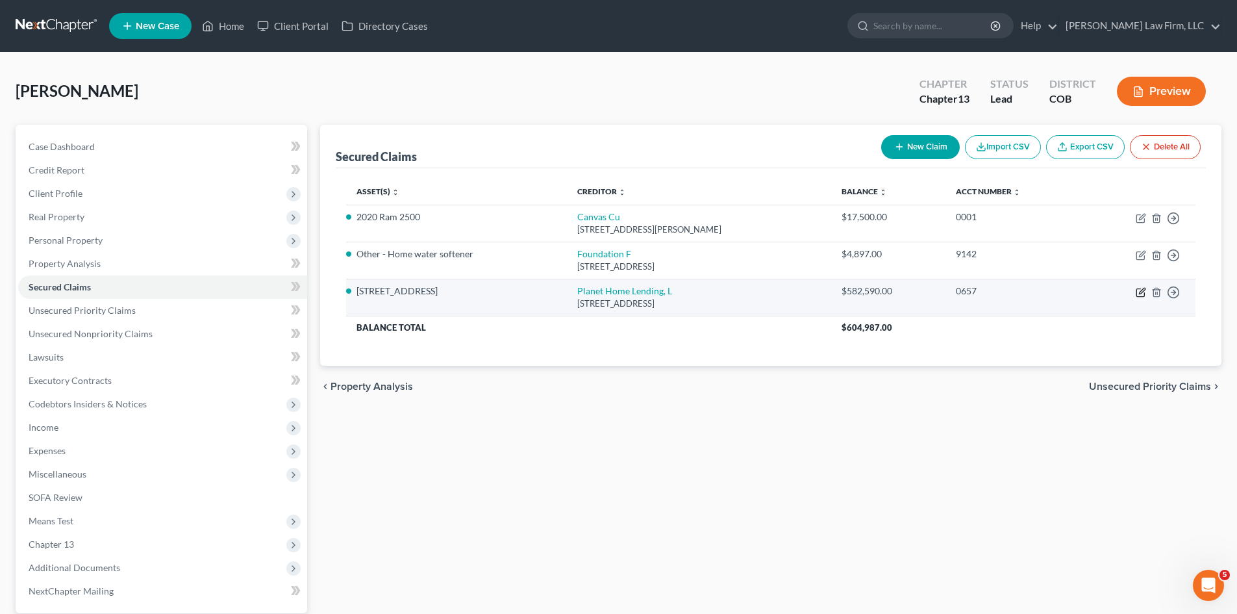
click at [1145, 291] on icon "button" at bounding box center [1141, 292] width 10 height 10
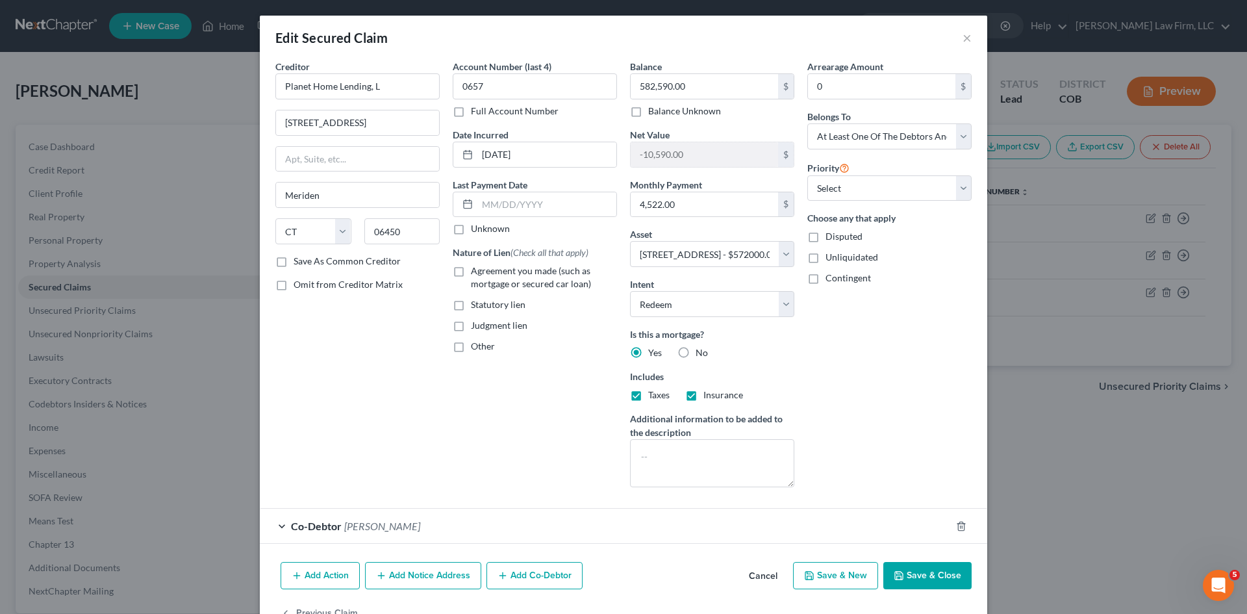
click at [527, 524] on div "Co-Debtor [PERSON_NAME]" at bounding box center [605, 525] width 691 height 34
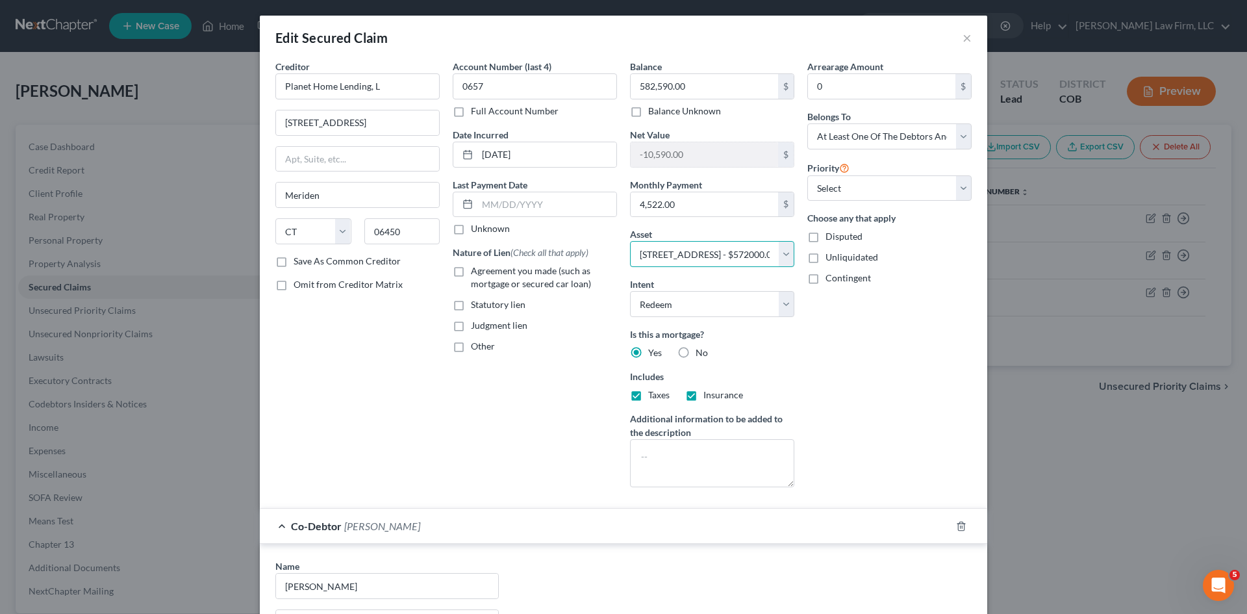
click at [747, 257] on select "Select Other Multiple Assets Sports & Hobby Equipment - Fishing pools, boxing b…" at bounding box center [712, 254] width 164 height 26
drag, startPoint x: 747, startPoint y: 257, endPoint x: 651, endPoint y: 330, distance: 121.0
click at [747, 257] on select "Select Other Multiple Assets Sports & Hobby Equipment - Fishing pools, boxing b…" at bounding box center [712, 254] width 164 height 26
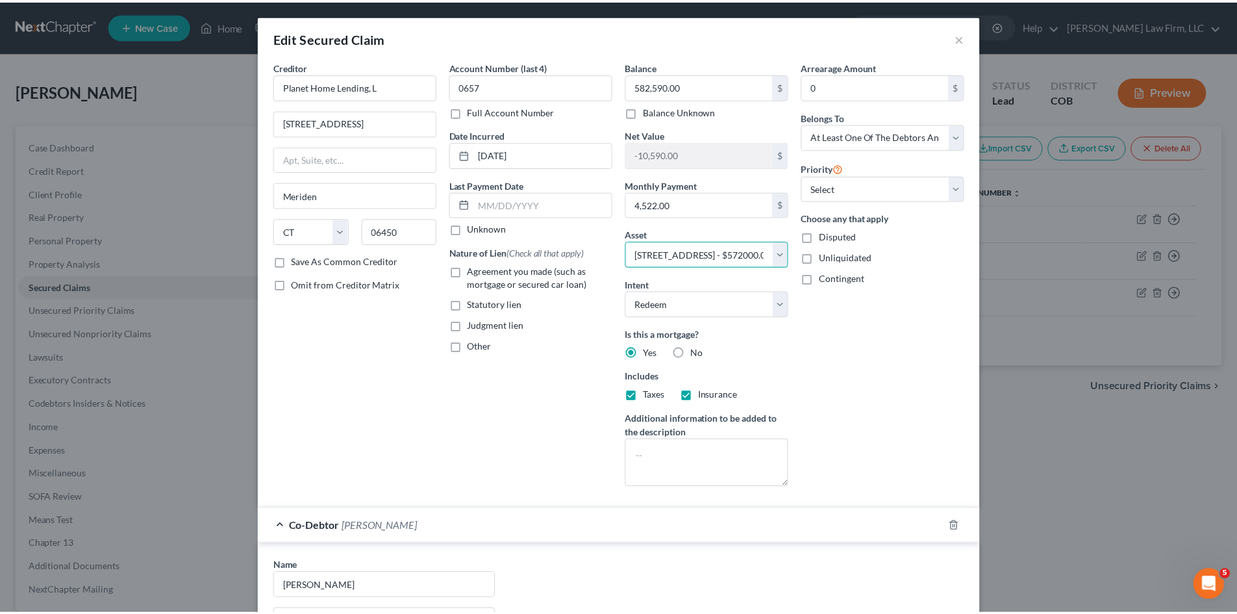
scroll to position [306, 0]
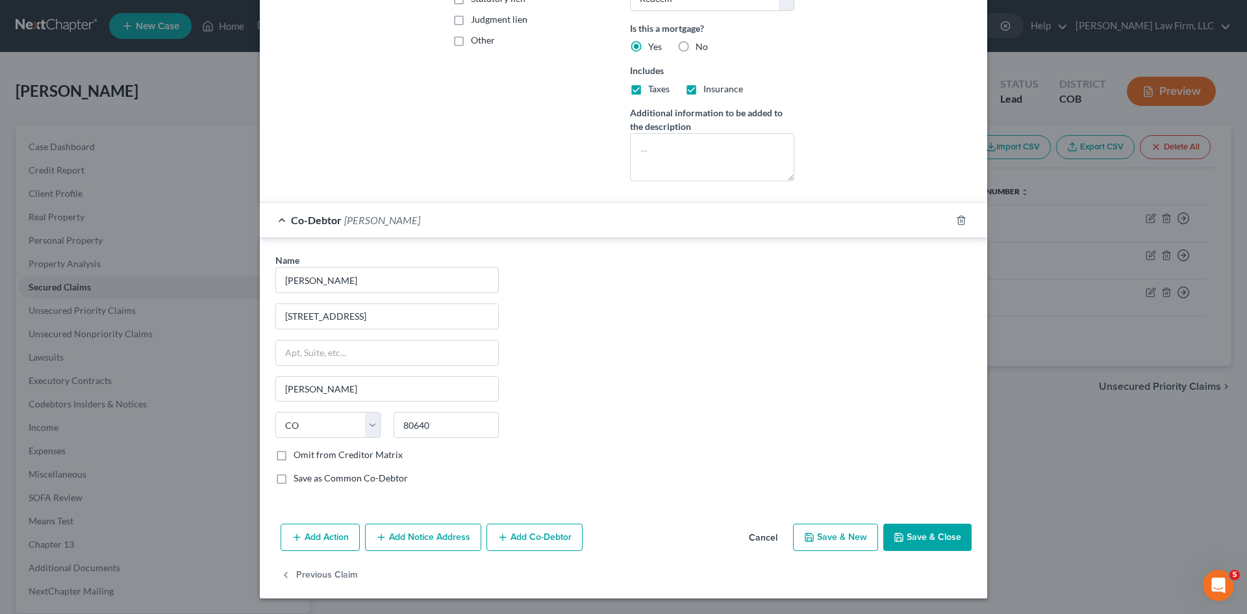
click at [758, 536] on button "Cancel" at bounding box center [762, 538] width 49 height 26
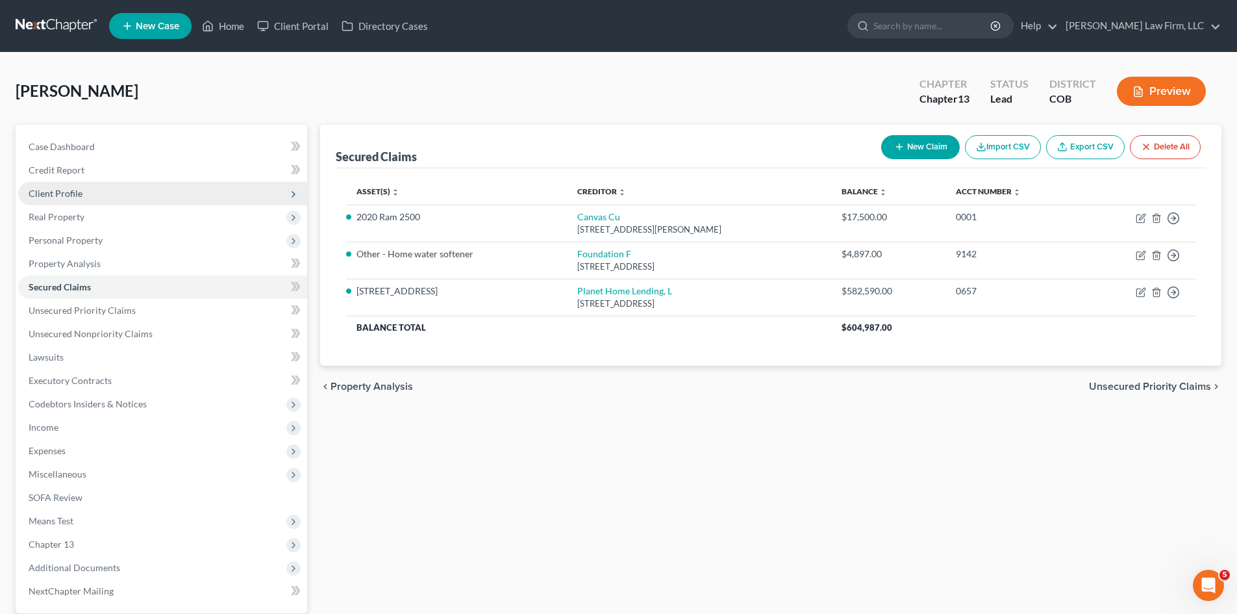
click at [60, 190] on span "Client Profile" at bounding box center [56, 193] width 54 height 11
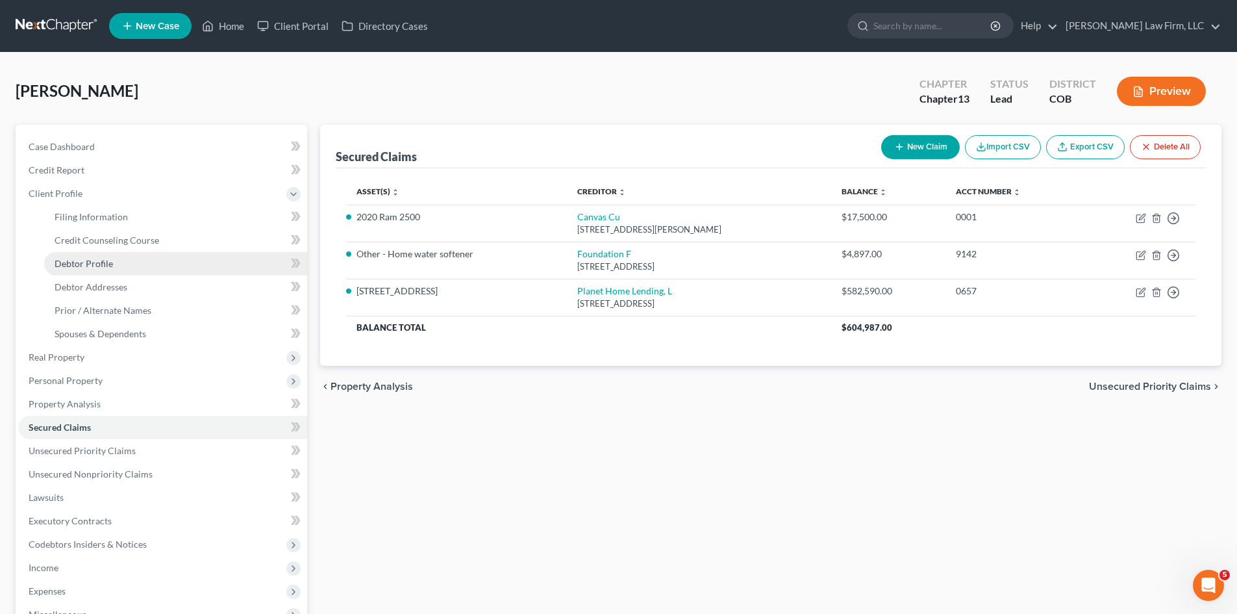
click at [108, 266] on span "Debtor Profile" at bounding box center [84, 263] width 58 height 11
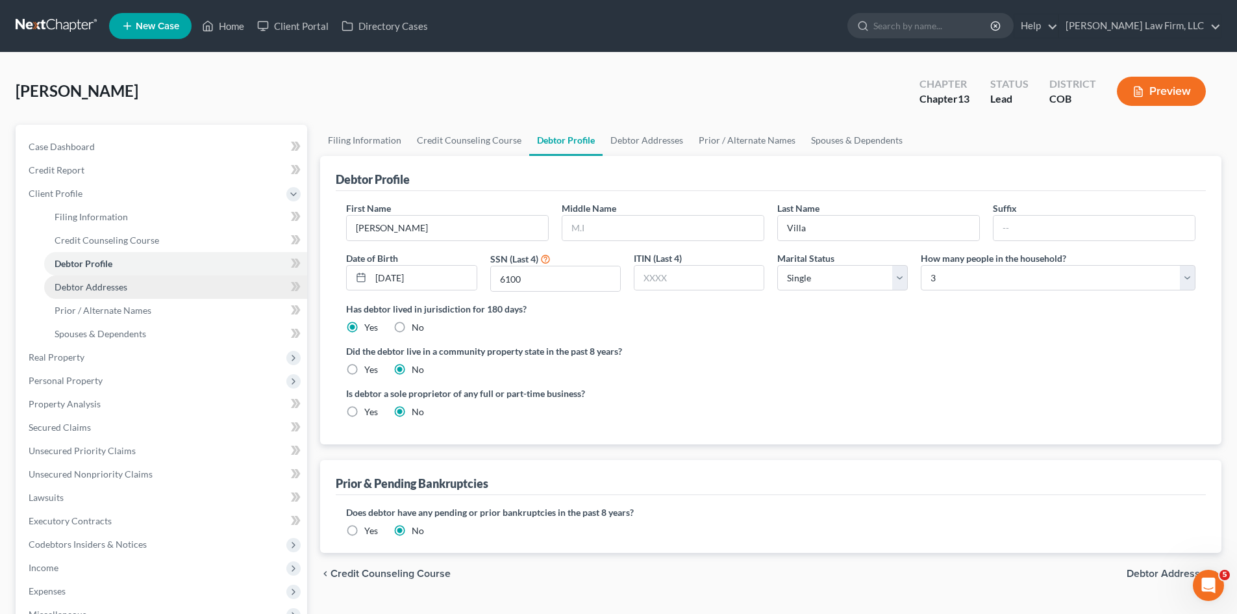
click at [108, 284] on span "Debtor Addresses" at bounding box center [91, 286] width 73 height 11
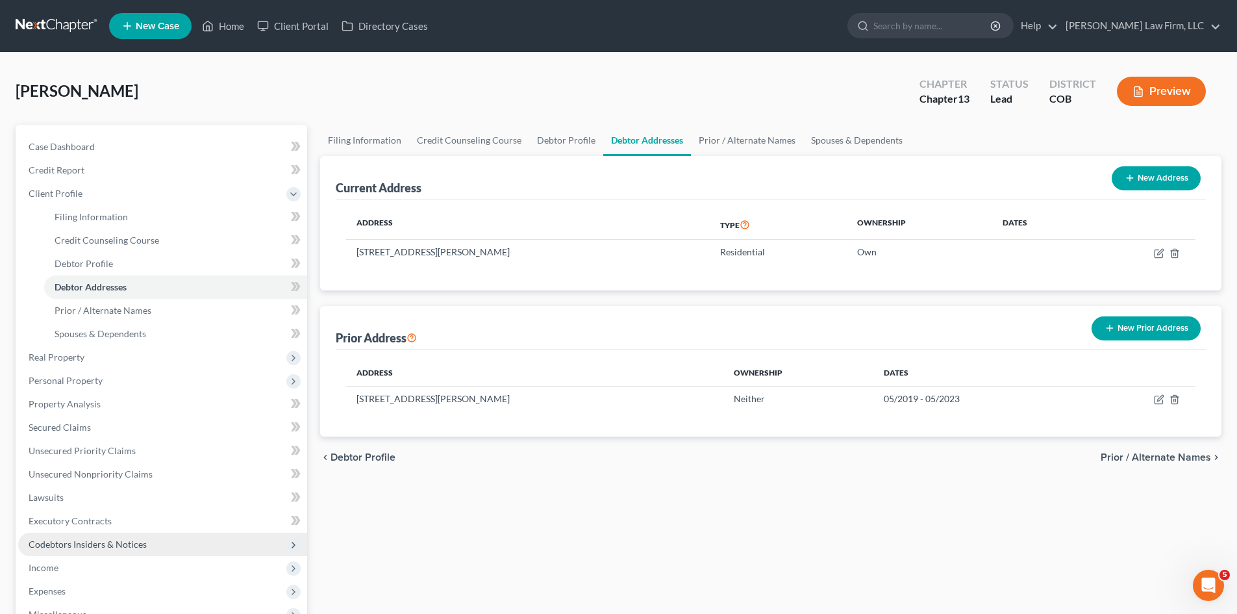
click at [82, 540] on span "Codebtors Insiders & Notices" at bounding box center [88, 543] width 118 height 11
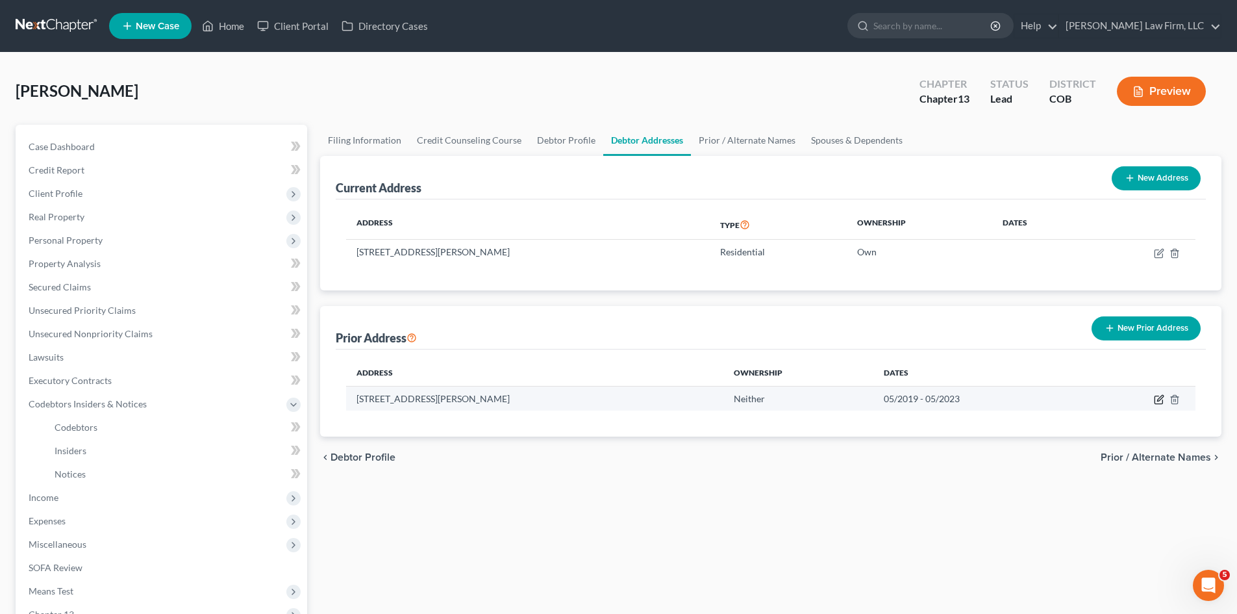
click at [1156, 399] on icon "button" at bounding box center [1159, 399] width 10 height 10
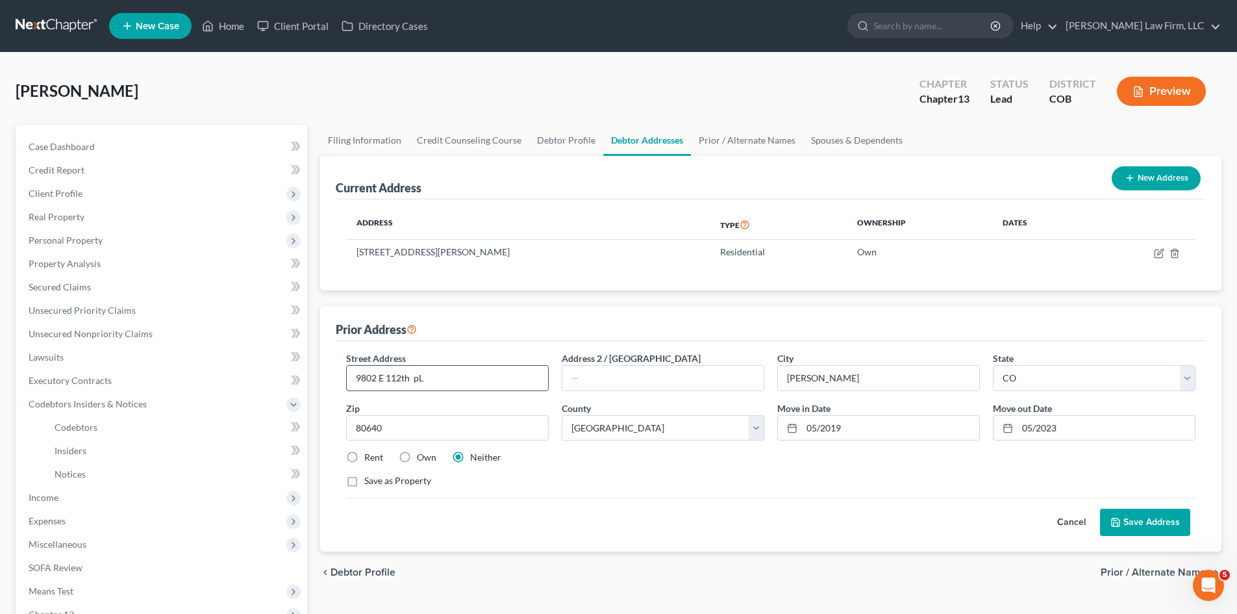
click at [451, 385] on input "9802 E 112th pL" at bounding box center [447, 378] width 201 height 25
drag, startPoint x: 1149, startPoint y: 517, endPoint x: 649, endPoint y: 541, distance: 500.6
click at [1148, 517] on button "Save Address" at bounding box center [1145, 521] width 90 height 27
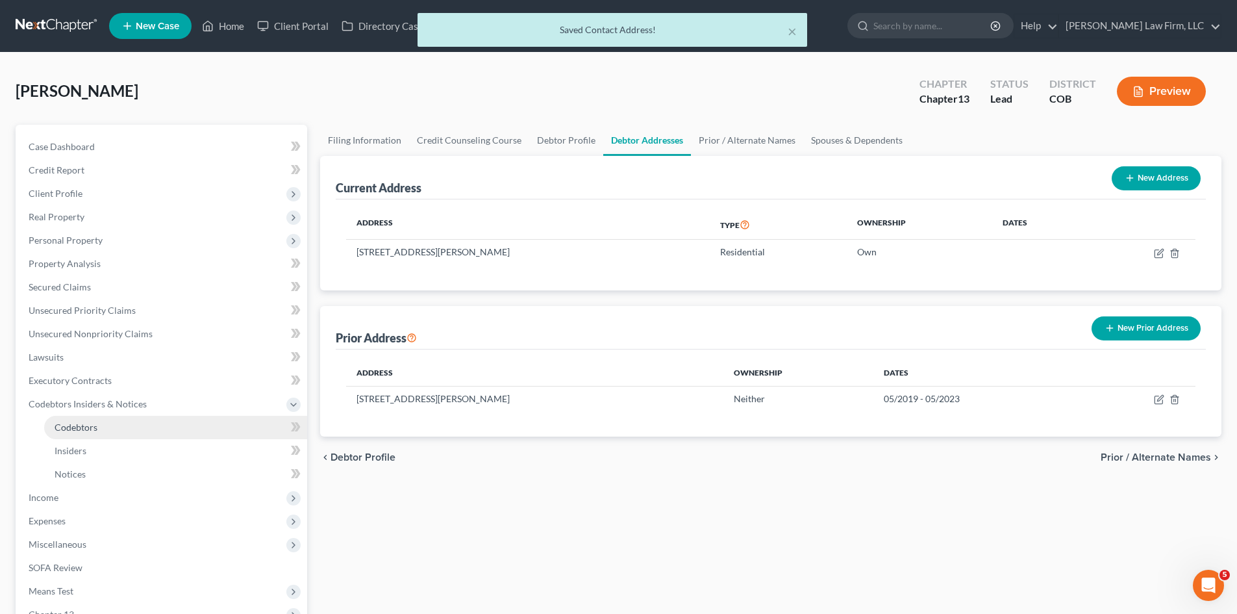
click at [112, 432] on link "Codebtors" at bounding box center [175, 427] width 263 height 23
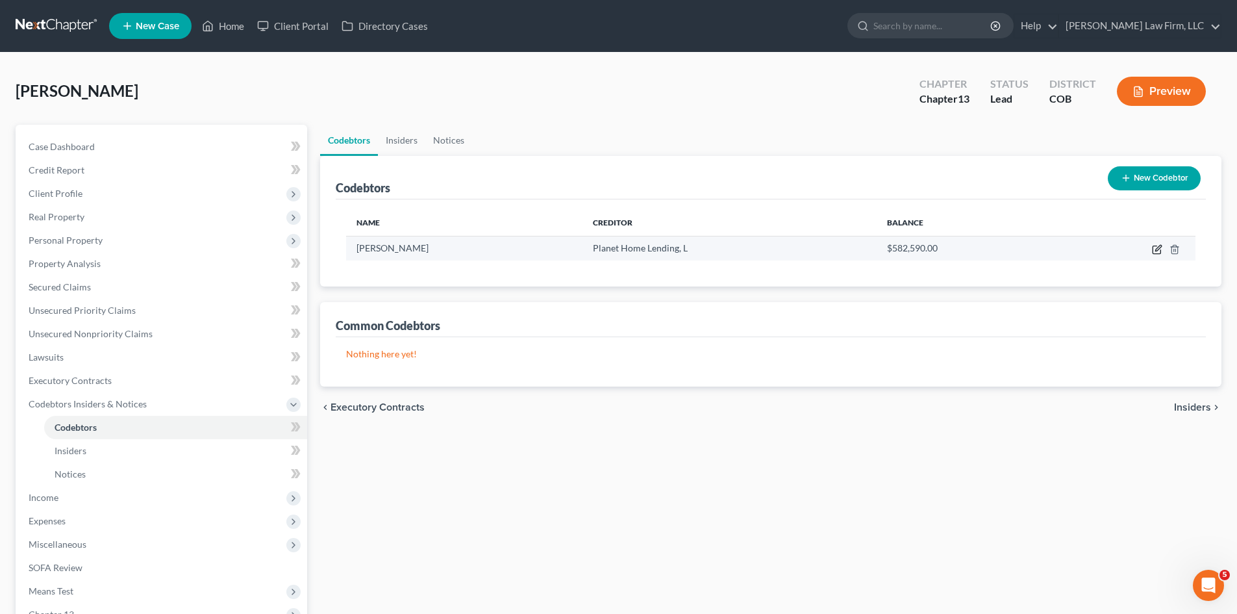
click at [1155, 249] on icon "button" at bounding box center [1157, 249] width 10 height 10
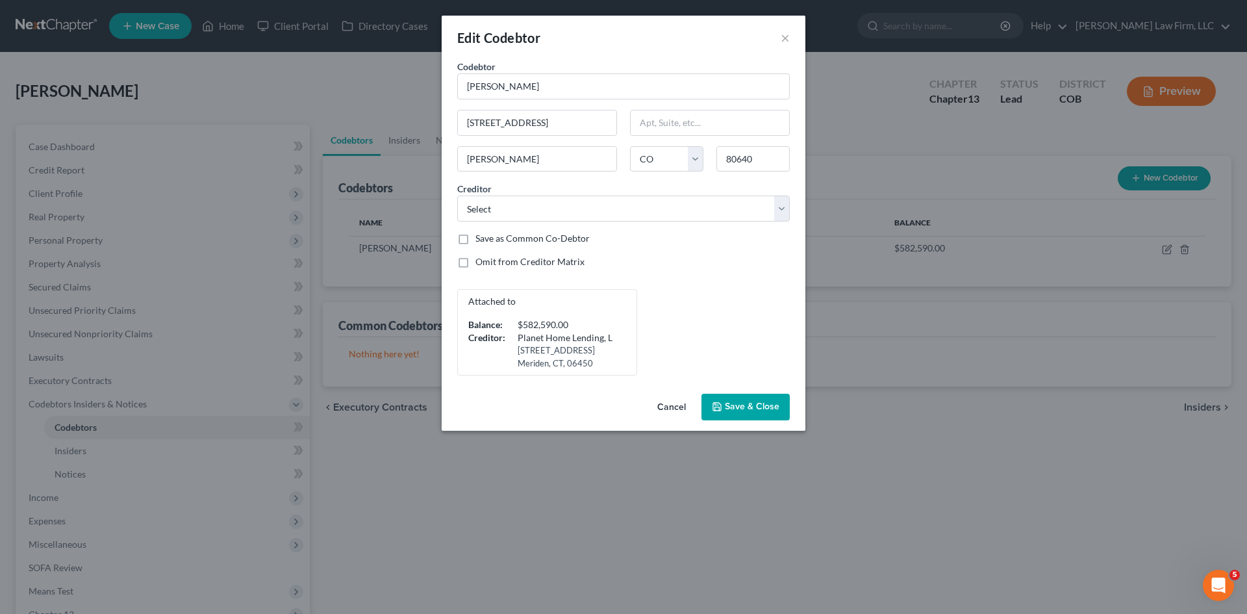
click at [677, 409] on button "Cancel" at bounding box center [671, 408] width 49 height 26
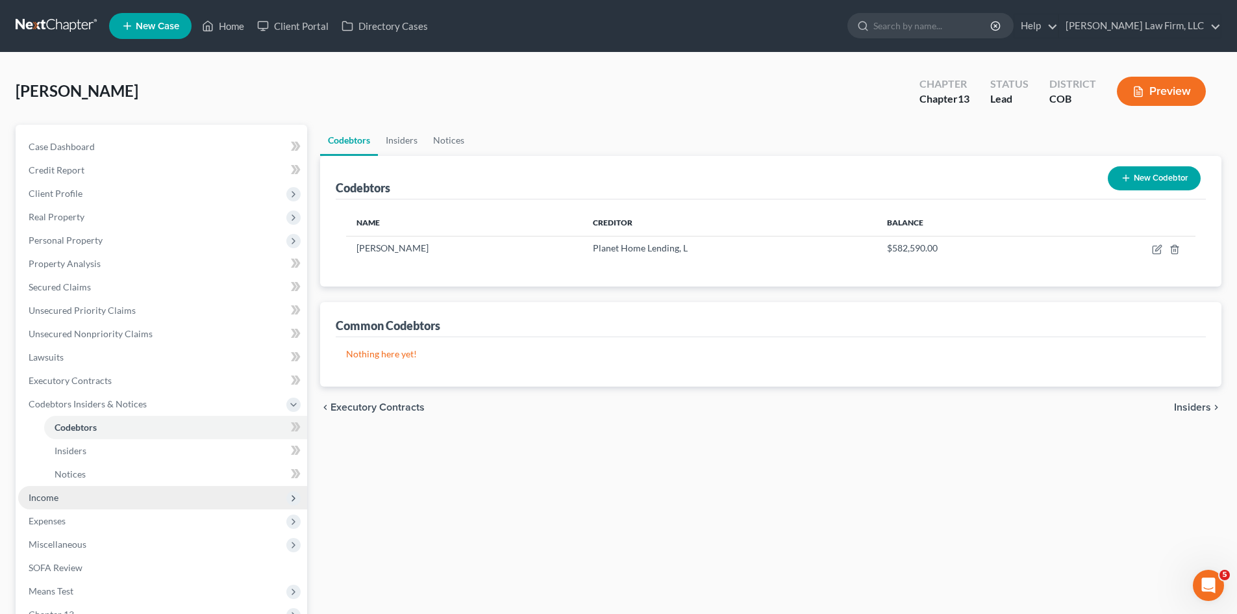
click at [60, 496] on span "Income" at bounding box center [162, 497] width 289 height 23
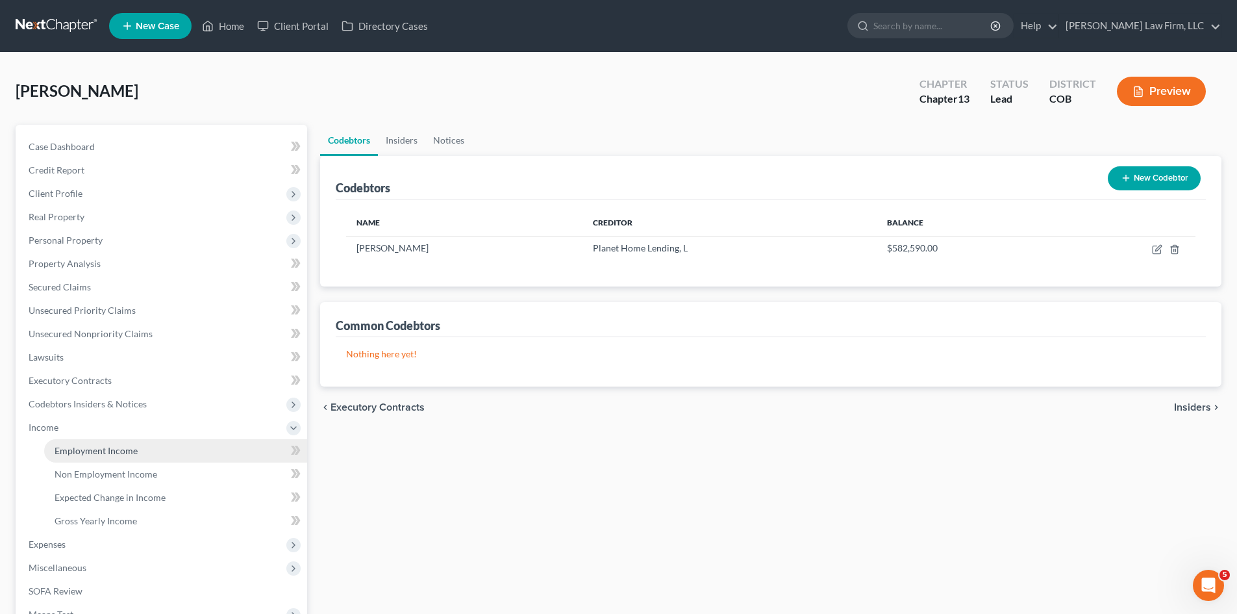
click at [84, 453] on span "Employment Income" at bounding box center [96, 450] width 83 height 11
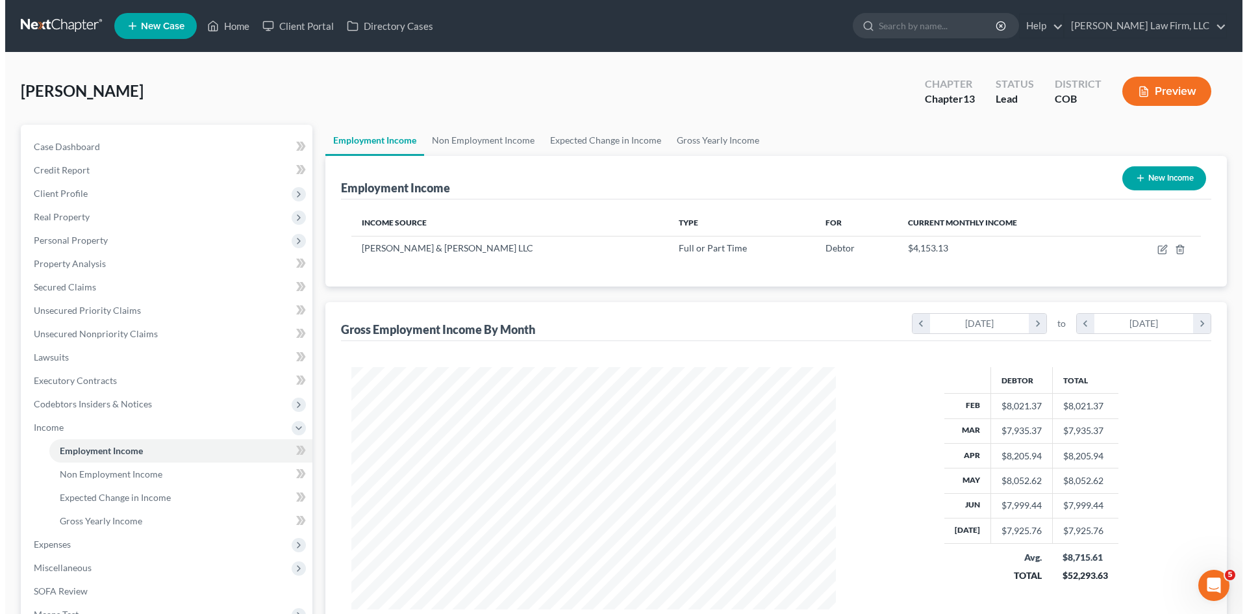
scroll to position [242, 510]
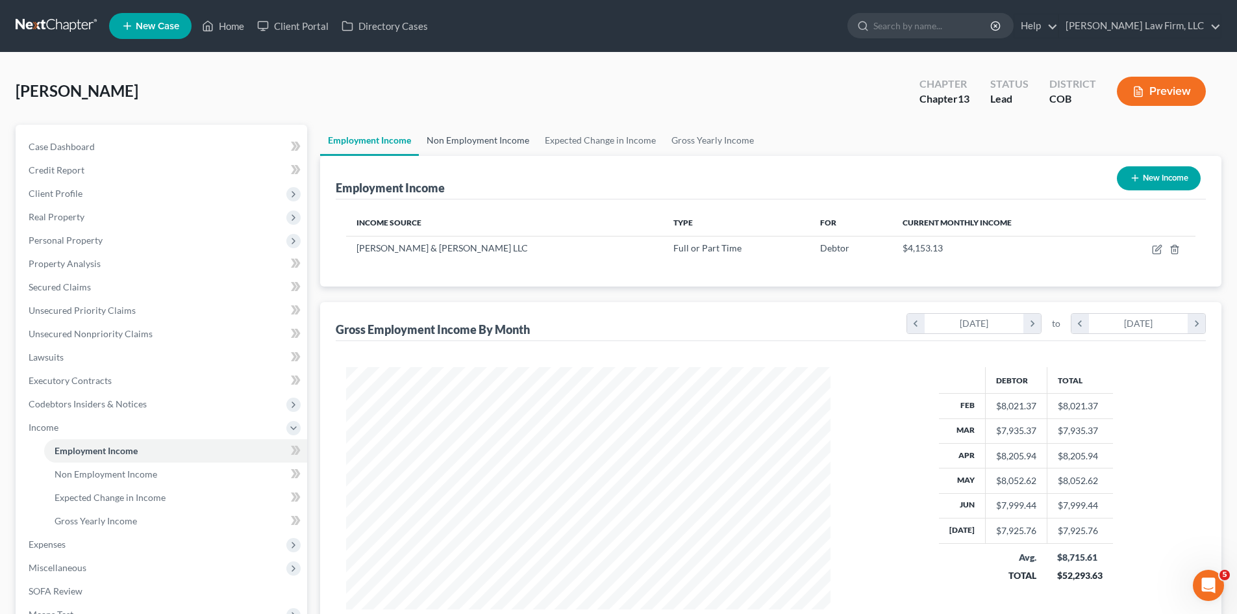
click at [488, 145] on link "Non Employment Income" at bounding box center [478, 140] width 118 height 31
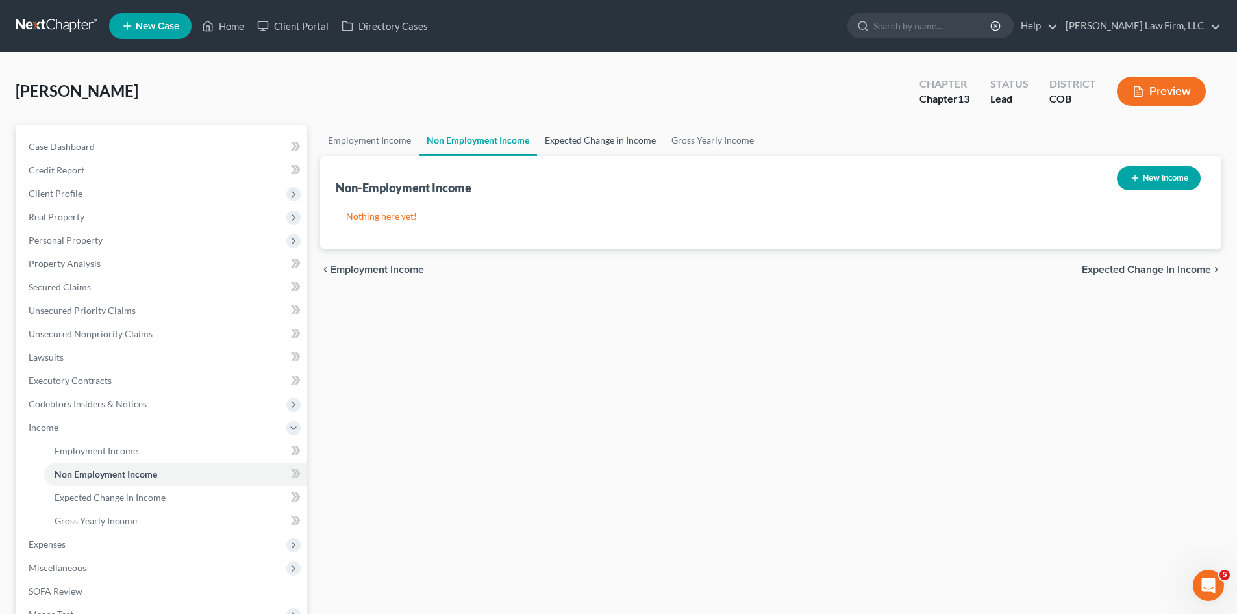
click at [575, 140] on link "Expected Change in Income" at bounding box center [600, 140] width 127 height 31
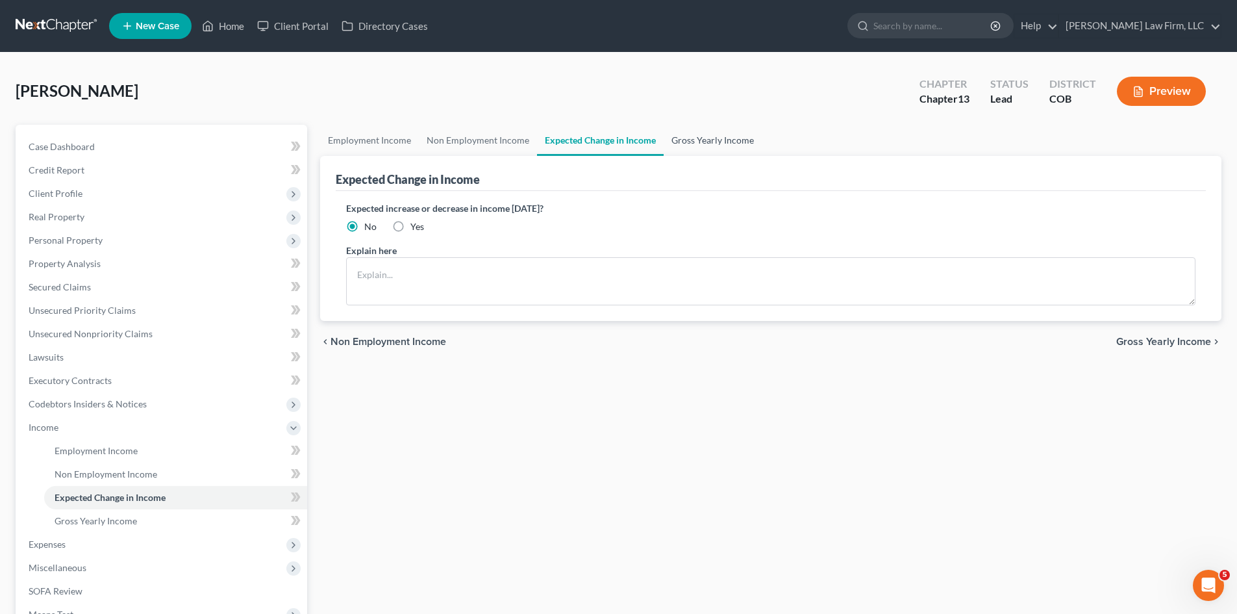
click at [706, 135] on link "Gross Yearly Income" at bounding box center [713, 140] width 98 height 31
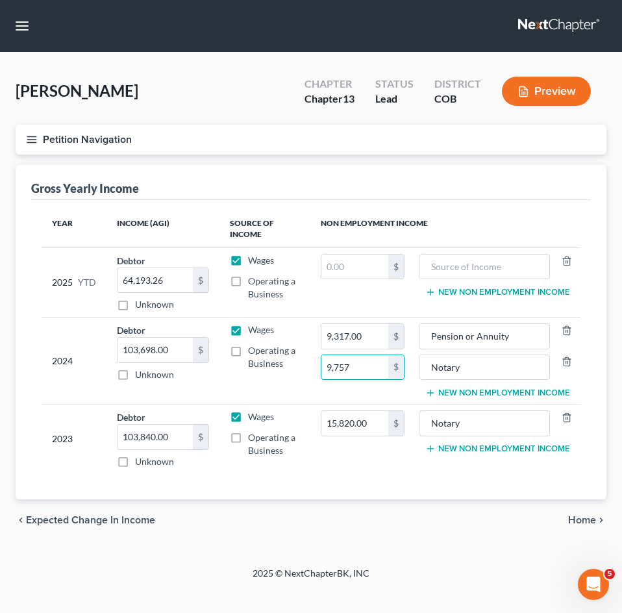
drag, startPoint x: 355, startPoint y: 369, endPoint x: 264, endPoint y: 365, distance: 91.6
click at [271, 368] on tr "2024 Debtor 103,698.00 $ Unknown Balance Undetermined 103,698.00 $ Unknown Wage…" at bounding box center [311, 361] width 539 height 87
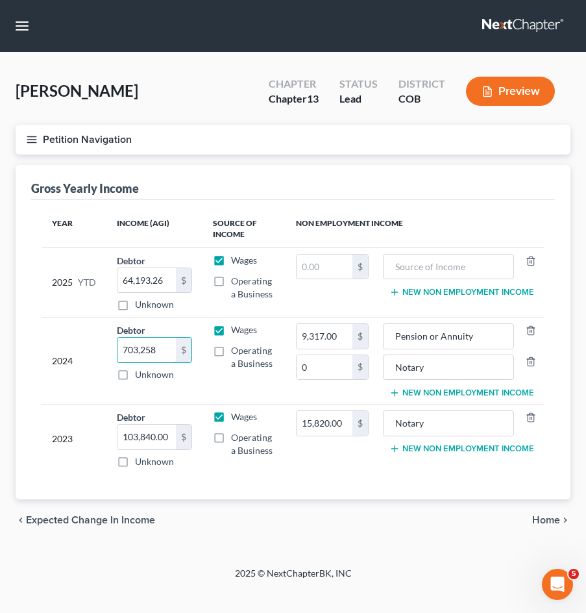
drag, startPoint x: 150, startPoint y: 349, endPoint x: 75, endPoint y: 353, distance: 74.7
click at [81, 351] on tr "2024 Debtor 703,258.00 $ Unknown Balance Undetermined 703,258 $ Unknown Wages O…" at bounding box center [293, 361] width 503 height 87
drag, startPoint x: 493, startPoint y: 332, endPoint x: 506, endPoint y: 377, distance: 46.6
click at [493, 332] on input "Pension or Annuity" at bounding box center [449, 336] width 118 height 25
click at [249, 365] on span "Operating a Business" at bounding box center [252, 357] width 42 height 24
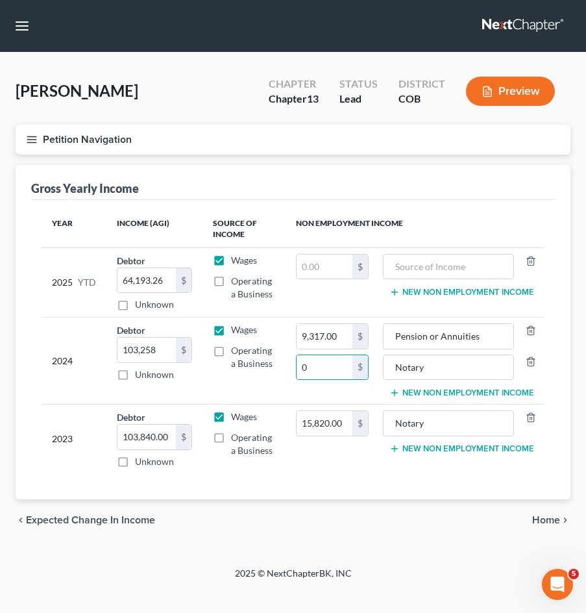
click at [245, 353] on input "Operating a Business" at bounding box center [240, 348] width 8 height 8
click at [246, 353] on span "Operating a Business" at bounding box center [252, 357] width 42 height 24
click at [245, 353] on input "Operating a Business" at bounding box center [240, 348] width 8 height 8
click at [440, 358] on input "Notary" at bounding box center [449, 367] width 118 height 25
click at [316, 464] on td "0 $" at bounding box center [333, 439] width 94 height 69
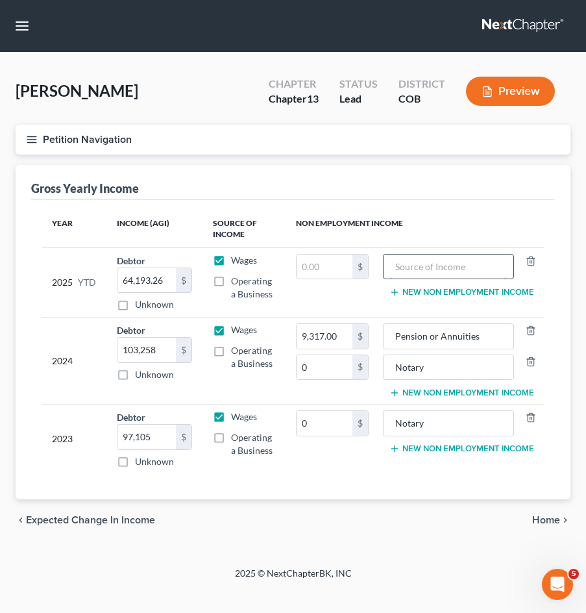
click at [460, 272] on input "text" at bounding box center [449, 267] width 118 height 25
click at [313, 258] on input "text" at bounding box center [325, 267] width 56 height 25
click at [145, 525] on span "Expected Change in Income" at bounding box center [90, 520] width 129 height 10
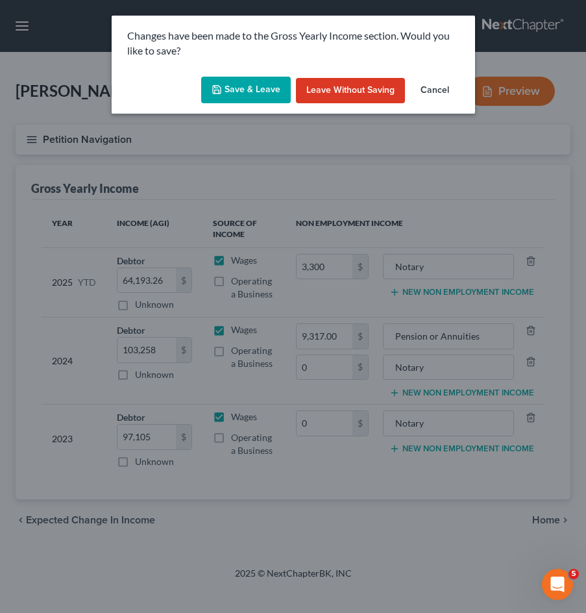
click at [247, 82] on button "Save & Leave" at bounding box center [246, 90] width 90 height 27
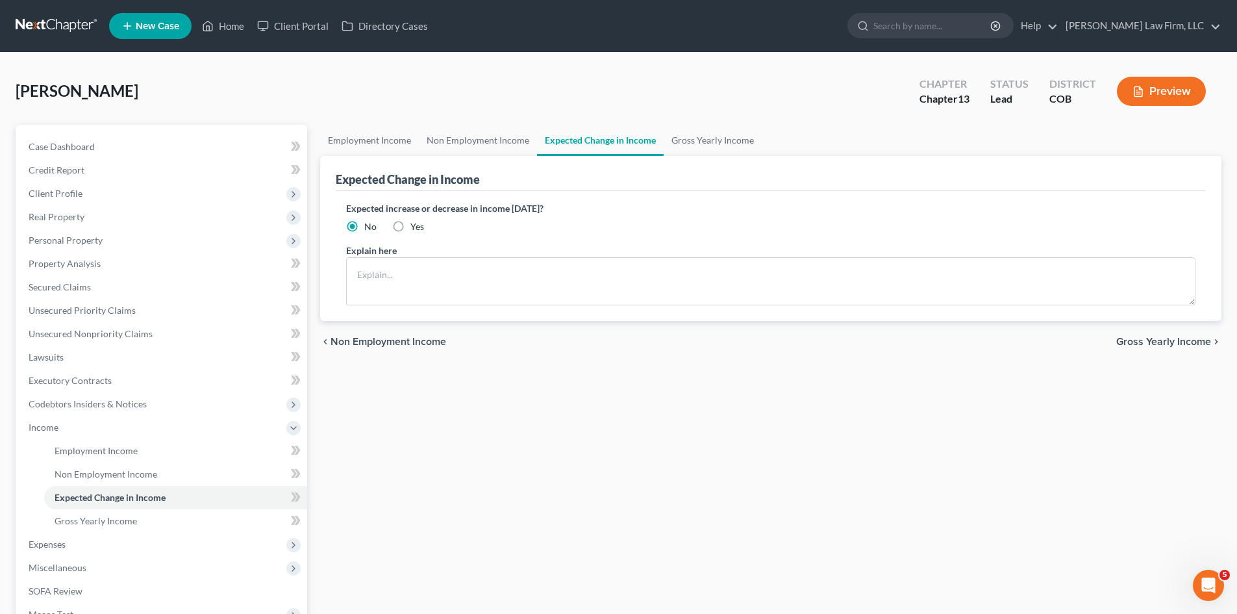
click at [1172, 342] on span "Gross Yearly Income" at bounding box center [1163, 341] width 95 height 10
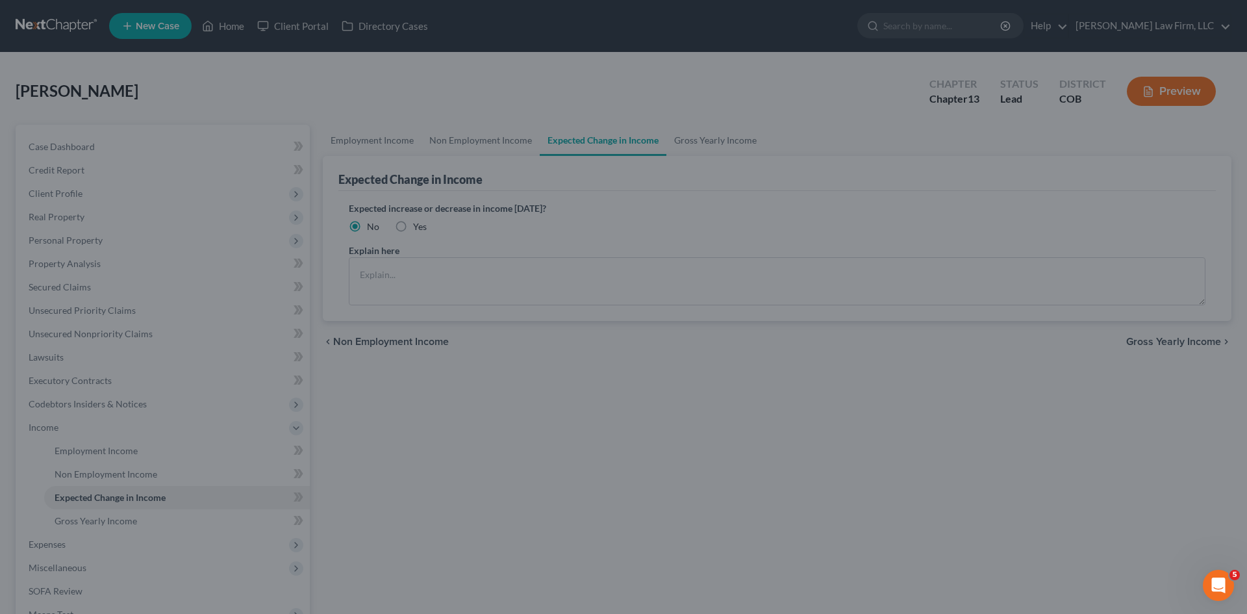
click at [963, 397] on div at bounding box center [623, 307] width 1247 height 614
click at [1173, 341] on div at bounding box center [623, 307] width 1247 height 614
click at [514, 267] on div at bounding box center [623, 307] width 1247 height 614
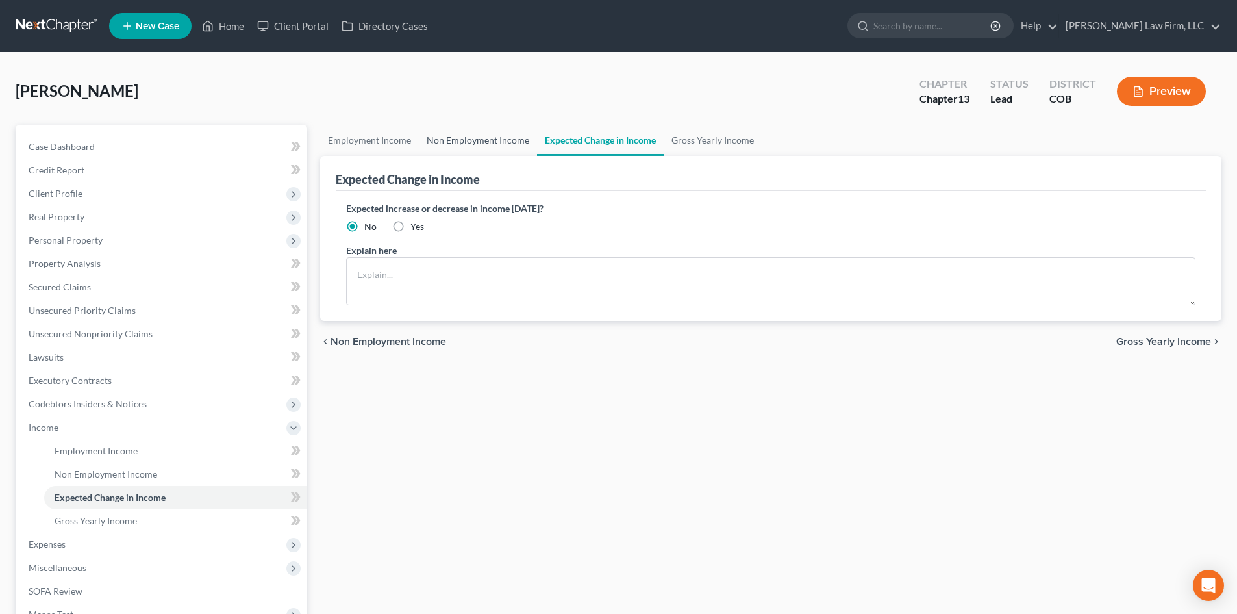
click at [484, 146] on link "Non Employment Income" at bounding box center [478, 140] width 118 height 31
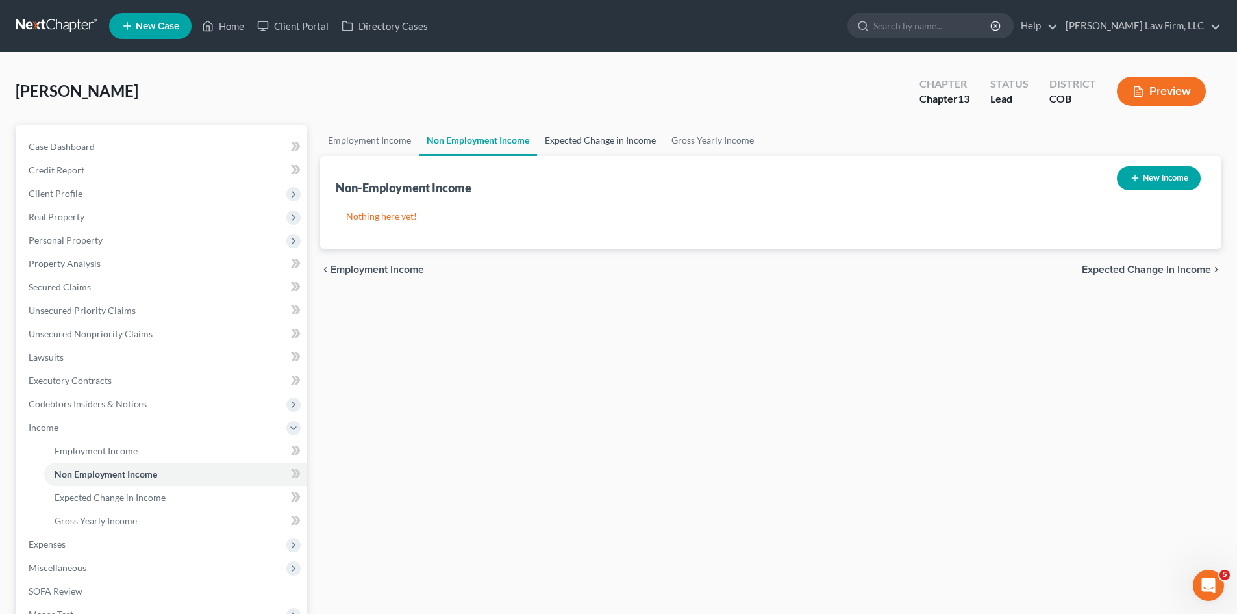
click at [612, 140] on link "Expected Change in Income" at bounding box center [600, 140] width 127 height 31
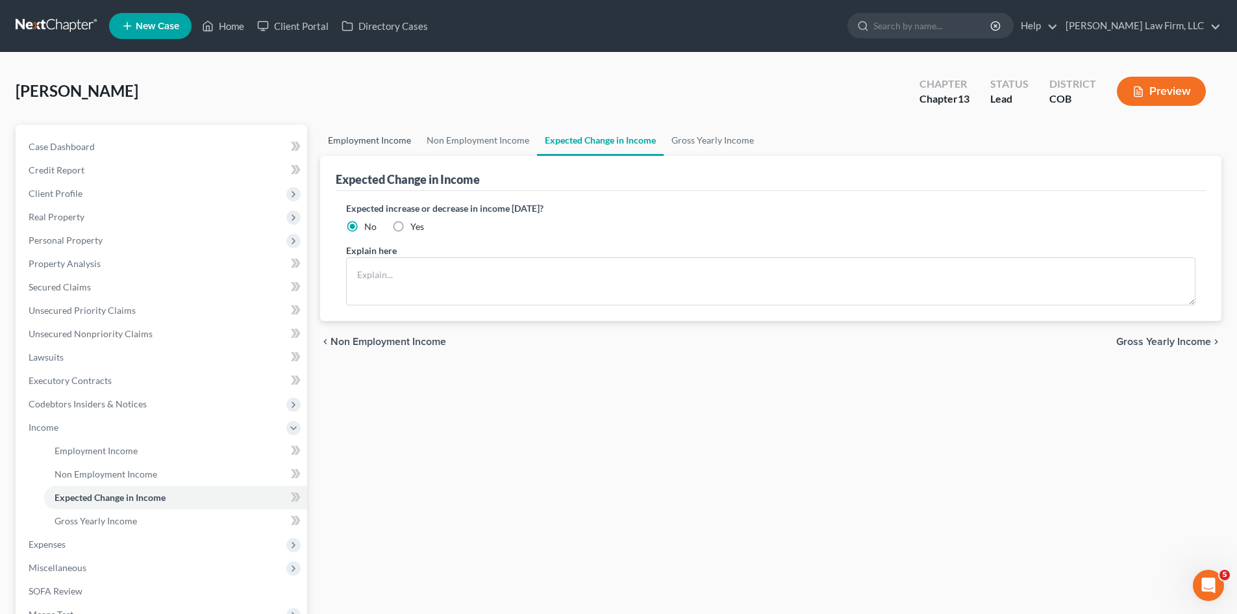
click at [371, 141] on link "Employment Income" at bounding box center [369, 140] width 99 height 31
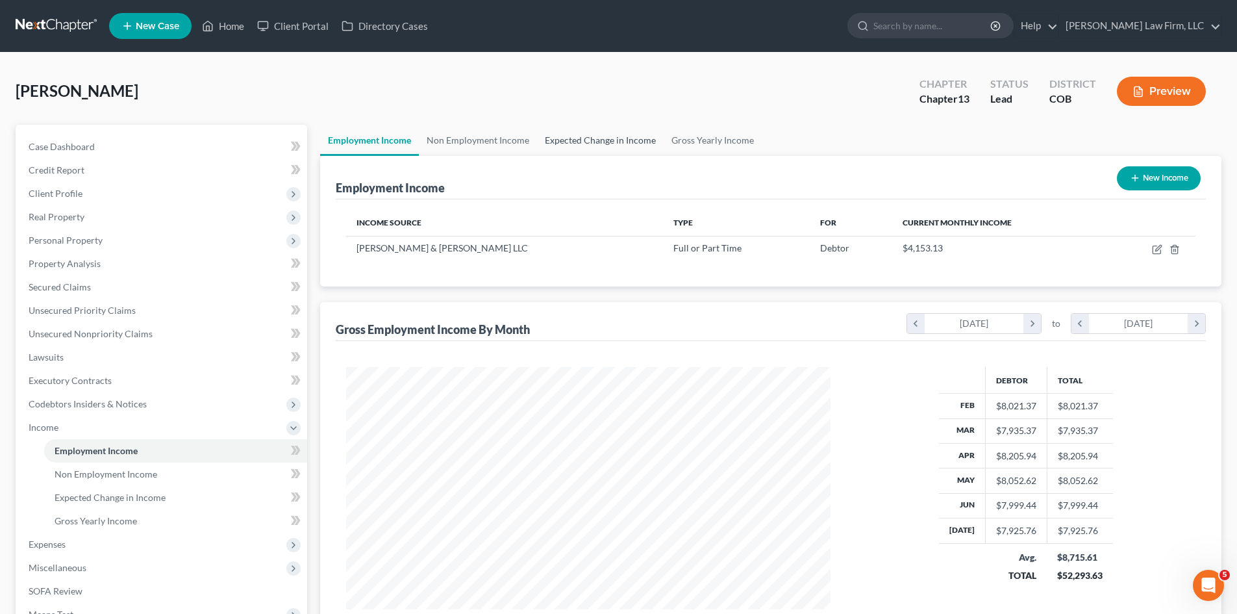
scroll to position [242, 510]
click at [708, 142] on link "Gross Yearly Income" at bounding box center [713, 140] width 98 height 31
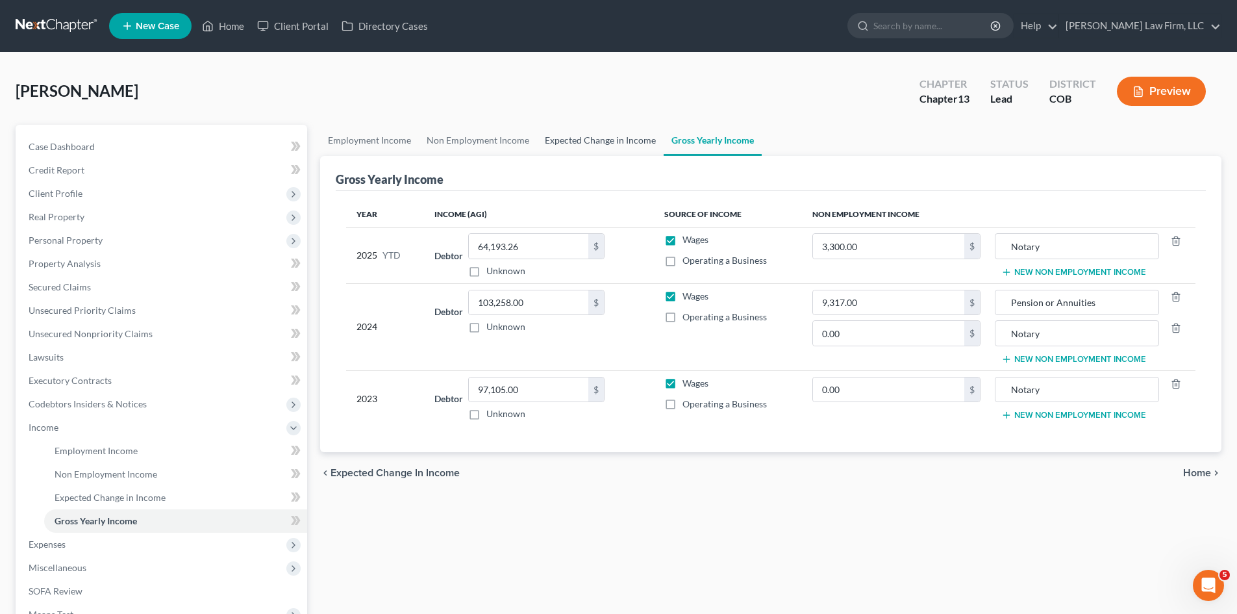
click at [581, 141] on link "Expected Change in Income" at bounding box center [600, 140] width 127 height 31
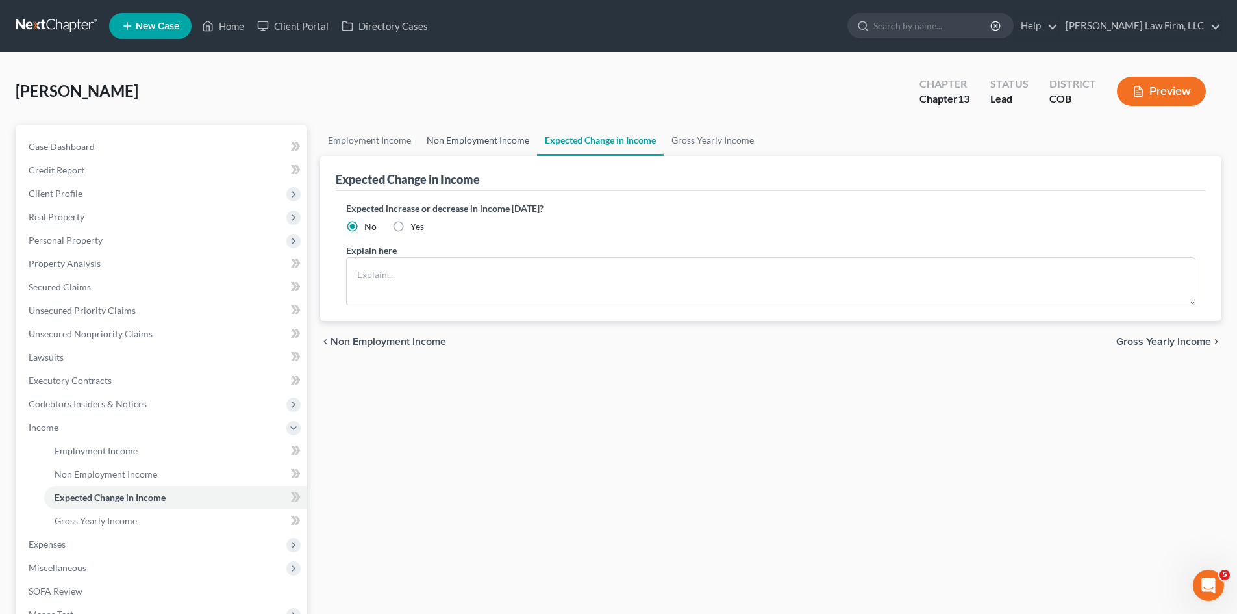
click at [464, 136] on link "Non Employment Income" at bounding box center [478, 140] width 118 height 31
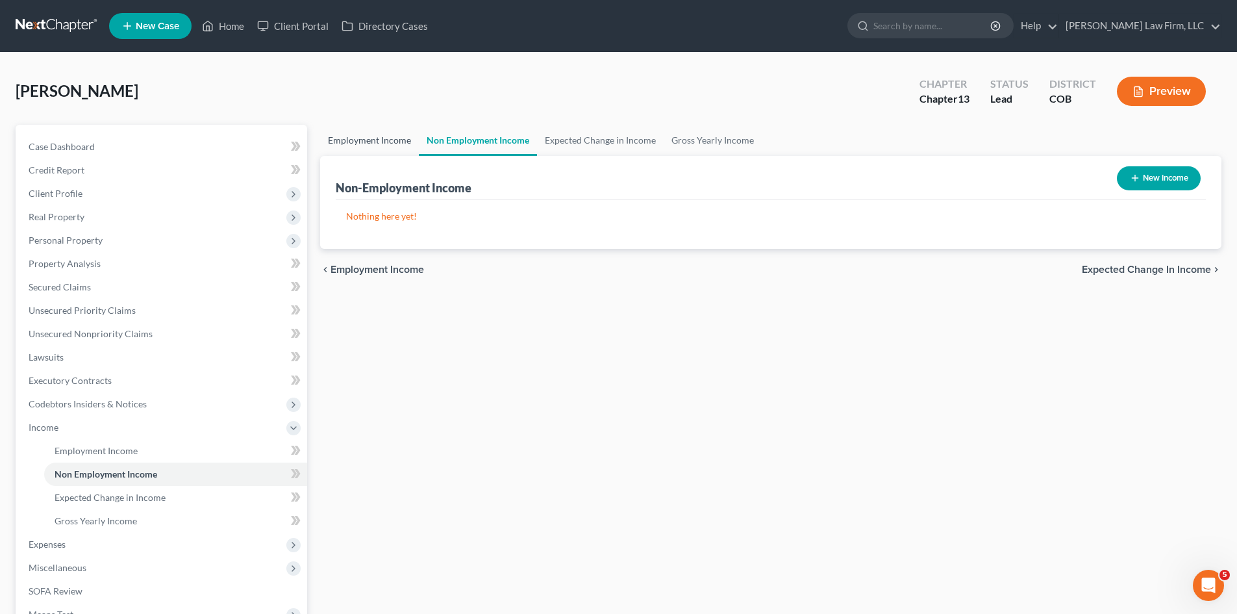
click at [344, 137] on link "Employment Income" at bounding box center [369, 140] width 99 height 31
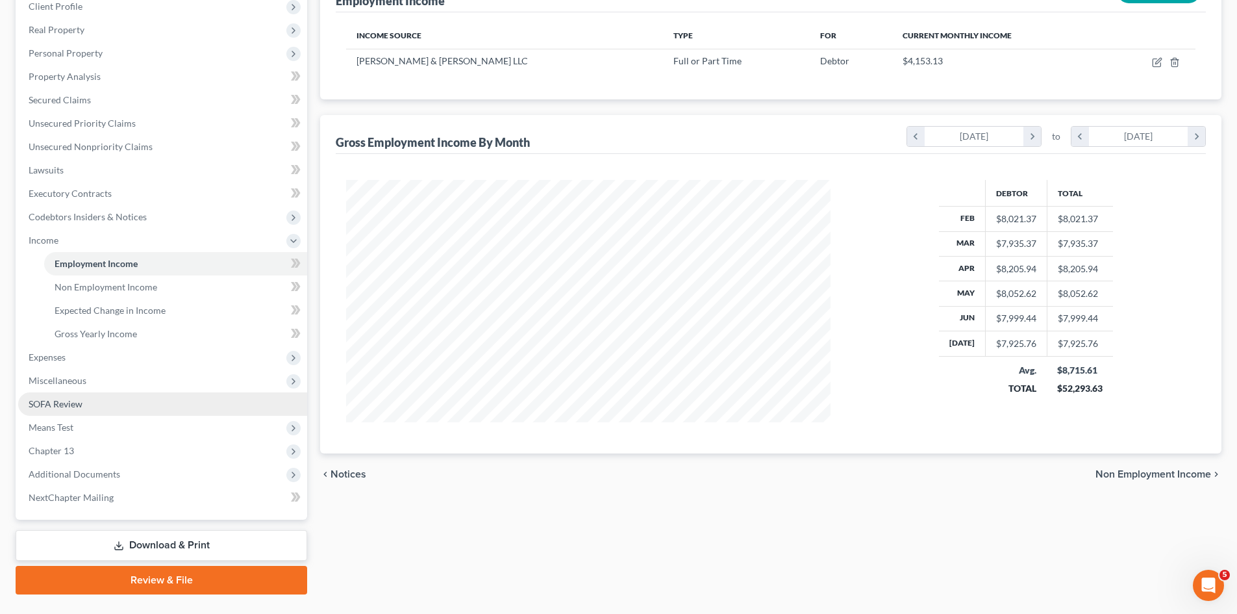
scroll to position [195, 0]
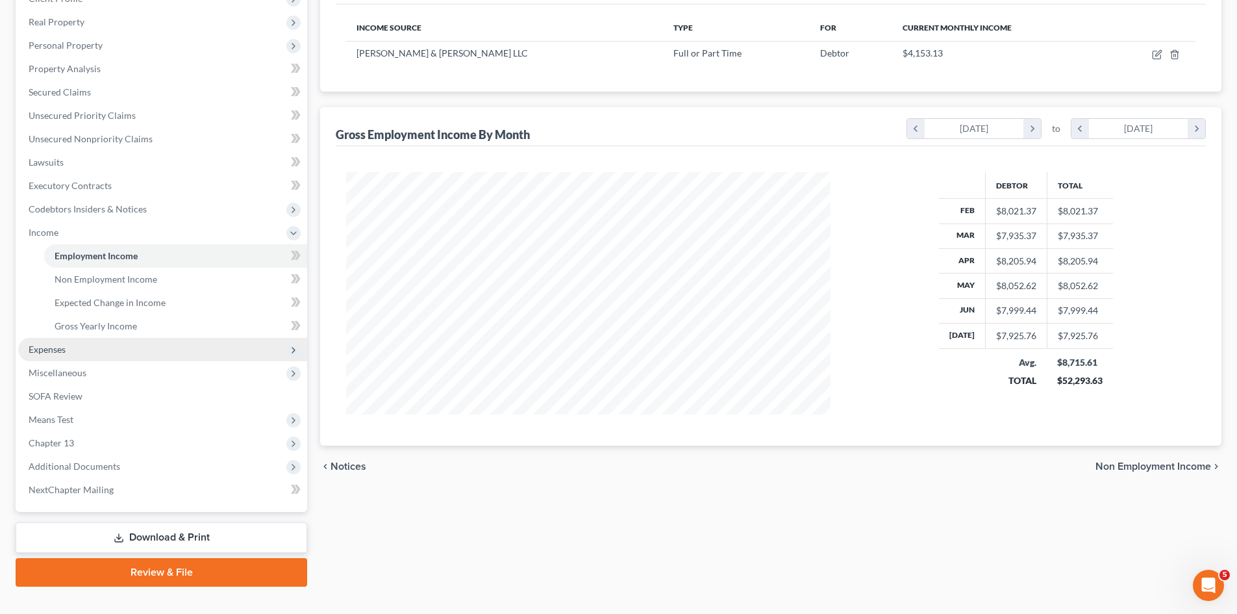
click at [52, 349] on span "Expenses" at bounding box center [47, 349] width 37 height 11
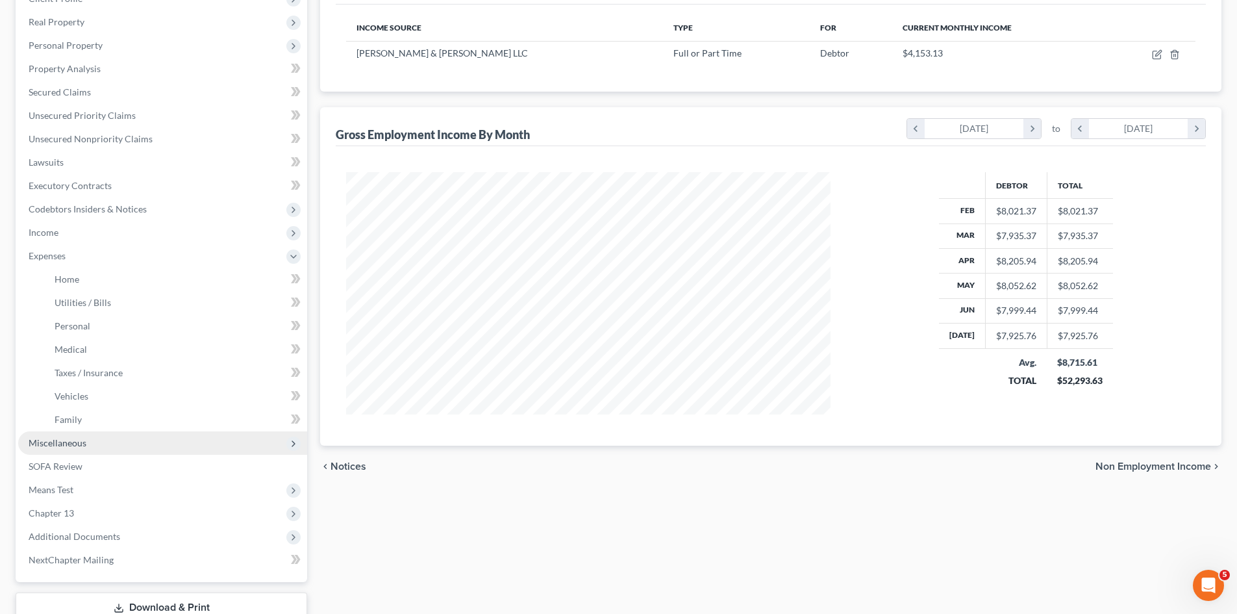
click at [67, 451] on span "Miscellaneous" at bounding box center [162, 442] width 289 height 23
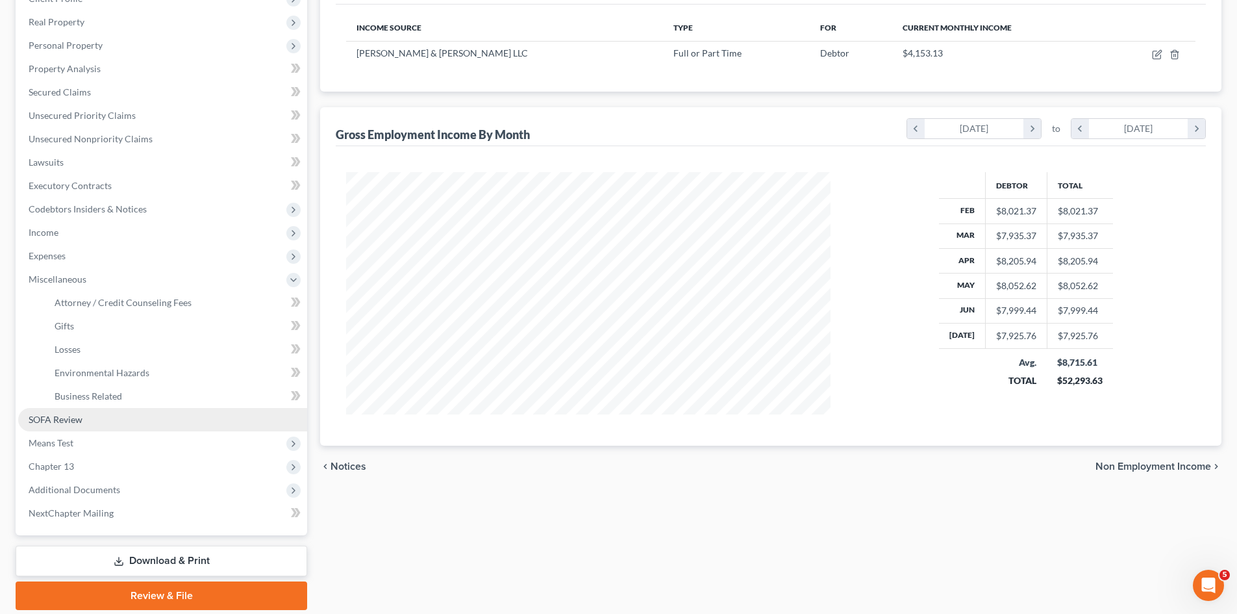
click at [99, 420] on link "SOFA Review" at bounding box center [162, 419] width 289 height 23
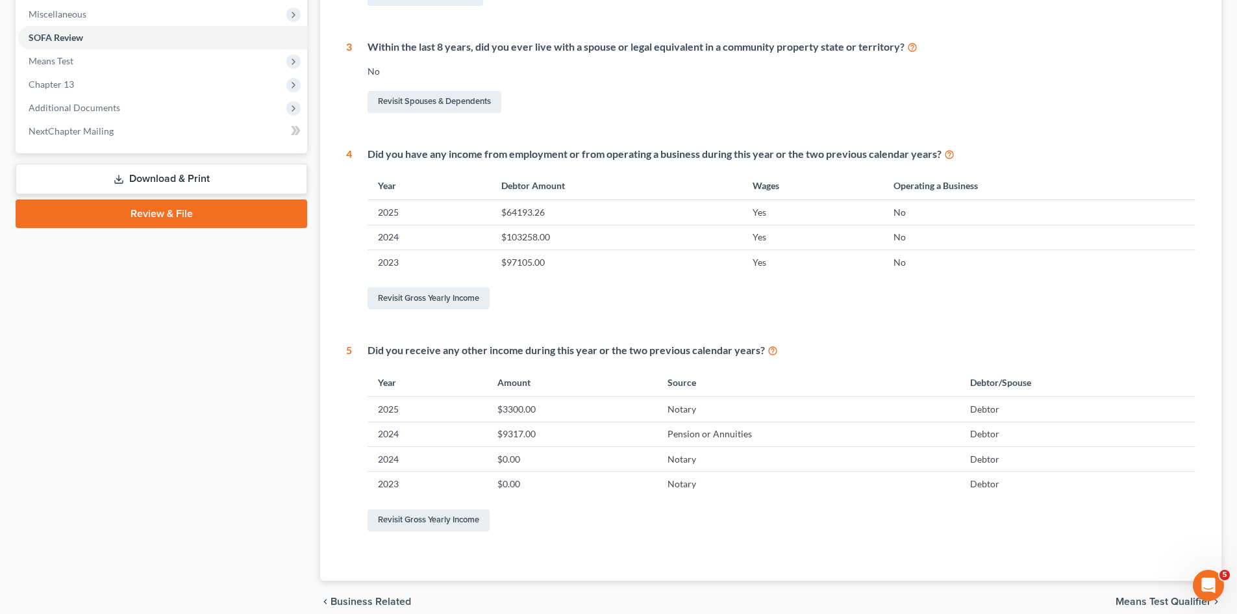
scroll to position [518, 0]
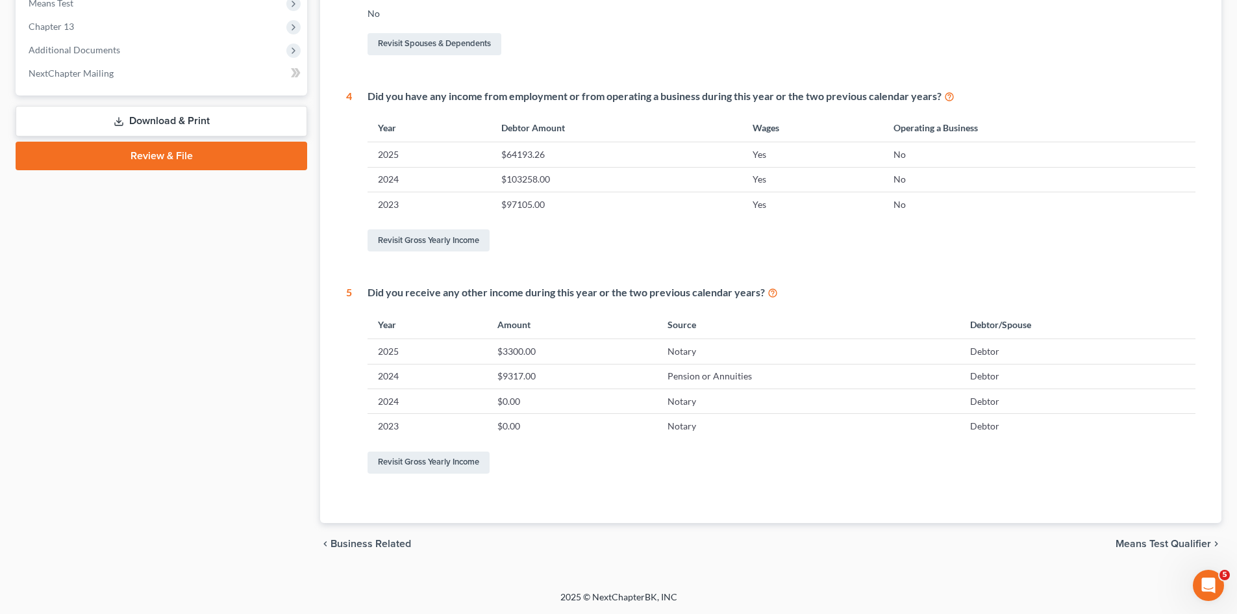
click at [1165, 542] on span "Means Test Qualifier" at bounding box center [1163, 543] width 95 height 10
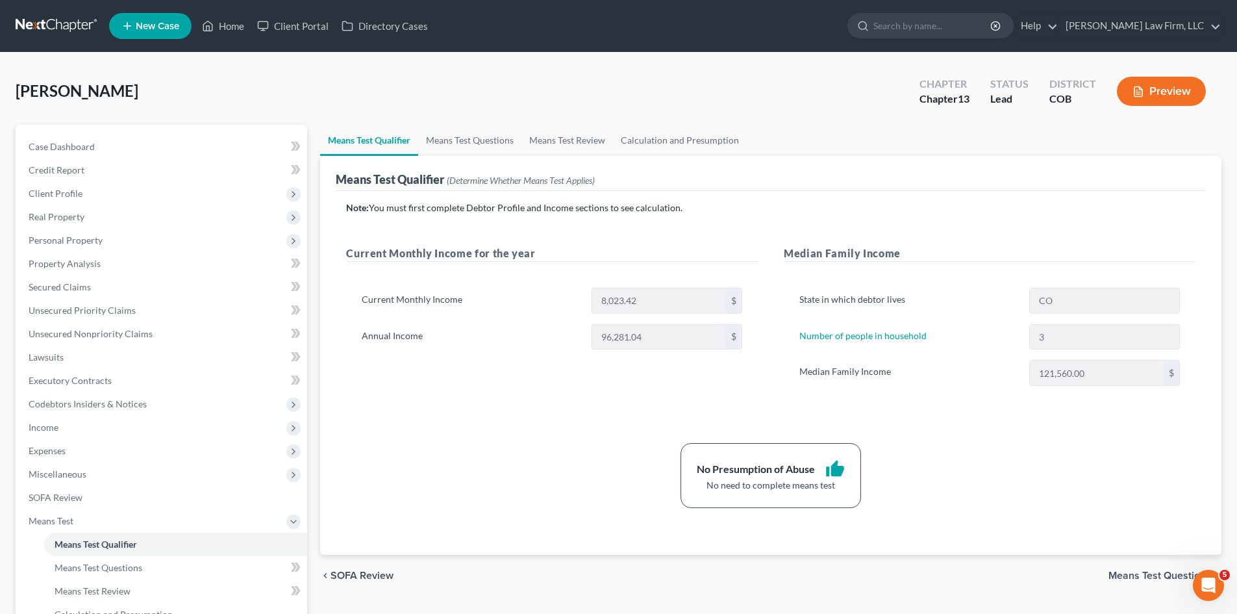
click at [1171, 570] on span "Means Test Questions" at bounding box center [1159, 575] width 103 height 10
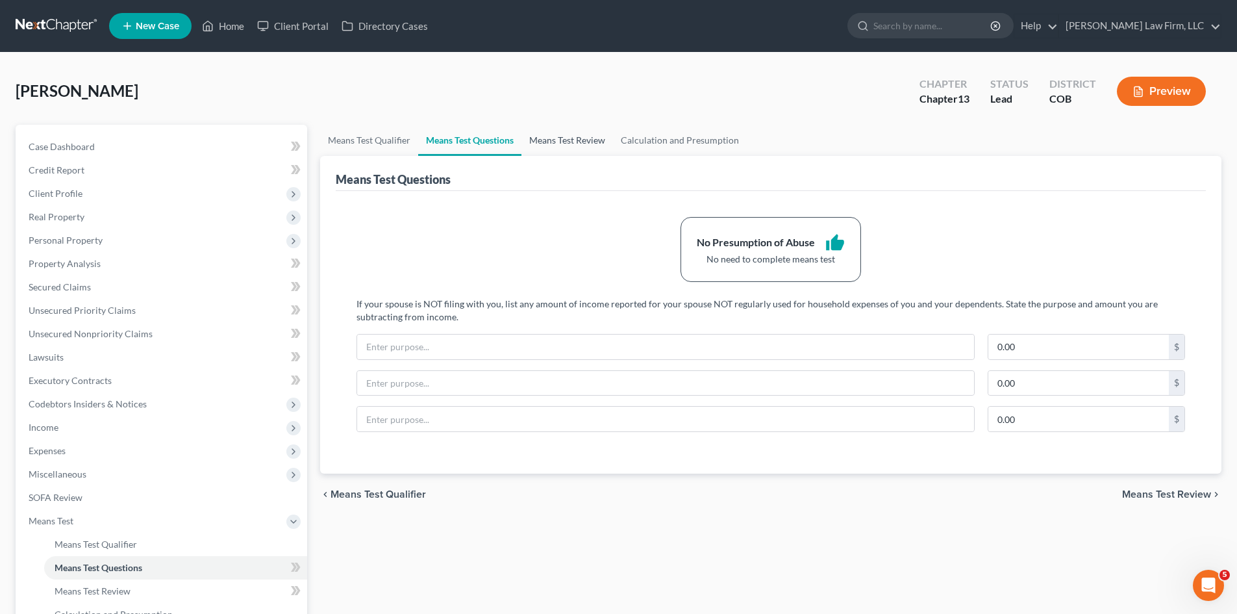
click at [569, 136] on link "Means Test Review" at bounding box center [567, 140] width 92 height 31
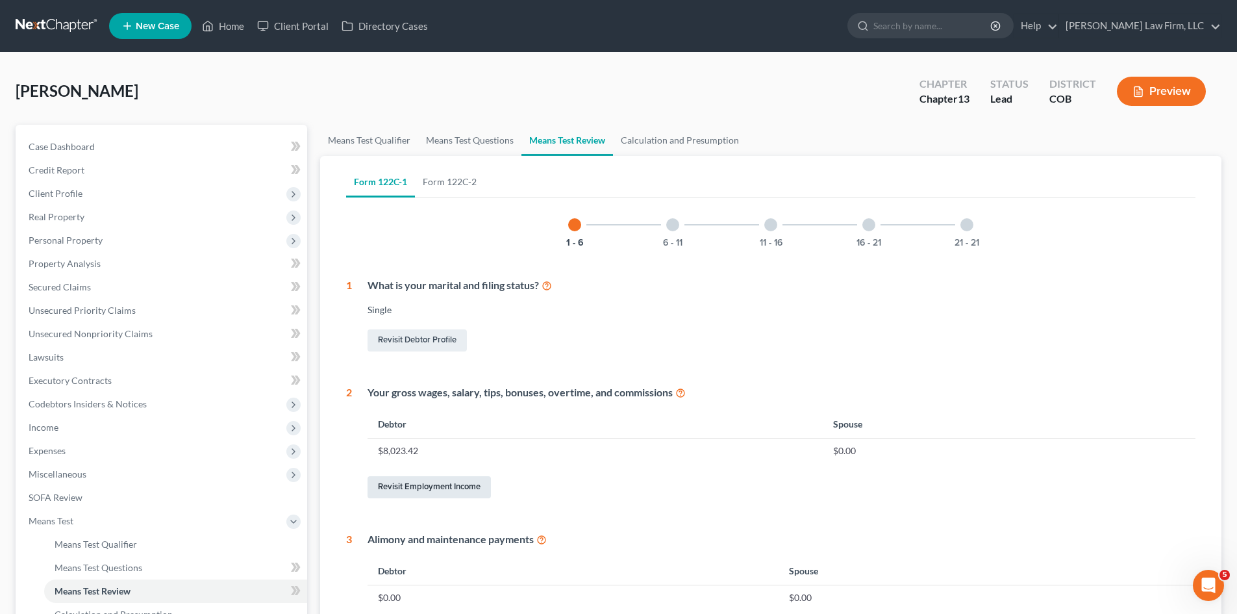
click at [466, 476] on link "Revisit Employment Income" at bounding box center [429, 487] width 123 height 22
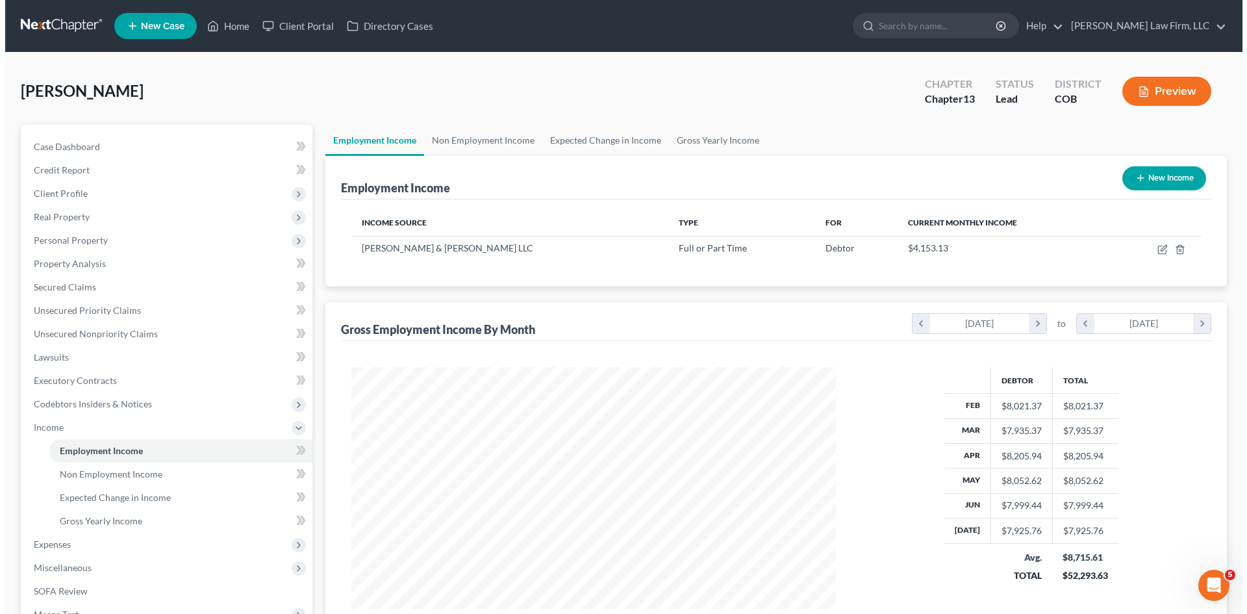
scroll to position [242, 510]
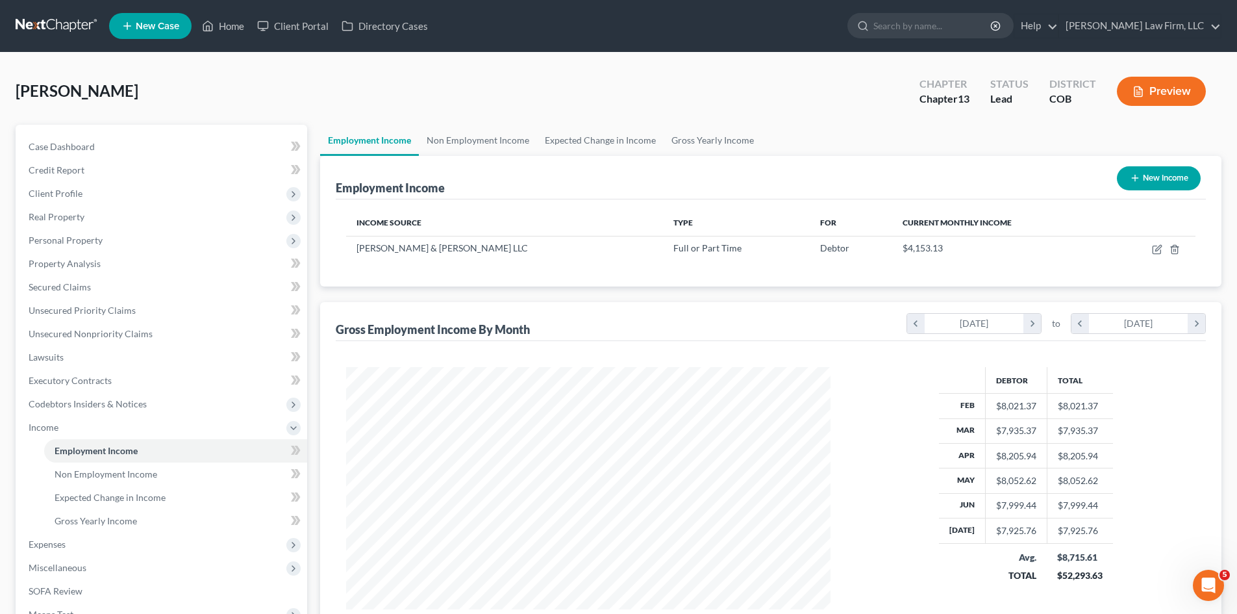
click at [1164, 186] on button "New Income" at bounding box center [1159, 178] width 84 height 24
select select "0"
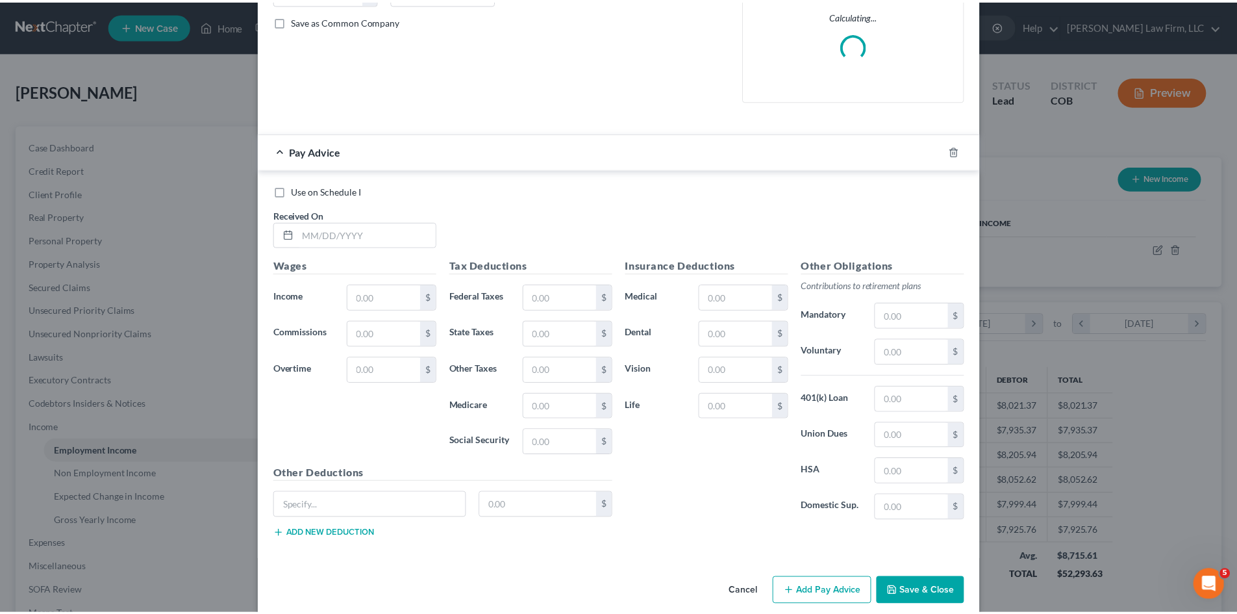
scroll to position [307, 0]
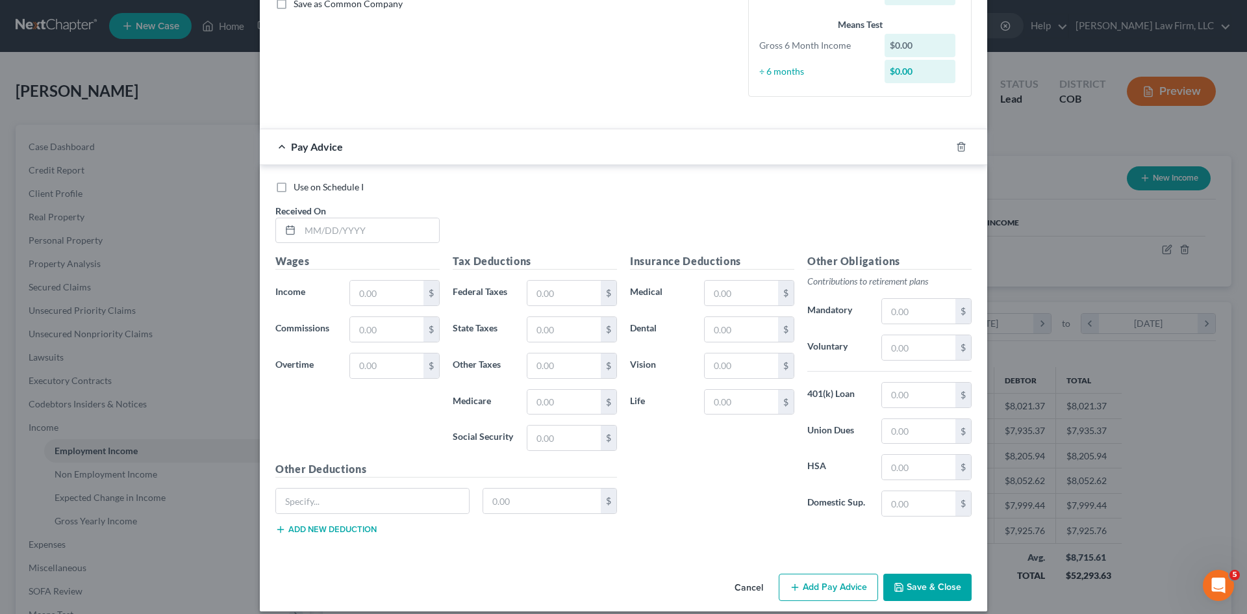
drag, startPoint x: 842, startPoint y: 577, endPoint x: 758, endPoint y: 568, distance: 84.3
click at [695, 484] on div "New Income Source × Employment Type * Select Full or Part Time Employment Self …" at bounding box center [623, 159] width 727 height 903
click at [745, 586] on button "Cancel" at bounding box center [748, 588] width 49 height 26
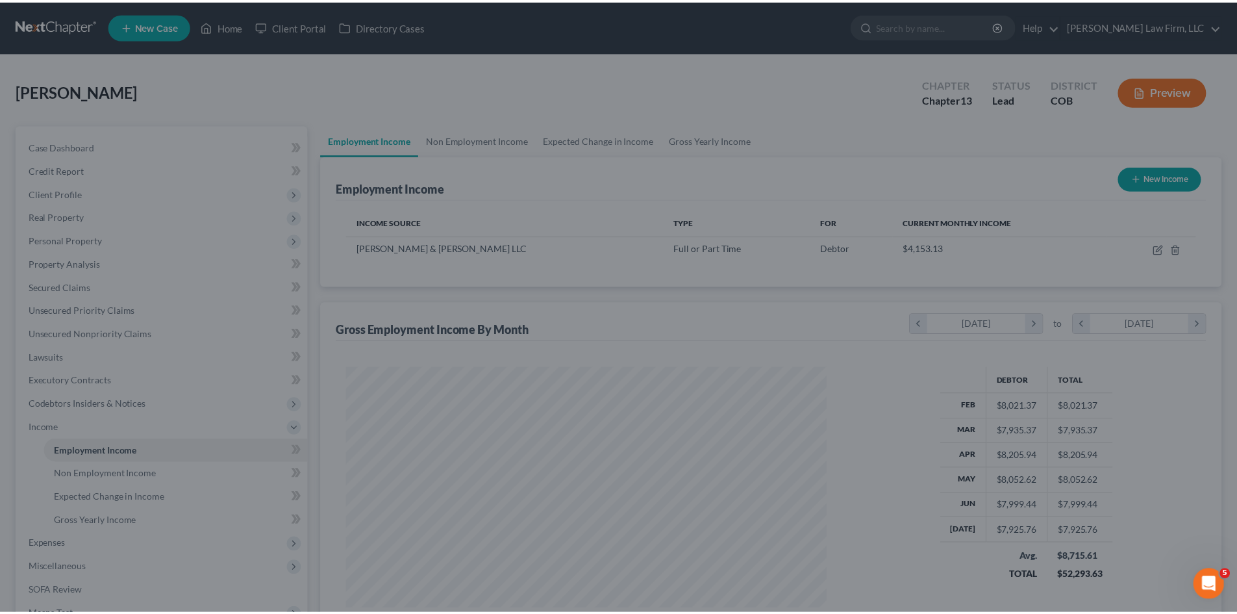
scroll to position [649103, 648835]
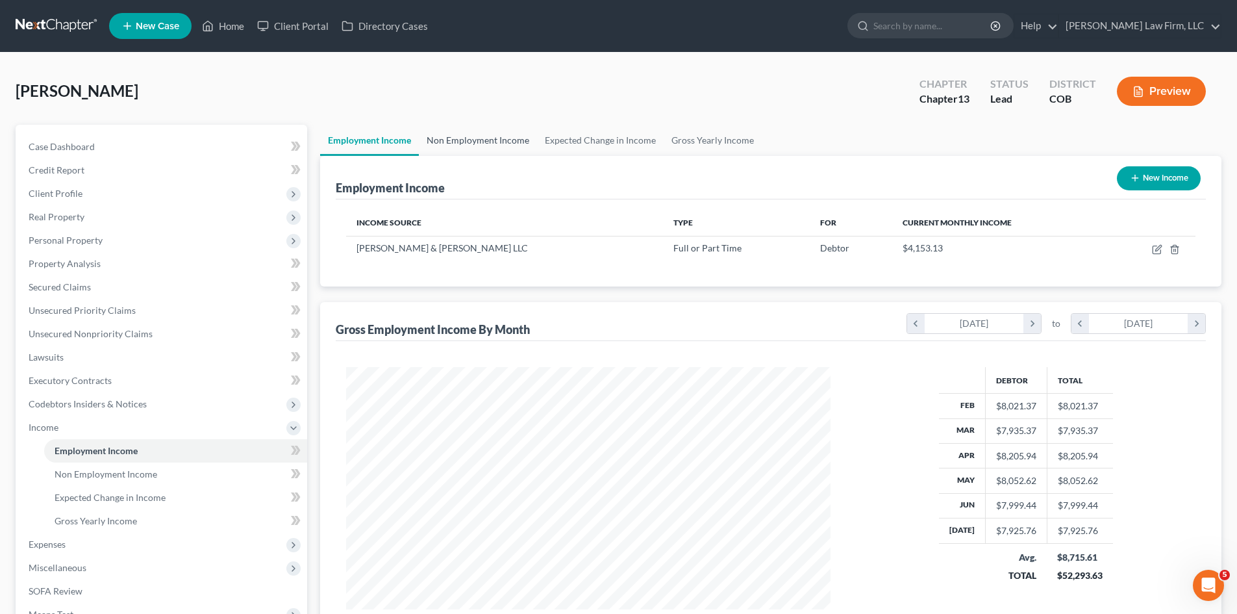
click at [460, 136] on link "Non Employment Income" at bounding box center [478, 140] width 118 height 31
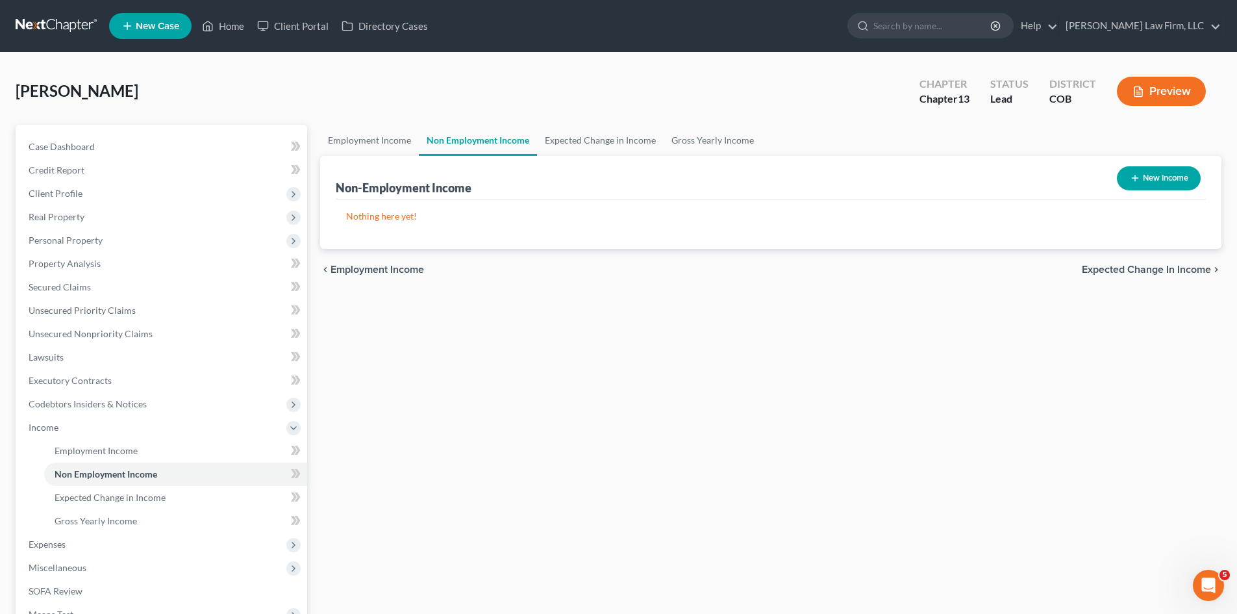
click at [1153, 177] on button "New Income" at bounding box center [1159, 178] width 84 height 24
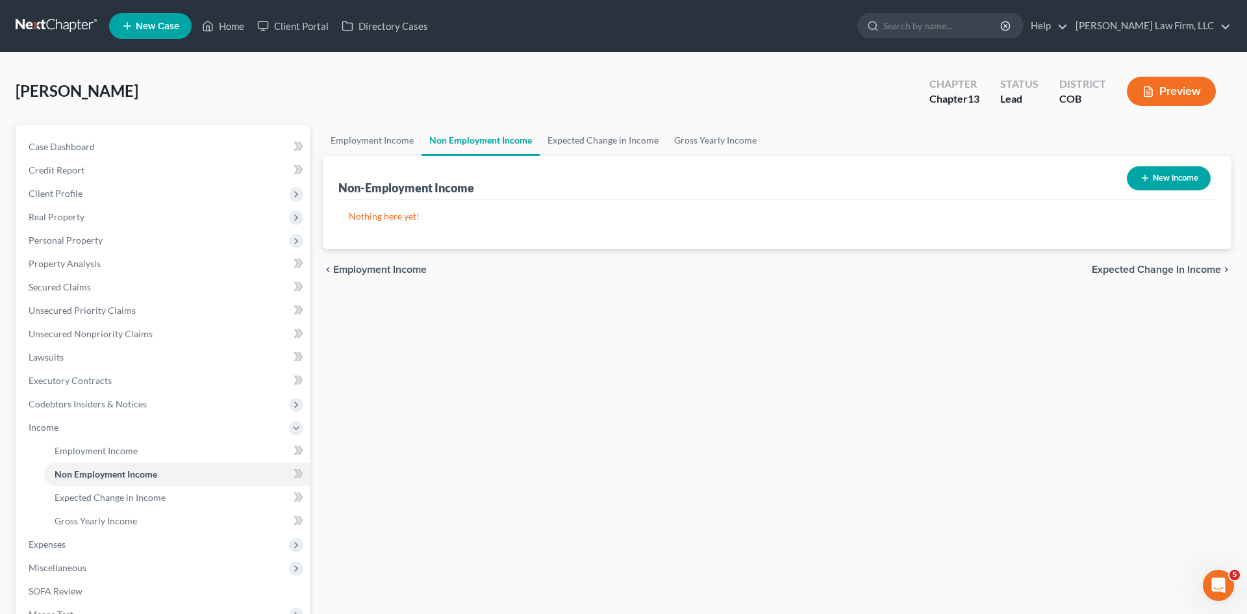
select select "0"
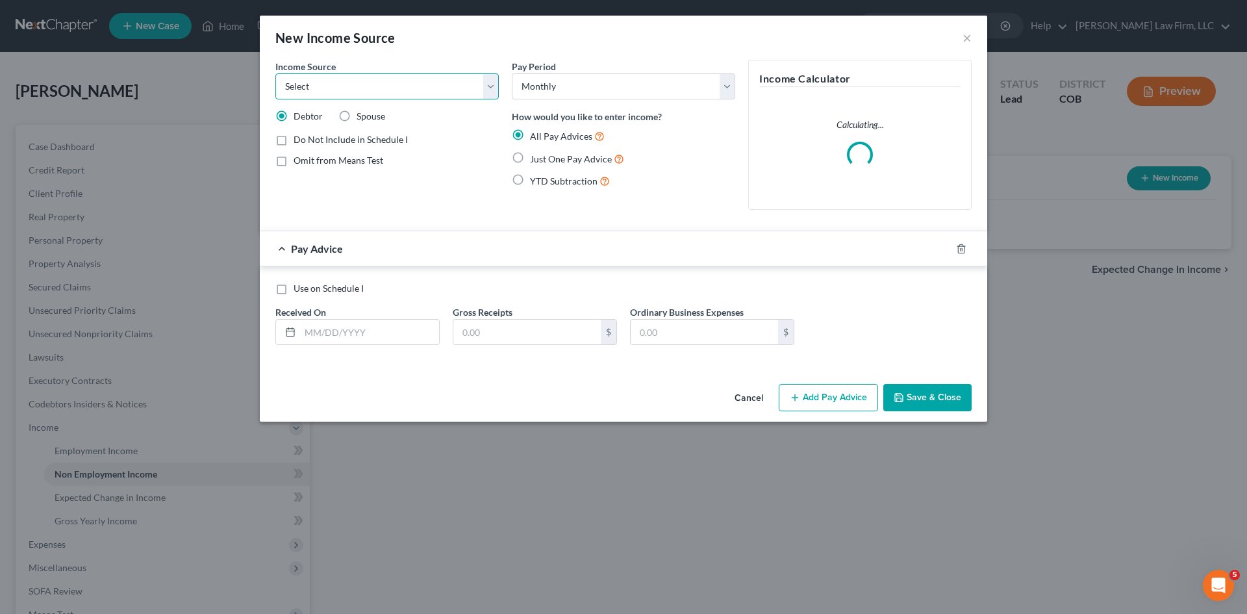
click at [338, 84] on select "Select Unemployment Disability (from employer) Pension Retirement Social Securi…" at bounding box center [386, 86] width 223 height 26
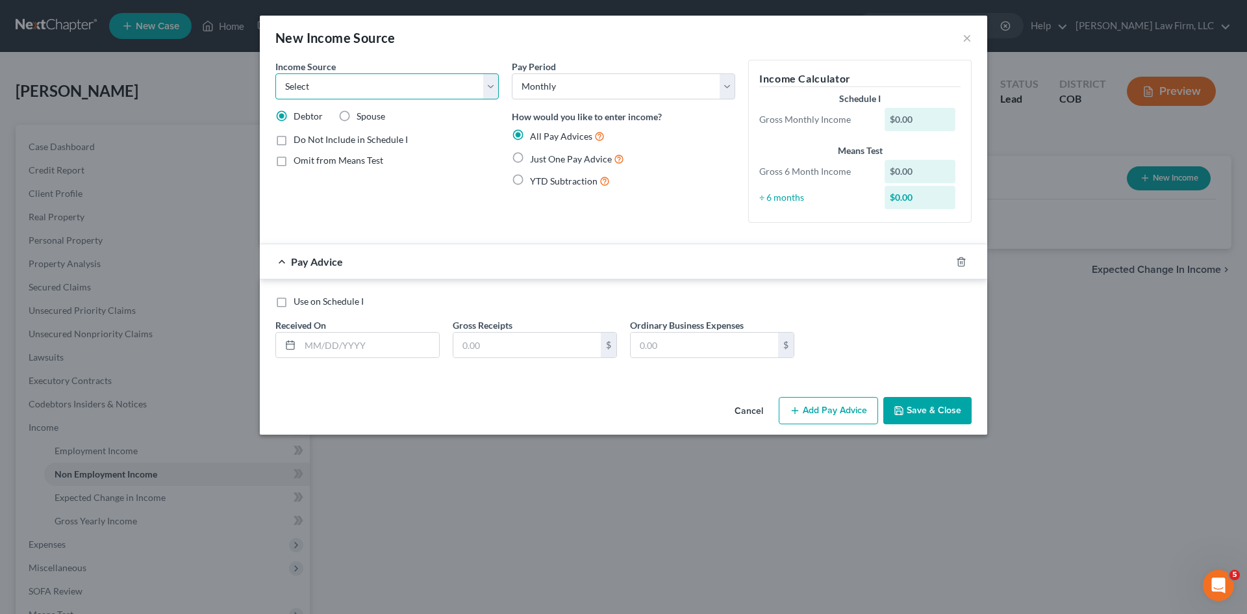
click at [364, 88] on select "Select Unemployment Disability (from employer) Pension Retirement Social Securi…" at bounding box center [386, 86] width 223 height 26
select select "13"
click at [275, 73] on select "Select Unemployment Disability (from employer) Pension Retirement Social Securi…" at bounding box center [386, 86] width 223 height 26
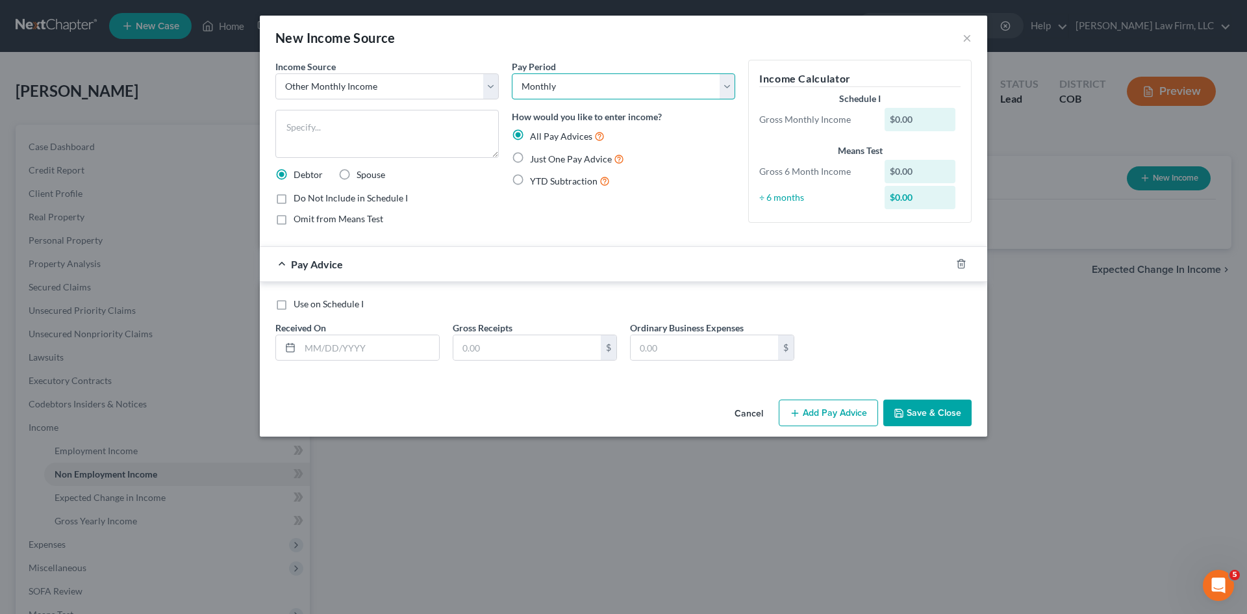
click at [572, 88] on select "Select Monthly Twice Monthly Every Other Week Weekly" at bounding box center [623, 86] width 223 height 26
click at [358, 144] on textarea at bounding box center [386, 134] width 223 height 48
type textarea "Notary for 1st Integrity"
click at [674, 88] on select "Select Monthly Twice Monthly Every Other Week Weekly" at bounding box center [623, 86] width 223 height 26
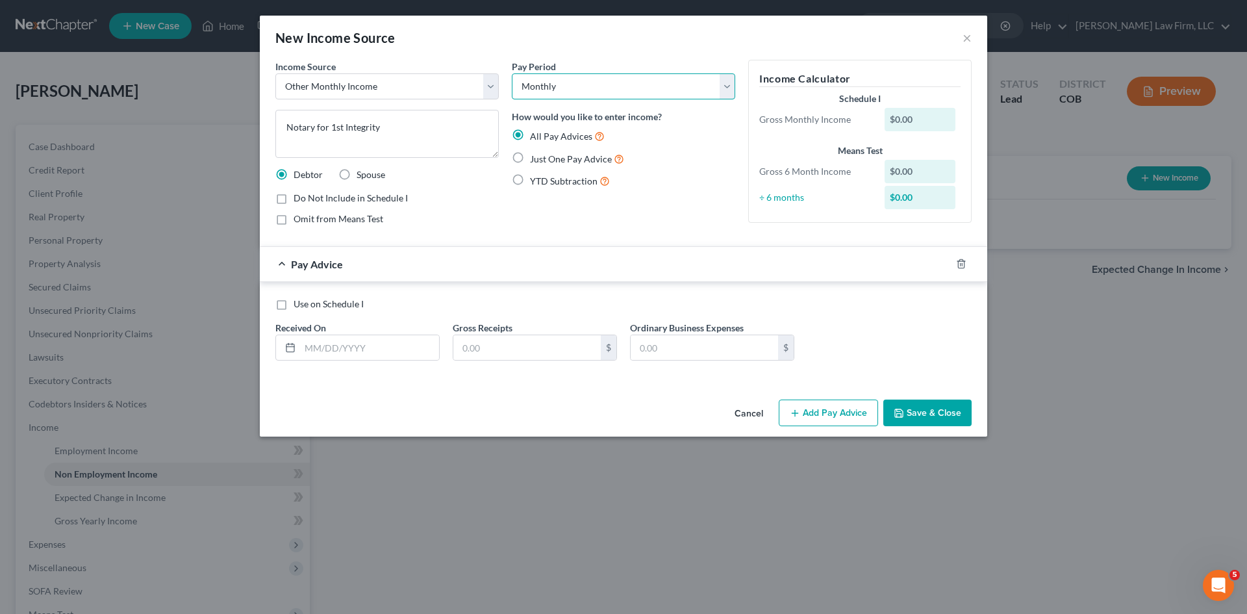
click at [674, 88] on select "Select Monthly Twice Monthly Every Other Week Weekly" at bounding box center [623, 86] width 223 height 26
click at [355, 353] on input "text" at bounding box center [369, 347] width 139 height 25
click at [821, 272] on div "Pay Advice" at bounding box center [605, 264] width 691 height 34
click at [929, 414] on button "Save & Close" at bounding box center [927, 412] width 88 height 27
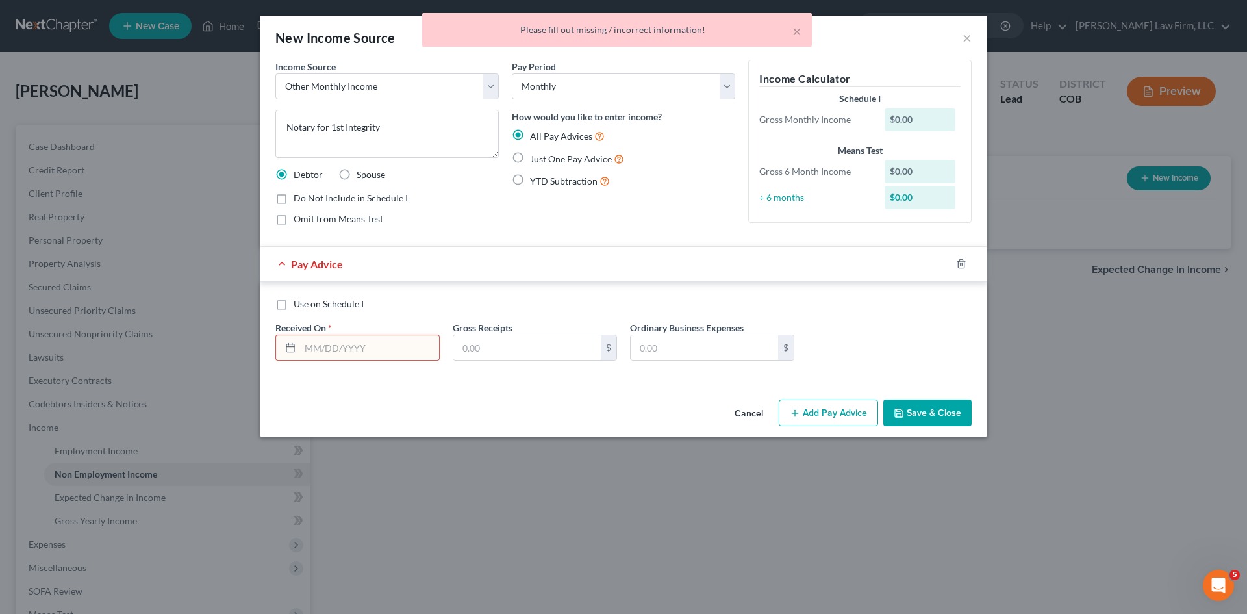
click at [351, 368] on div "Use on Schedule I Received On * Gross Receipts $ Ordinary Business Expenses $" at bounding box center [623, 333] width 709 height 73
click at [358, 355] on input "text" at bounding box center [369, 347] width 139 height 25
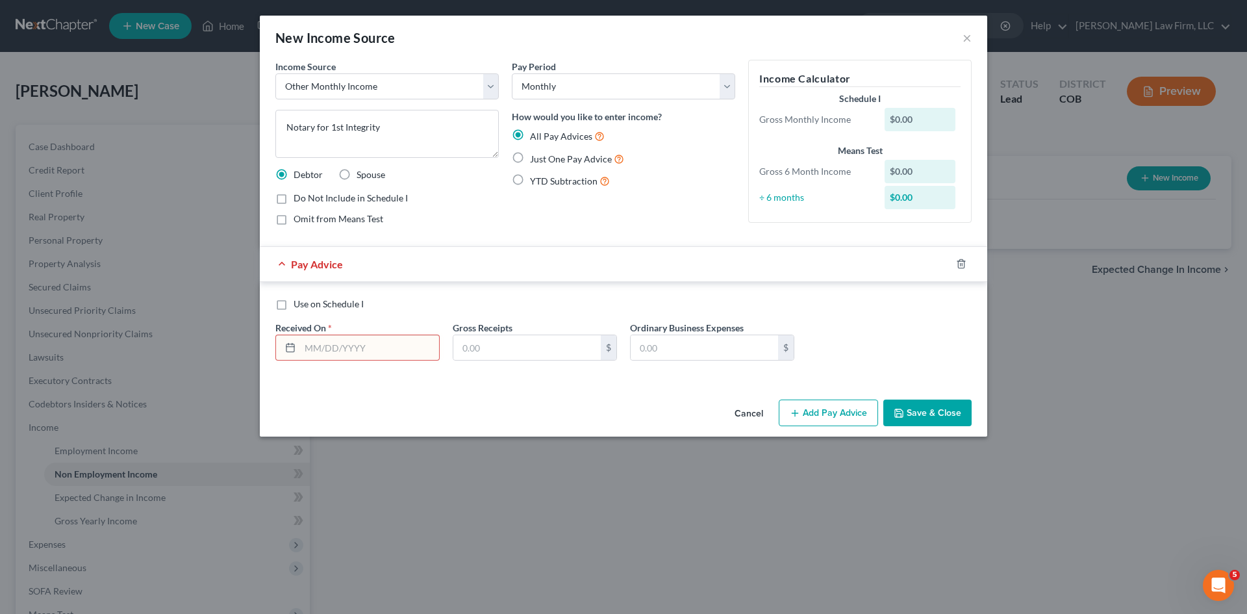
click at [751, 269] on div "Pay Advice" at bounding box center [605, 264] width 691 height 34
click at [362, 347] on input "text" at bounding box center [369, 347] width 139 height 25
type input "01/31/2025"
click at [551, 354] on input "text" at bounding box center [526, 347] width 147 height 25
click at [723, 294] on div "Use on Schedule I Received On * 01/31/2025 Gross Receipts $ Ordinary Business E…" at bounding box center [623, 331] width 727 height 99
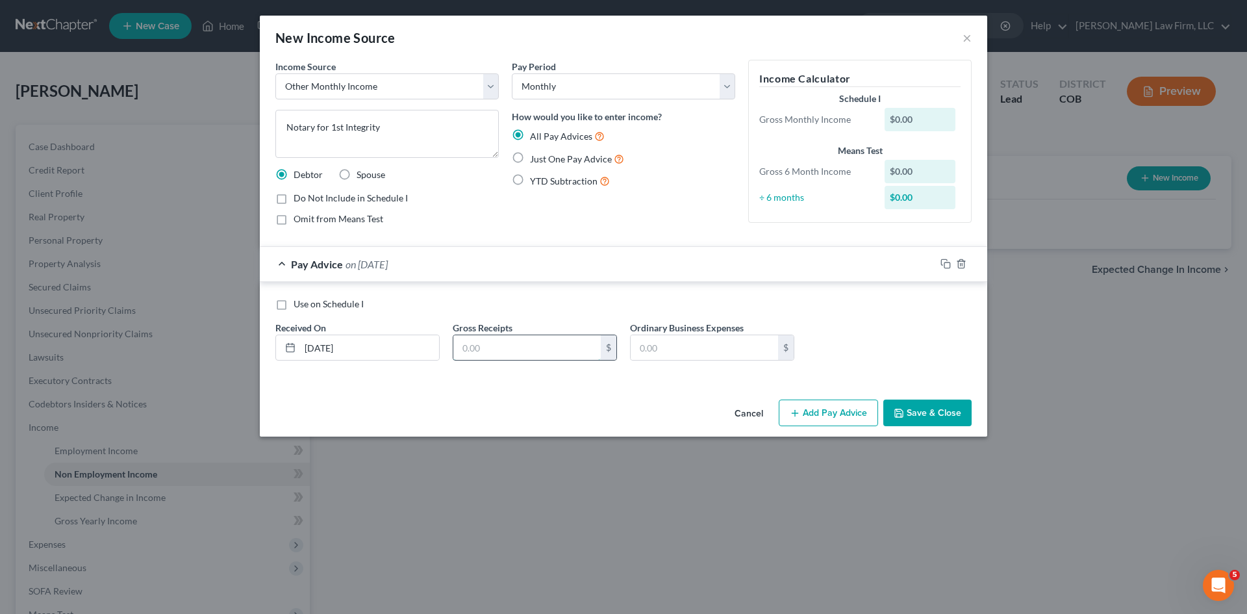
click at [516, 348] on input "text" at bounding box center [526, 347] width 147 height 25
drag, startPoint x: 745, startPoint y: 303, endPoint x: 723, endPoint y: 308, distance: 21.9
click at [745, 303] on div "Use on Schedule I" at bounding box center [623, 303] width 696 height 13
click at [513, 352] on input "text" at bounding box center [526, 347] width 147 height 25
type input "1,050"
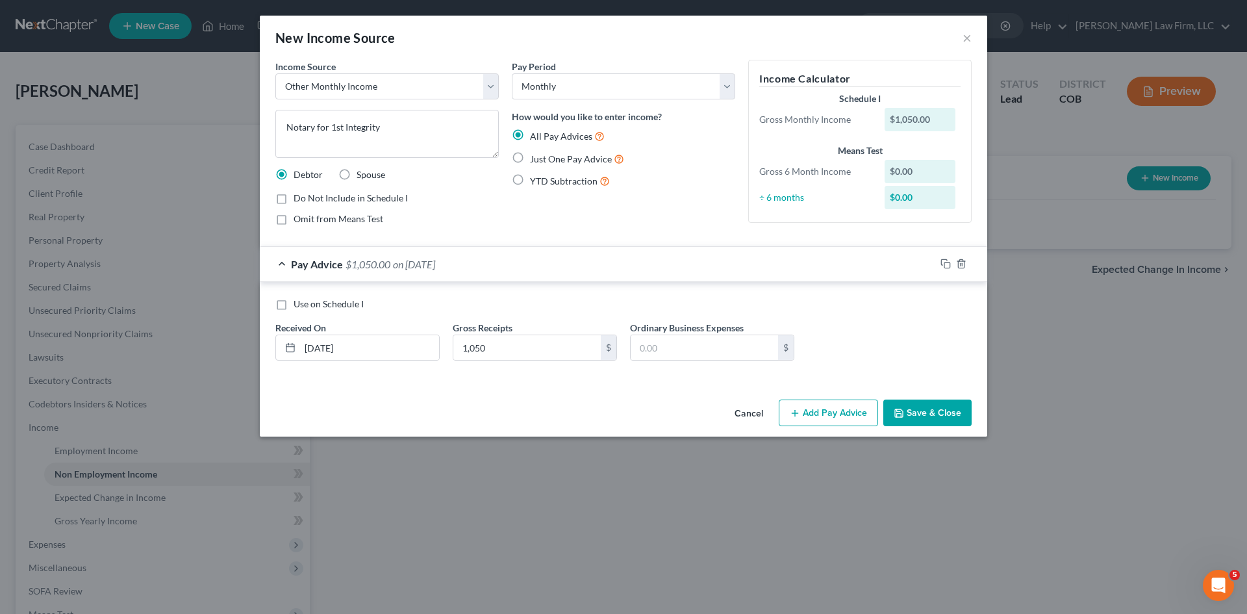
click at [913, 409] on button "Save & Close" at bounding box center [927, 412] width 88 height 27
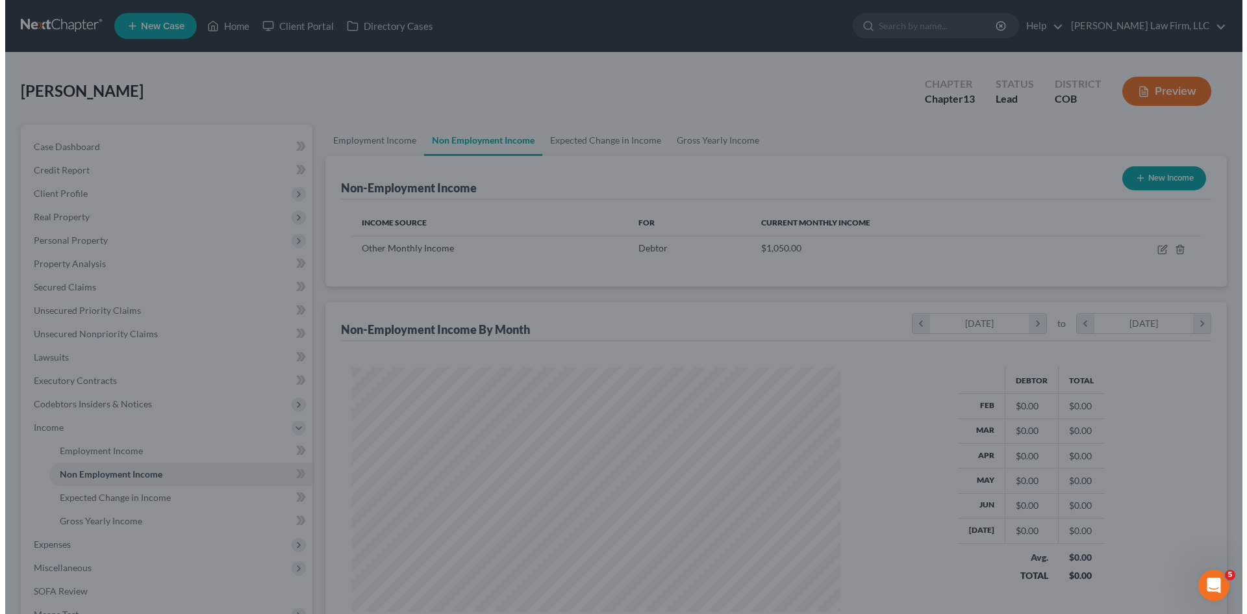
scroll to position [649103, 648835]
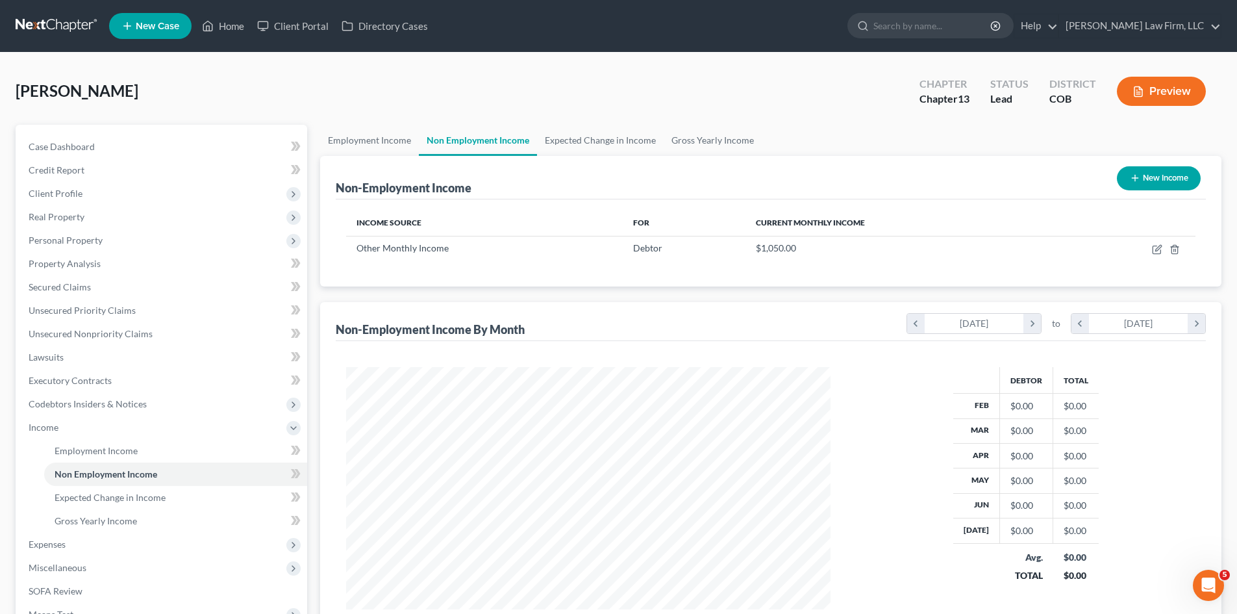
click at [698, 342] on div "Debtor Total Feb $0.00 $0.00 Mar $0.00 $0.00 Apr $0.00 $0.00 May $0.00 $0.00 Ju…" at bounding box center [771, 490] width 870 height 299
click at [1151, 252] on td at bounding box center [1130, 248] width 132 height 25
click at [1154, 245] on icon "button" at bounding box center [1157, 249] width 10 height 10
select select "13"
select select "0"
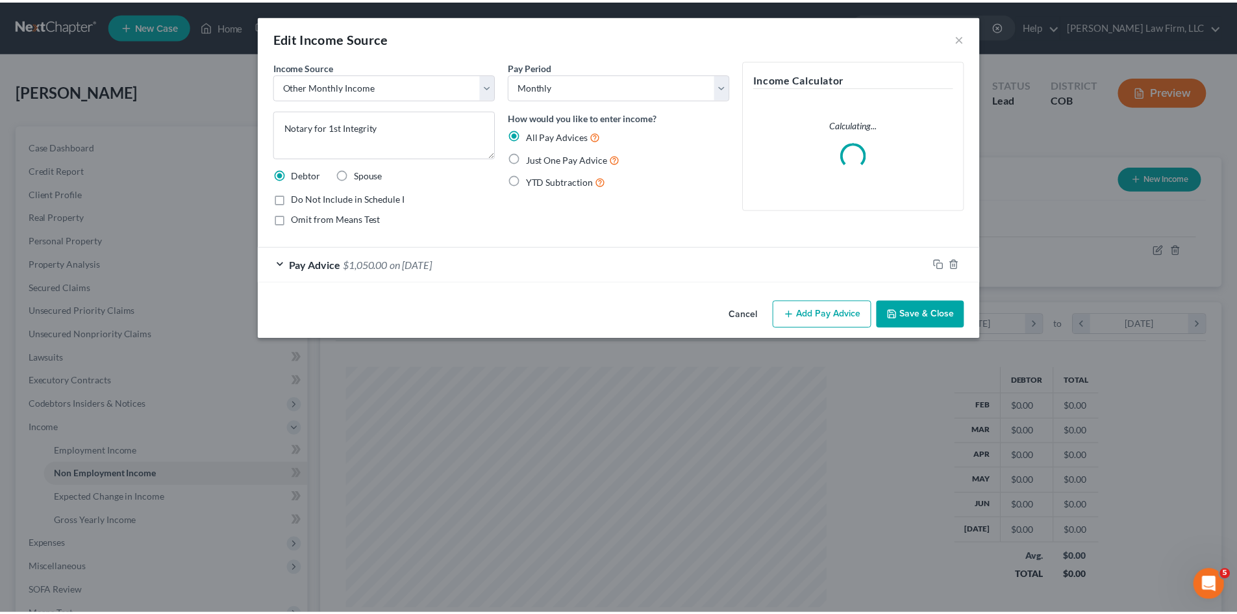
scroll to position [244, 515]
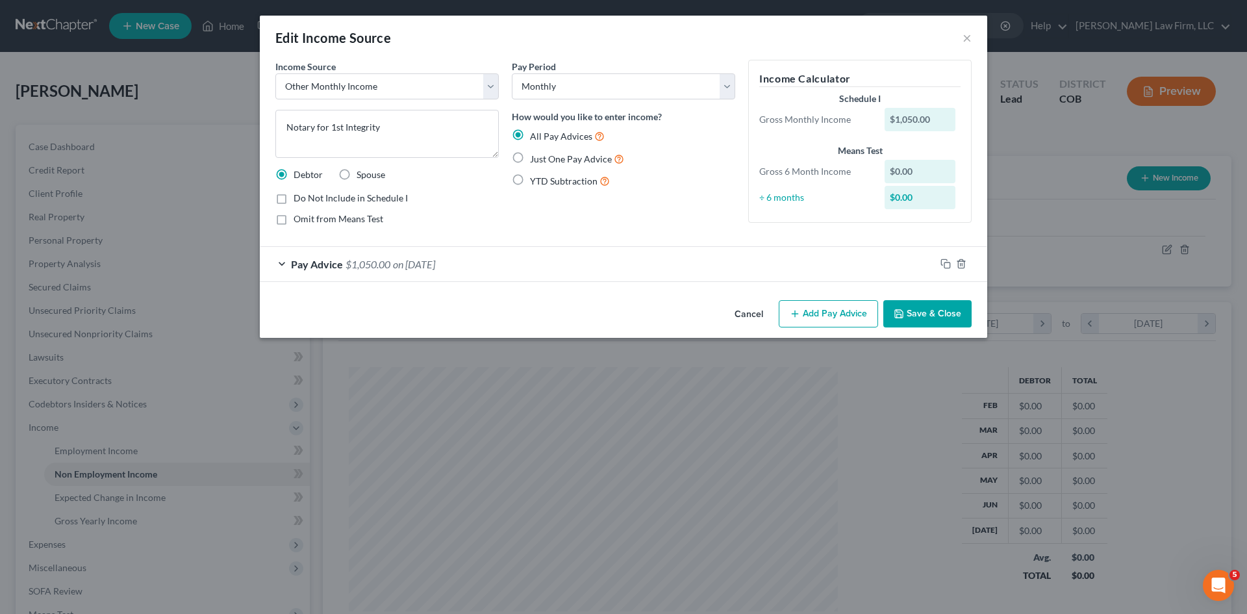
click at [623, 252] on div "Pay Advice $1,050.00 on 01/31/2025" at bounding box center [597, 264] width 675 height 34
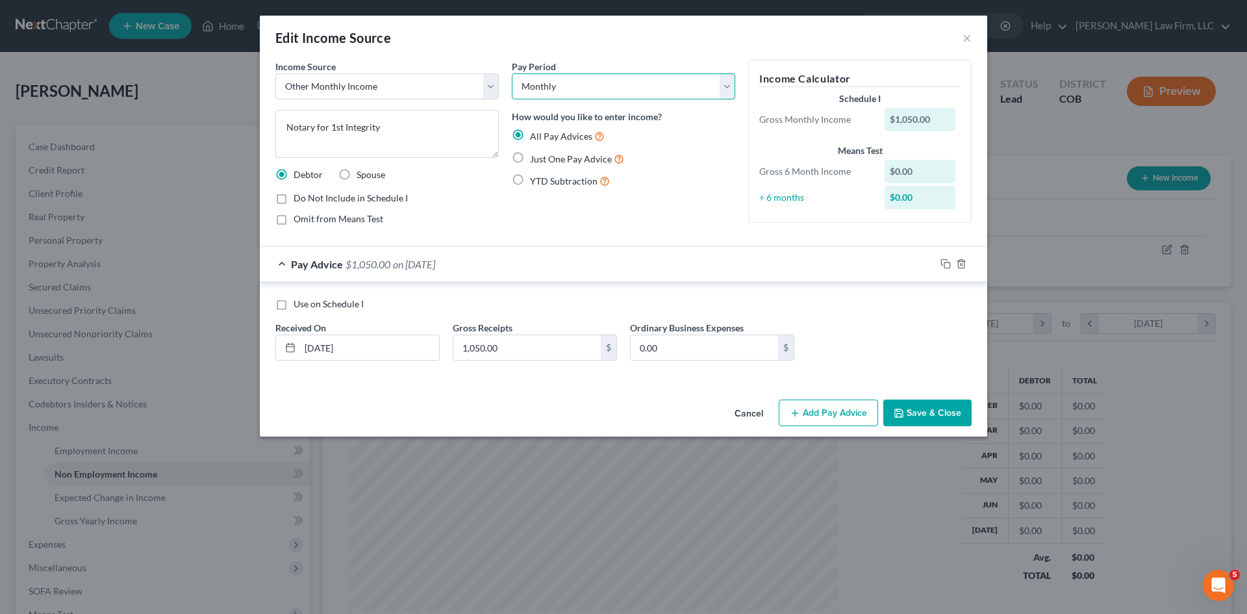
click at [673, 95] on select "Select Monthly Twice Monthly Every Other Week Weekly" at bounding box center [623, 86] width 223 height 26
click at [921, 410] on button "Save & Close" at bounding box center [927, 412] width 88 height 27
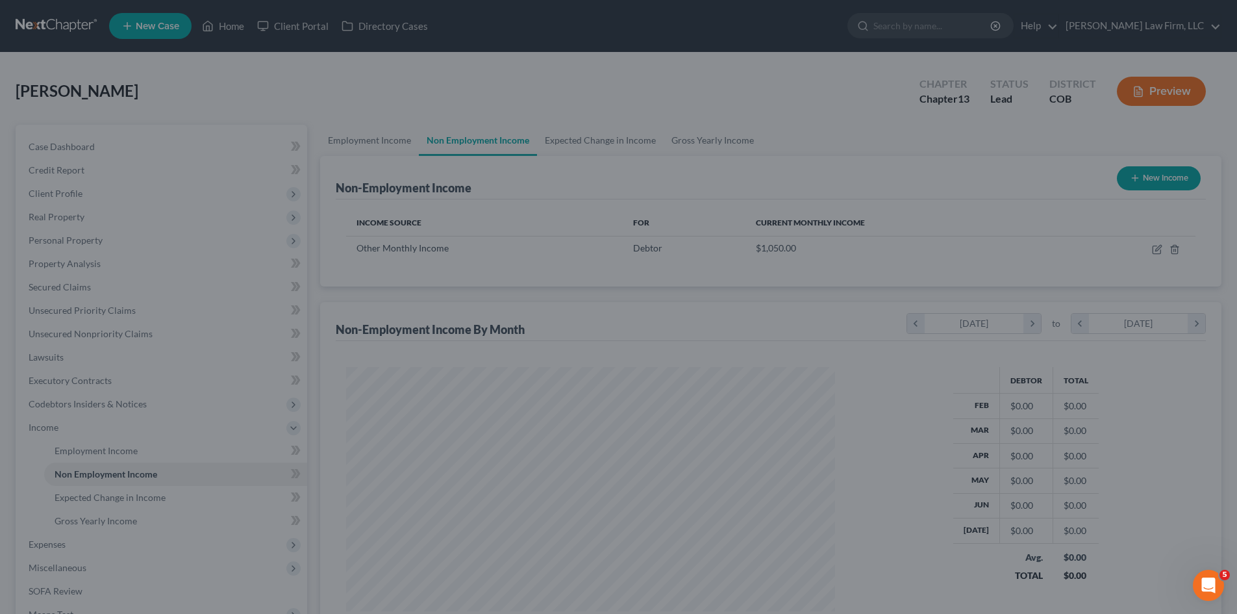
scroll to position [649103, 648835]
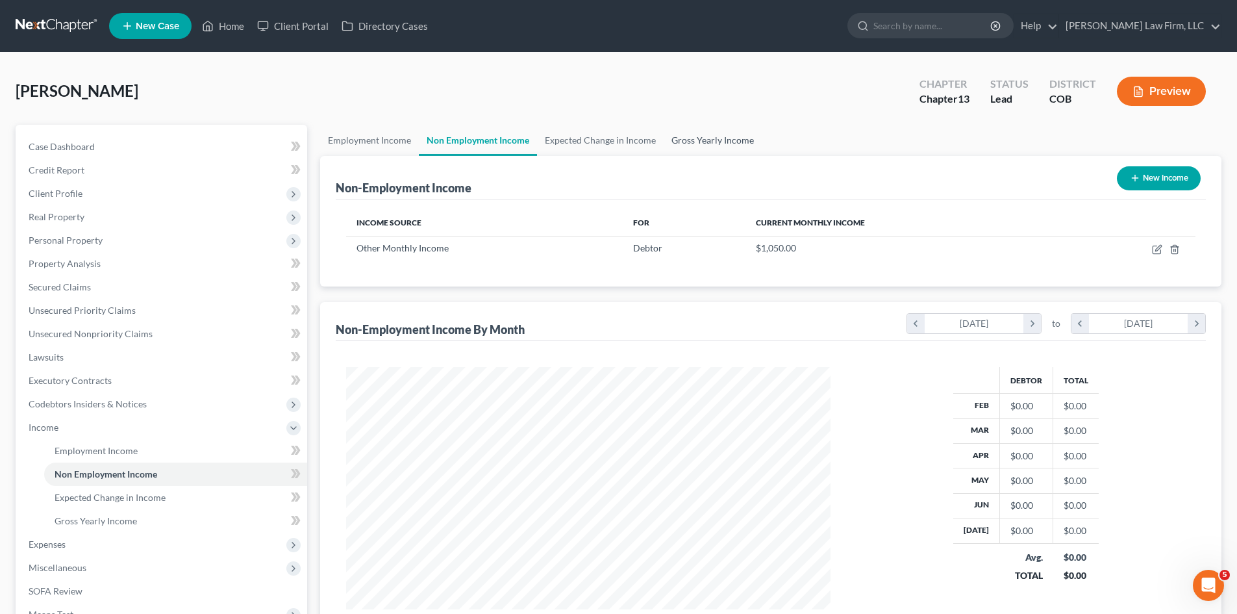
click at [704, 139] on link "Gross Yearly Income" at bounding box center [713, 140] width 98 height 31
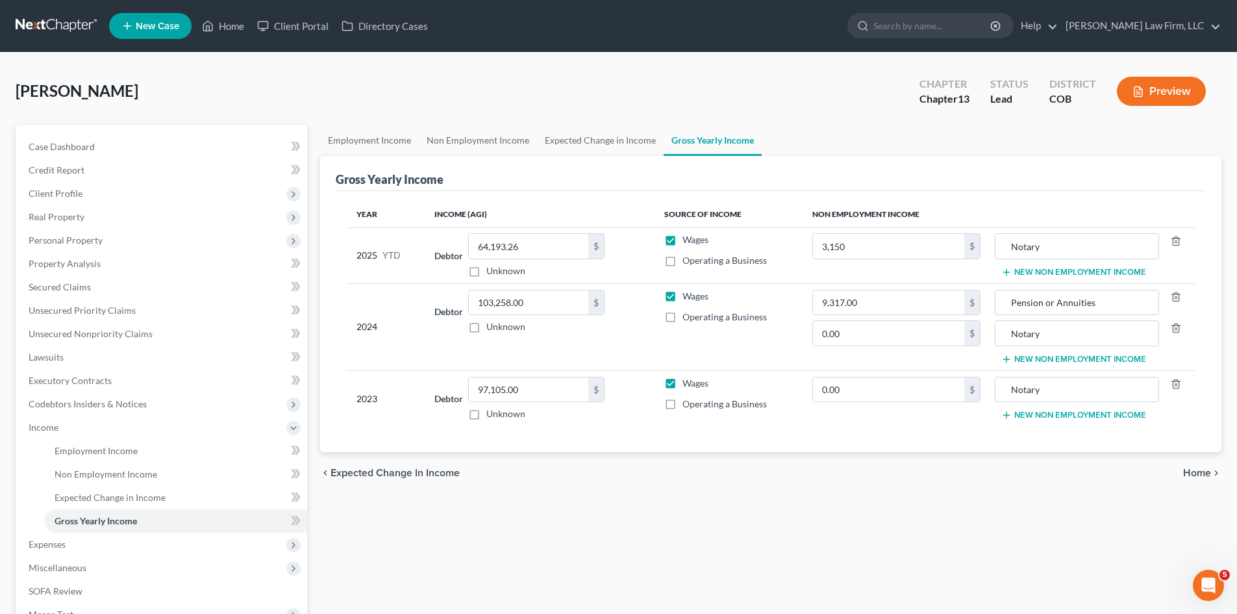
click at [718, 590] on div "Employment Income Non Employment Income Expected Change in Income Gross Yearly …" at bounding box center [771, 453] width 914 height 656
click at [1205, 469] on span "Home" at bounding box center [1197, 473] width 28 height 10
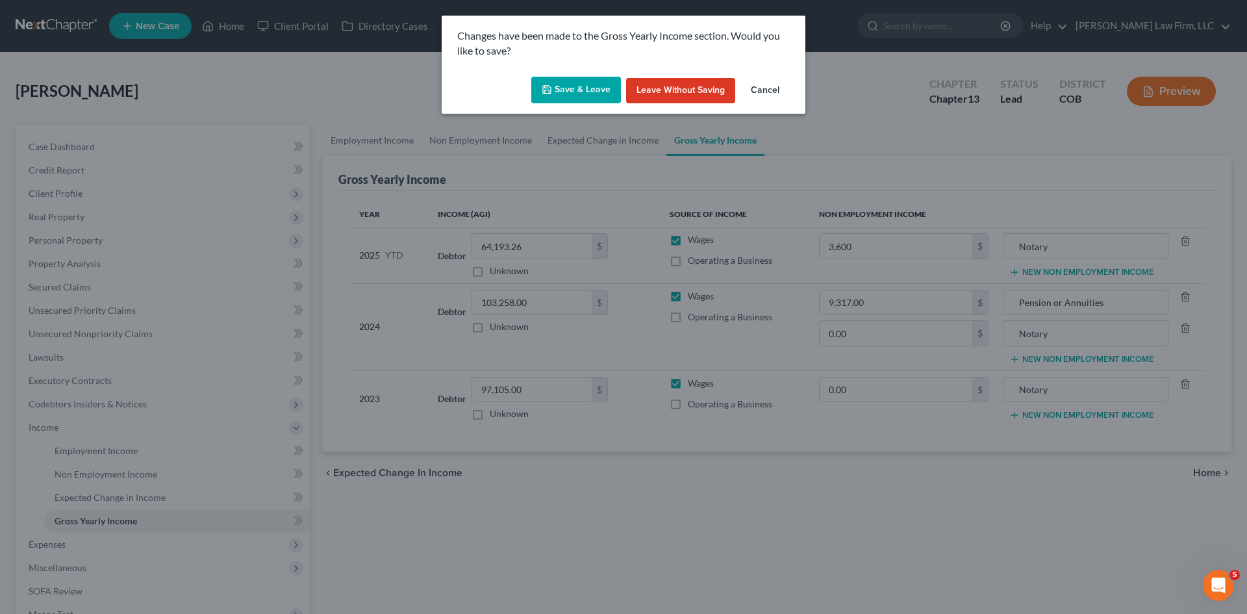
click at [569, 86] on button "Save & Leave" at bounding box center [576, 90] width 90 height 27
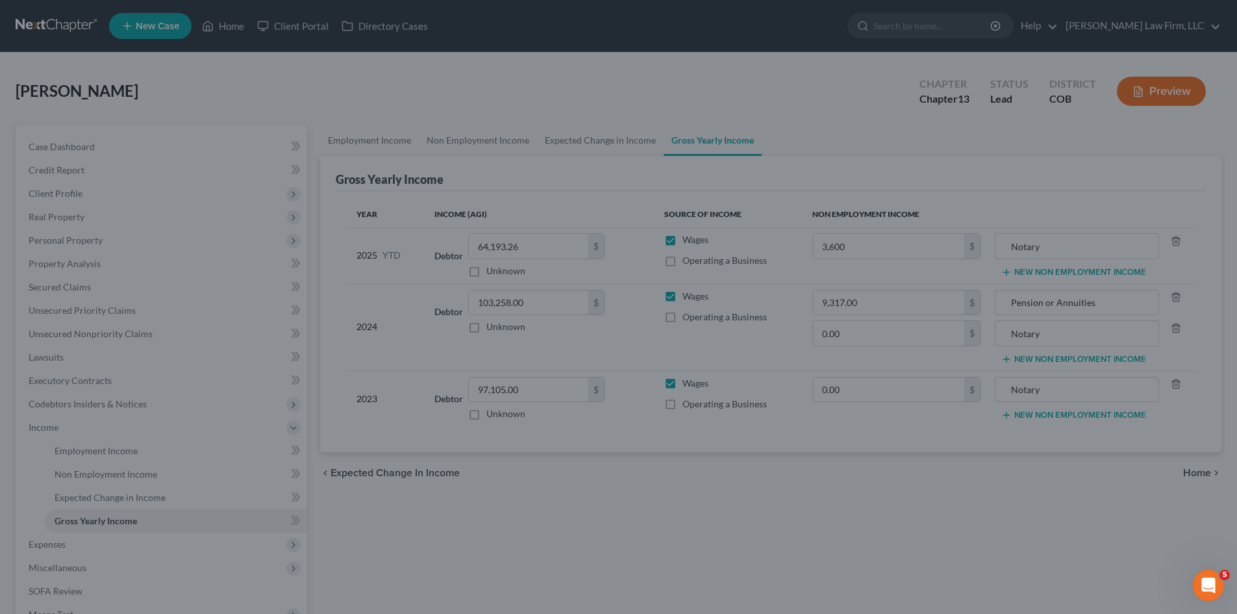
type input "3,600.00"
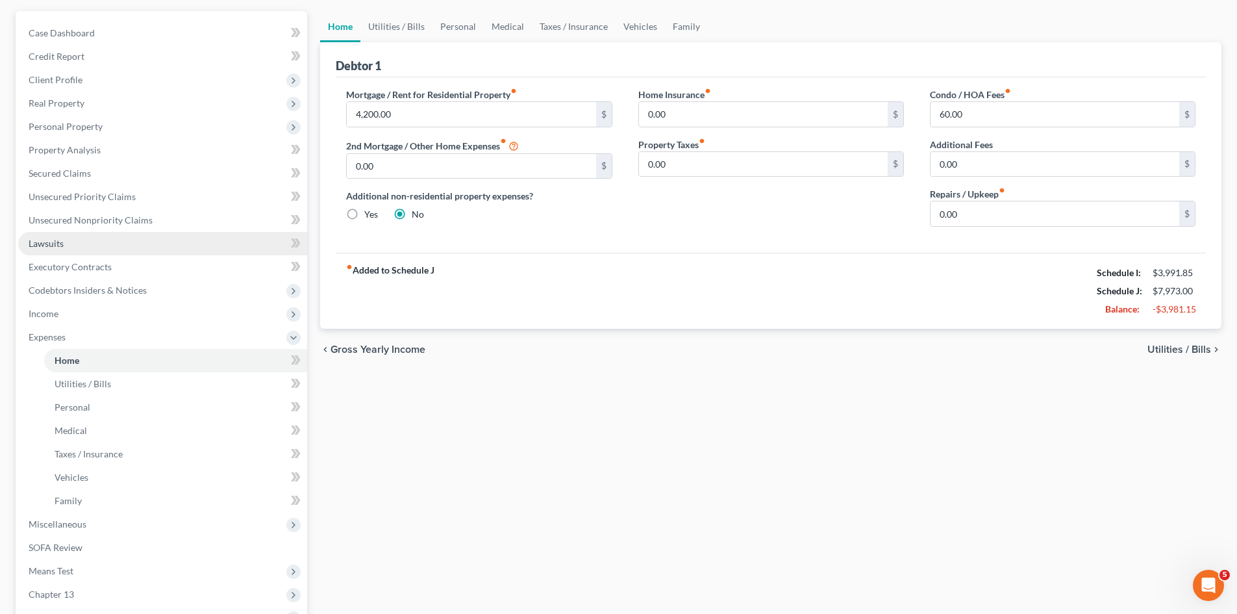
scroll to position [130, 0]
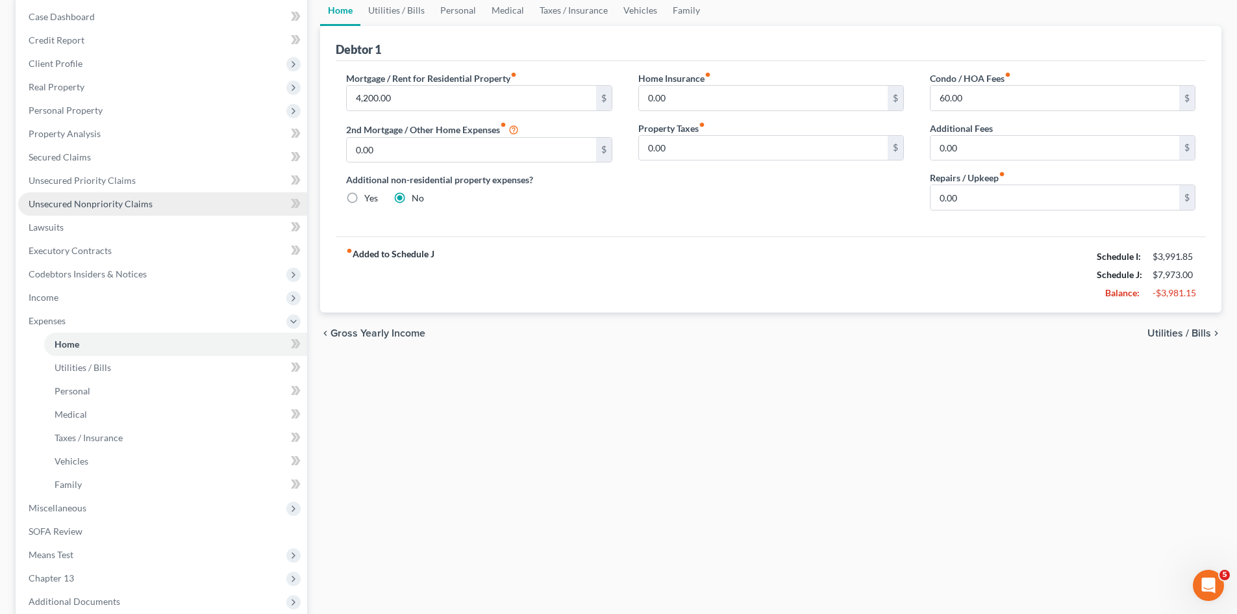
click at [90, 203] on span "Unsecured Nonpriority Claims" at bounding box center [91, 203] width 124 height 11
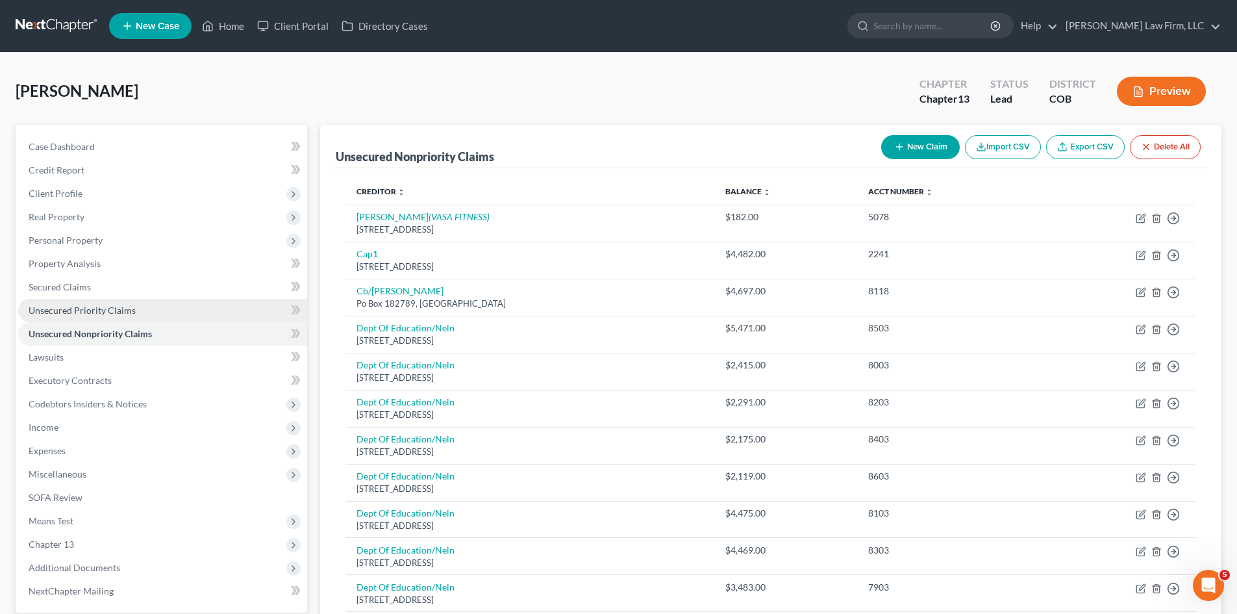
click at [137, 307] on link "Unsecured Priority Claims" at bounding box center [162, 310] width 289 height 23
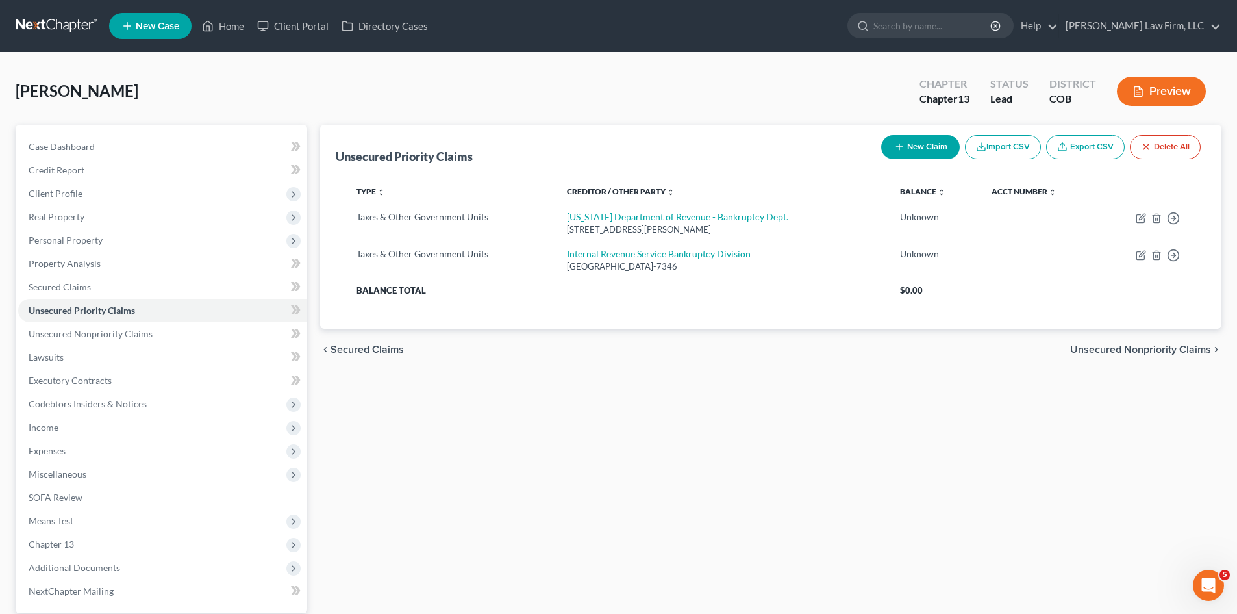
click at [931, 147] on button "New Claim" at bounding box center [920, 147] width 79 height 24
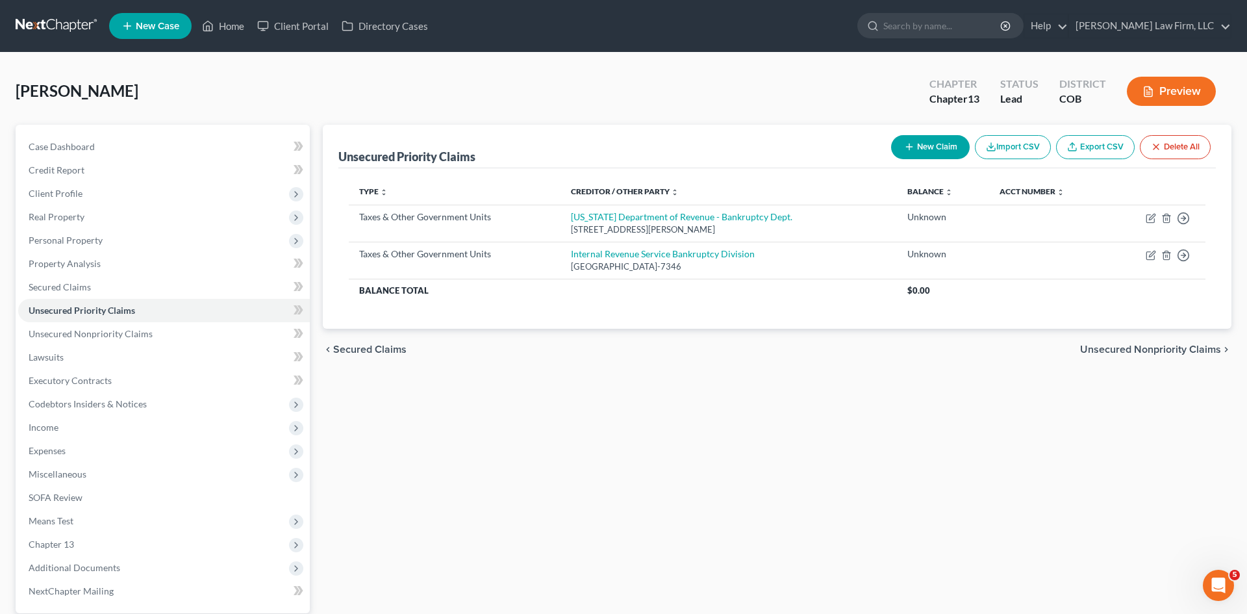
select select "0"
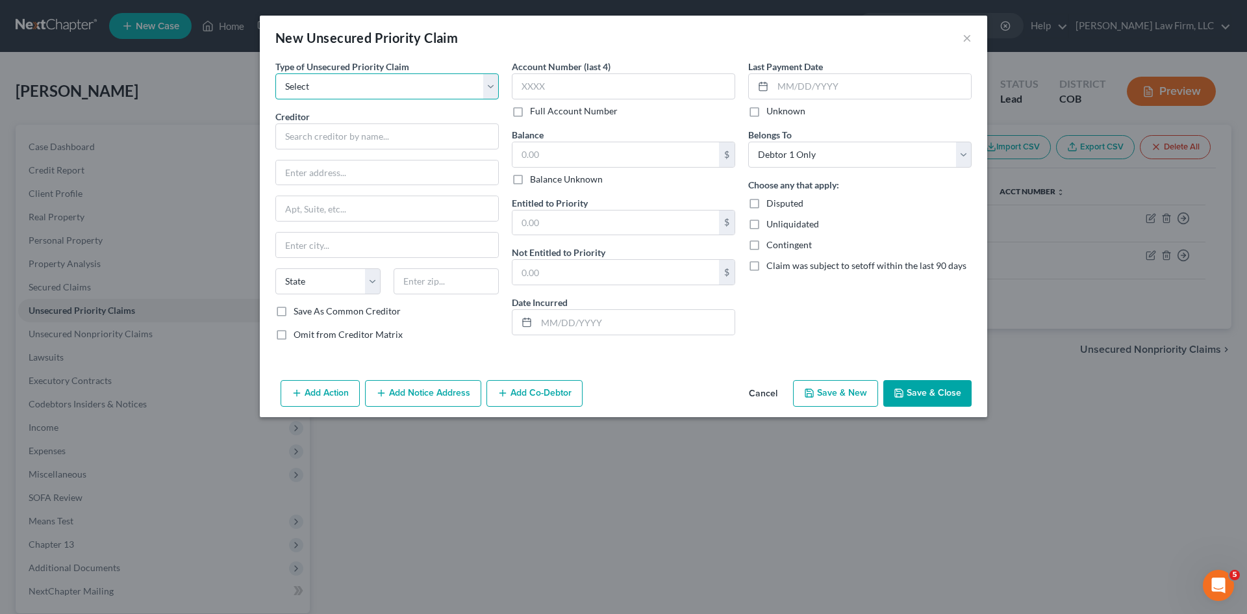
click at [484, 85] on select "Select Taxes & Other Government Units Domestic Support Obligations Extensions o…" at bounding box center [386, 86] width 223 height 26
select select "1"
click at [275, 73] on select "Select Taxes & Other Government Units Domestic Support Obligations Extensions o…" at bounding box center [386, 86] width 223 height 26
click at [422, 144] on input "text" at bounding box center [386, 136] width 223 height 26
click at [1082, 47] on div "New Unsecured Priority Claim × Type of Unsecured Priority Claim * Select Taxes …" at bounding box center [623, 307] width 1247 height 614
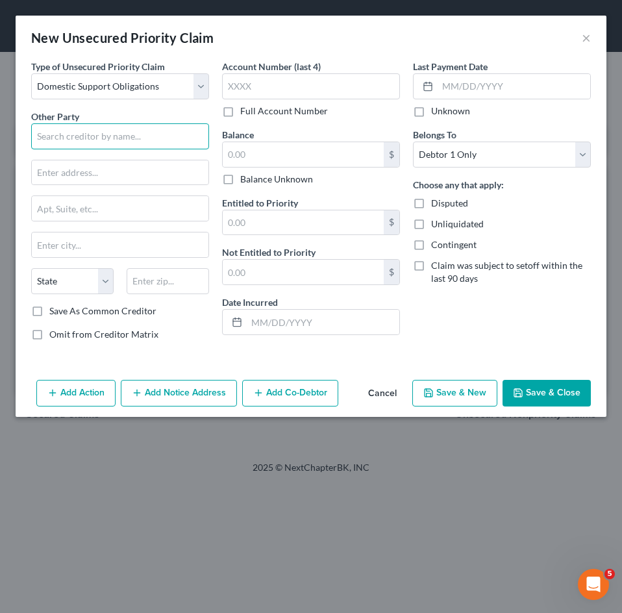
click at [94, 142] on input "text" at bounding box center [120, 136] width 178 height 26
type input "m"
type input "Mercedes Rios"
click at [259, 111] on label "Full Account Number" at bounding box center [284, 111] width 88 height 13
click at [254, 111] on input "Full Account Number" at bounding box center [249, 109] width 8 height 8
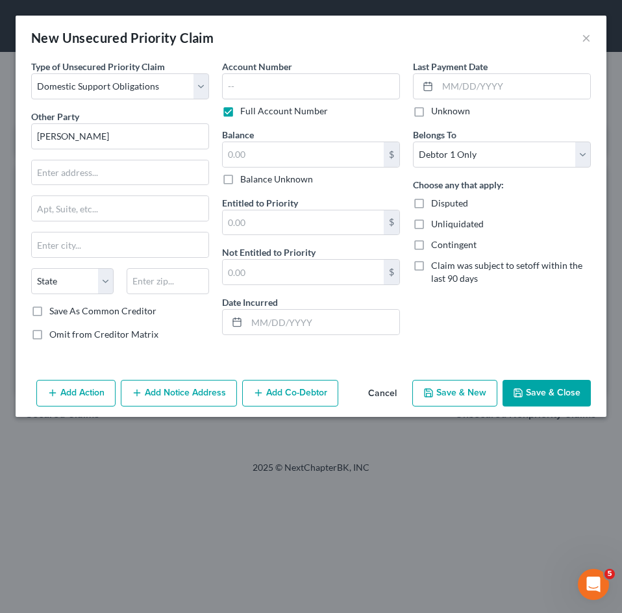
click at [258, 108] on label "Full Account Number" at bounding box center [284, 111] width 88 height 13
click at [254, 108] on input "Full Account Number" at bounding box center [249, 109] width 8 height 8
click at [274, 84] on input "text" at bounding box center [311, 86] width 178 height 26
type input "2023"
click at [302, 112] on label "Full Account Number" at bounding box center [284, 111] width 88 height 13
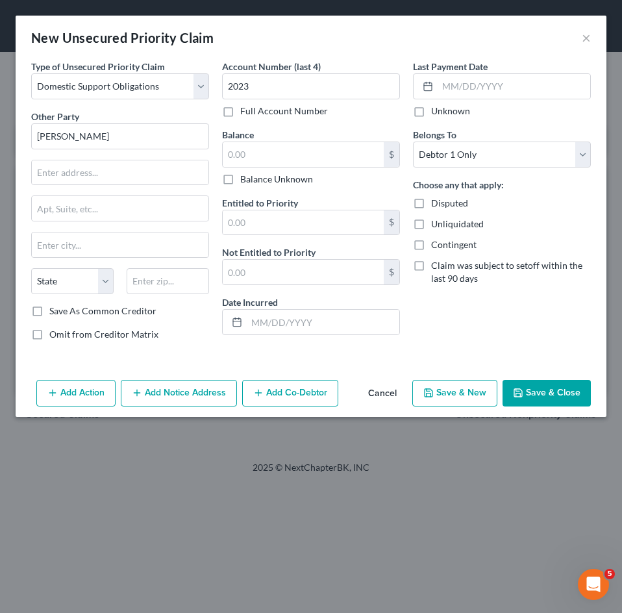
click at [254, 112] on input "Full Account Number" at bounding box center [249, 109] width 8 height 8
click at [303, 89] on input "2023" at bounding box center [311, 86] width 178 height 26
type input "2023DR743"
drag, startPoint x: 129, startPoint y: 138, endPoint x: 14, endPoint y: 126, distance: 116.2
click at [14, 126] on div "New Unsecured Priority Claim × Type of Unsecured Priority Claim * Select Taxes …" at bounding box center [311, 306] width 622 height 613
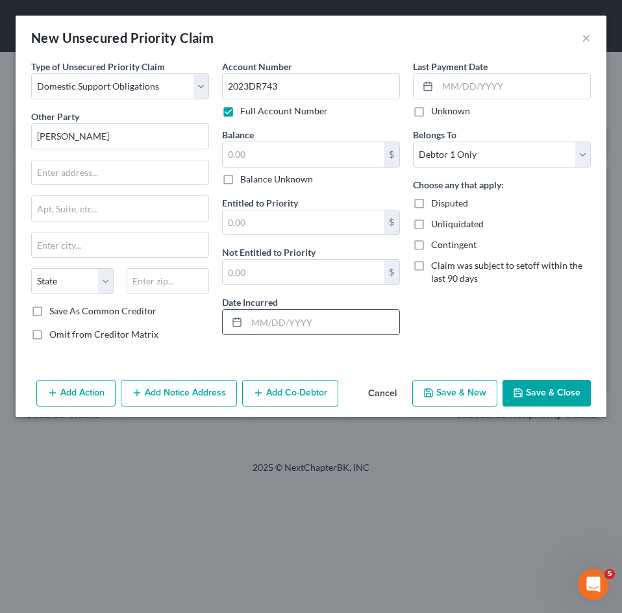
click at [321, 327] on input "text" at bounding box center [323, 322] width 153 height 25
type input "2023"
click at [303, 159] on input "text" at bounding box center [303, 154] width 161 height 25
click at [554, 395] on button "Save & Close" at bounding box center [547, 393] width 88 height 27
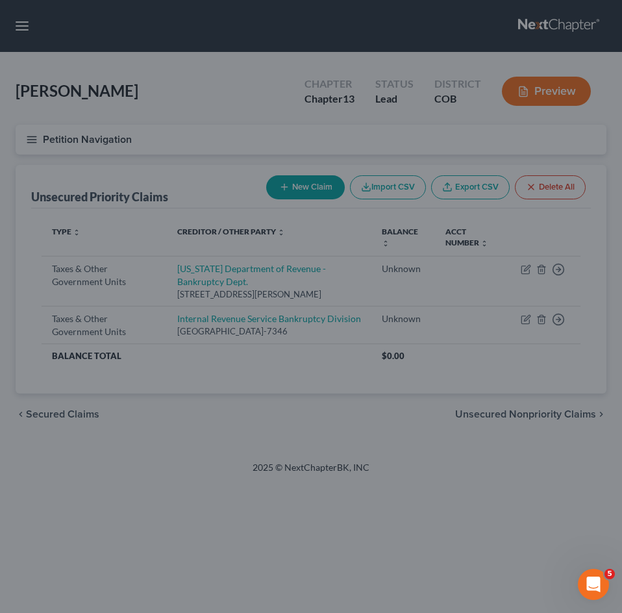
type input "0.00"
